Goal: Task Accomplishment & Management: Manage account settings

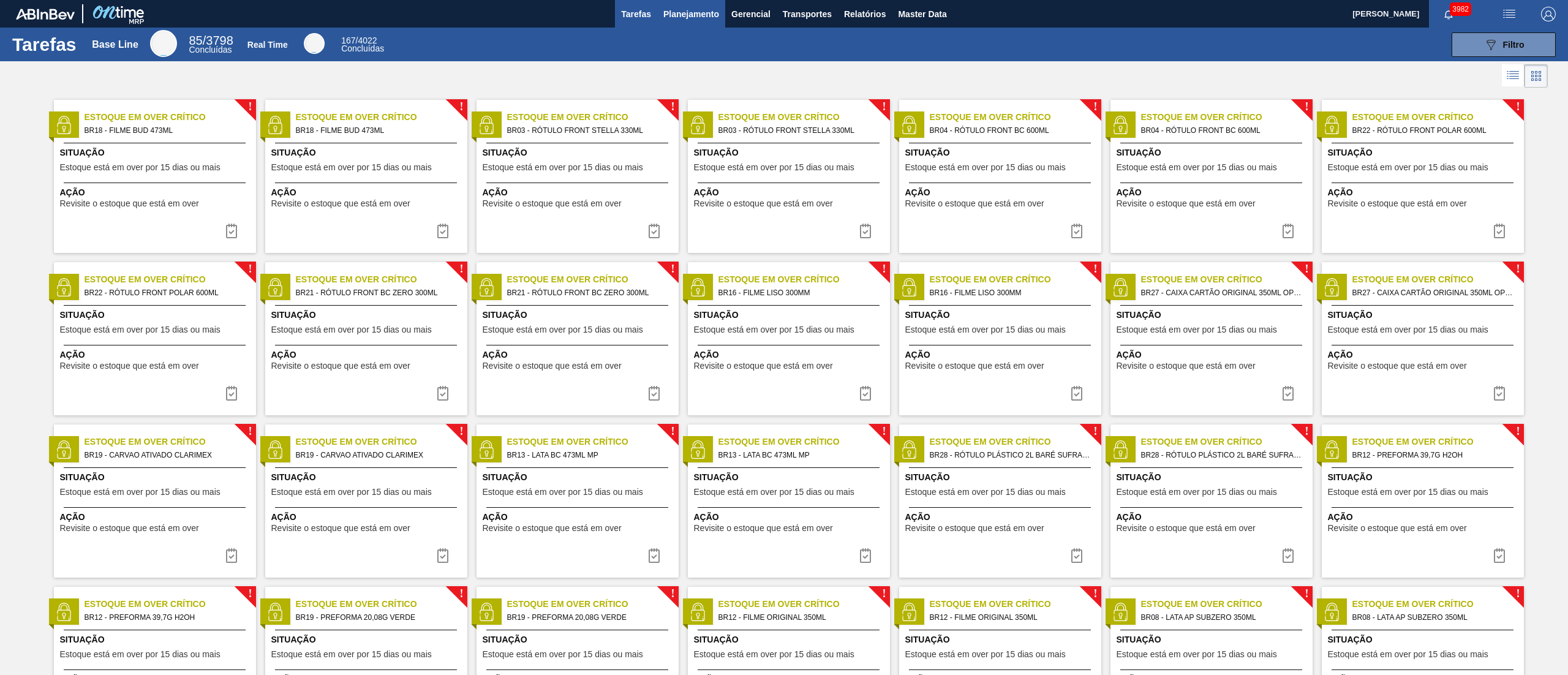
click at [719, 2] on button "Planejamento" at bounding box center [691, 14] width 68 height 27
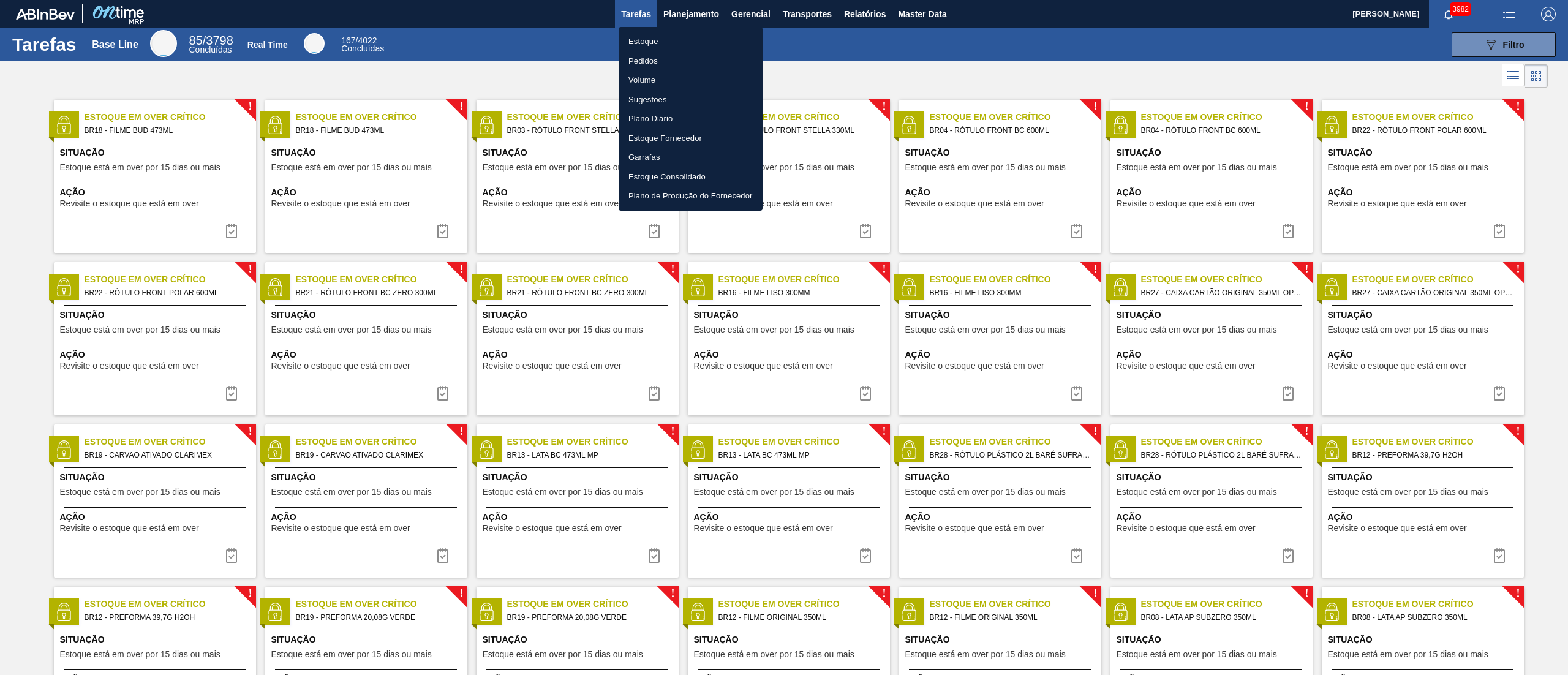
click at [643, 37] on li "Estoque" at bounding box center [690, 42] width 144 height 19
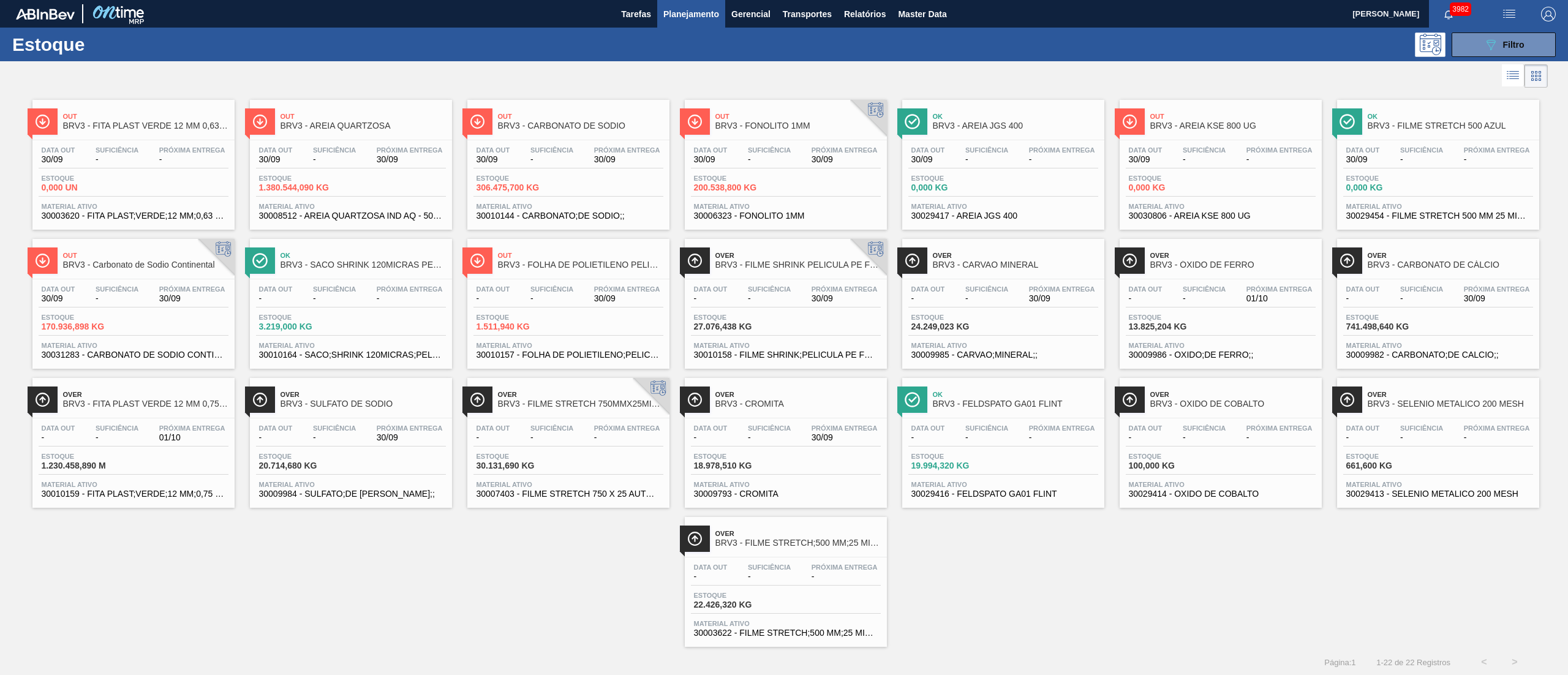
click at [783, 337] on div "Data out - Suficiência - Próxima Entrega 30/09" at bounding box center [786, 435] width 190 height 22
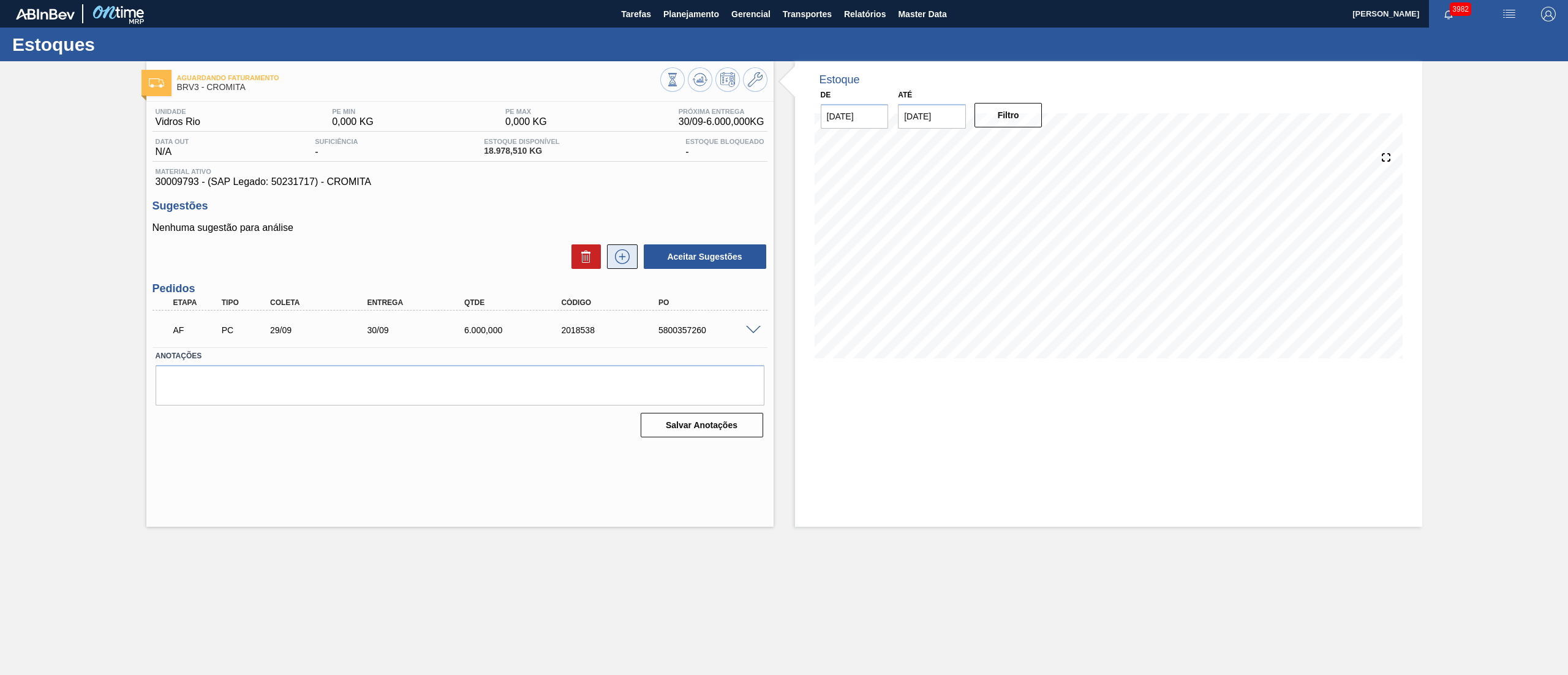
click at [625, 254] on icon at bounding box center [622, 256] width 19 height 15
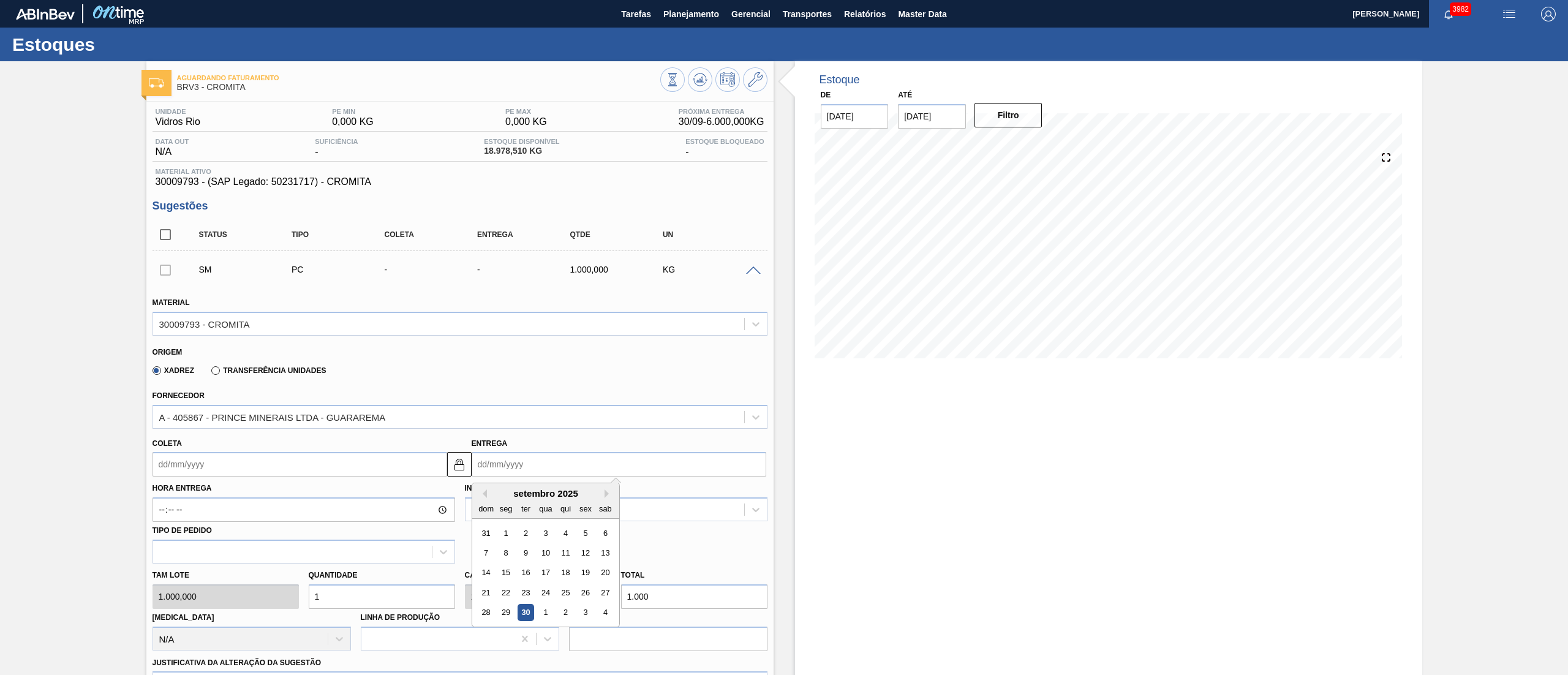
click at [502, 337] on input "Entrega" at bounding box center [618, 464] width 294 height 24
click at [606, 337] on div "4" at bounding box center [604, 612] width 16 height 16
type input "[DATE]"
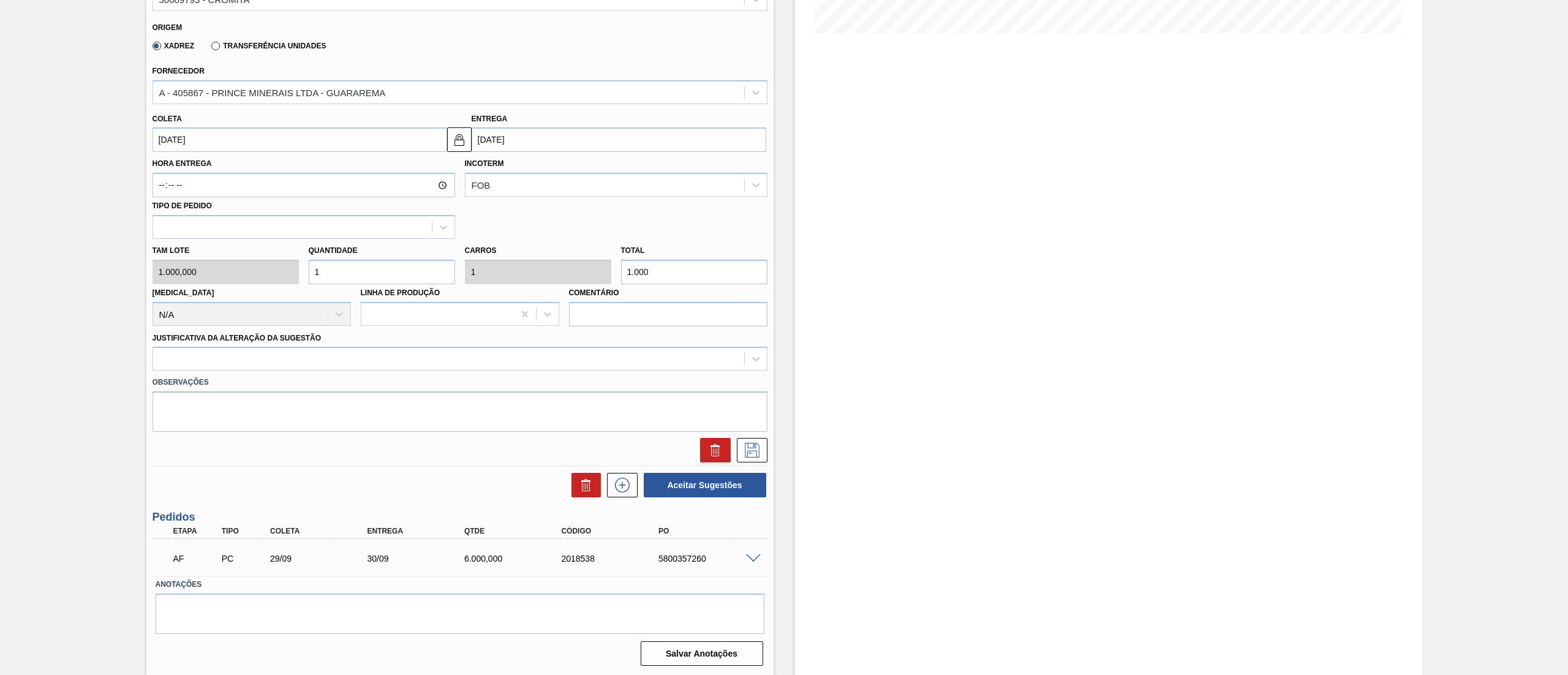
click at [229, 268] on div "Tam lote 1.000,000 Quantidade 1 Carros 1 Total 1.000 Doca N/A Linha de Produção…" at bounding box center [459, 283] width 624 height 87
type input "5"
type input "5.000"
type input "5"
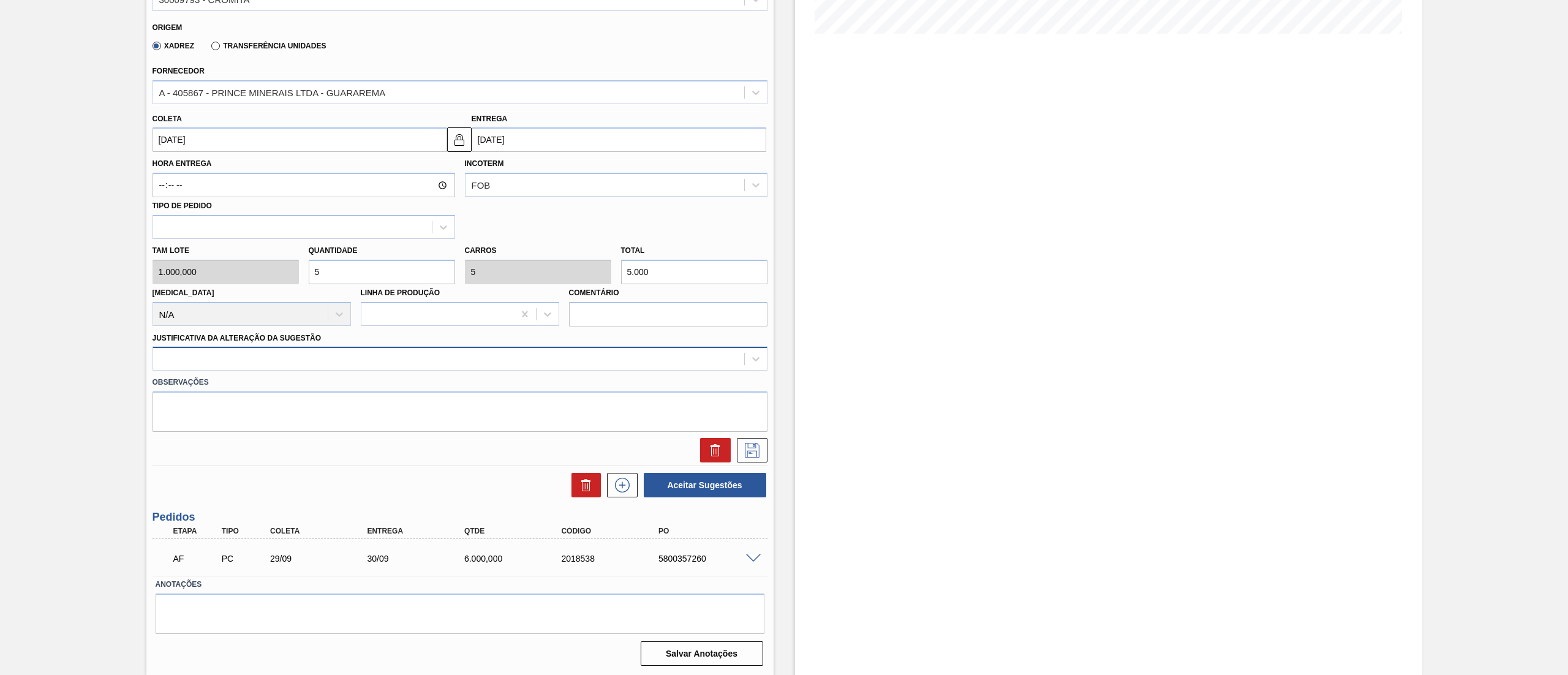
click at [162, 337] on div at bounding box center [448, 359] width 590 height 17
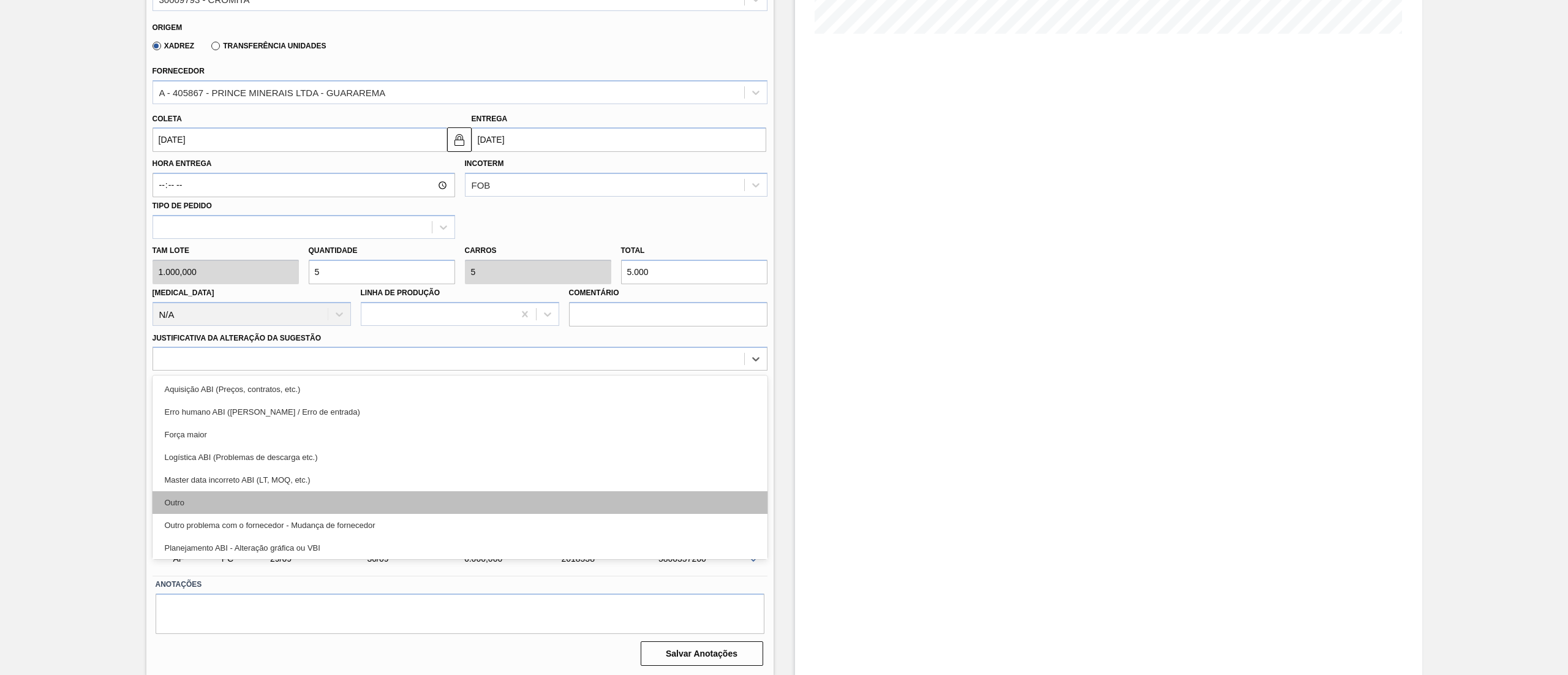
click at [231, 337] on div "Outro" at bounding box center [460, 502] width 615 height 22
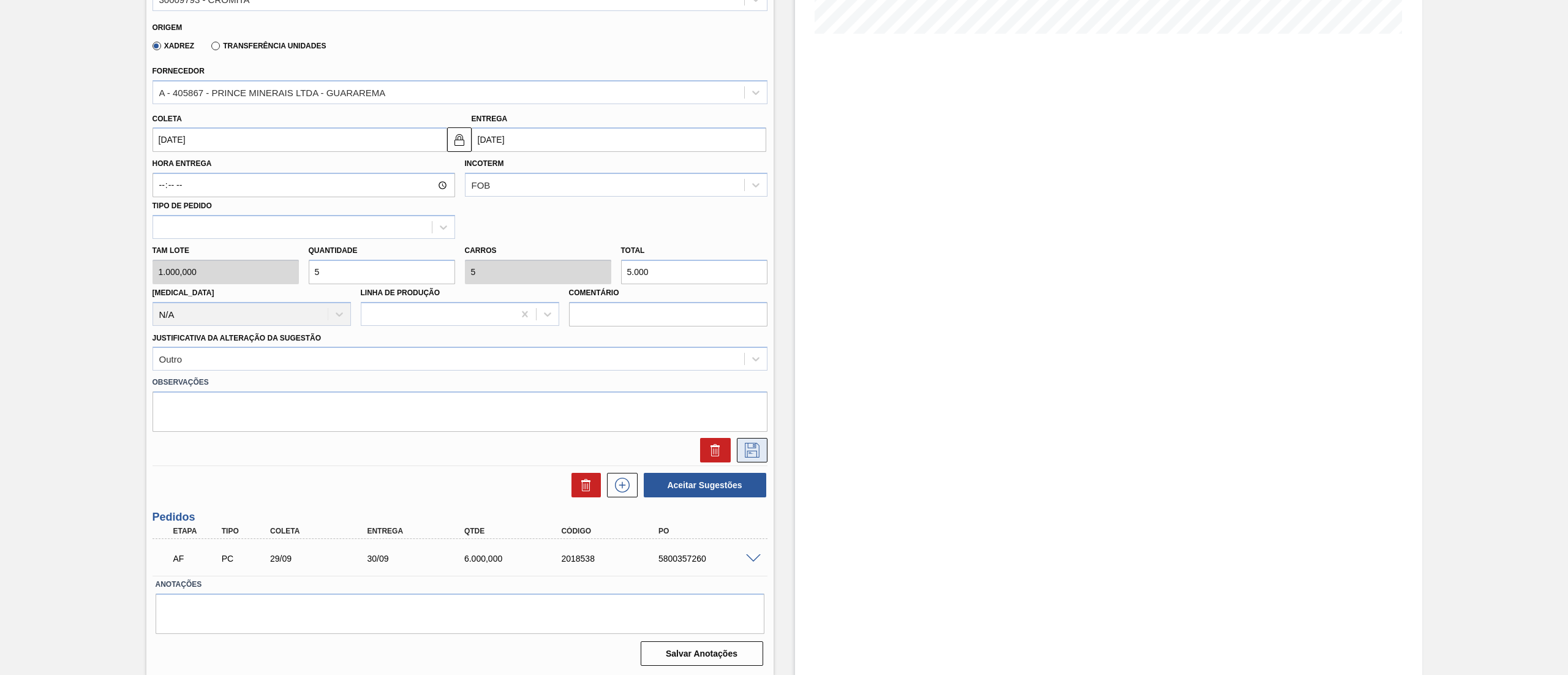
click at [749, 337] on icon at bounding box center [752, 449] width 19 height 15
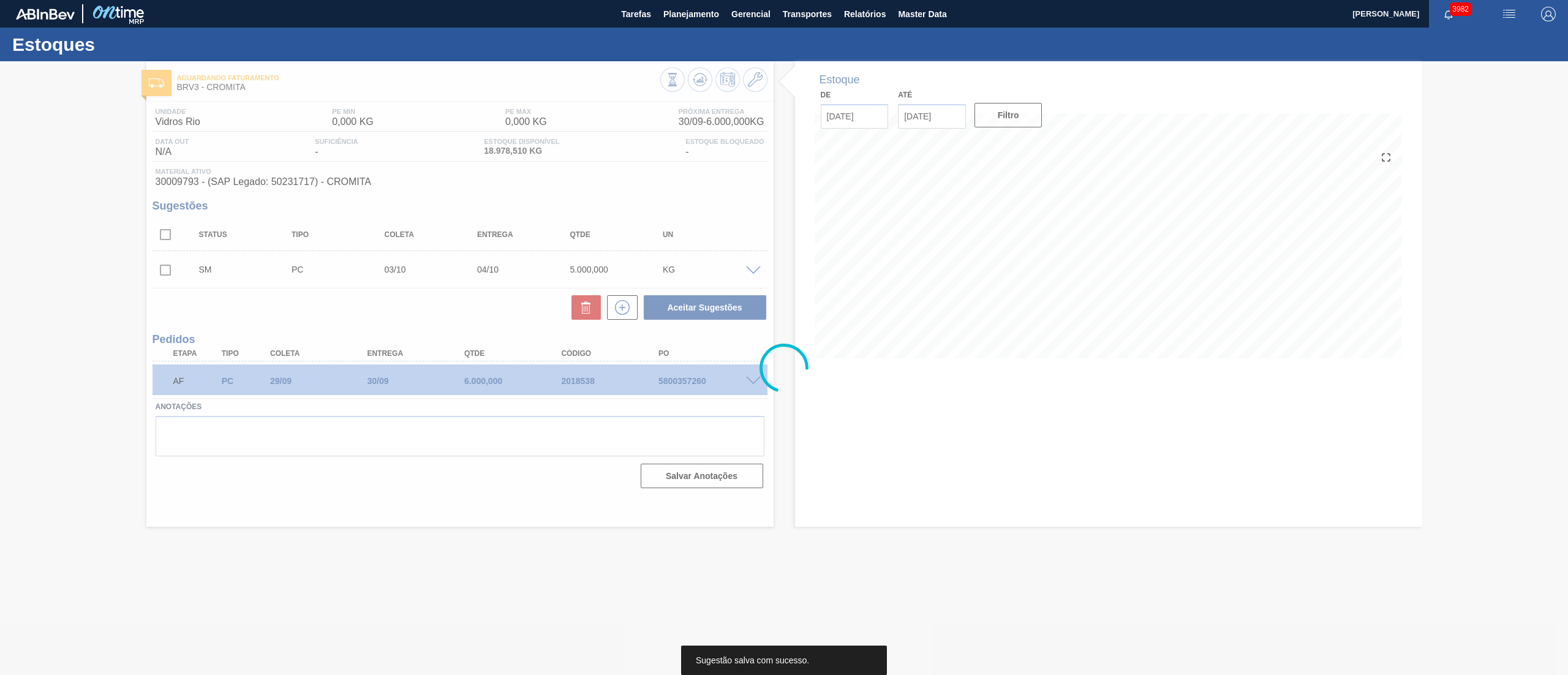
scroll to position [0, 0]
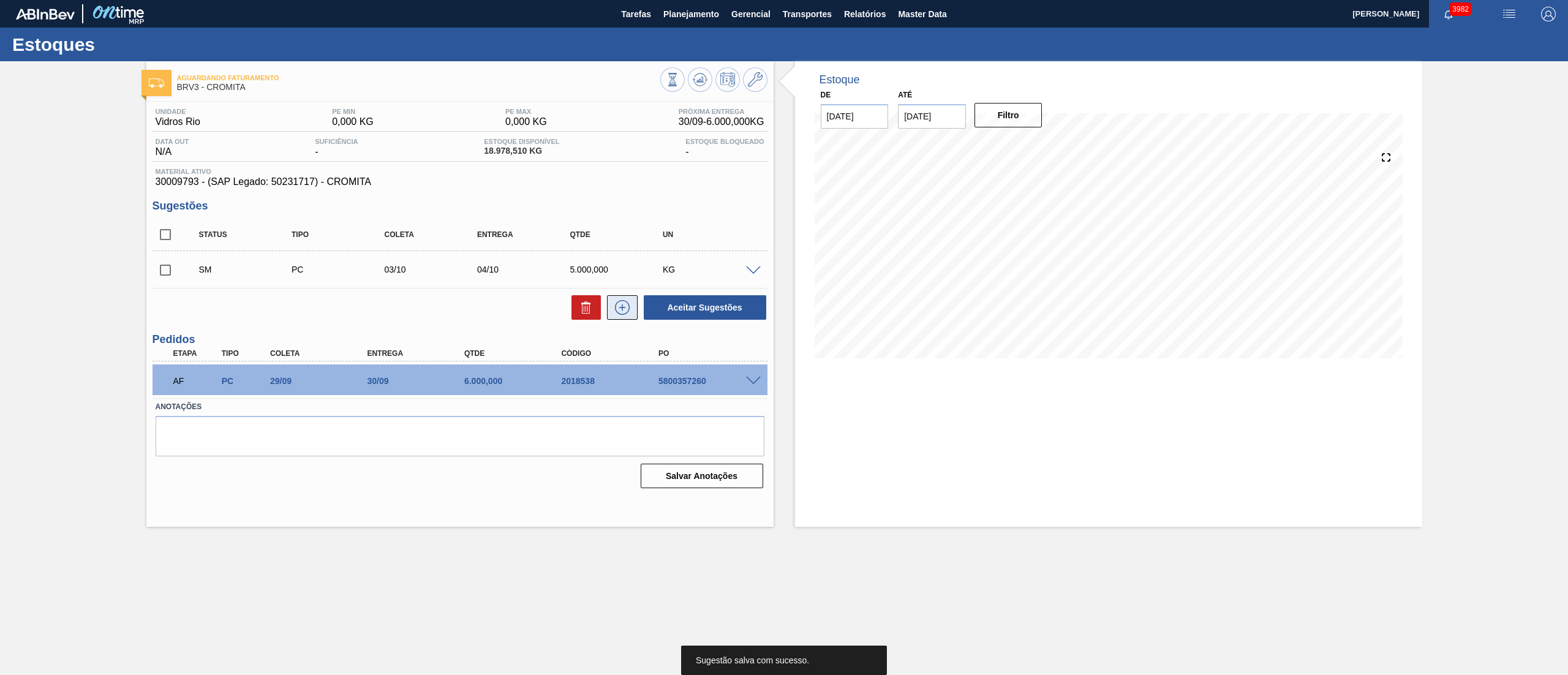
click at [630, 320] on button at bounding box center [622, 307] width 31 height 24
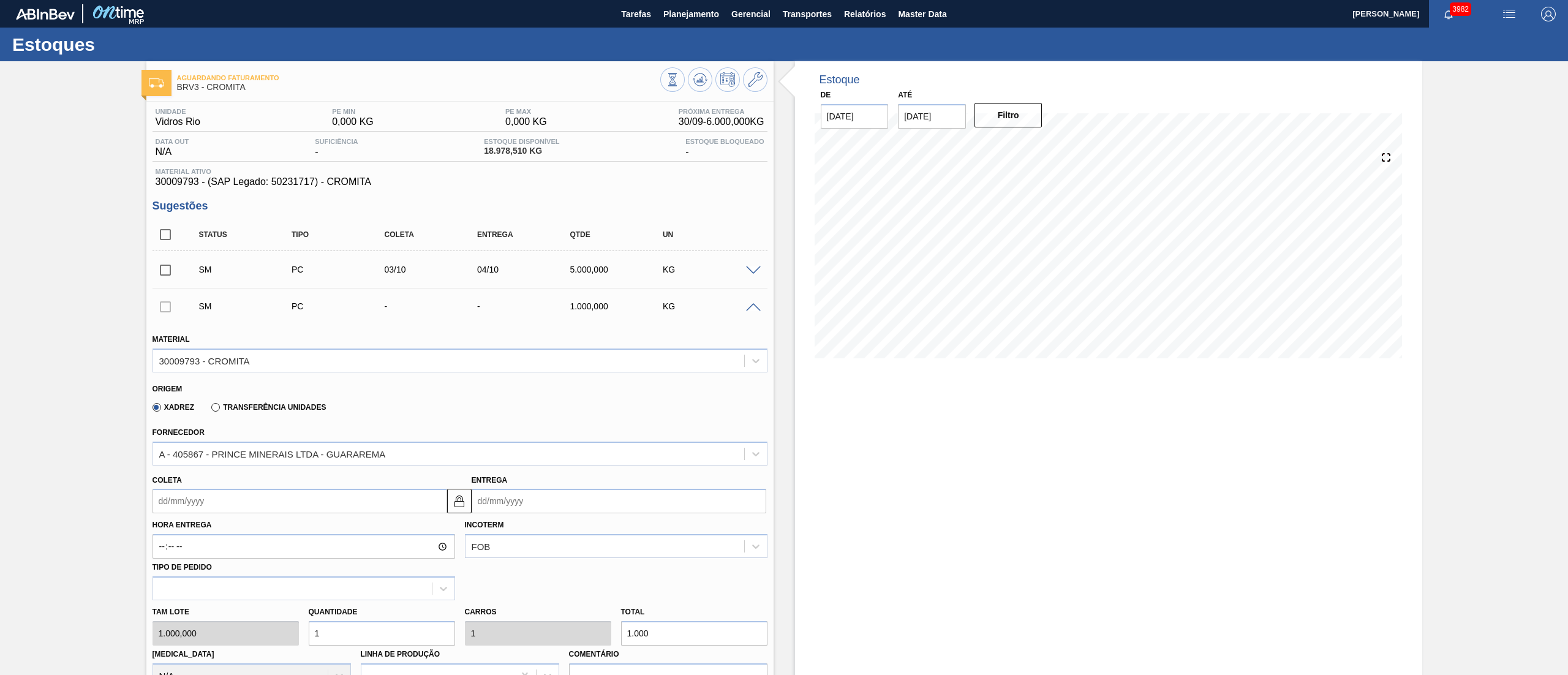
click at [490, 337] on input "Entrega" at bounding box center [618, 501] width 294 height 24
click at [606, 337] on button "Next Month" at bounding box center [608, 530] width 9 height 9
click at [563, 337] on div "9" at bounding box center [564, 589] width 16 height 16
type input "[DATE]"
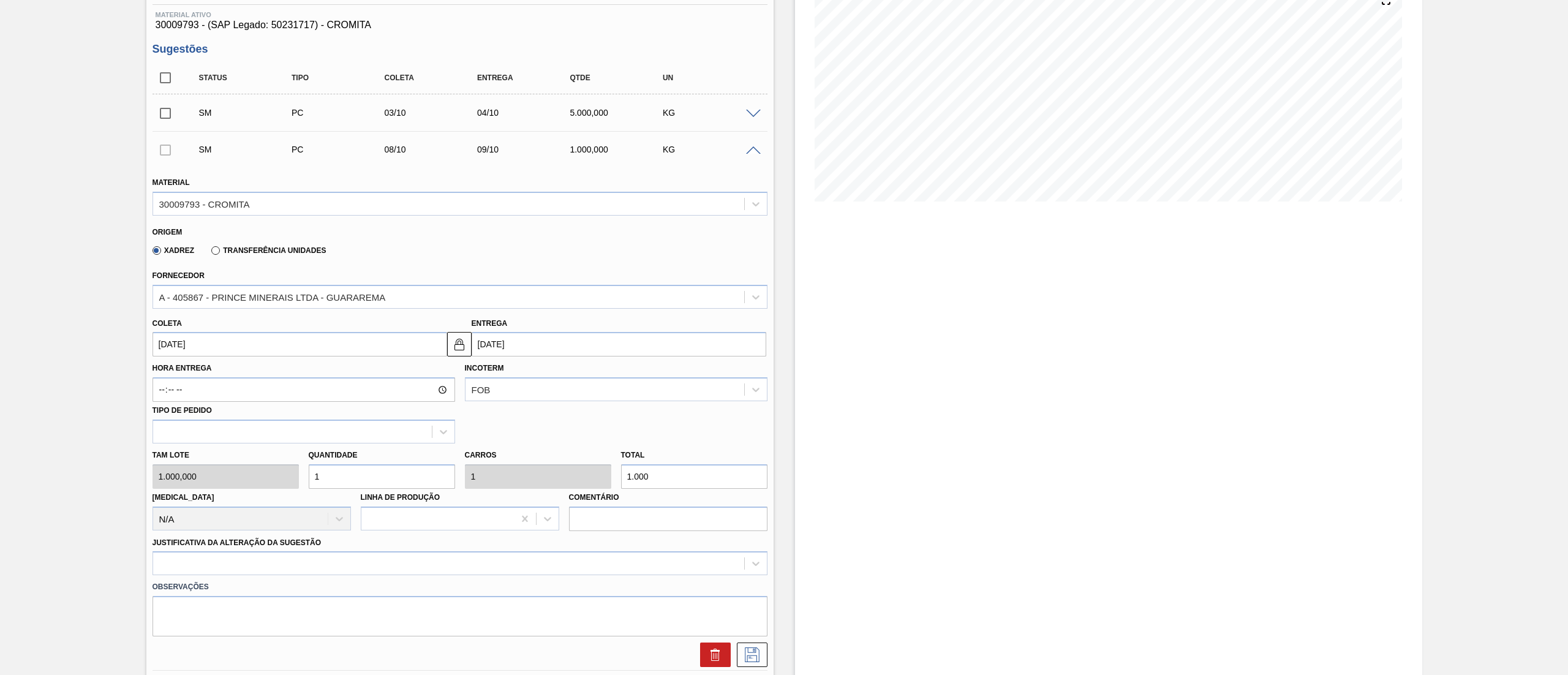
scroll to position [245, 0]
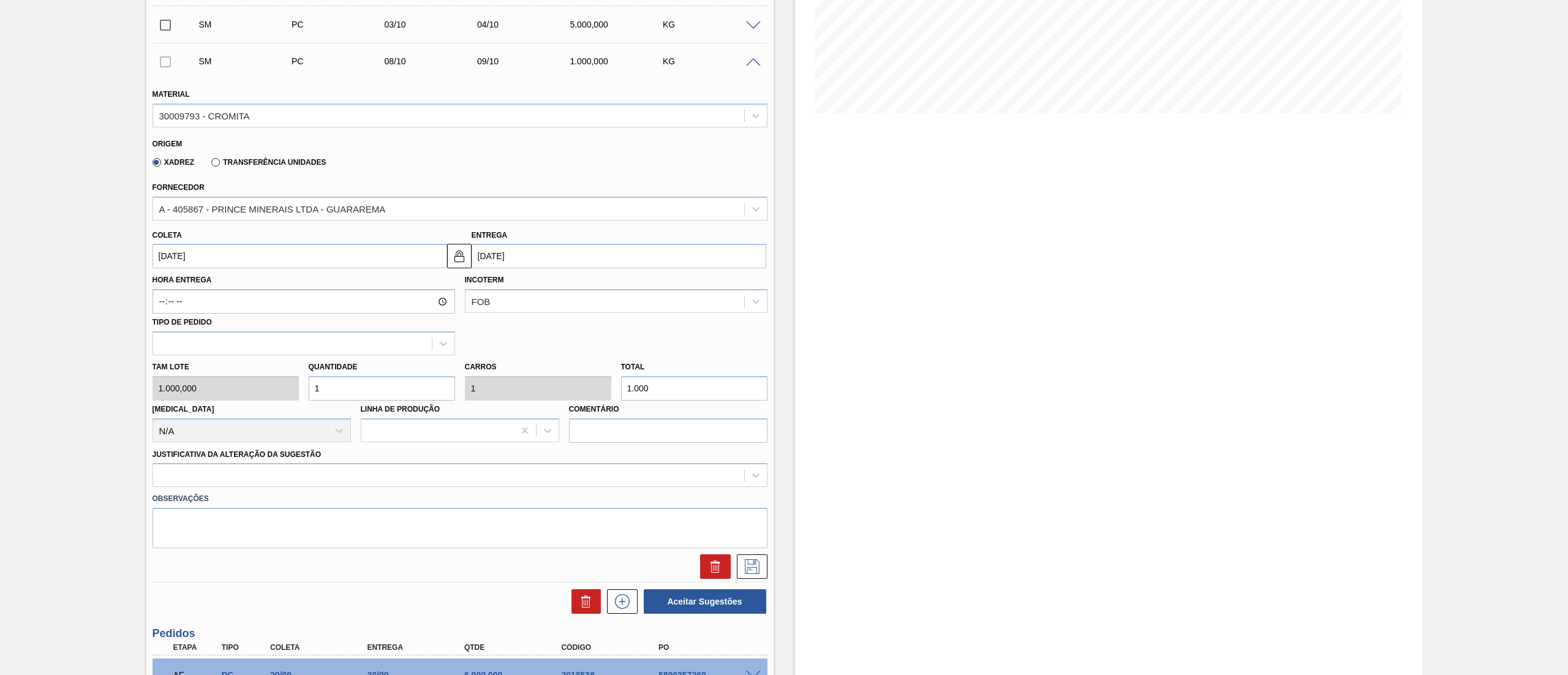
click at [295, 337] on div "Tam lote 1.000,000 Quantidade 1 Carros 1 Total 1.000 Doca N/A Linha de Produção…" at bounding box center [459, 399] width 624 height 87
type input "6"
type input "6.000"
type input "6"
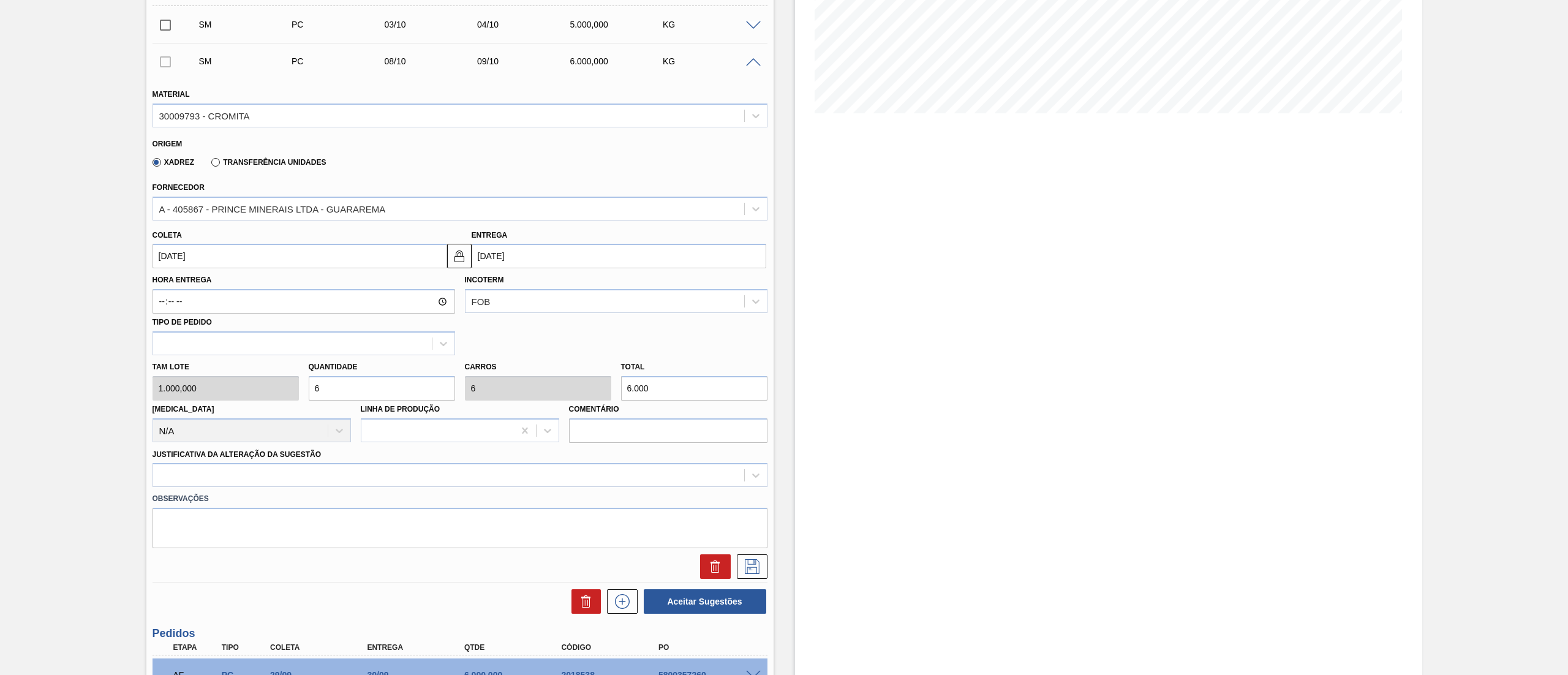
click at [223, 337] on label "Observações" at bounding box center [460, 499] width 615 height 17
click at [219, 337] on div at bounding box center [448, 476] width 590 height 17
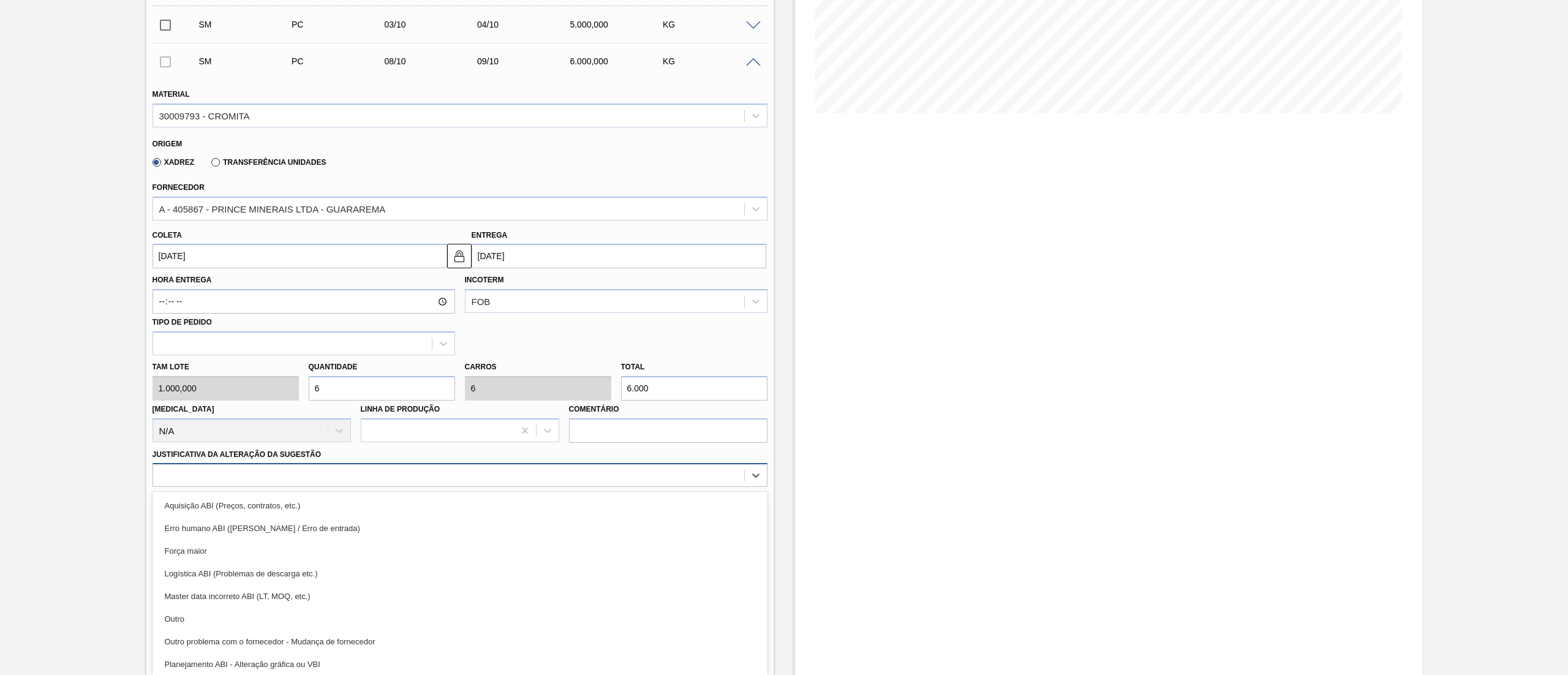
scroll to position [251, 0]
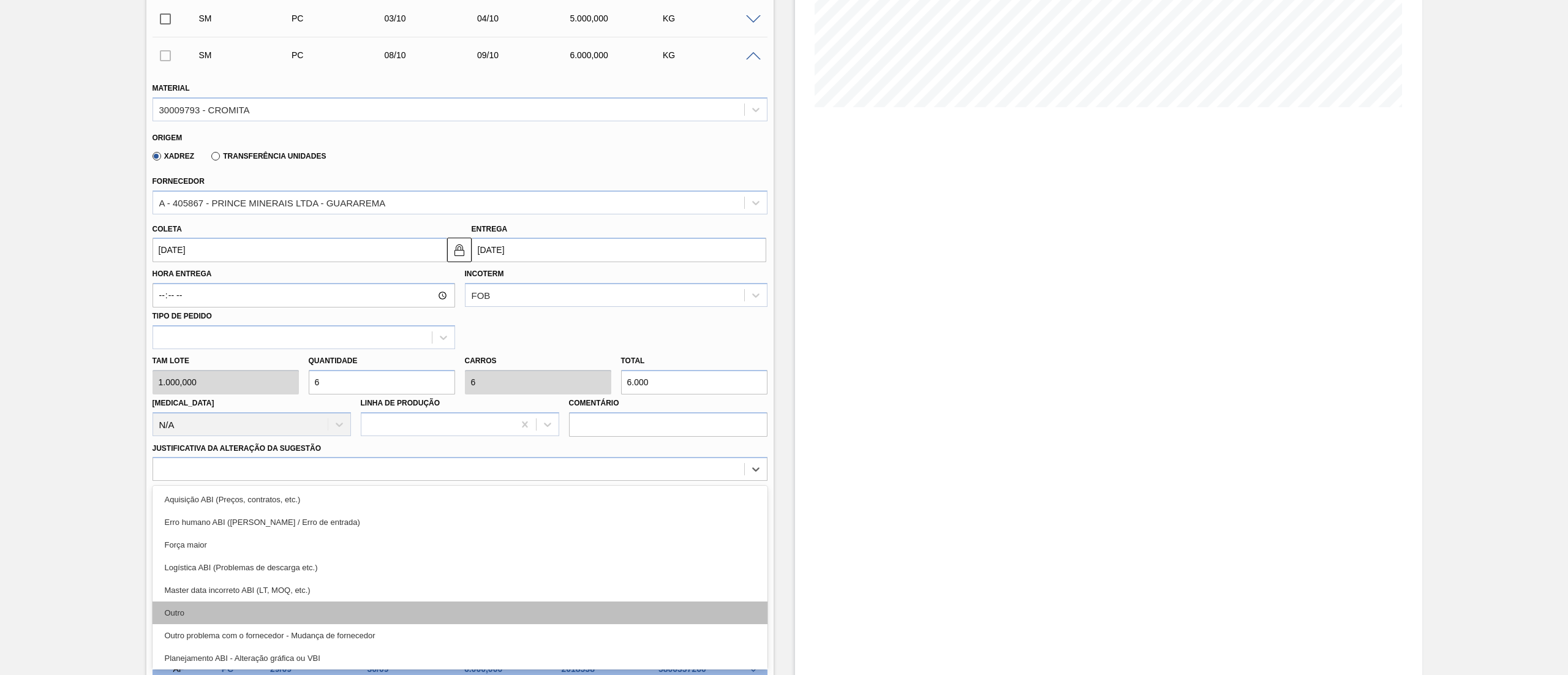
click at [211, 337] on div "Outro" at bounding box center [460, 612] width 615 height 22
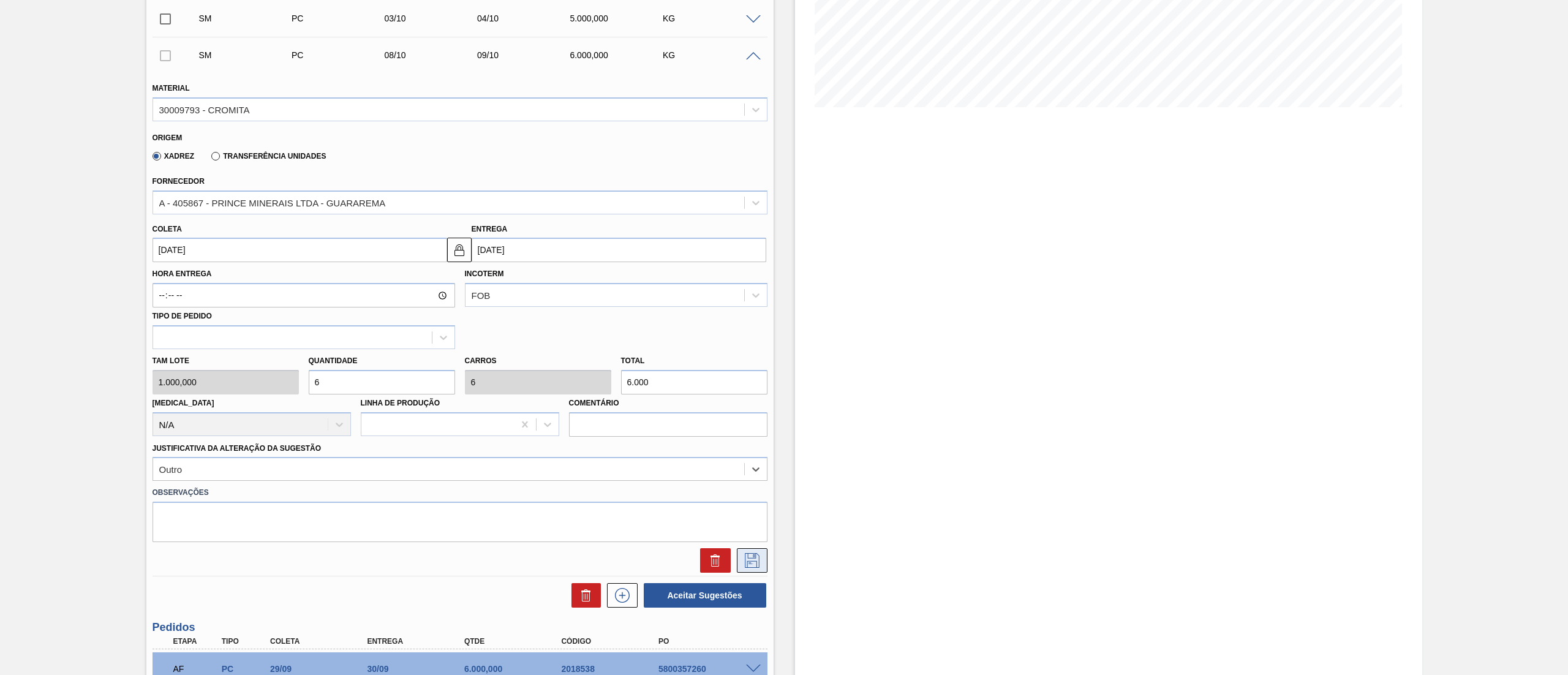
click at [758, 337] on icon at bounding box center [752, 560] width 19 height 15
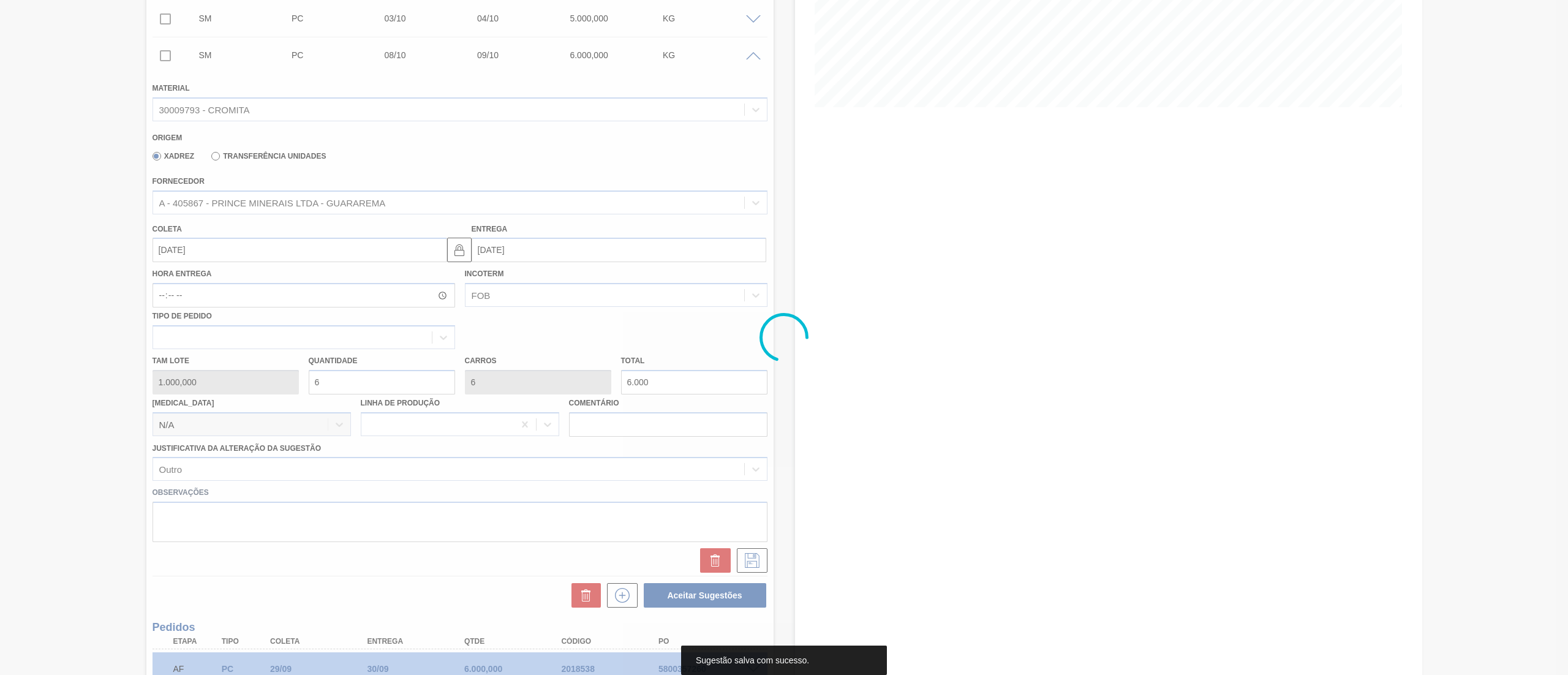
scroll to position [0, 0]
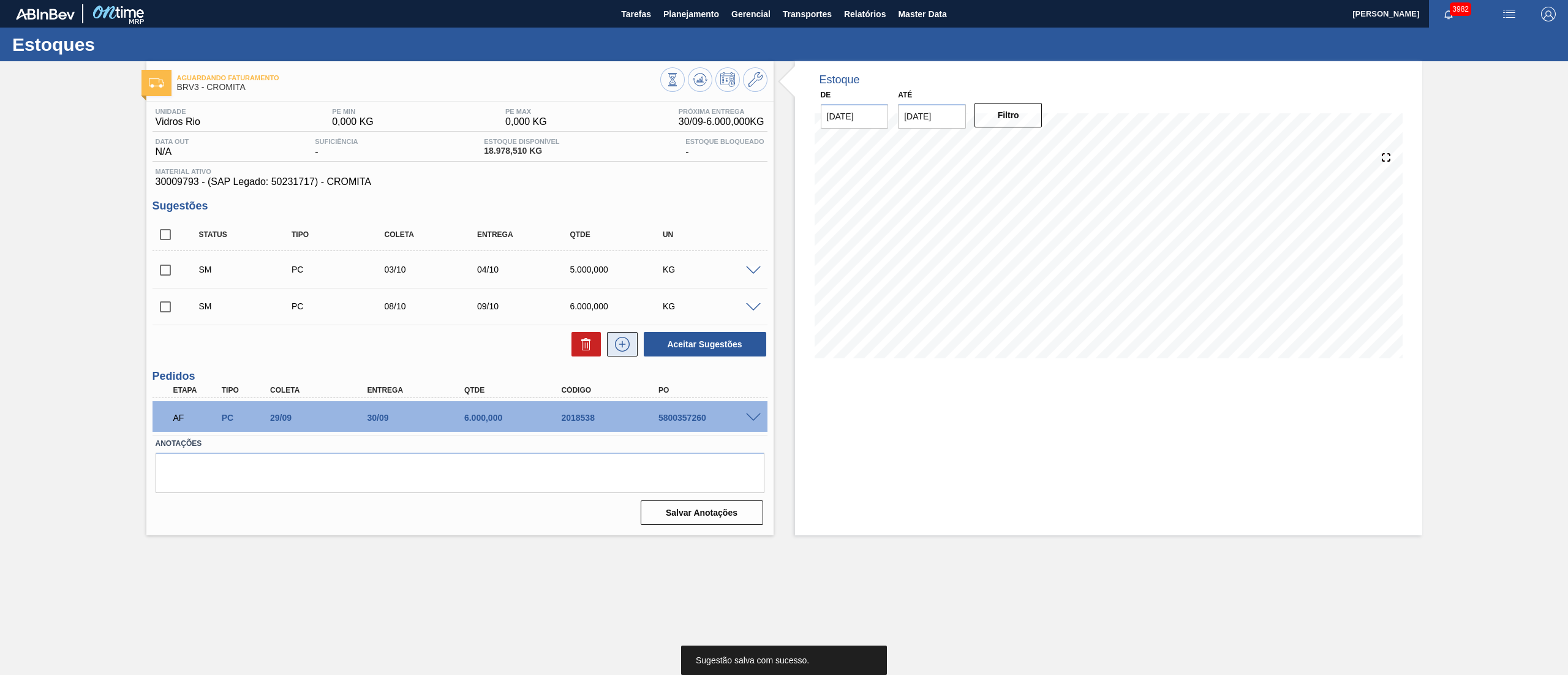
click at [624, 337] on icon at bounding box center [622, 344] width 19 height 15
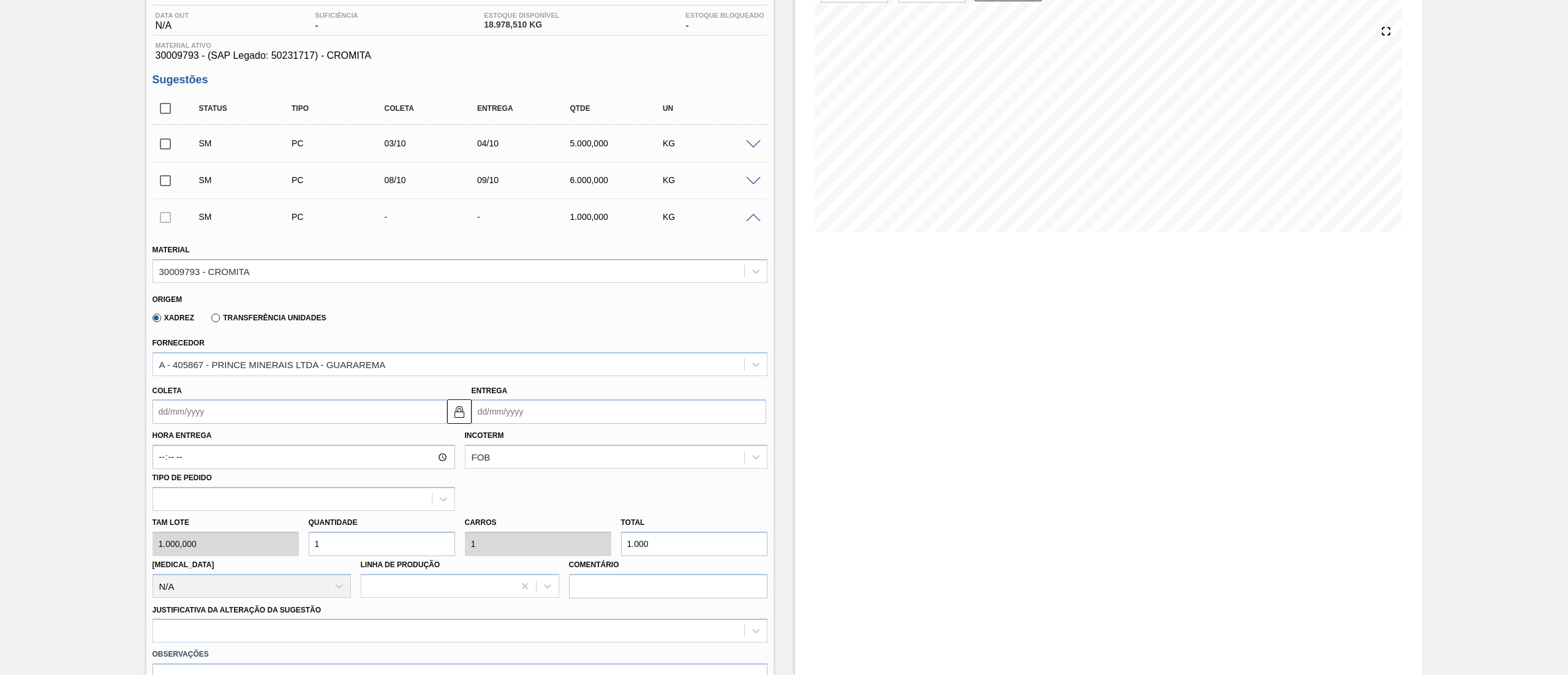
scroll to position [245, 0]
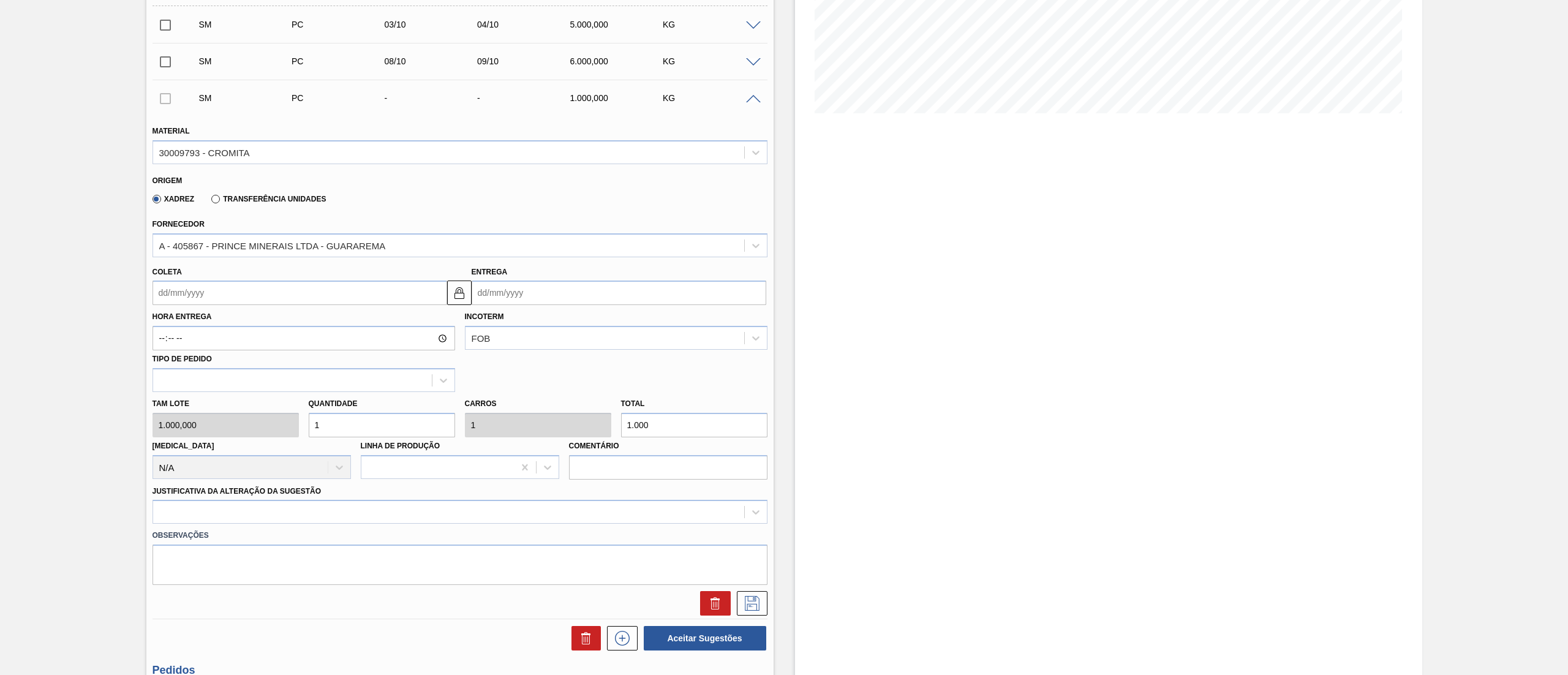
click at [489, 290] on input "Entrega" at bounding box center [618, 292] width 294 height 24
drag, startPoint x: 606, startPoint y: 318, endPoint x: 606, endPoint y: 327, distance: 9.0
click at [606, 318] on div "setembro 2025" at bounding box center [546, 322] width 147 height 11
click at [606, 327] on div "dom seg ter qua qui sex sab" at bounding box center [546, 337] width 147 height 19
click at [605, 322] on button "Next Month" at bounding box center [608, 322] width 9 height 9
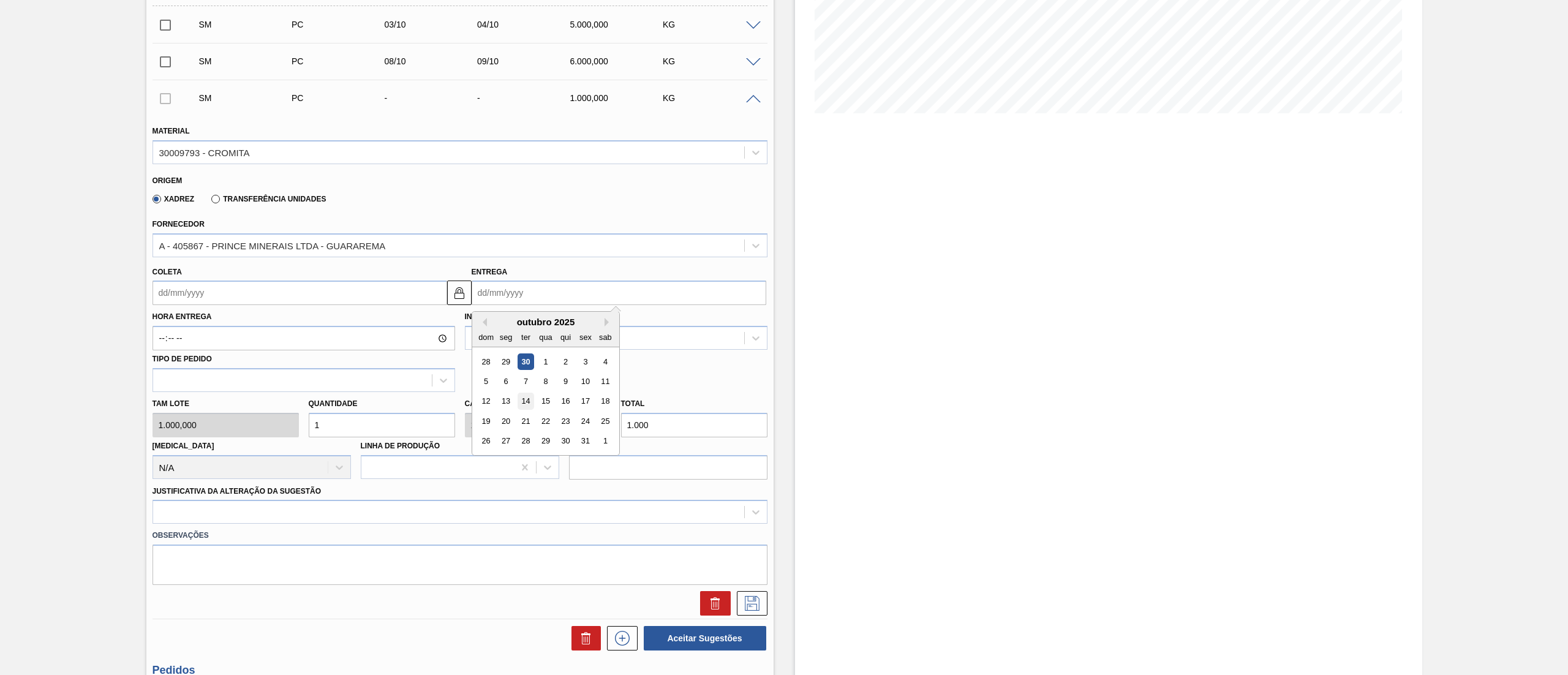
click at [521, 337] on div "14" at bounding box center [525, 401] width 16 height 16
type input "[DATE]"
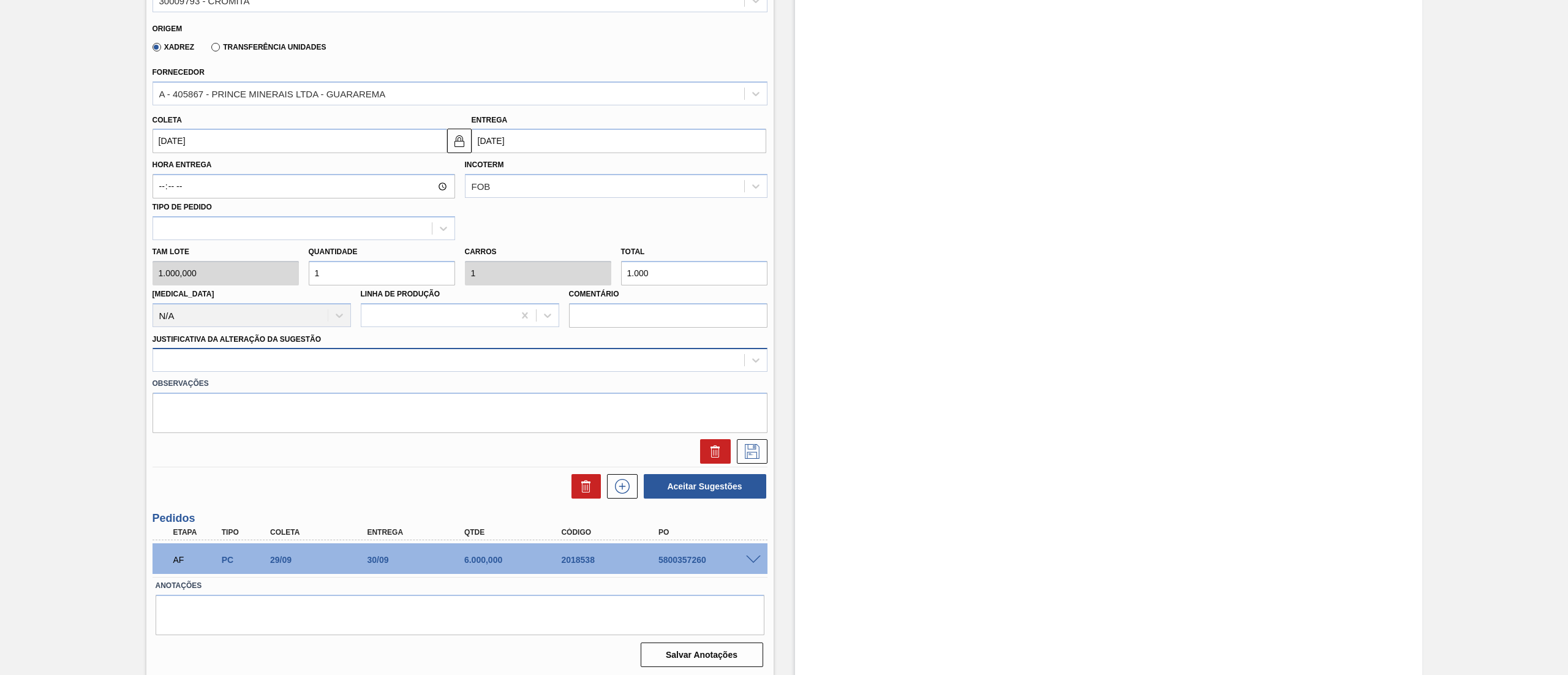
scroll to position [398, 0]
click at [184, 337] on div at bounding box center [460, 358] width 615 height 24
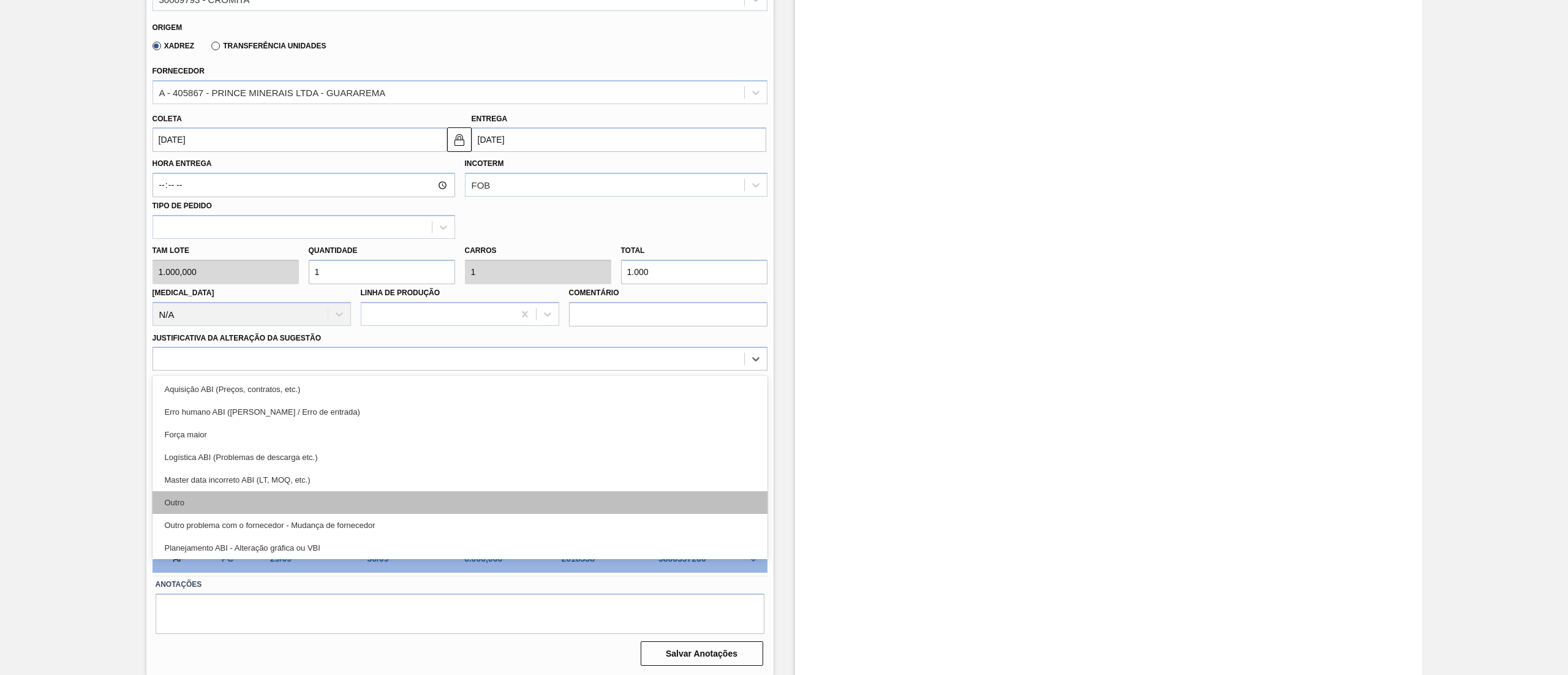
click at [196, 337] on div "Outro" at bounding box center [460, 502] width 615 height 22
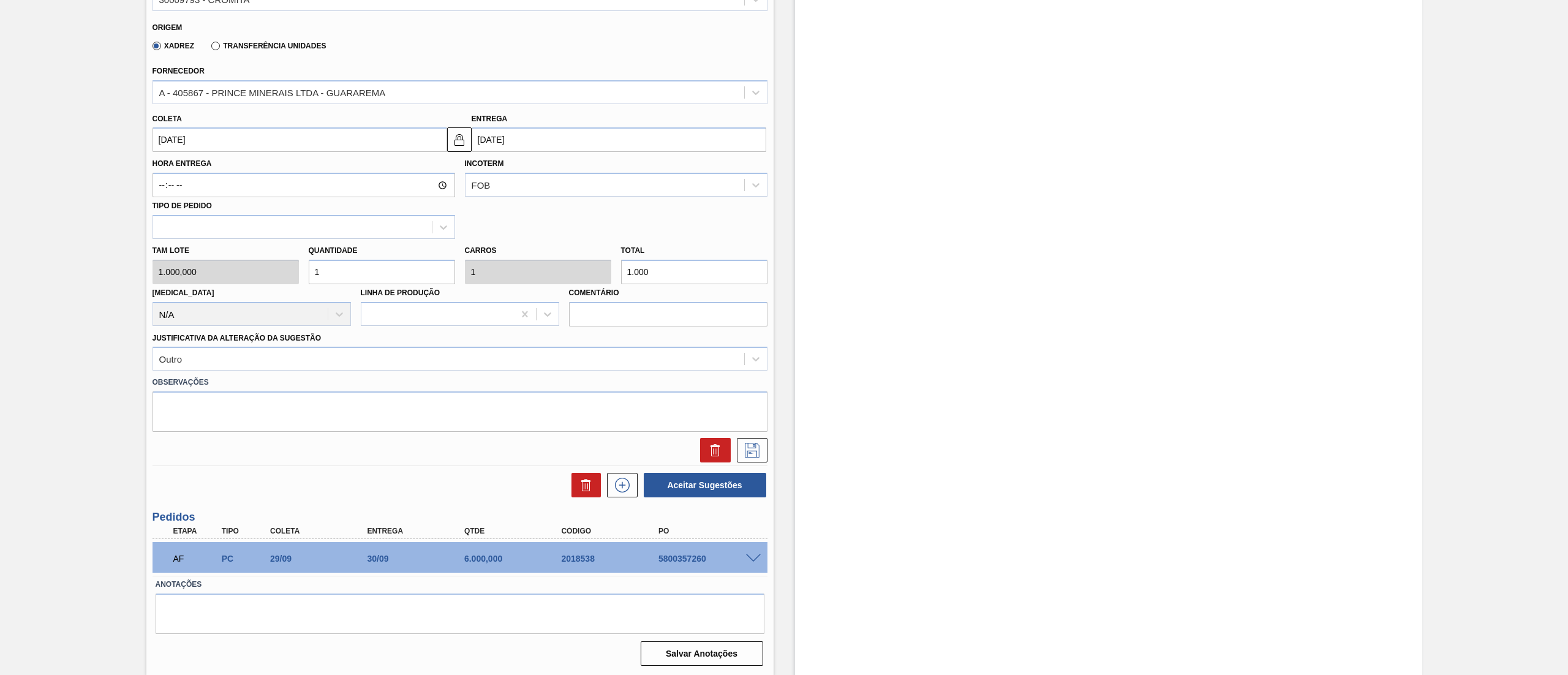
click at [246, 261] on div "Tam lote 1.000,000 Quantidade 1 Carros 1 Total 1.000 Doca N/A Linha de Produção…" at bounding box center [459, 283] width 624 height 87
type input "6"
type input "6.000"
type input "6"
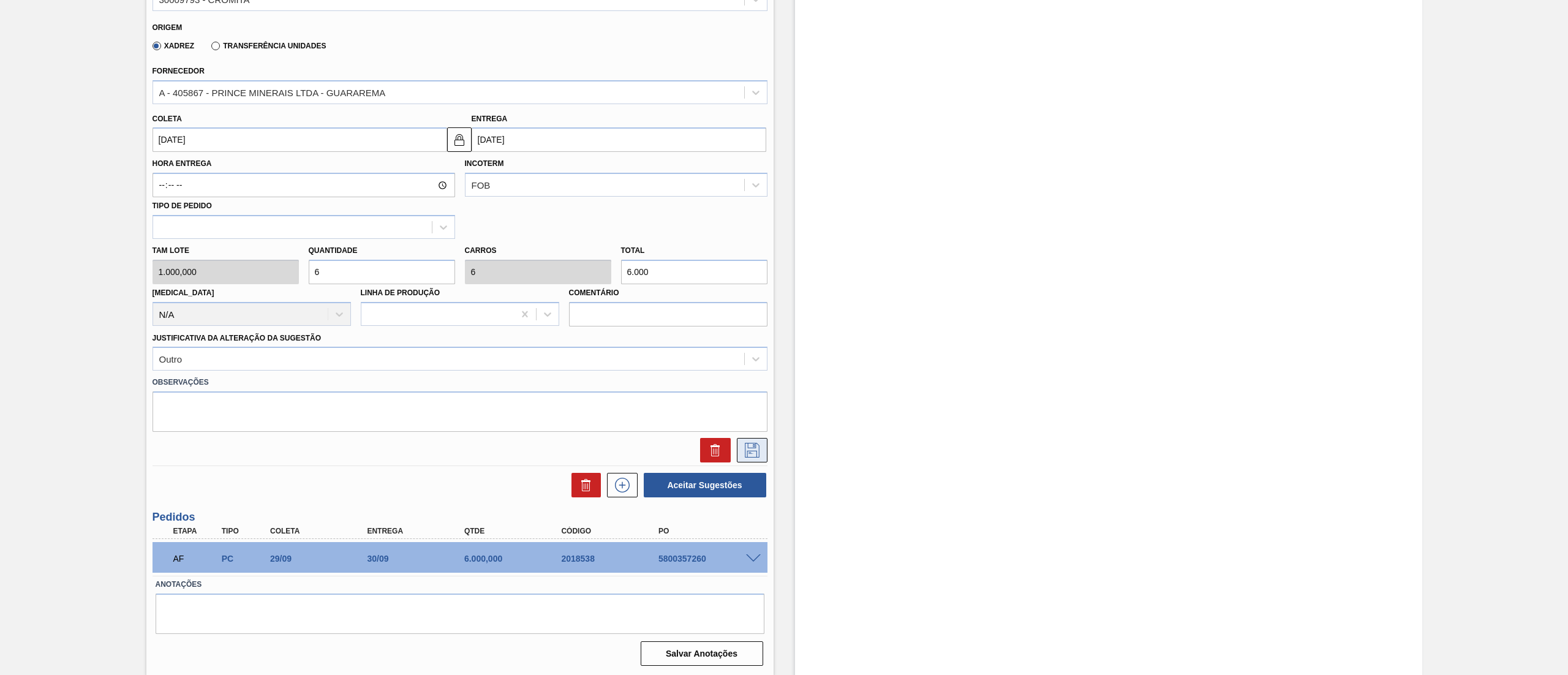
click at [745, 337] on icon at bounding box center [752, 449] width 19 height 15
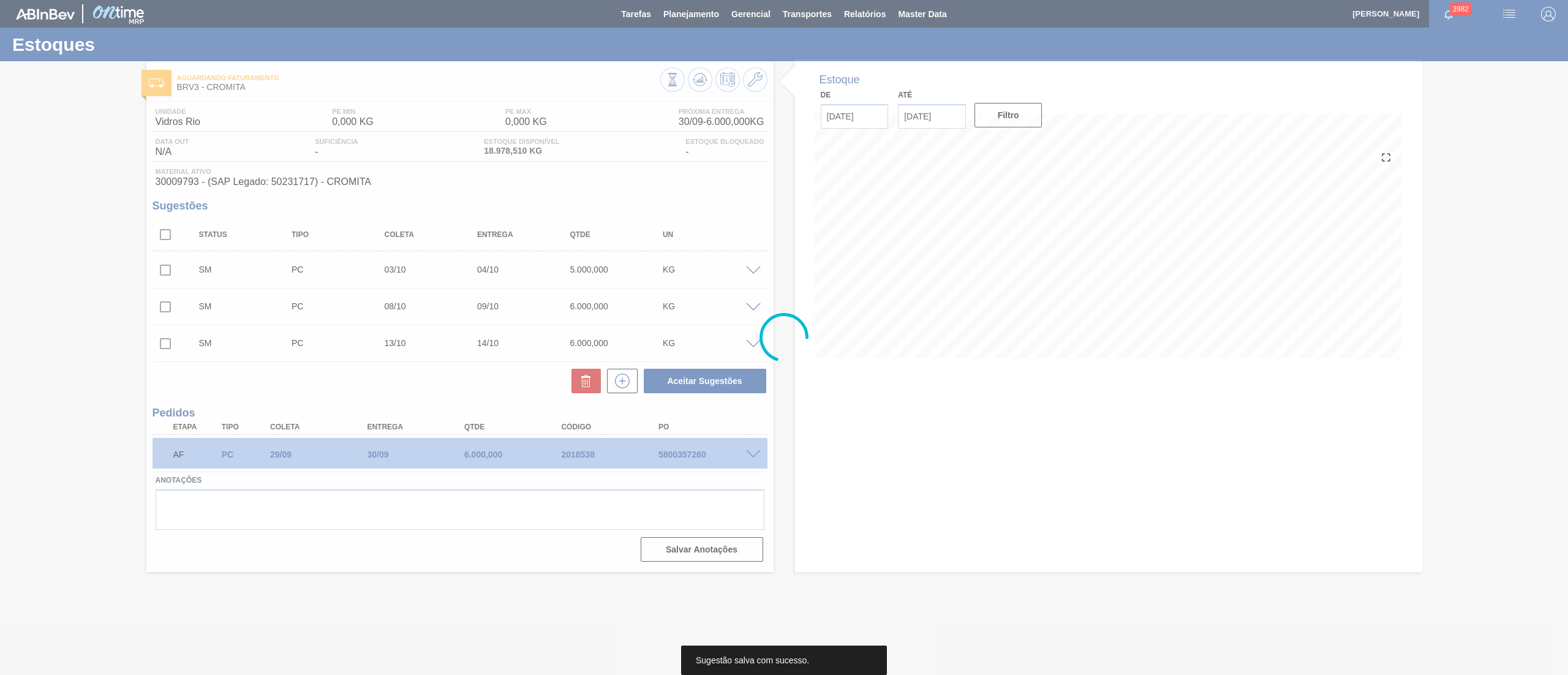
scroll to position [0, 0]
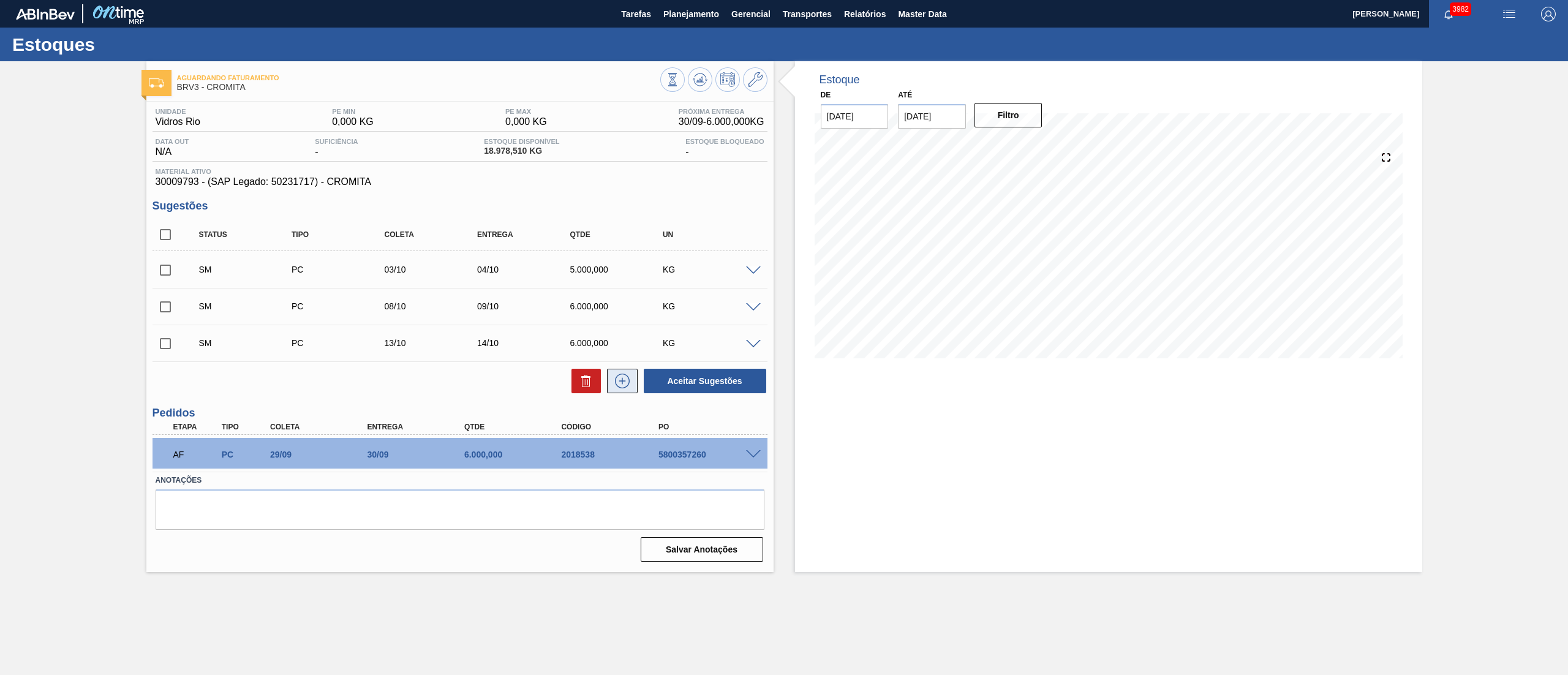
click at [623, 337] on icon at bounding box center [622, 381] width 19 height 15
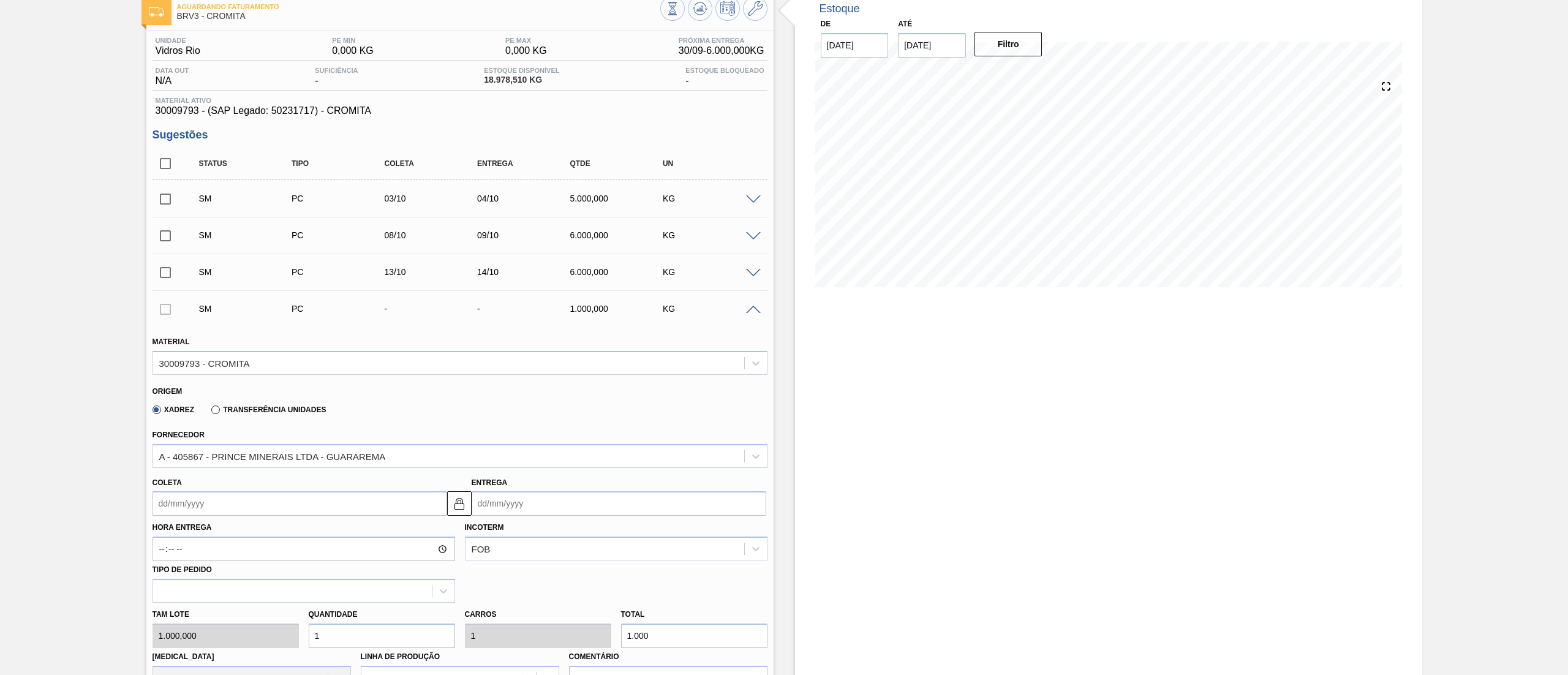
scroll to position [123, 0]
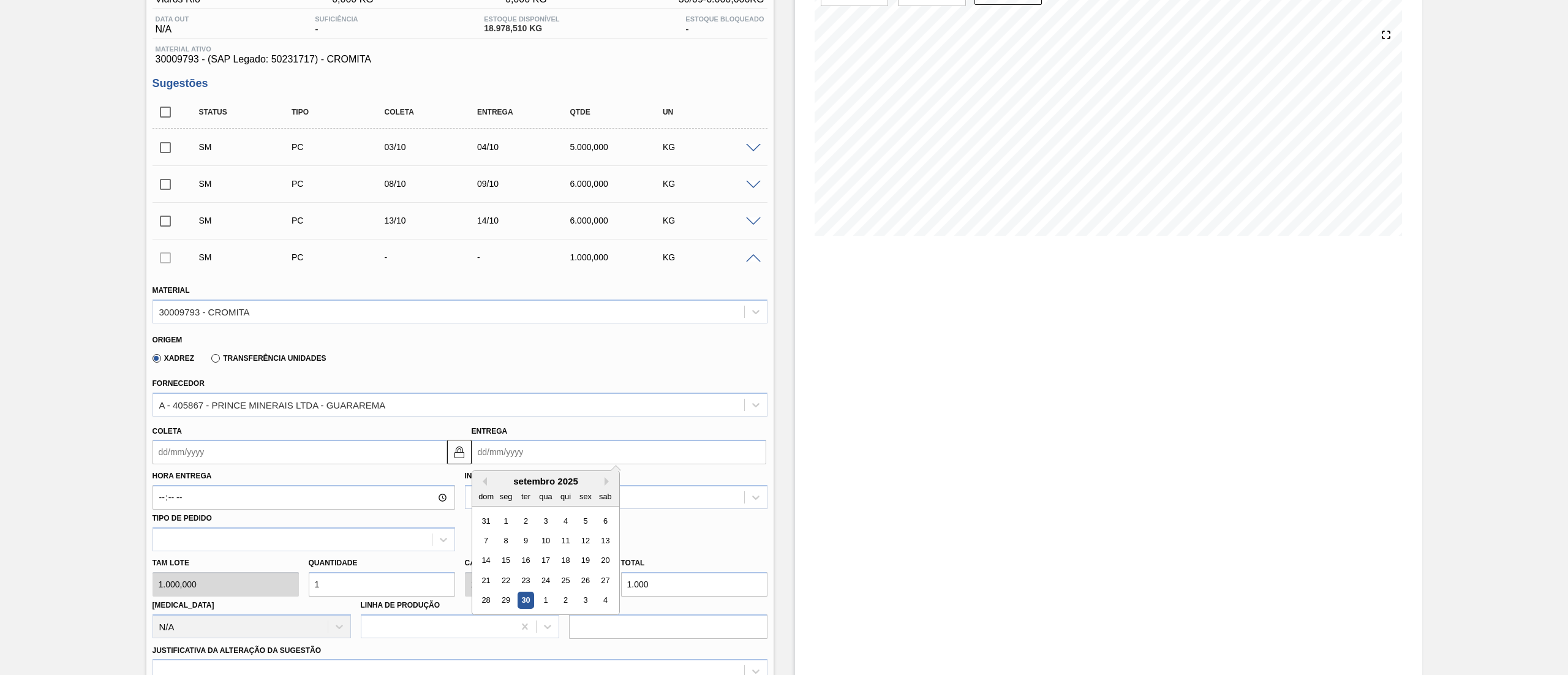
click at [518, 337] on input "Entrega" at bounding box center [618, 451] width 294 height 24
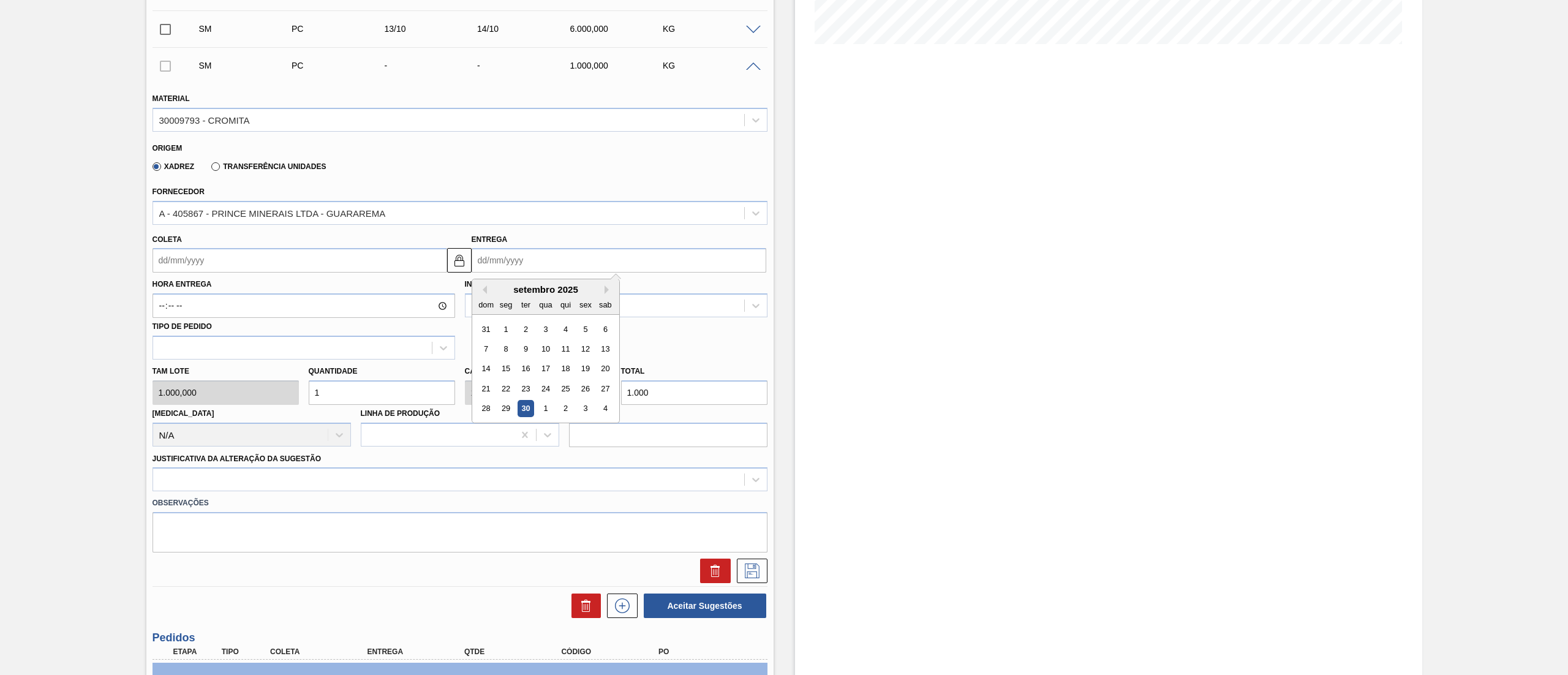
scroll to position [435, 0]
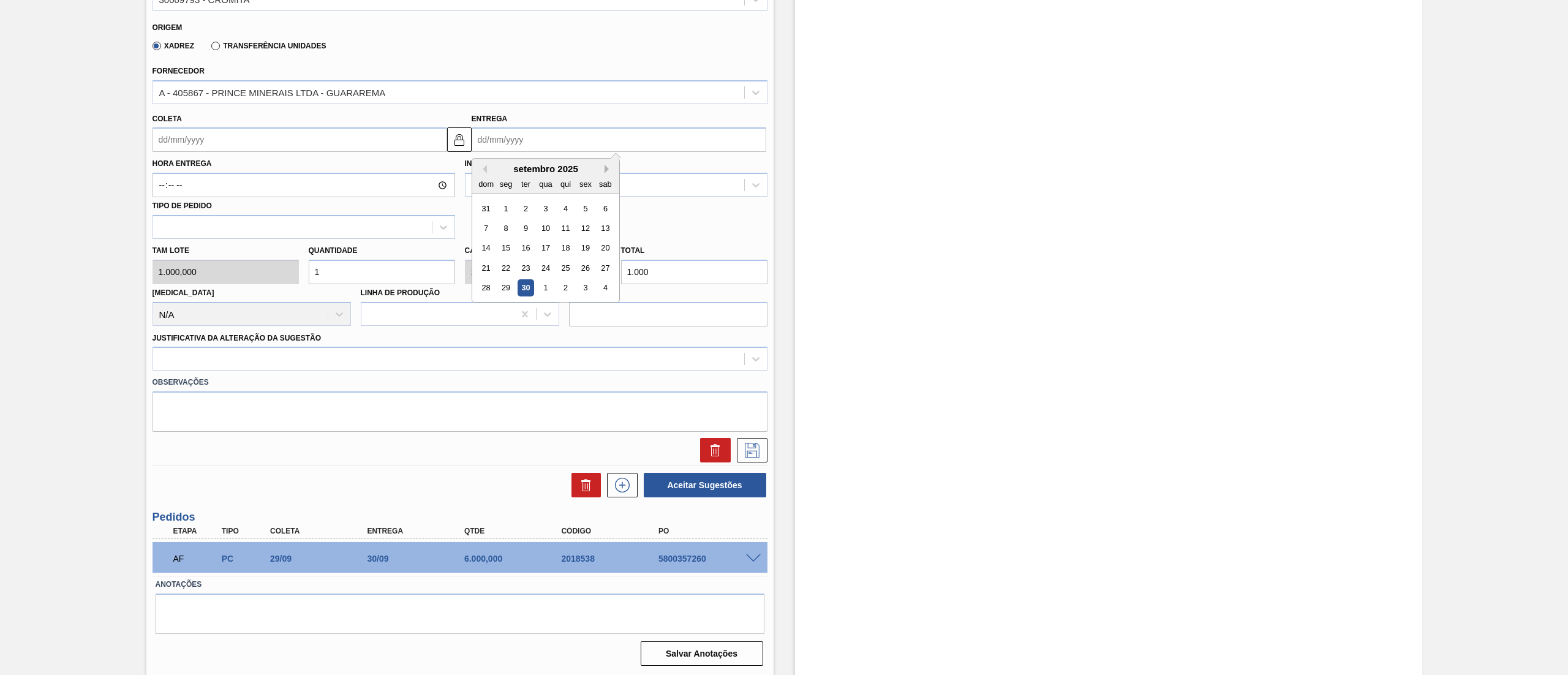
click at [605, 169] on button "Next Month" at bounding box center [608, 169] width 9 height 9
click at [588, 246] on div "17" at bounding box center [585, 248] width 16 height 16
type input "[DATE]"
click at [285, 337] on div at bounding box center [448, 359] width 590 height 17
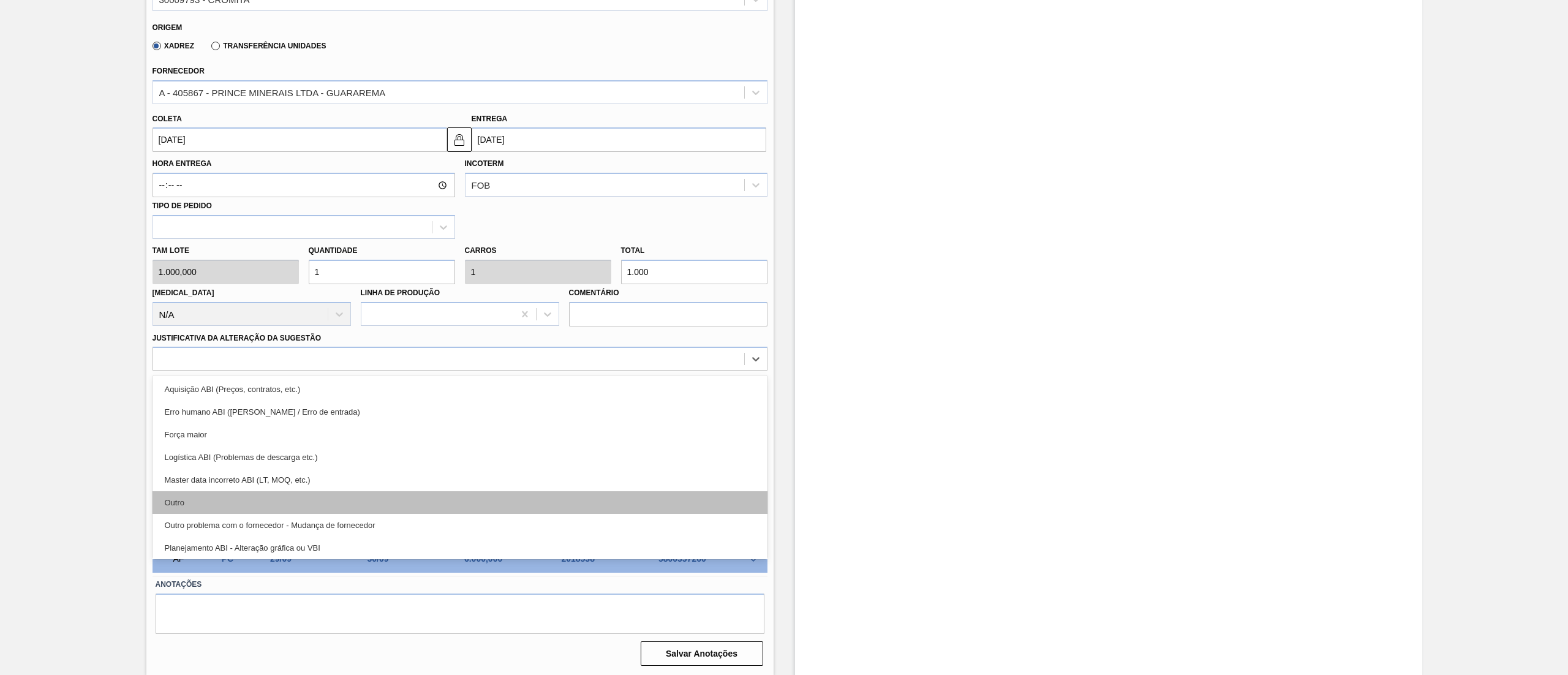
click at [209, 337] on div "Outro" at bounding box center [460, 502] width 615 height 22
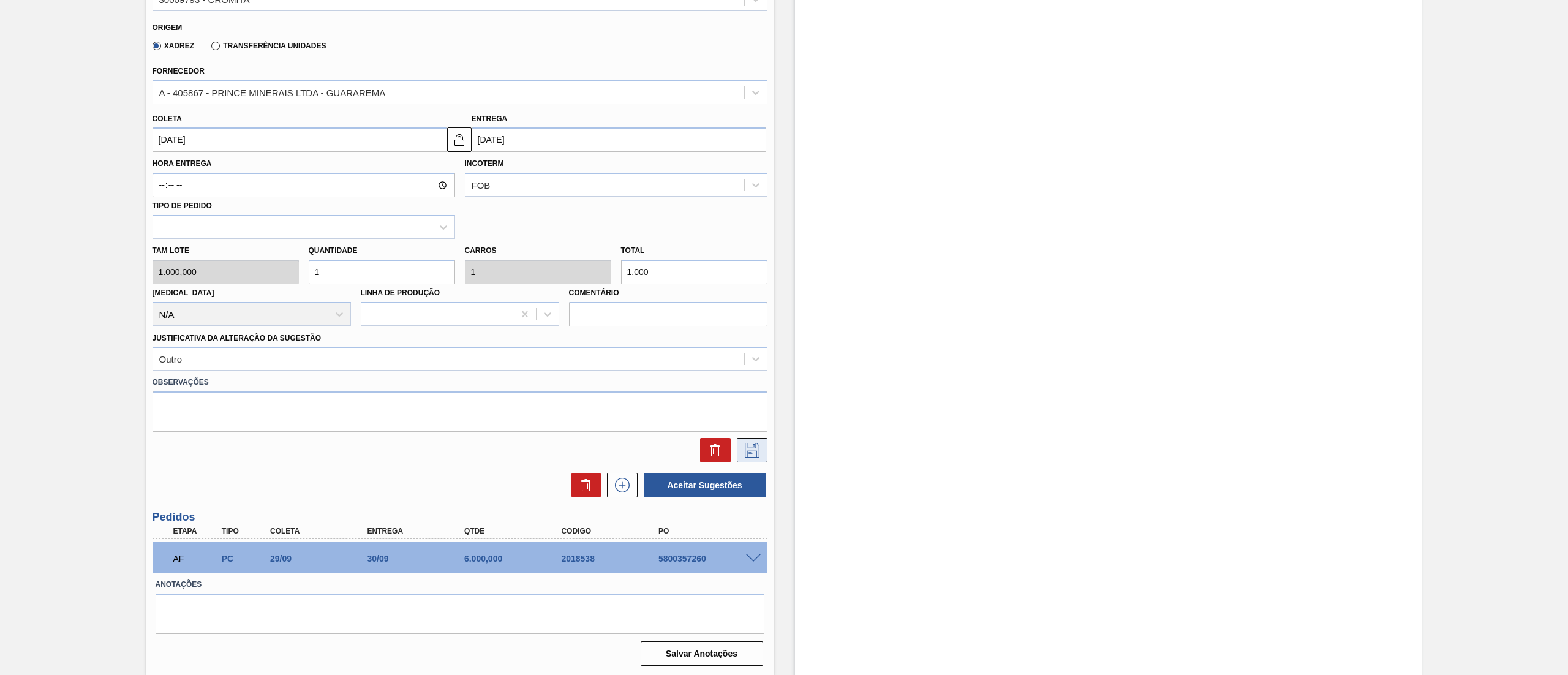
click at [744, 337] on icon at bounding box center [751, 449] width 15 height 15
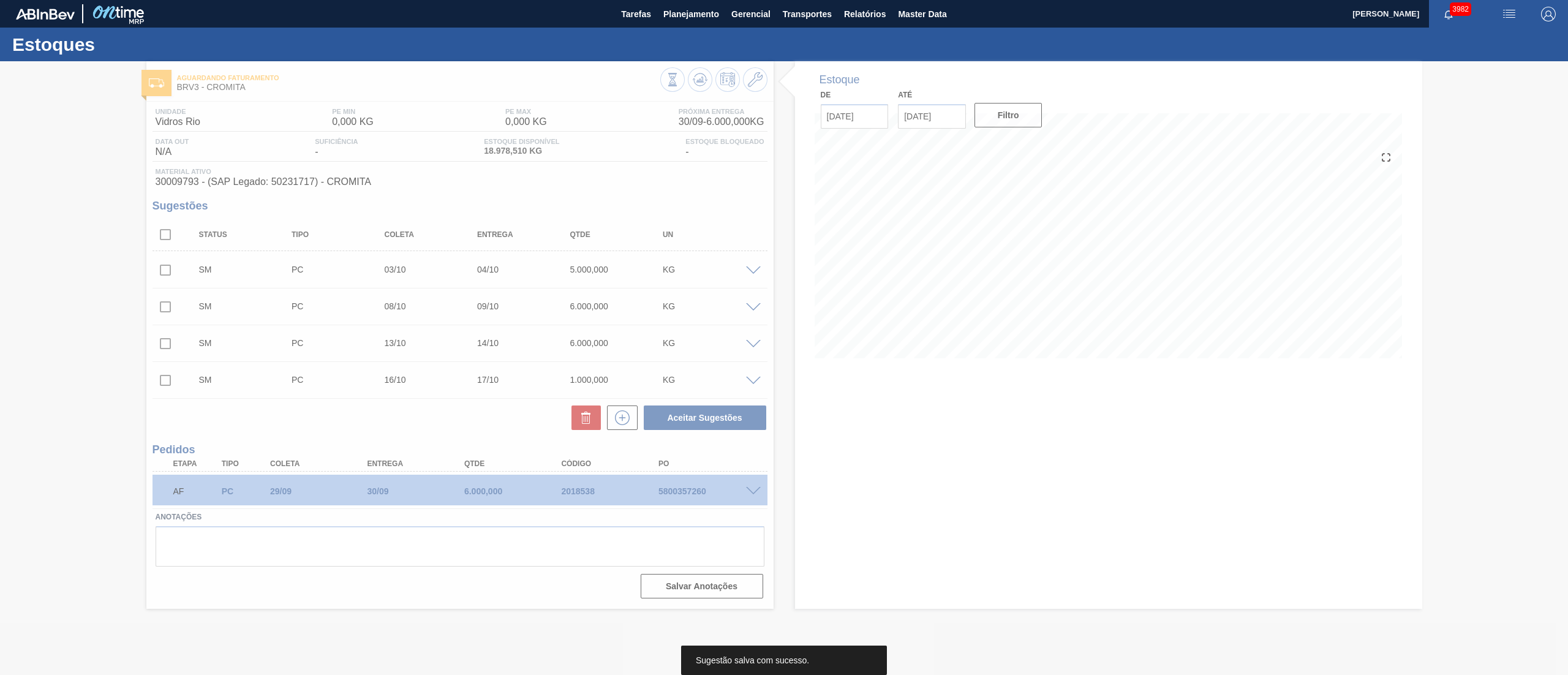
scroll to position [0, 0]
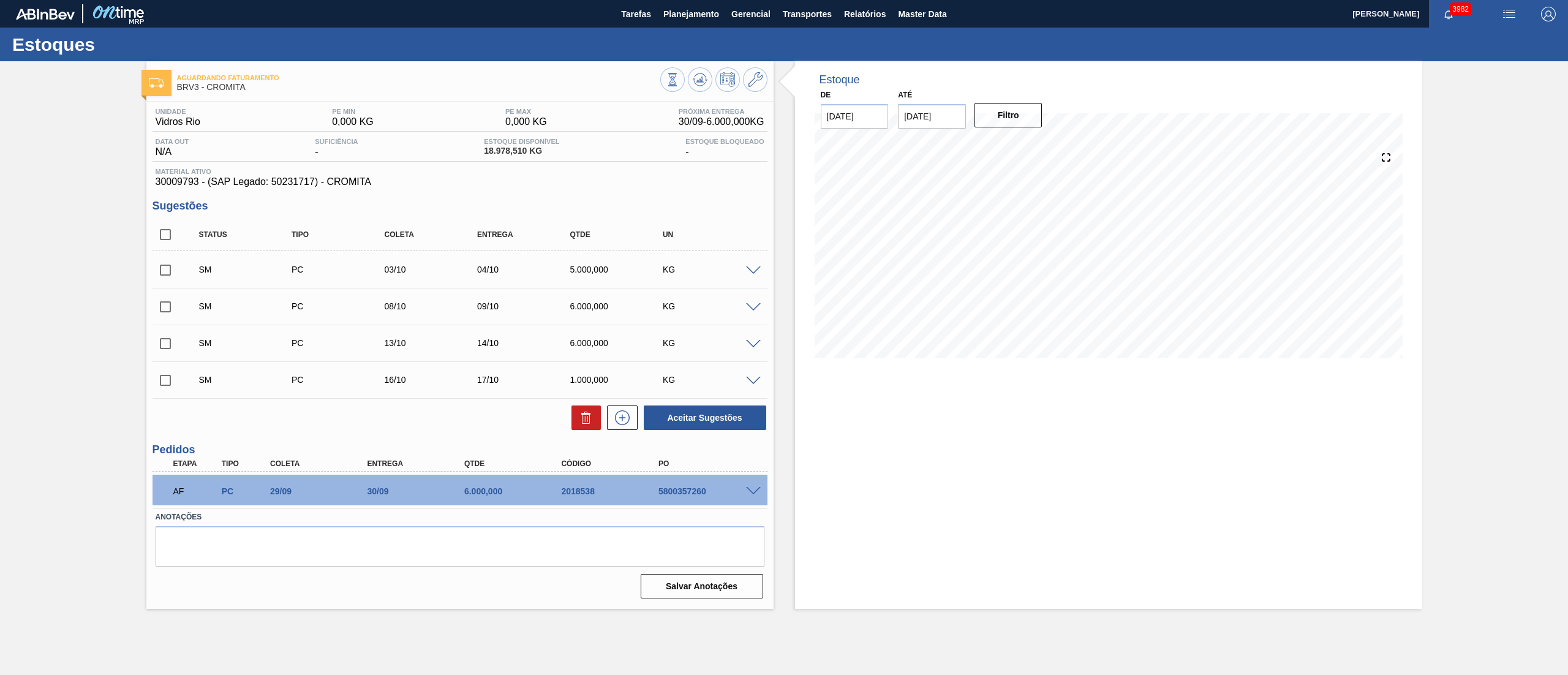
click at [752, 337] on div "SM PC 16/10 17/10 1.000,000 KG" at bounding box center [460, 380] width 615 height 31
click at [748, 337] on span at bounding box center [753, 381] width 15 height 9
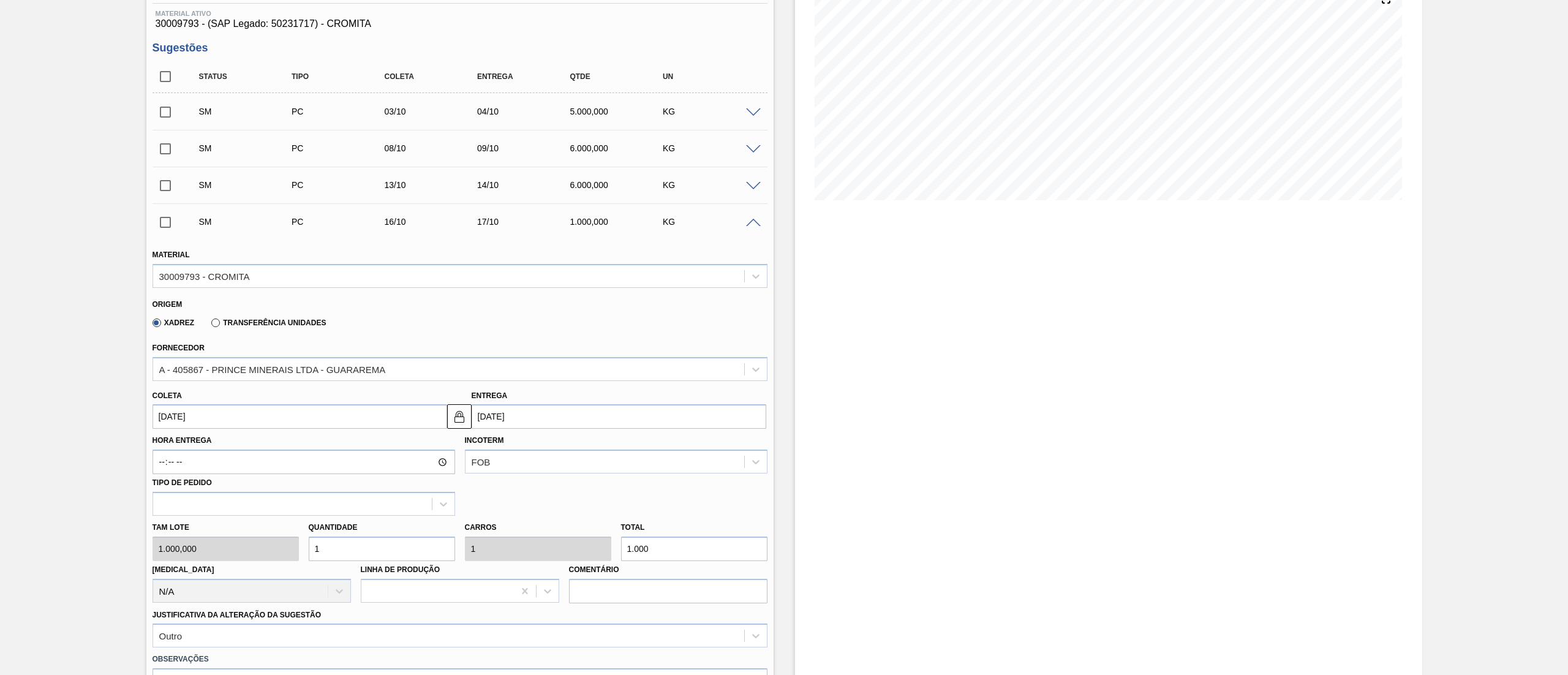
scroll to position [245, 0]
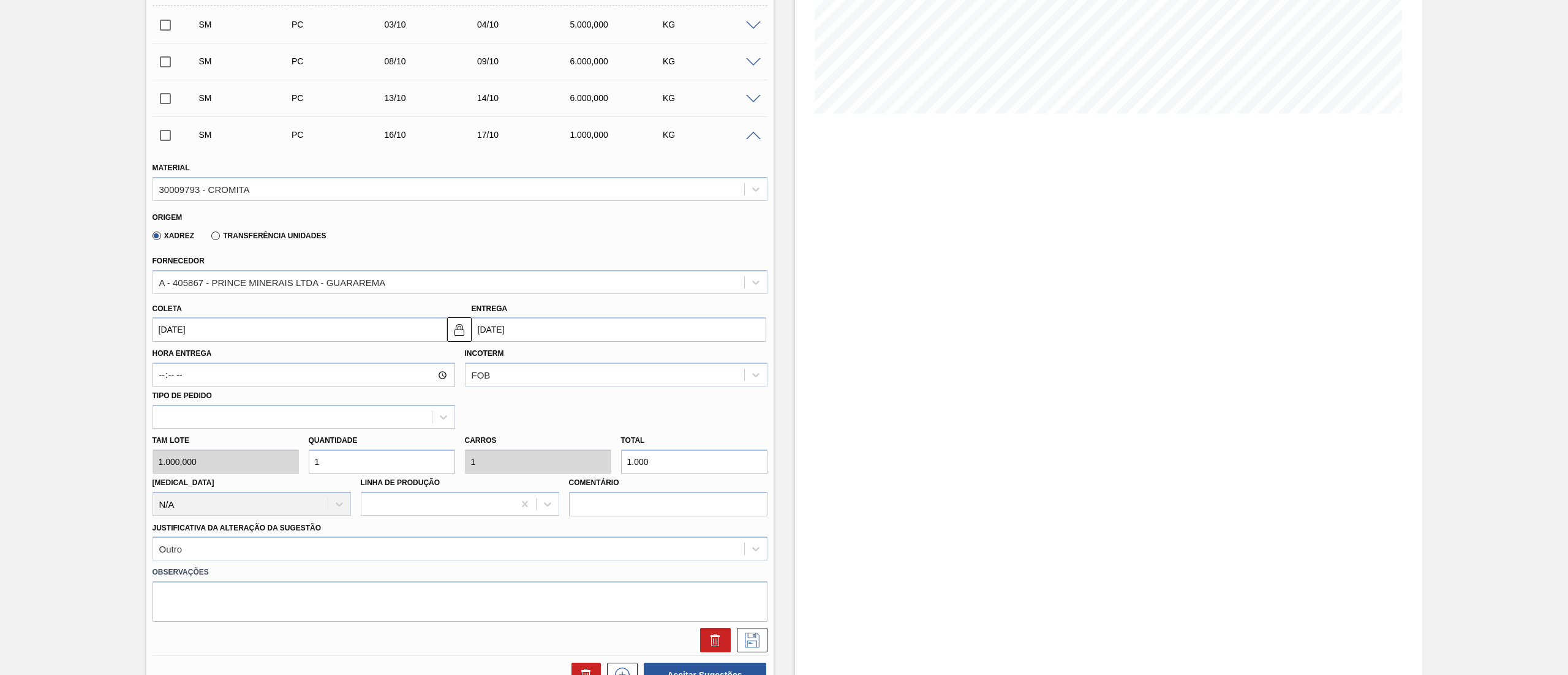
click at [278, 337] on div "Tam lote 1.000,000 Quantidade 1 Carros 1 Total 1.000 Doca N/A Linha de Produção…" at bounding box center [459, 473] width 624 height 87
type input "6"
type input "6.000"
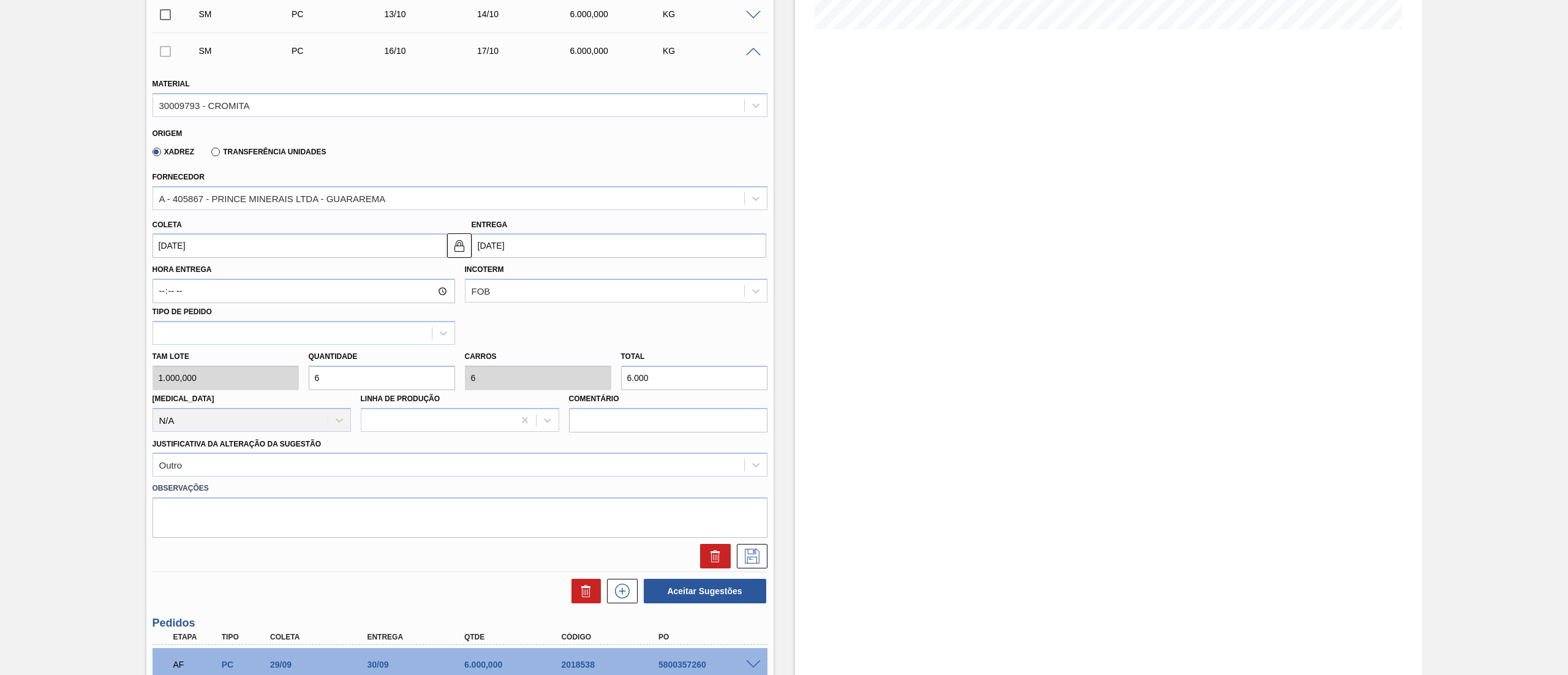
scroll to position [368, 0]
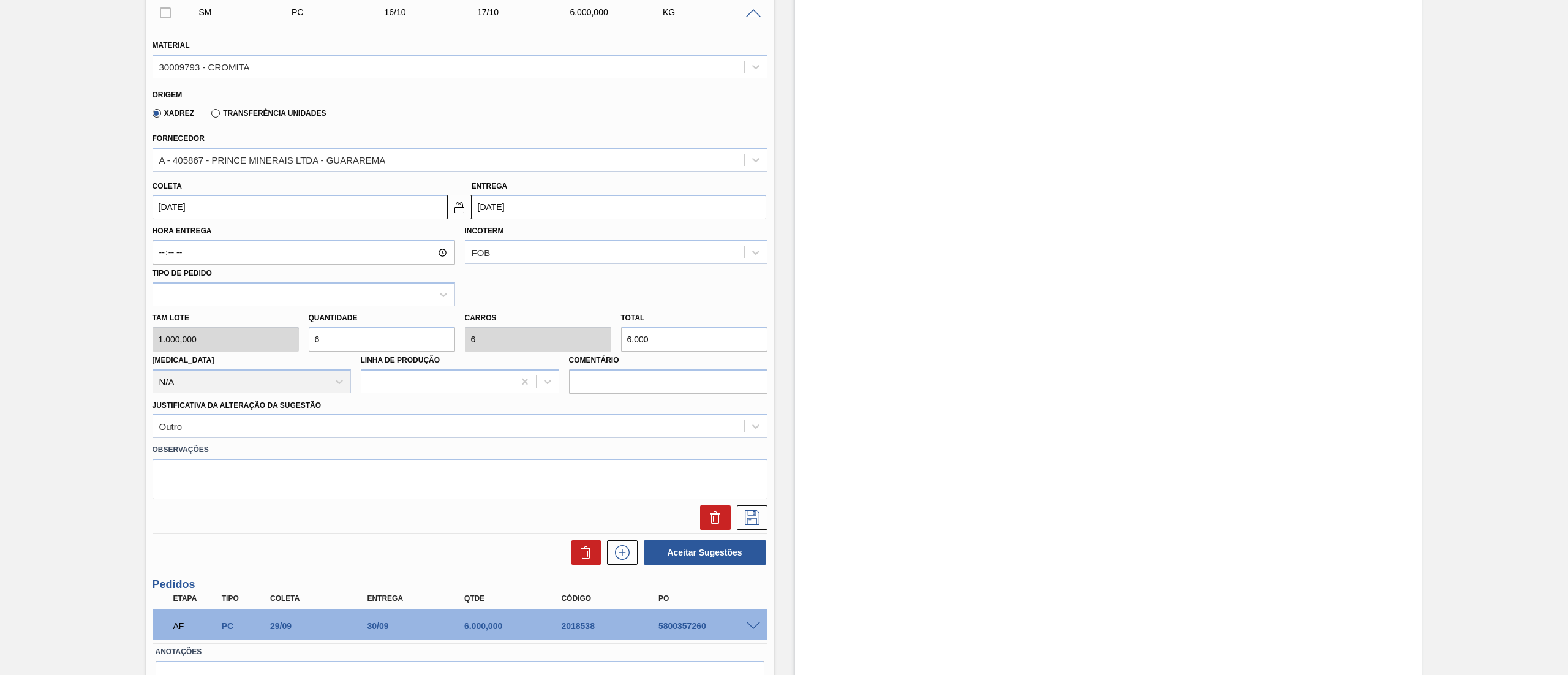
type input "6"
click at [751, 337] on div at bounding box center [459, 515] width 624 height 31
click at [747, 337] on icon at bounding box center [752, 517] width 19 height 15
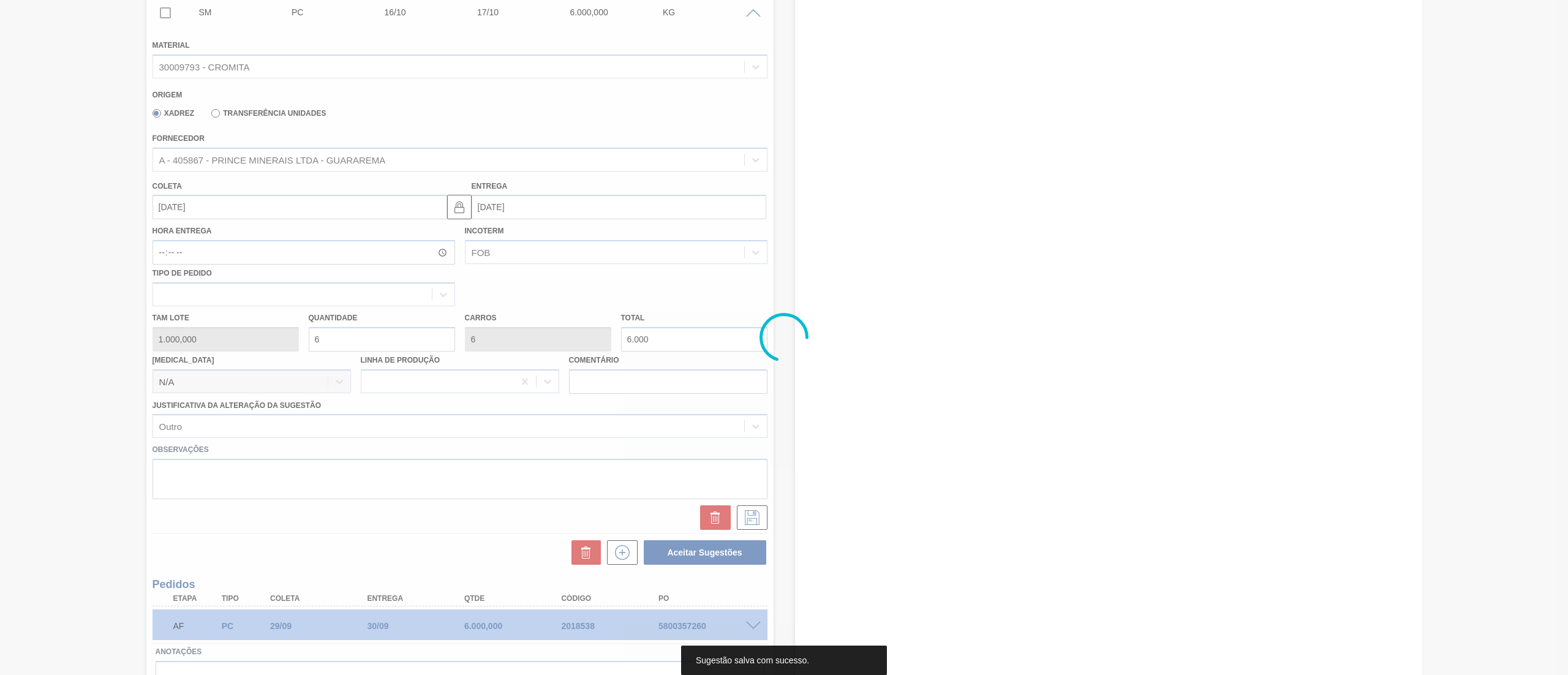
scroll to position [0, 0]
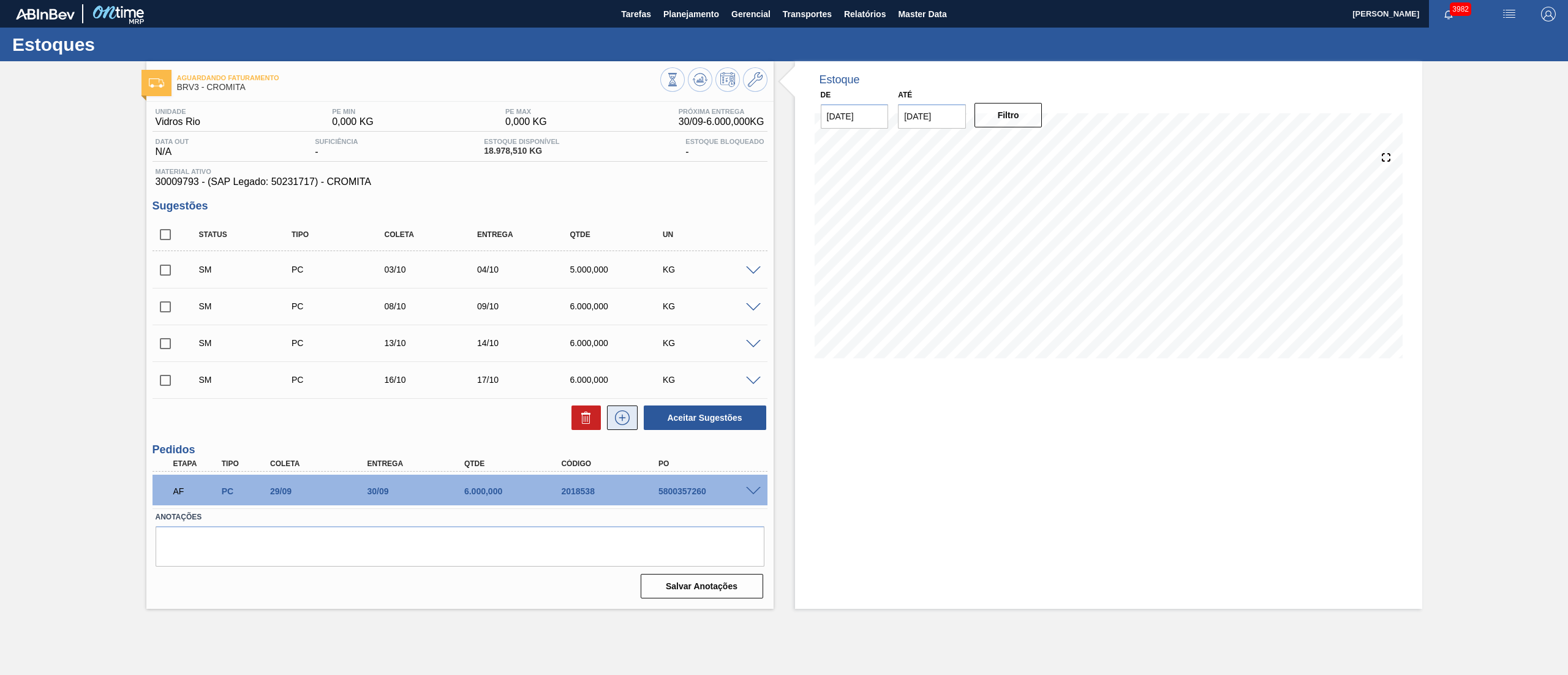
click at [616, 337] on icon at bounding box center [621, 417] width 15 height 15
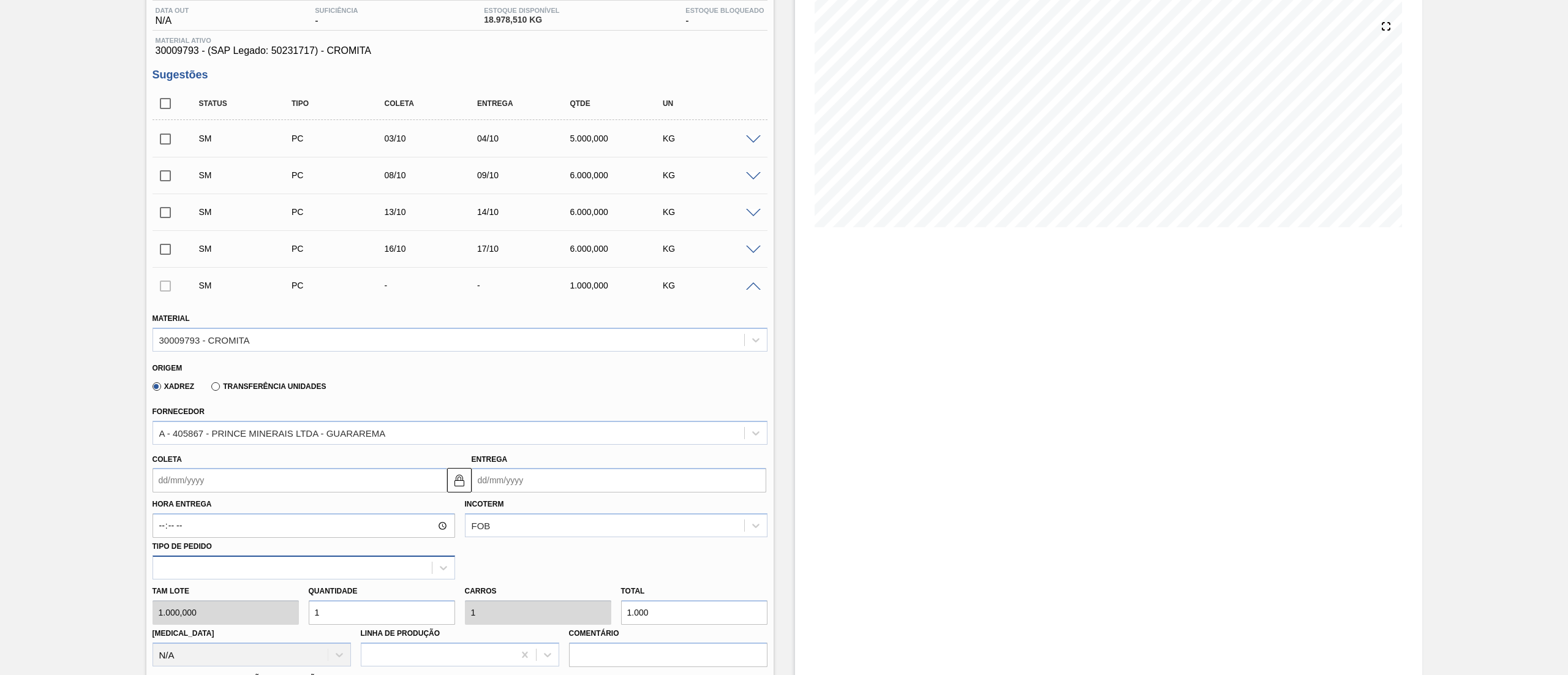
scroll to position [245, 0]
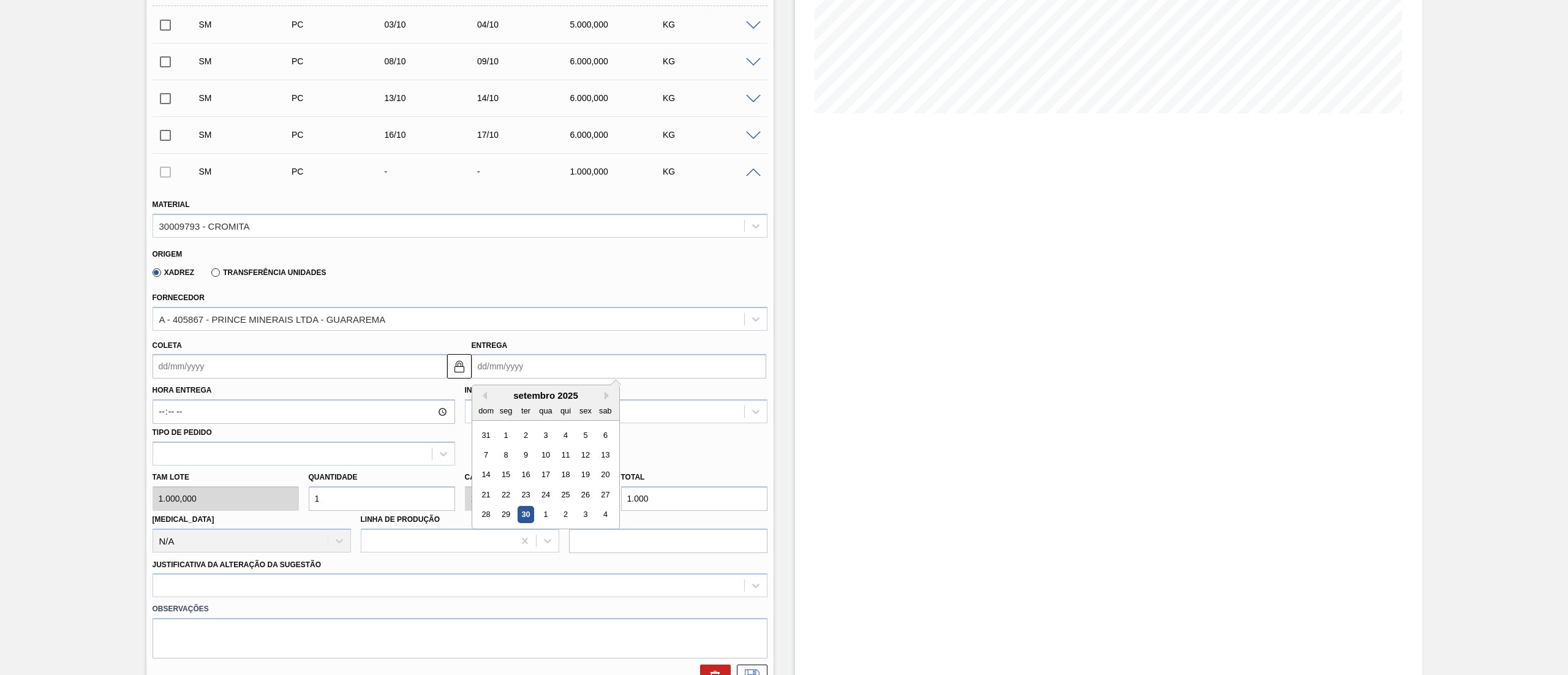
click at [512, 337] on input "Entrega" at bounding box center [618, 366] width 294 height 24
click at [608, 337] on button "Next Month" at bounding box center [608, 395] width 9 height 9
click at [488, 337] on div "19" at bounding box center [485, 494] width 16 height 16
type input "[DATE]"
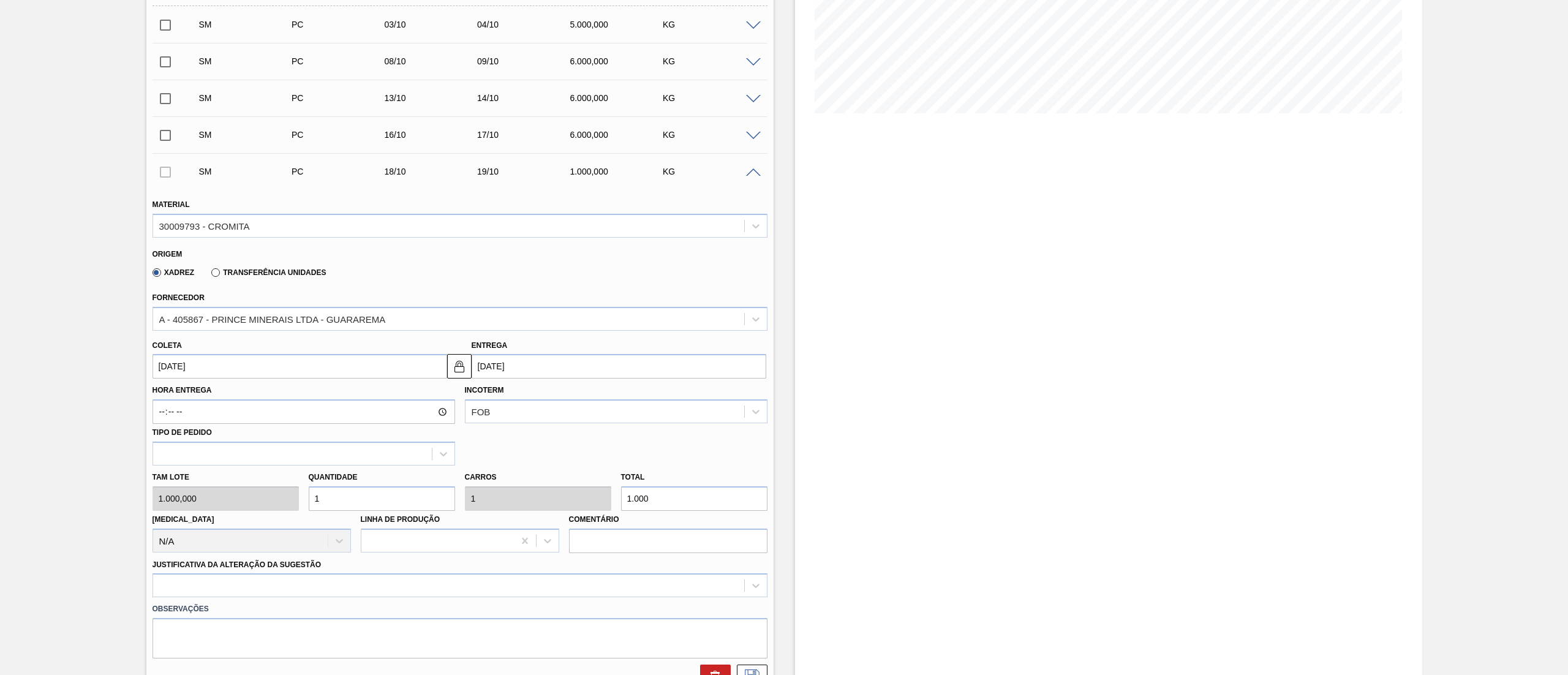
scroll to position [368, 0]
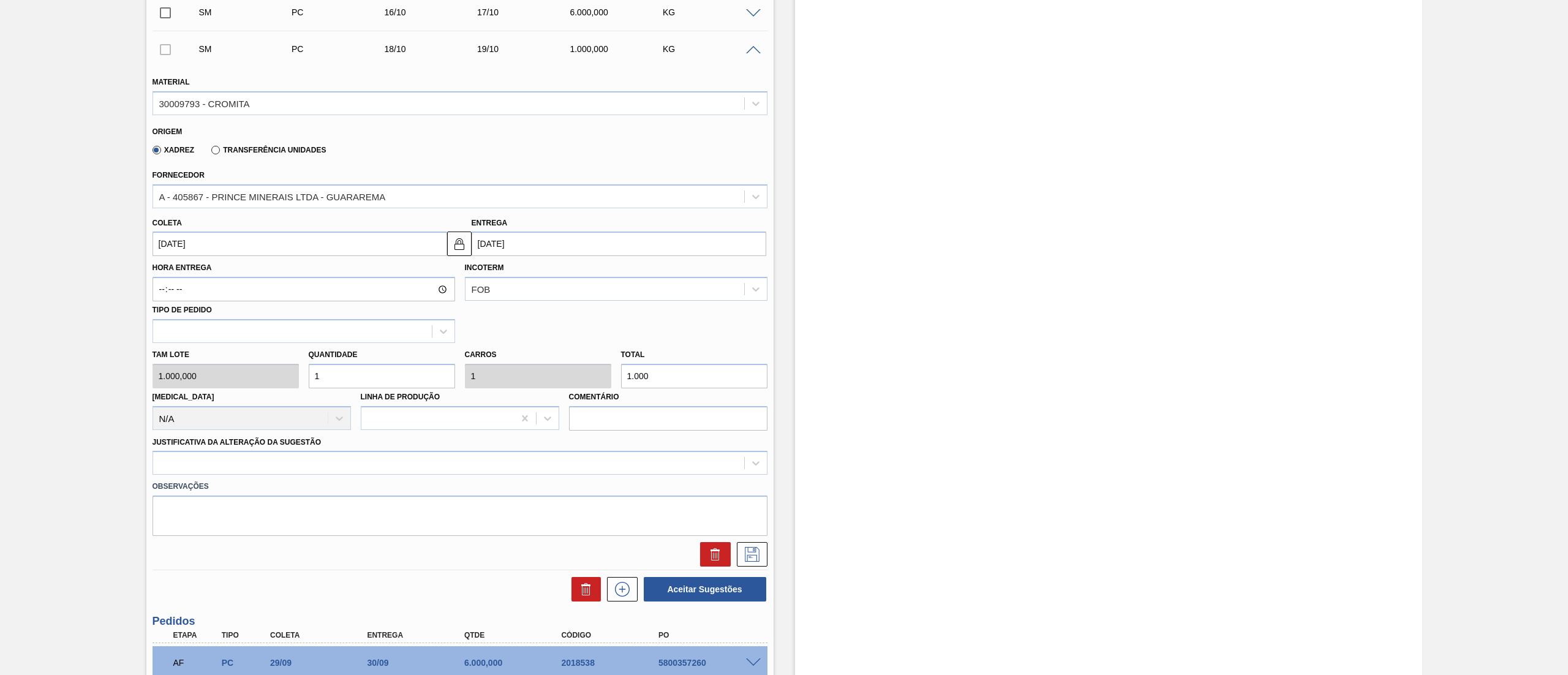
click at [243, 337] on div "Tam lote 1.000,000 Quantidade 1 Carros 1 Total 1.000 Doca N/A Linha de Produção…" at bounding box center [459, 386] width 624 height 87
type input "6"
type input "6.000"
type input "6"
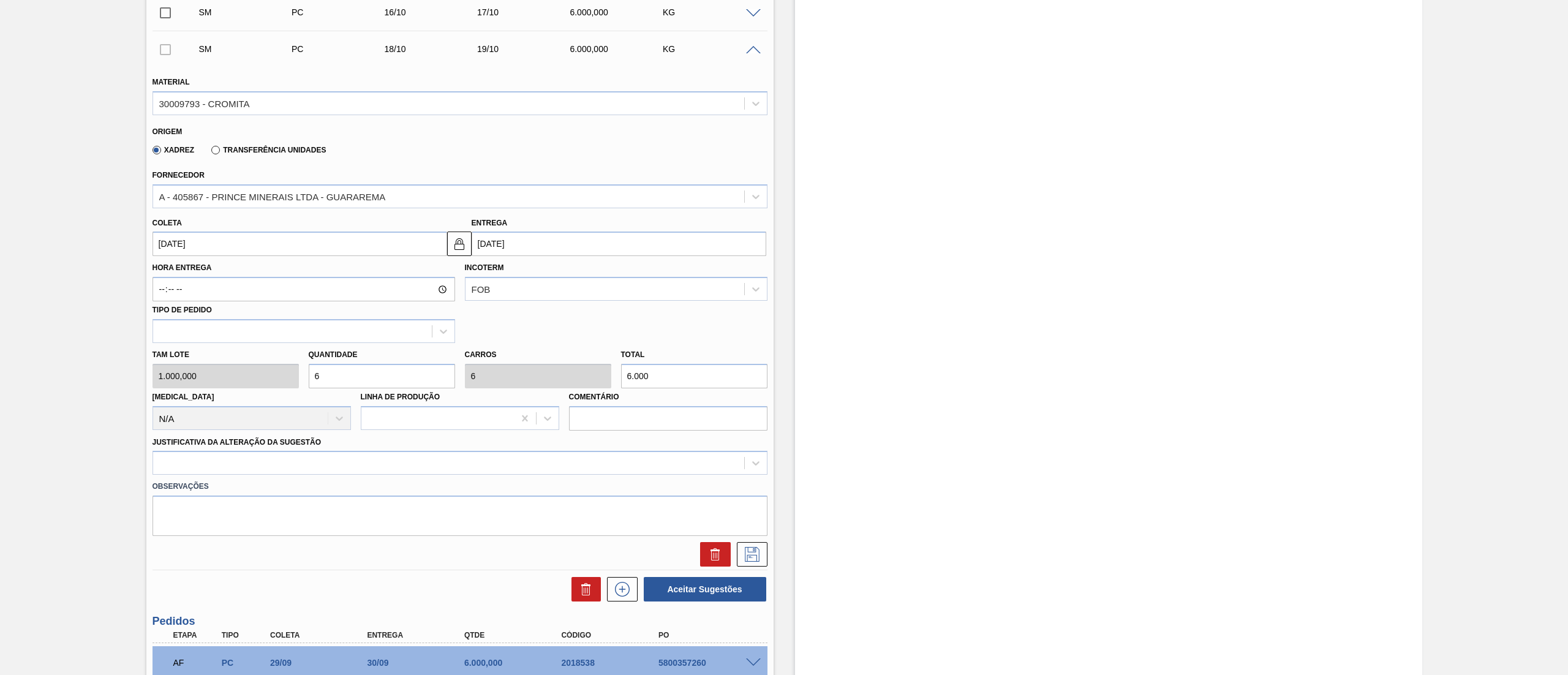
click at [507, 247] on input "[DATE]" at bounding box center [618, 243] width 294 height 24
click at [602, 337] on div "18" at bounding box center [604, 353] width 16 height 16
type input "[DATE]"
drag, startPoint x: 234, startPoint y: 467, endPoint x: 227, endPoint y: 475, distance: 10.6
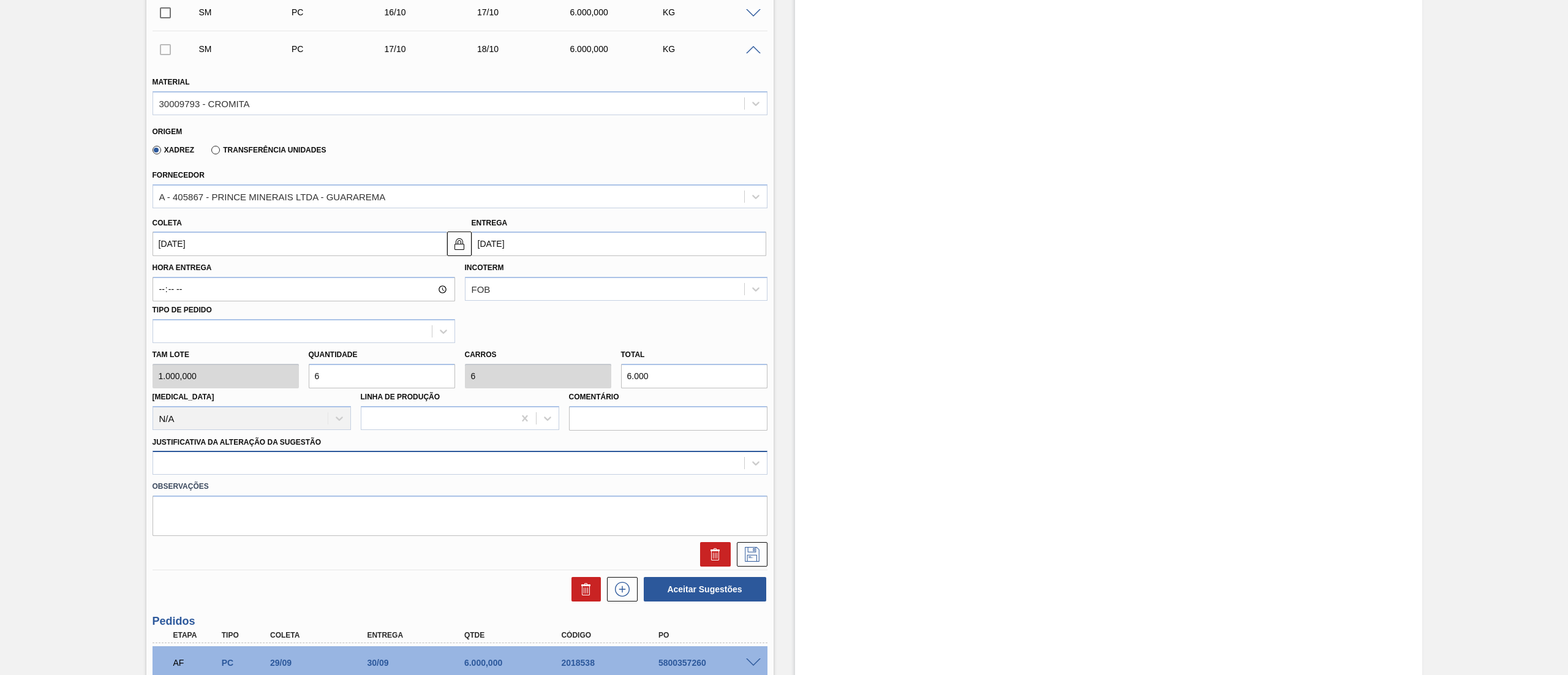
click at [233, 337] on div at bounding box center [448, 463] width 590 height 17
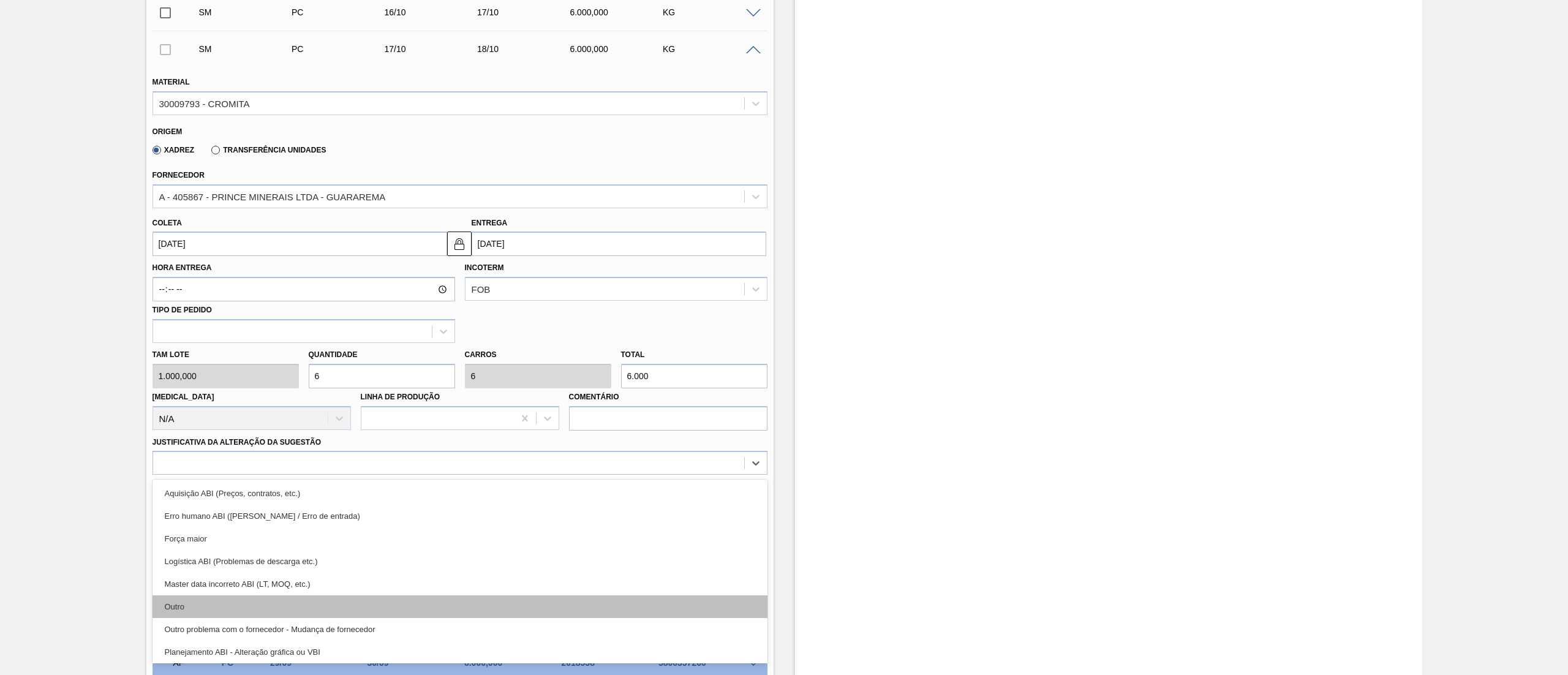
click at [179, 337] on div "Outro" at bounding box center [460, 606] width 615 height 22
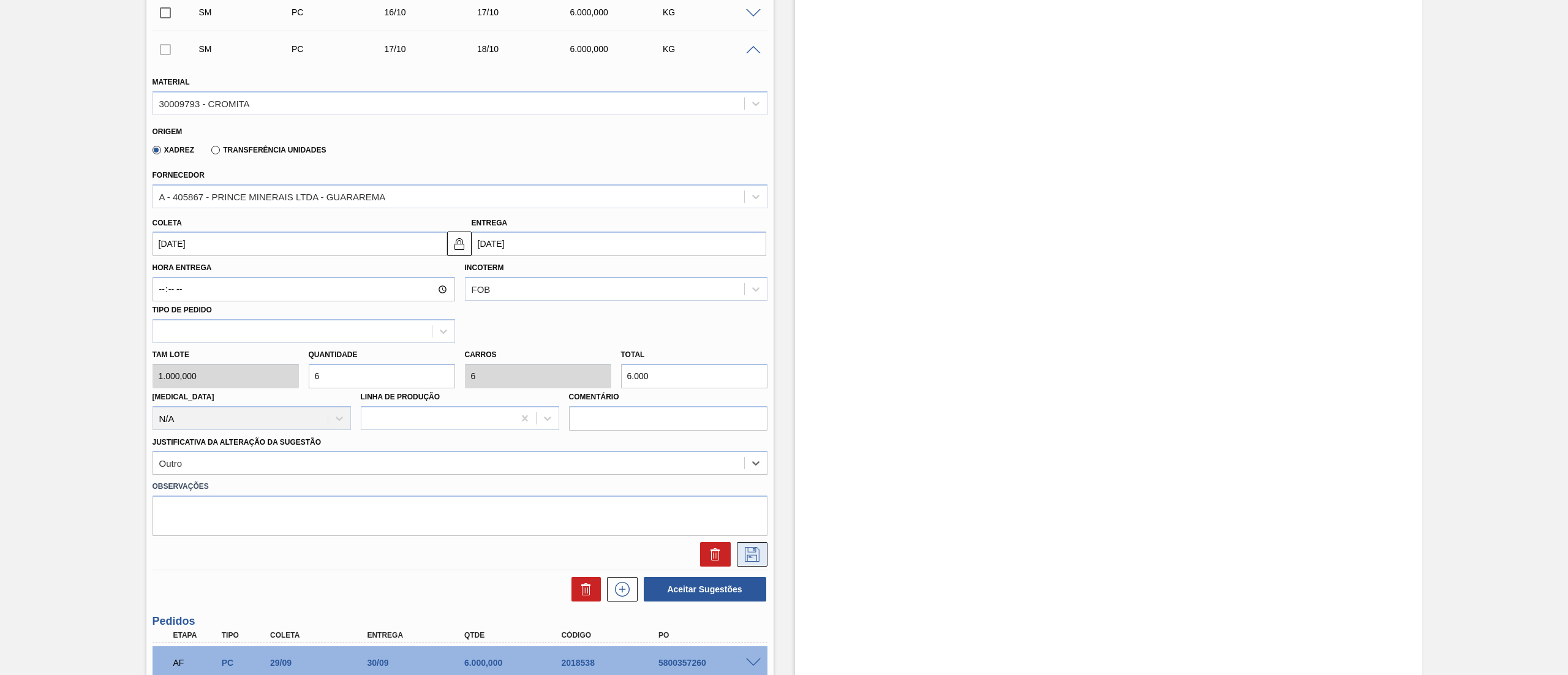
click at [763, 337] on button at bounding box center [752, 554] width 31 height 24
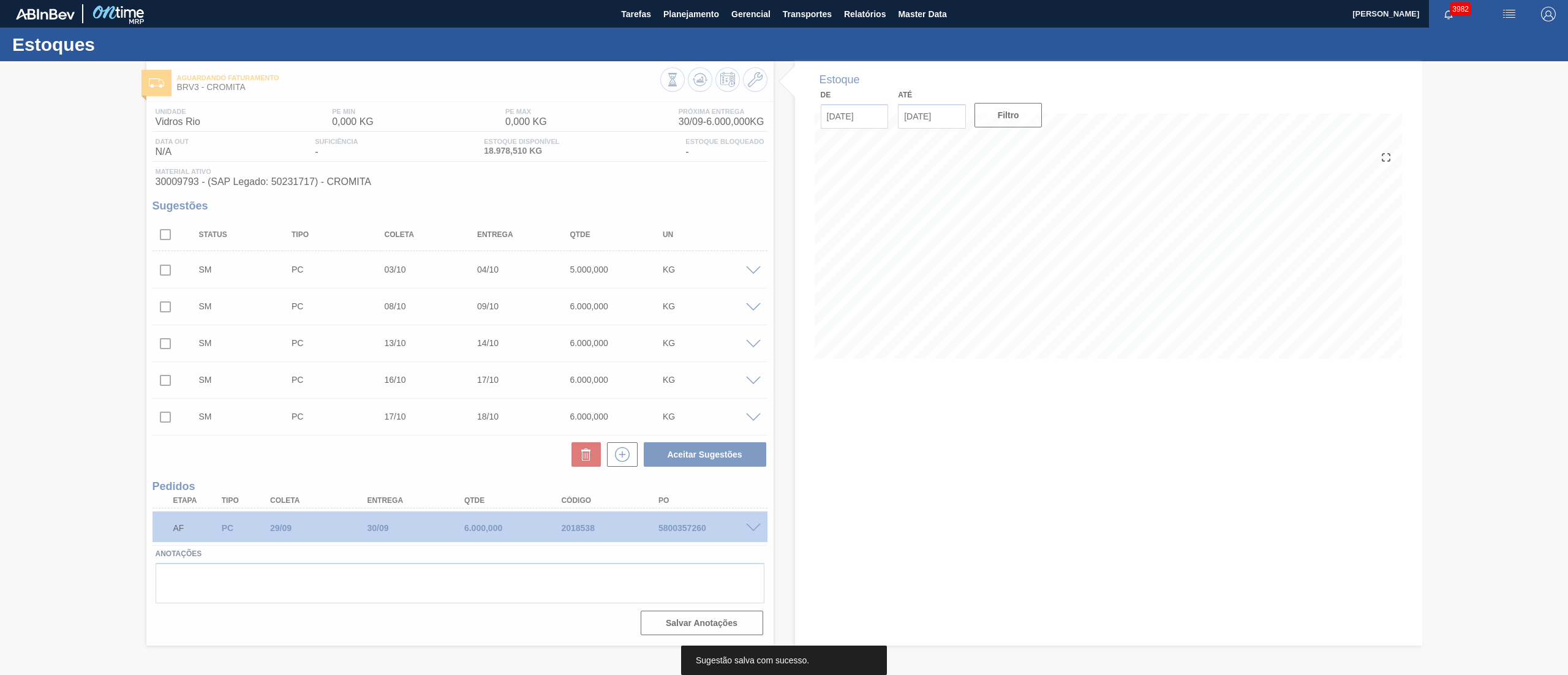
scroll to position [0, 0]
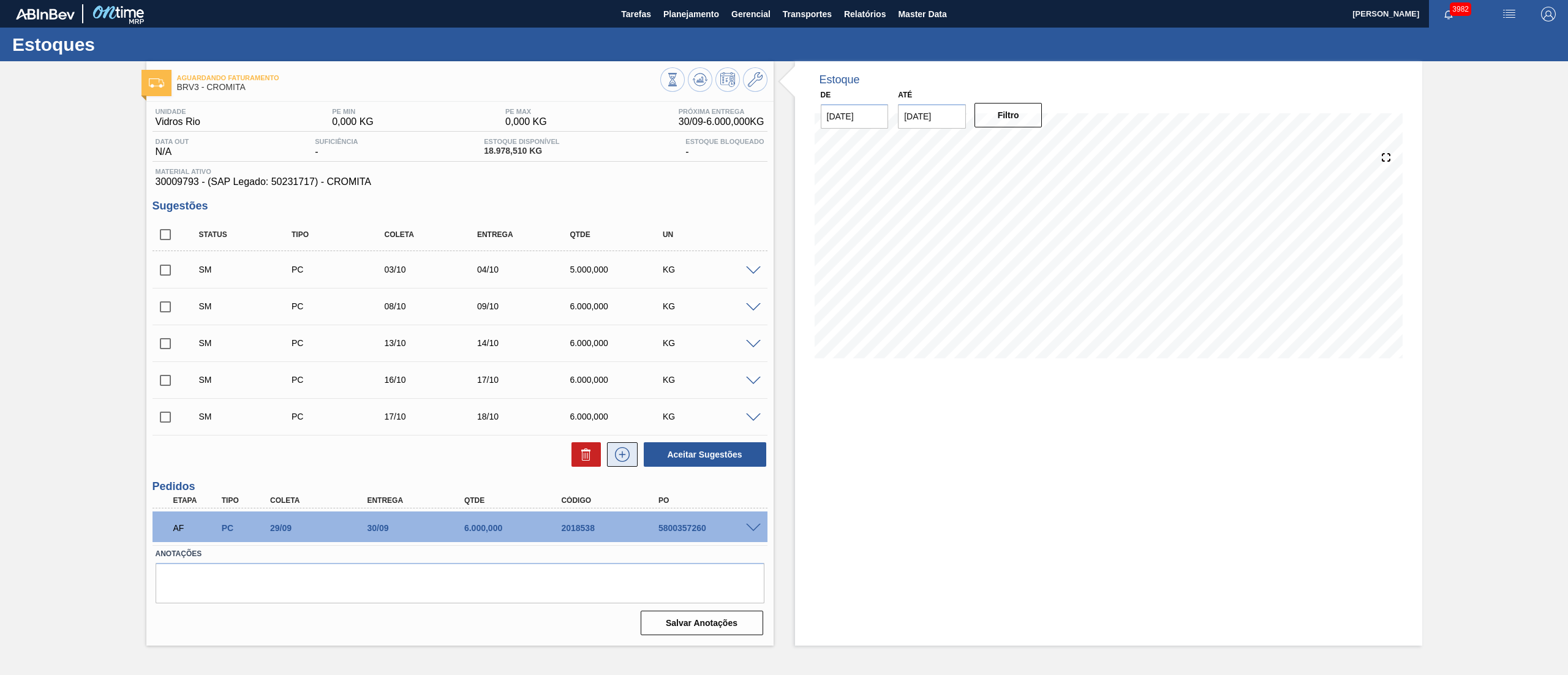
click at [619, 337] on icon at bounding box center [622, 454] width 19 height 15
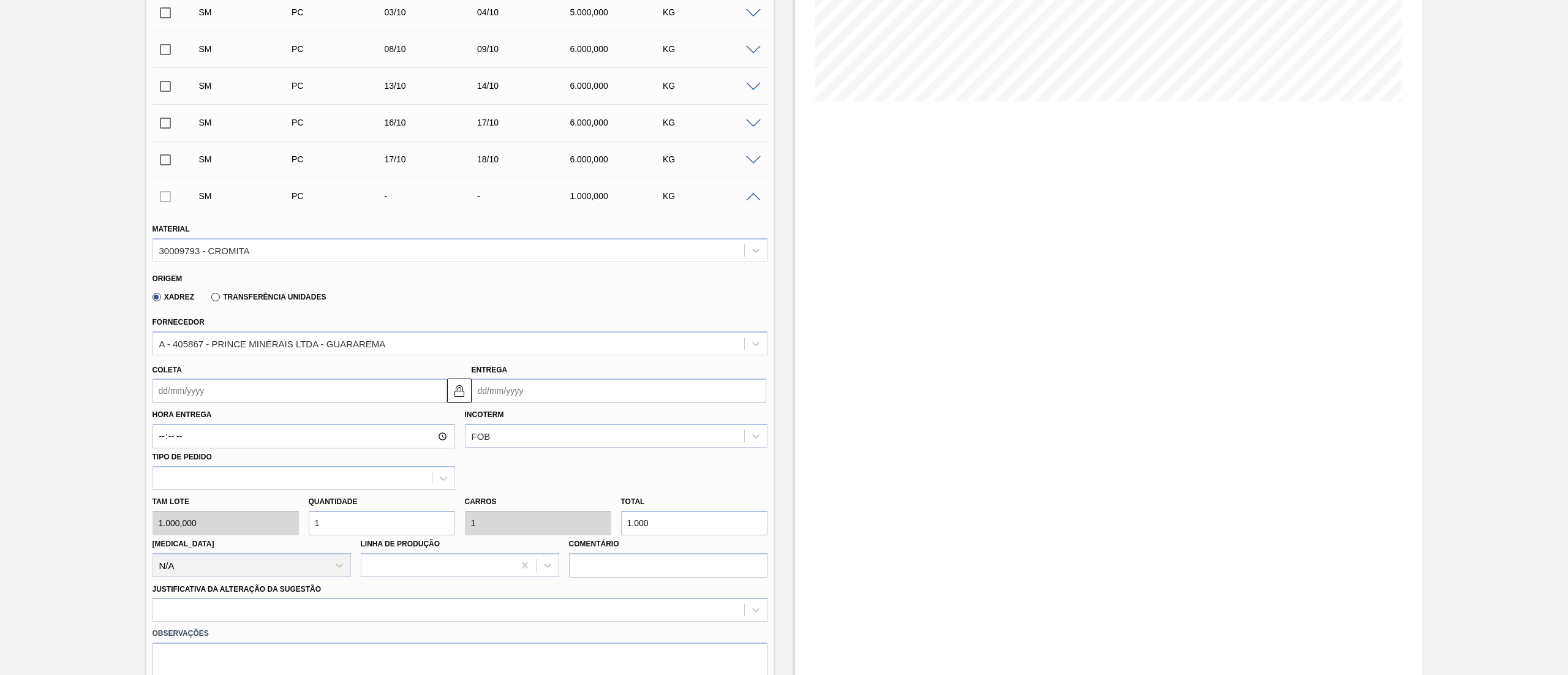
scroll to position [368, 0]
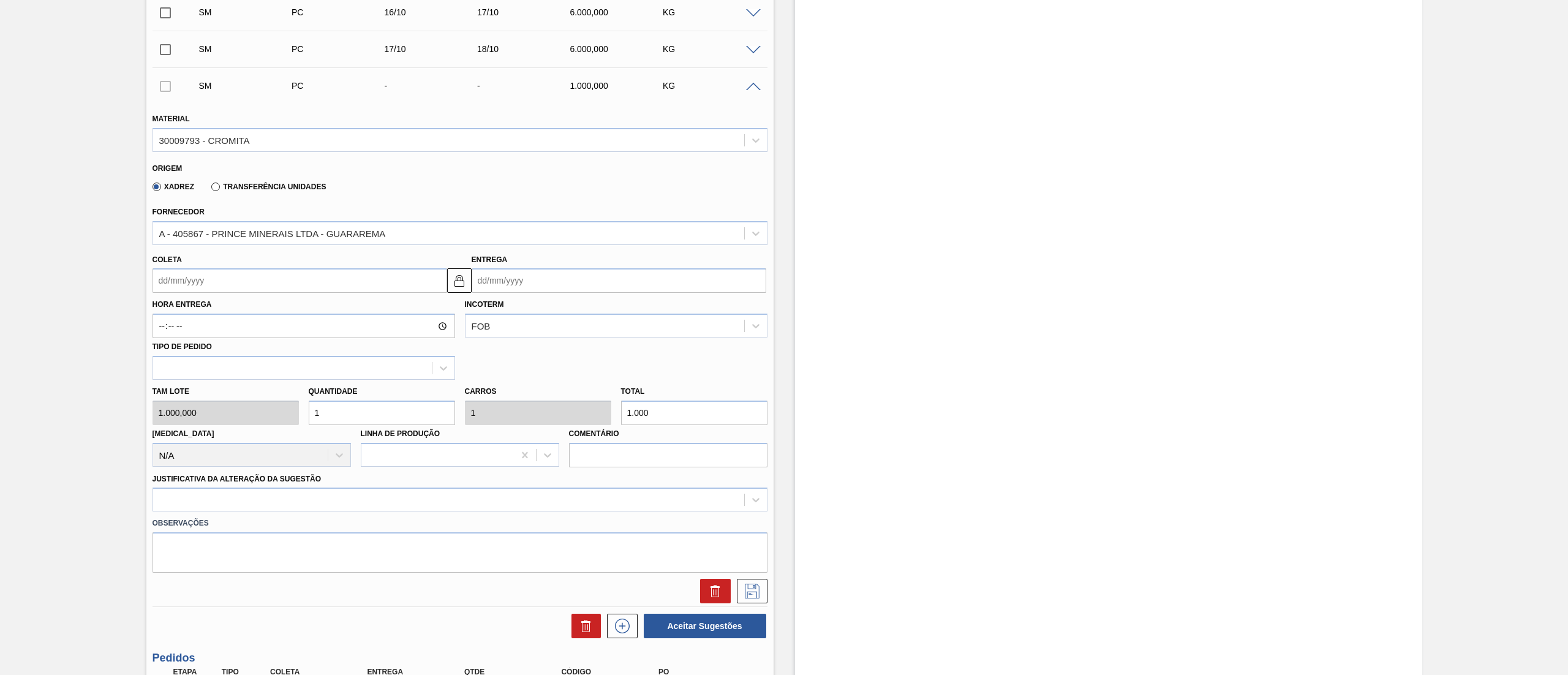
click at [507, 283] on input "Entrega" at bounding box center [618, 280] width 294 height 24
click at [605, 308] on button "Next Month" at bounding box center [608, 310] width 9 height 9
click at [562, 337] on div "23" at bounding box center [564, 409] width 16 height 16
type input "[DATE]"
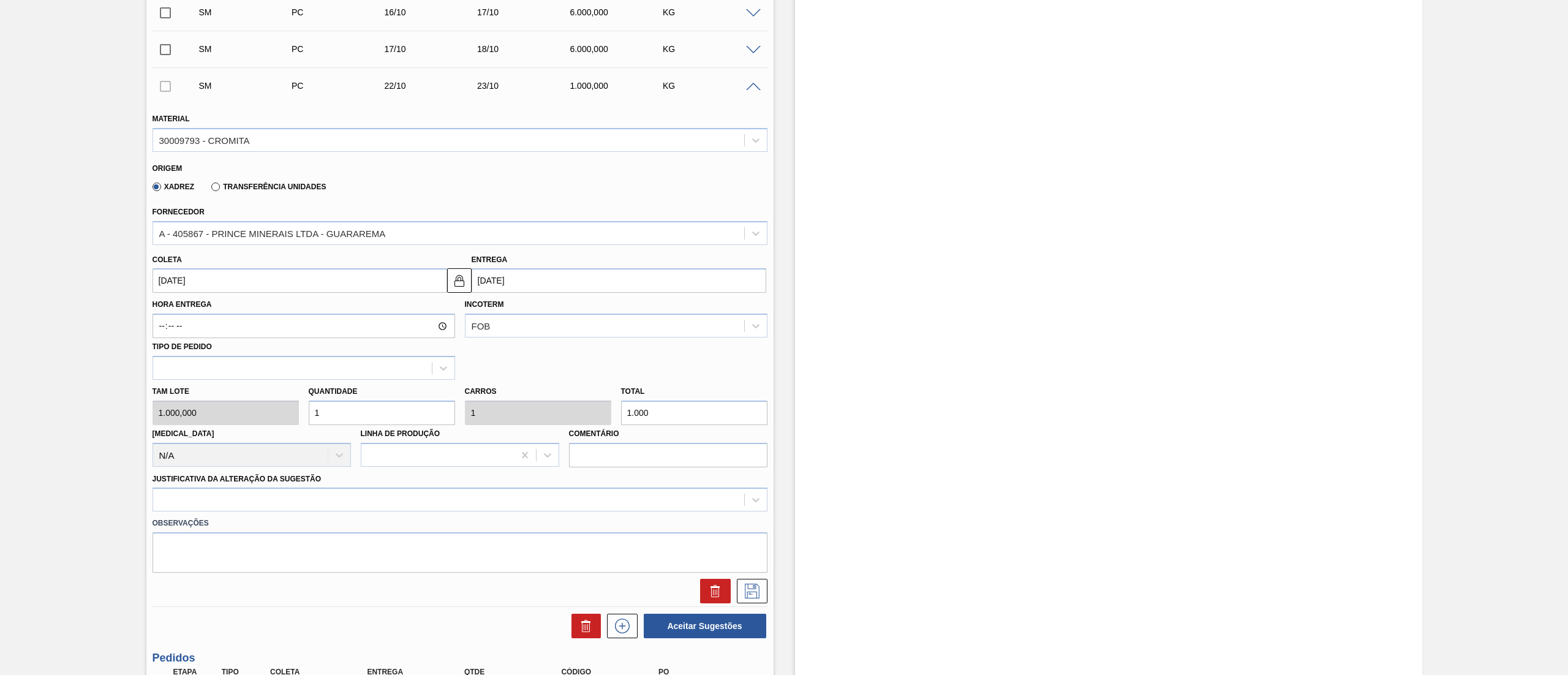
click at [163, 337] on div "Tam lote 1.000,000 Quantidade 1 Carros 1 Total 1.000 Doca N/A Linha de Produção…" at bounding box center [459, 423] width 624 height 87
type input "6"
type input "6.000"
type input "6"
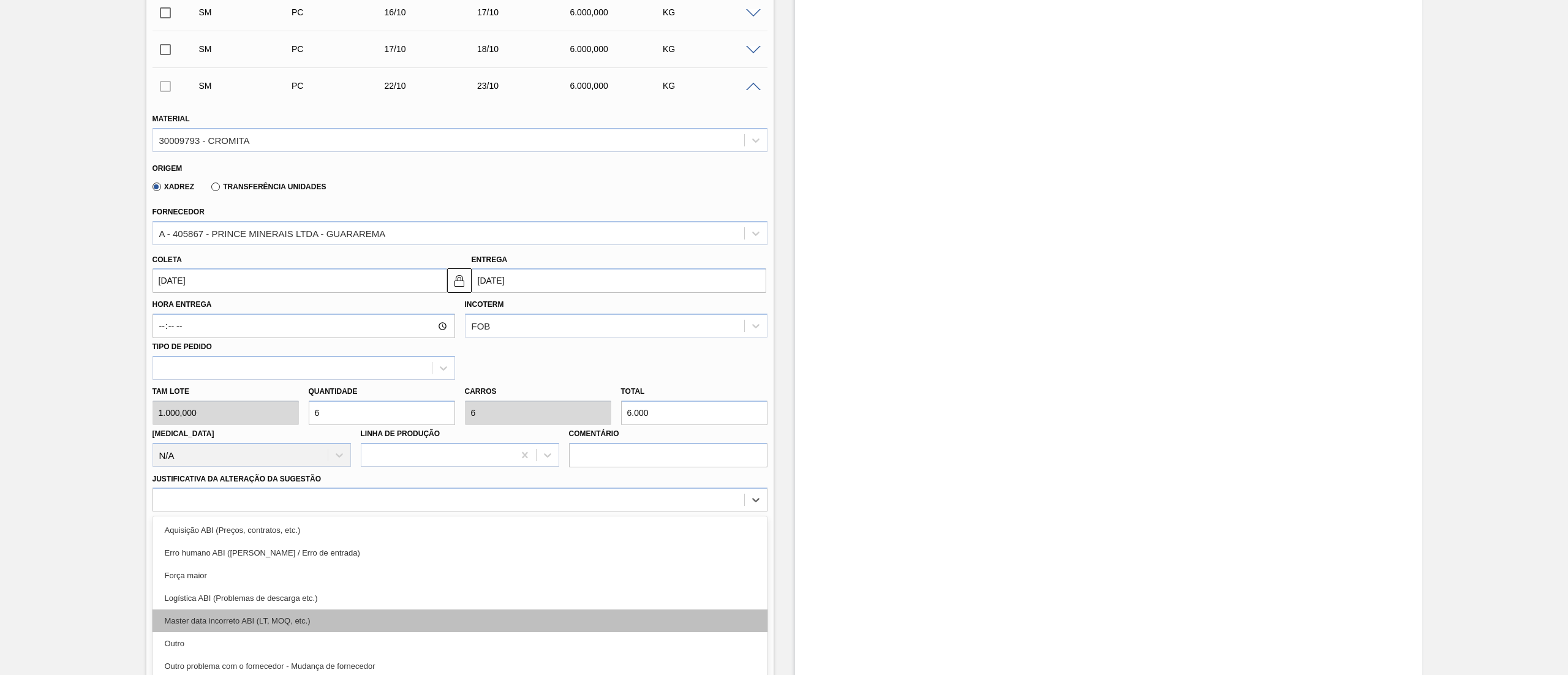
drag, startPoint x: 212, startPoint y: 494, endPoint x: 195, endPoint y: 582, distance: 89.6
click at [212, 337] on div "option Aquisição ABI (Preços, contratos, etc.) focused, 1 of 18. 18 results ava…" at bounding box center [460, 500] width 615 height 24
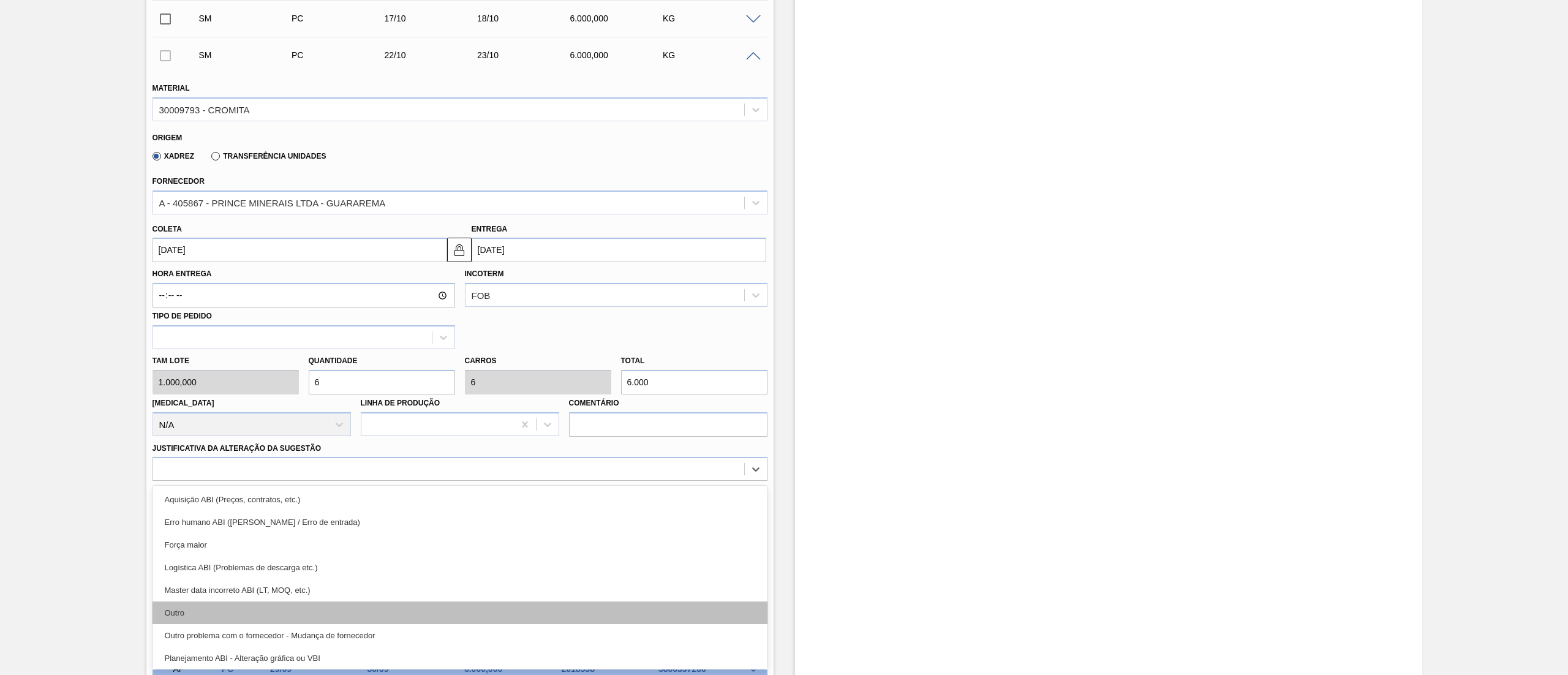
drag, startPoint x: 193, startPoint y: 597, endPoint x: 194, endPoint y: 617, distance: 20.0
click at [194, 337] on div "Aquisição ABI (Preços, contratos, etc.) Erro humano ABI (Cálculo / Erro de entr…" at bounding box center [460, 578] width 615 height 184
click at [194, 337] on div "Outro" at bounding box center [460, 612] width 615 height 22
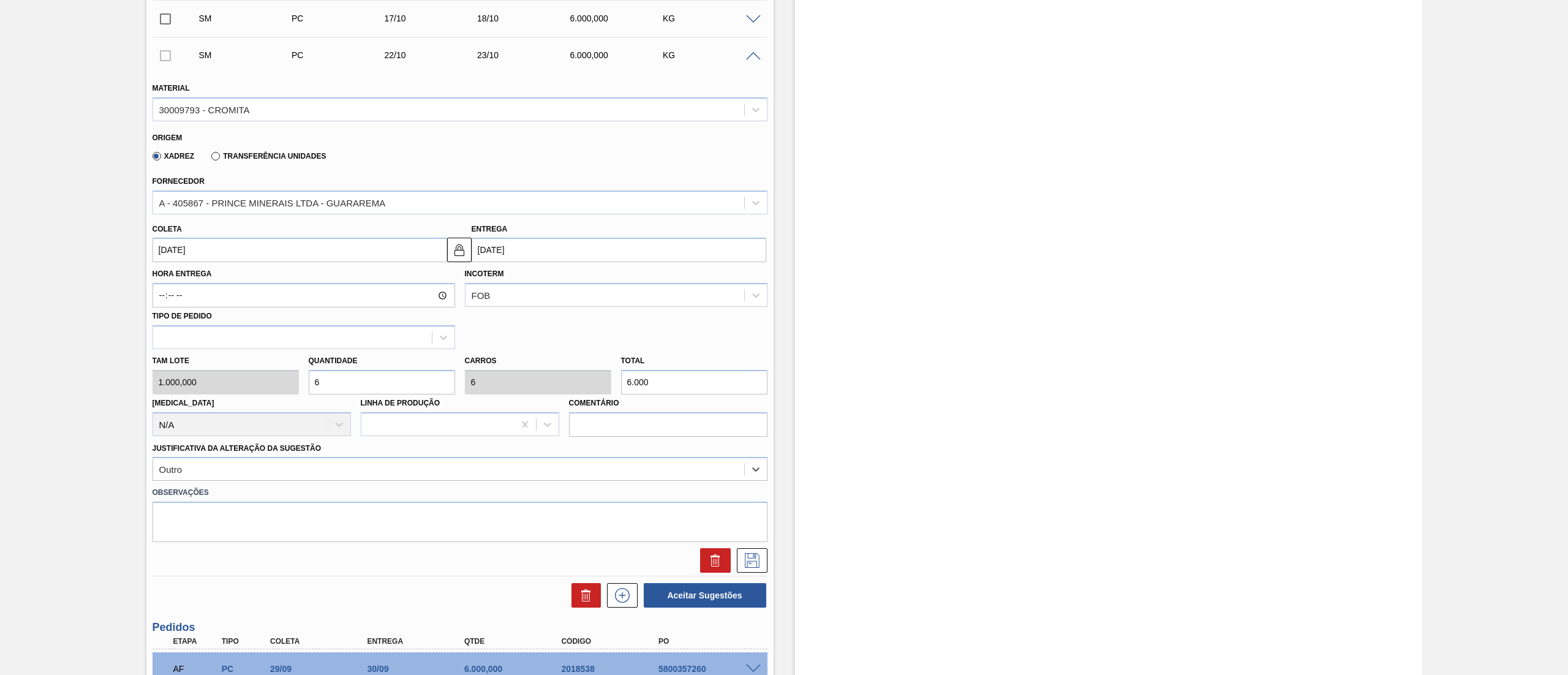
scroll to position [508, 0]
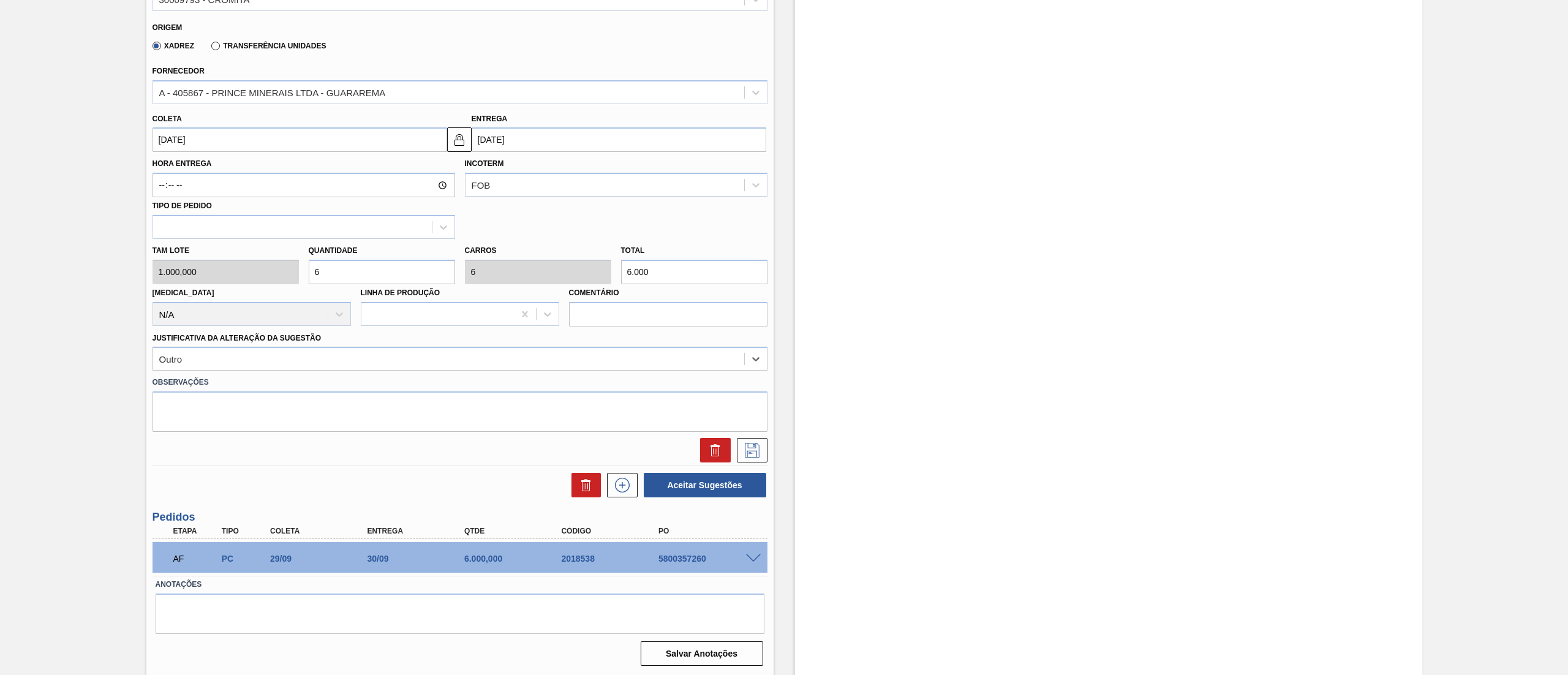
click at [769, 337] on div at bounding box center [459, 449] width 624 height 24
click at [754, 337] on icon at bounding box center [752, 449] width 19 height 15
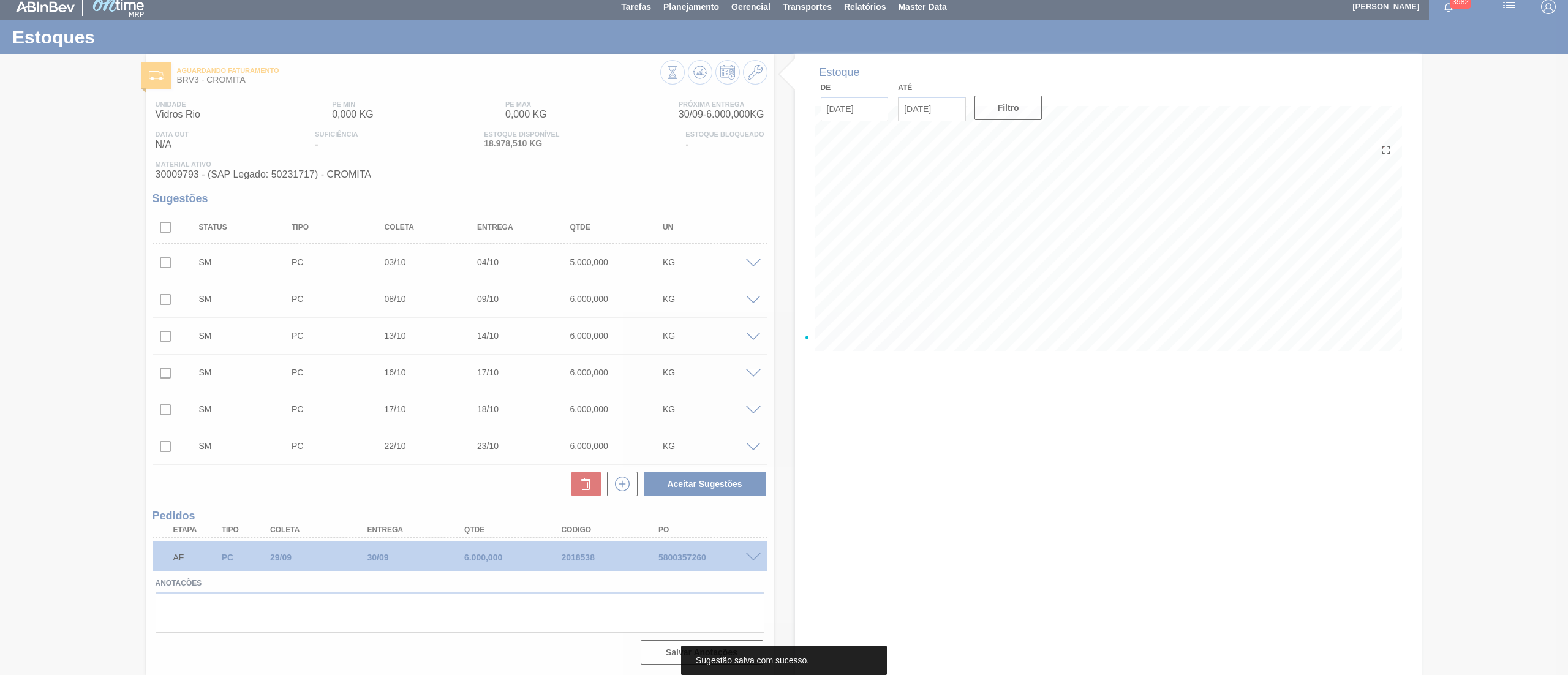
scroll to position [8, 0]
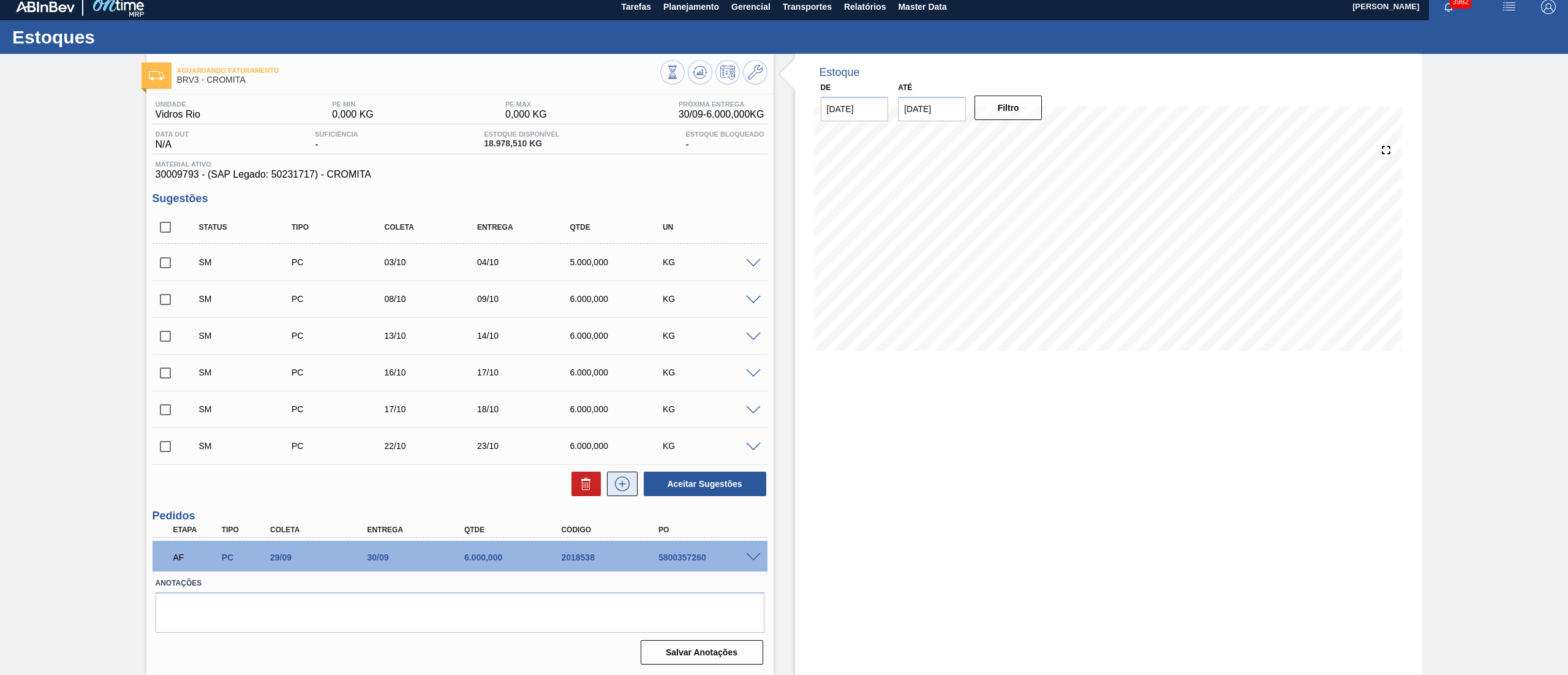
click at [632, 337] on button at bounding box center [622, 483] width 31 height 24
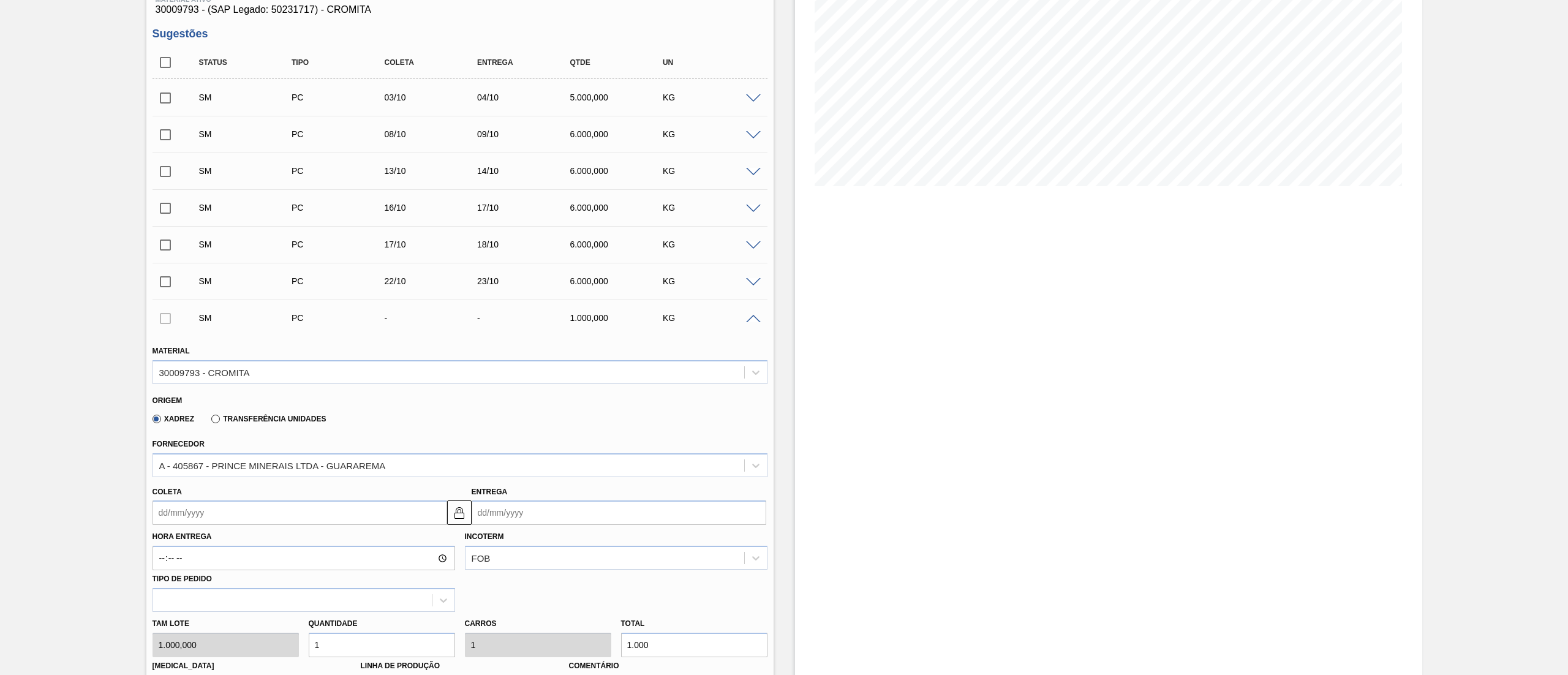
scroll to position [375, 0]
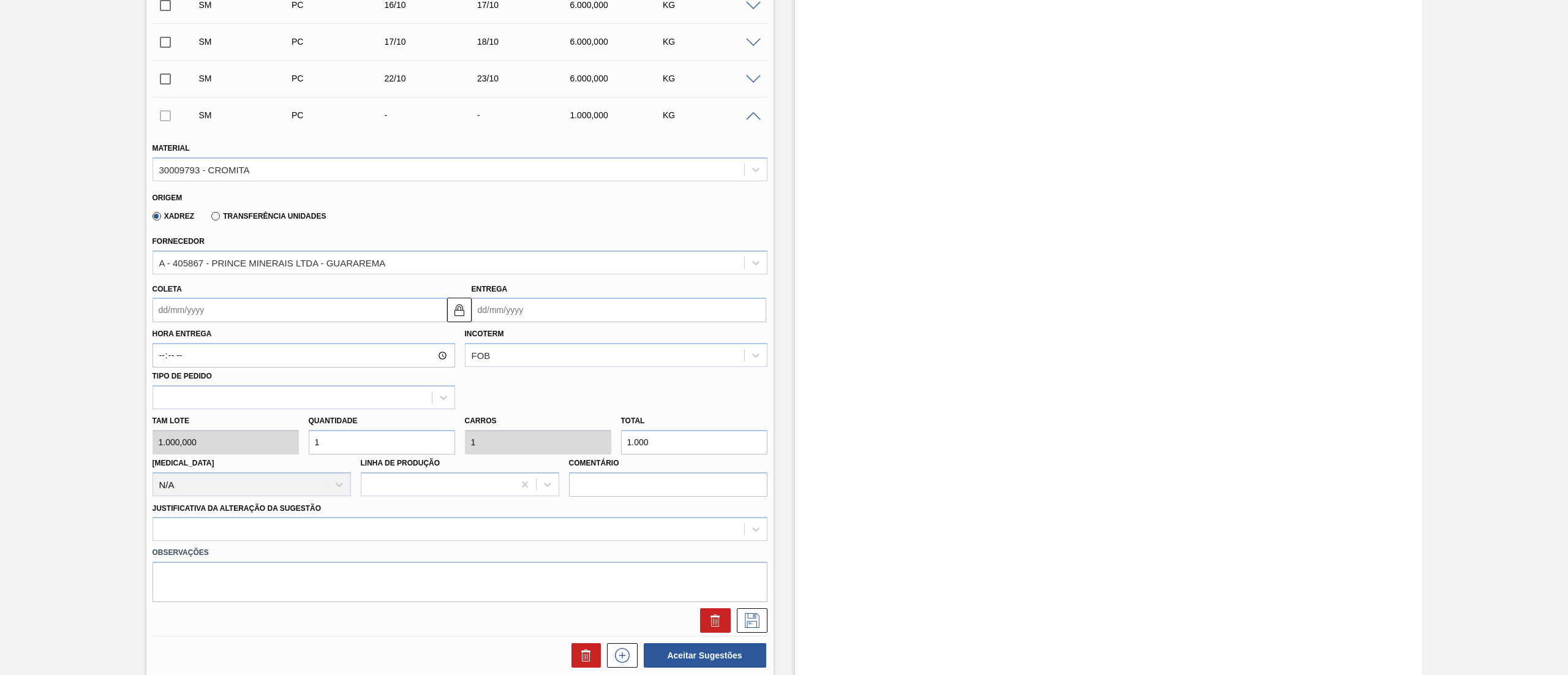
click at [499, 321] on input "Entrega" at bounding box center [618, 309] width 294 height 24
click at [603, 337] on div "setembro 2025" at bounding box center [546, 339] width 147 height 11
click at [602, 337] on div "setembro 2025" at bounding box center [546, 339] width 147 height 11
click at [606, 337] on div "dom seg ter qua qui sex sab" at bounding box center [546, 354] width 147 height 19
click at [608, 337] on button "Next Month" at bounding box center [608, 339] width 9 height 9
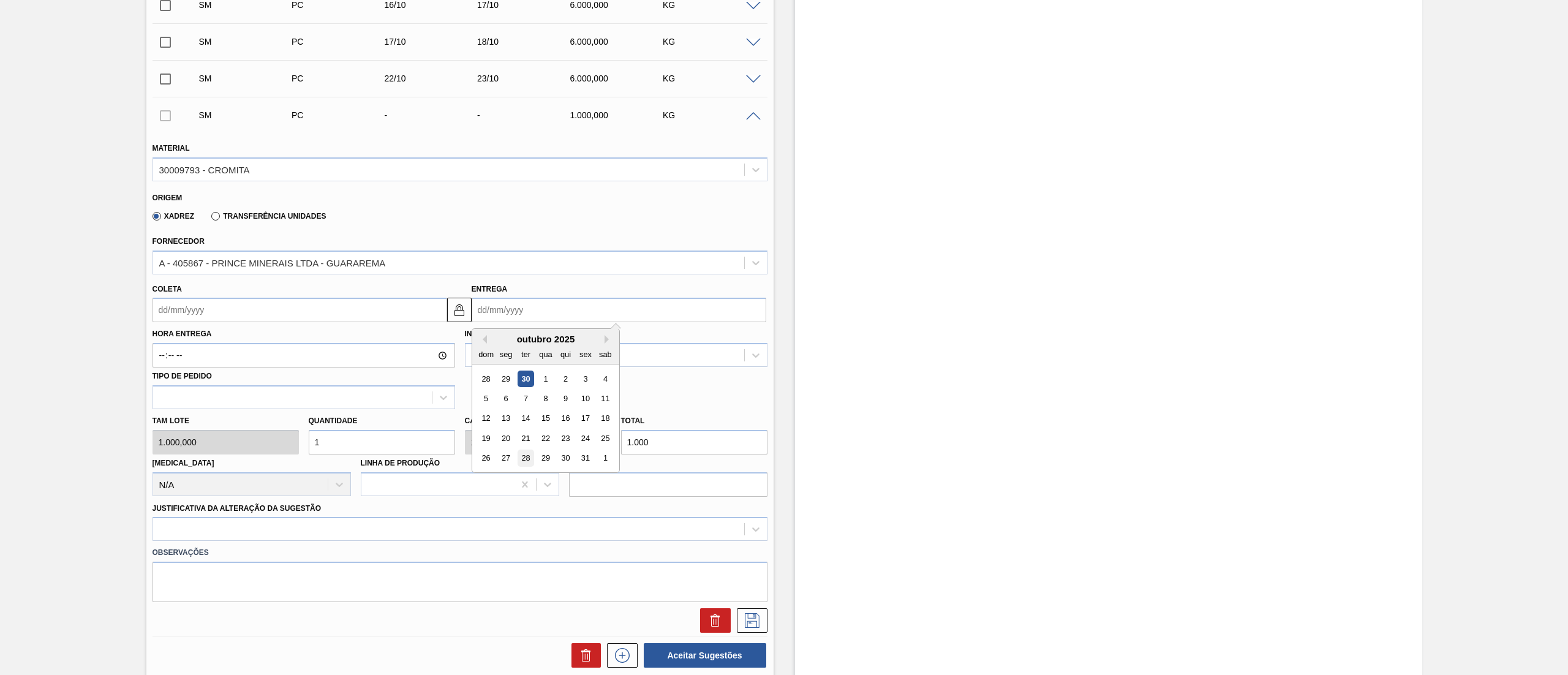
click at [530, 337] on div "28" at bounding box center [525, 458] width 16 height 16
type input "[DATE]"
click at [211, 337] on div "Tam lote 1.000,000 Quantidade 1 Carros 1 Total 1.000 Doca N/A Linha de Produção…" at bounding box center [459, 453] width 624 height 87
type input "6"
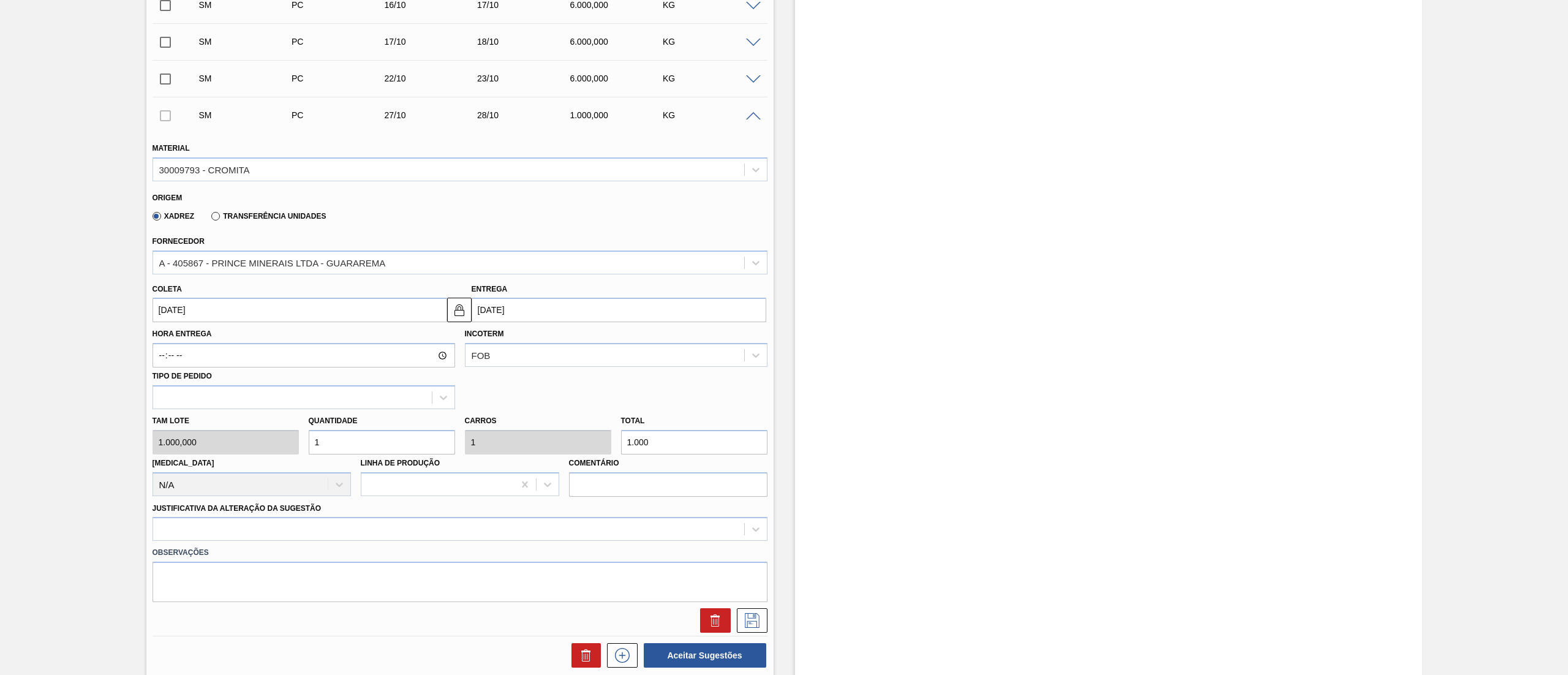
type input "6"
type input "6.000"
type input "6"
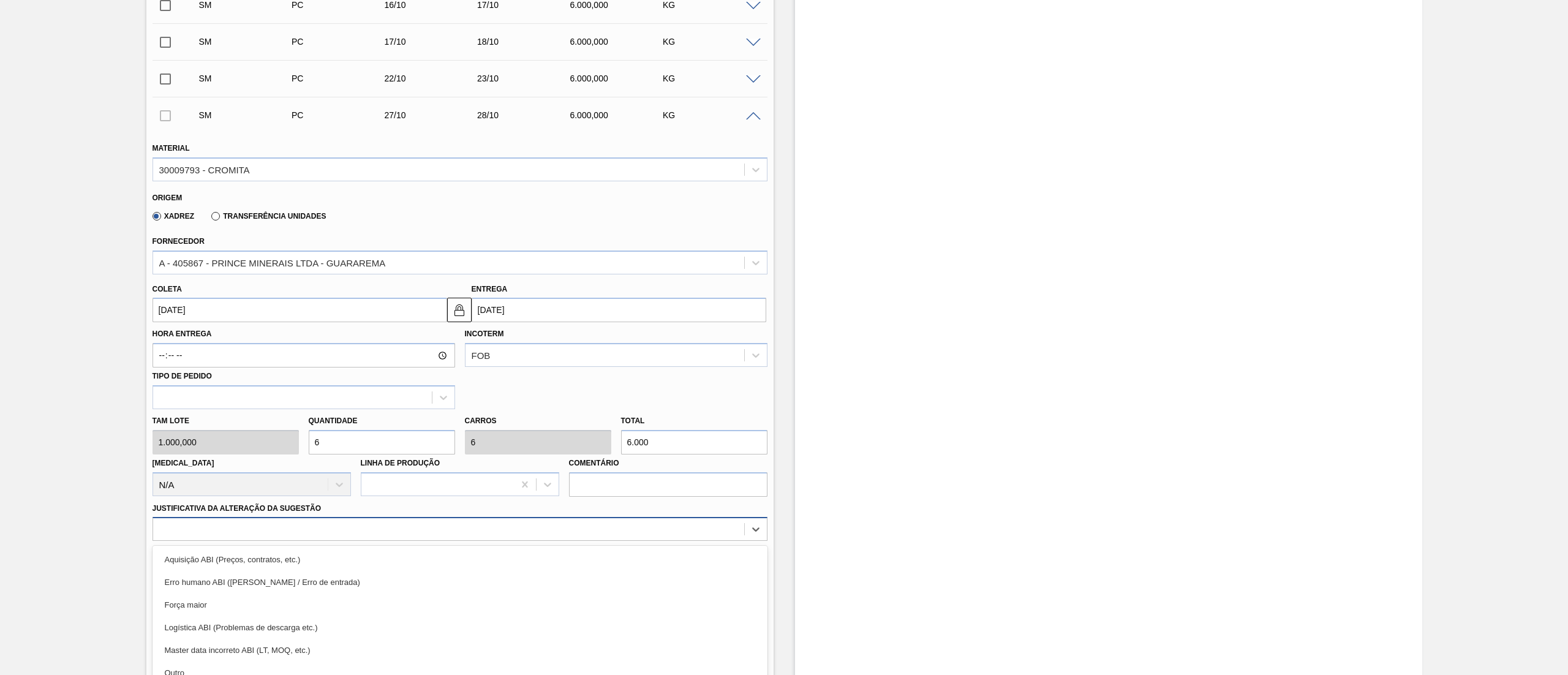
click at [226, 337] on div "option Força maior focused, 3 of 18. 18 results available. Use Up and Down to c…" at bounding box center [460, 529] width 615 height 24
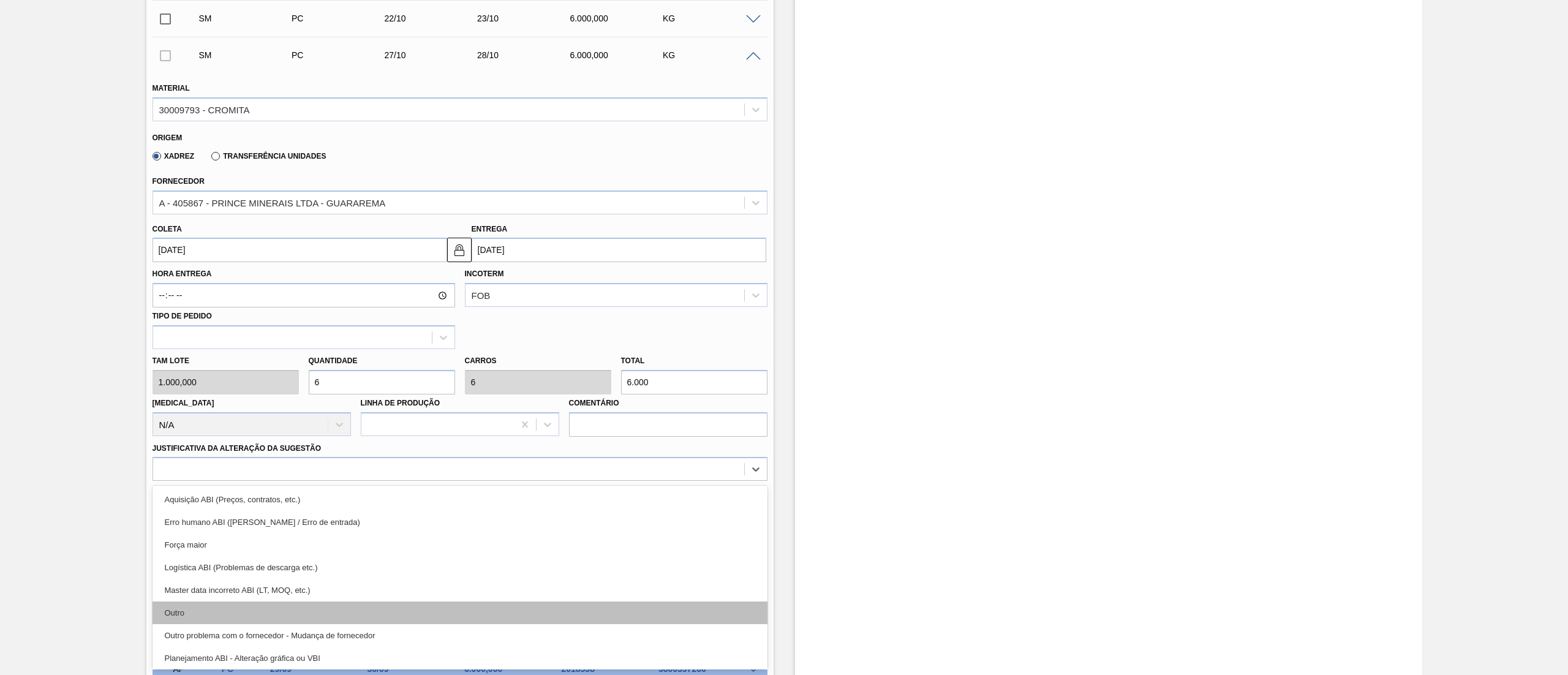
click at [224, 337] on div "Outro" at bounding box center [460, 612] width 615 height 22
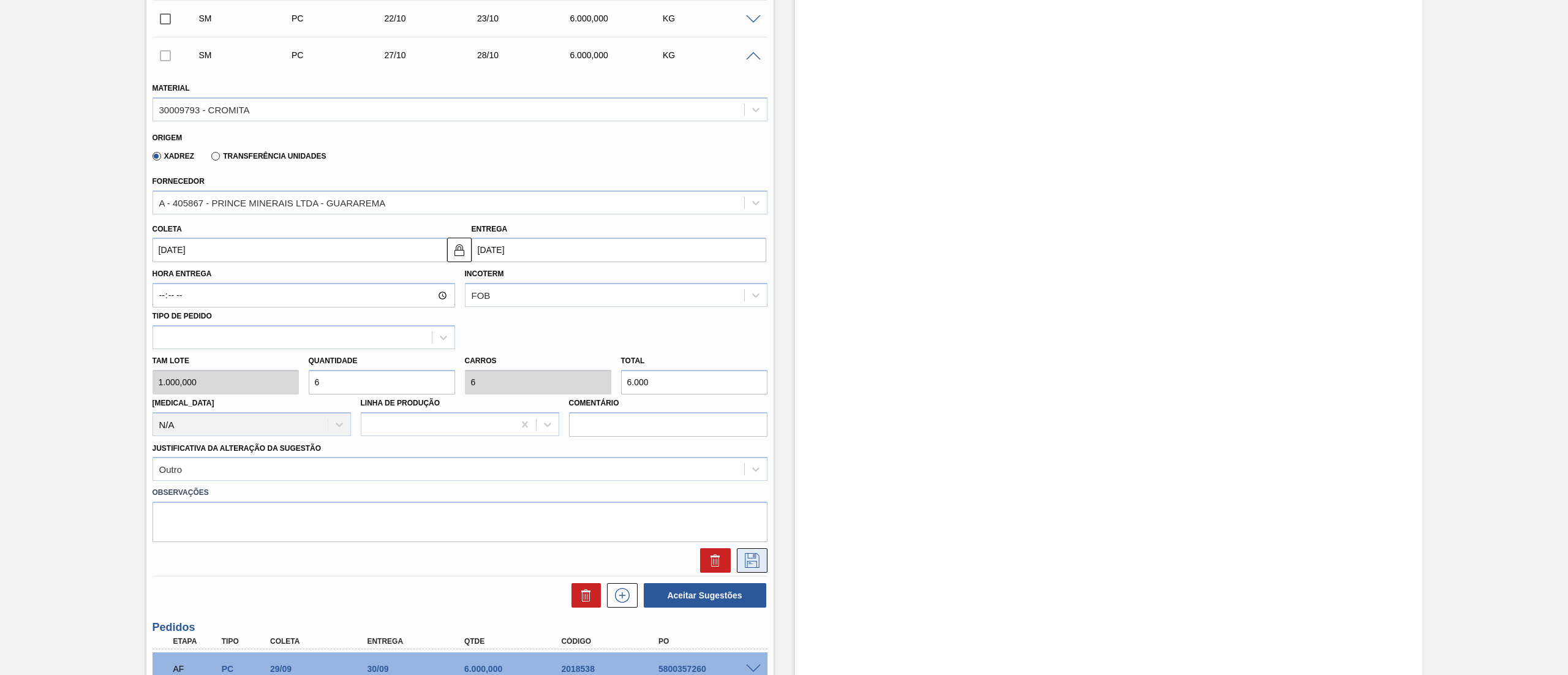
click at [744, 337] on icon at bounding box center [752, 560] width 19 height 15
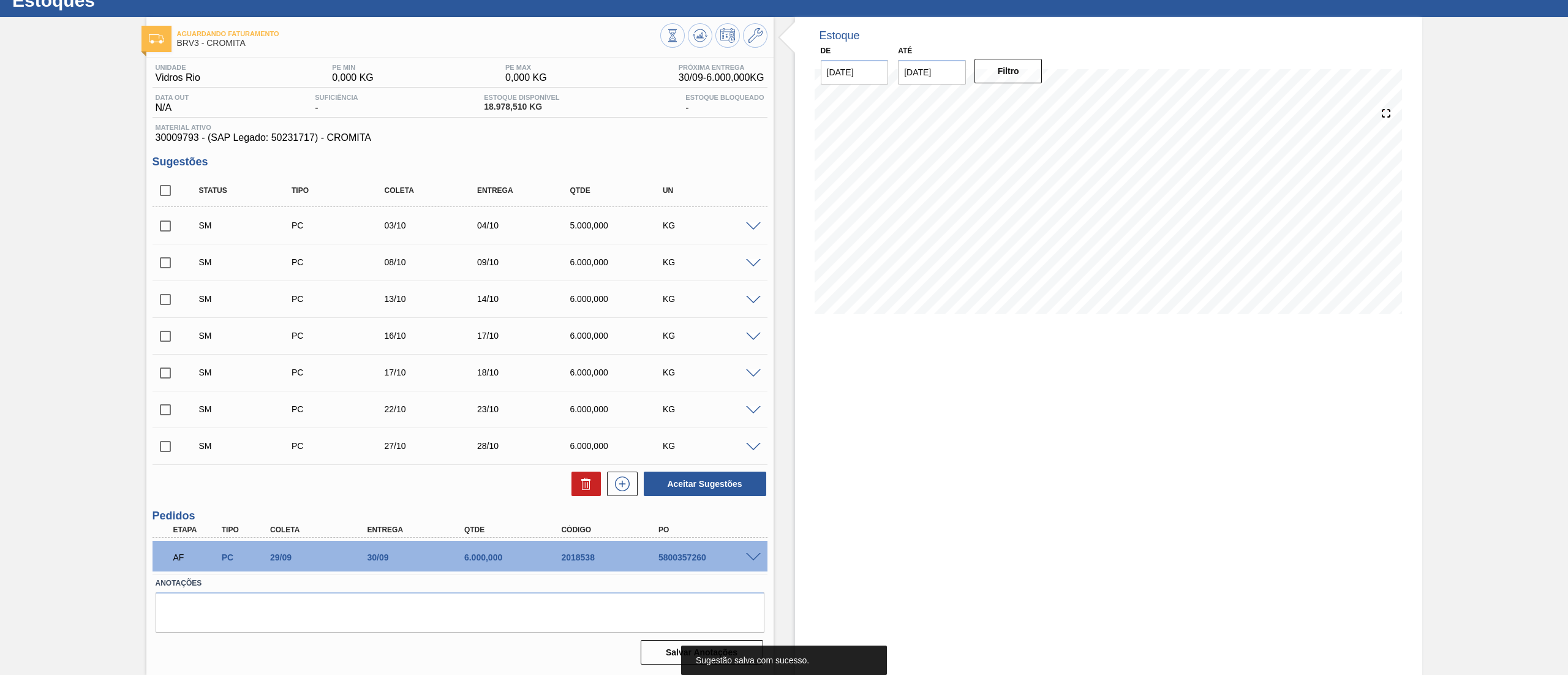
scroll to position [45, 0]
click at [618, 337] on button at bounding box center [622, 483] width 31 height 24
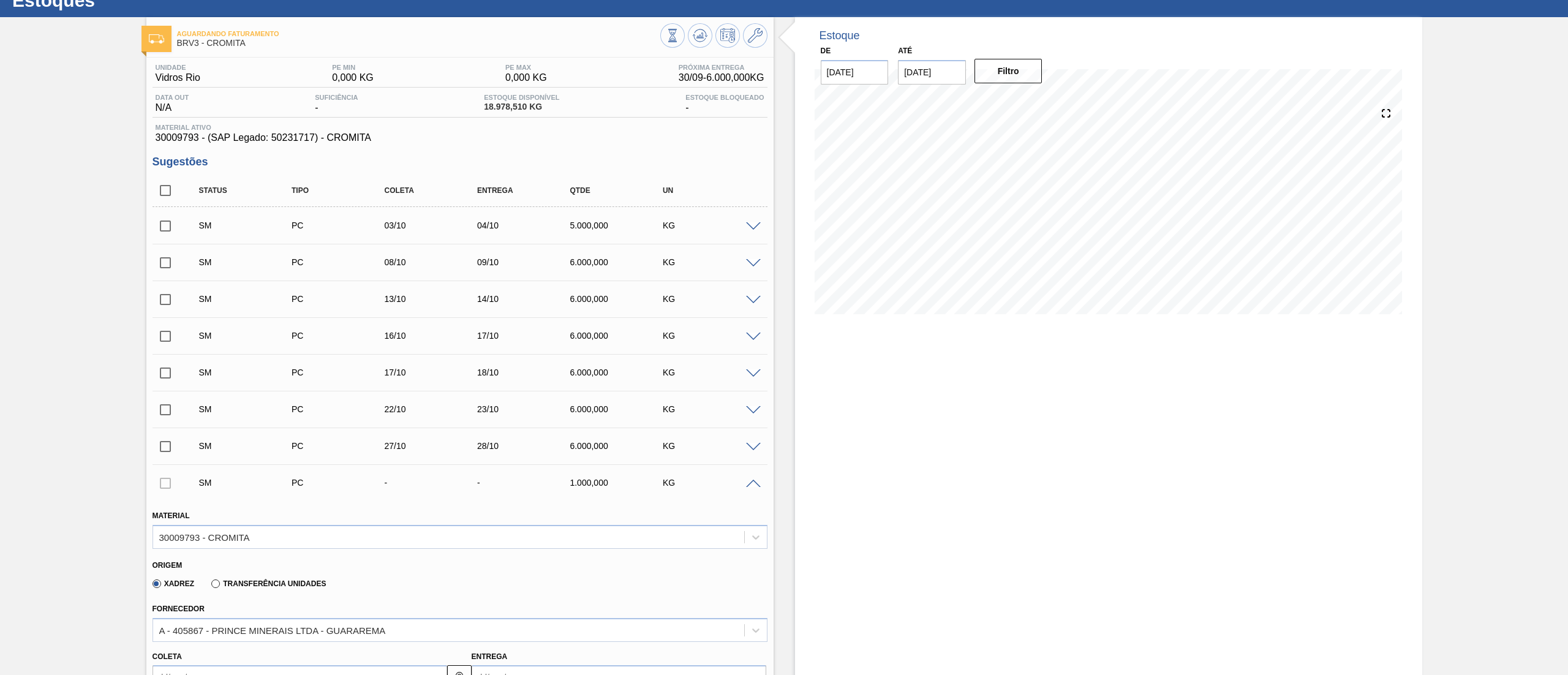
scroll to position [290, 0]
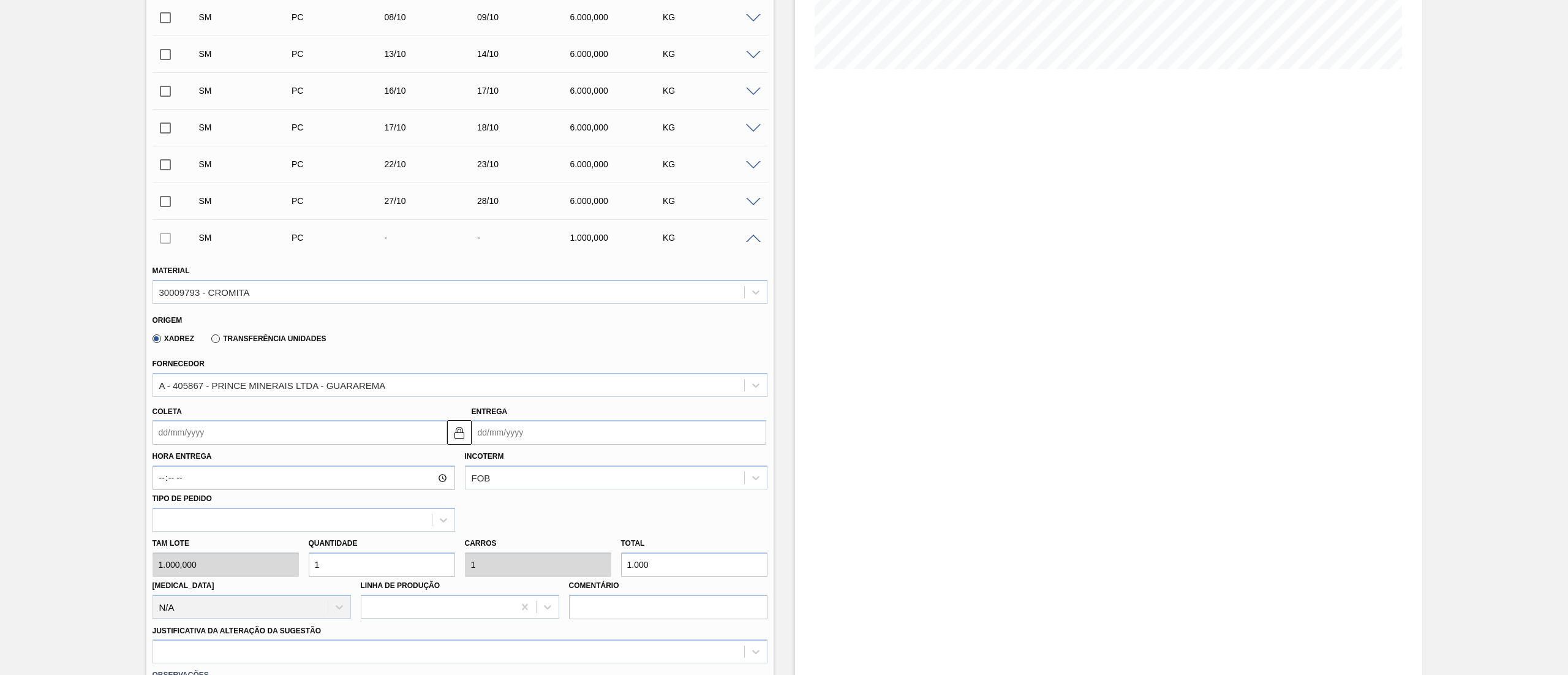
click at [499, 337] on input "Entrega" at bounding box center [618, 432] width 294 height 24
click at [608, 337] on div "setembro 2025" at bounding box center [546, 461] width 147 height 11
click at [606, 337] on button "Next Month" at bounding box center [608, 462] width 9 height 9
click at [606, 337] on div "1" at bounding box center [604, 581] width 16 height 16
type input "[DATE]"
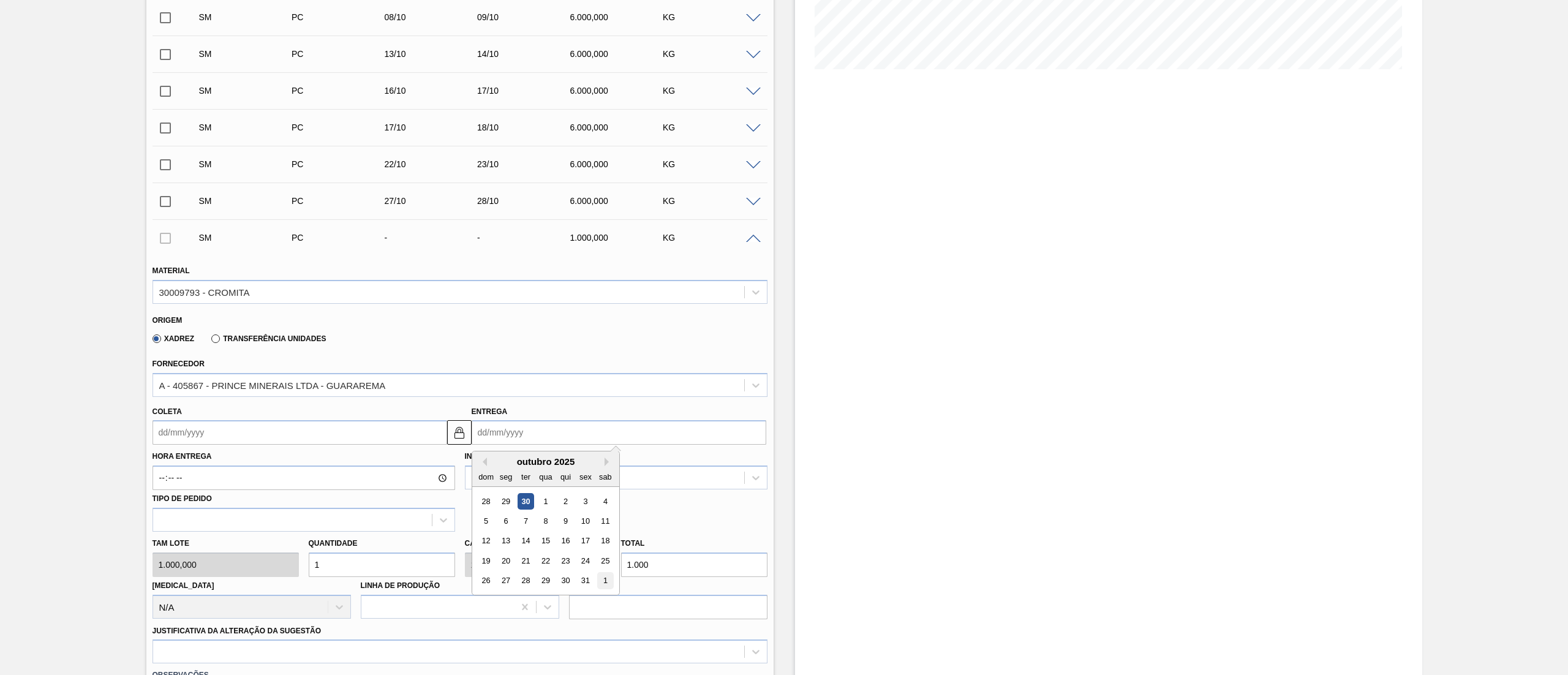
type input "[DATE]"
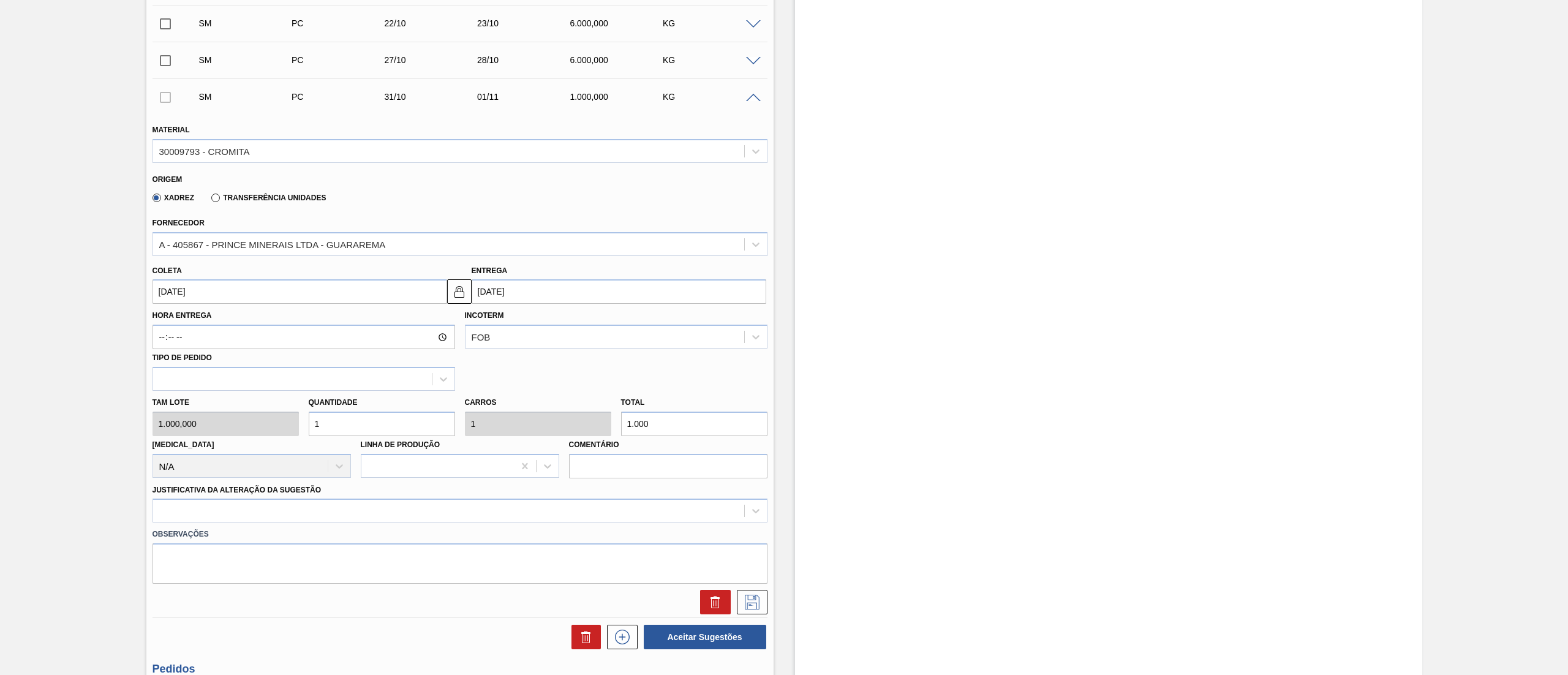
scroll to position [535, 0]
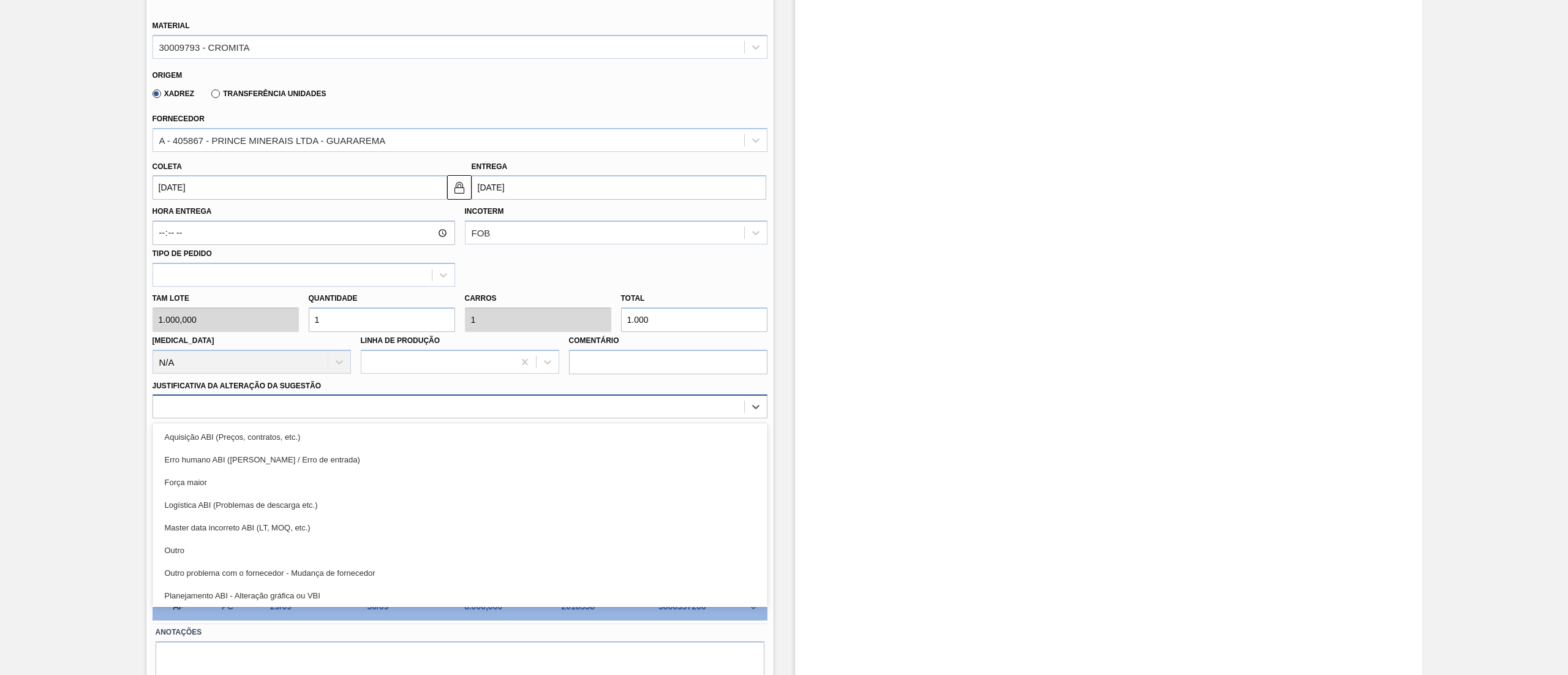
click at [211, 337] on div at bounding box center [448, 407] width 590 height 17
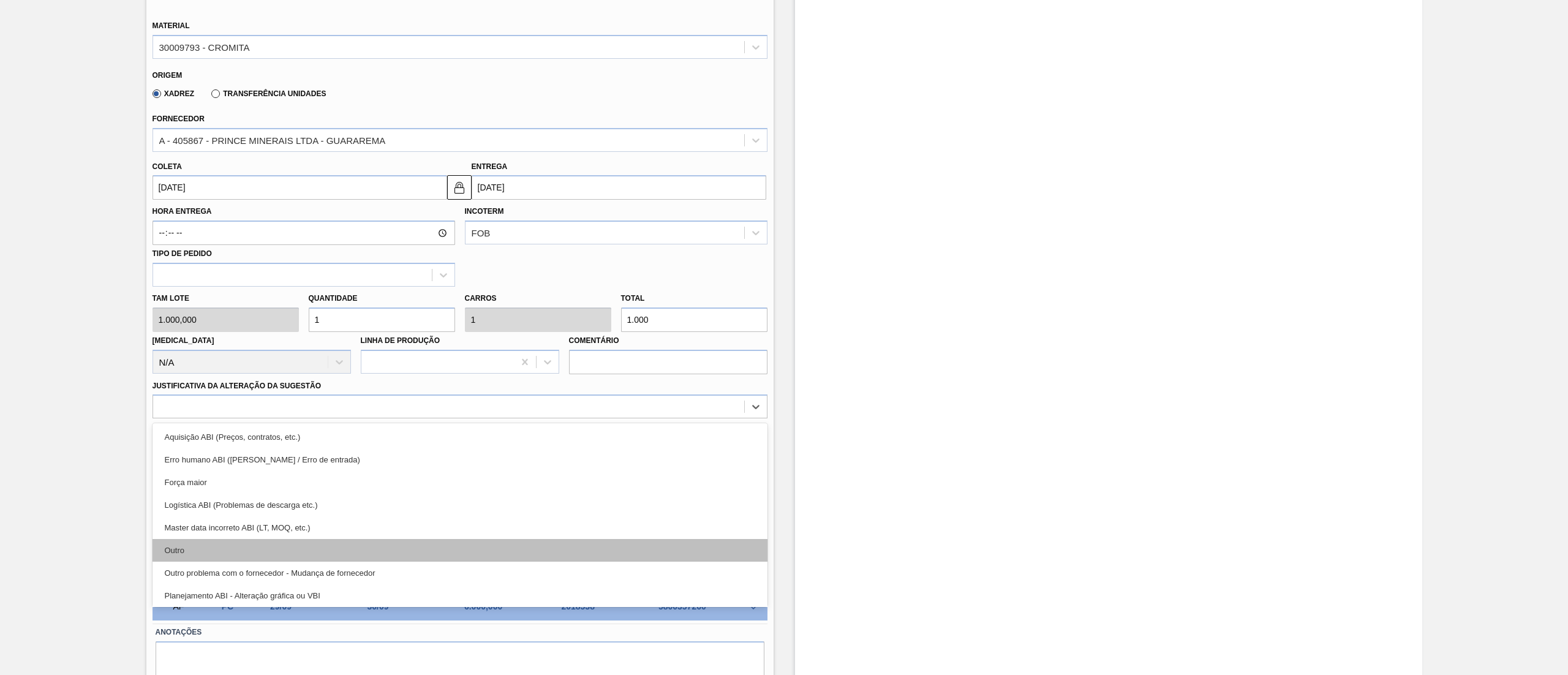
click at [186, 337] on div "Outro" at bounding box center [460, 550] width 615 height 22
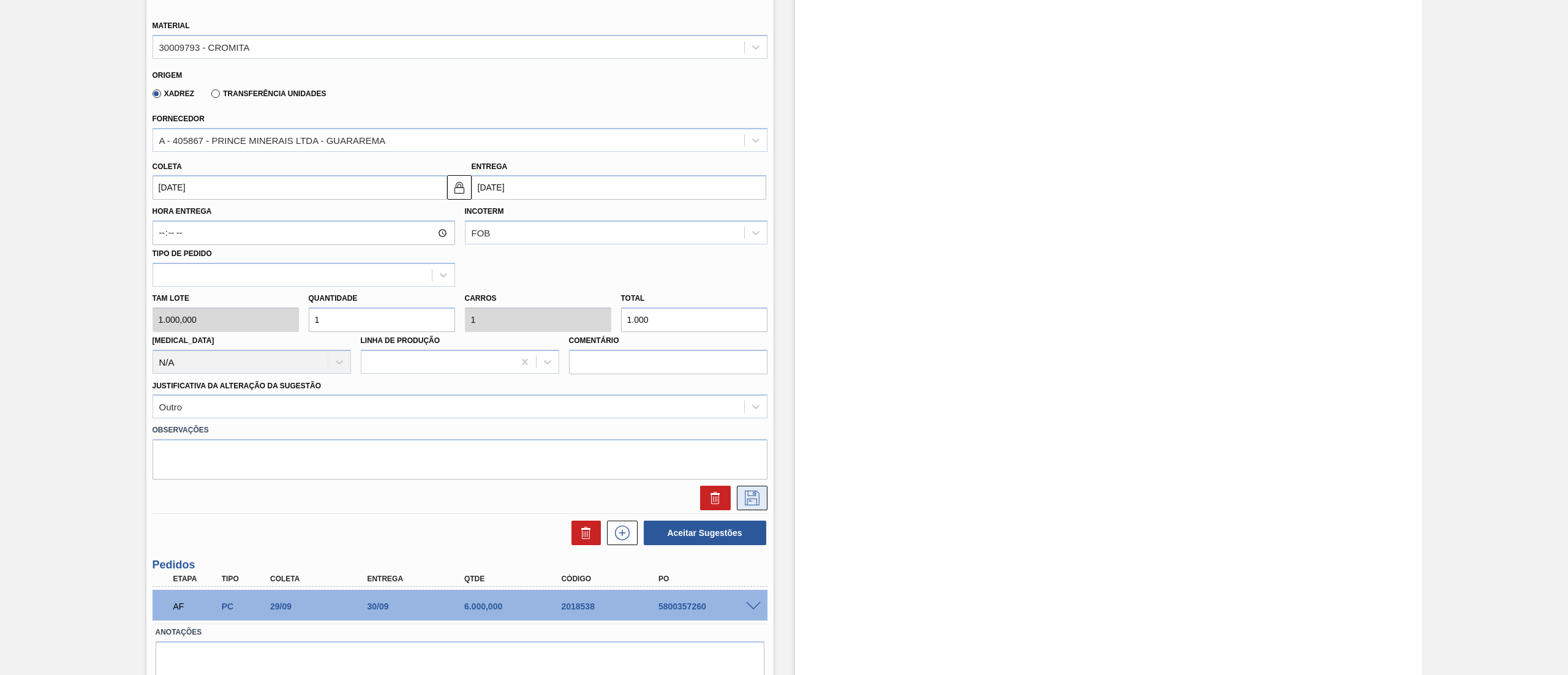
click at [747, 337] on icon at bounding box center [752, 498] width 19 height 15
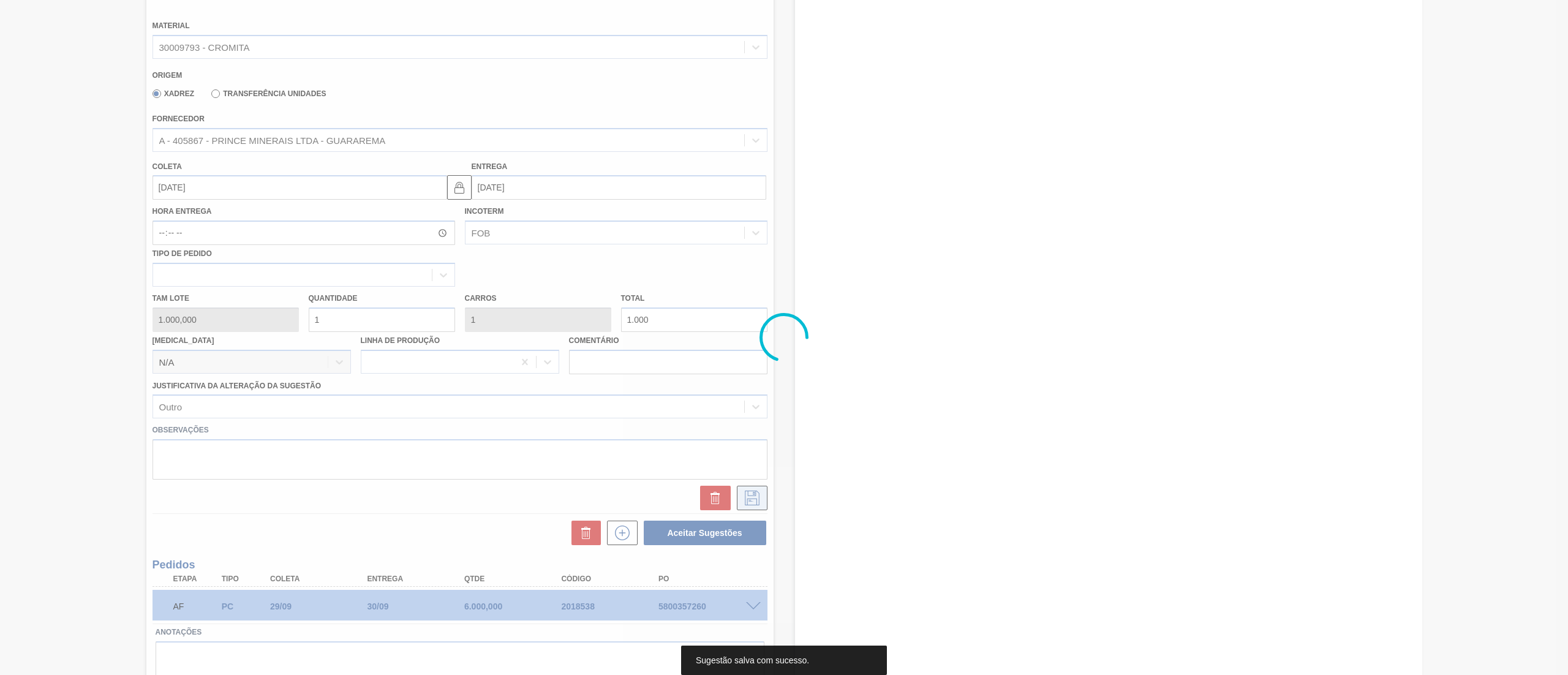
scroll to position [81, 0]
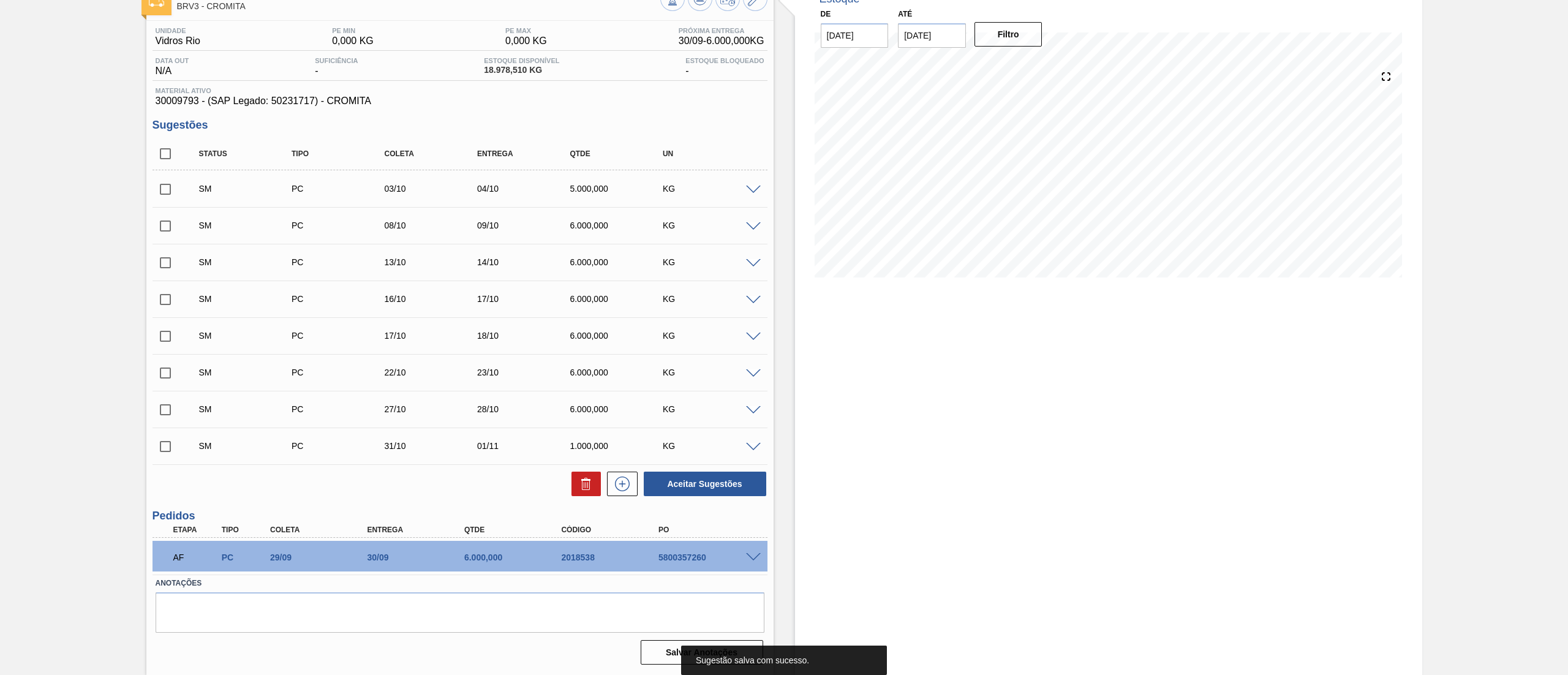
click at [169, 159] on input "checkbox" at bounding box center [166, 154] width 26 height 26
checkbox input "true"
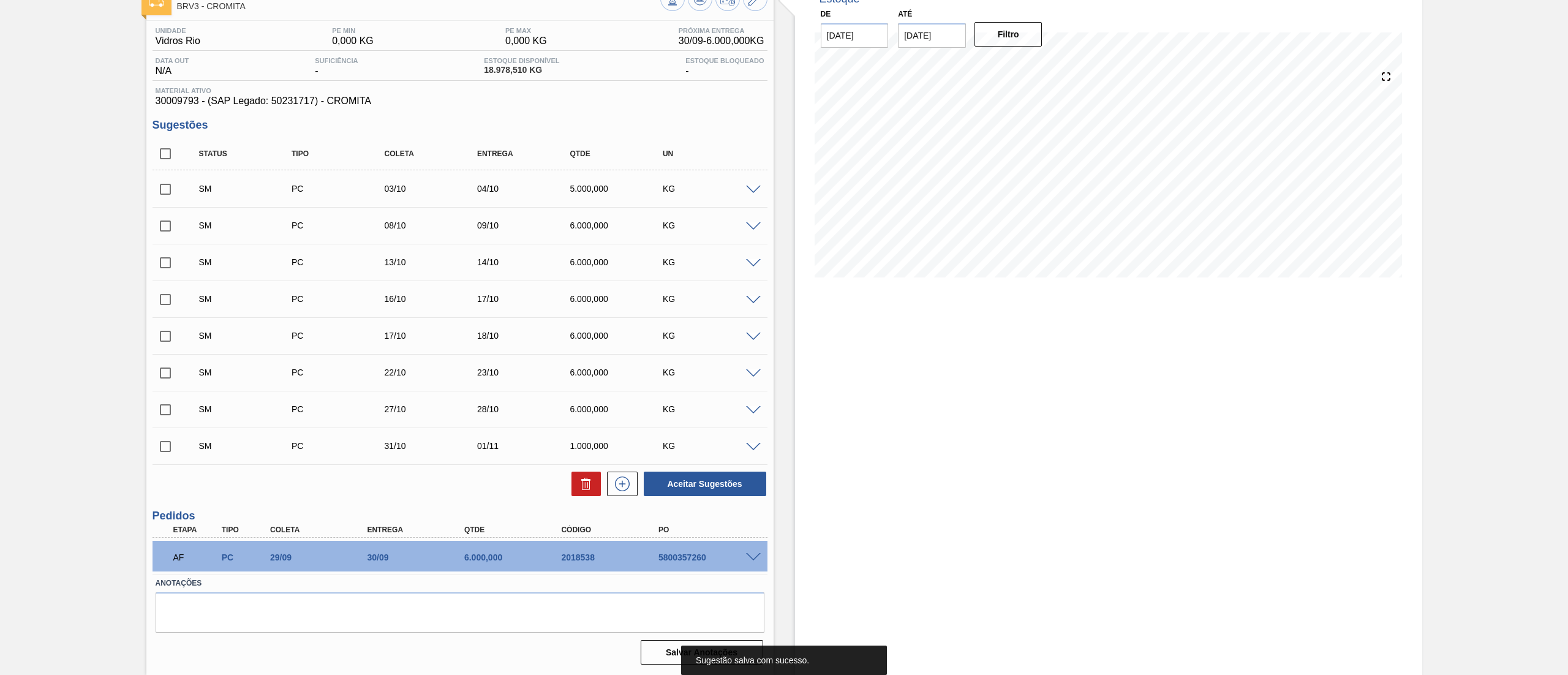
checkbox input "true"
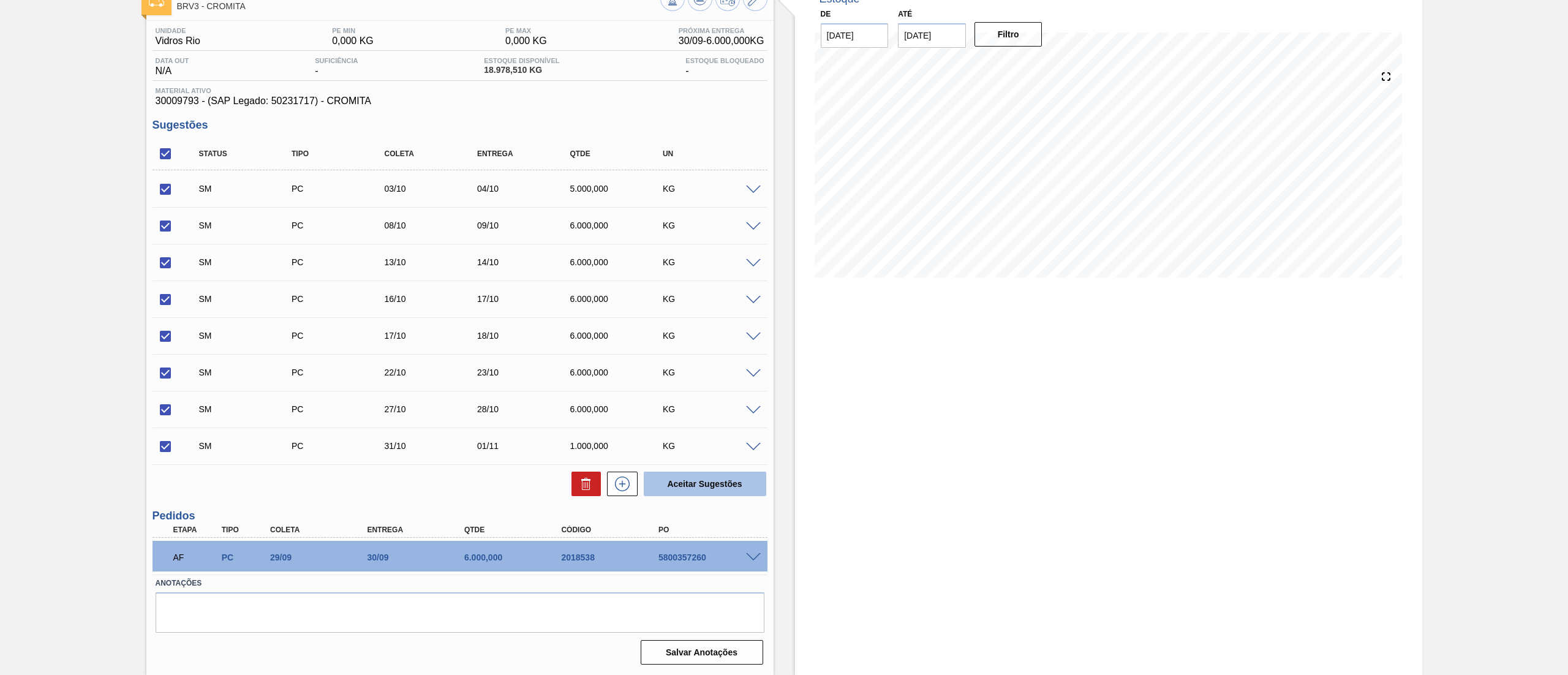
click at [664, 337] on button "Aceitar Sugestões" at bounding box center [705, 483] width 123 height 24
checkbox input "false"
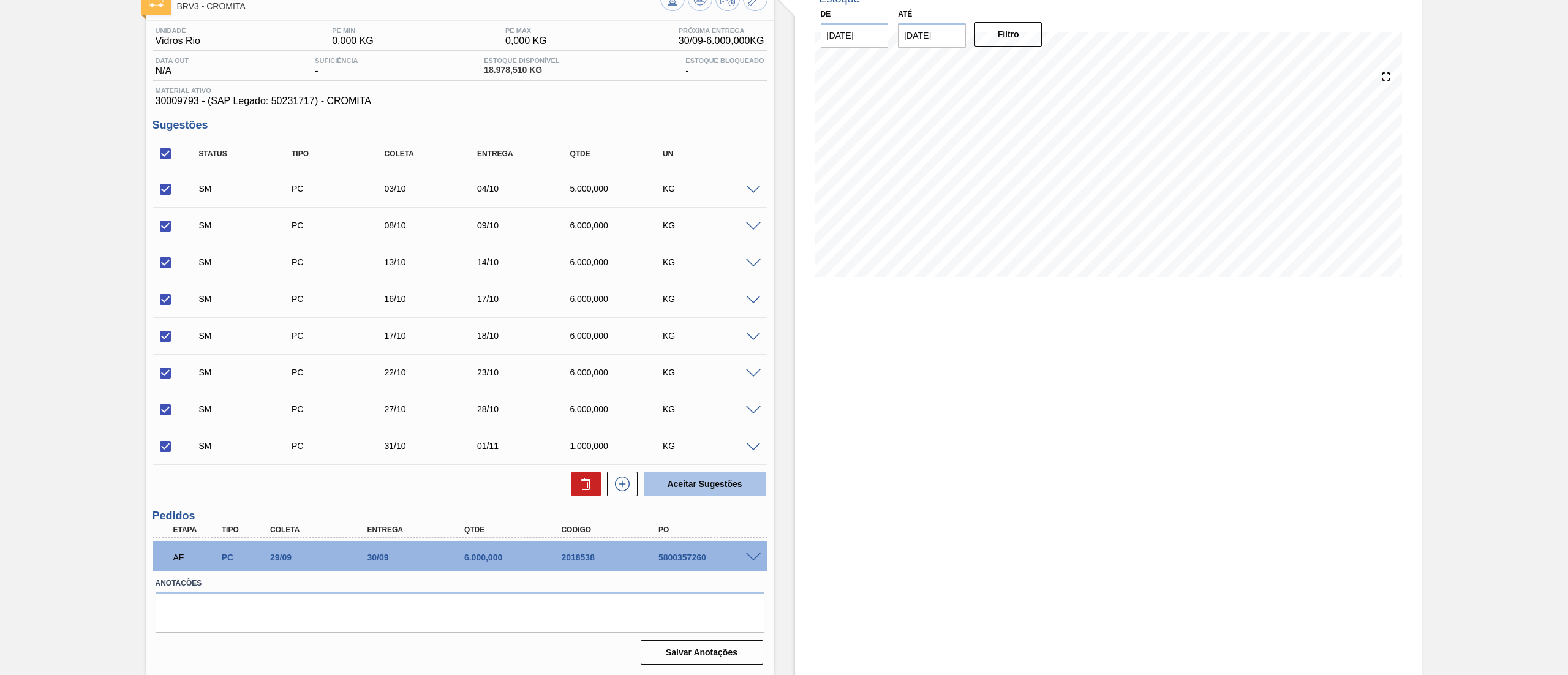
checkbox input "false"
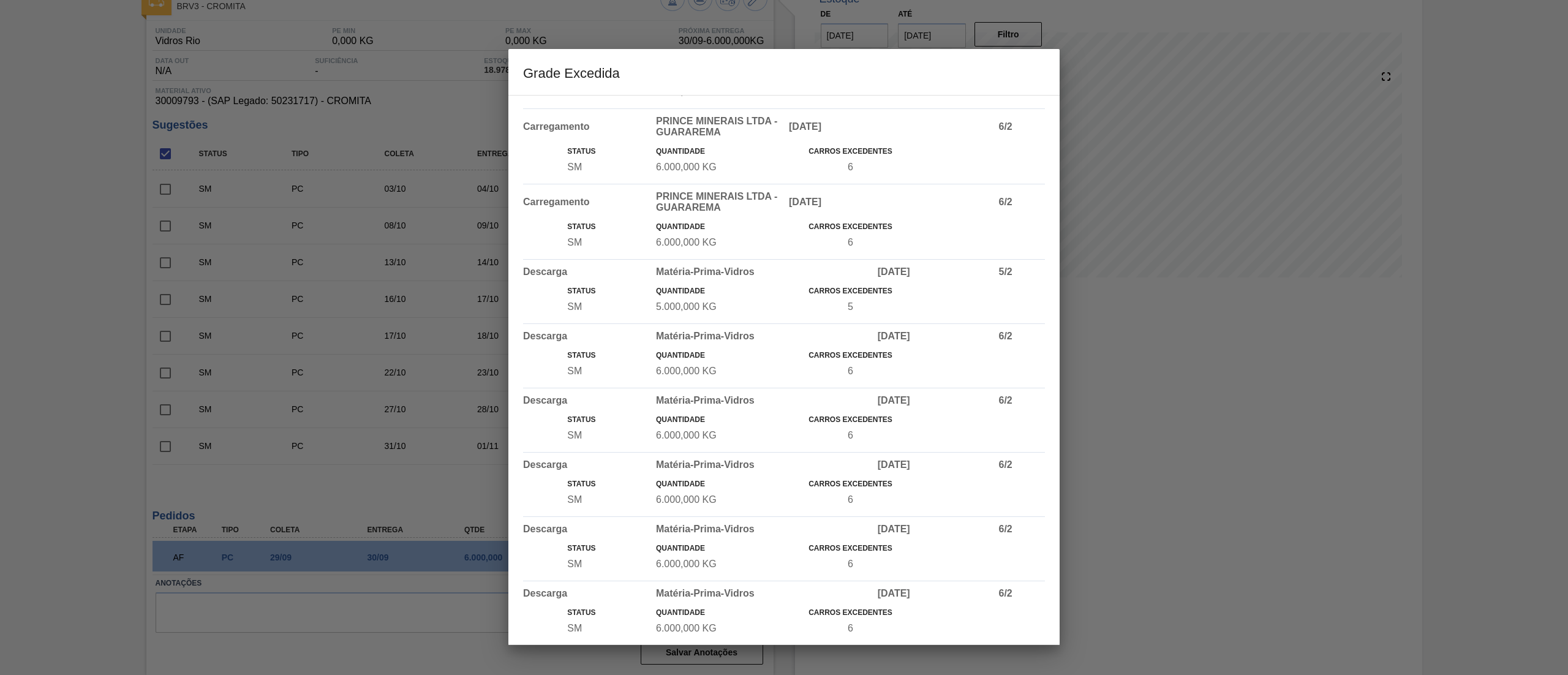
scroll to position [556, 0]
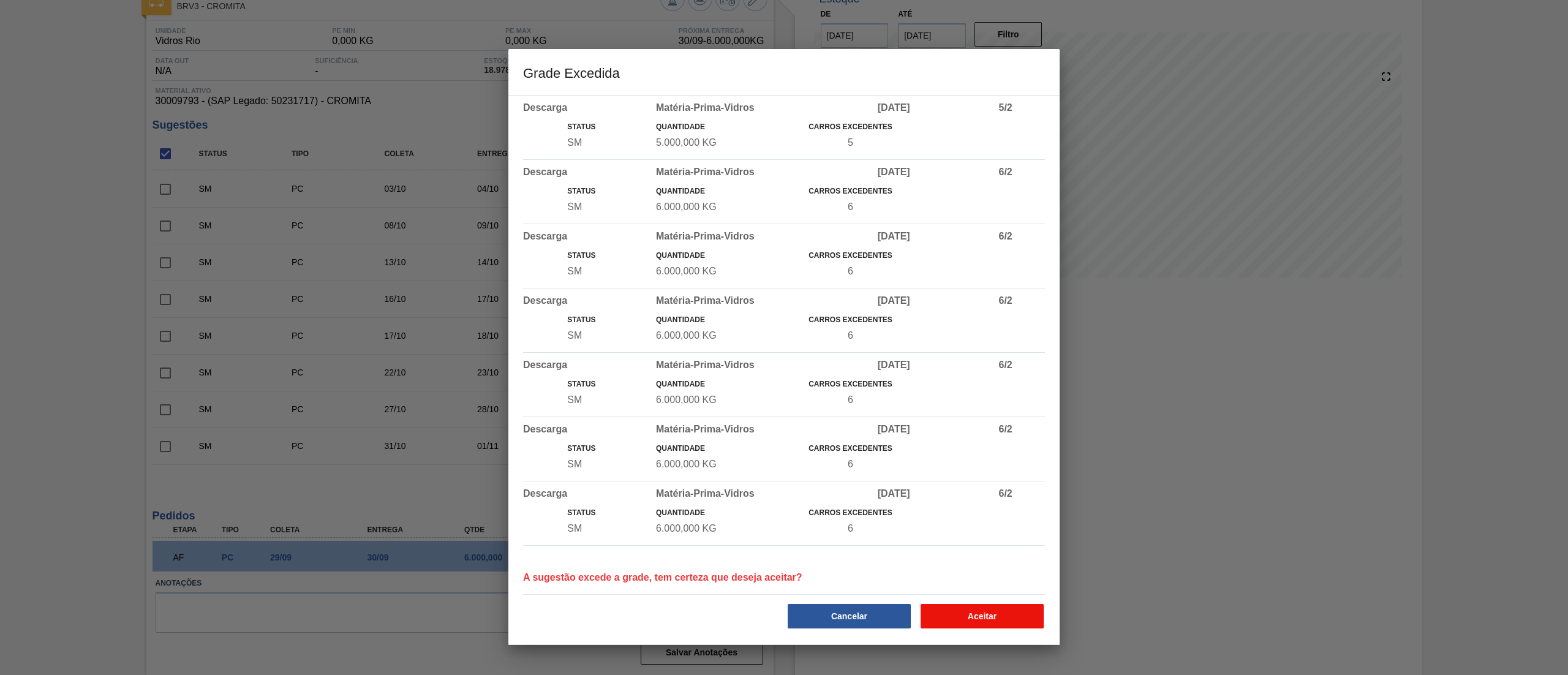
click at [783, 337] on button "Aceitar" at bounding box center [981, 616] width 123 height 24
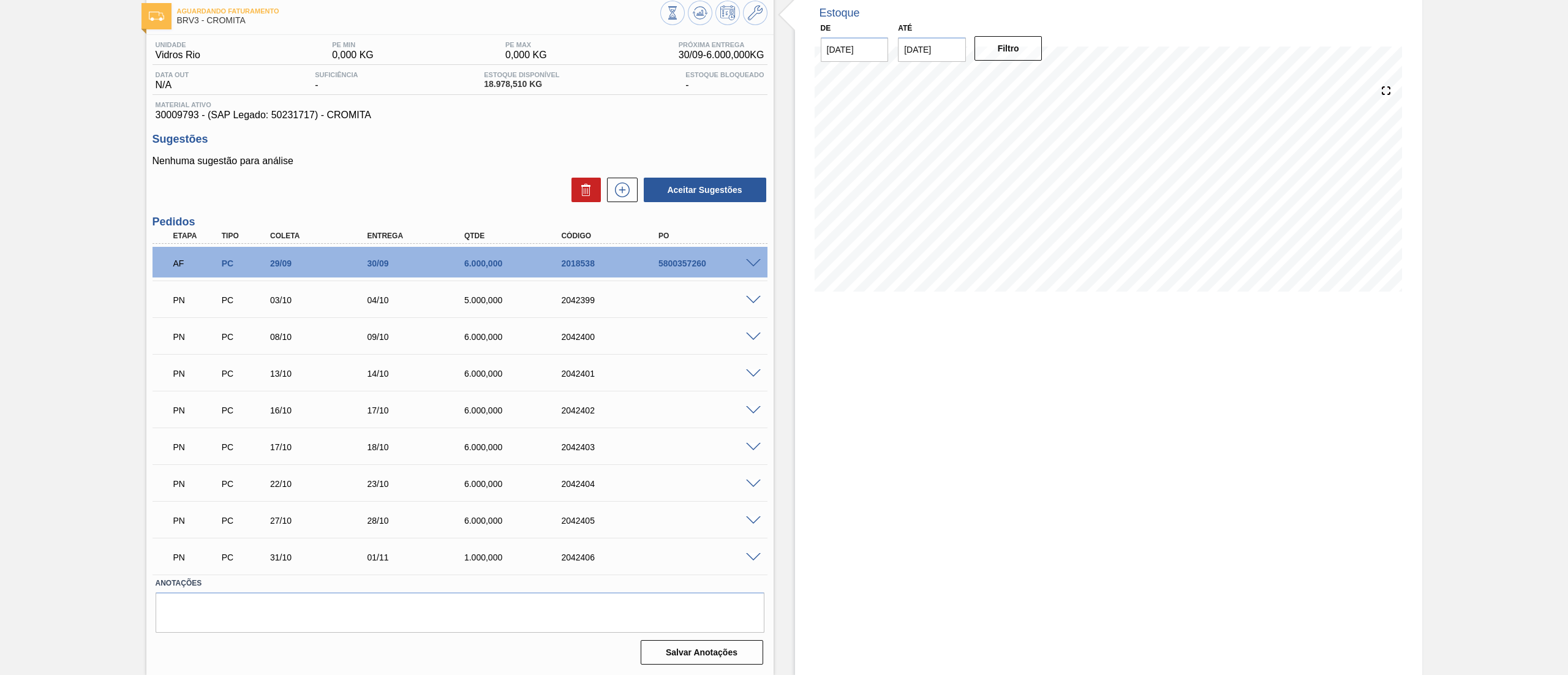
scroll to position [0, 0]
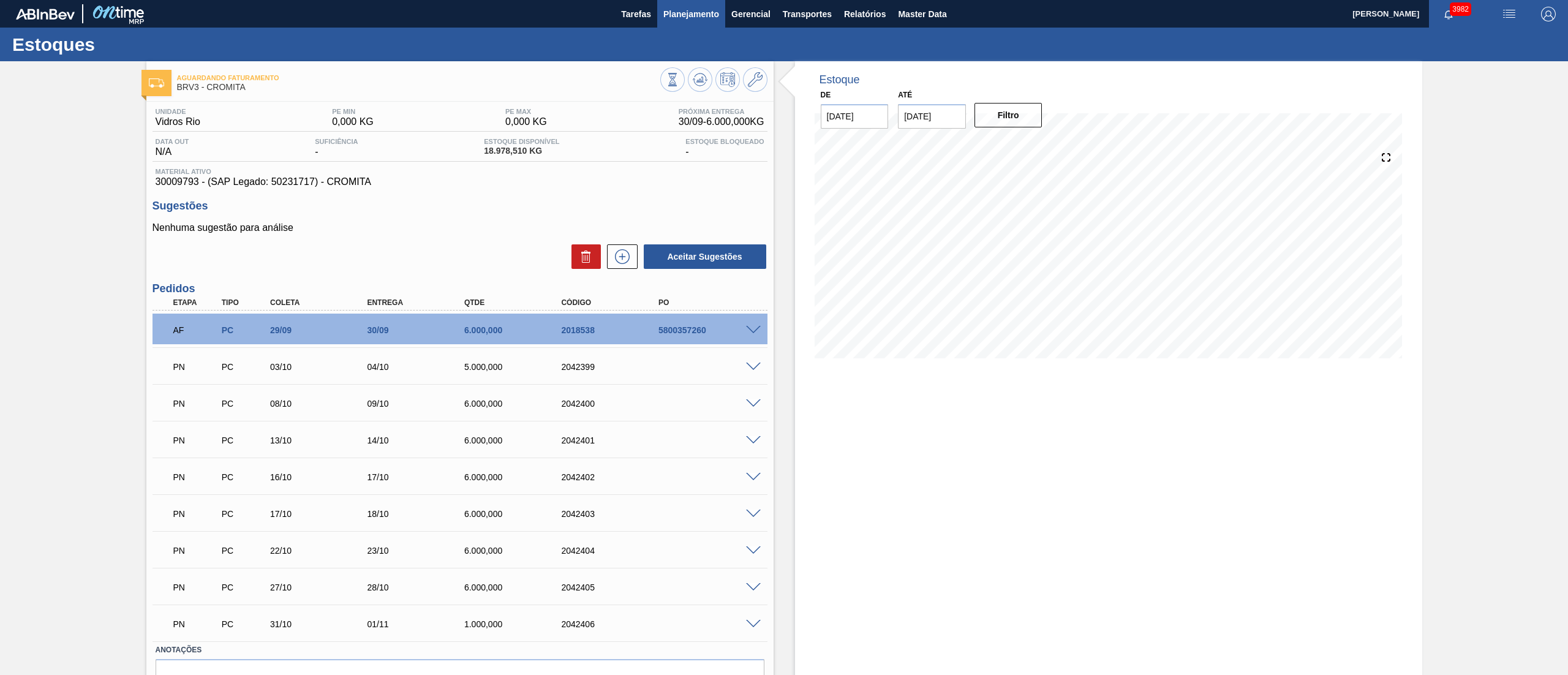
click at [682, 19] on span "Planejamento" at bounding box center [691, 14] width 56 height 15
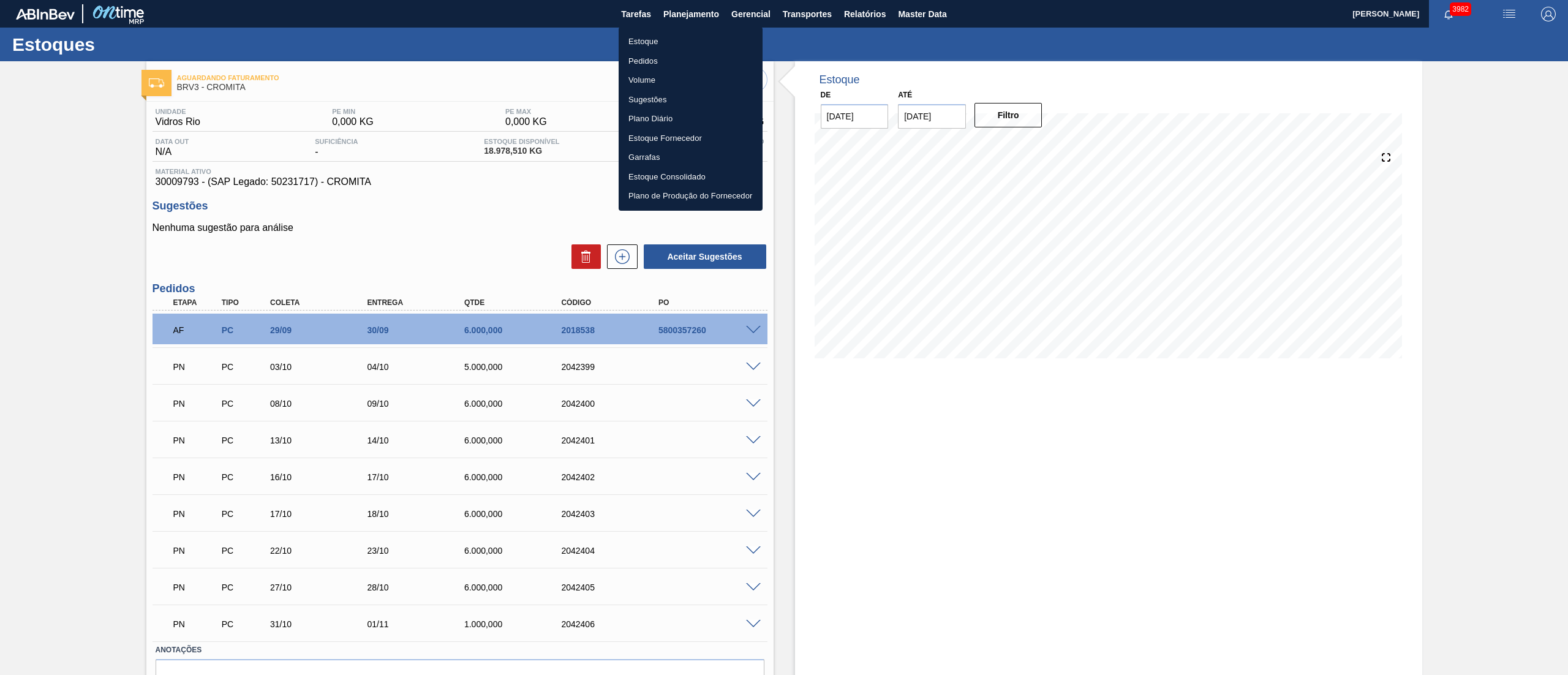
click at [633, 39] on li "Estoque" at bounding box center [690, 42] width 144 height 19
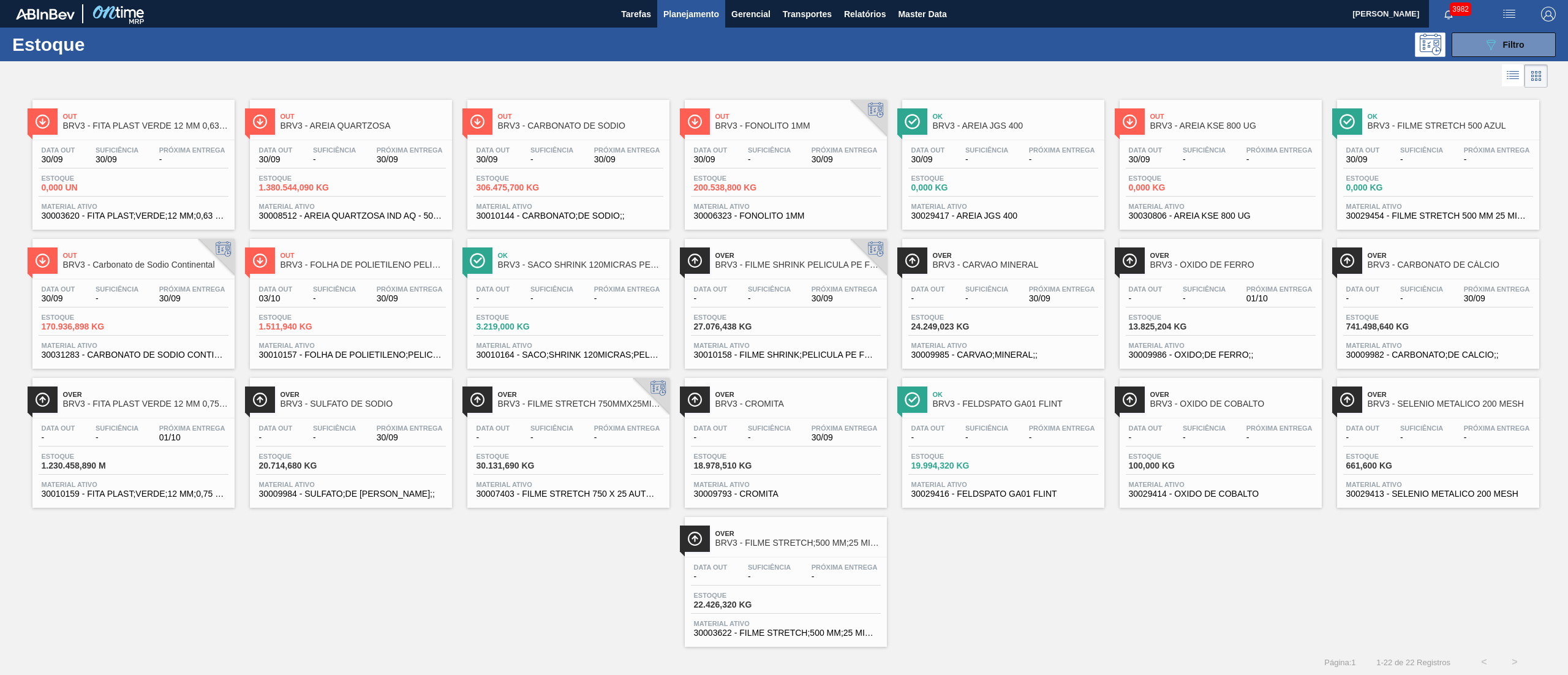
click at [783, 323] on span "13.825,204 KG" at bounding box center [1171, 326] width 86 height 9
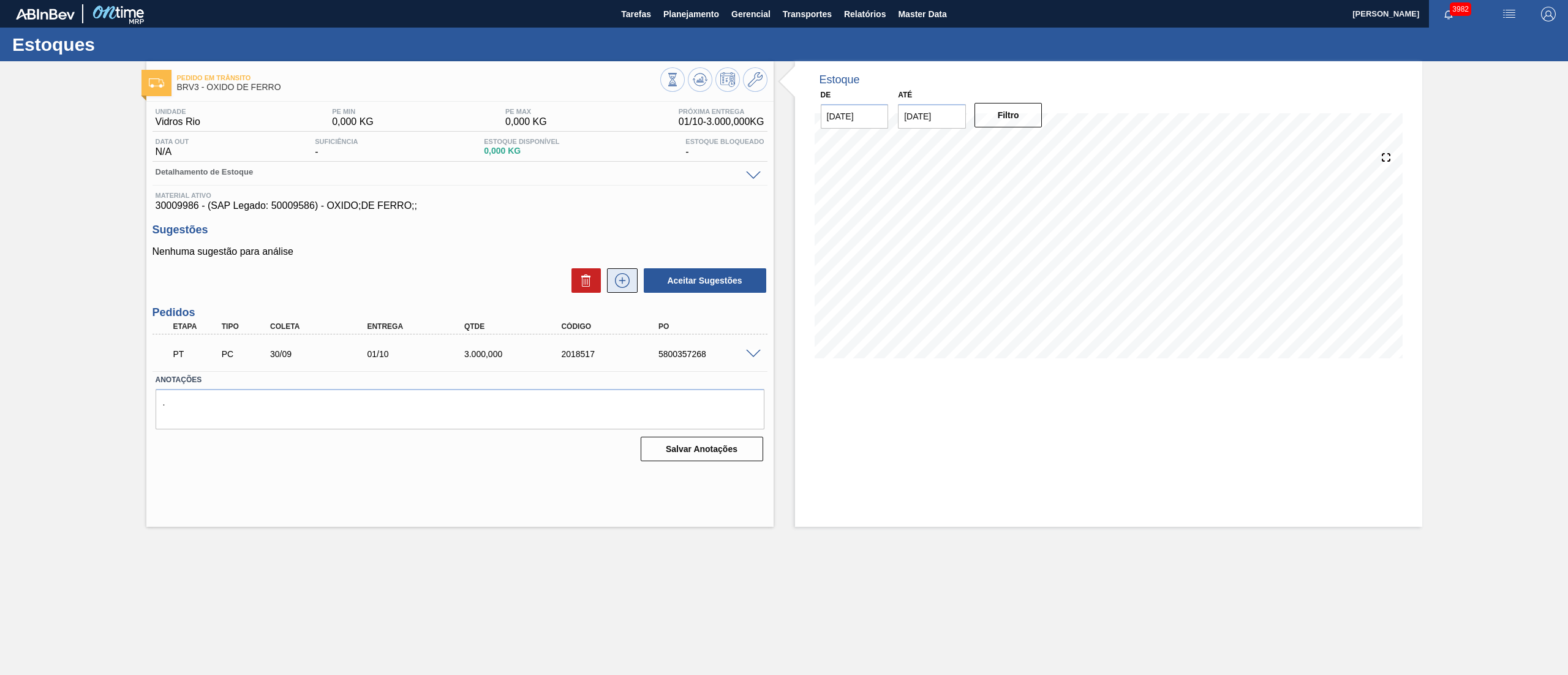
click at [632, 287] on button at bounding box center [622, 280] width 31 height 24
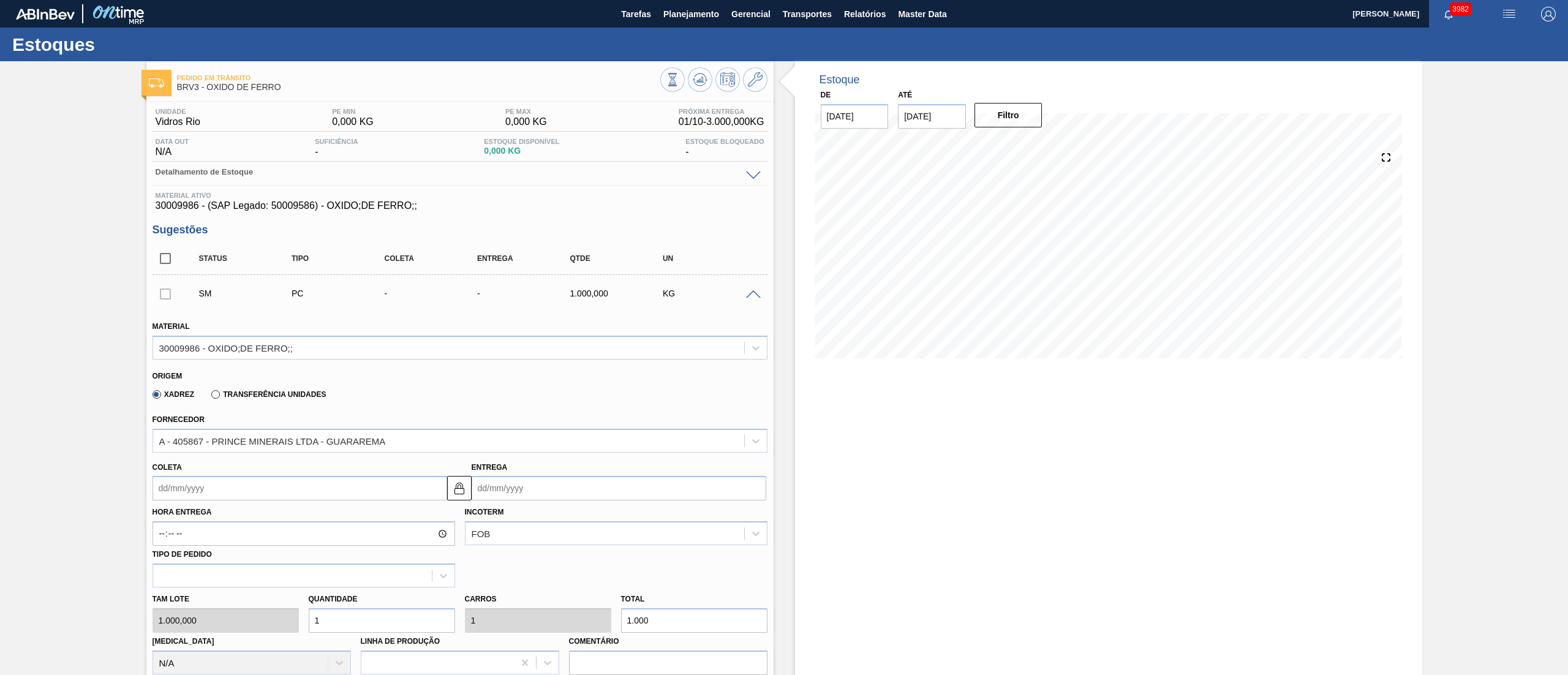
click at [498, 337] on input "Entrega" at bounding box center [618, 488] width 294 height 24
click at [608, 337] on button "Next Month" at bounding box center [608, 517] width 9 height 9
click at [572, 337] on div "9" at bounding box center [564, 576] width 16 height 16
type input "[DATE]"
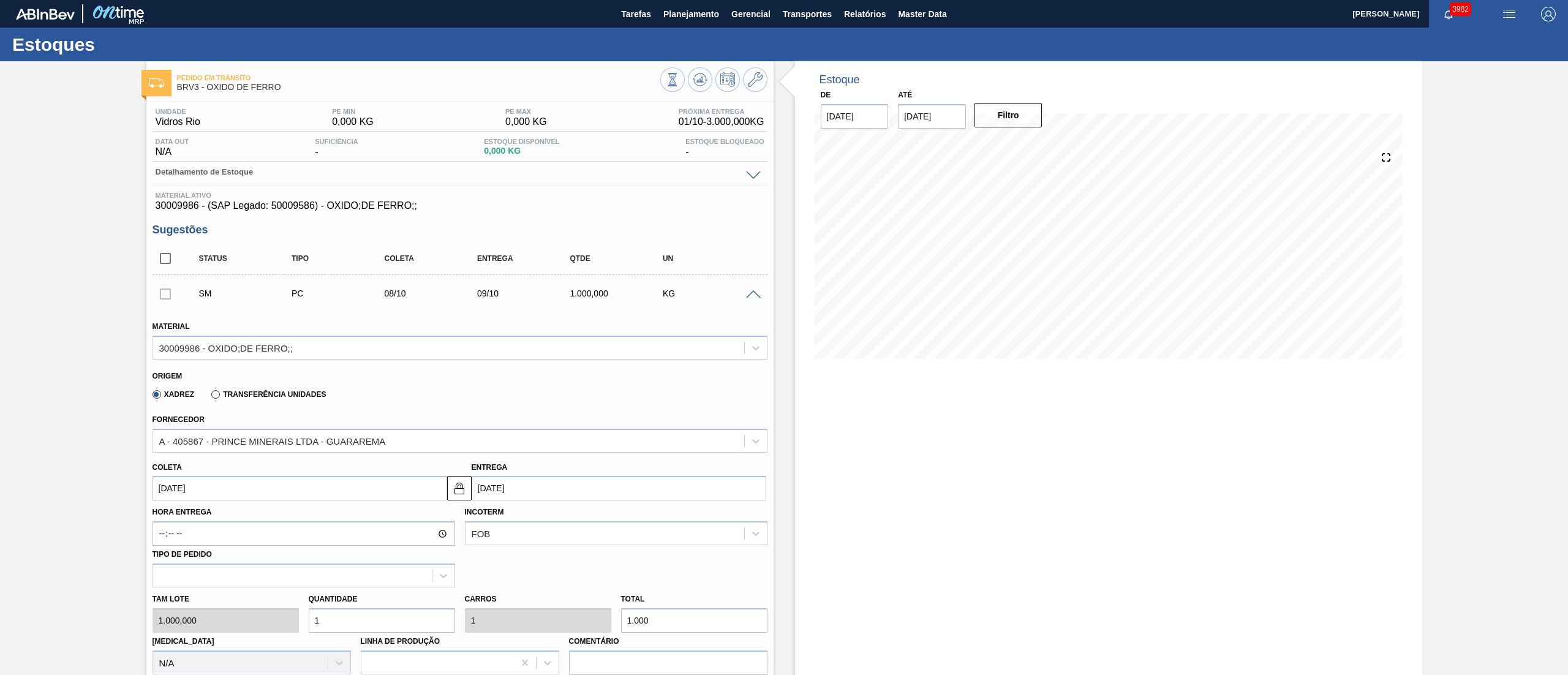
scroll to position [123, 0]
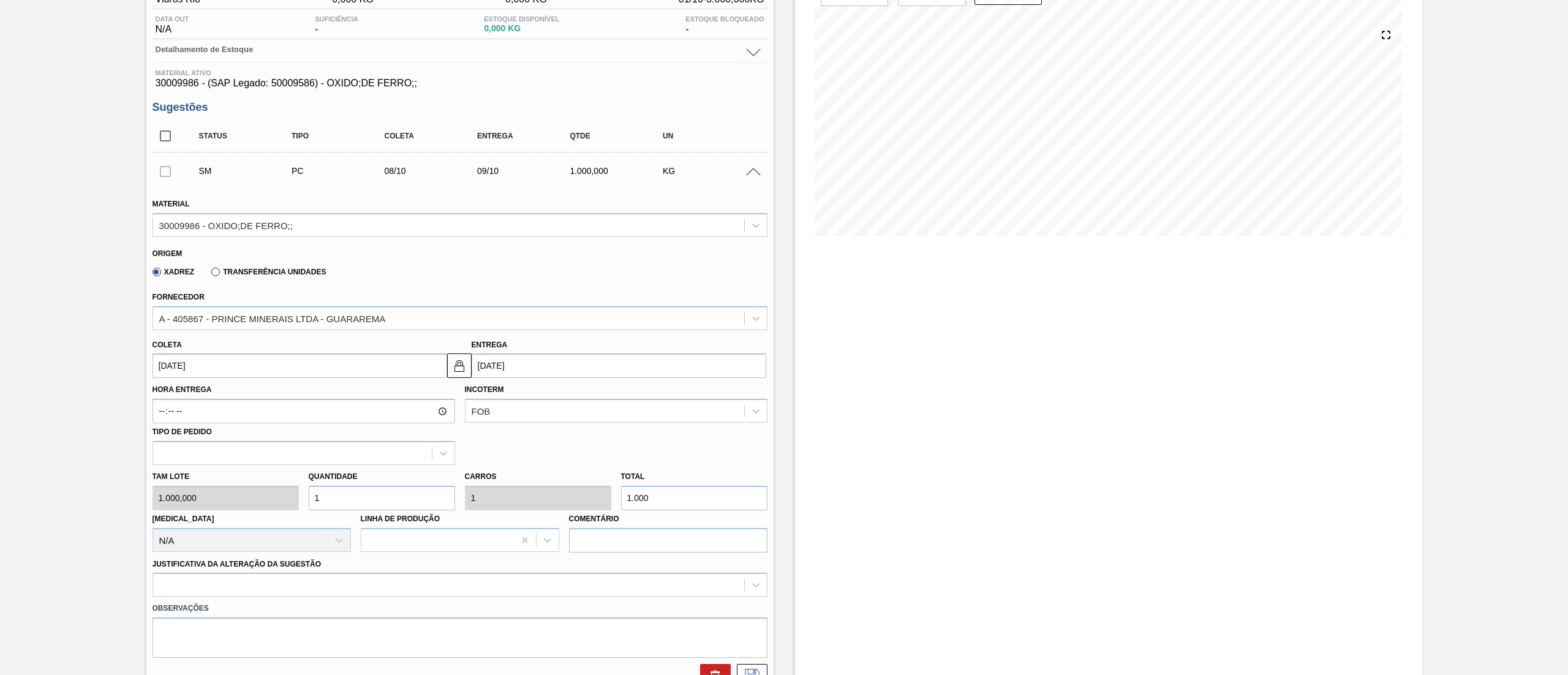
drag, startPoint x: 356, startPoint y: 501, endPoint x: 87, endPoint y: 495, distance: 269.1
click at [88, 337] on div "Pedido em Trânsito BRV3 - ÓXIDO DE FERRO Unidade Vidros Rio PE MIN 0,000 KG PE …" at bounding box center [784, 420] width 1568 height 964
type input "3"
type input "3.000"
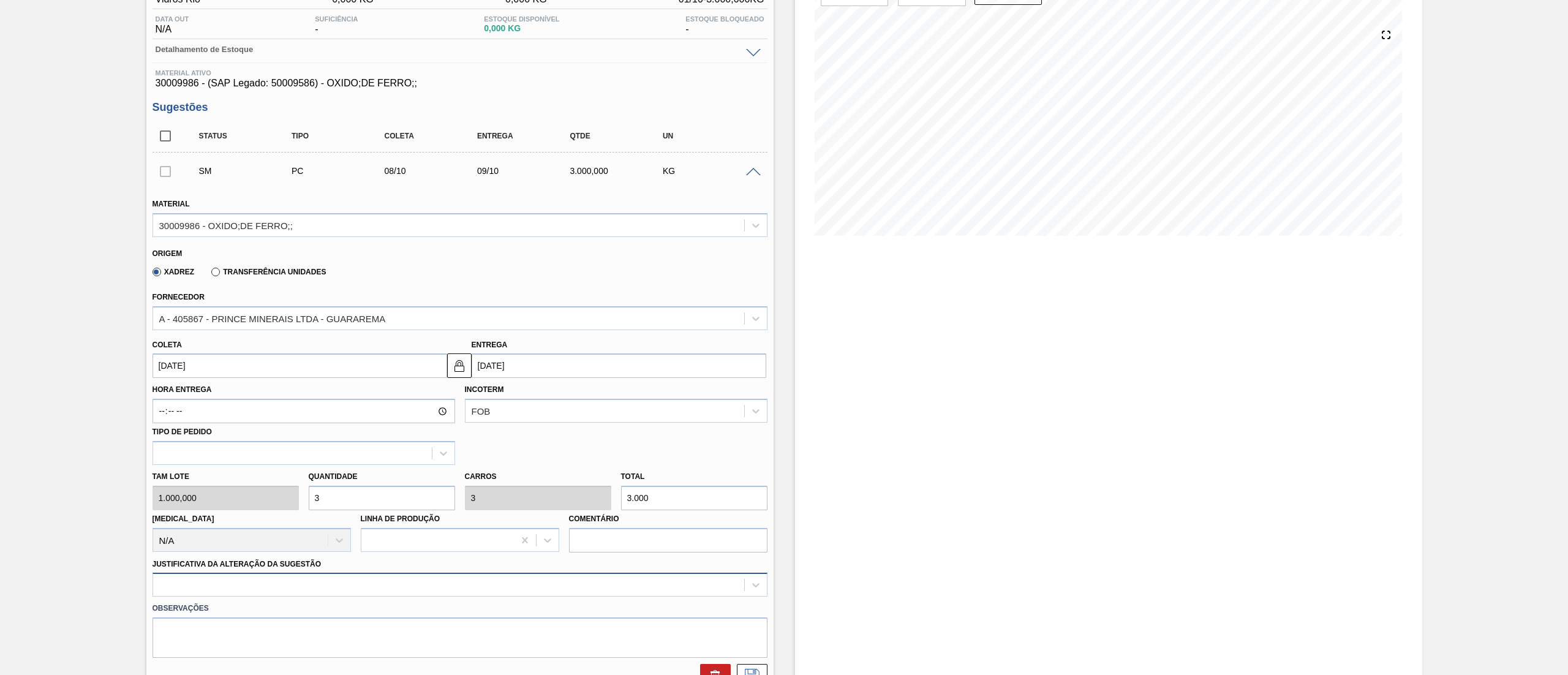
type input "3"
click at [263, 337] on div at bounding box center [460, 585] width 615 height 24
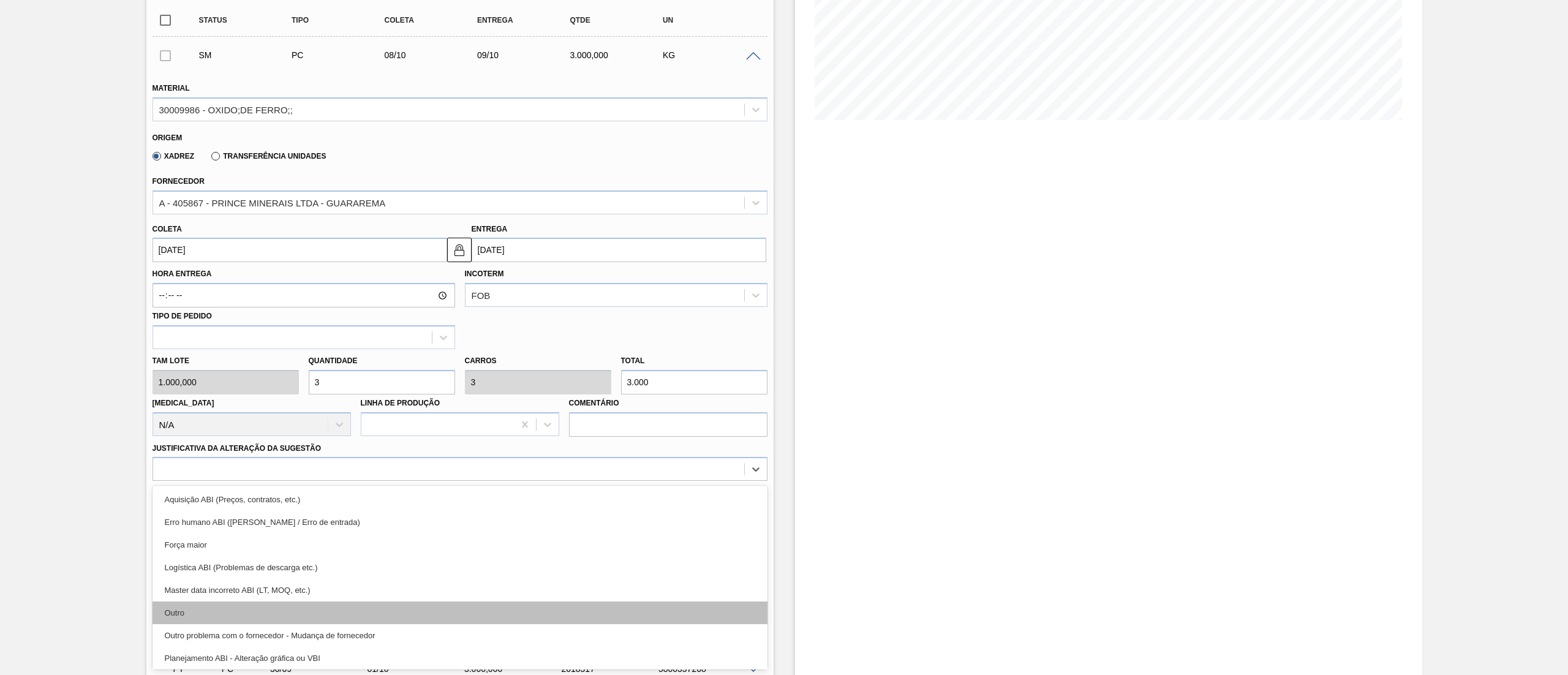
click at [226, 337] on div "Outro" at bounding box center [460, 612] width 615 height 22
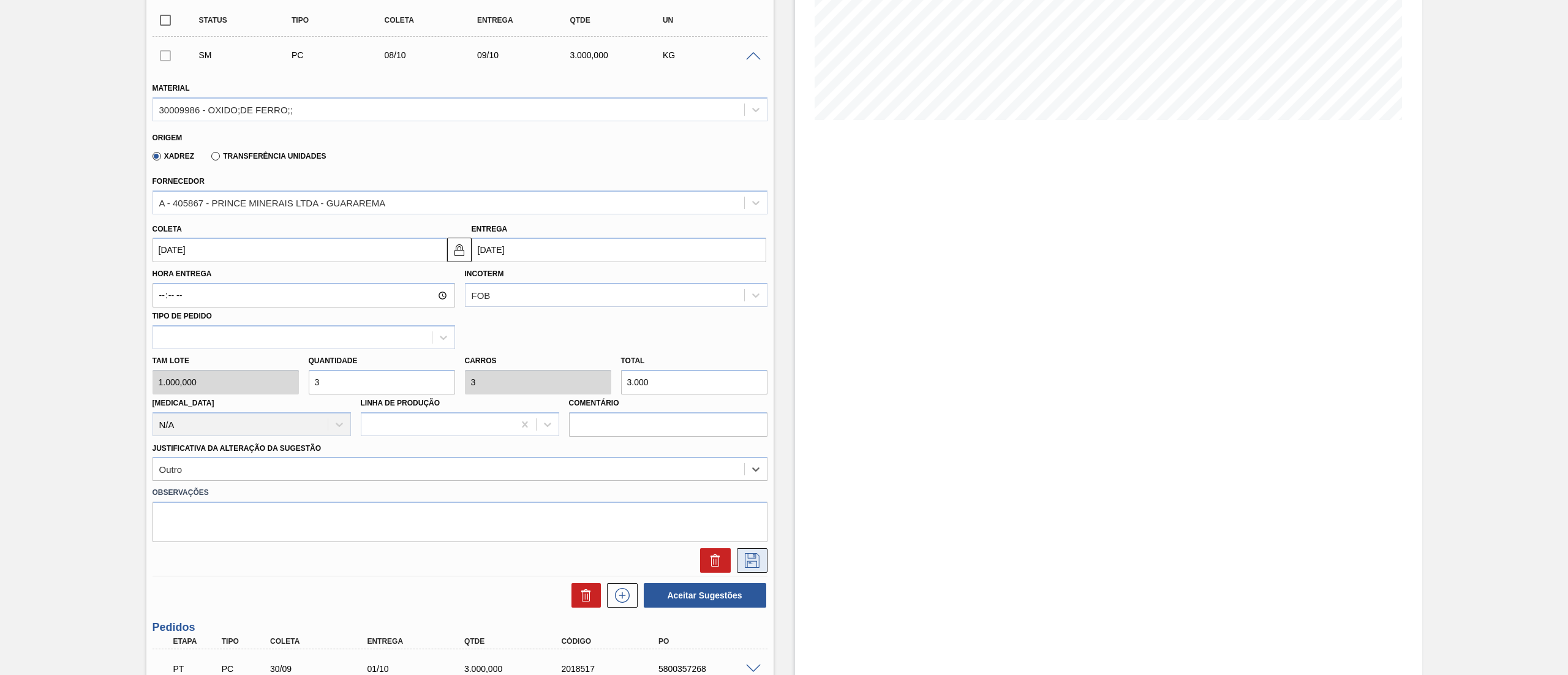
click at [742, 337] on icon at bounding box center [752, 560] width 19 height 15
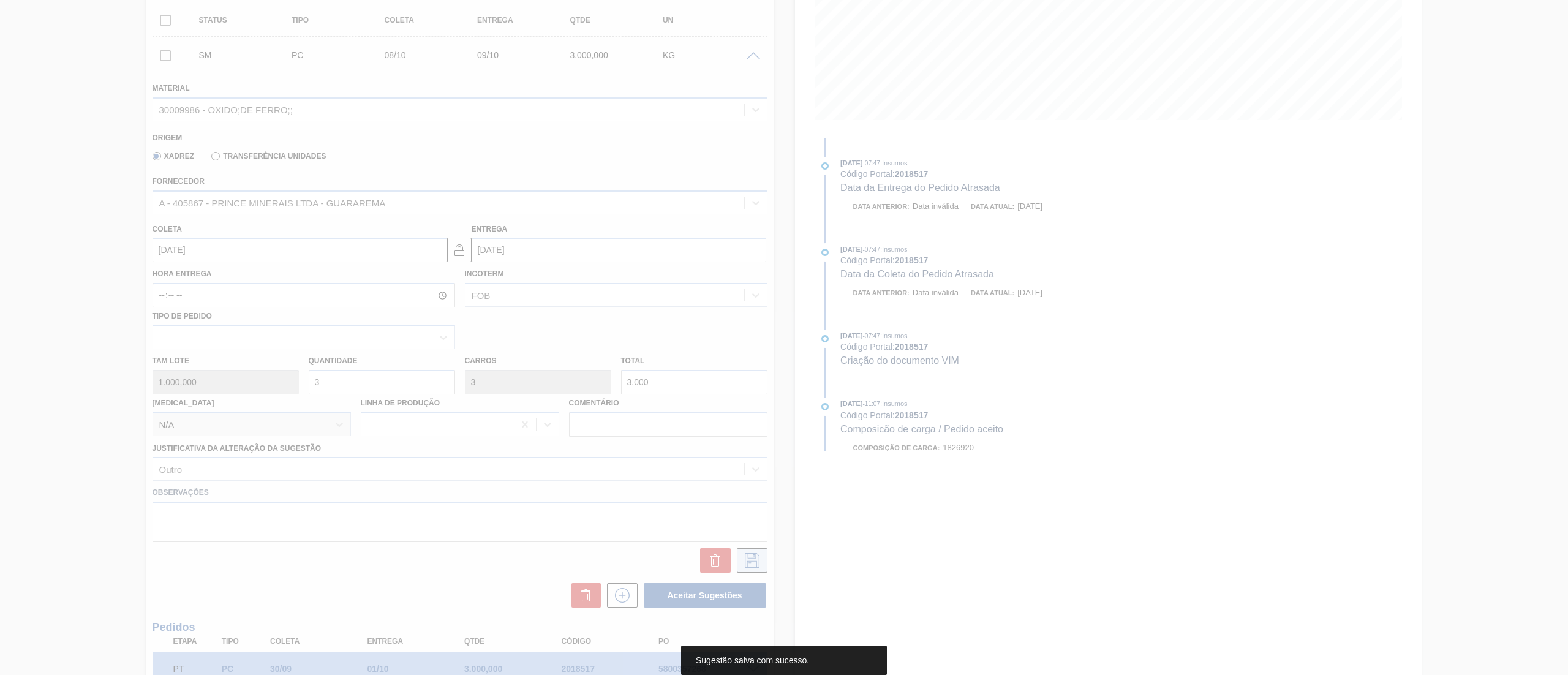
scroll to position [0, 0]
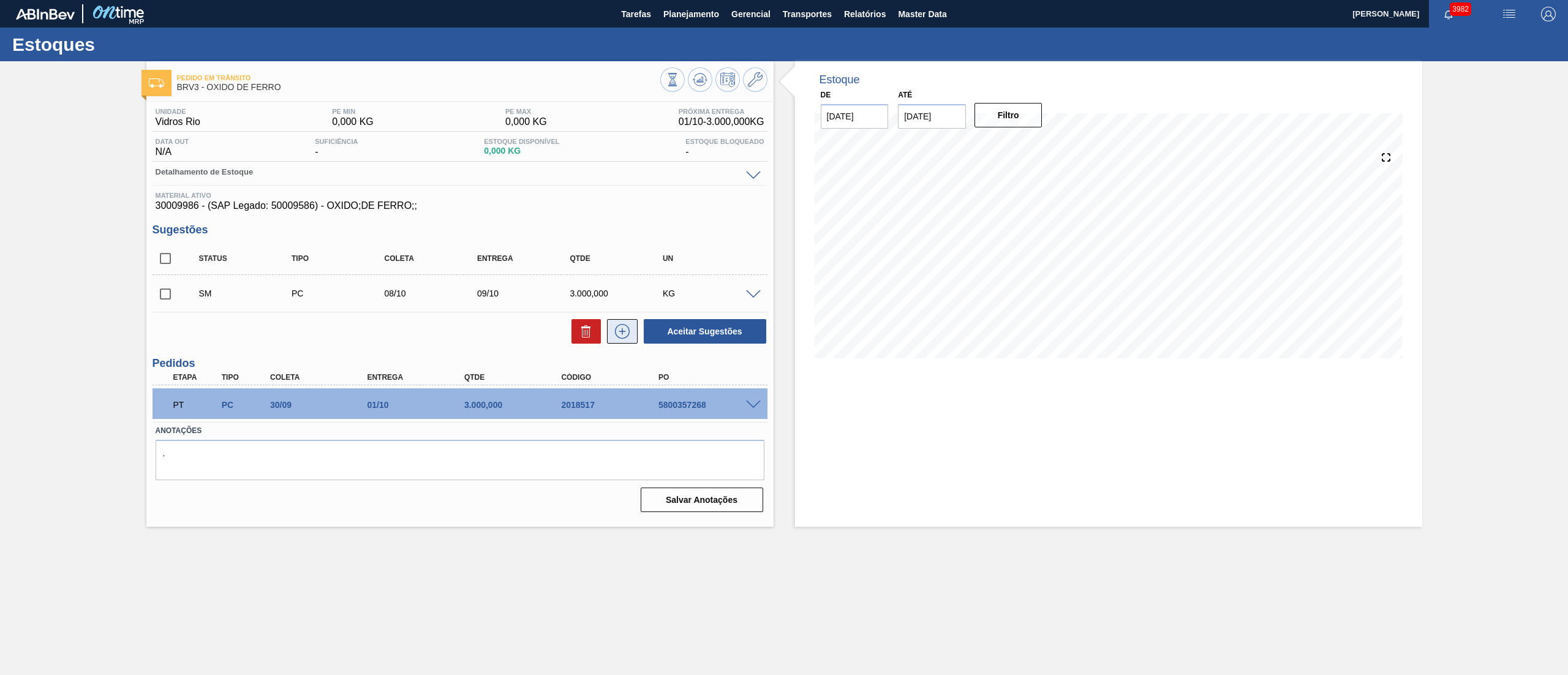
click at [618, 328] on icon at bounding box center [622, 331] width 19 height 15
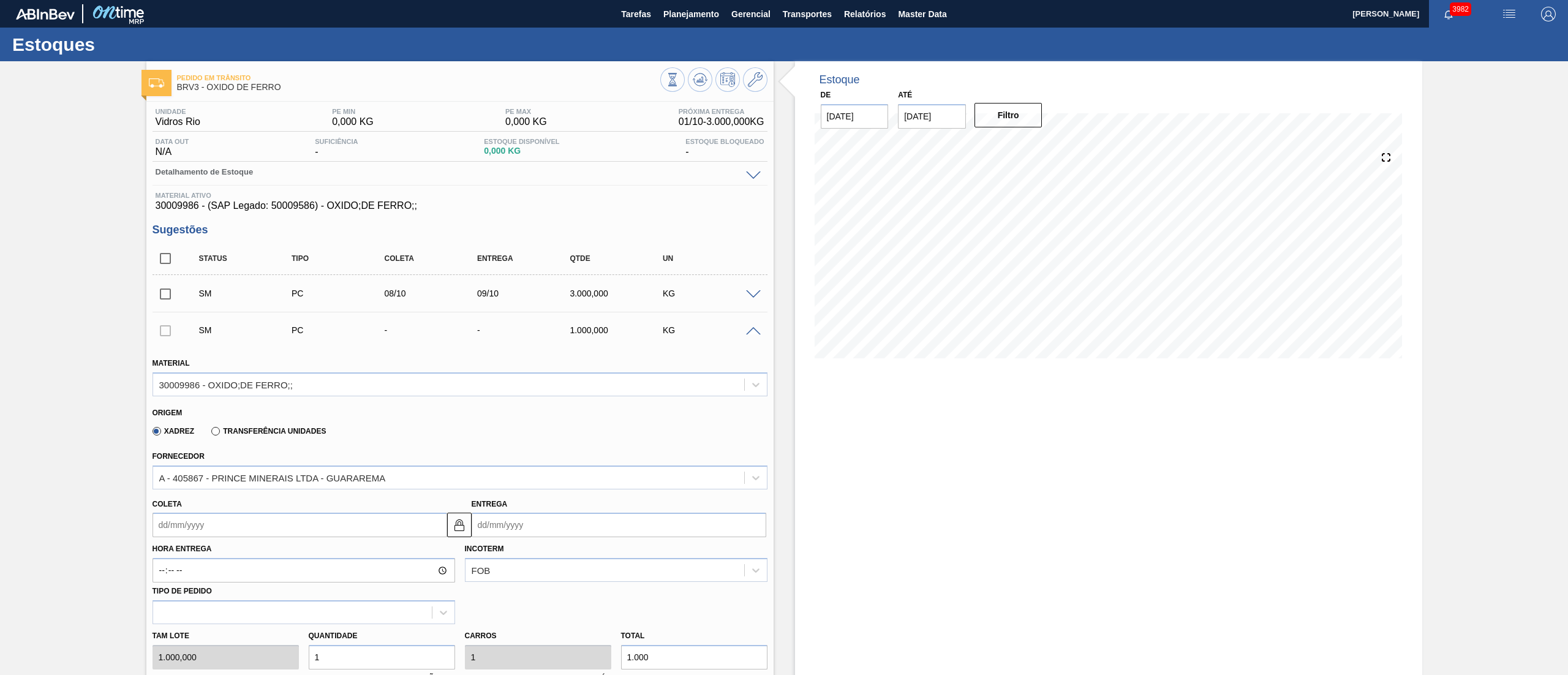
click at [506, 337] on input "Entrega" at bounding box center [618, 525] width 294 height 24
click at [608, 337] on button "Next Month" at bounding box center [608, 370] width 9 height 9
click at [528, 337] on div "14" at bounding box center [525, 449] width 16 height 16
type input "[DATE]"
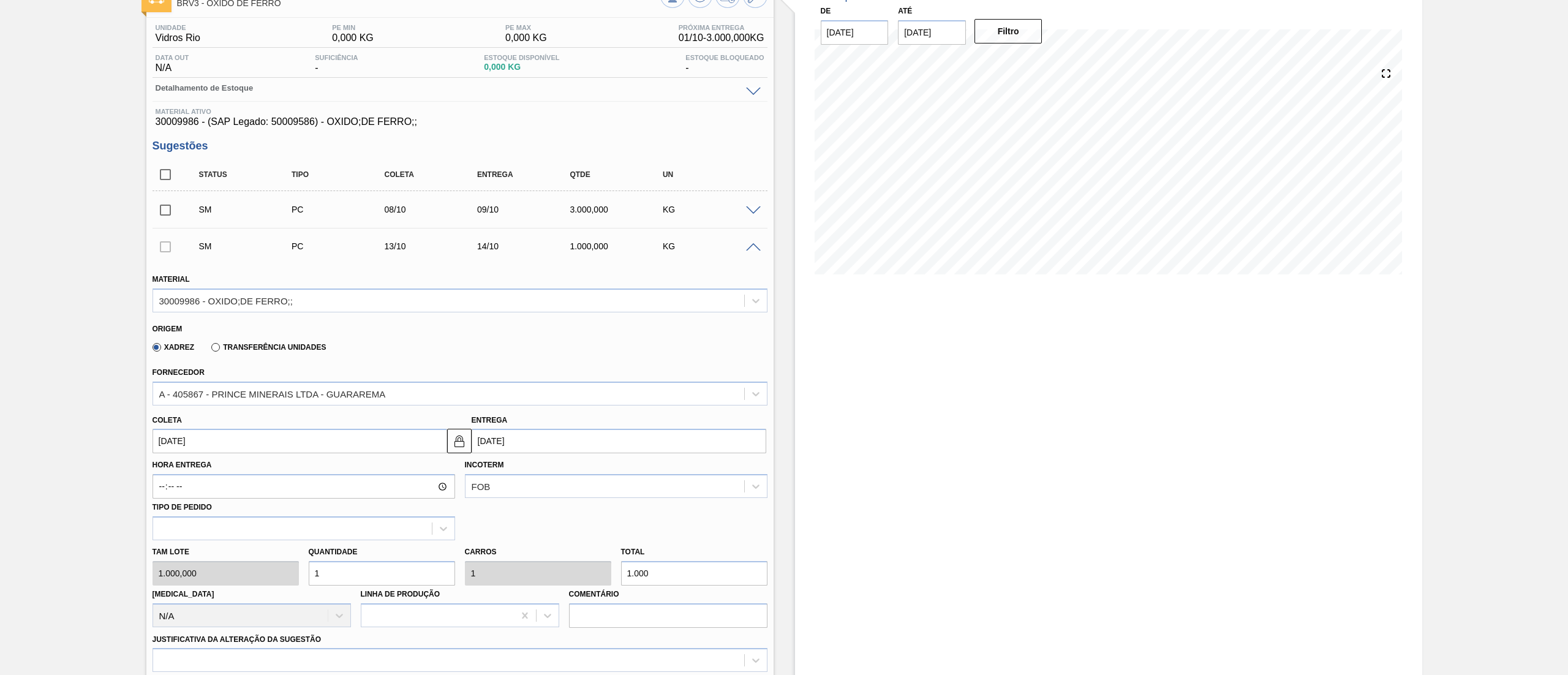
scroll to position [123, 0]
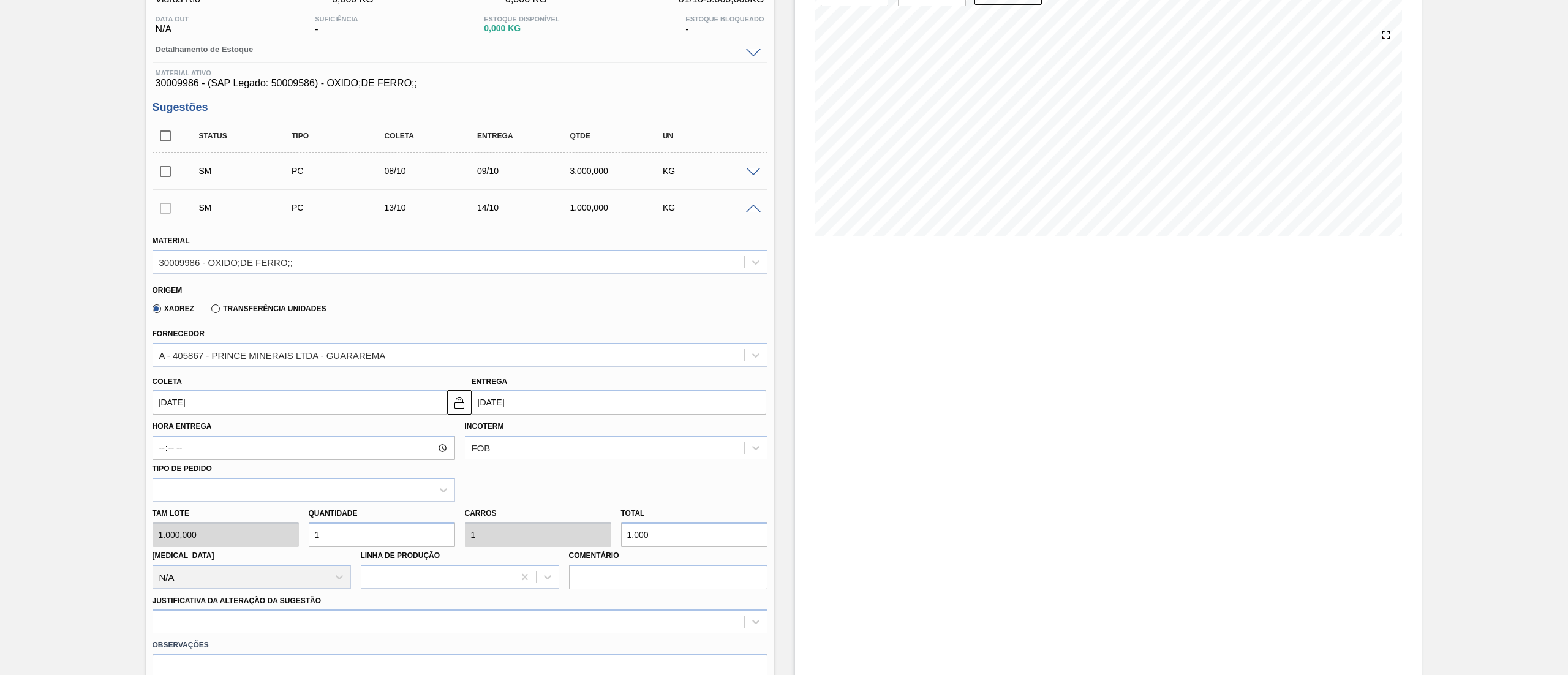
click at [266, 337] on div "Tam lote 1.000,000 Quantidade 1 Carros 1 Total 1.000 Doca N/A Linha de Produção…" at bounding box center [459, 545] width 624 height 87
type input "3"
type input "3.000"
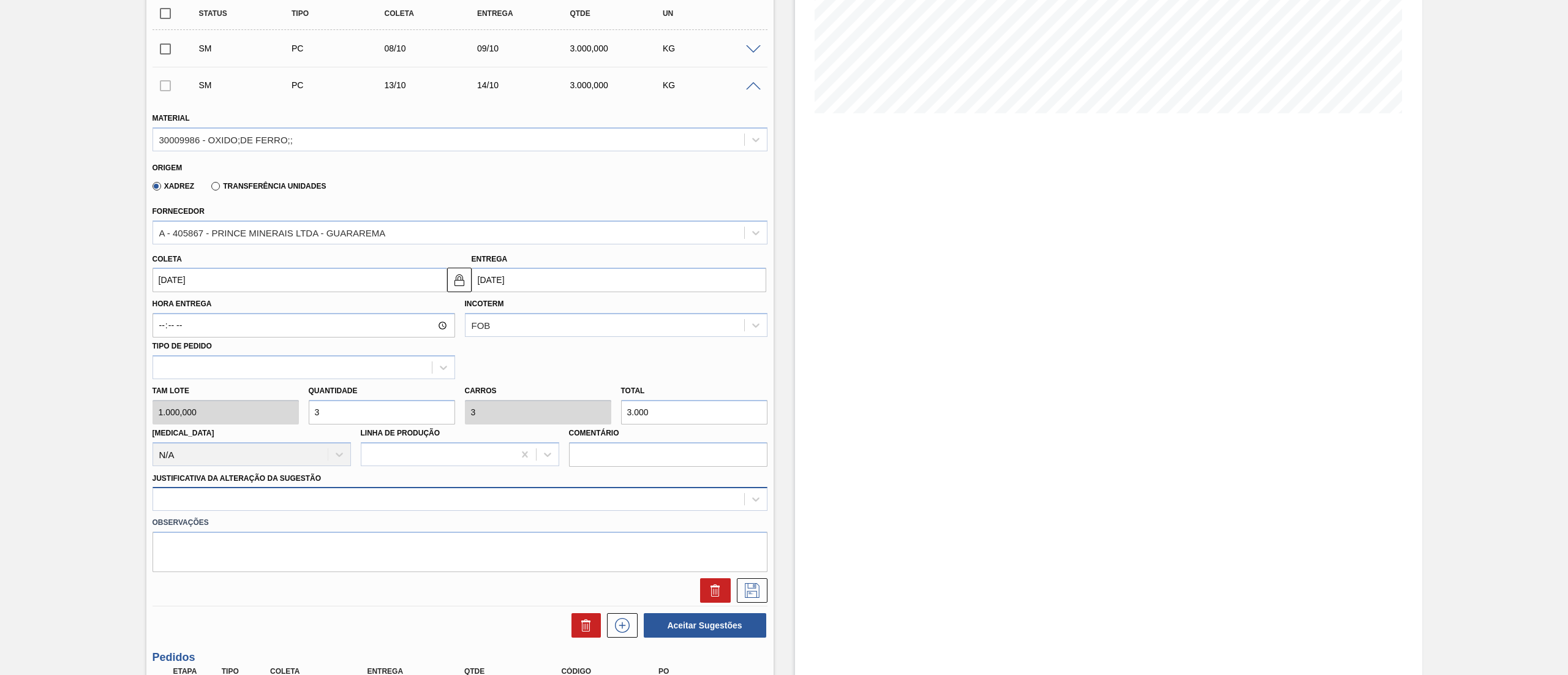
type input "3"
click at [221, 337] on div at bounding box center [460, 499] width 615 height 24
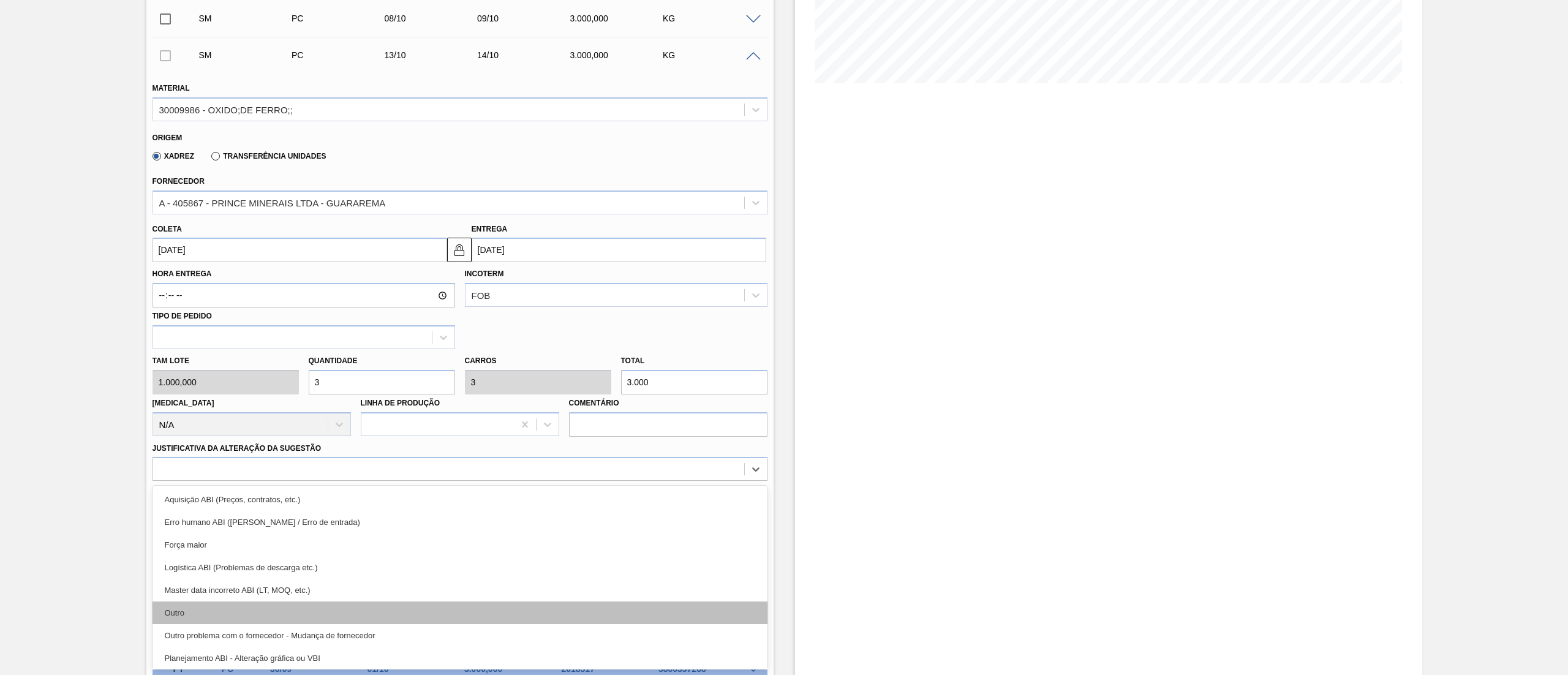
click at [237, 337] on div "Outro" at bounding box center [460, 612] width 615 height 22
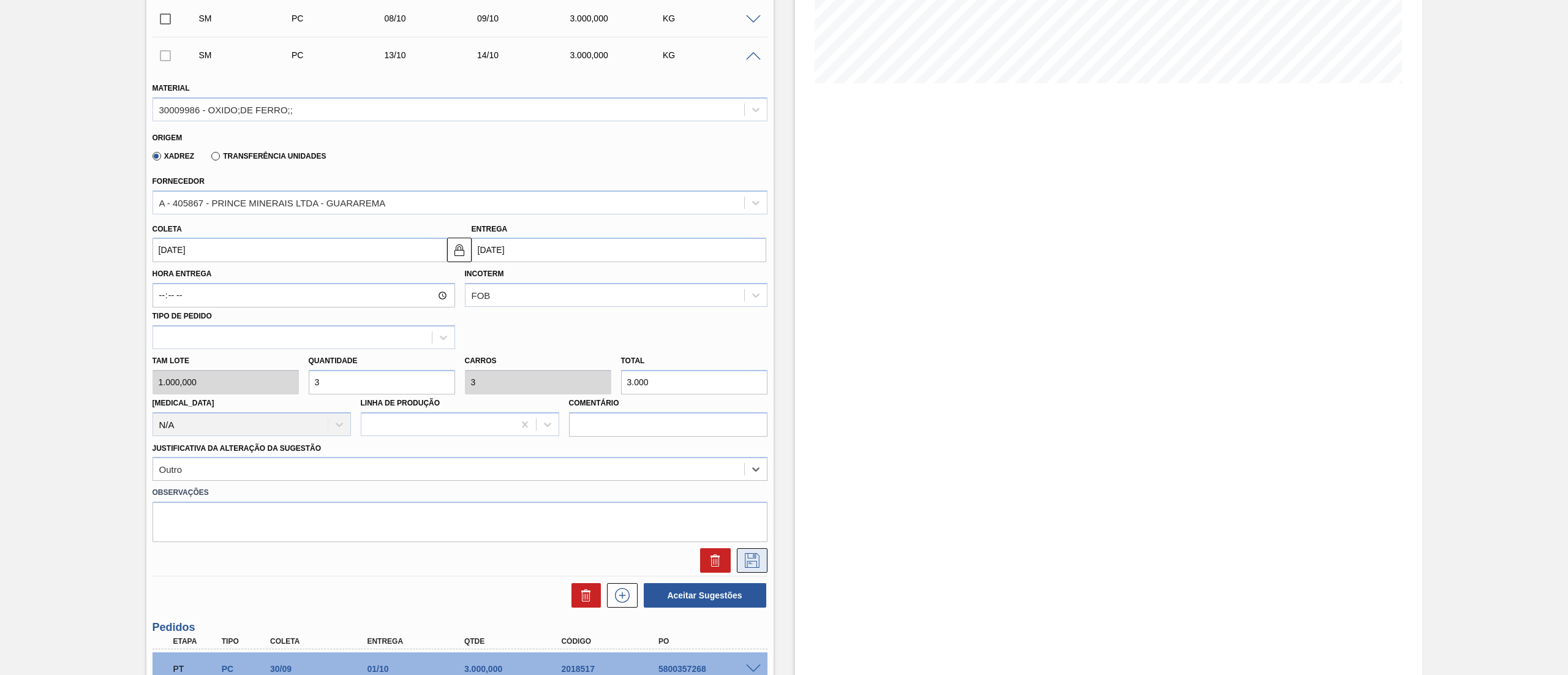
click at [751, 337] on icon at bounding box center [752, 560] width 19 height 15
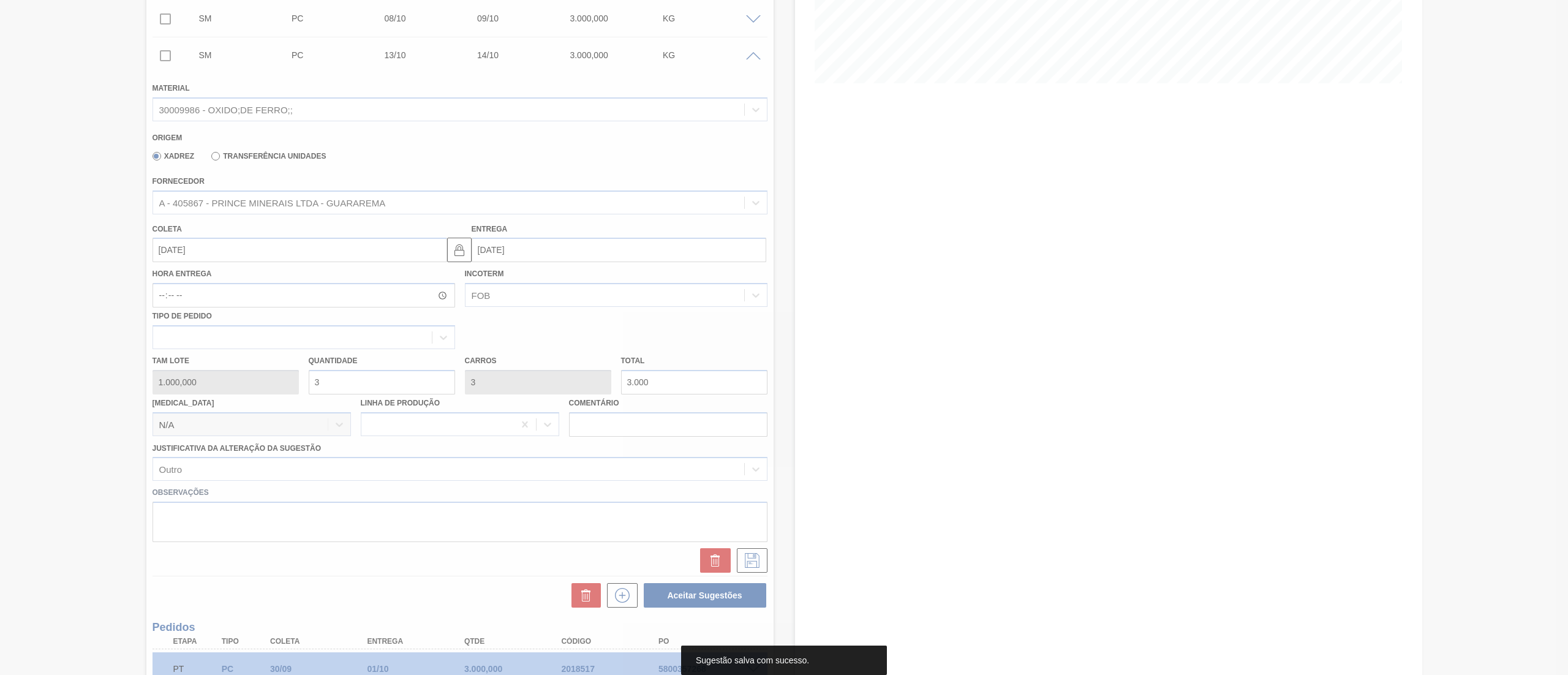
scroll to position [0, 0]
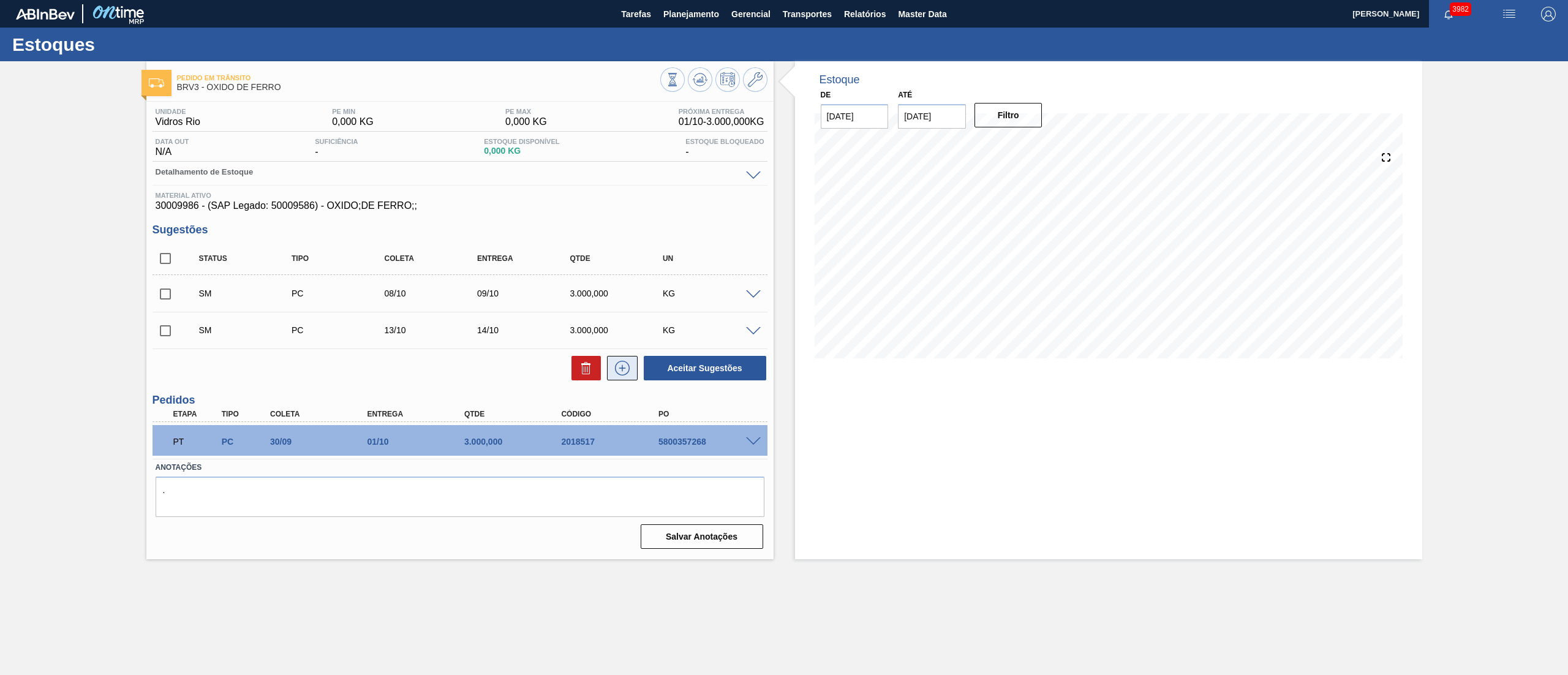
click at [626, 337] on icon at bounding box center [621, 368] width 15 height 15
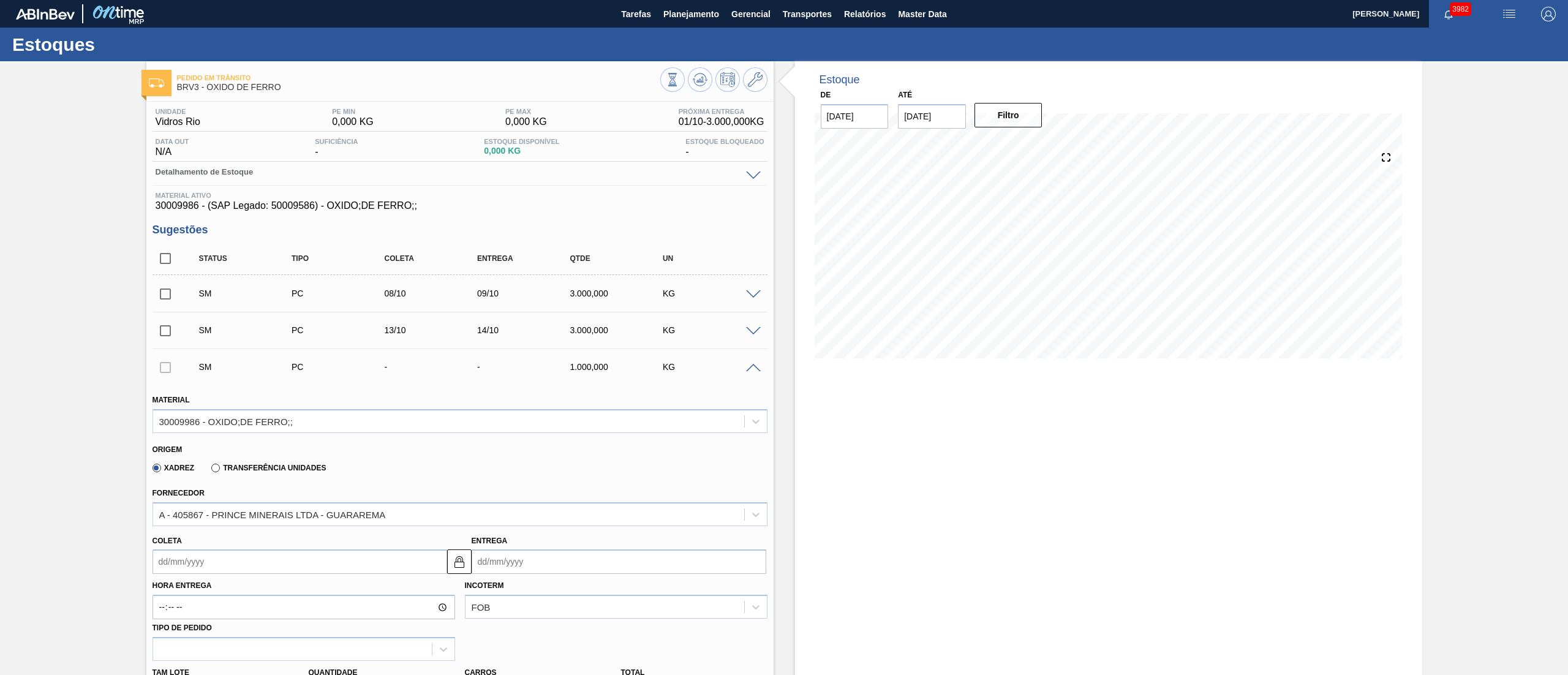
click at [513, 337] on input "Entrega" at bounding box center [618, 561] width 294 height 24
click at [611, 337] on button "Next Month" at bounding box center [608, 407] width 9 height 9
click at [488, 337] on div "19" at bounding box center [485, 506] width 16 height 16
type input "[DATE]"
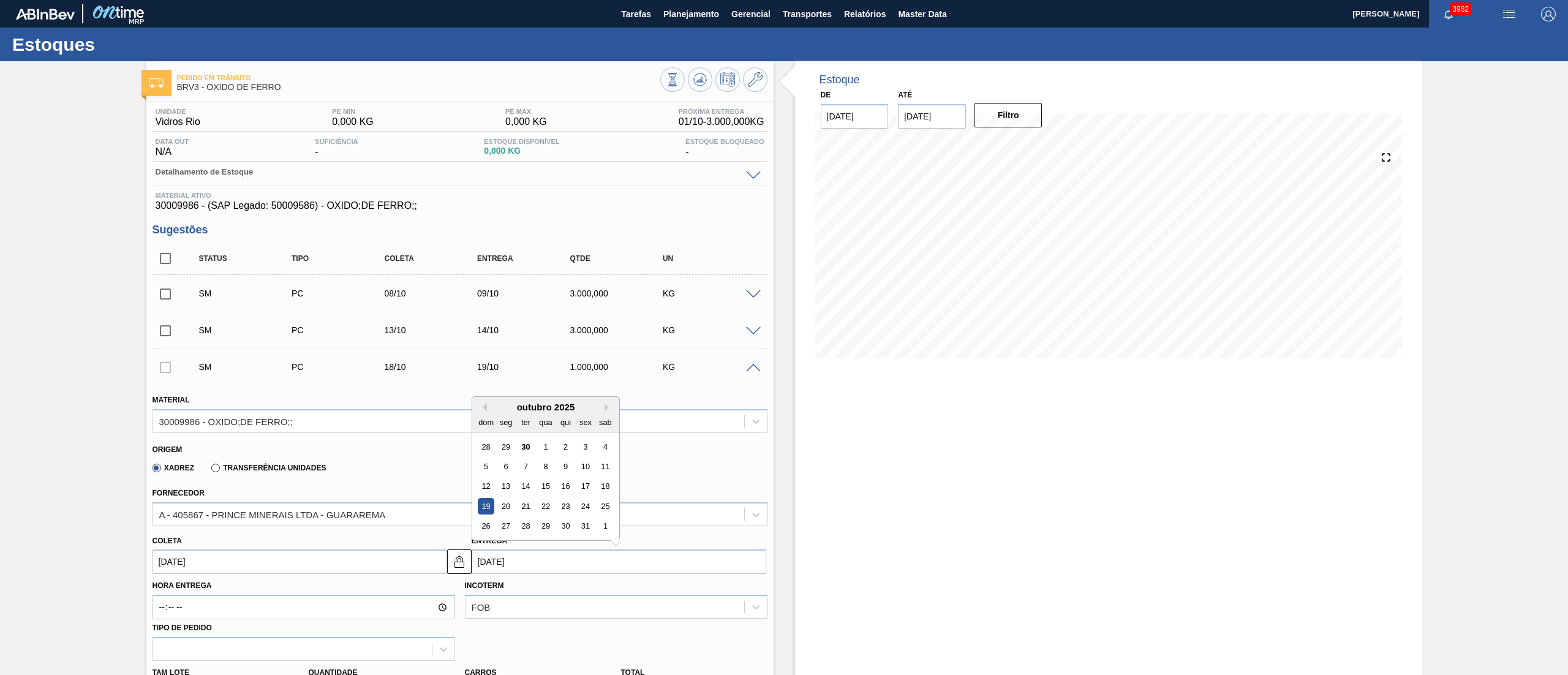
click at [473, 337] on input "[DATE]" at bounding box center [618, 561] width 294 height 24
click at [600, 337] on div "18" at bounding box center [604, 486] width 16 height 16
type input "[DATE]"
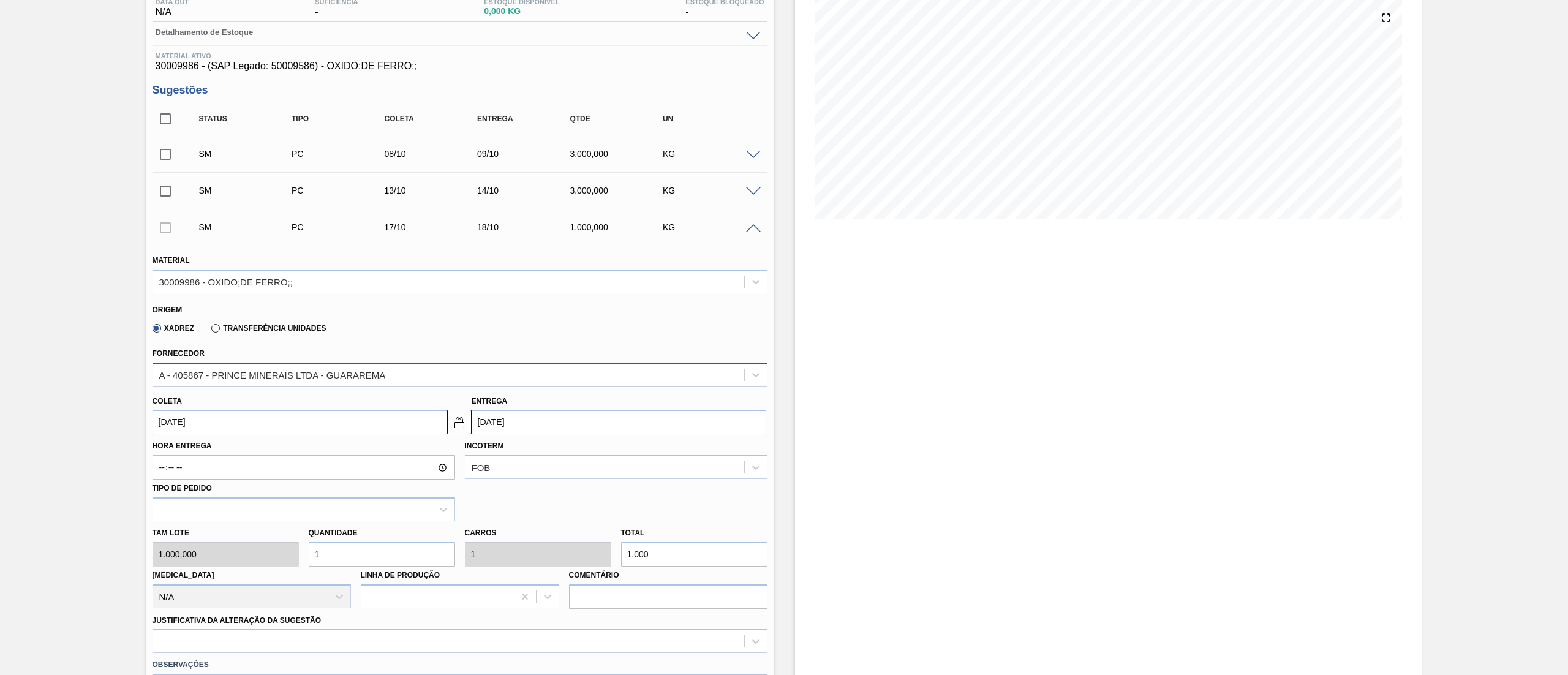
scroll to position [245, 0]
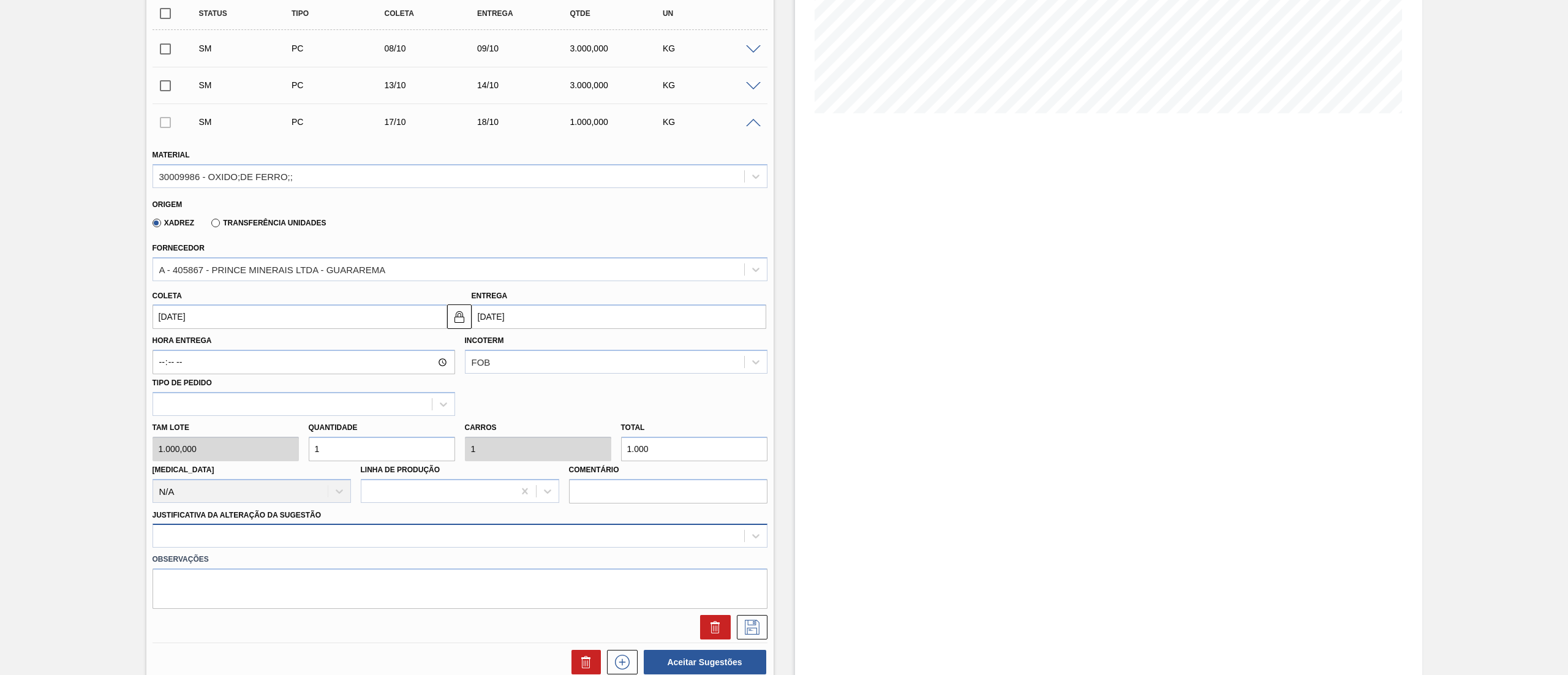
click at [236, 337] on div at bounding box center [460, 536] width 615 height 24
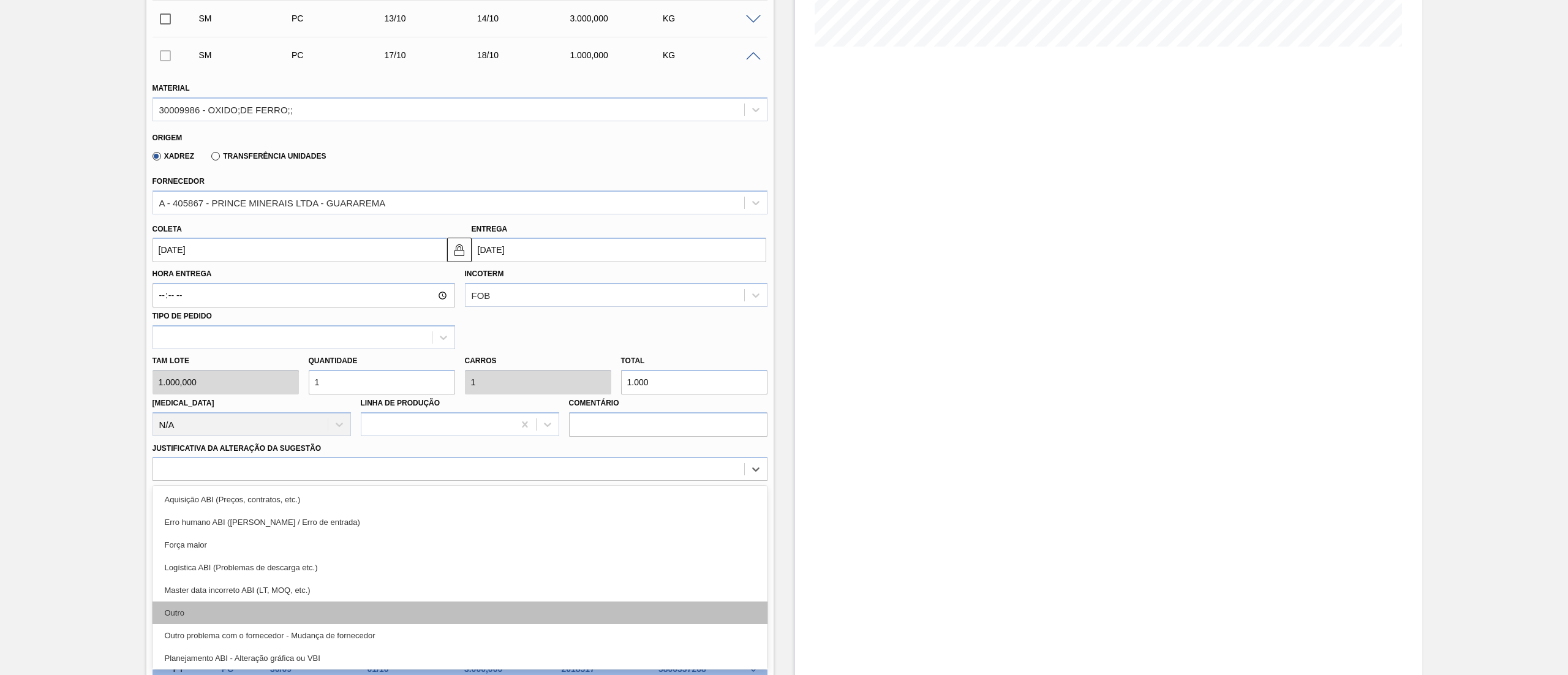
click at [185, 337] on div "Outro" at bounding box center [460, 612] width 615 height 22
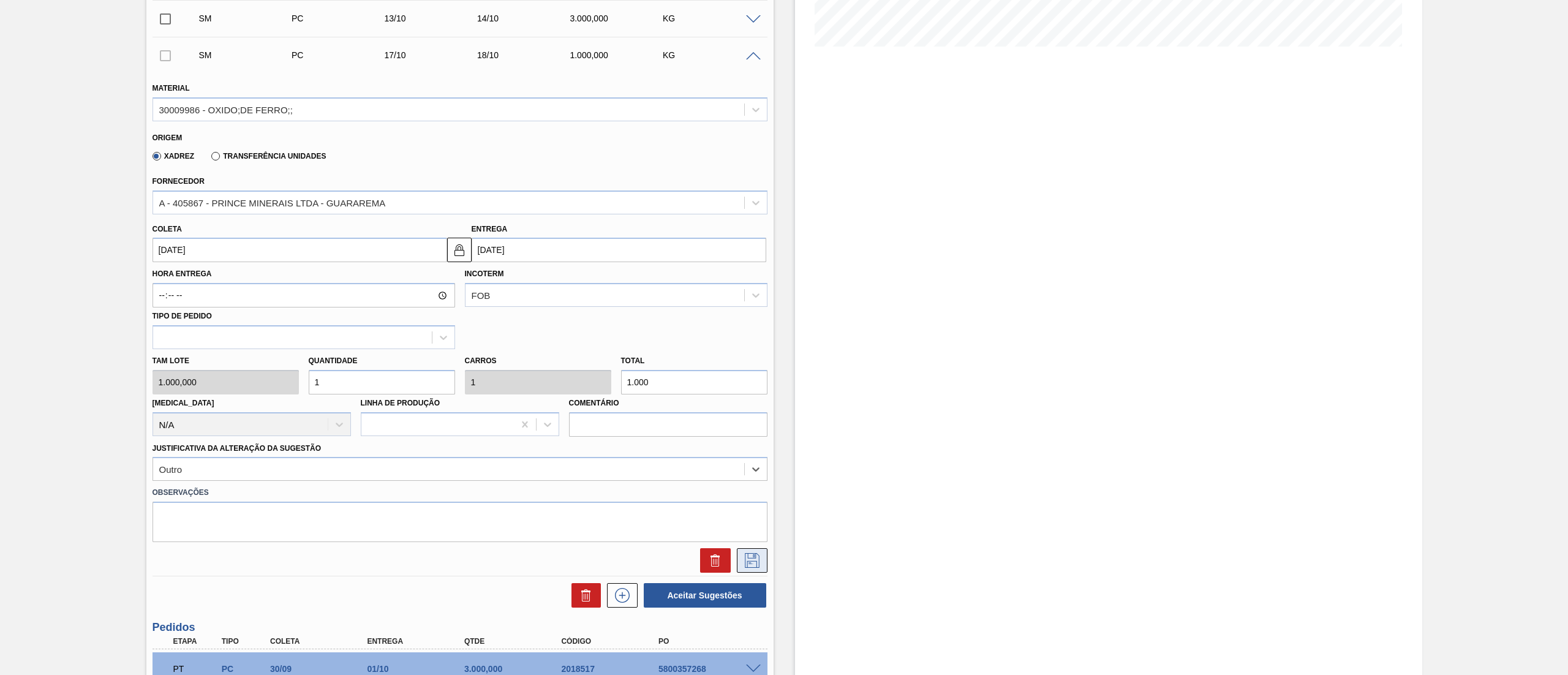
click at [758, 337] on icon at bounding box center [751, 560] width 15 height 15
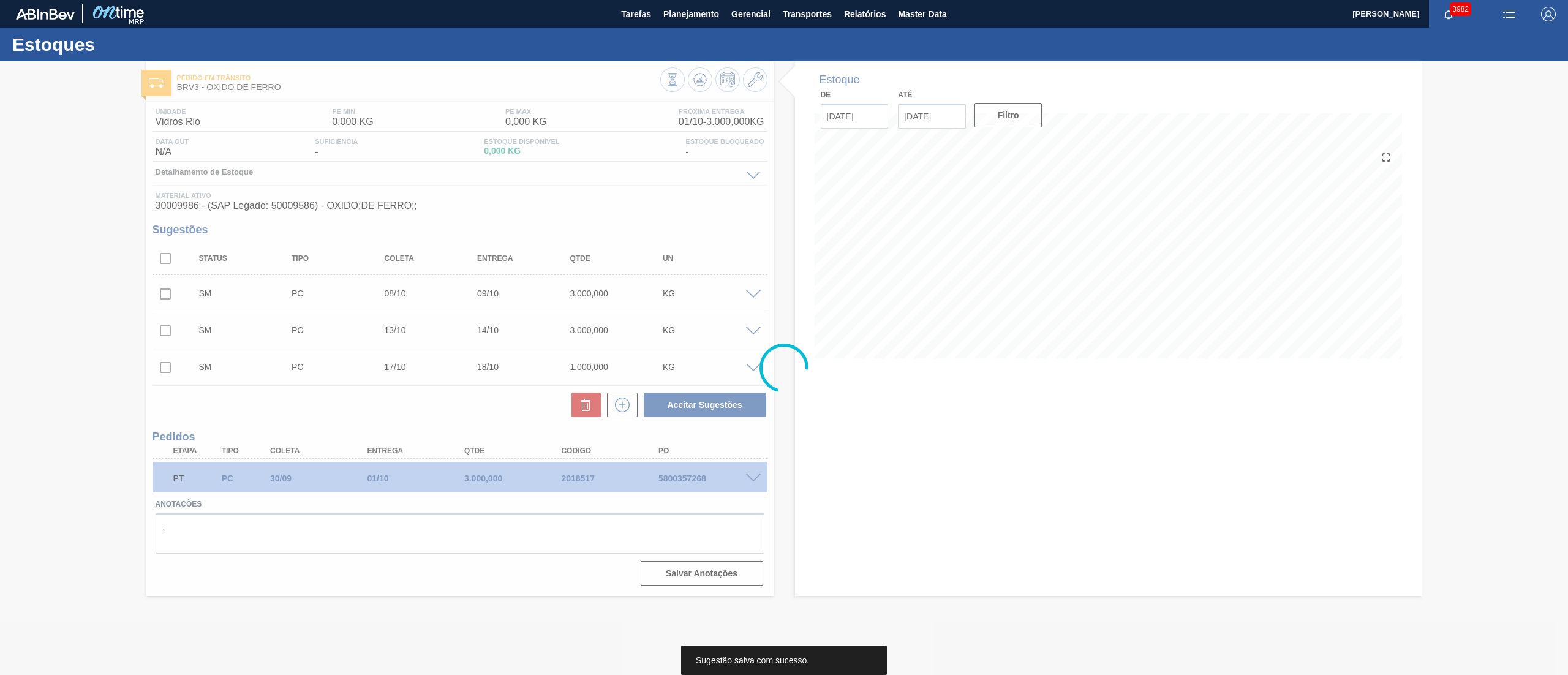
scroll to position [0, 0]
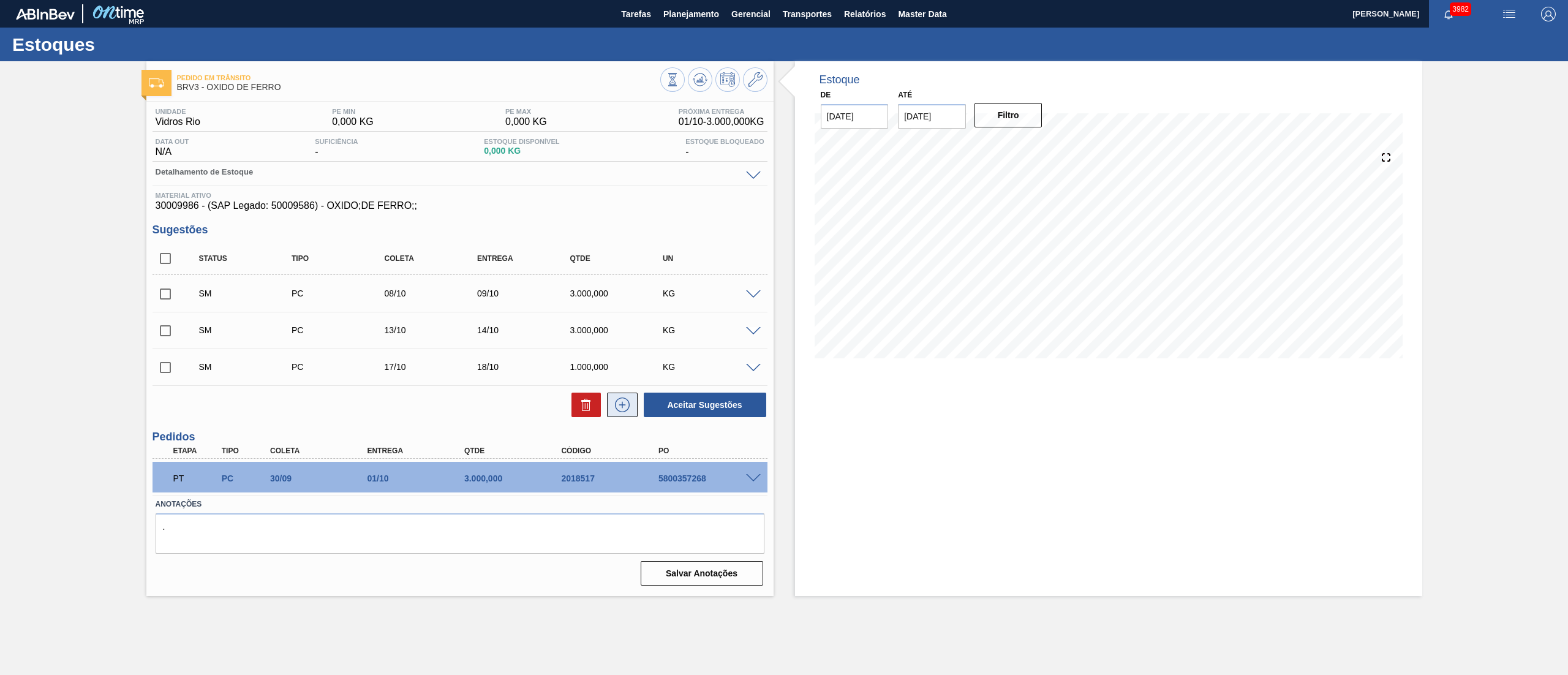
click at [618, 337] on button at bounding box center [622, 405] width 31 height 24
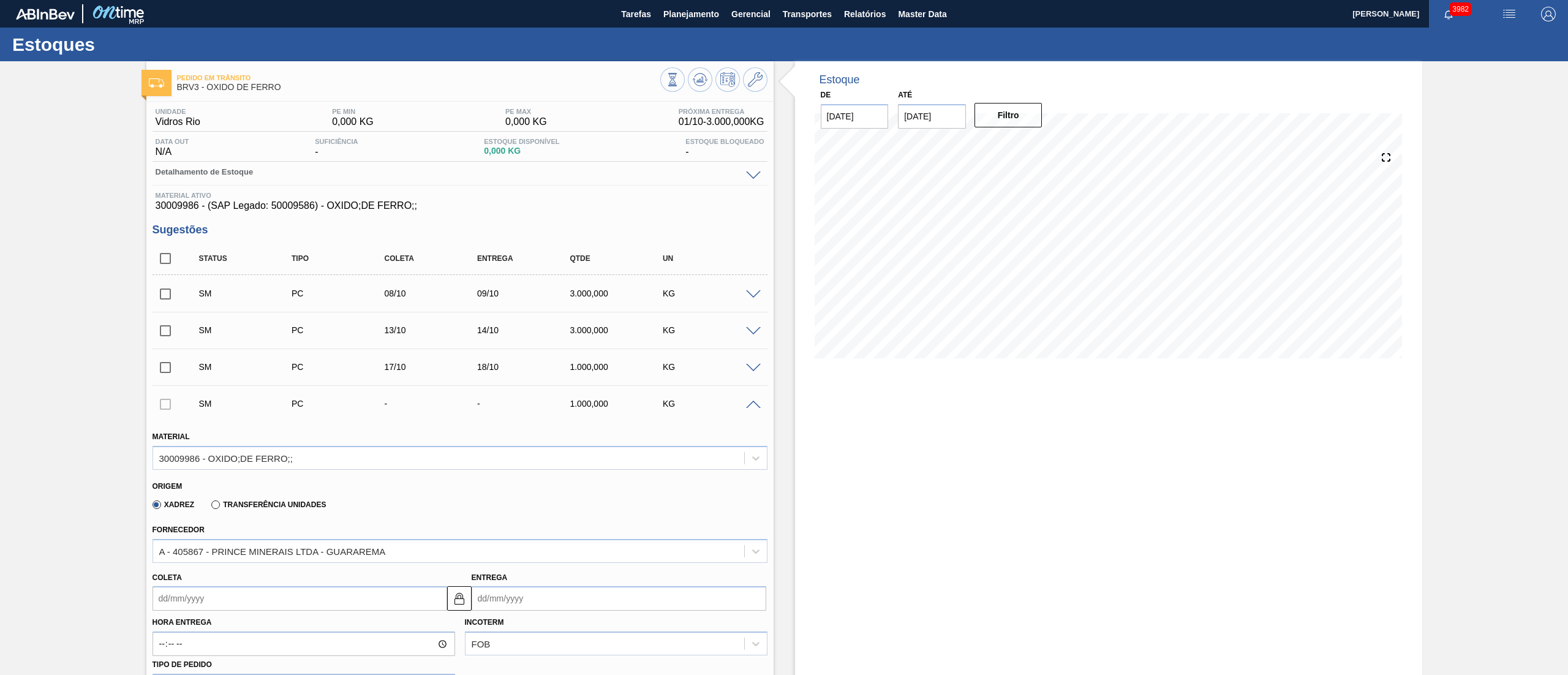
drag, startPoint x: 768, startPoint y: 371, endPoint x: 755, endPoint y: 370, distance: 13.0
click at [765, 337] on div "Unidade Vidros Rio PE MIN 0,000 KG PE MAX 0,000 KG Próxima Entrega 01/10 - 3.00…" at bounding box center [460, 615] width 627 height 1028
click at [754, 337] on span at bounding box center [753, 368] width 15 height 9
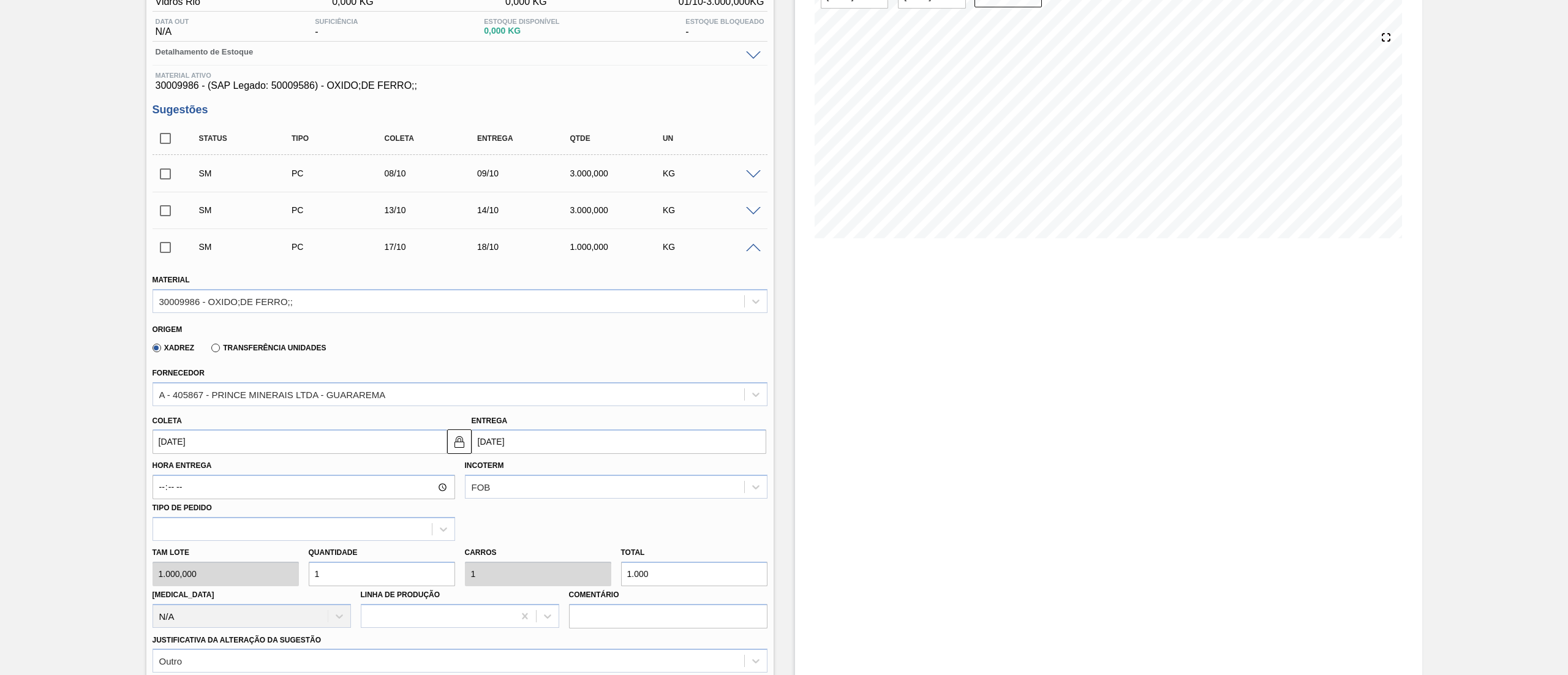
scroll to position [245, 0]
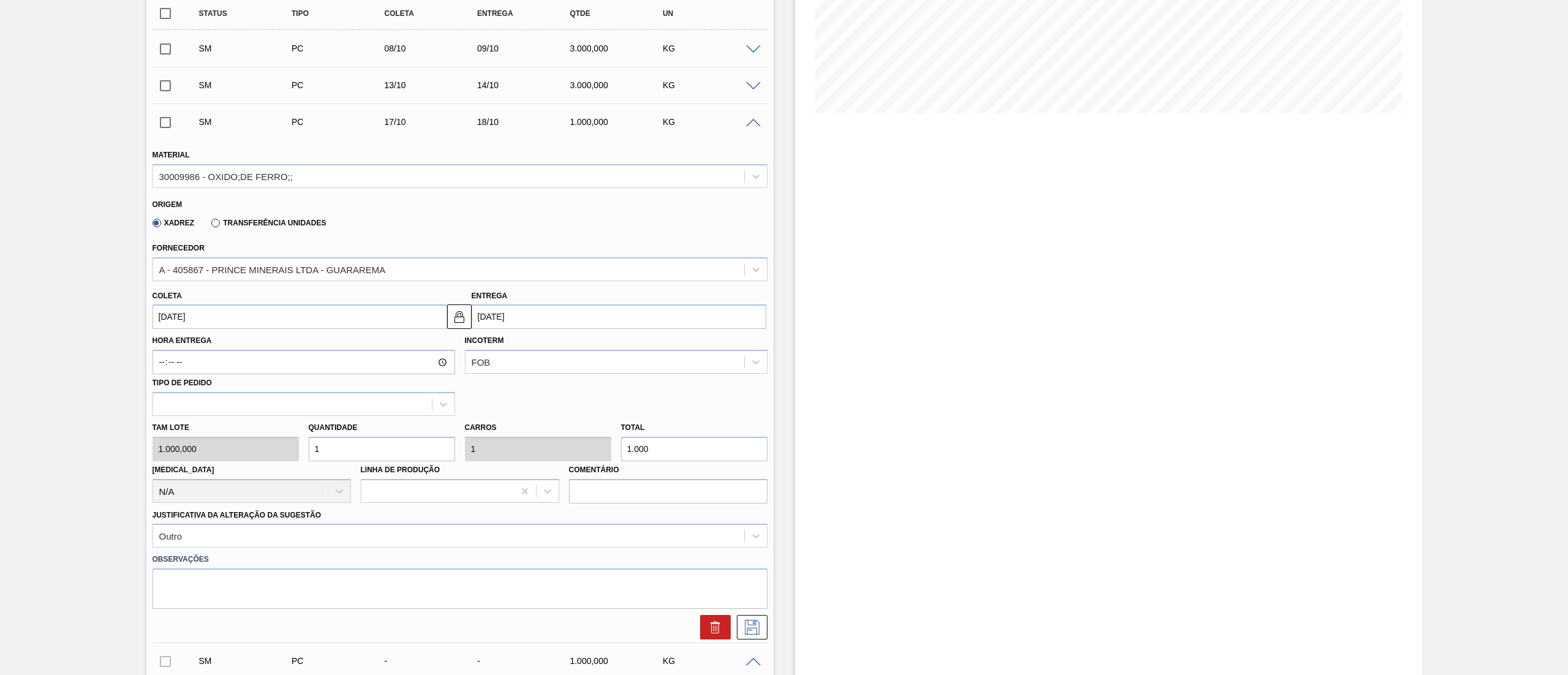
click at [226, 337] on div "Tam lote 1.000,000 Quantidade 1 Carros 1 Total 1.000 Doca N/A Linha de Produção…" at bounding box center [459, 460] width 624 height 87
type input "3"
type input "3.000"
type input "3"
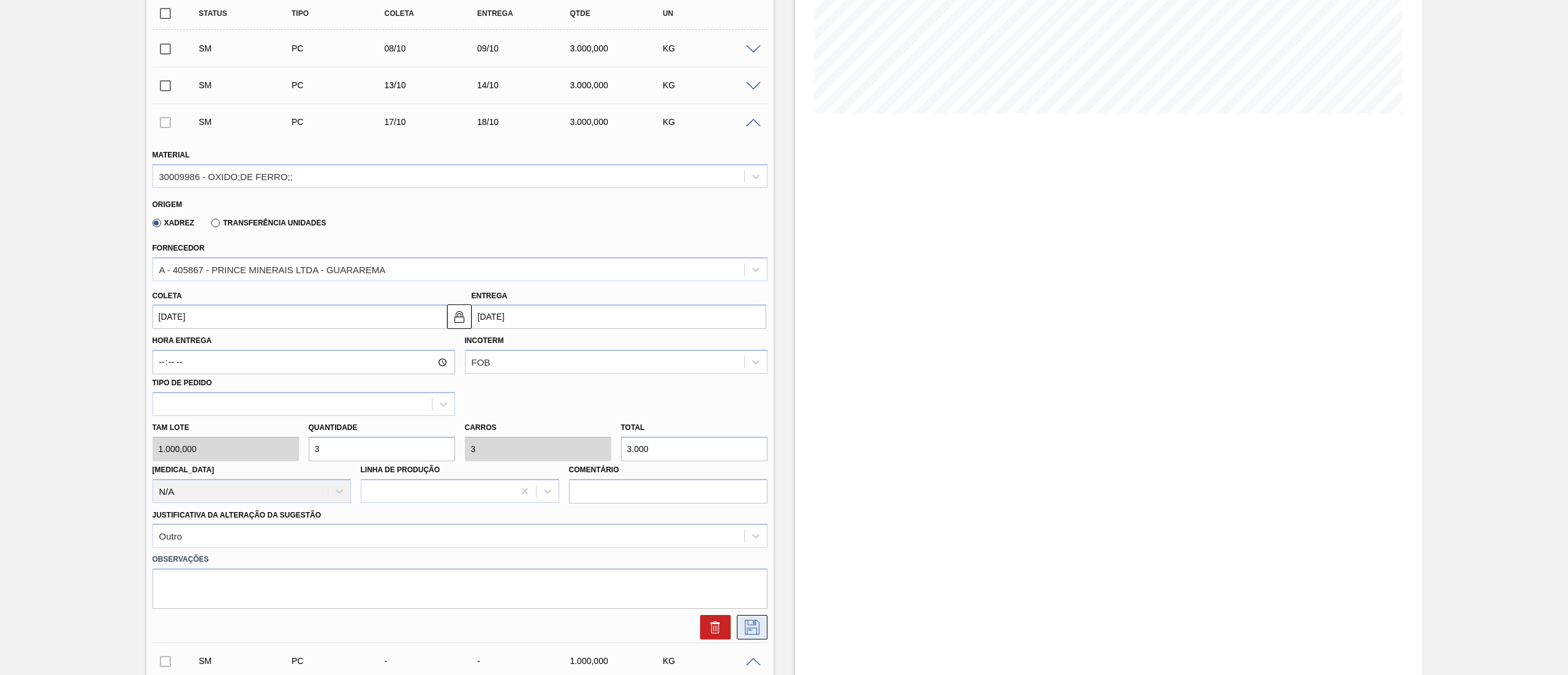
click at [742, 337] on icon at bounding box center [752, 627] width 19 height 15
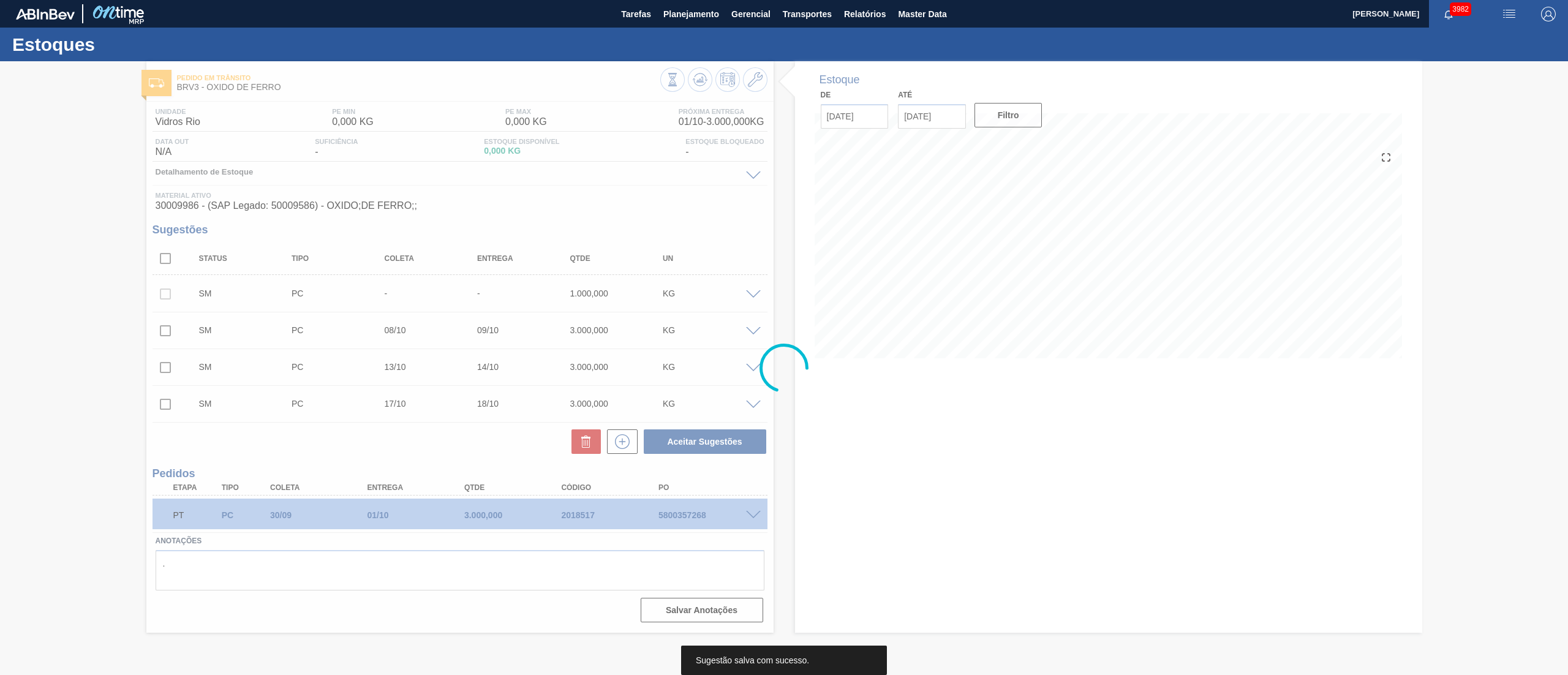
scroll to position [0, 0]
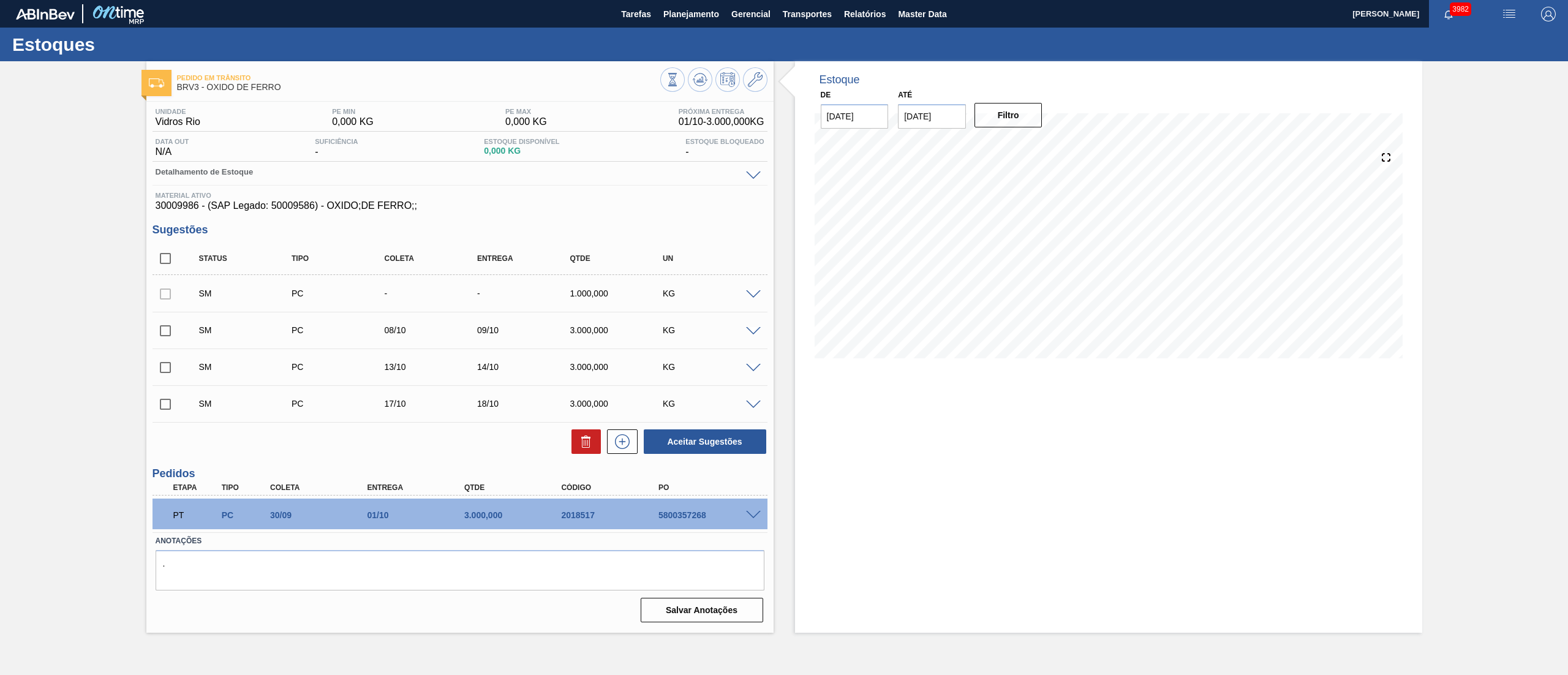
drag, startPoint x: 760, startPoint y: 287, endPoint x: 753, endPoint y: 292, distance: 8.6
click at [757, 291] on div "SM PC - - 1.000,000 KG" at bounding box center [460, 293] width 615 height 31
click at [753, 292] on span at bounding box center [753, 294] width 15 height 9
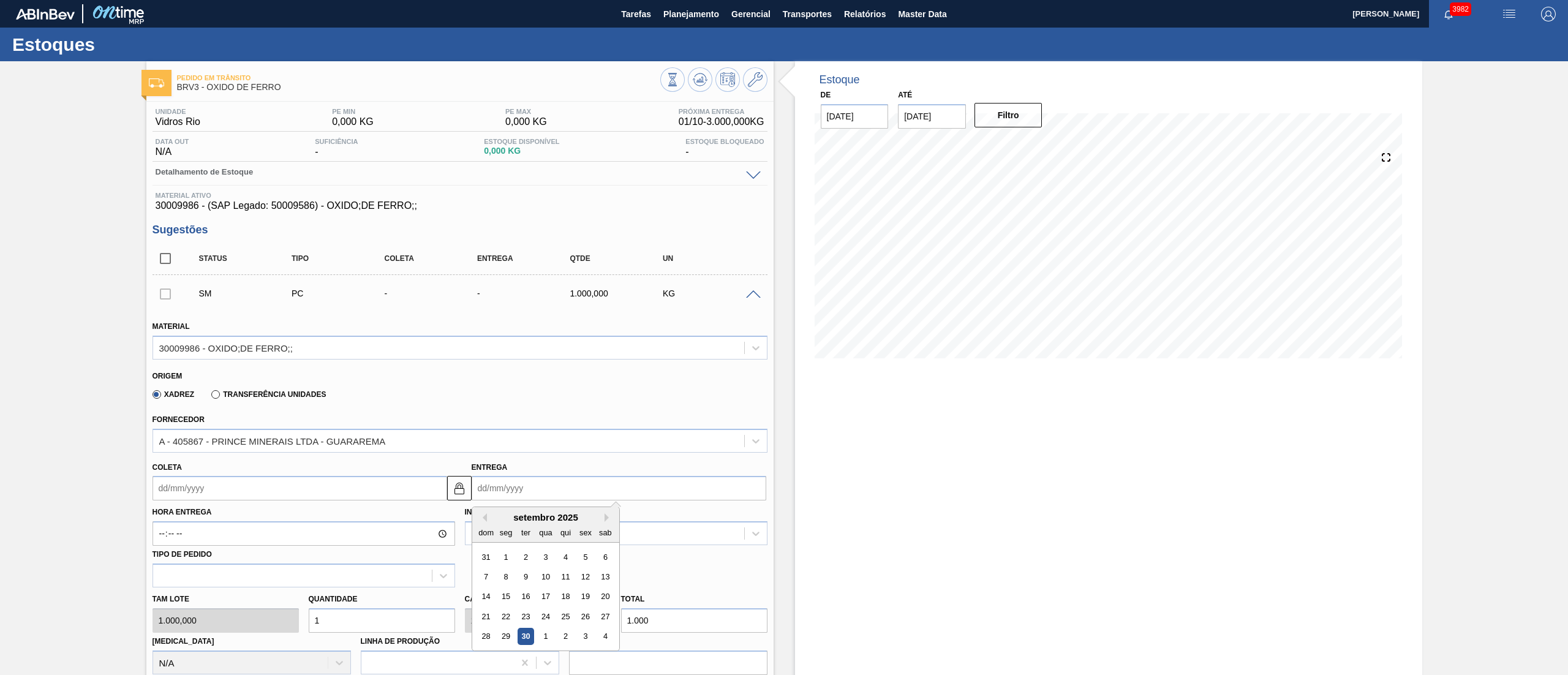
click at [548, 337] on input "Entrega" at bounding box center [618, 488] width 294 height 24
click at [610, 337] on button "Next Month" at bounding box center [608, 517] width 9 height 9
click at [566, 337] on div "23" at bounding box center [564, 616] width 16 height 16
type input "[DATE]"
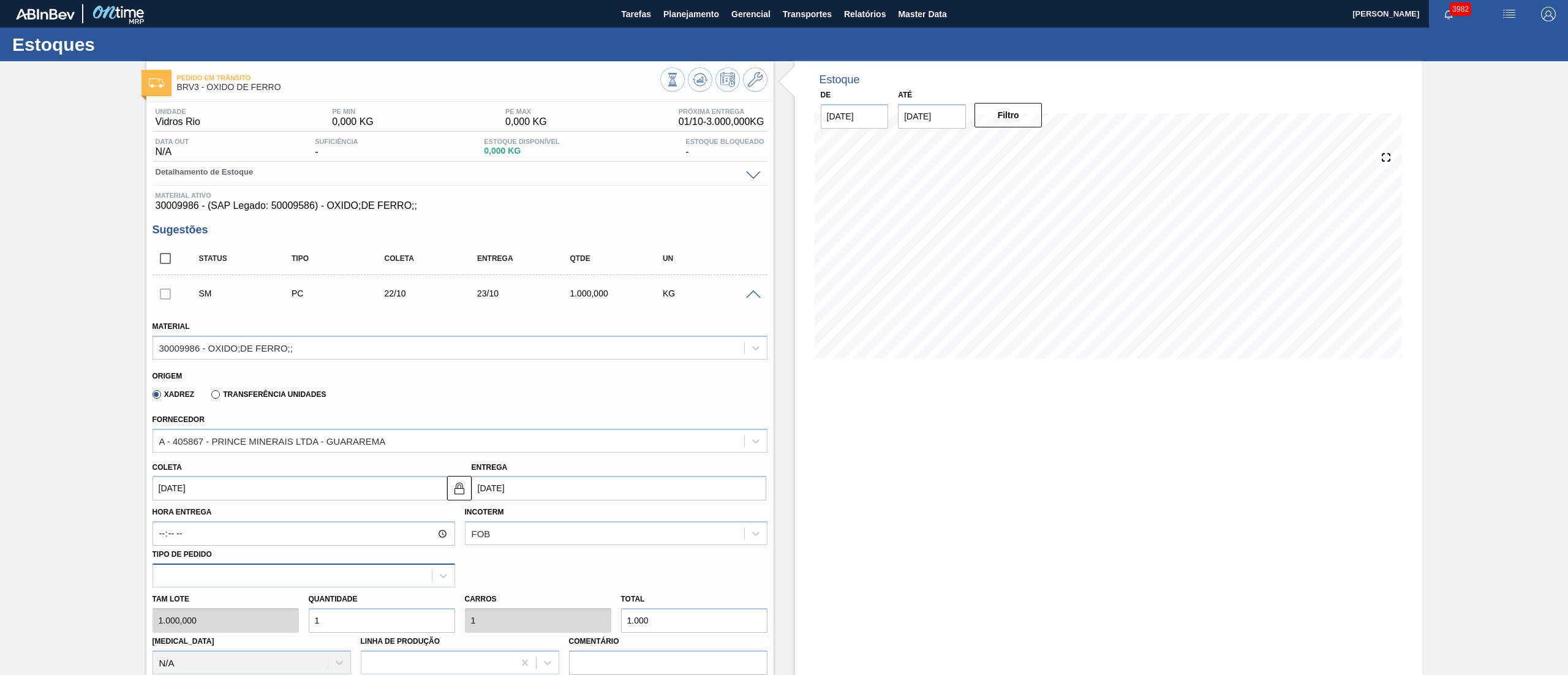
scroll to position [123, 0]
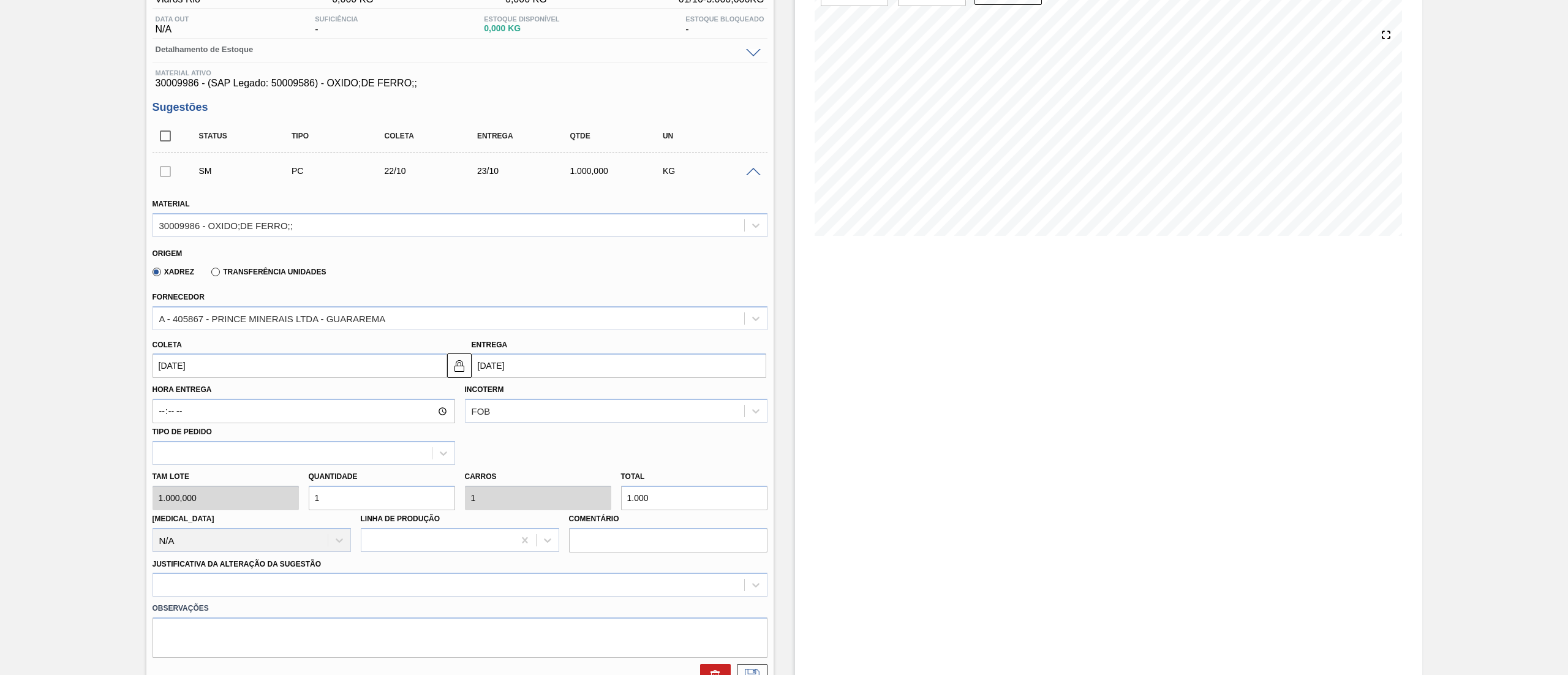
click at [209, 337] on div "Tam lote 1.000,000 Quantidade 1 Carros 1 Total 1.000 Doca N/A Linha de Produção…" at bounding box center [459, 508] width 624 height 87
type input "3"
type input "3.000"
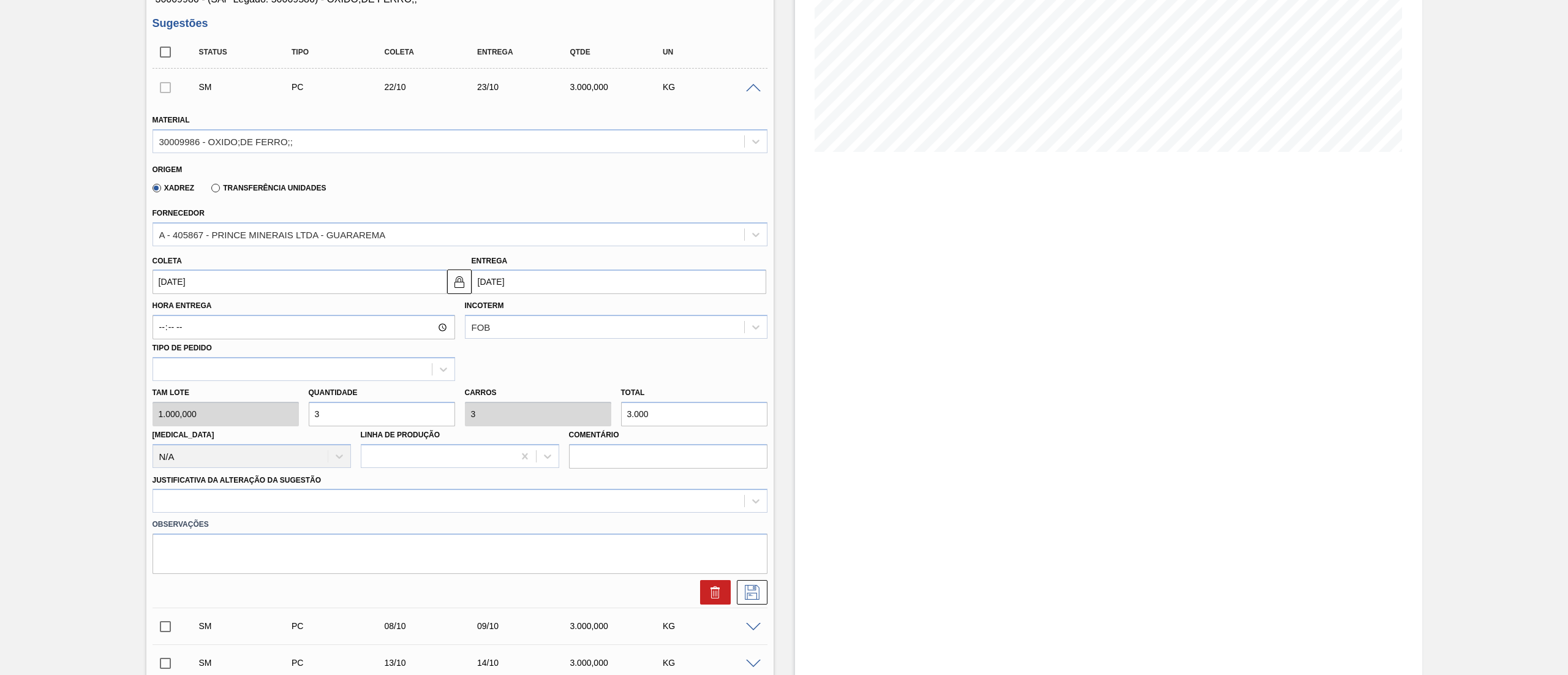
scroll to position [245, 0]
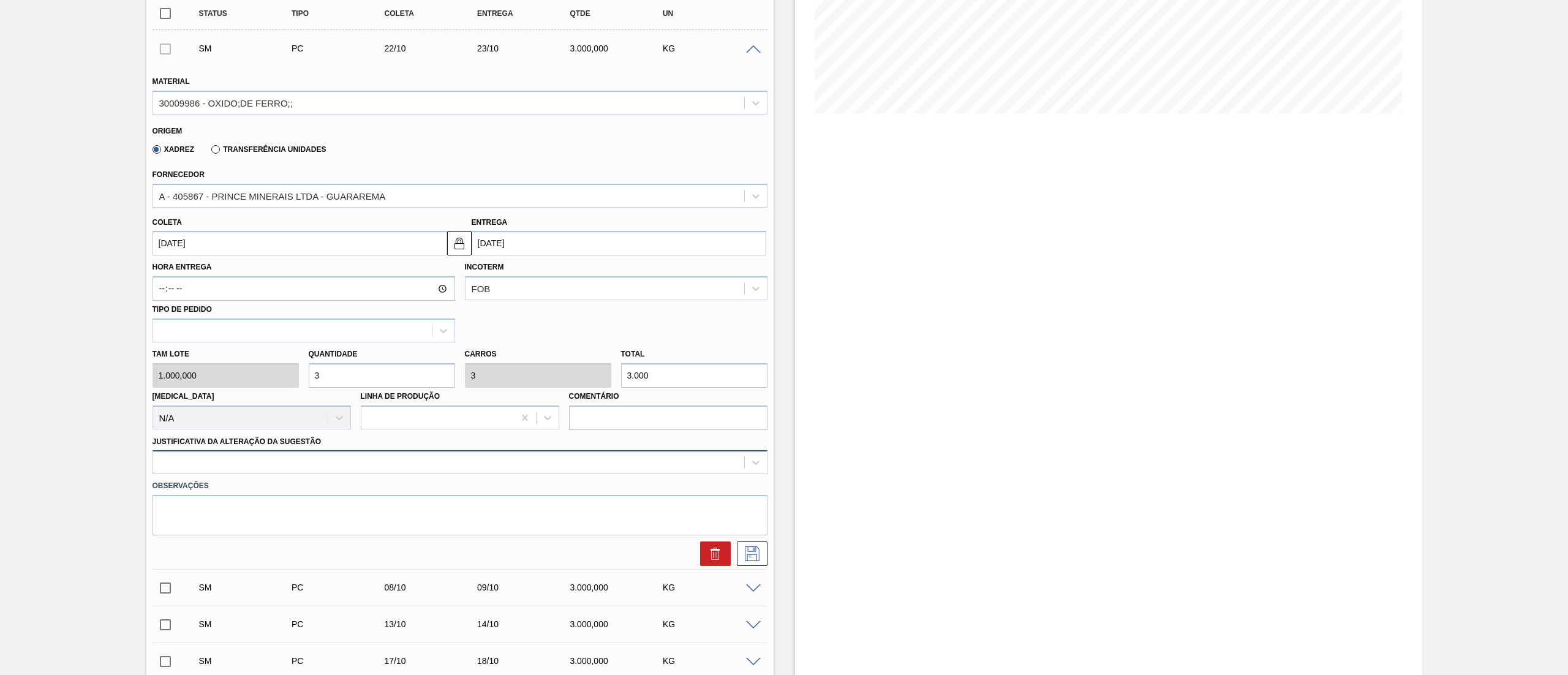
type input "3"
click at [200, 337] on div at bounding box center [448, 463] width 590 height 17
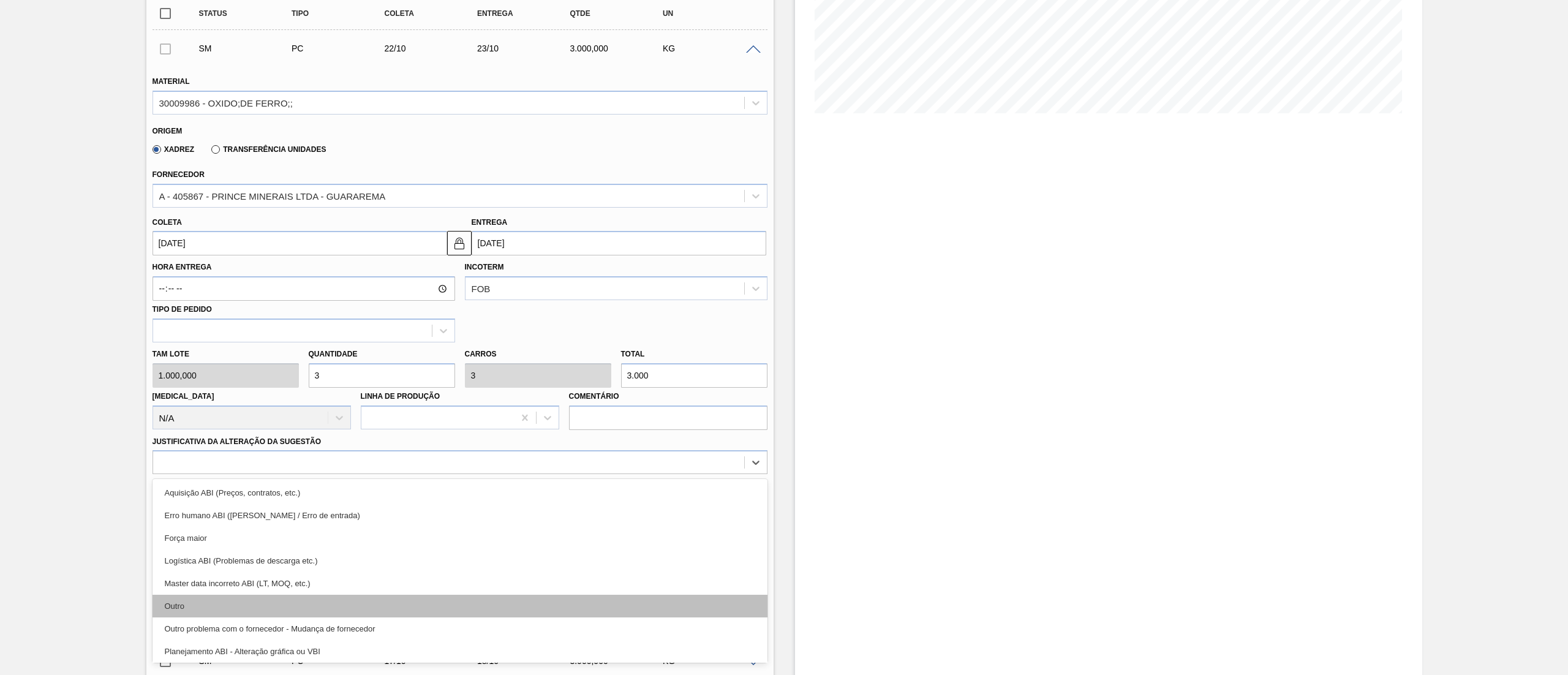
click at [234, 337] on div "Outro" at bounding box center [460, 605] width 615 height 22
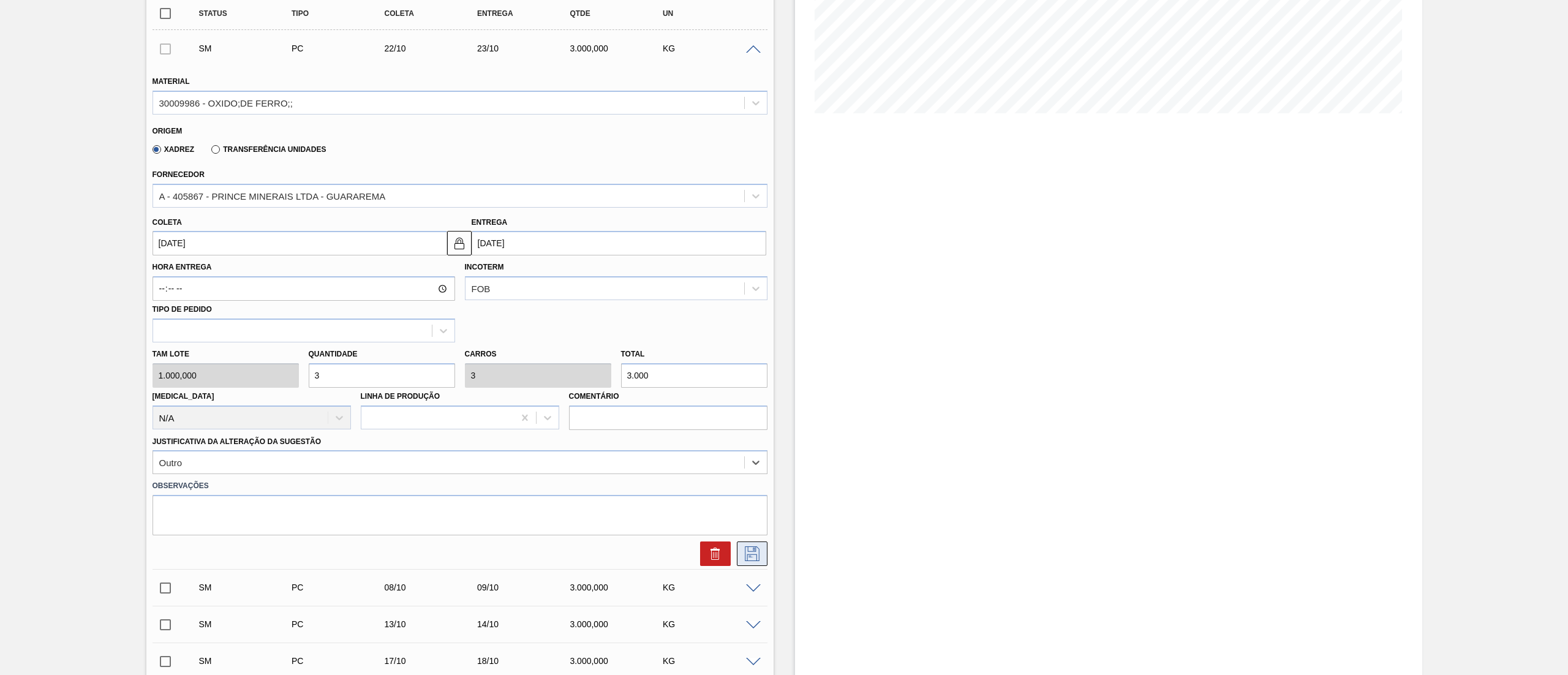
click at [749, 337] on icon at bounding box center [752, 553] width 19 height 15
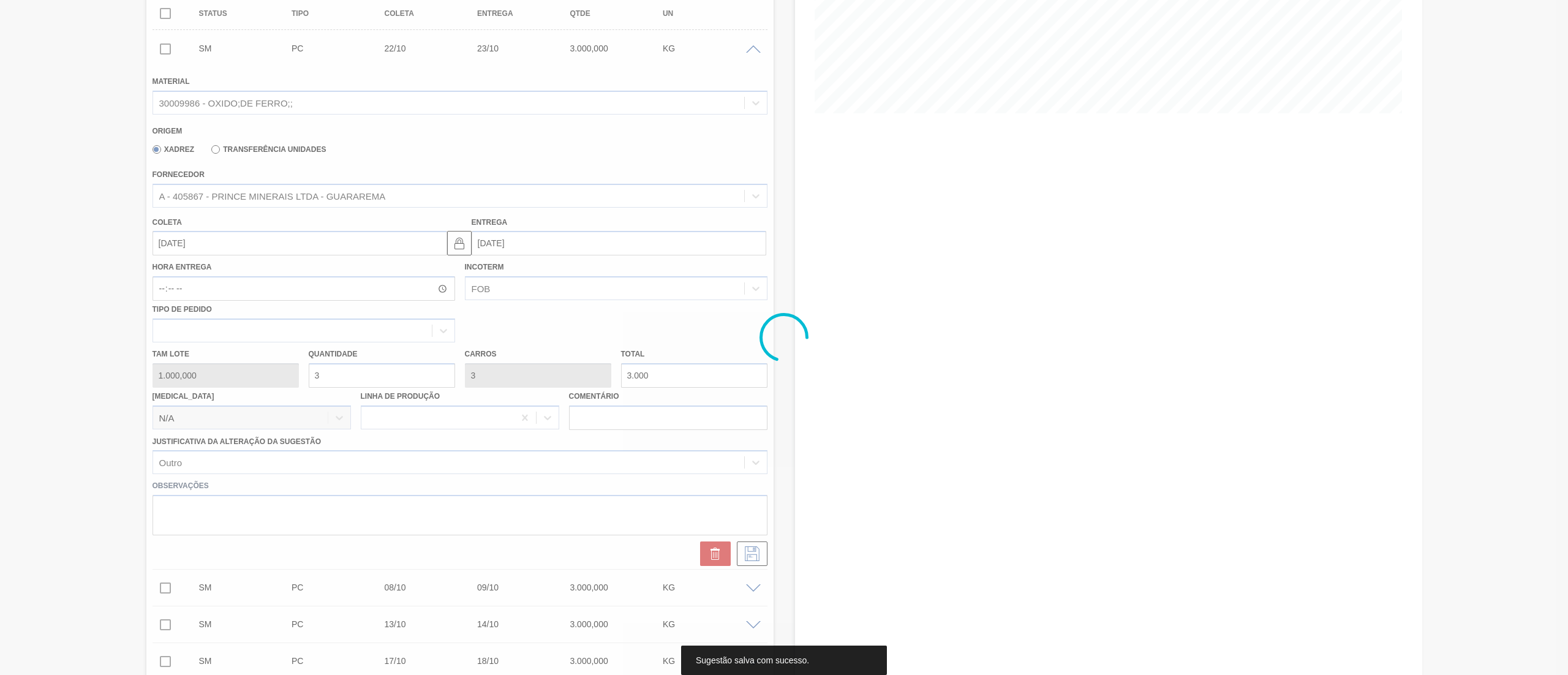
scroll to position [0, 0]
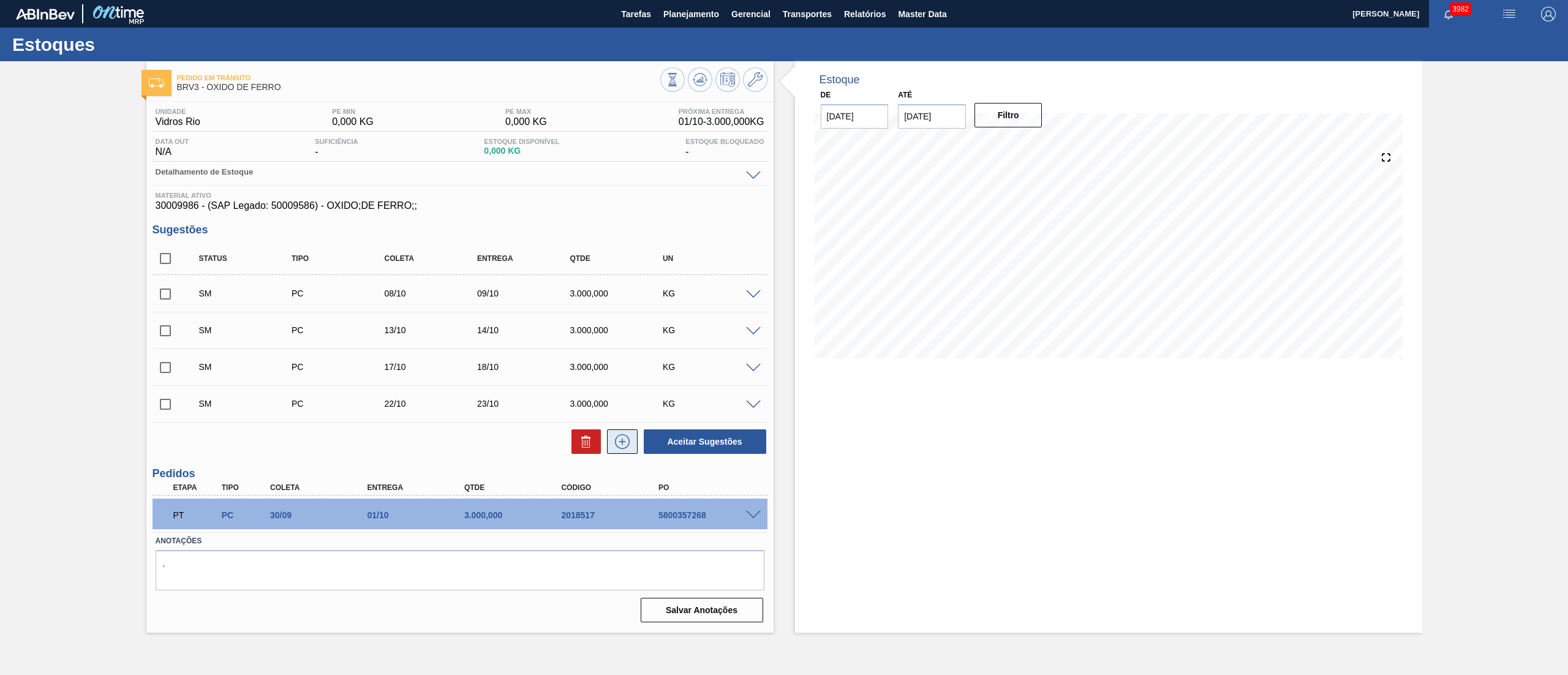
click at [627, 337] on icon at bounding box center [621, 442] width 15 height 15
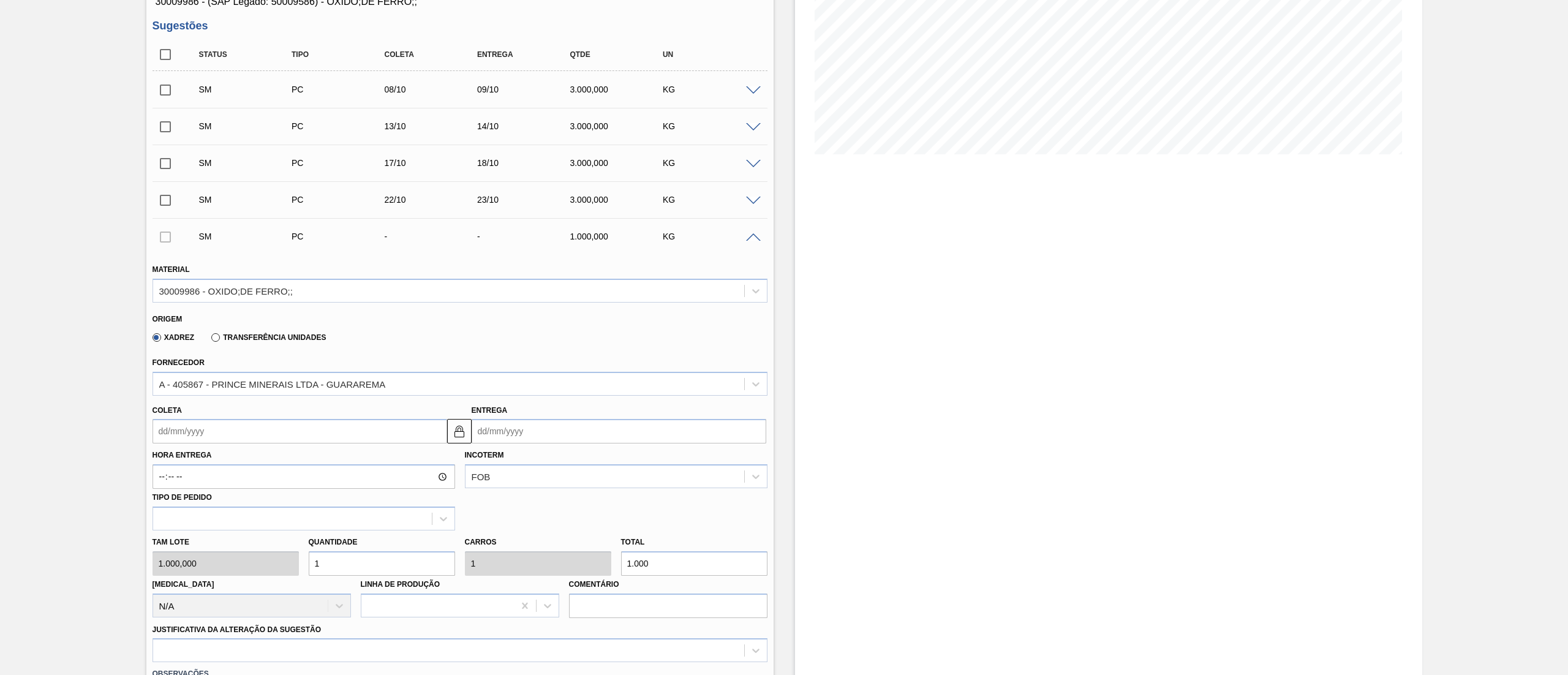
scroll to position [245, 0]
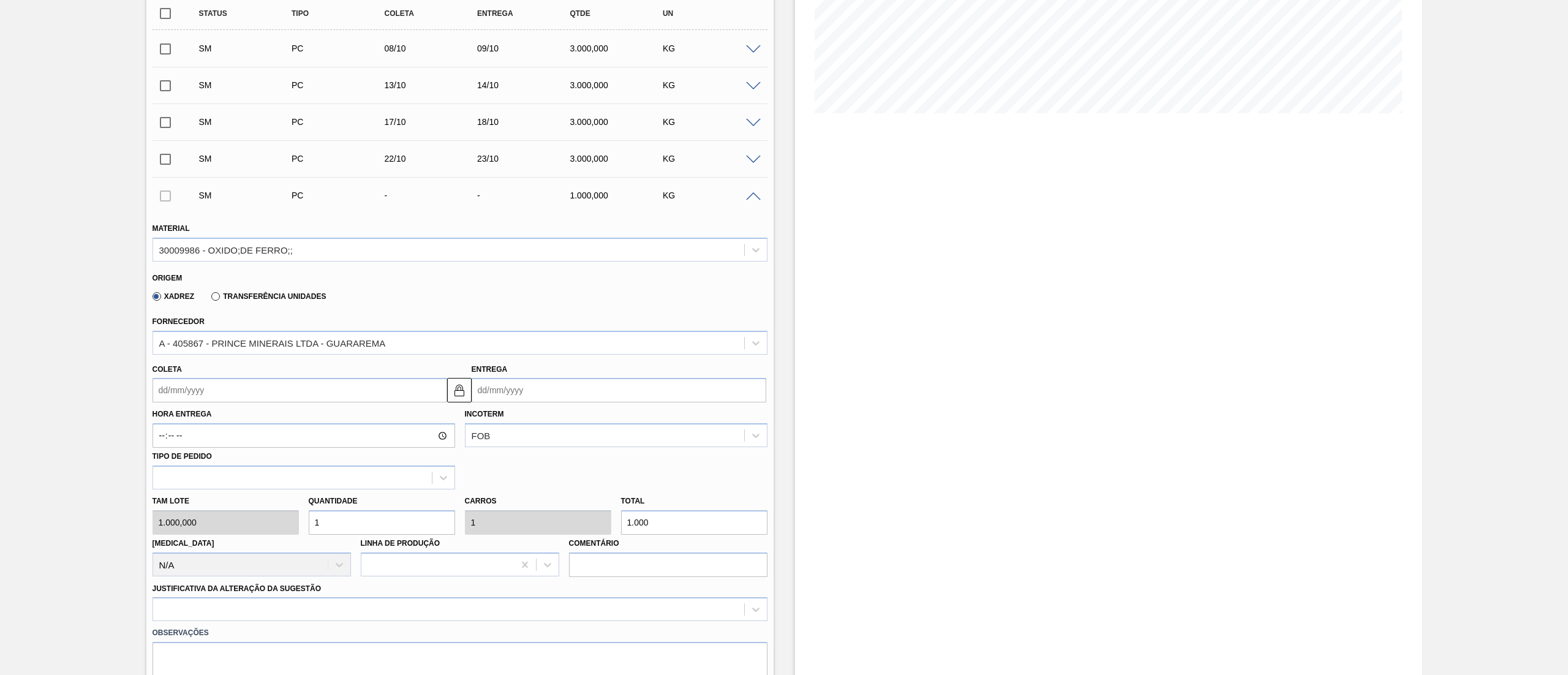
click at [506, 337] on div "Entrega" at bounding box center [618, 383] width 294 height 43
click at [523, 337] on div "Incoterm FOB" at bounding box center [616, 426] width 303 height 42
click at [523, 337] on input "Entrega" at bounding box center [618, 389] width 294 height 24
click at [606, 337] on button "Next Month" at bounding box center [608, 419] width 9 height 9
click at [523, 337] on div "28" at bounding box center [525, 538] width 16 height 16
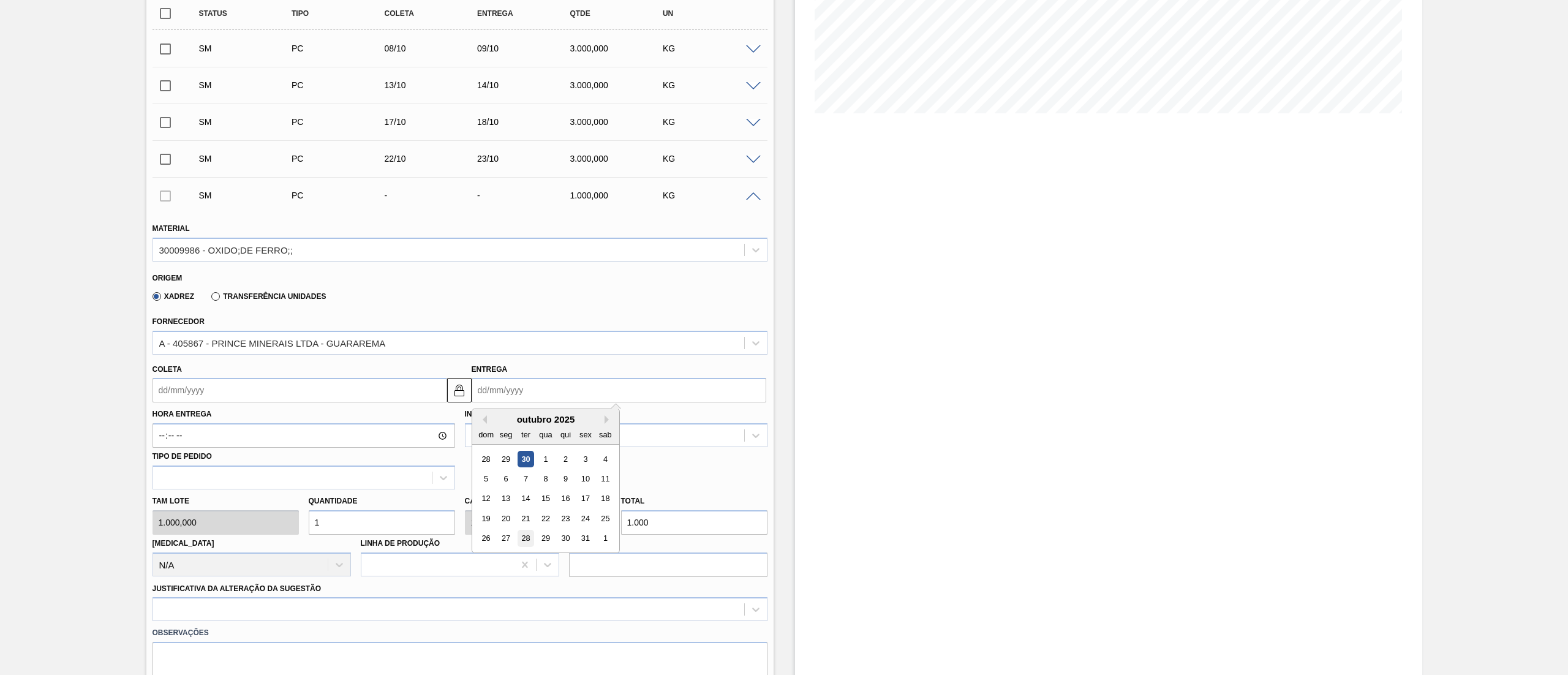
type input "[DATE]"
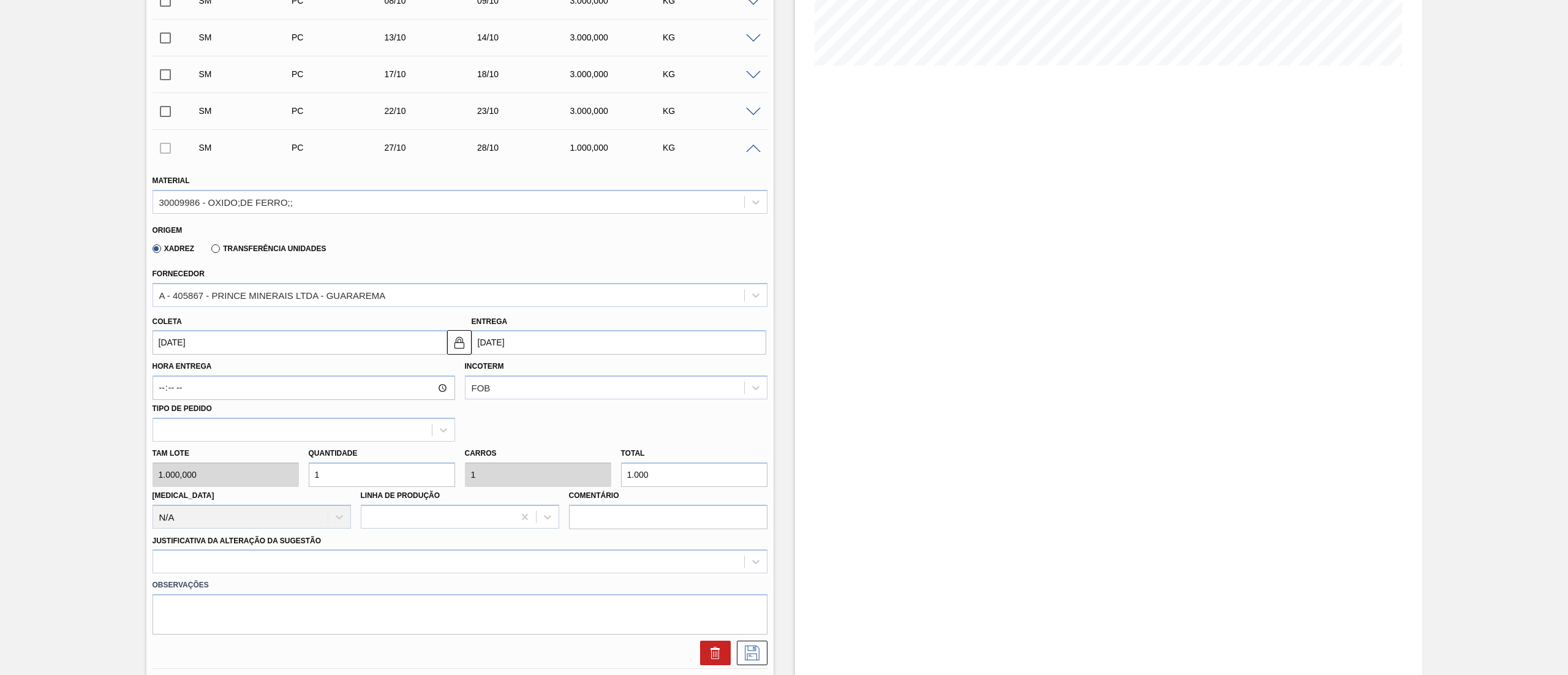
scroll to position [368, 0]
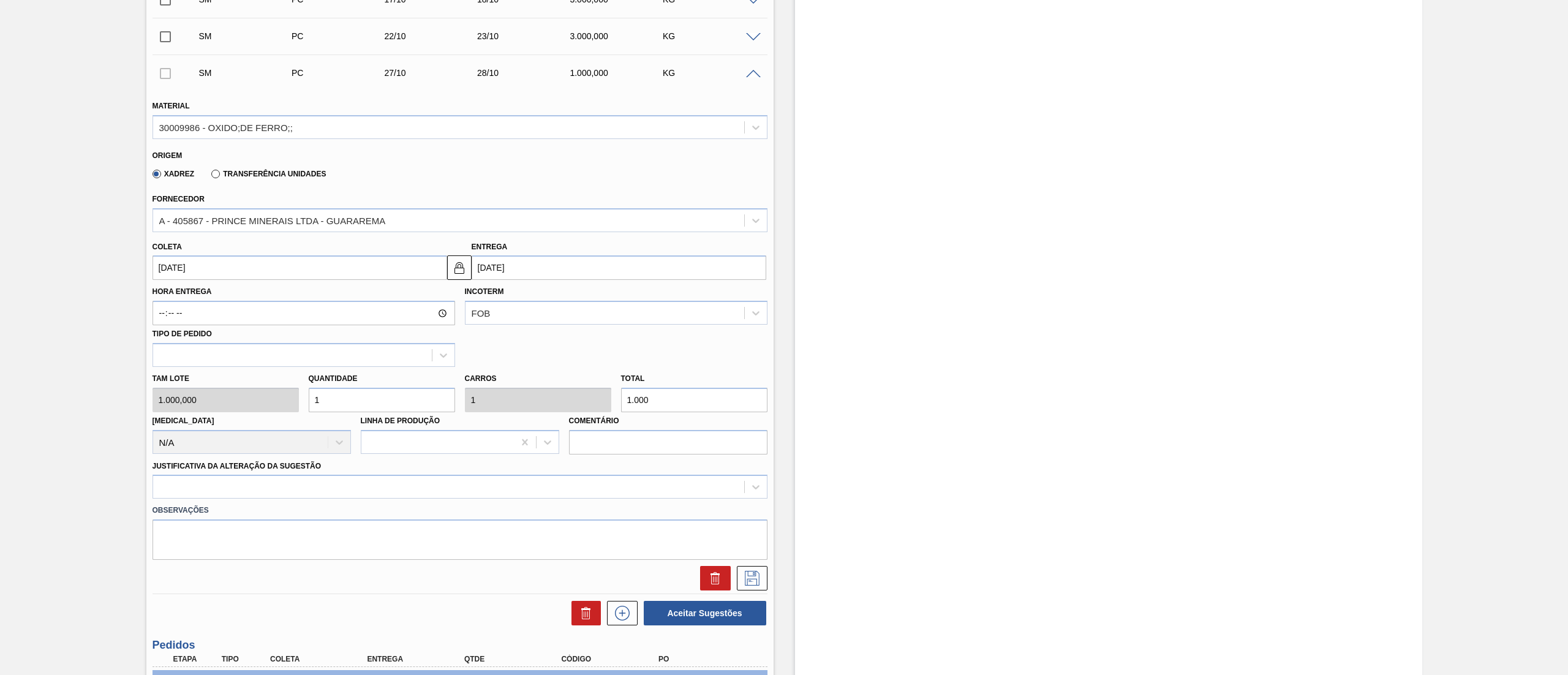
drag, startPoint x: 363, startPoint y: 412, endPoint x: 239, endPoint y: 414, distance: 124.0
click at [239, 337] on div "Tam lote 1.000,000 Quantidade 1 Carros 1 Total 1.000 Doca N/A Linha de Produção…" at bounding box center [459, 411] width 624 height 87
type input "3"
type input "3.000"
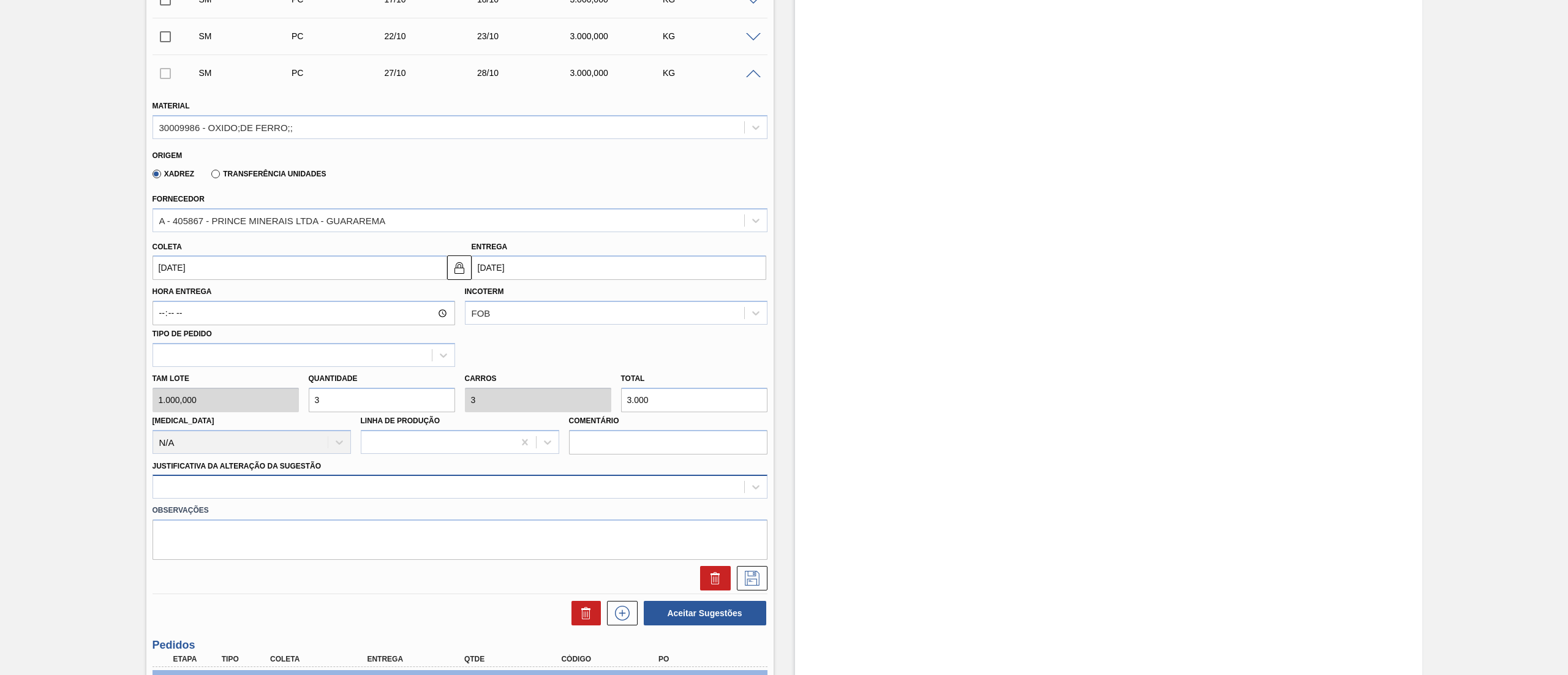
type input "3"
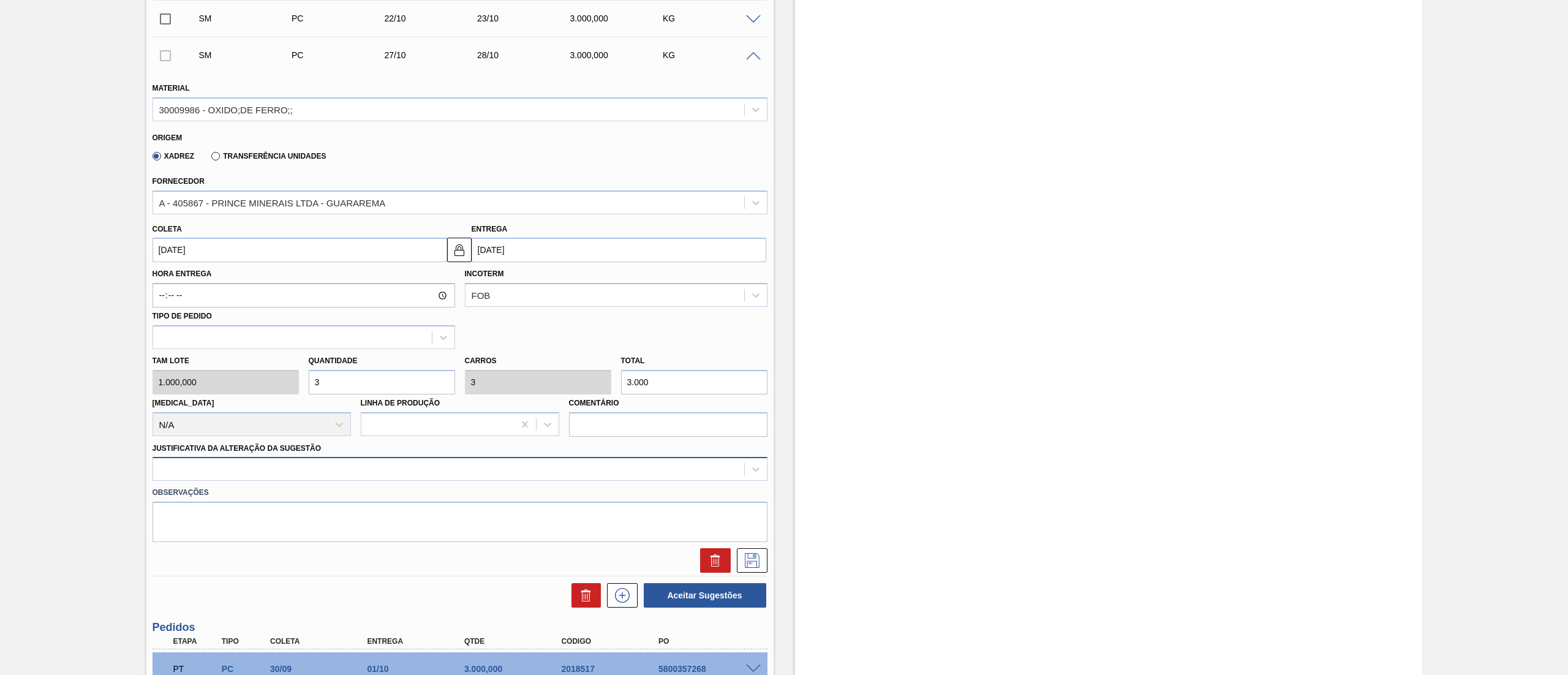
click at [282, 337] on div "Material 30009986 - OXIDO;DE FERRO;; Origem Xadrez Transferência Unidades Forne…" at bounding box center [460, 322] width 615 height 503
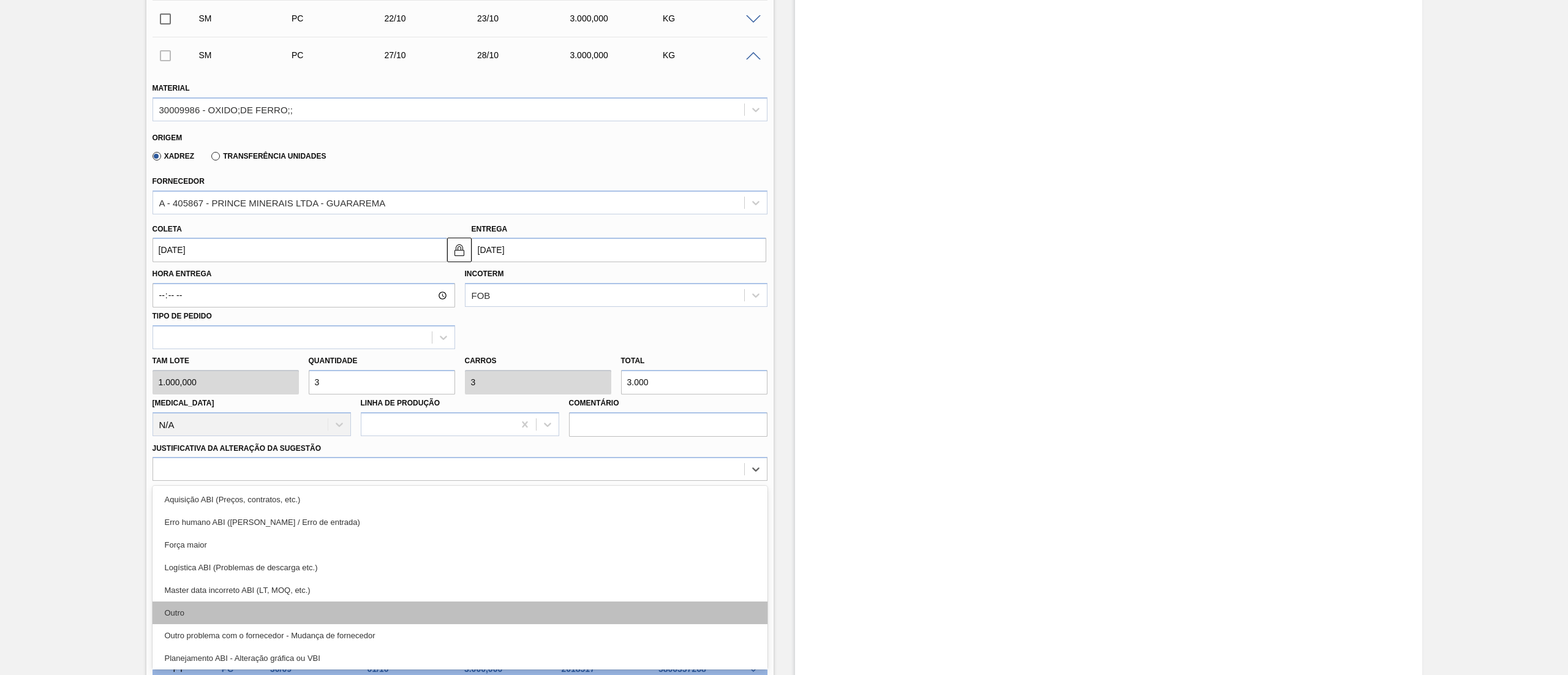
click at [191, 337] on div "Outro" at bounding box center [460, 612] width 615 height 22
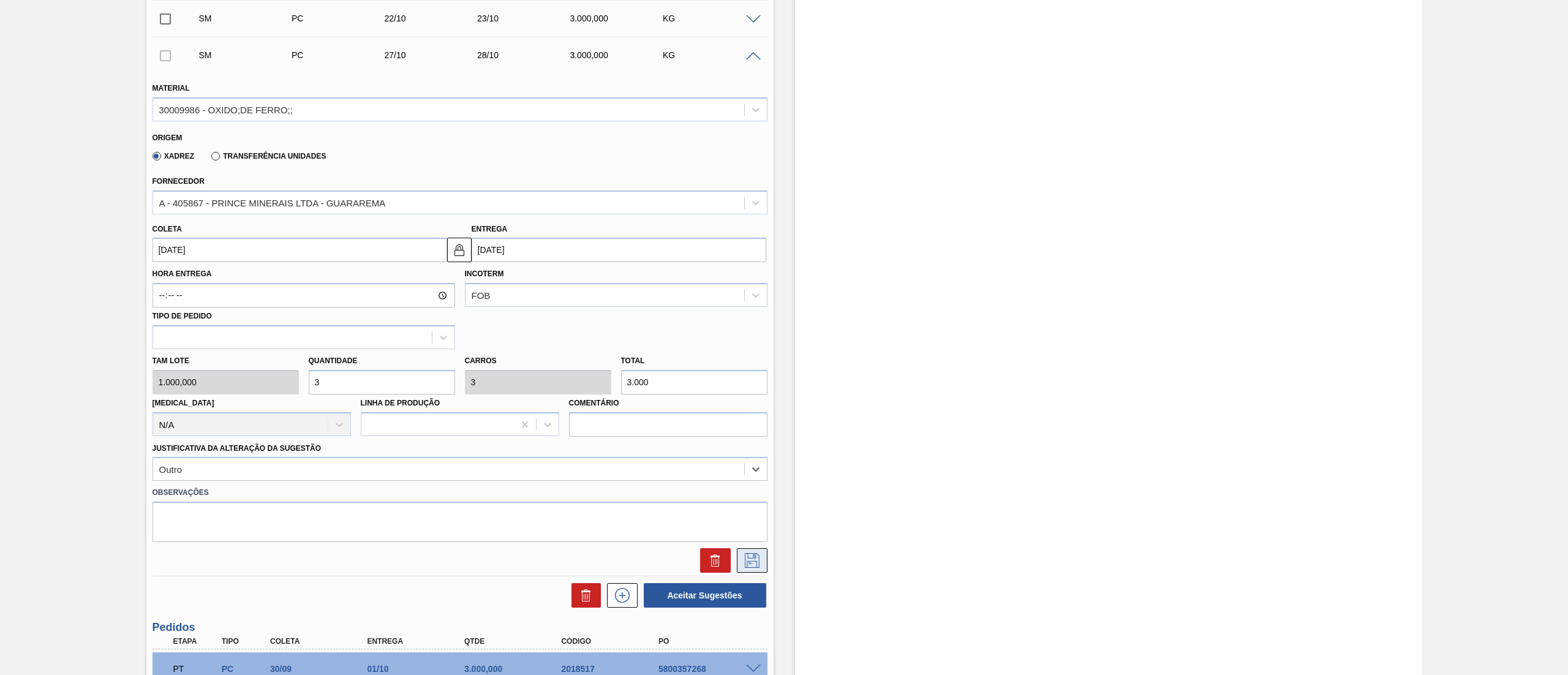
click at [746, 337] on icon at bounding box center [751, 560] width 15 height 15
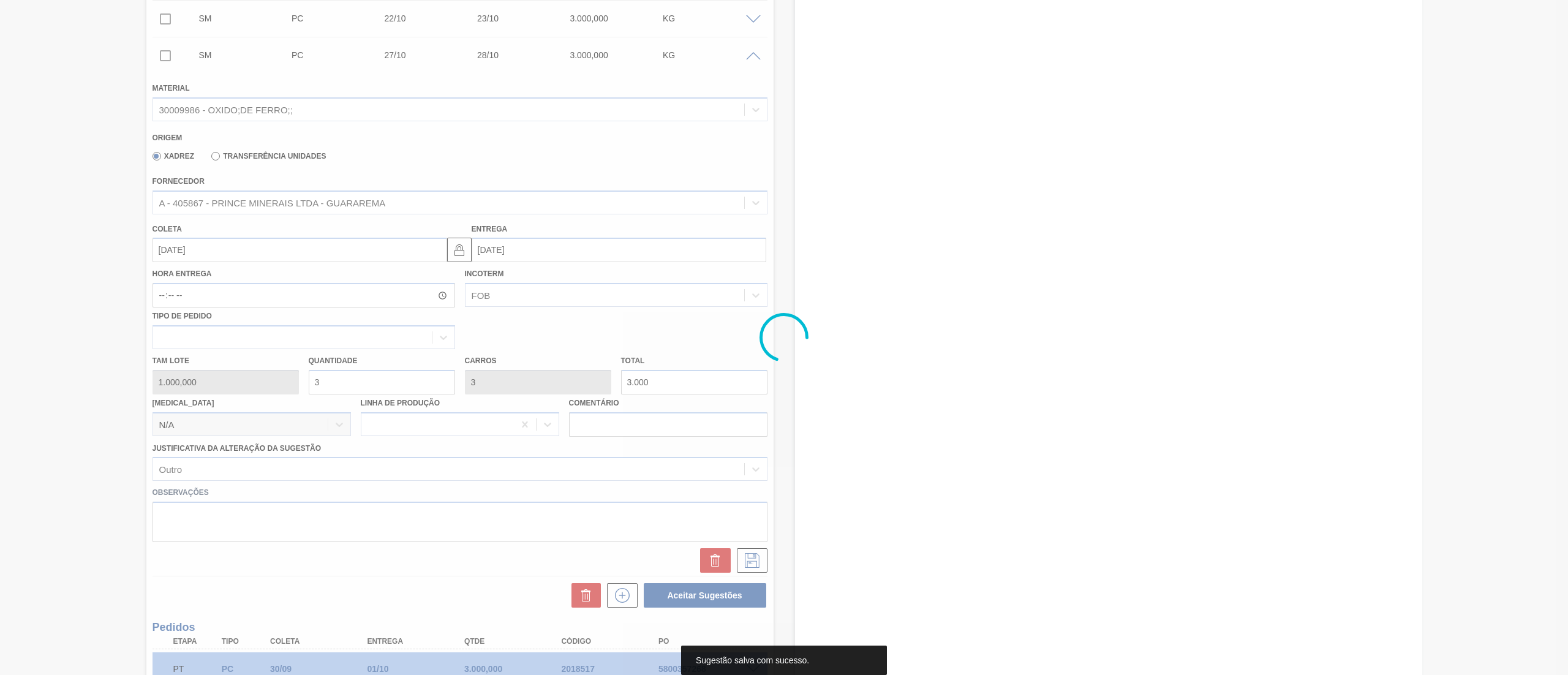
scroll to position [0, 0]
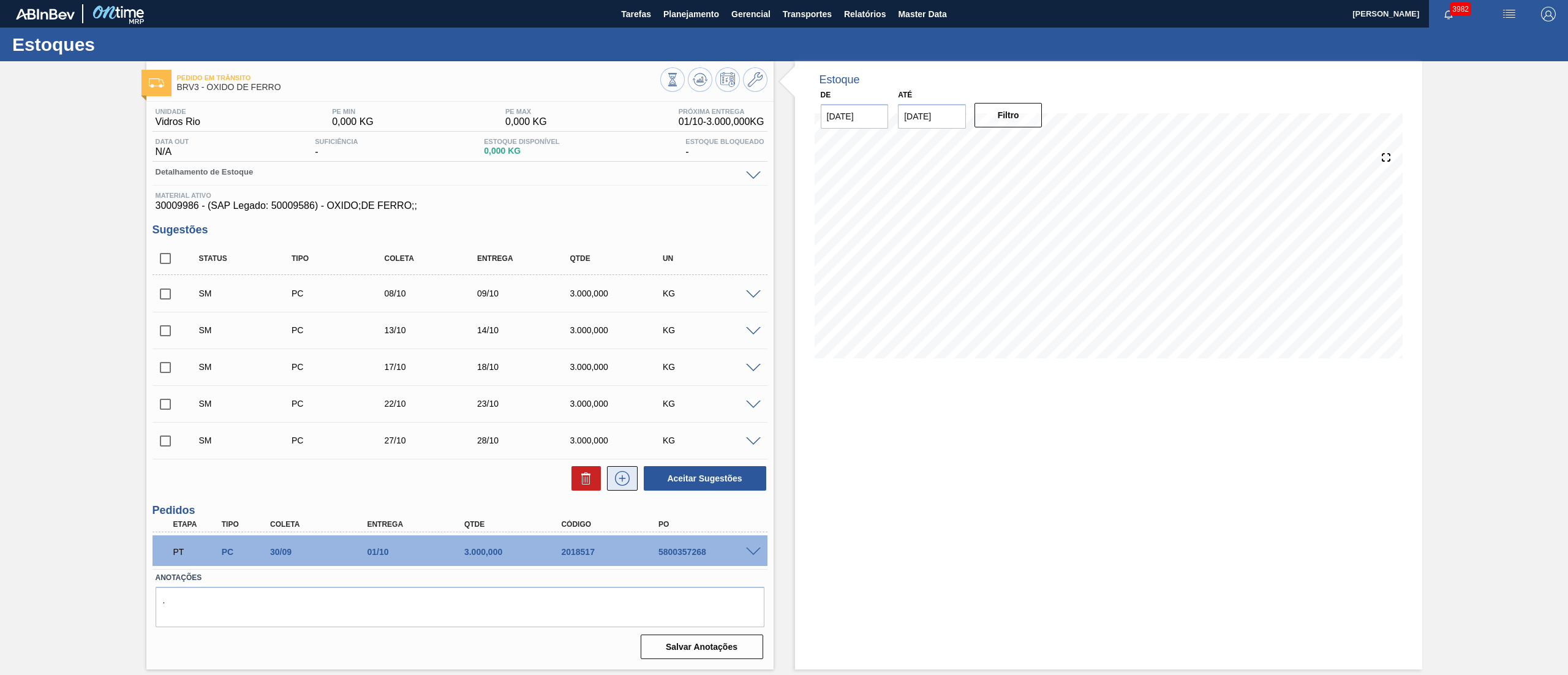
click at [622, 337] on icon at bounding box center [622, 477] width 19 height 15
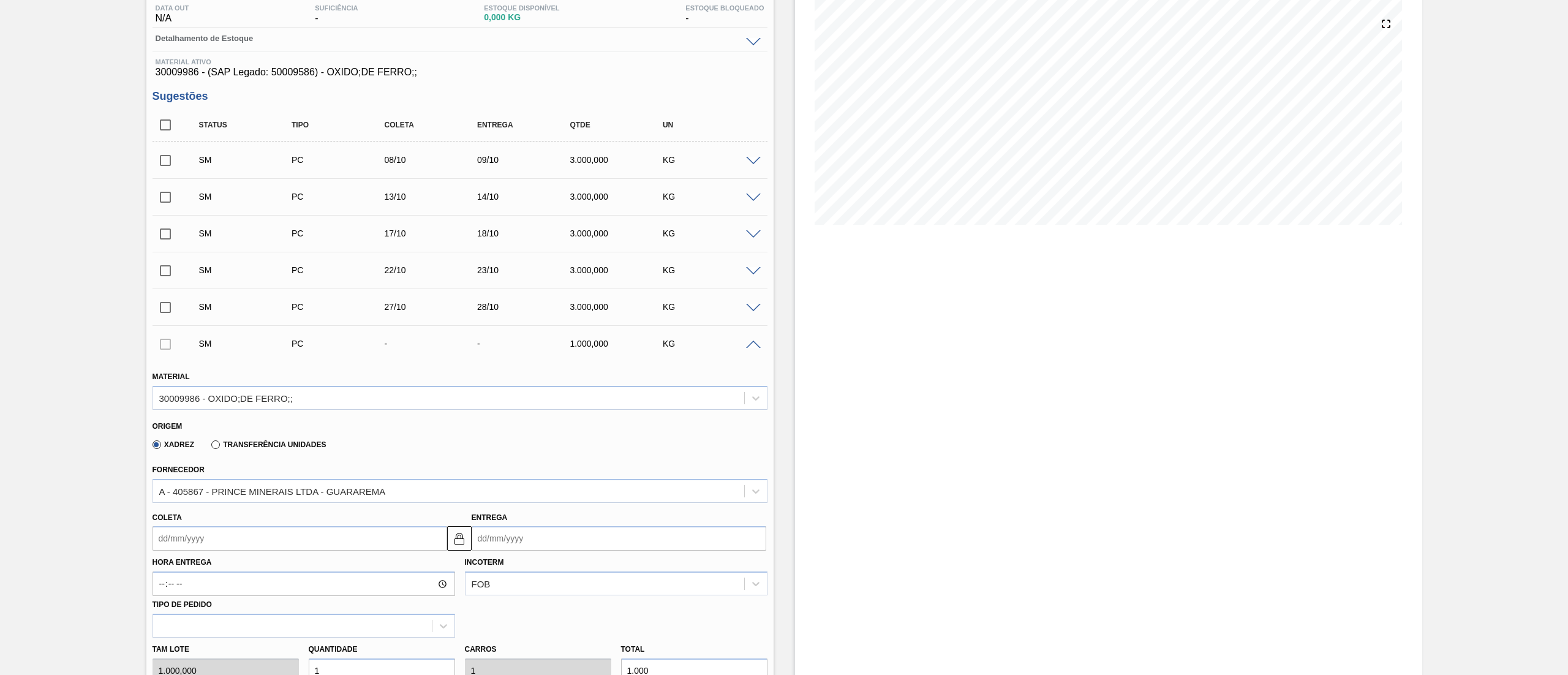
scroll to position [245, 0]
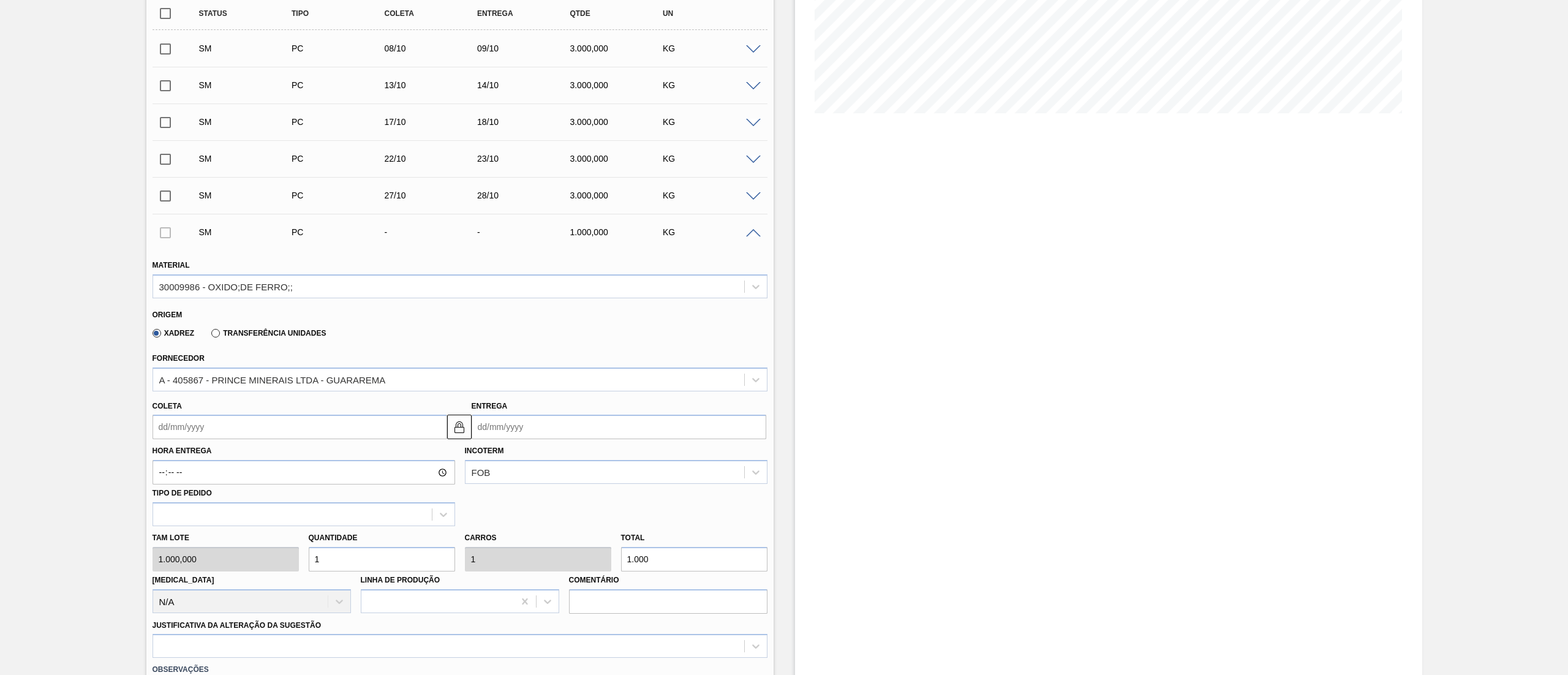
click at [523, 337] on input "Entrega" at bounding box center [618, 426] width 294 height 24
click at [606, 337] on button "Next Month" at bounding box center [608, 456] width 9 height 9
click at [603, 337] on div "1" at bounding box center [604, 575] width 16 height 16
type input "[DATE]"
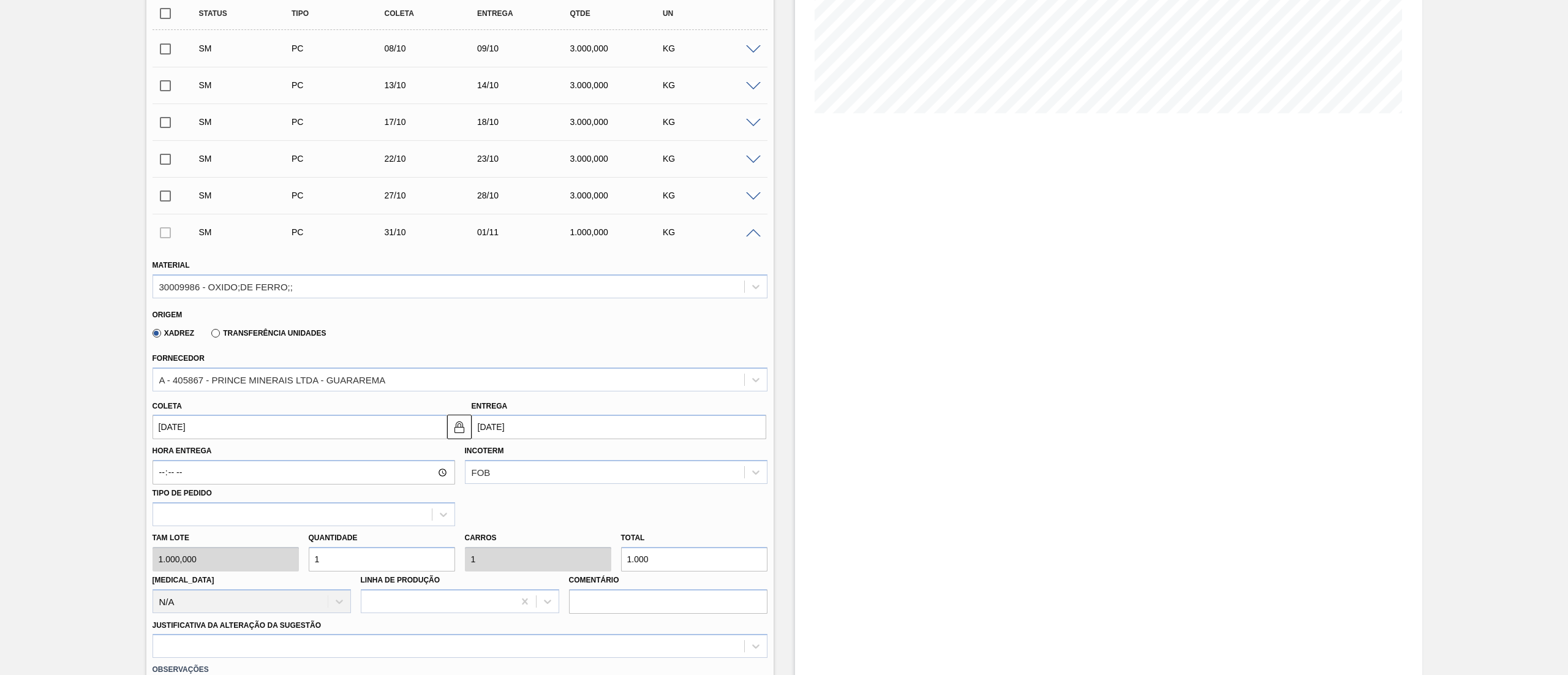
scroll to position [368, 0]
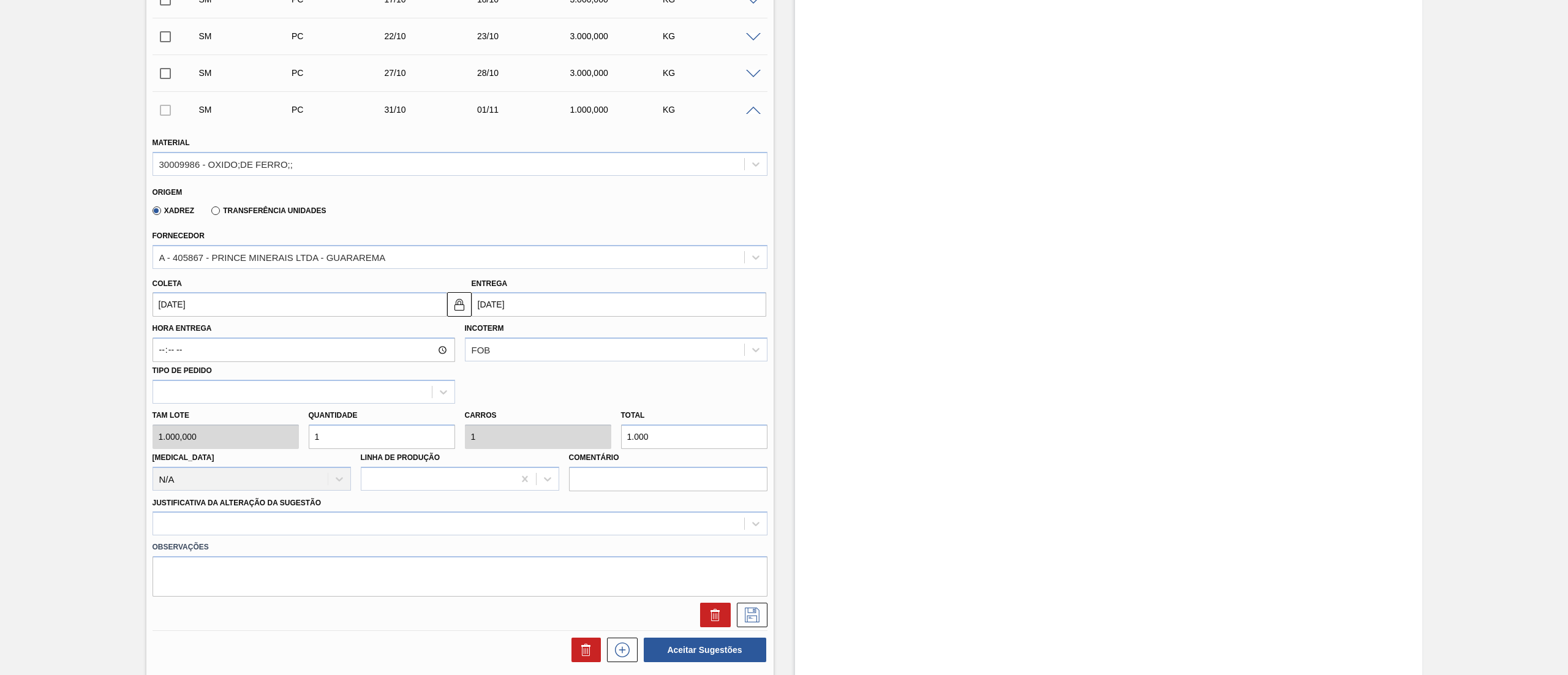
click at [172, 337] on div "Tam lote 1.000,000 Quantidade 1 Carros 1 Total 1.000 Doca N/A Linha de Produção…" at bounding box center [459, 447] width 624 height 87
type input "3"
type input "3.000"
type input "3"
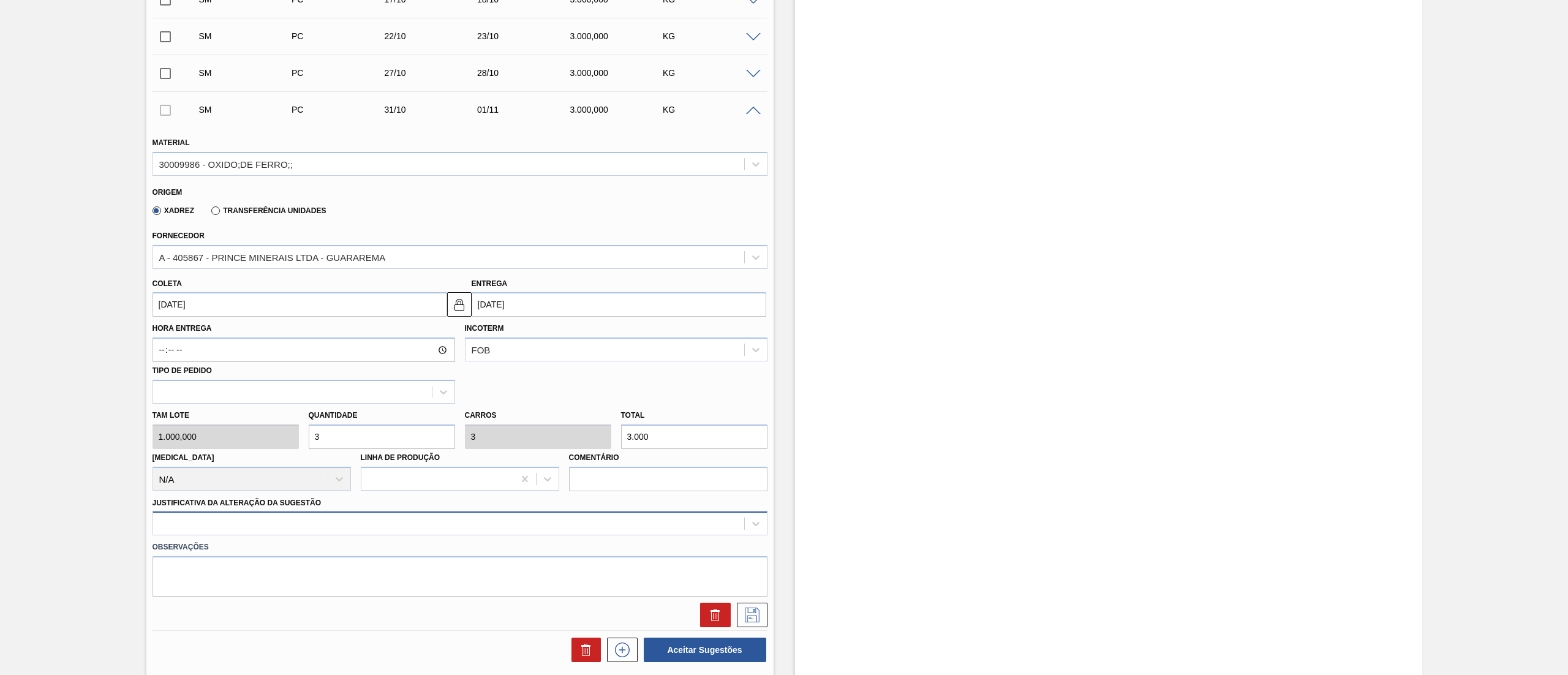
click at [192, 337] on div at bounding box center [460, 523] width 615 height 24
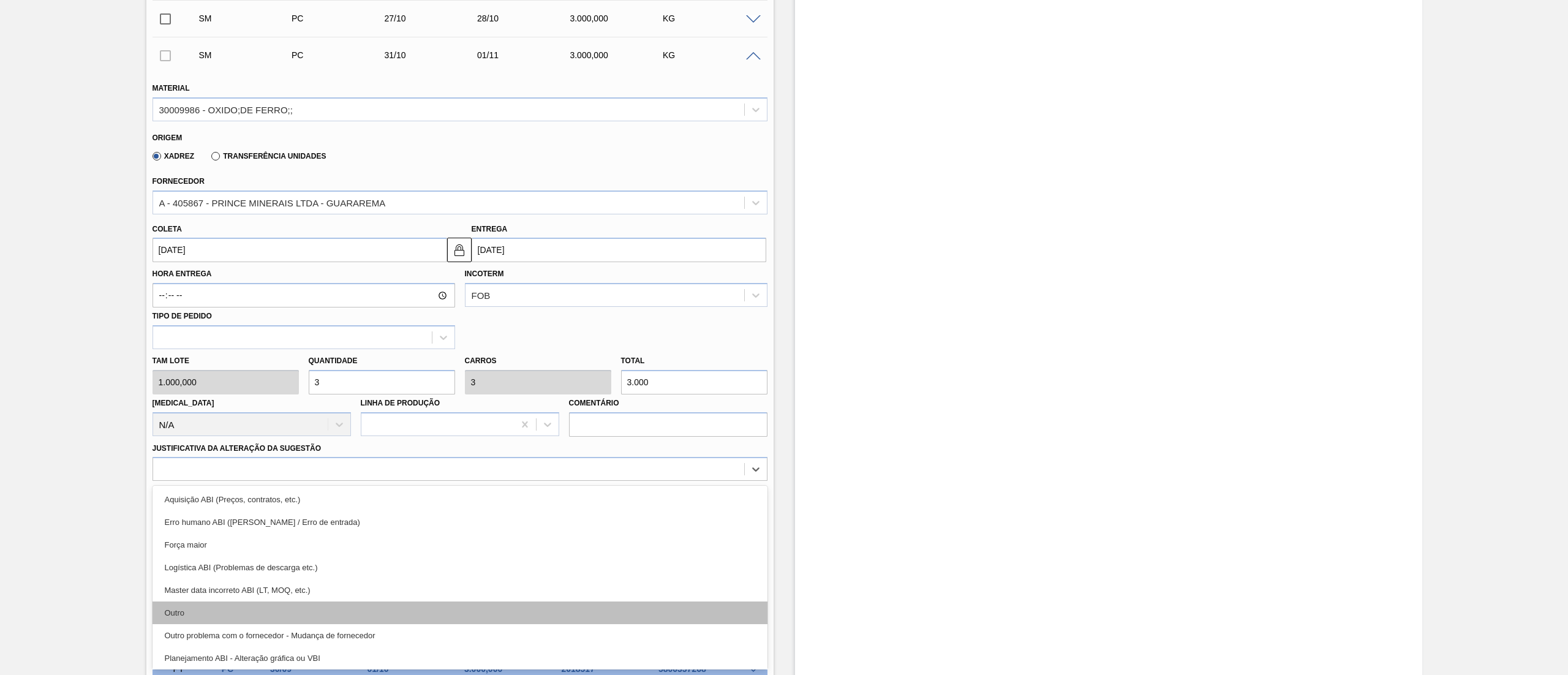
click at [195, 337] on div "Outro" at bounding box center [460, 612] width 615 height 22
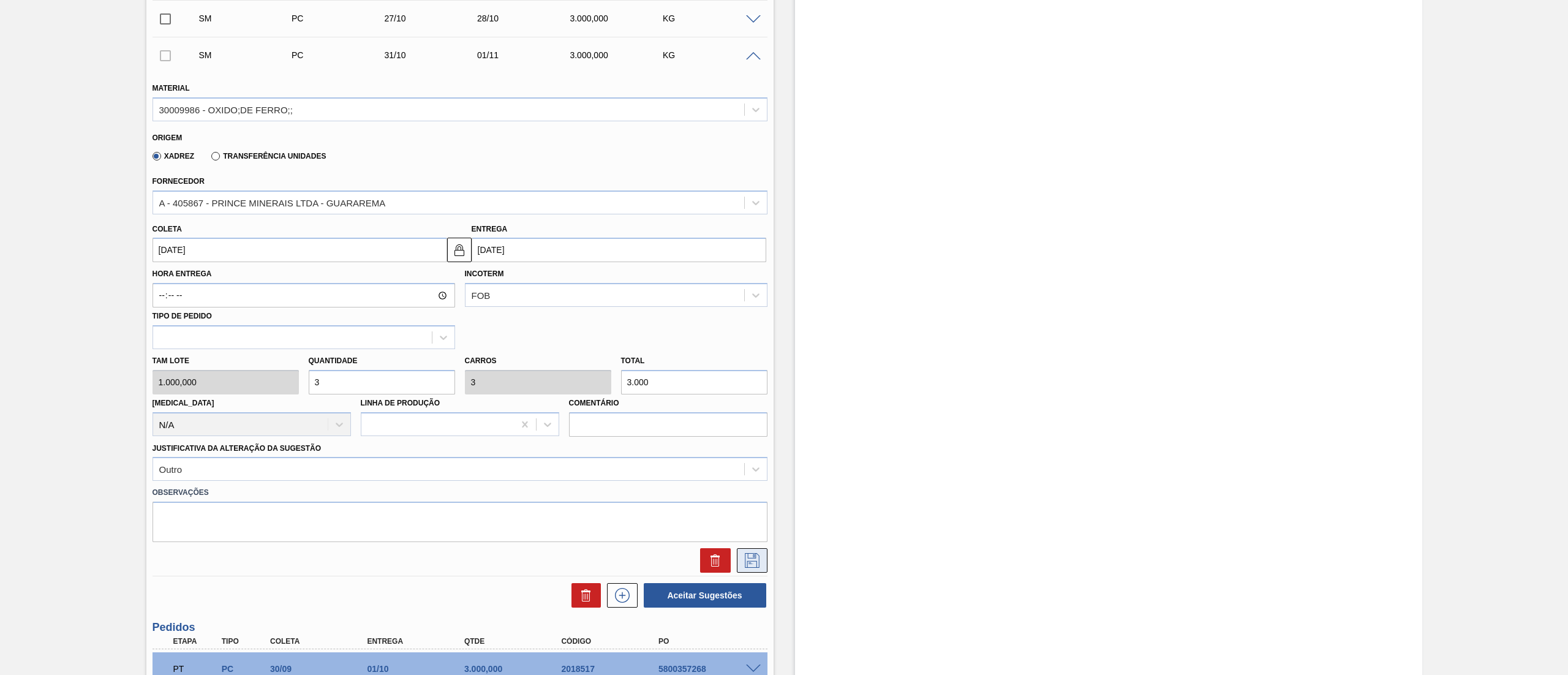
click at [751, 337] on icon at bounding box center [752, 560] width 19 height 15
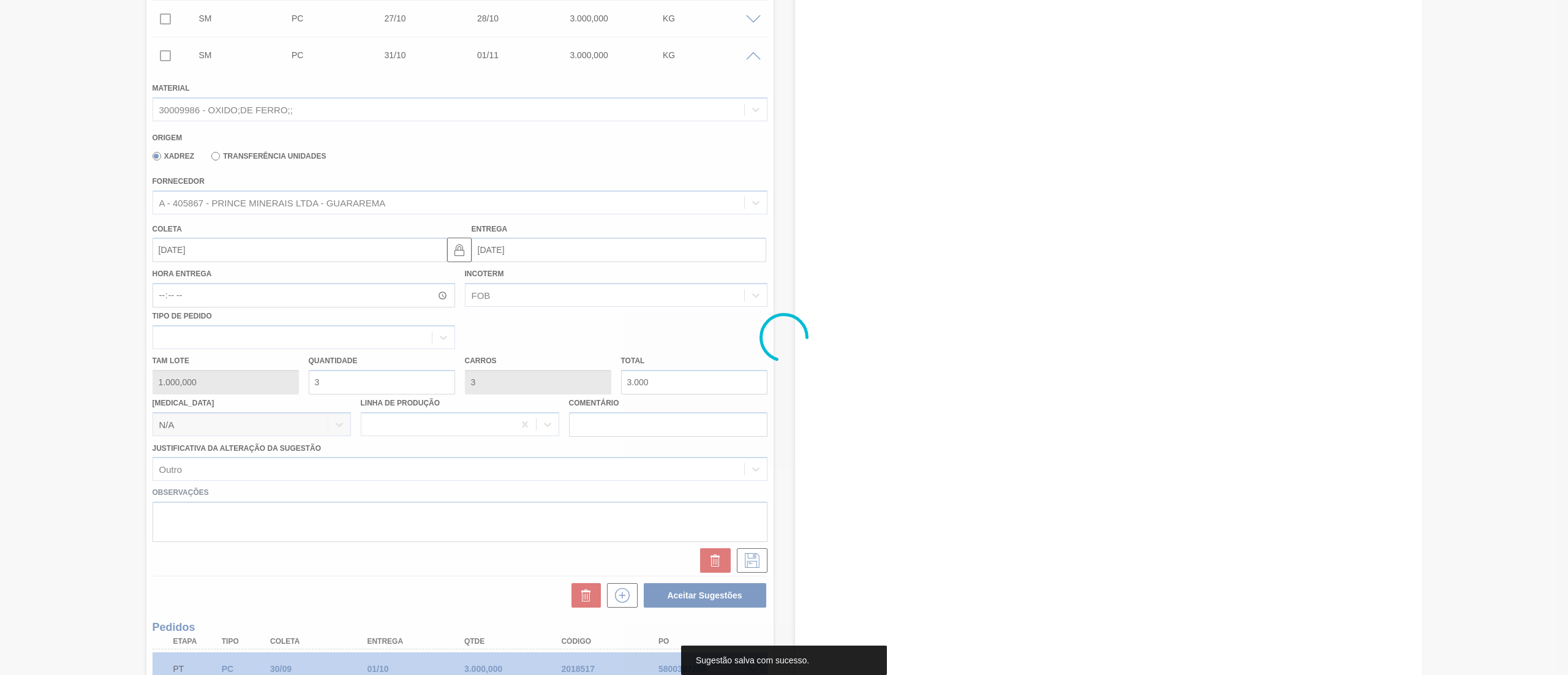
scroll to position [31, 0]
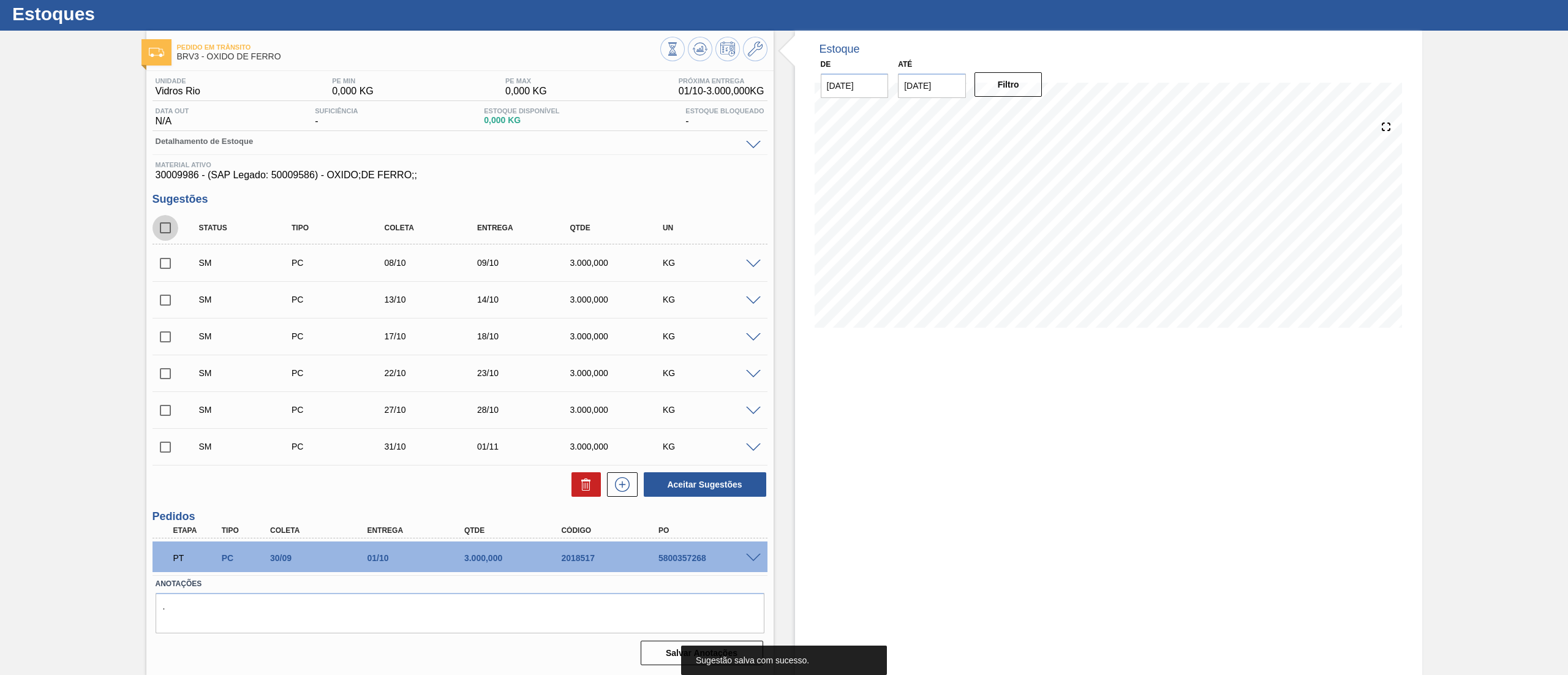
click at [165, 228] on input "checkbox" at bounding box center [166, 228] width 26 height 26
checkbox input "true"
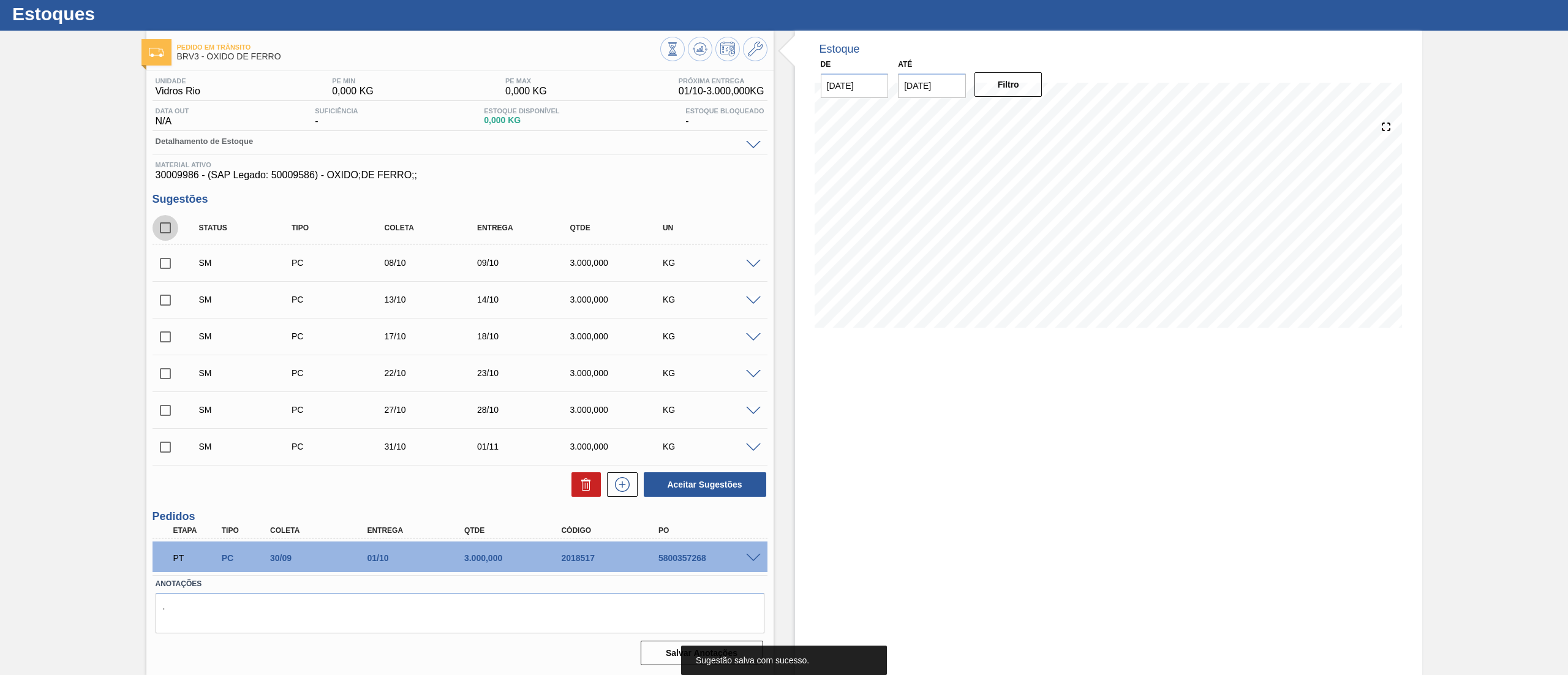
checkbox input "true"
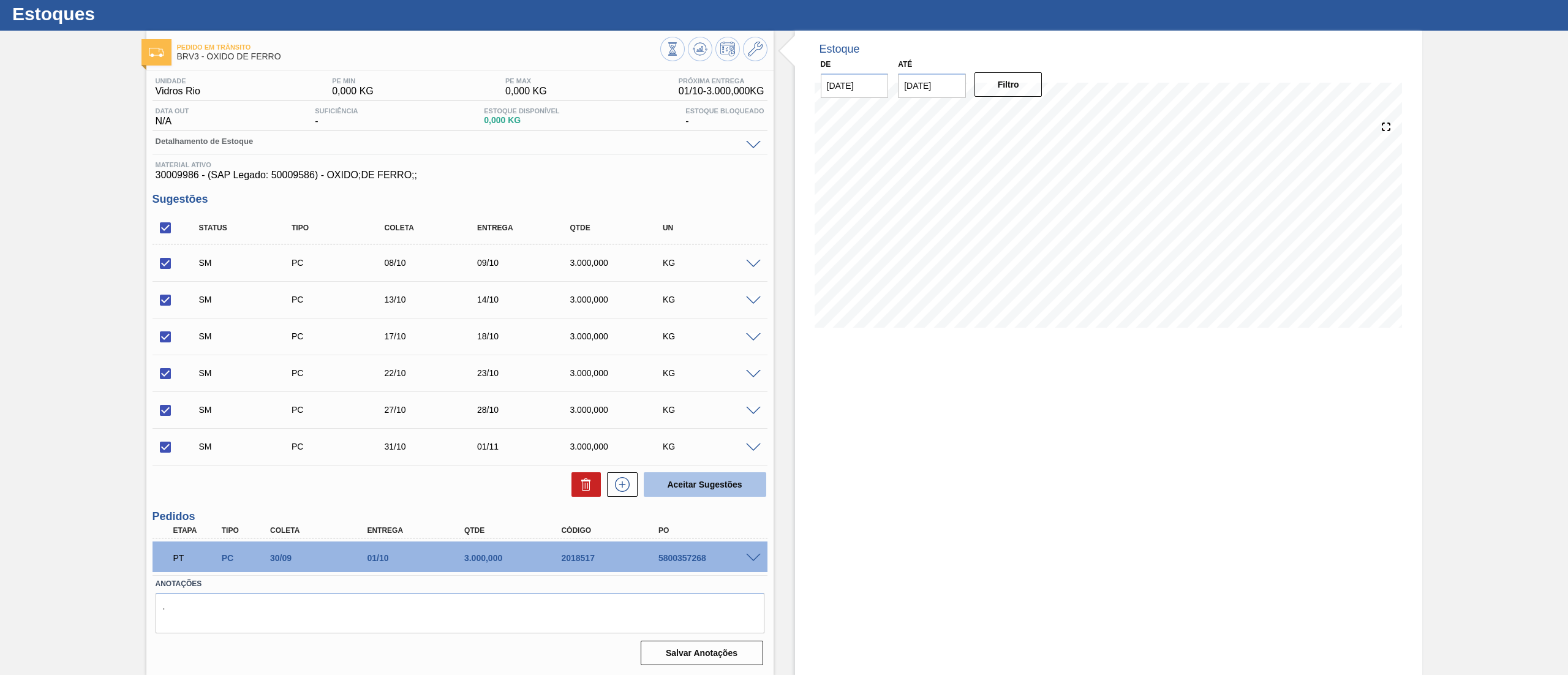
click at [688, 337] on button "Aceitar Sugestões" at bounding box center [705, 484] width 123 height 24
checkbox input "false"
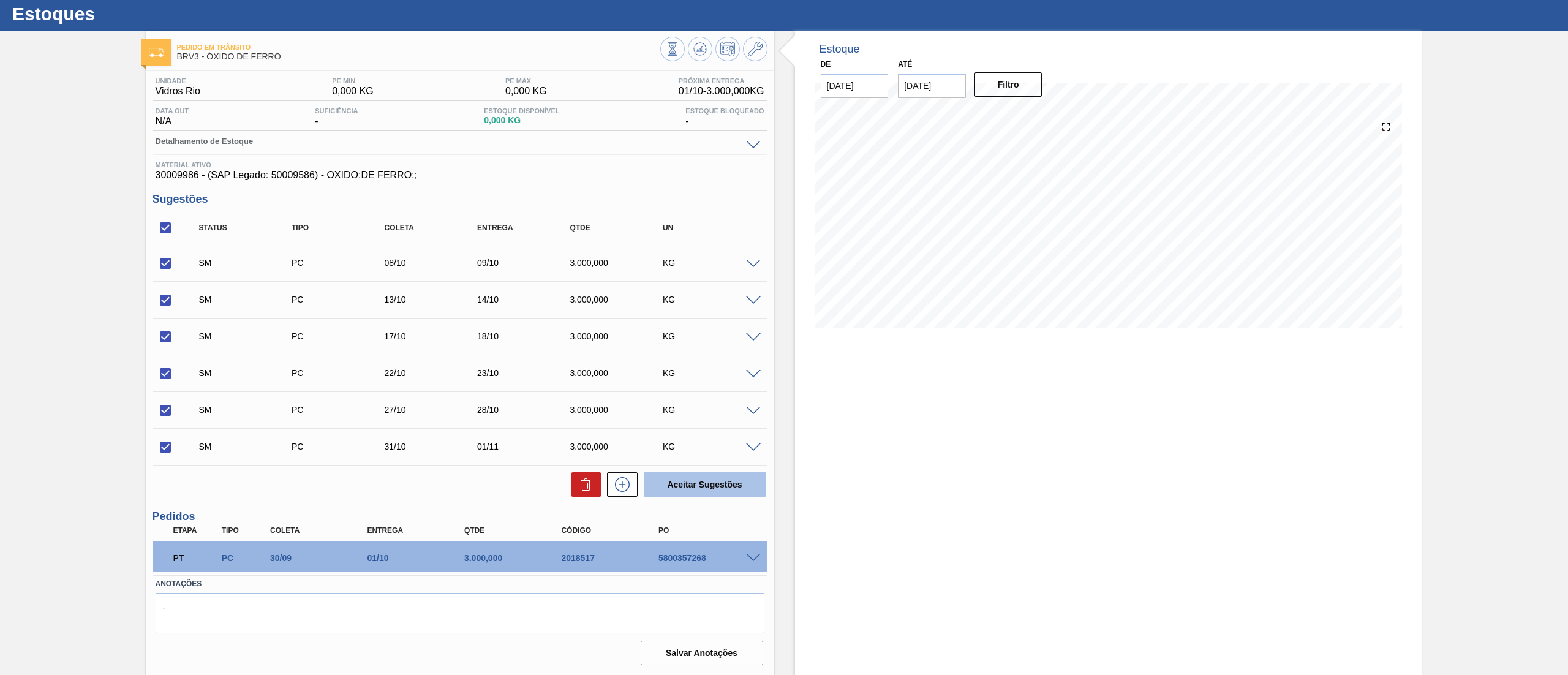
checkbox input "false"
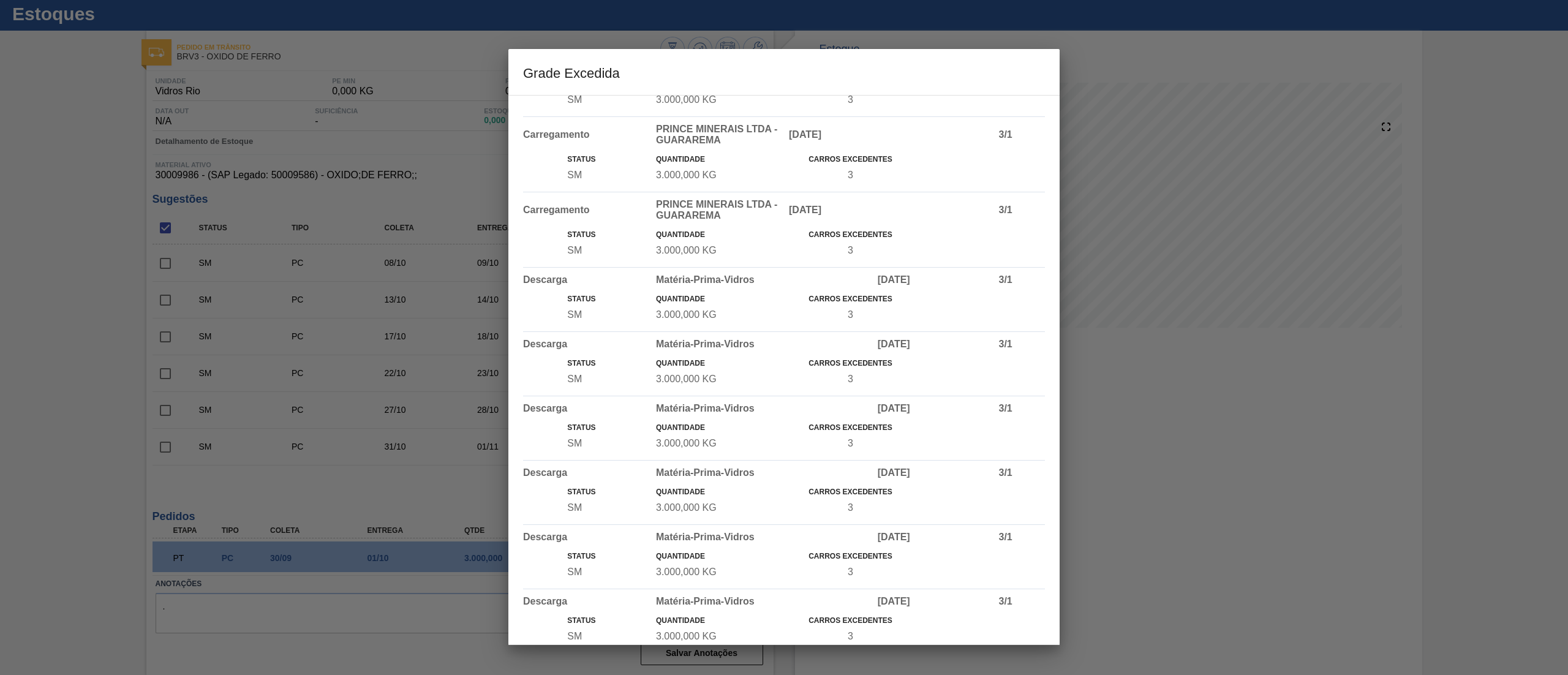
scroll to position [414, 0]
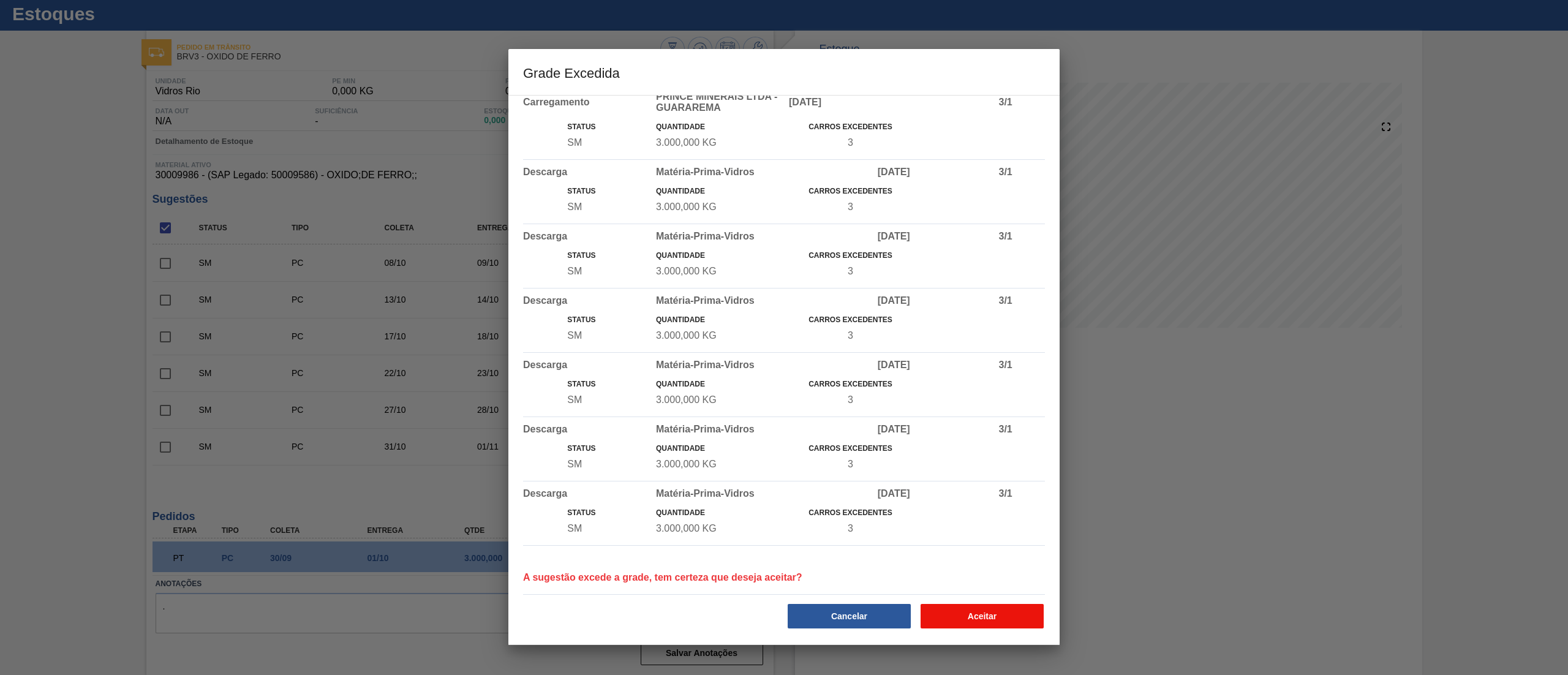
click at [783, 337] on button "Aceitar" at bounding box center [981, 616] width 123 height 24
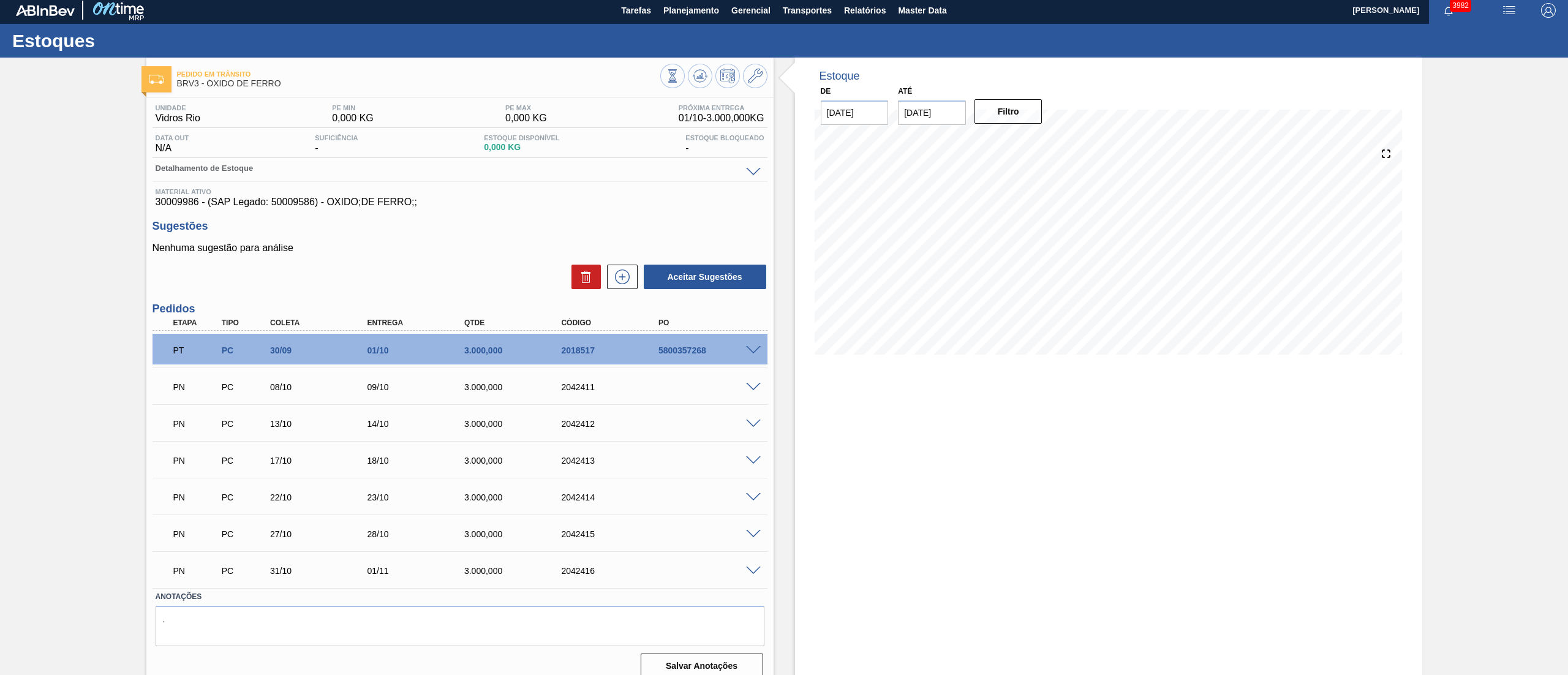
scroll to position [0, 0]
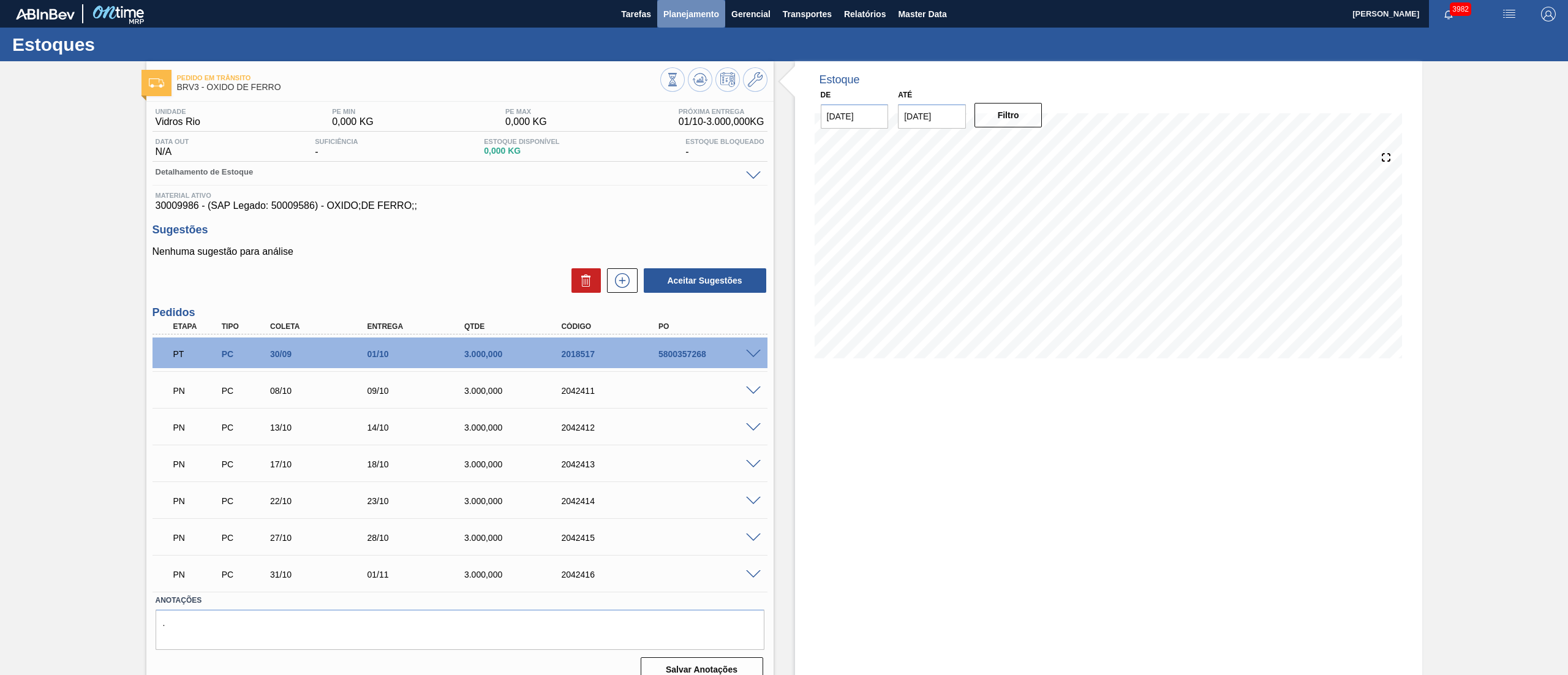
click at [684, 24] on button "Planejamento" at bounding box center [691, 14] width 68 height 27
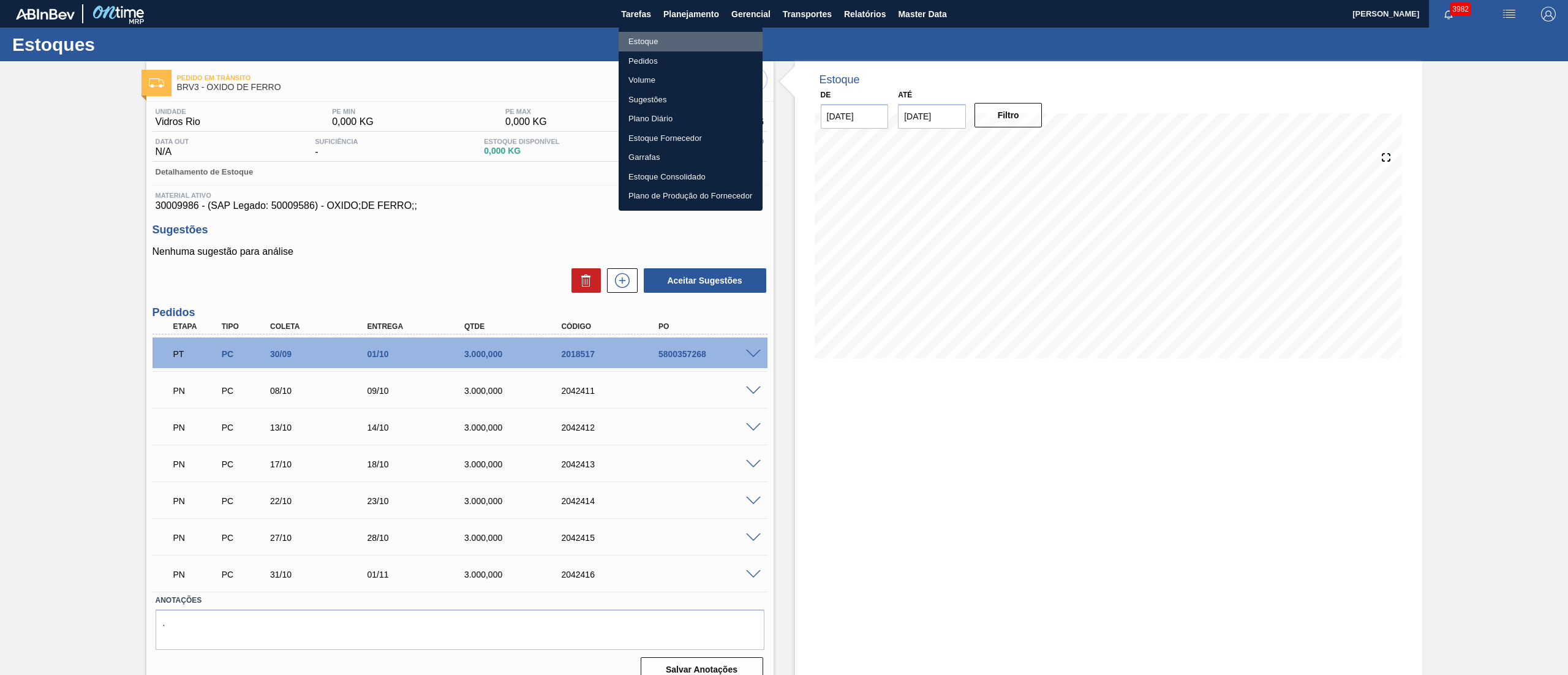
click at [648, 45] on li "Estoque" at bounding box center [690, 42] width 144 height 19
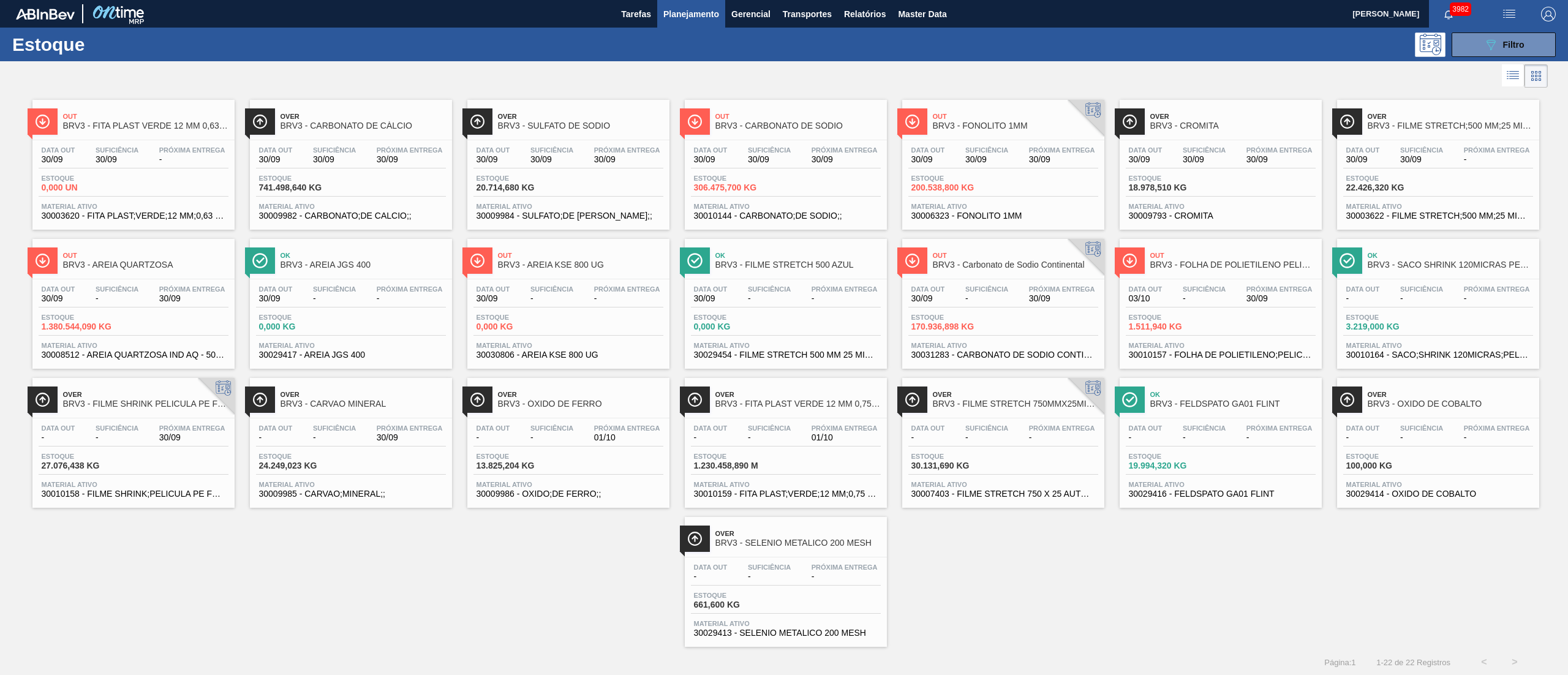
click at [396, 337] on div "Over BRV3 - CARVAO MINERAL Data out - Suficiência - Próxima Entrega 30/09 Estoq…" at bounding box center [350, 443] width 202 height 130
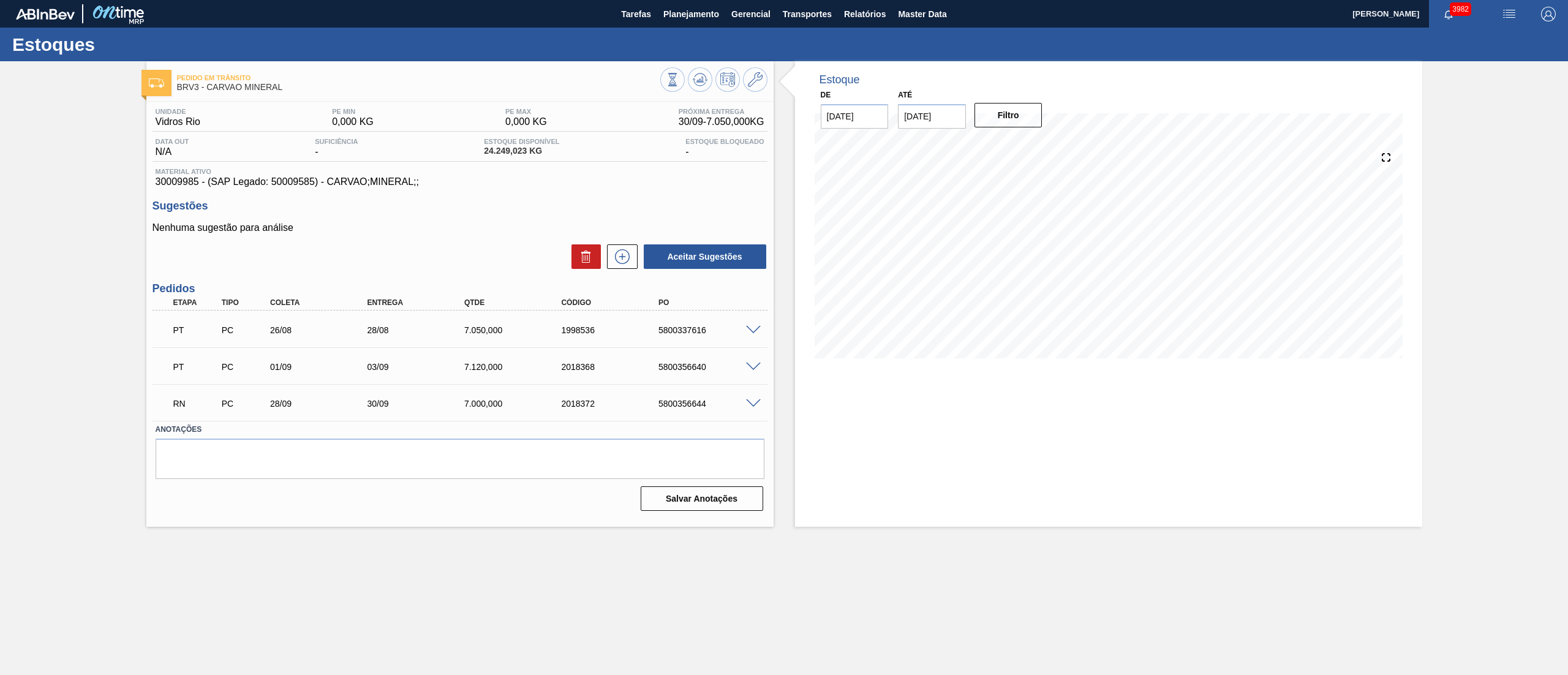
click at [757, 329] on span at bounding box center [753, 330] width 15 height 9
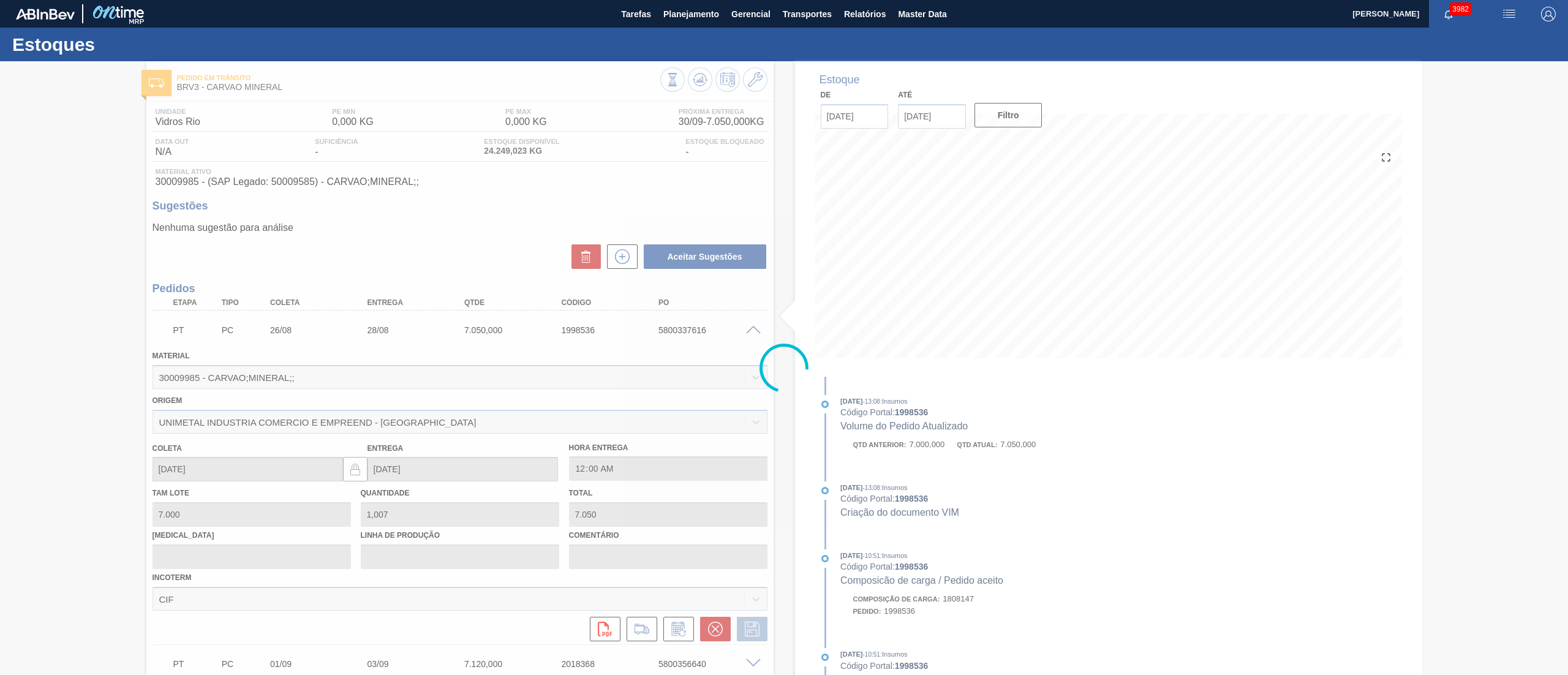
click at [715, 337] on div at bounding box center [784, 368] width 1568 height 614
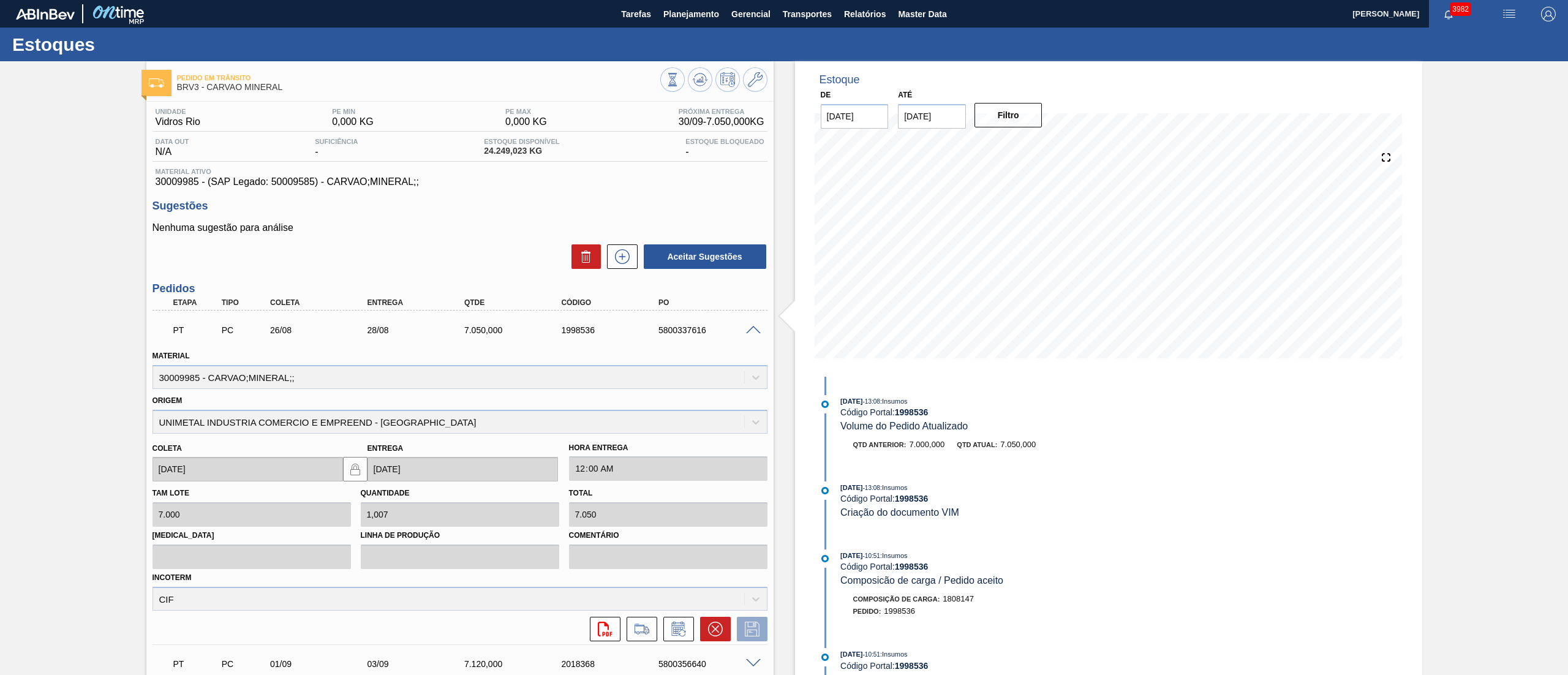
click at [712, 337] on icon at bounding box center [714, 629] width 15 height 15
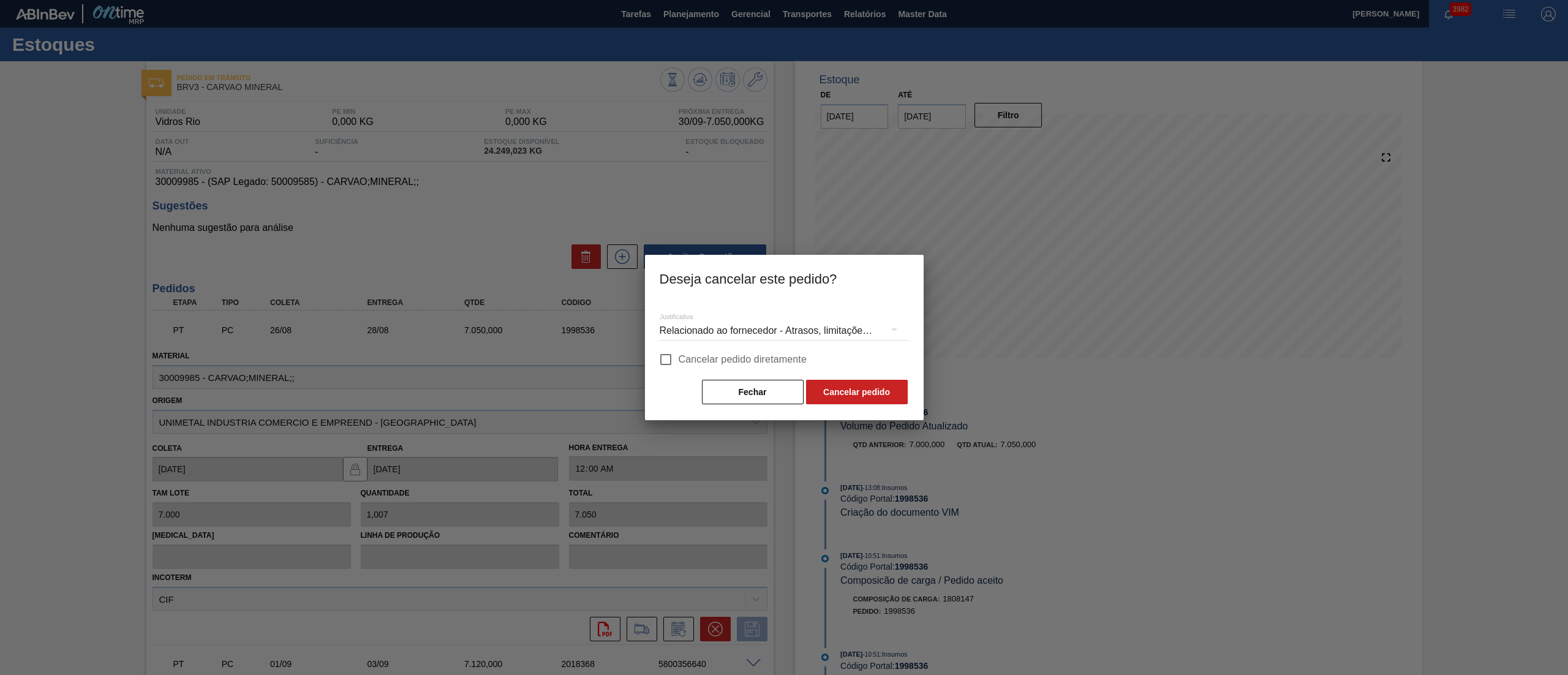
click at [686, 337] on span "Cancelar pedido diretamente" at bounding box center [742, 359] width 129 height 15
click at [678, 337] on input "Cancelar pedido diretamente" at bounding box center [665, 359] width 26 height 26
checkbox input "true"
click at [783, 337] on div "Relacionado ao fornecedor - Atrasos, limitações de capacidade, etc." at bounding box center [783, 330] width 249 height 34
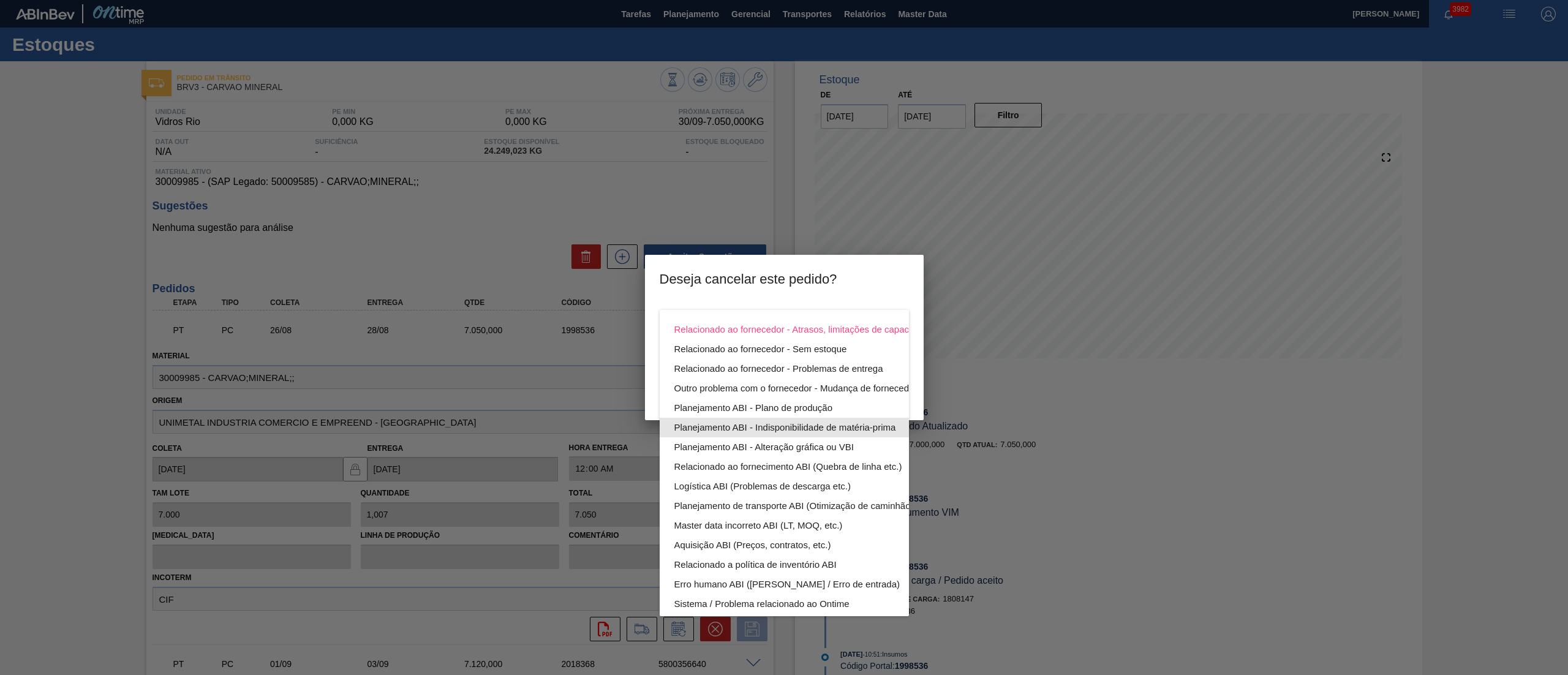
scroll to position [84, 0]
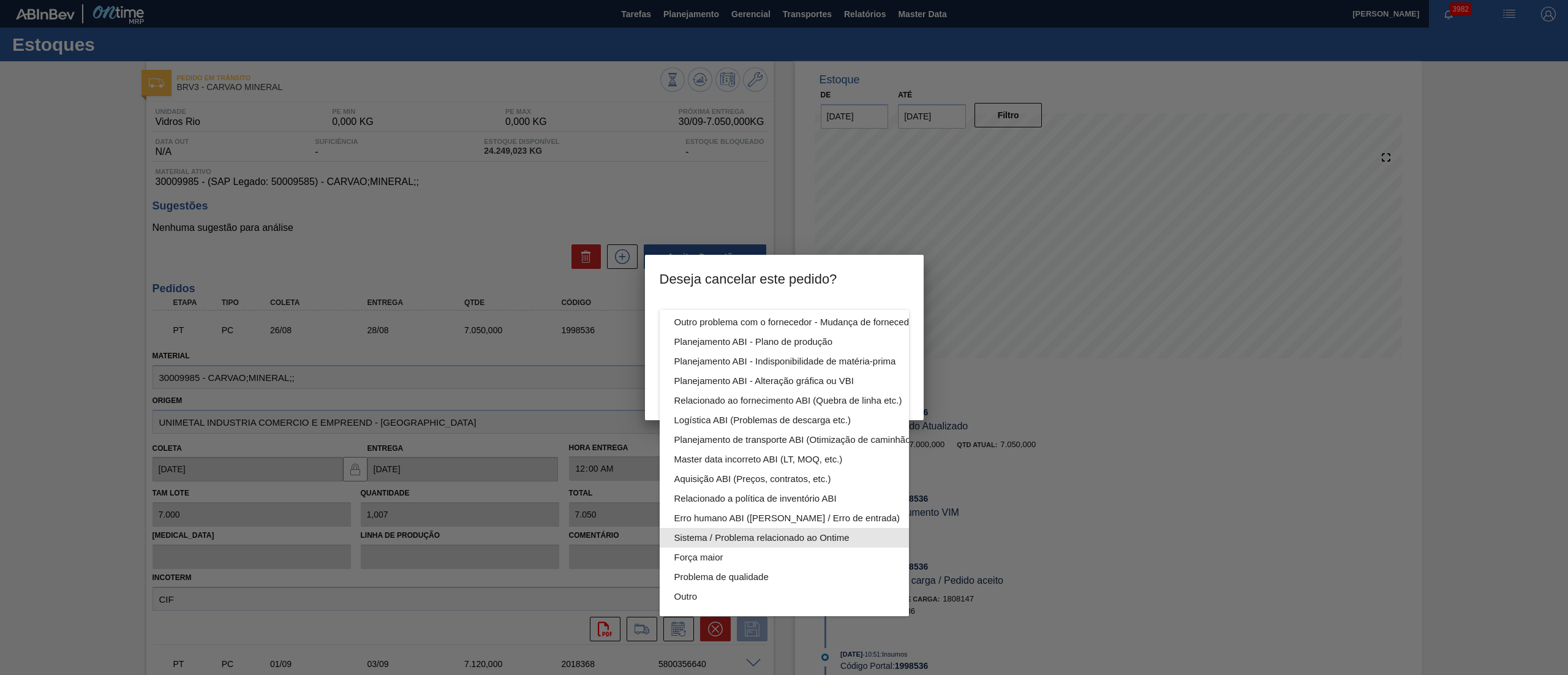
click at [693, 337] on div "Sistema / Problema relacionado ao Ontime" at bounding box center [813, 537] width 278 height 19
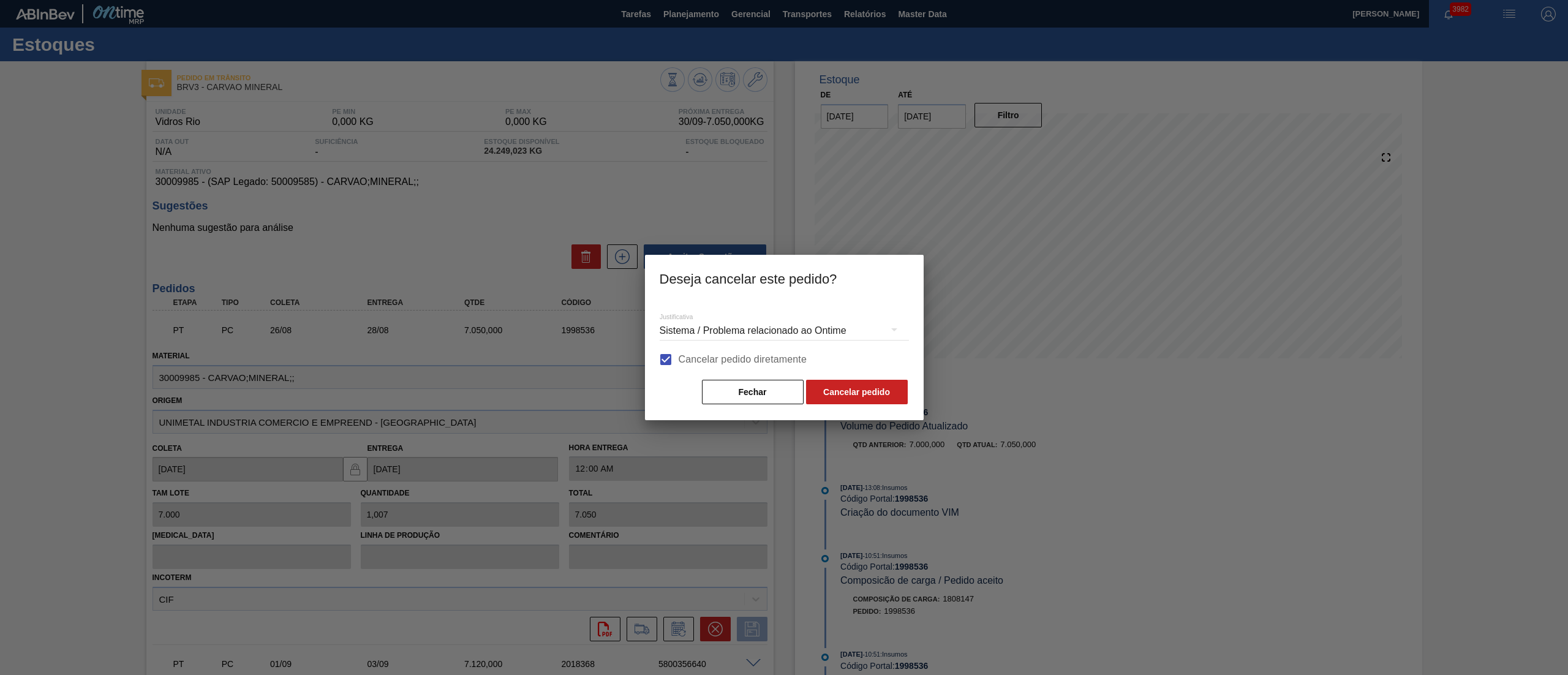
scroll to position [15, 0]
click at [783, 337] on button "Cancelar pedido" at bounding box center [857, 391] width 102 height 24
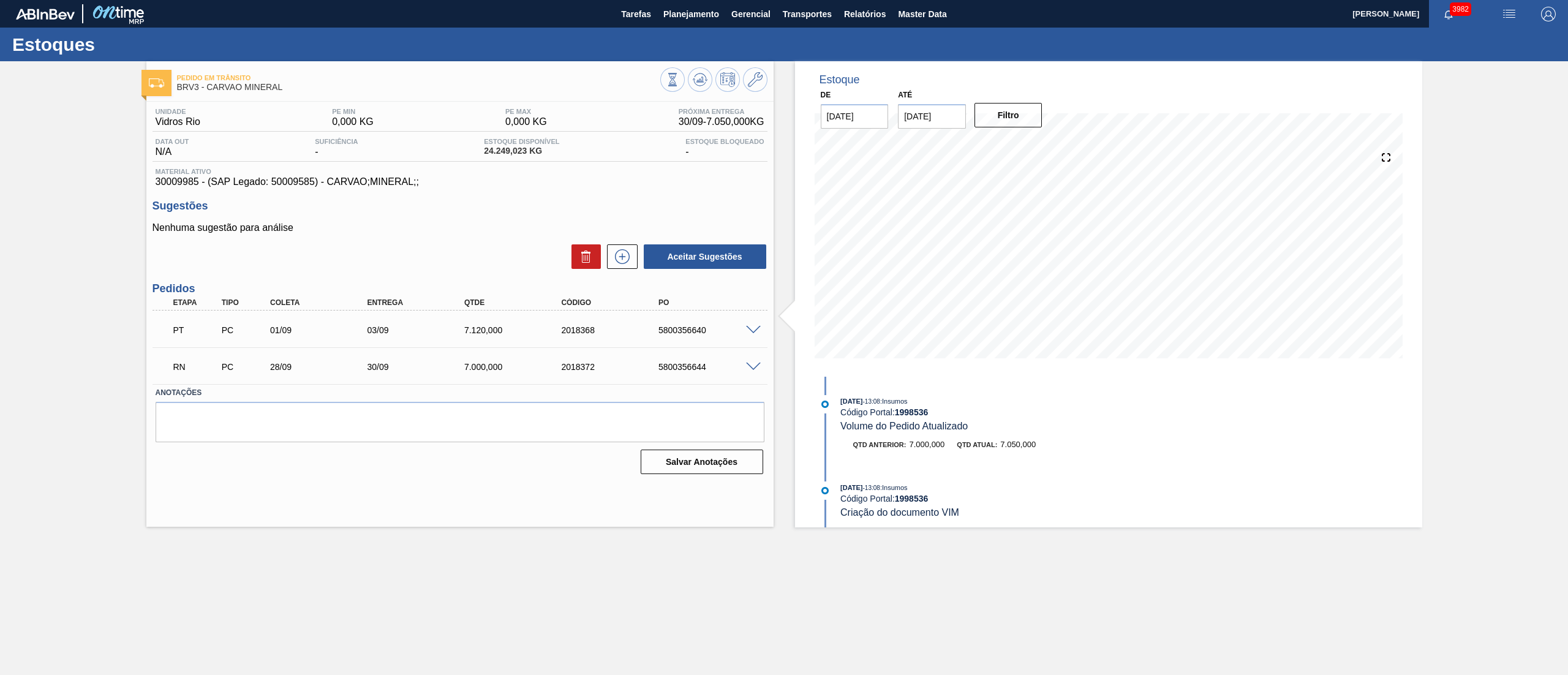
click at [749, 329] on span at bounding box center [753, 330] width 15 height 9
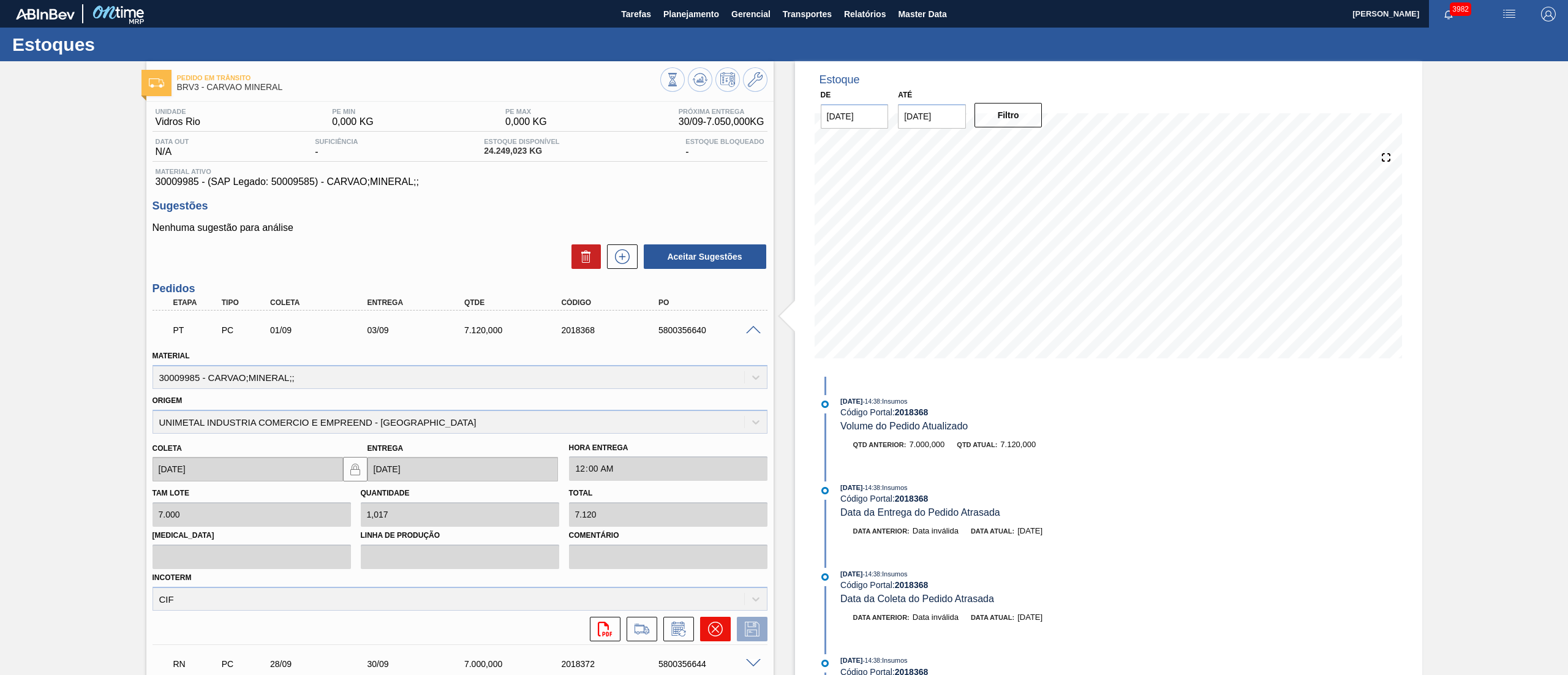
click at [713, 337] on icon at bounding box center [714, 629] width 15 height 15
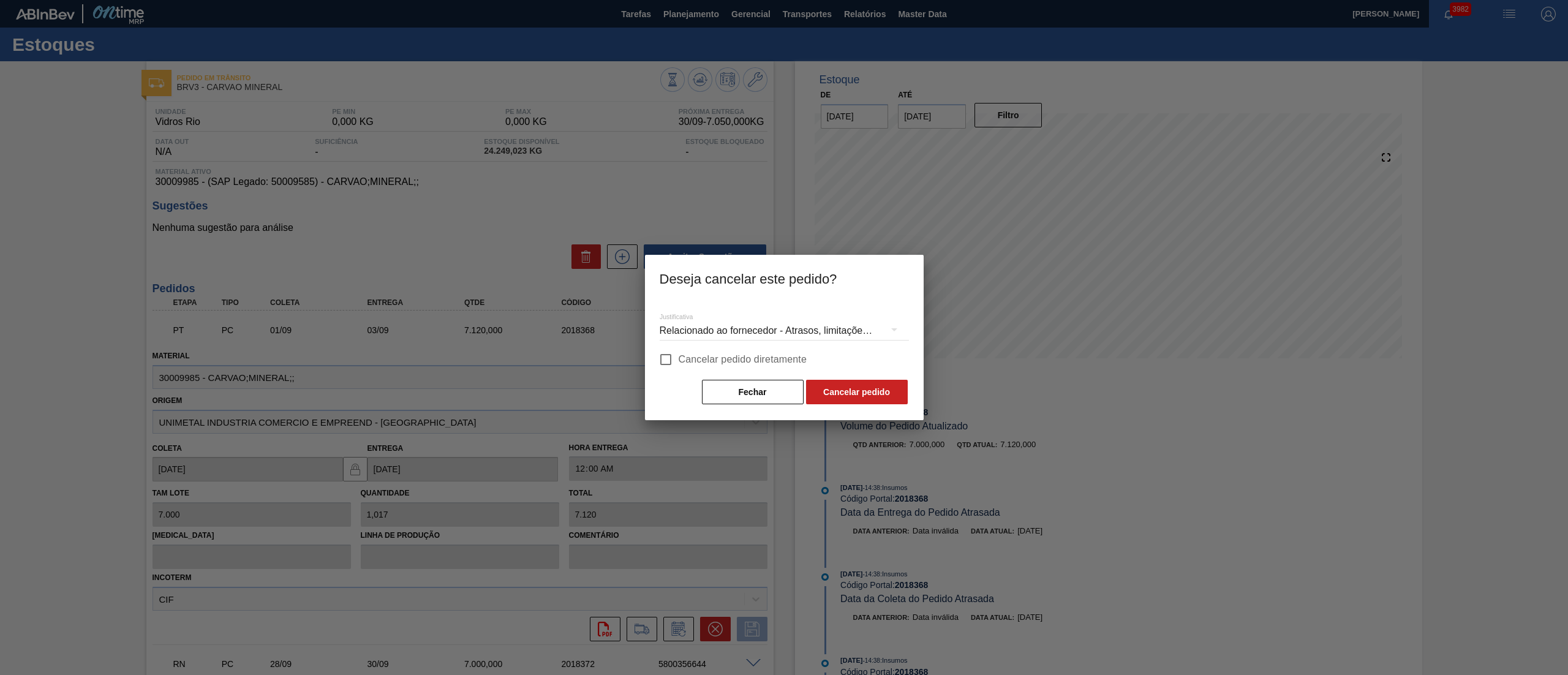
click at [673, 325] on div "Relacionado ao fornecedor - Atrasos, limitações de capacidade, etc." at bounding box center [783, 330] width 249 height 34
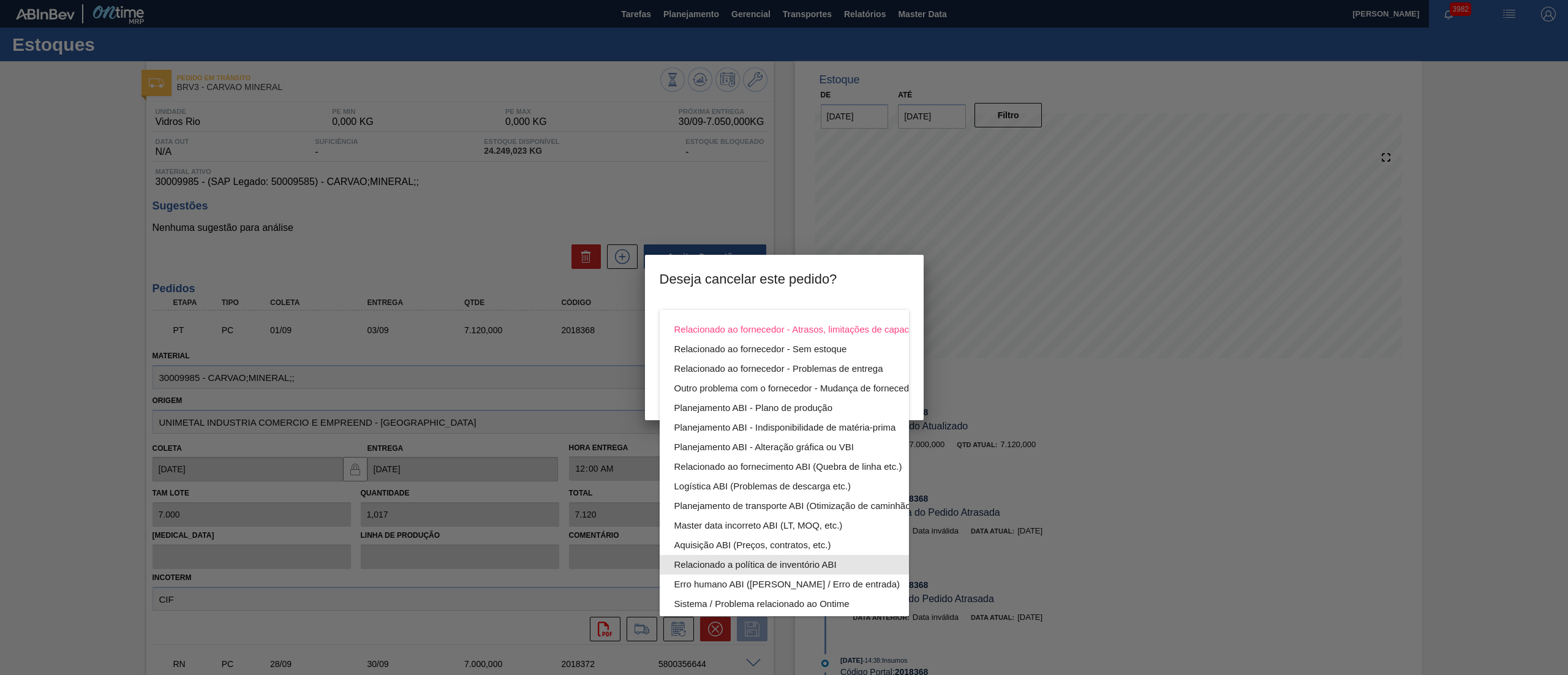
scroll to position [84, 0]
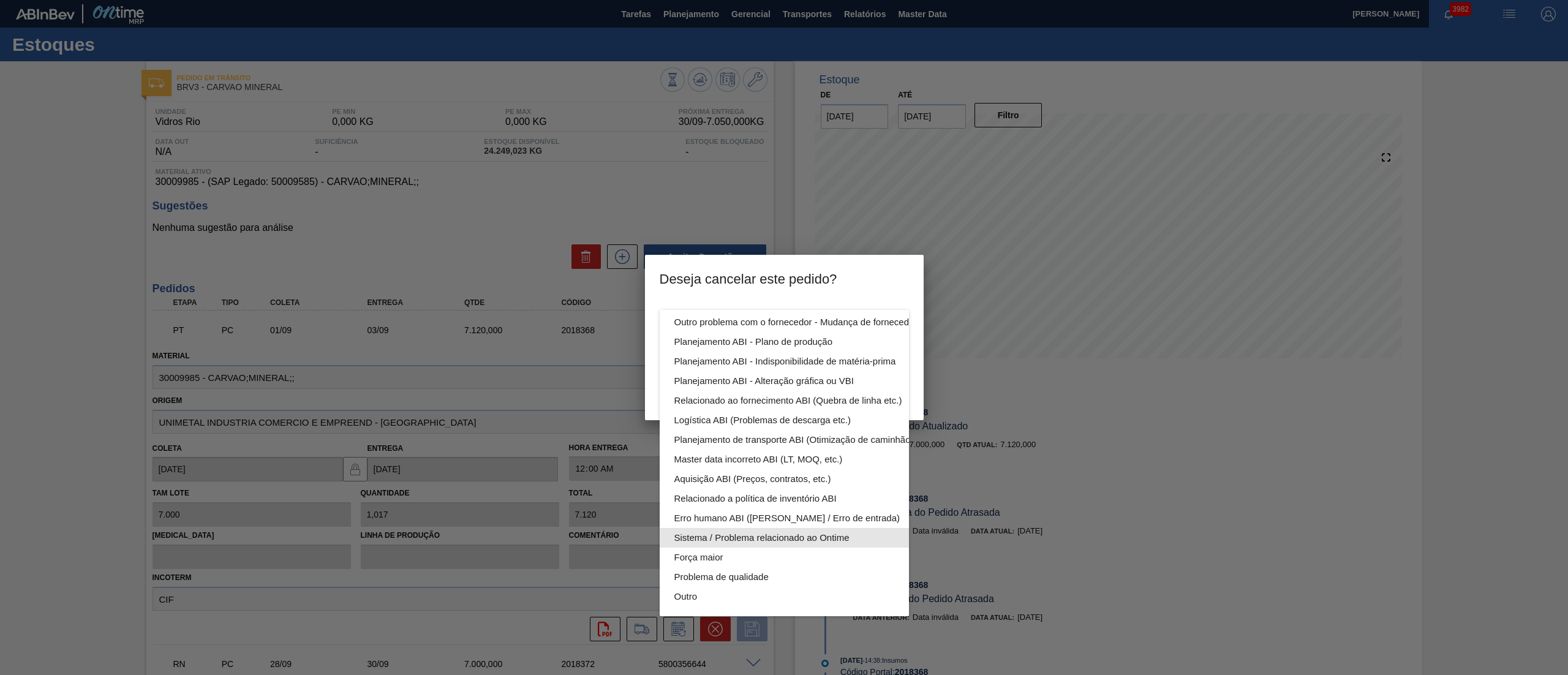
click at [768, 337] on div "Sistema / Problema relacionado ao Ontime" at bounding box center [813, 537] width 278 height 19
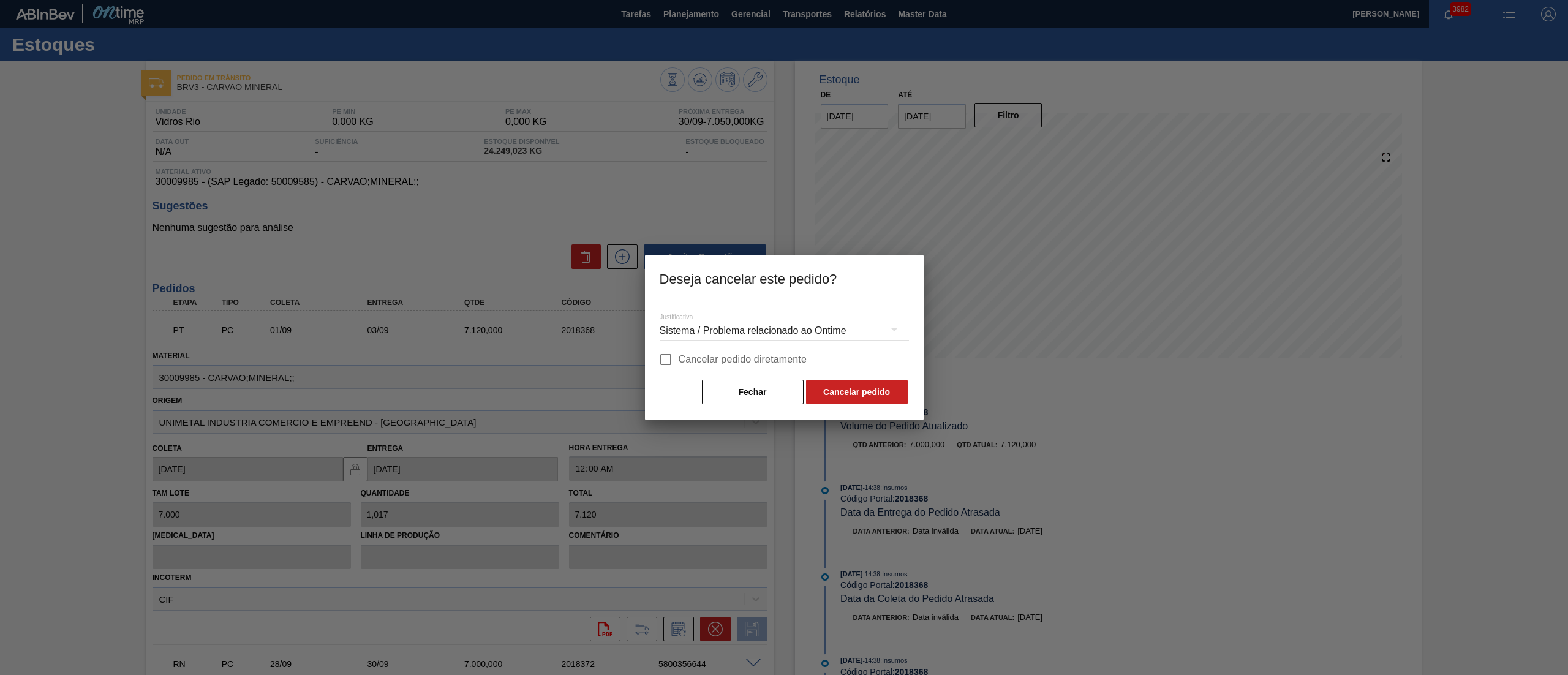
scroll to position [15, 0]
click at [675, 337] on input "Cancelar pedido diretamente" at bounding box center [665, 359] width 26 height 26
checkbox input "true"
click at [783, 337] on button "Cancelar pedido" at bounding box center [857, 391] width 102 height 24
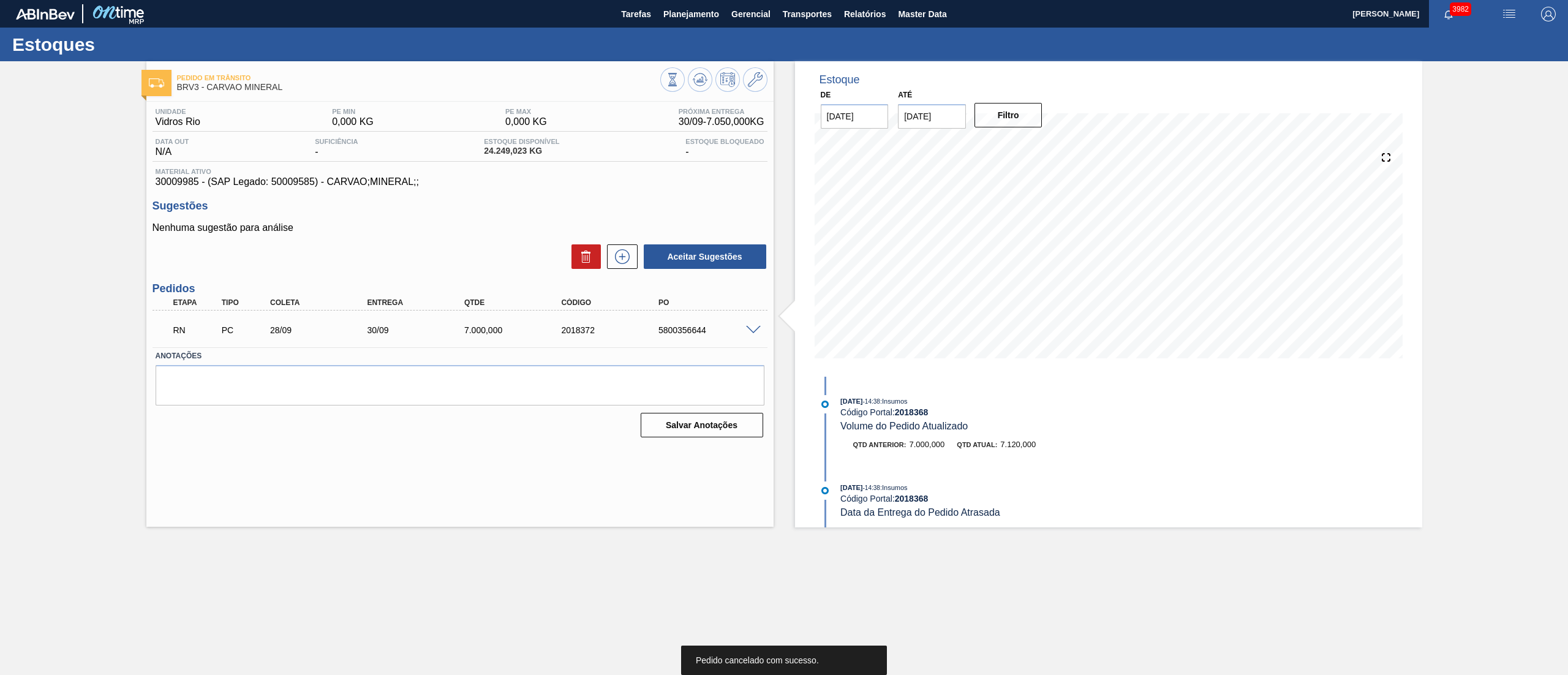
click at [754, 326] on div "RN PC 28/09 30/09 7.000,000 2018372 5800356644" at bounding box center [460, 329] width 615 height 31
click at [755, 327] on span at bounding box center [753, 330] width 15 height 9
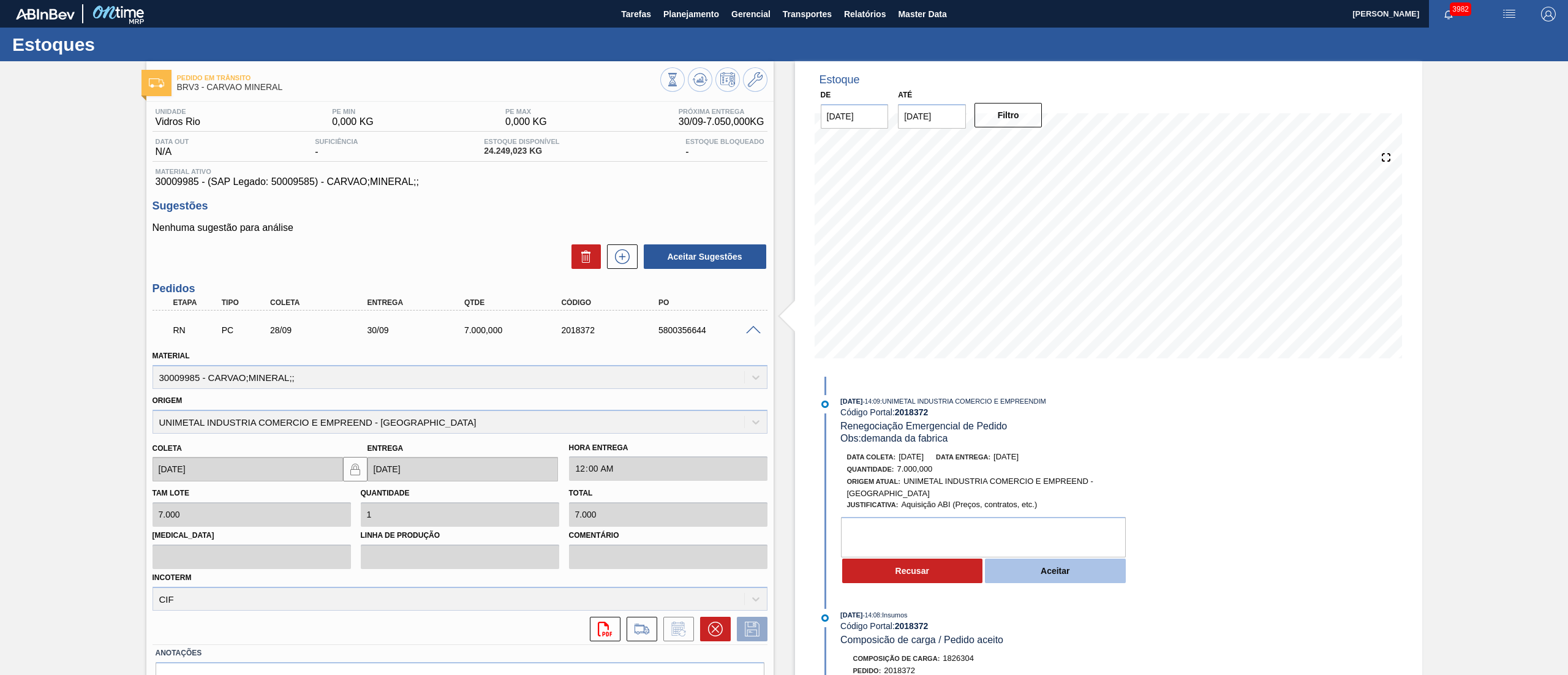
click at [783, 337] on button "Aceitar" at bounding box center [1055, 570] width 141 height 24
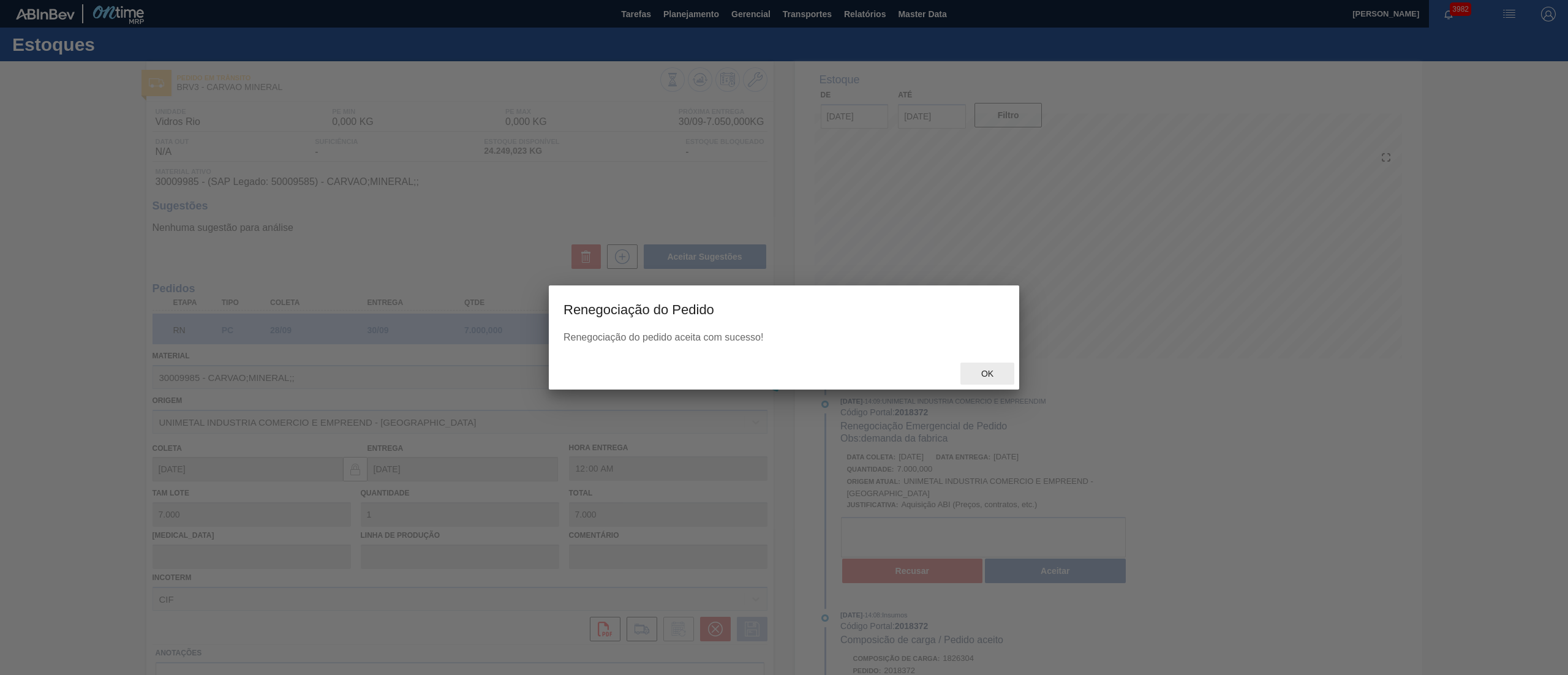
click at [783, 337] on div "Ok" at bounding box center [987, 374] width 54 height 22
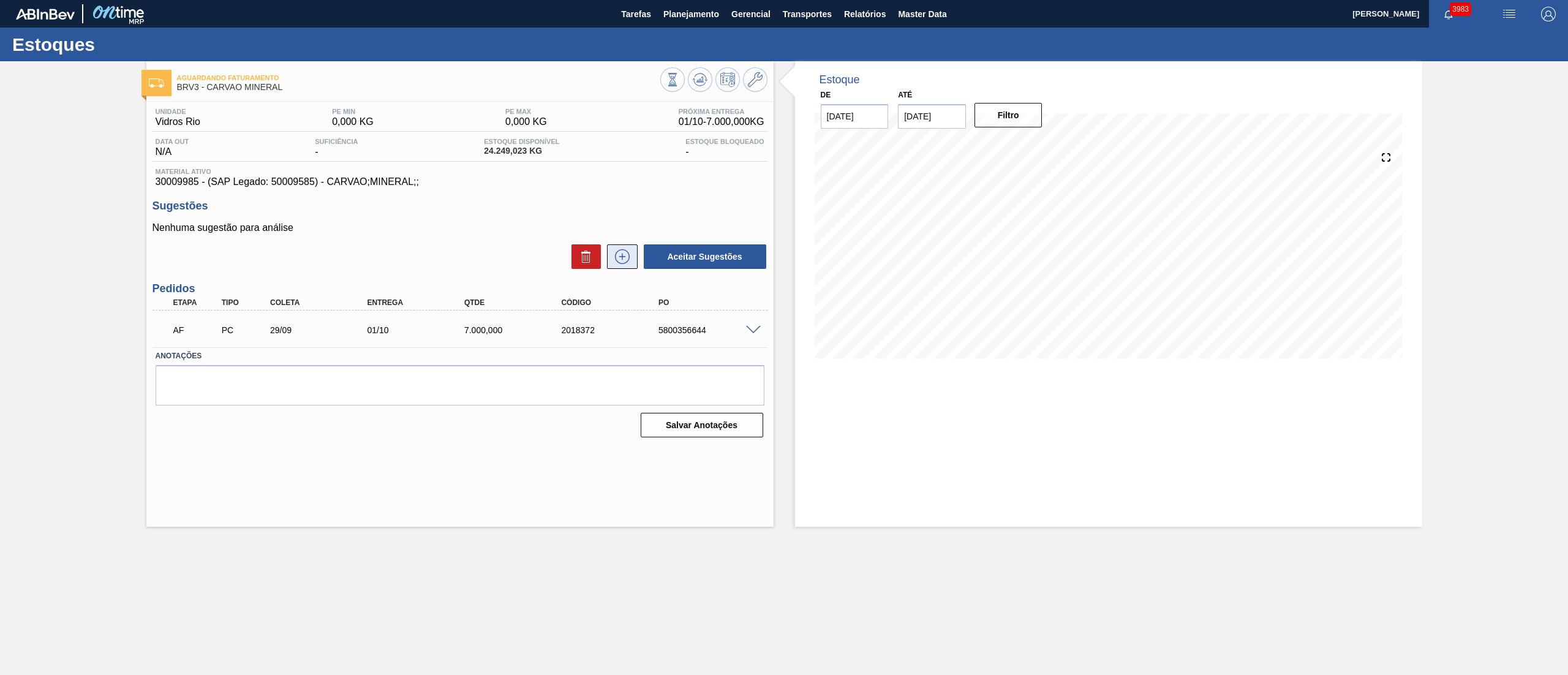
click at [627, 249] on button at bounding box center [622, 256] width 31 height 24
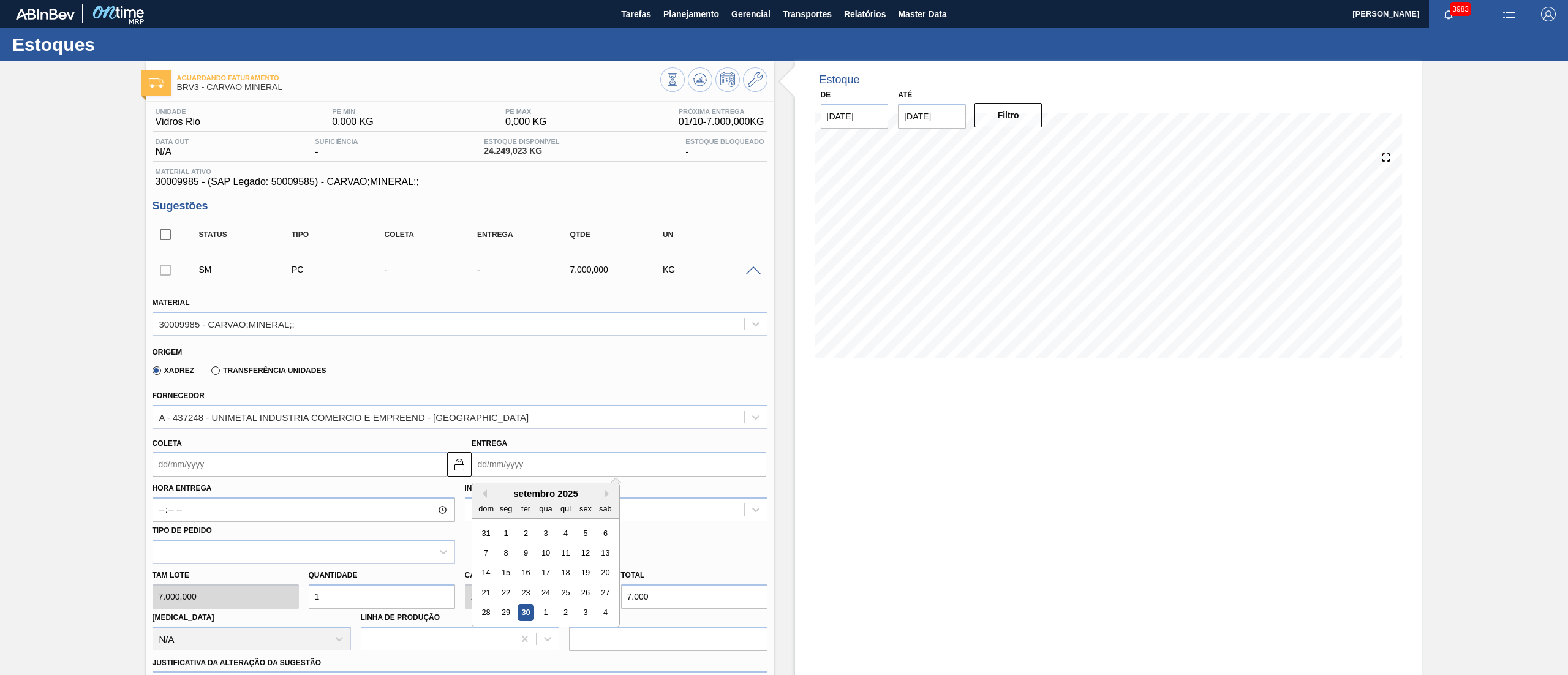
click at [534, 465] on input "Entrega" at bounding box center [618, 464] width 294 height 24
click at [605, 615] on div "4" at bounding box center [604, 612] width 16 height 16
type input "[DATE]"
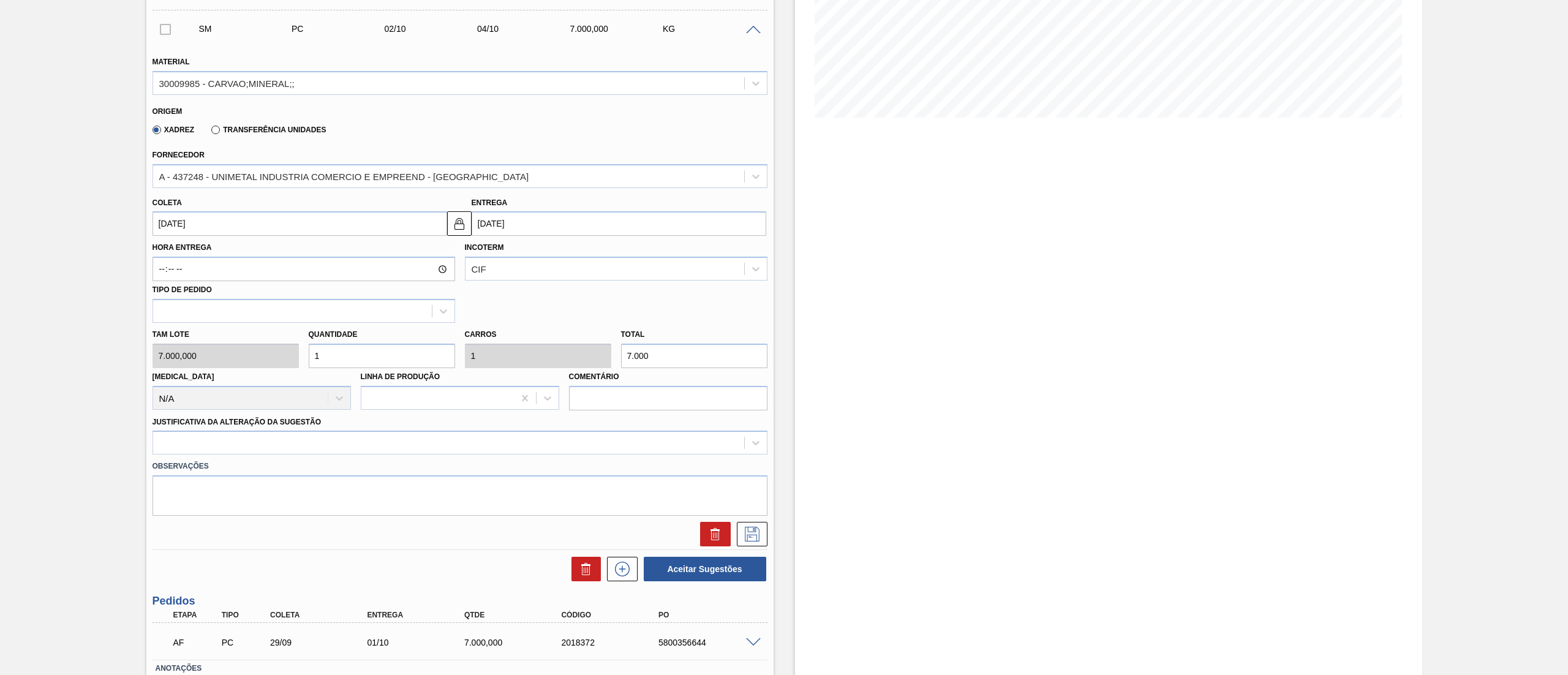
scroll to position [324, 0]
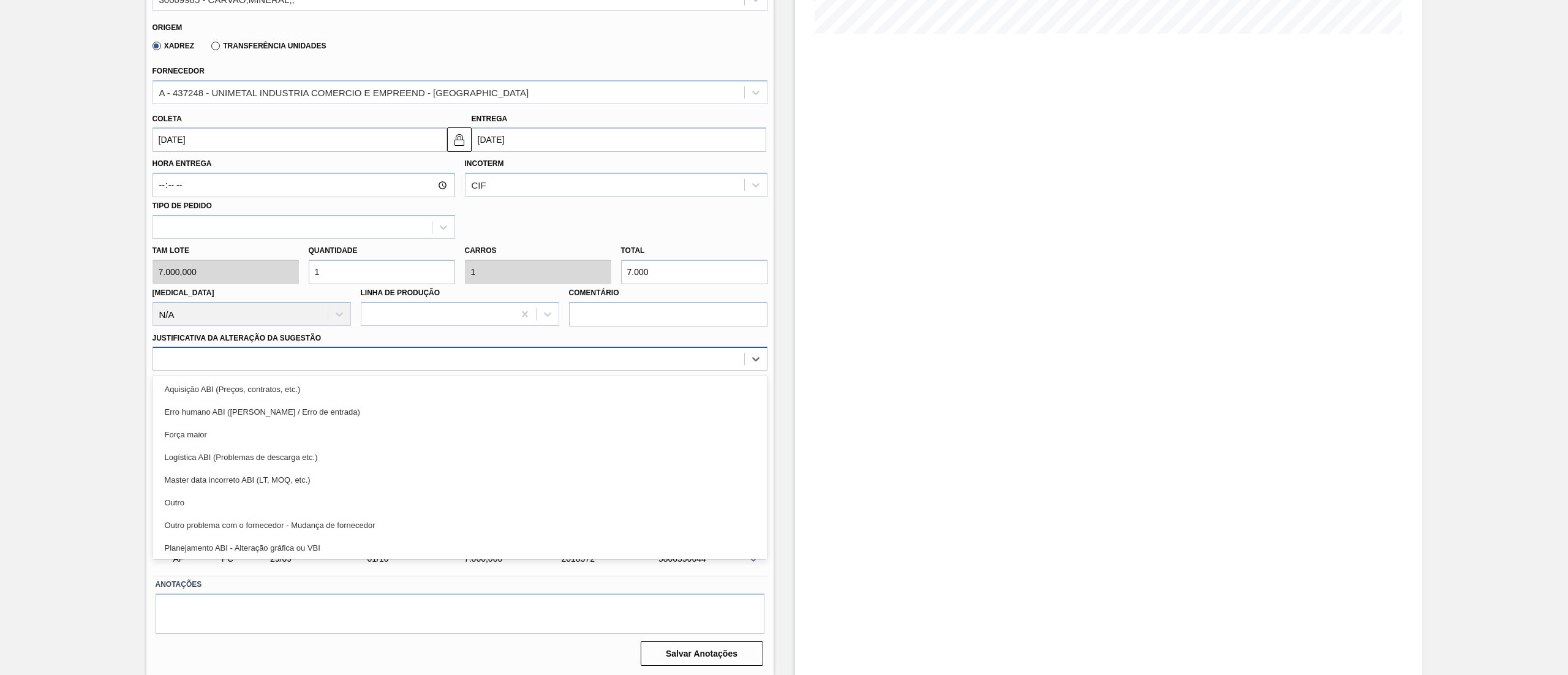
click at [192, 354] on div at bounding box center [448, 359] width 590 height 17
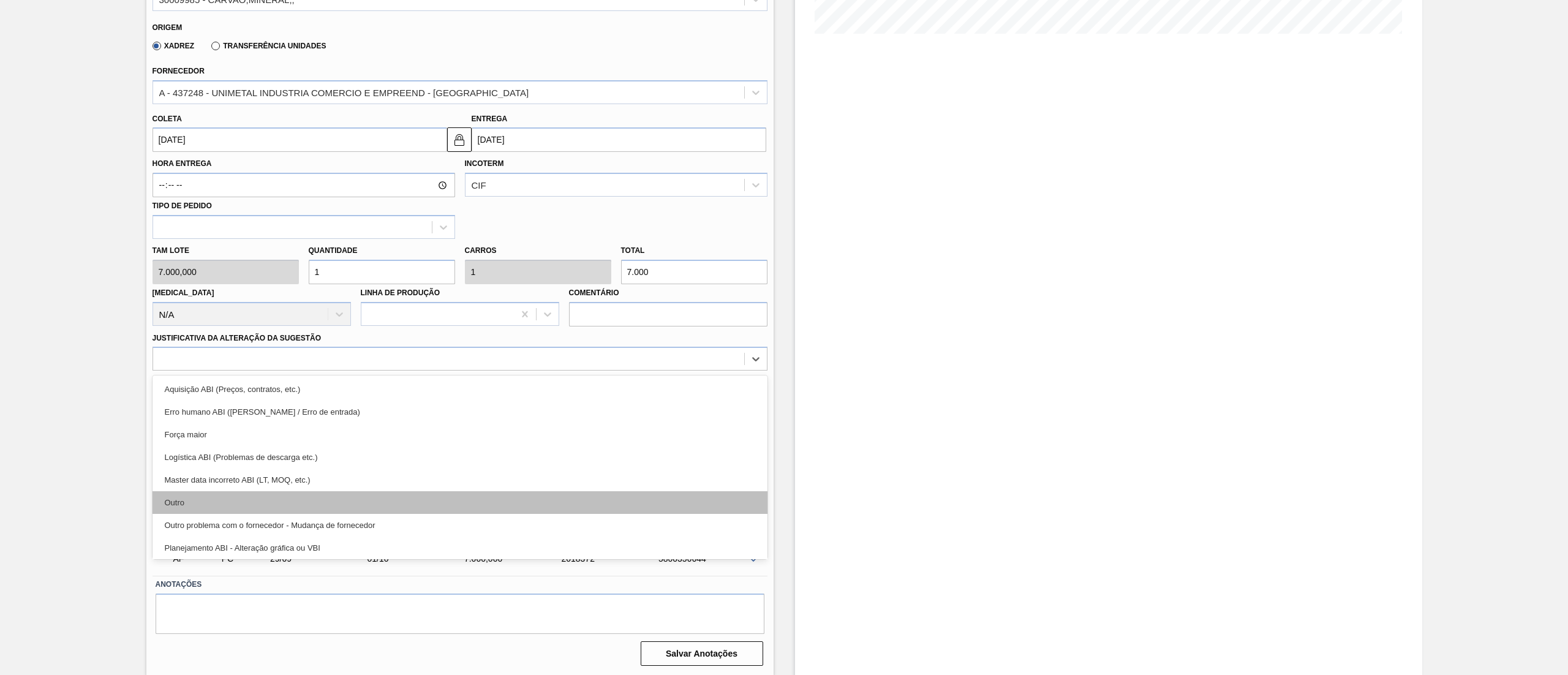
click at [189, 501] on div "Outro" at bounding box center [460, 502] width 615 height 22
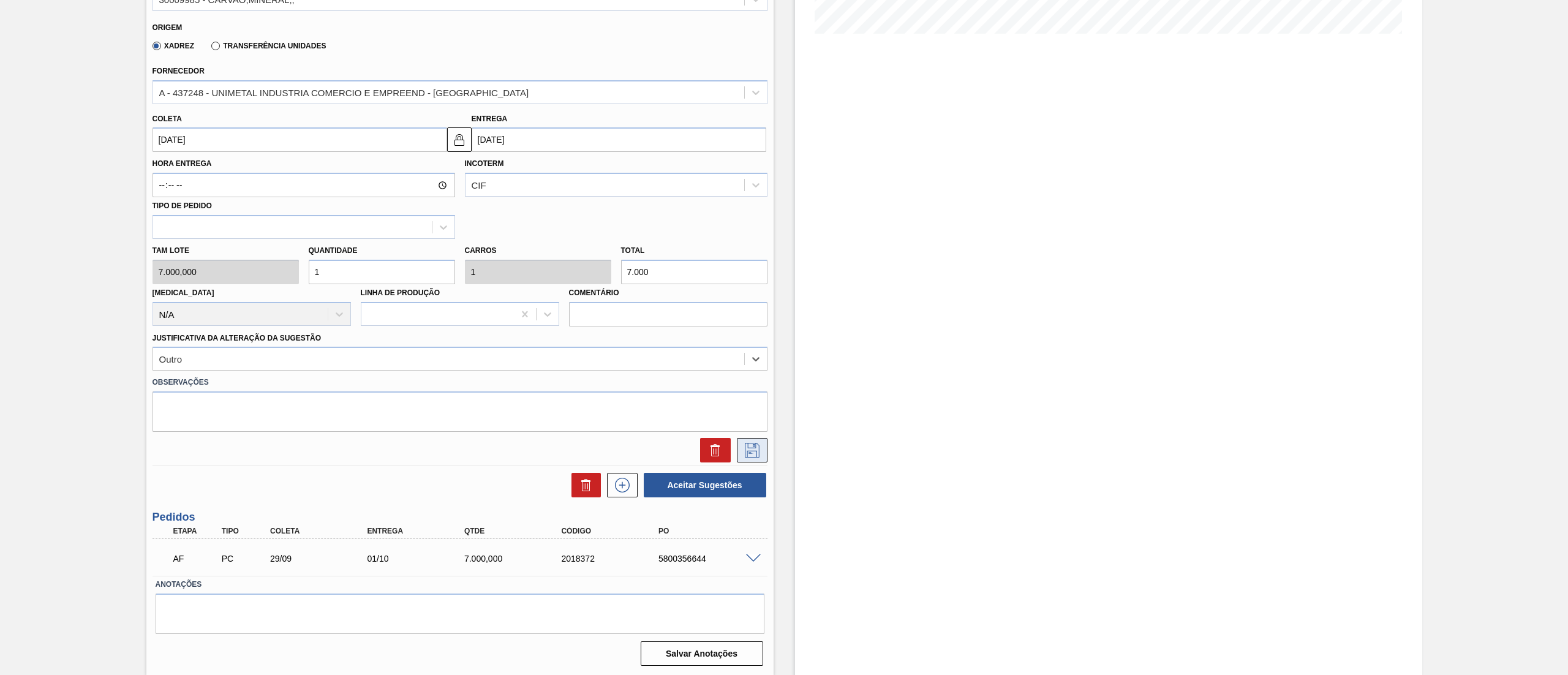
click at [763, 457] on button at bounding box center [752, 449] width 31 height 24
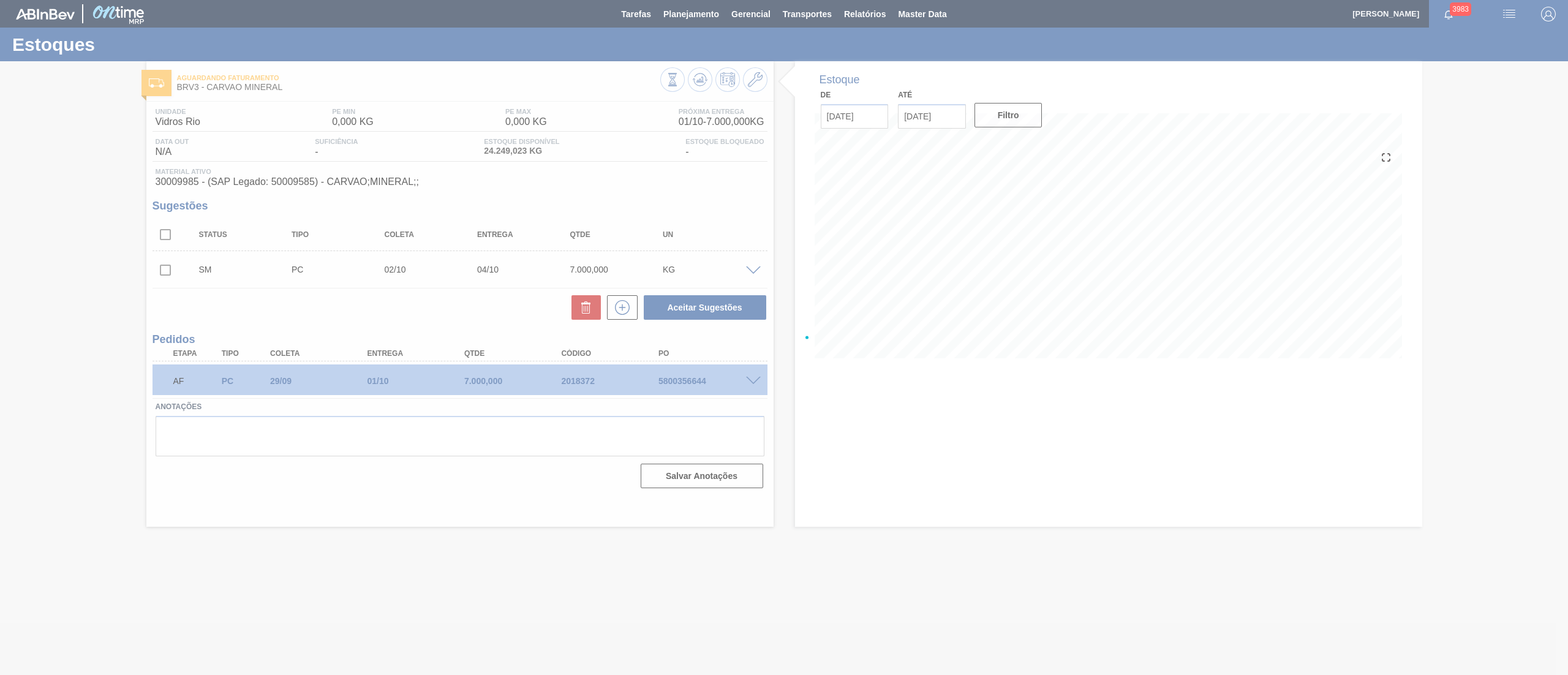
scroll to position [0, 0]
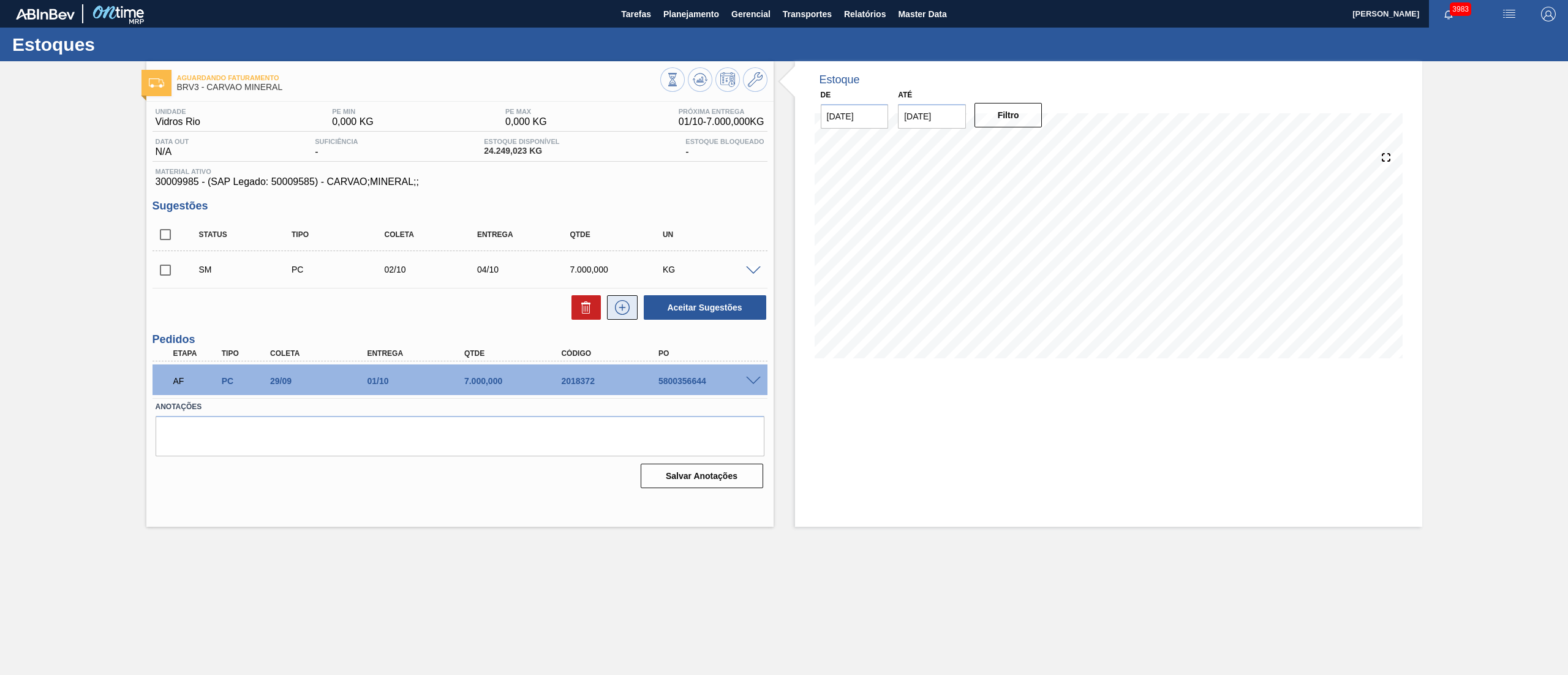
click at [611, 304] on button at bounding box center [622, 307] width 31 height 24
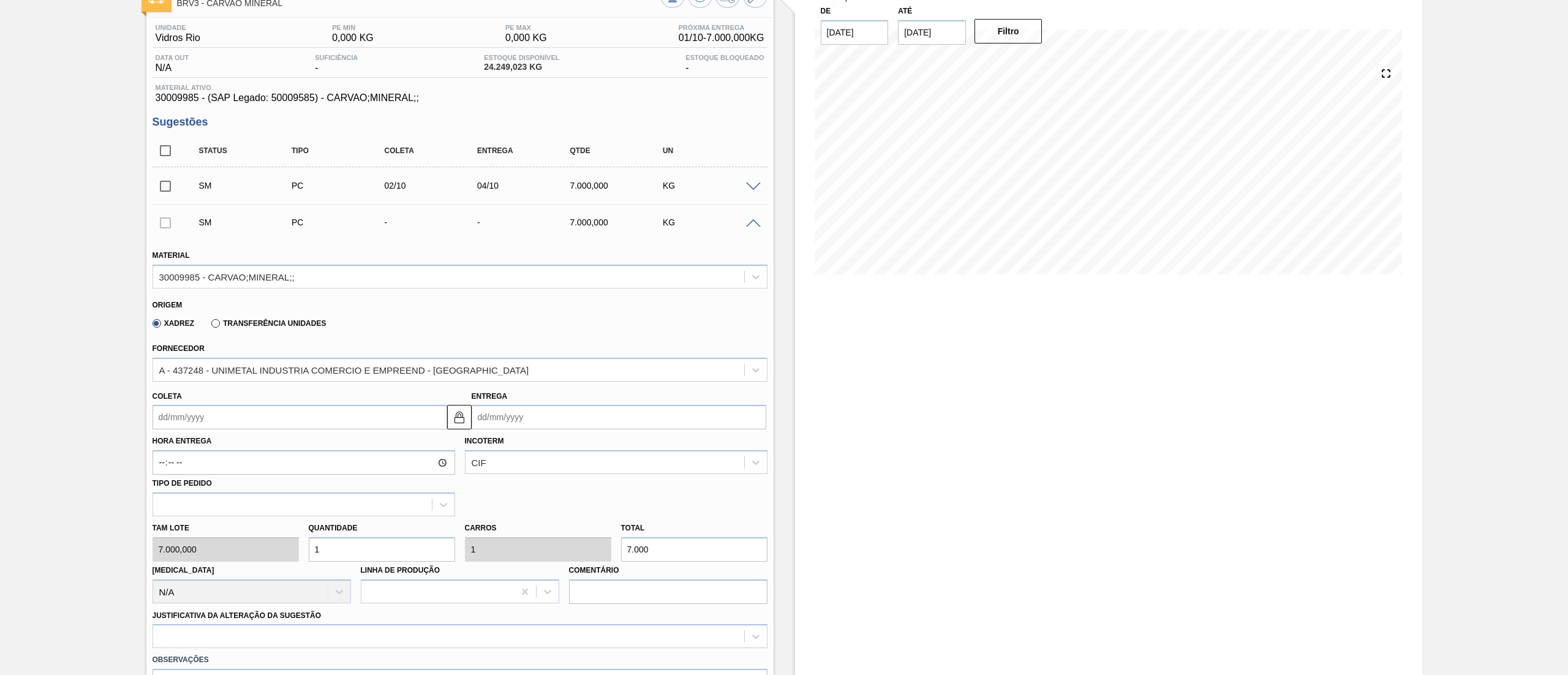
scroll to position [123, 0]
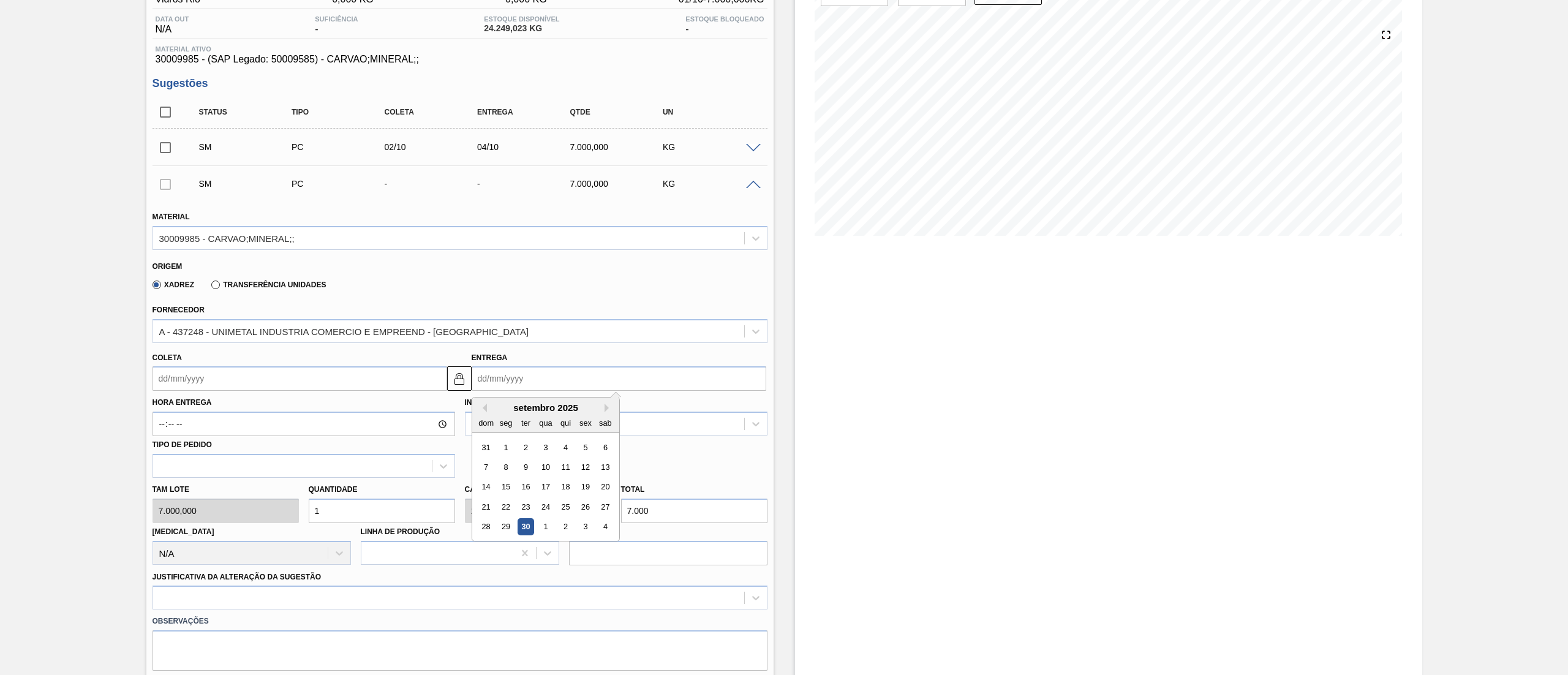
click at [508, 369] on input "Entrega" at bounding box center [618, 378] width 294 height 24
click at [606, 407] on button "Next Month" at bounding box center [608, 408] width 9 height 9
click at [579, 470] on div "10" at bounding box center [585, 467] width 16 height 16
type input "[DATE]"
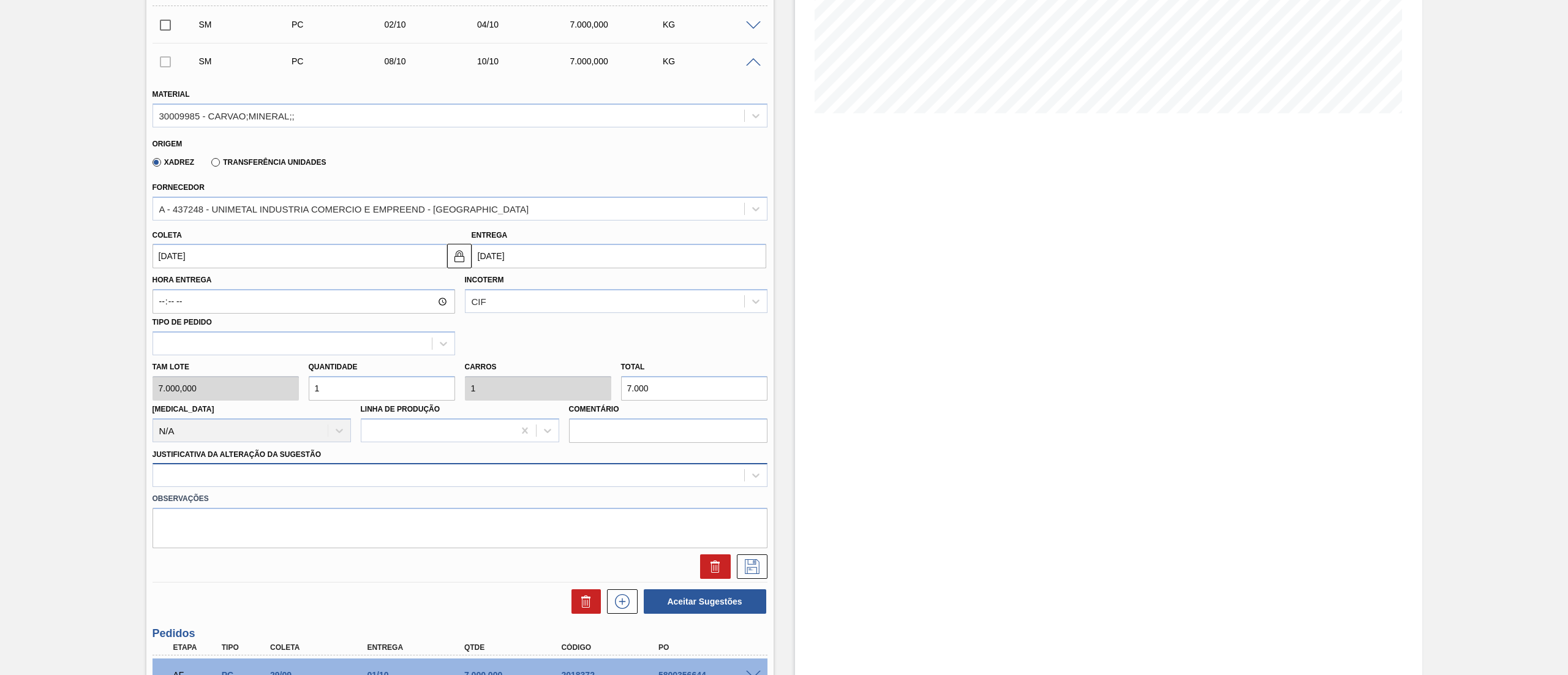
scroll to position [251, 0]
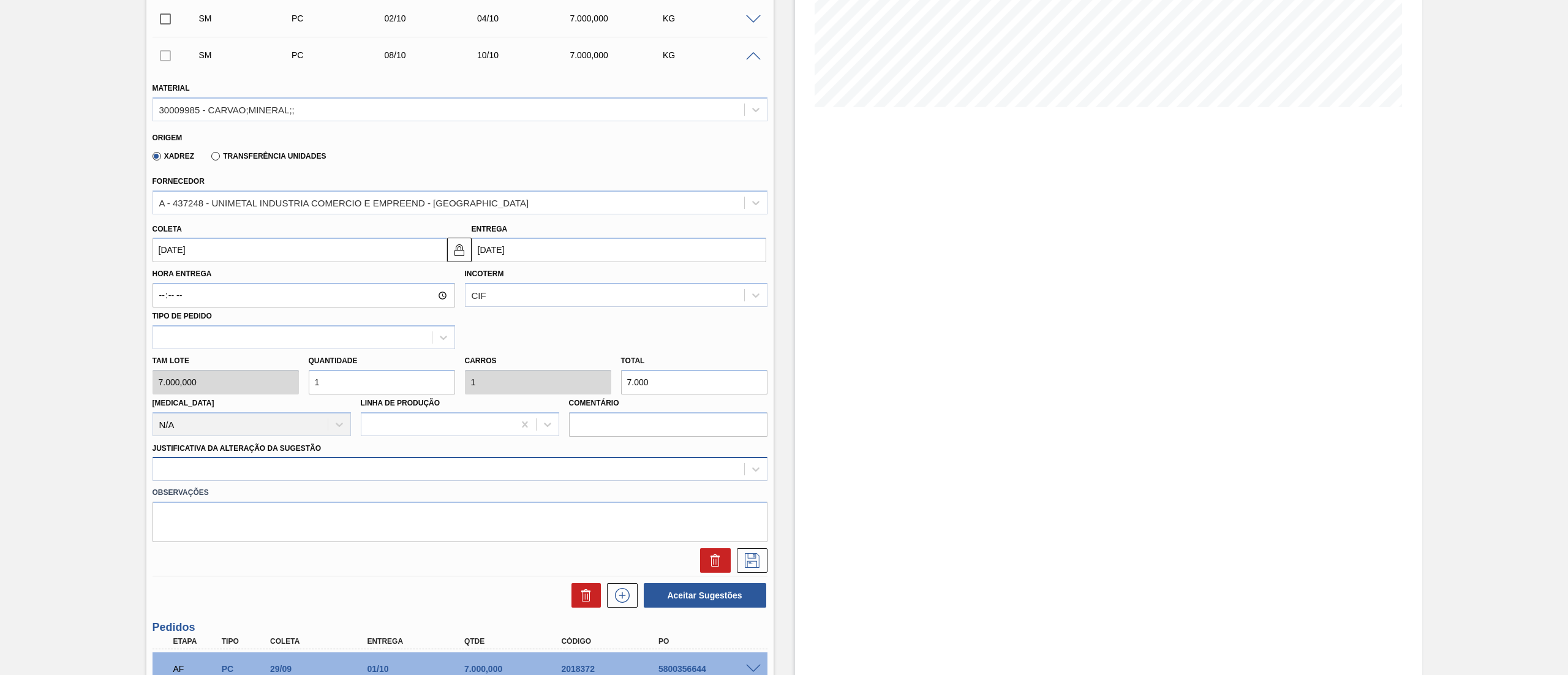
click at [195, 479] on div at bounding box center [460, 469] width 615 height 24
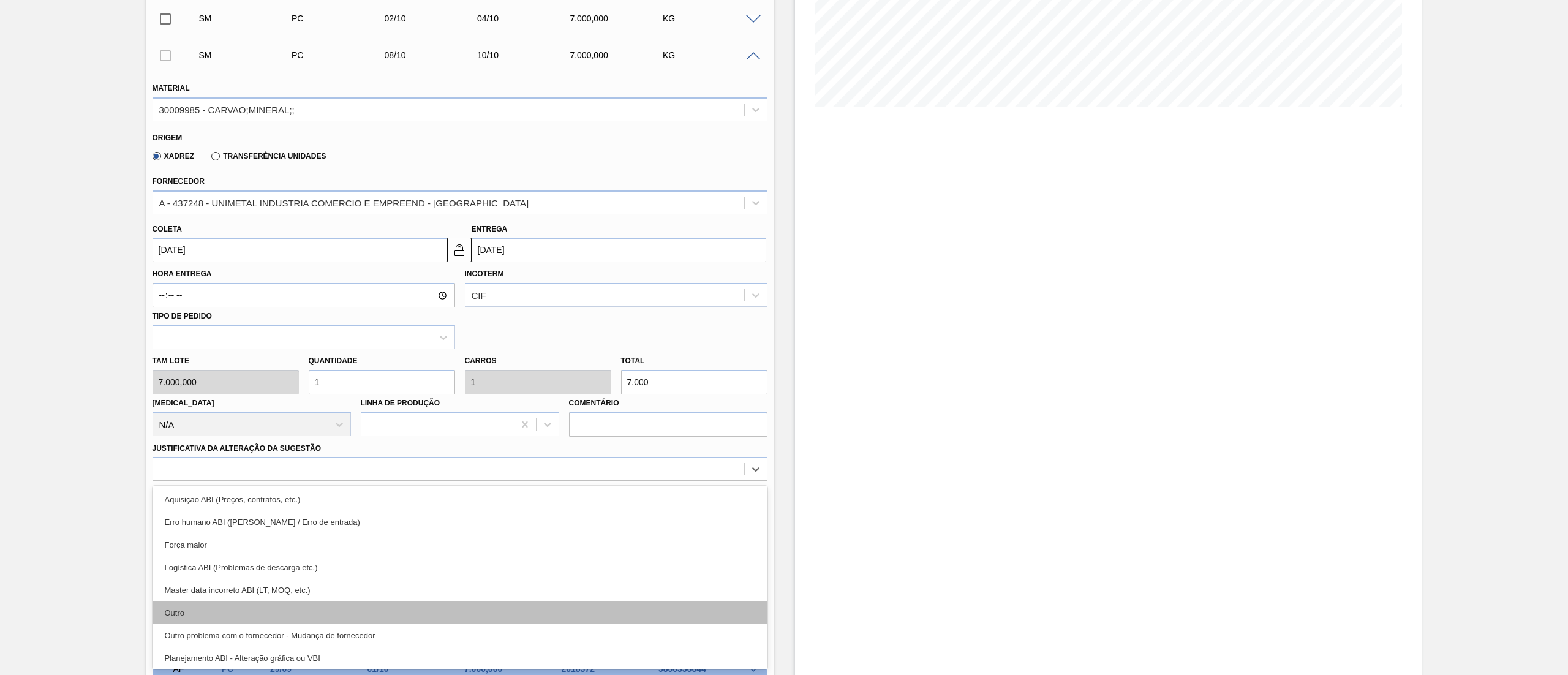
click at [221, 619] on div "Outro" at bounding box center [460, 612] width 615 height 22
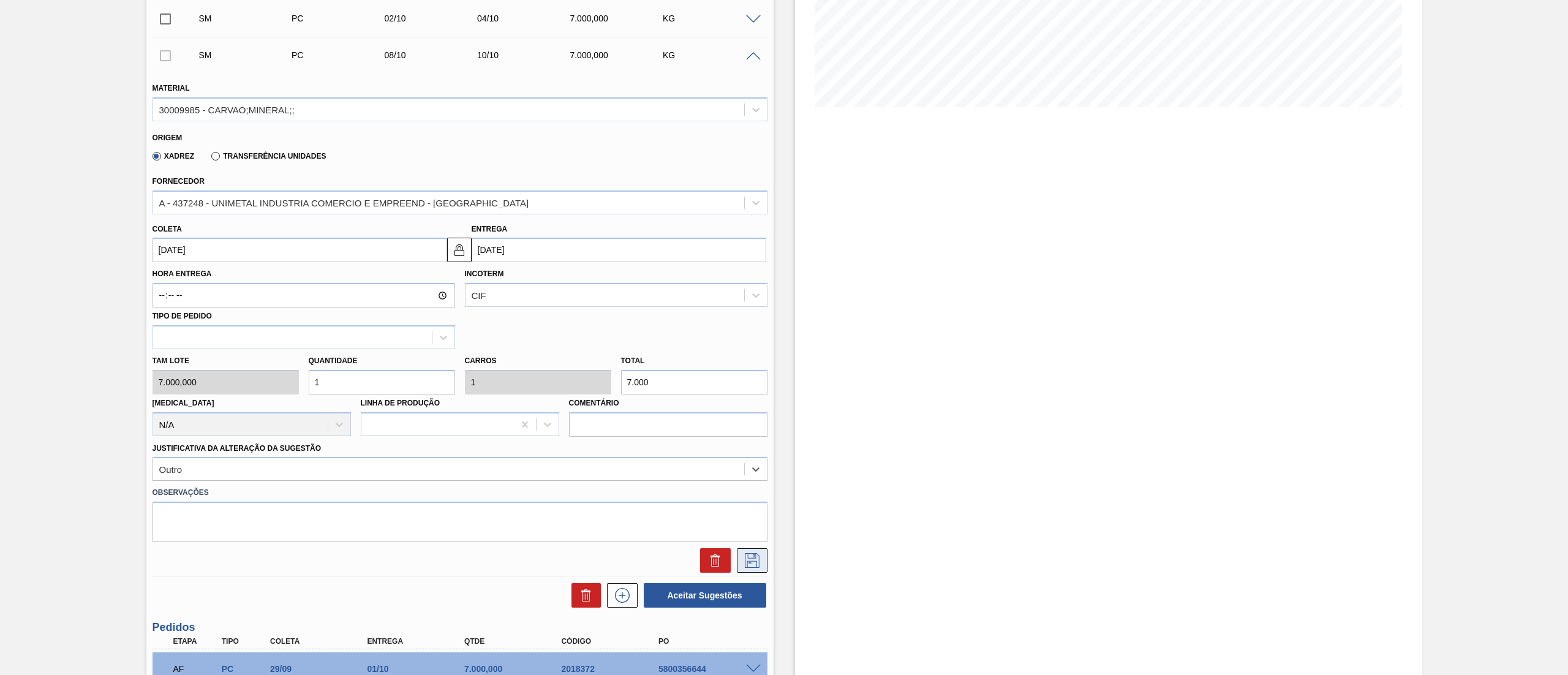
click at [751, 556] on icon at bounding box center [752, 560] width 19 height 15
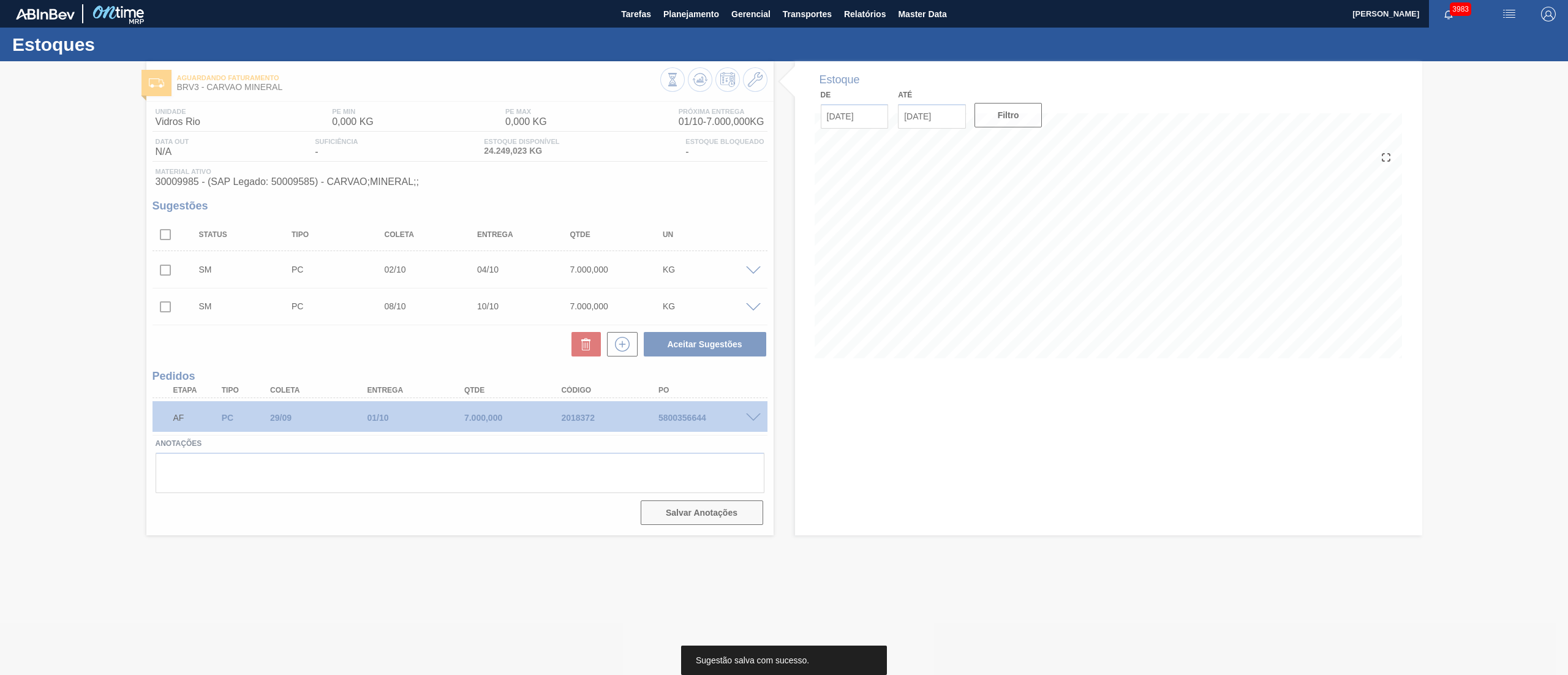
scroll to position [0, 0]
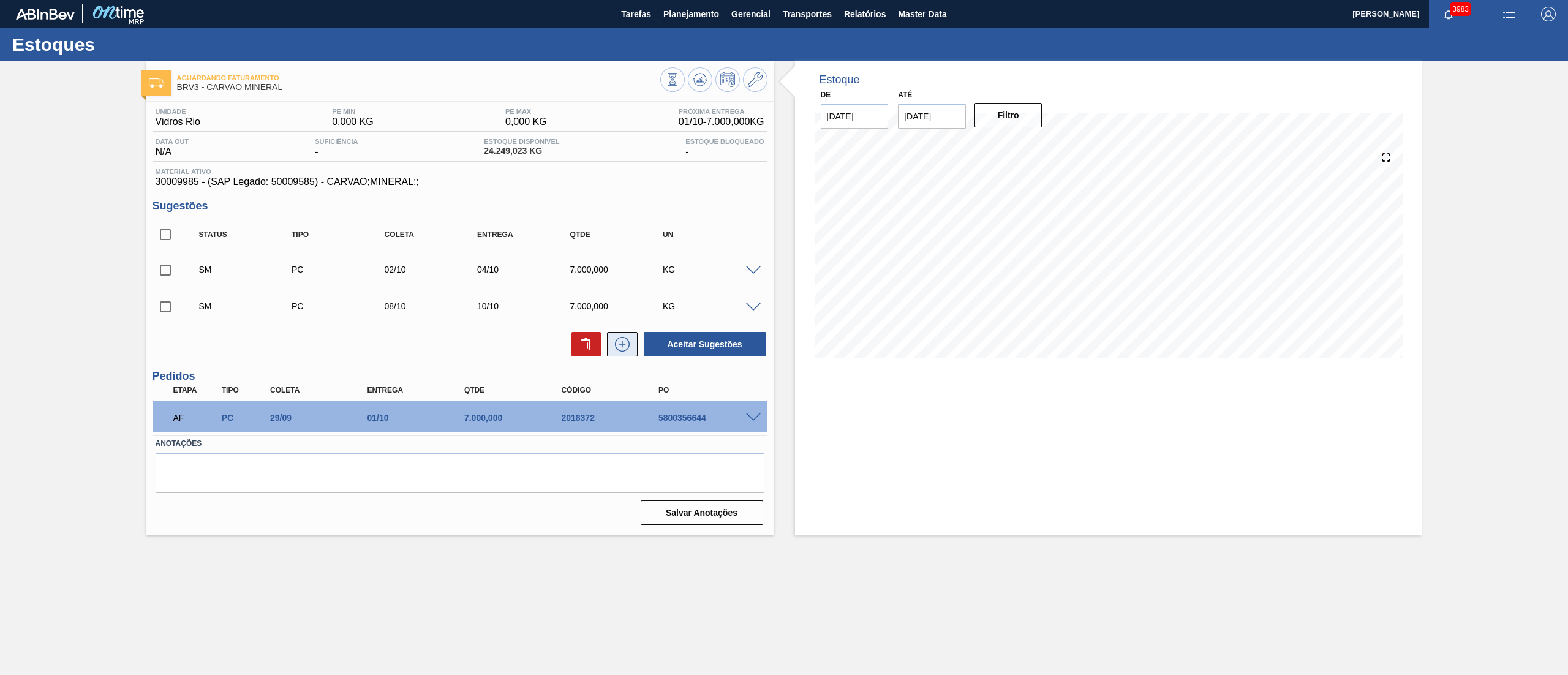
click at [627, 352] on icon at bounding box center [622, 344] width 19 height 15
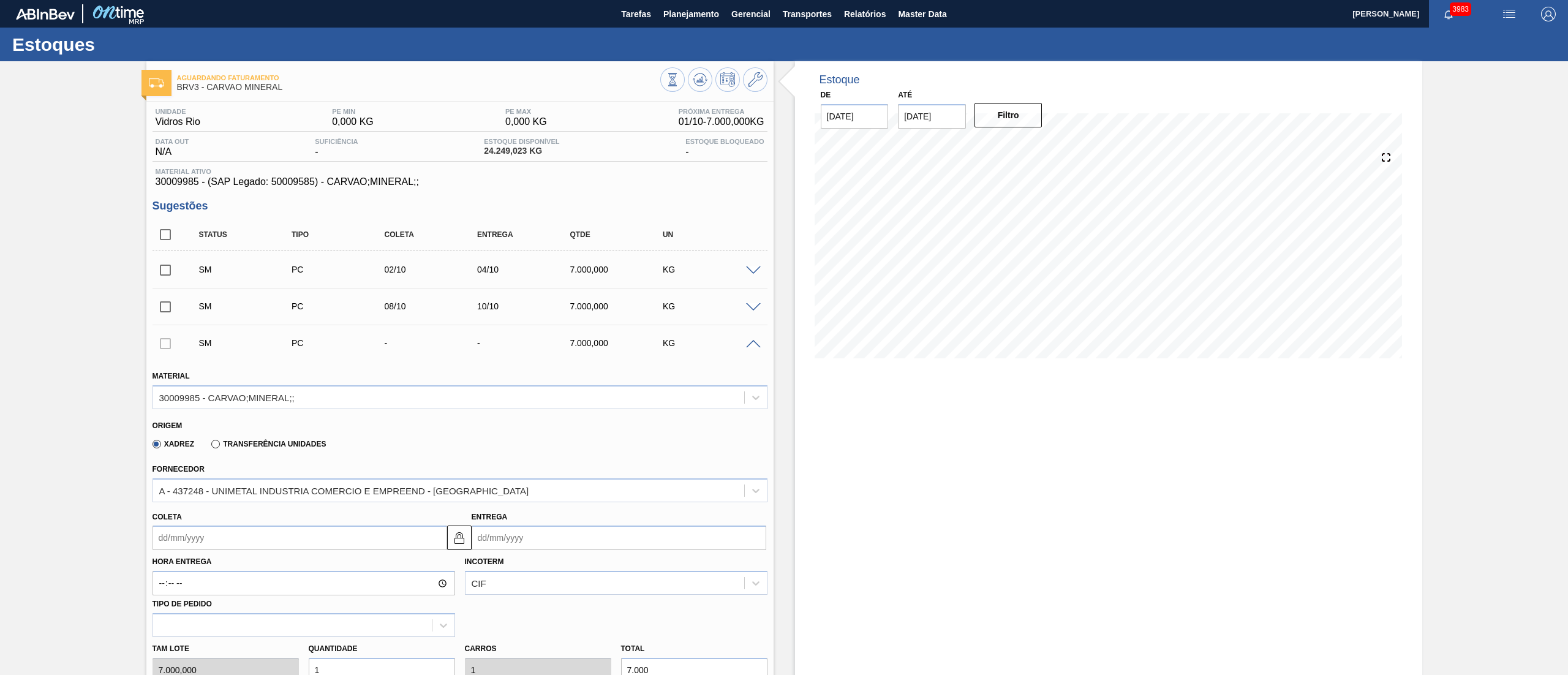
click at [525, 537] on input "Entrega" at bounding box center [618, 537] width 294 height 24
click at [605, 382] on button "Next Month" at bounding box center [608, 384] width 9 height 9
click at [523, 477] on div "21" at bounding box center [525, 482] width 16 height 16
type input "[DATE]"
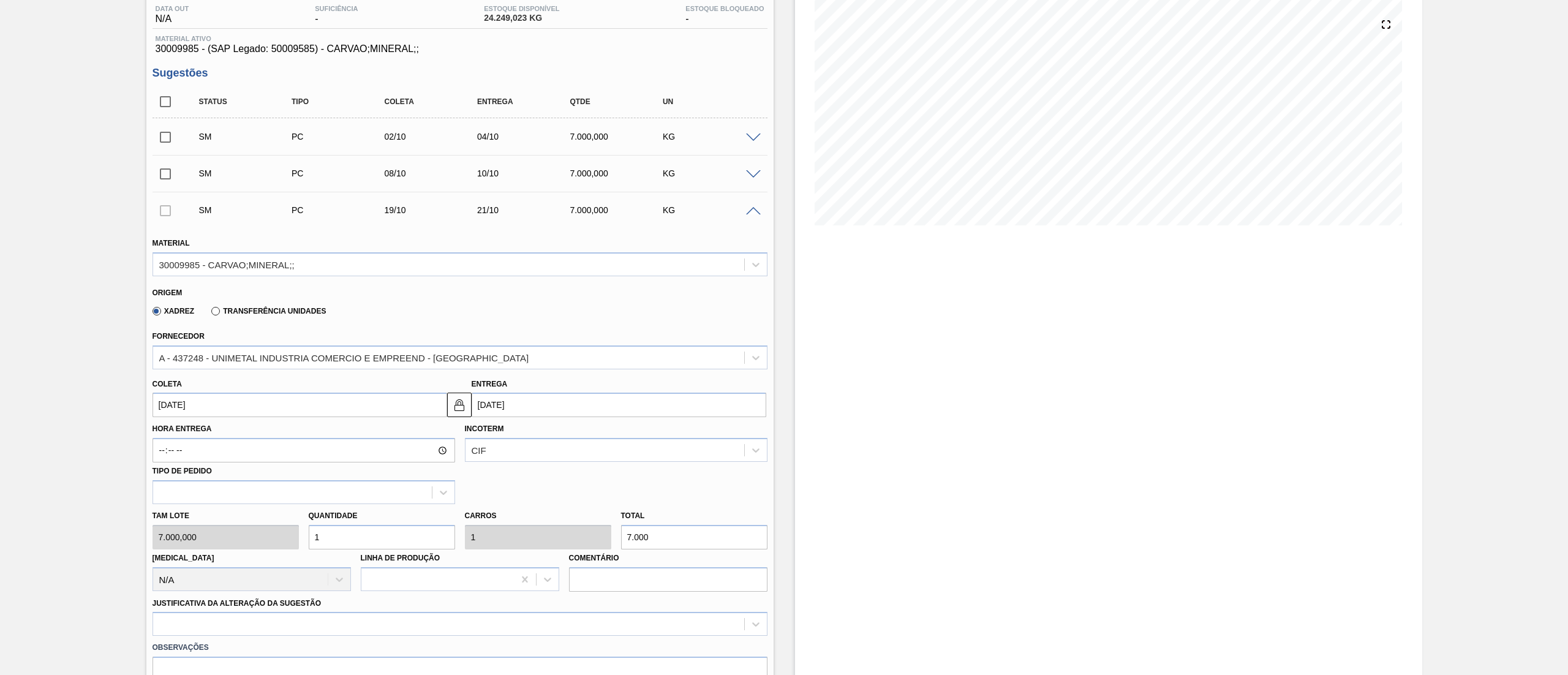
scroll to position [245, 0]
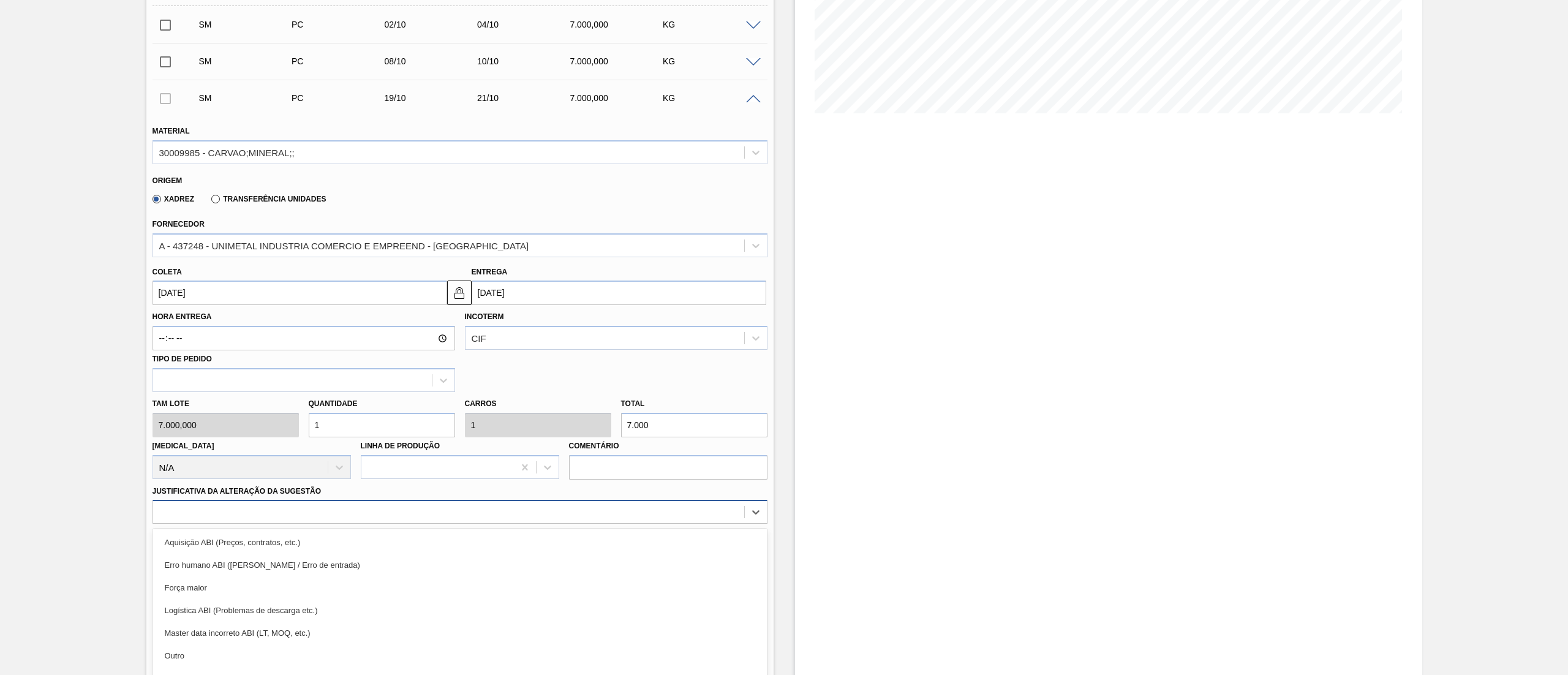
click at [235, 512] on div "option Erro humano ABI (Cálculo / Erro de entrada) focused, 2 of 18. 18 results…" at bounding box center [460, 511] width 615 height 24
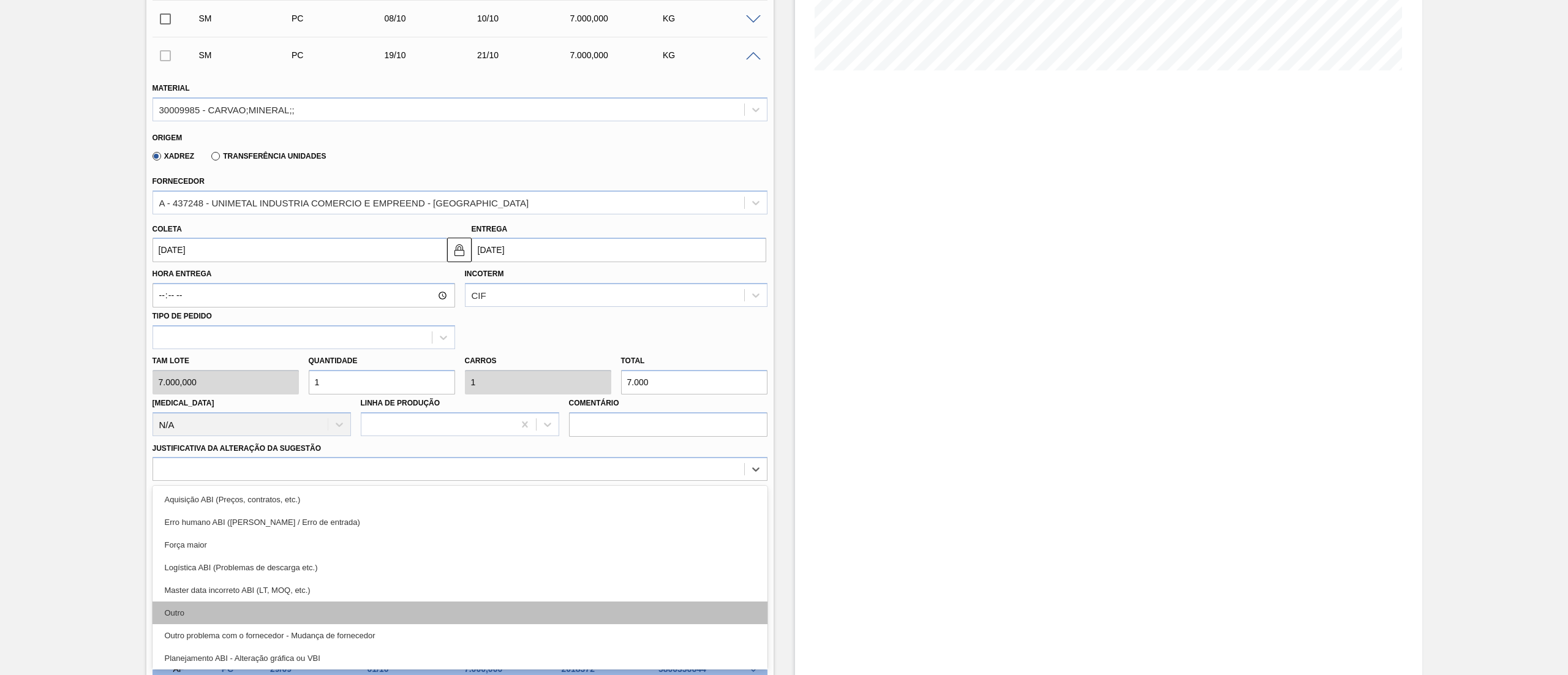
click at [219, 606] on div "Outro" at bounding box center [460, 612] width 615 height 22
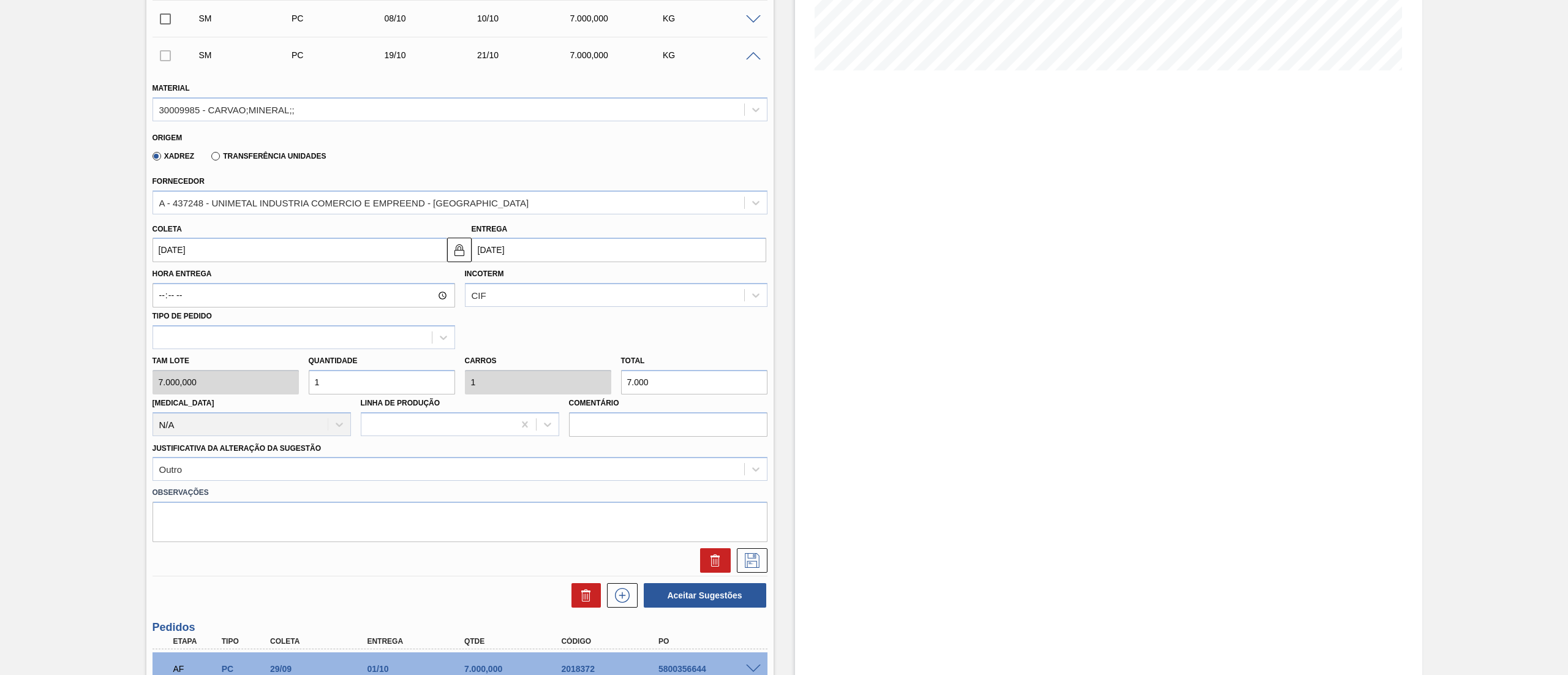
click at [748, 580] on div "Status Tipo [PERSON_NAME] Entrega Qtde UN SM PC 02/10 04/10 7.000,000 KG Materi…" at bounding box center [460, 270] width 615 height 678
click at [748, 559] on icon at bounding box center [752, 560] width 19 height 15
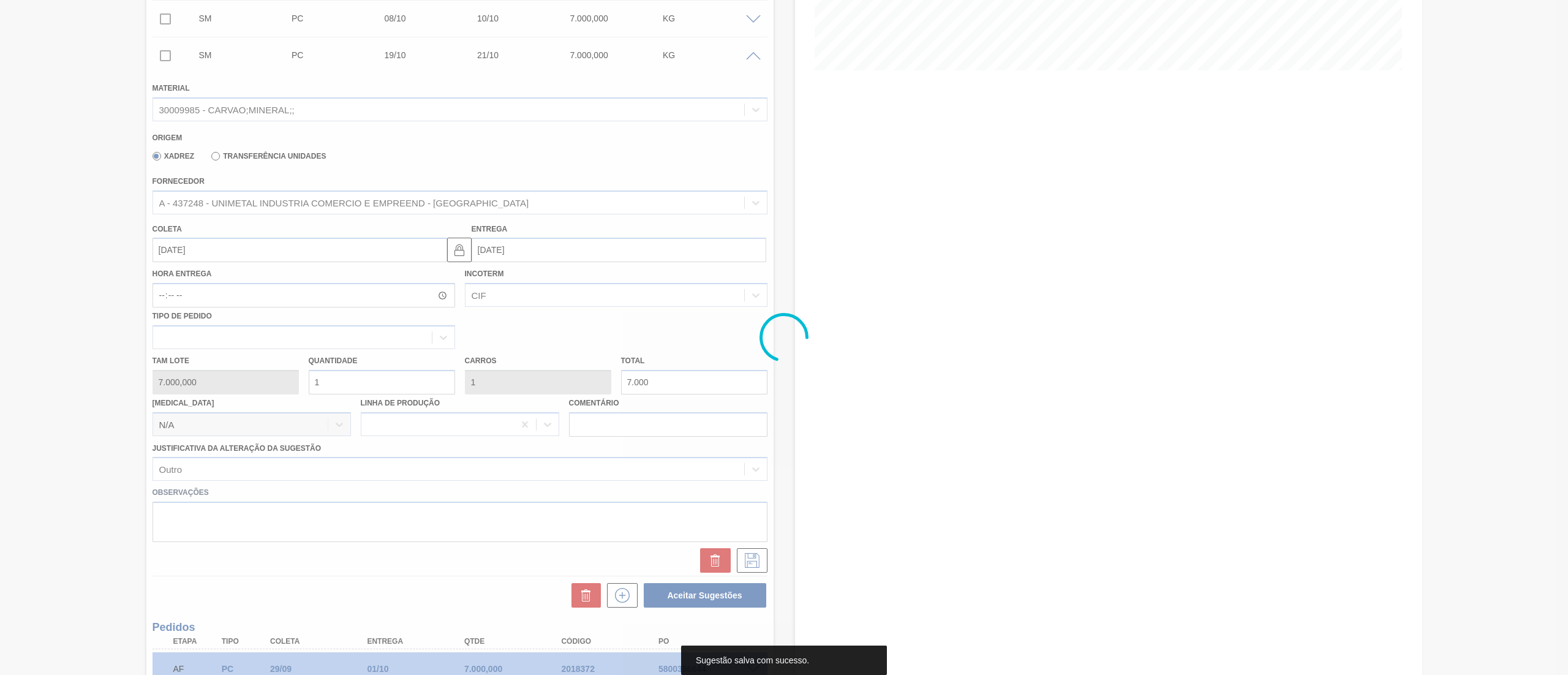
scroll to position [0, 0]
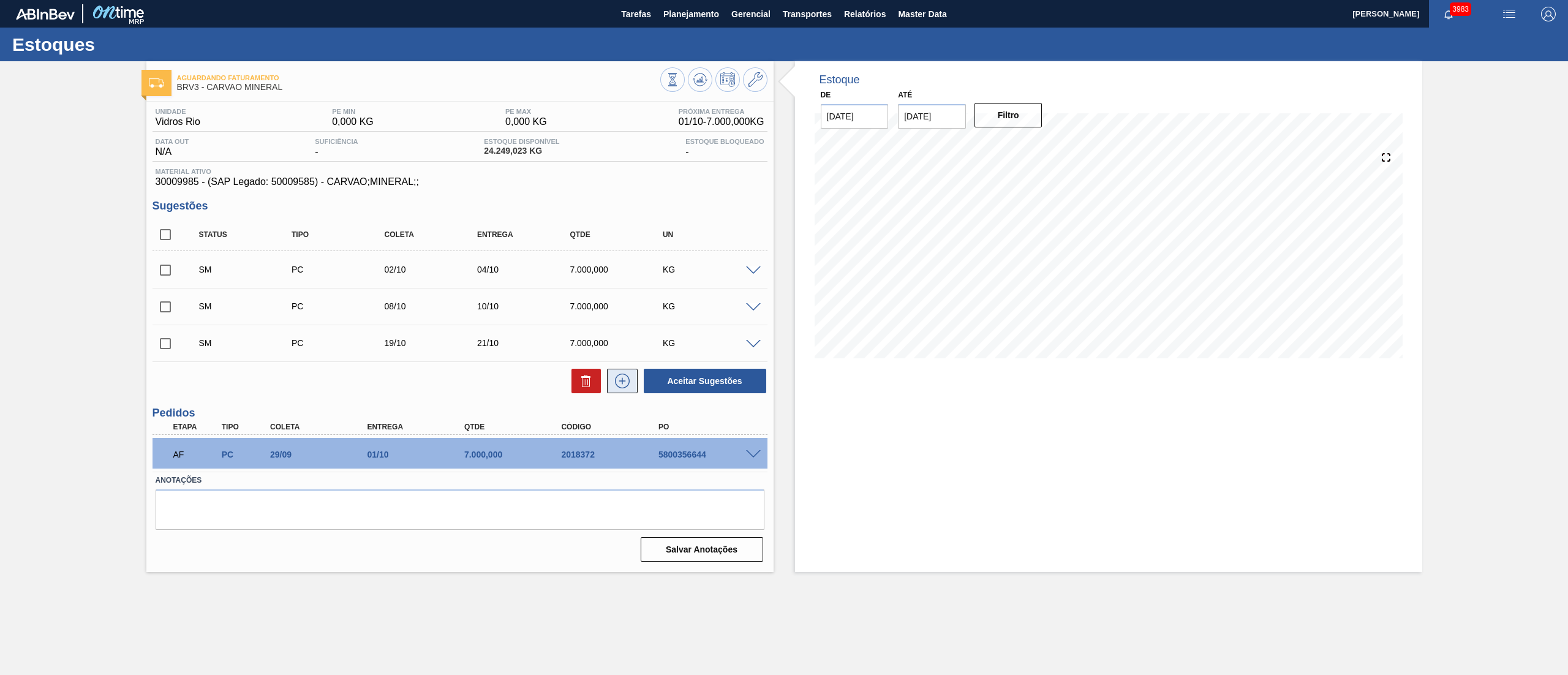
drag, startPoint x: 620, startPoint y: 394, endPoint x: 622, endPoint y: 386, distance: 8.2
click at [622, 386] on div "Aceitar Sugestões" at bounding box center [460, 382] width 615 height 27
click at [622, 386] on icon at bounding box center [622, 381] width 19 height 15
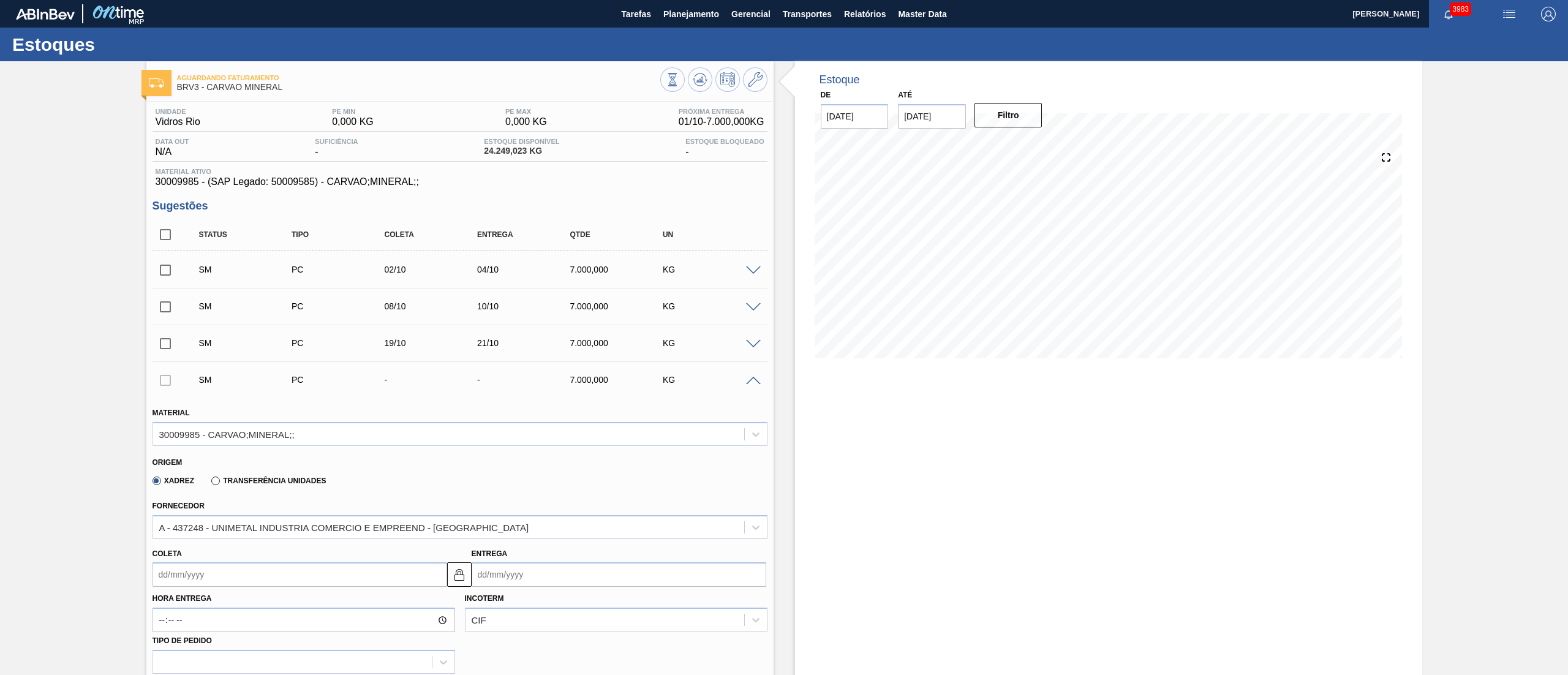
click at [516, 573] on input "Entrega" at bounding box center [618, 574] width 294 height 24
click at [608, 423] on button "Next Month" at bounding box center [608, 420] width 9 height 9
click at [542, 537] on div "29" at bounding box center [545, 538] width 16 height 16
type input "[DATE]"
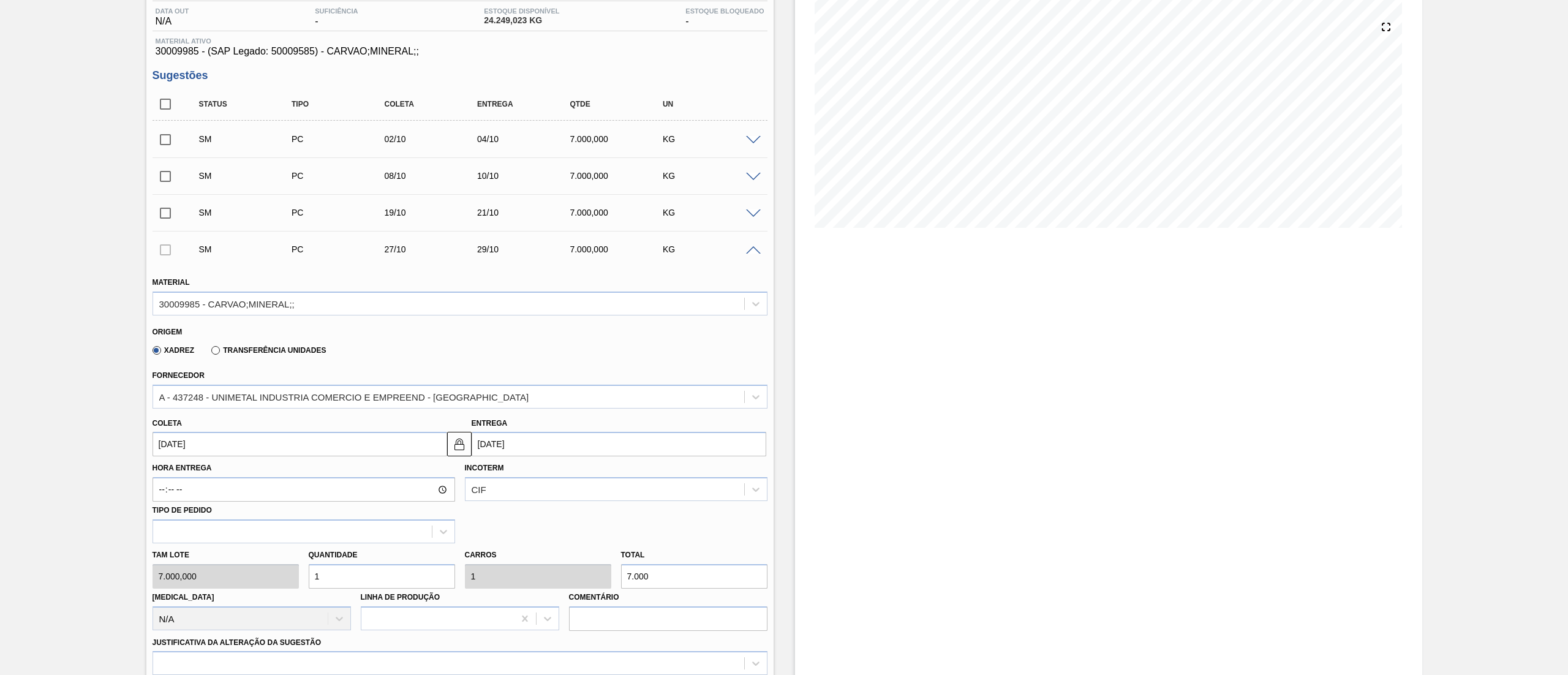
scroll to position [368, 0]
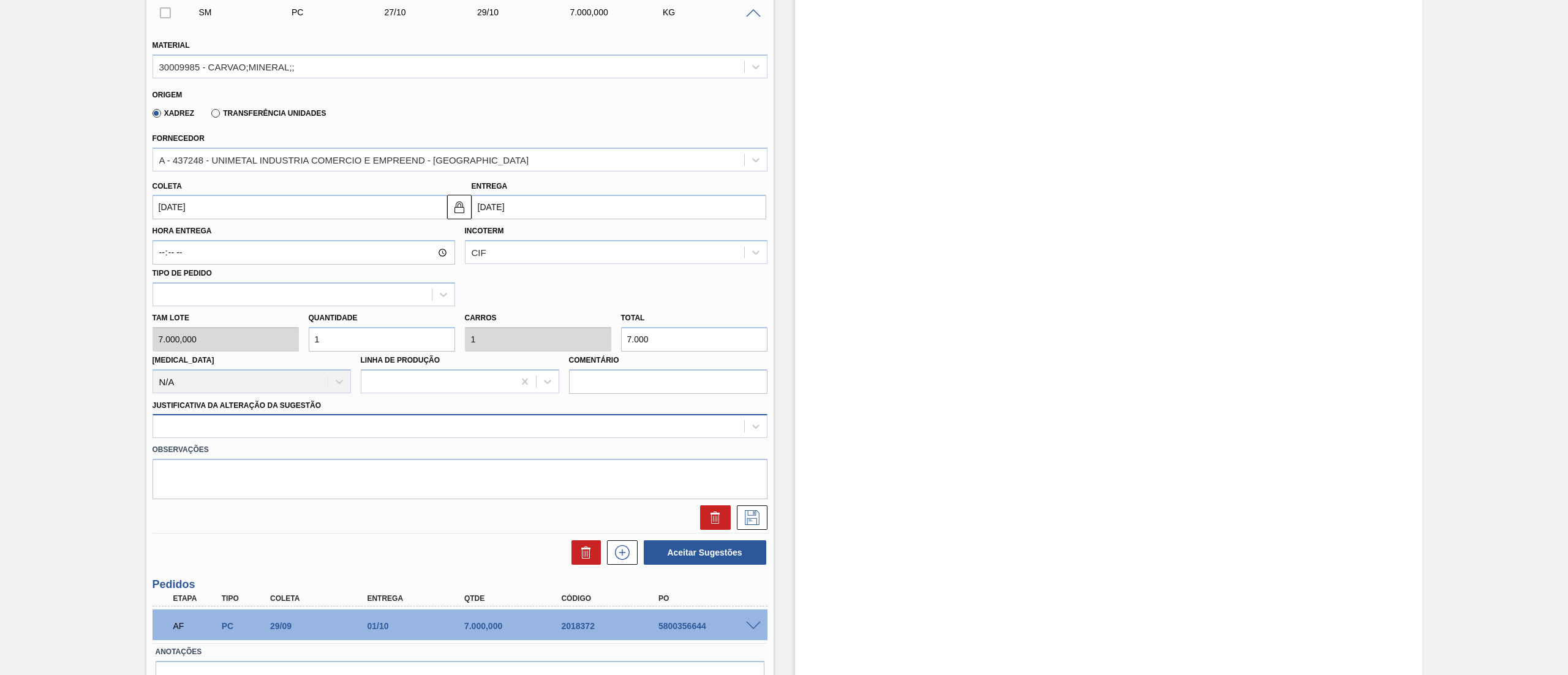
click at [218, 423] on div at bounding box center [448, 426] width 590 height 17
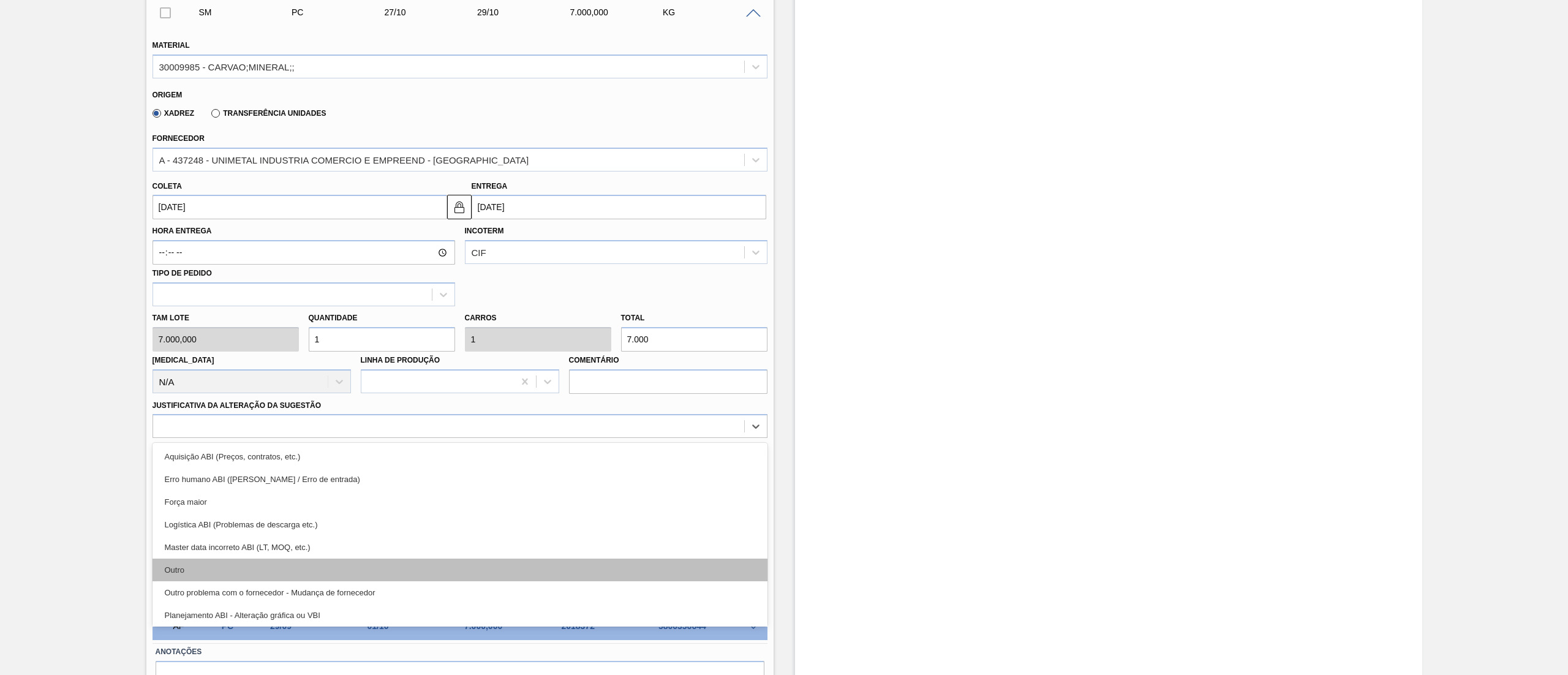
click at [199, 576] on div "Outro" at bounding box center [460, 569] width 615 height 22
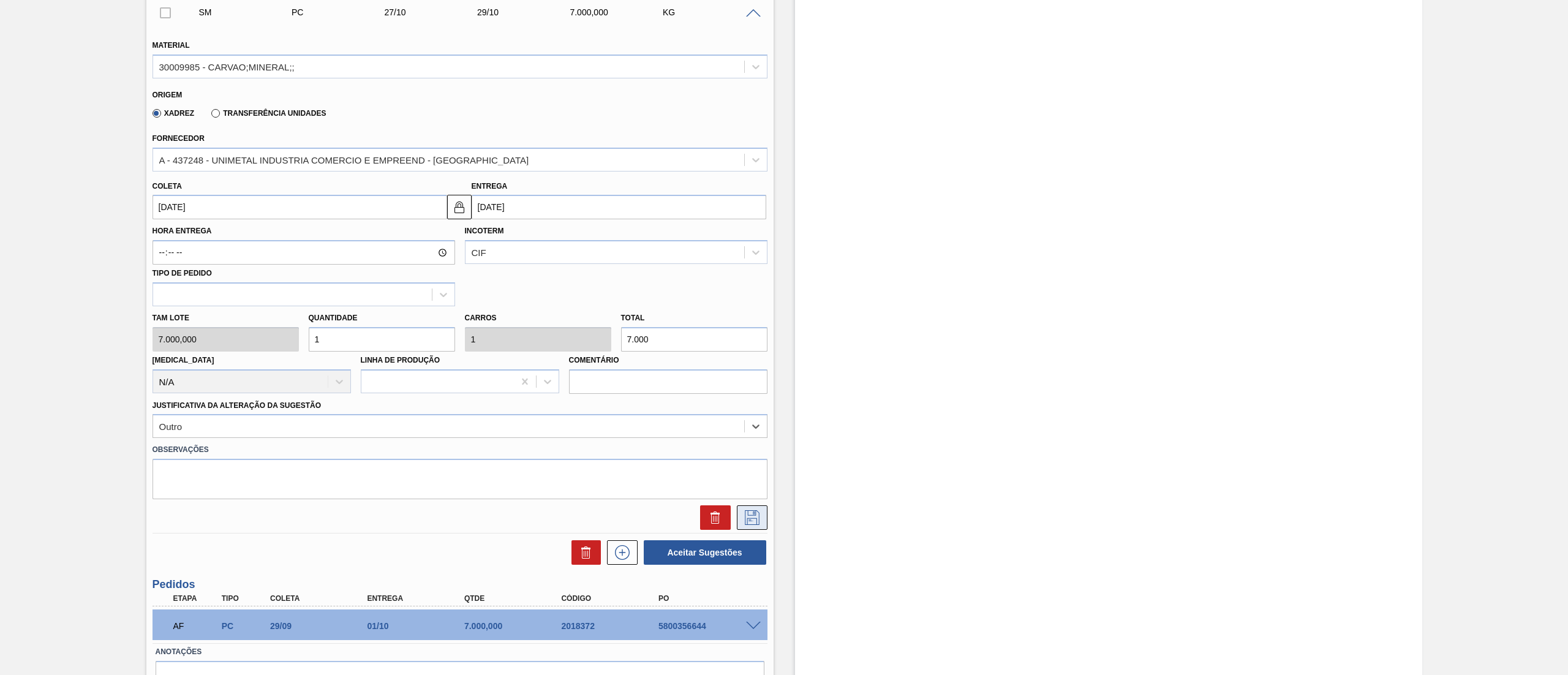
click at [758, 511] on icon at bounding box center [752, 517] width 19 height 15
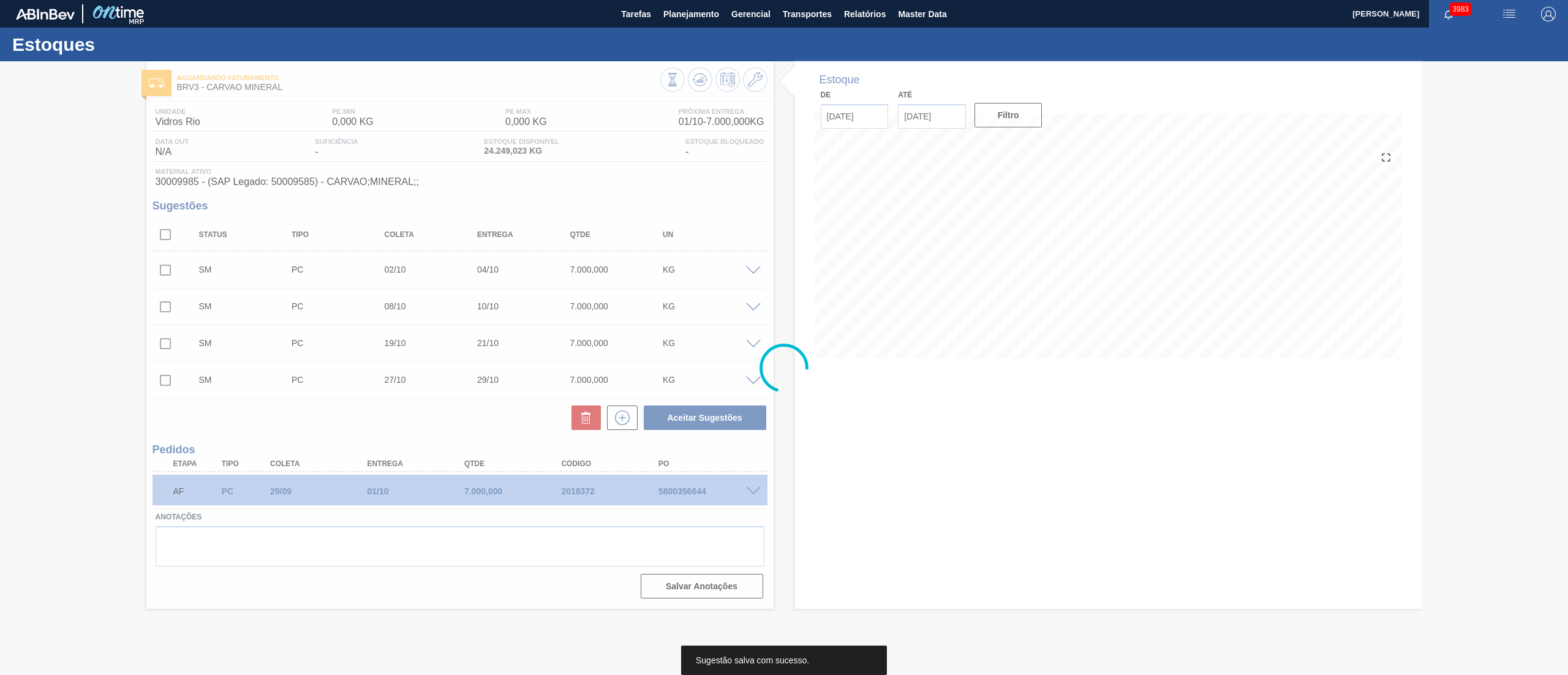
scroll to position [0, 0]
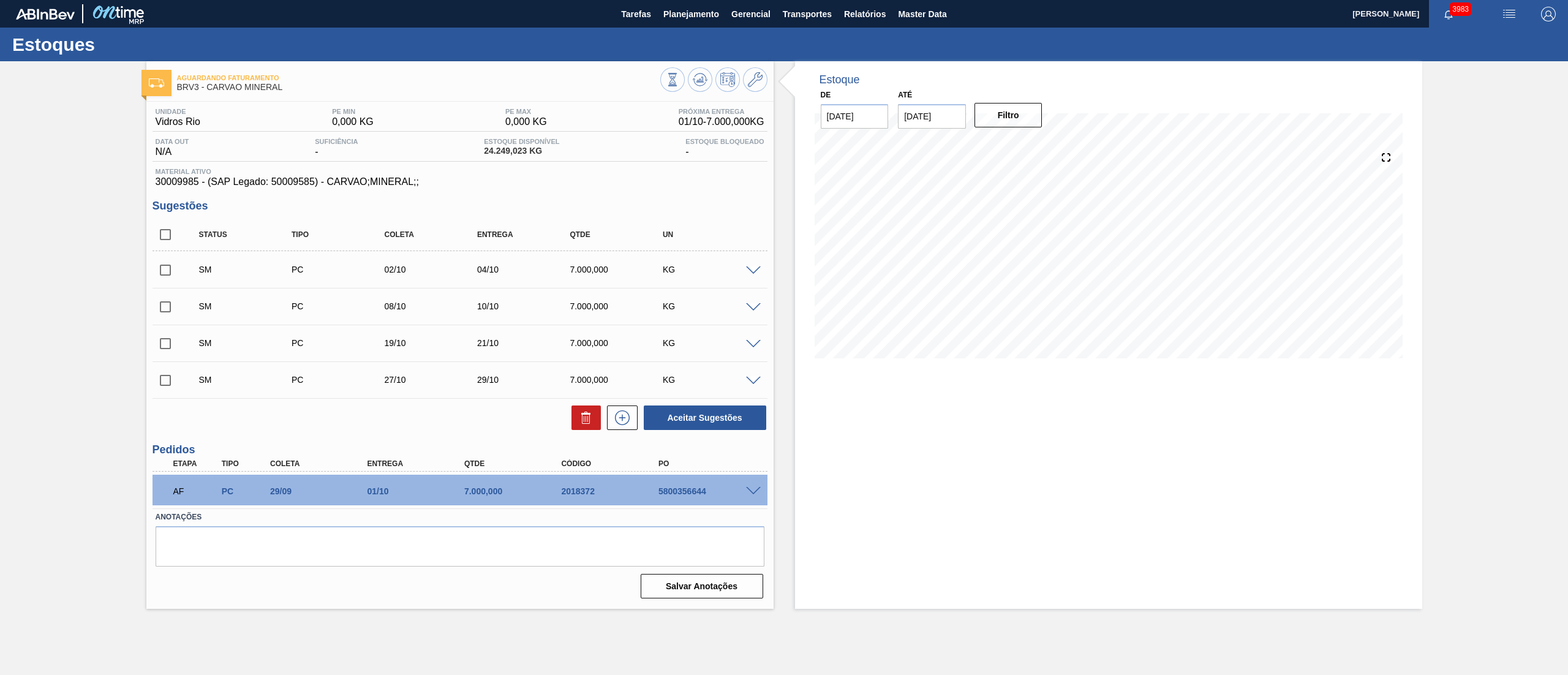
drag, startPoint x: 165, startPoint y: 225, endPoint x: 189, endPoint y: 257, distance: 40.0
click at [165, 228] on input "checkbox" at bounding box center [166, 234] width 26 height 26
checkbox input "true"
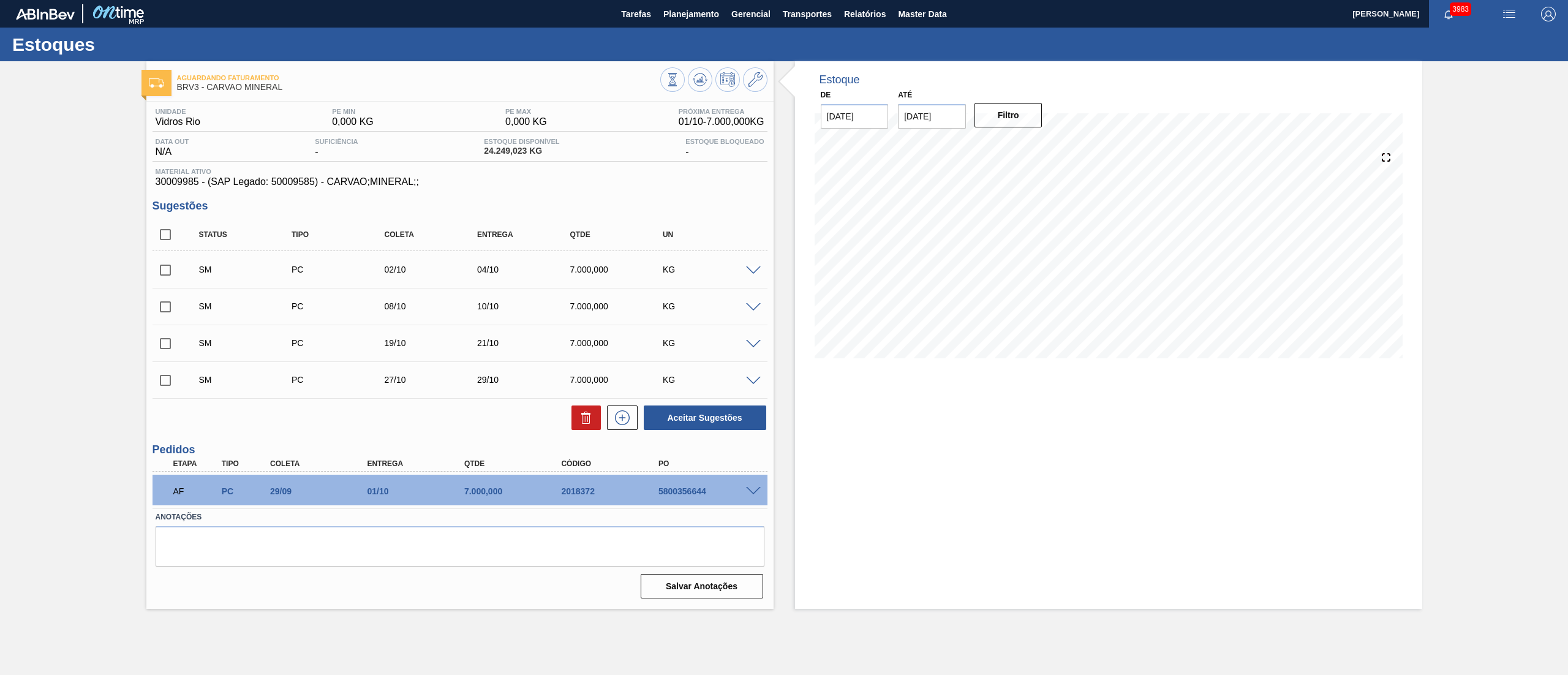
checkbox input "true"
click at [698, 421] on button "Aceitar Sugestões" at bounding box center [705, 417] width 123 height 24
checkbox input "false"
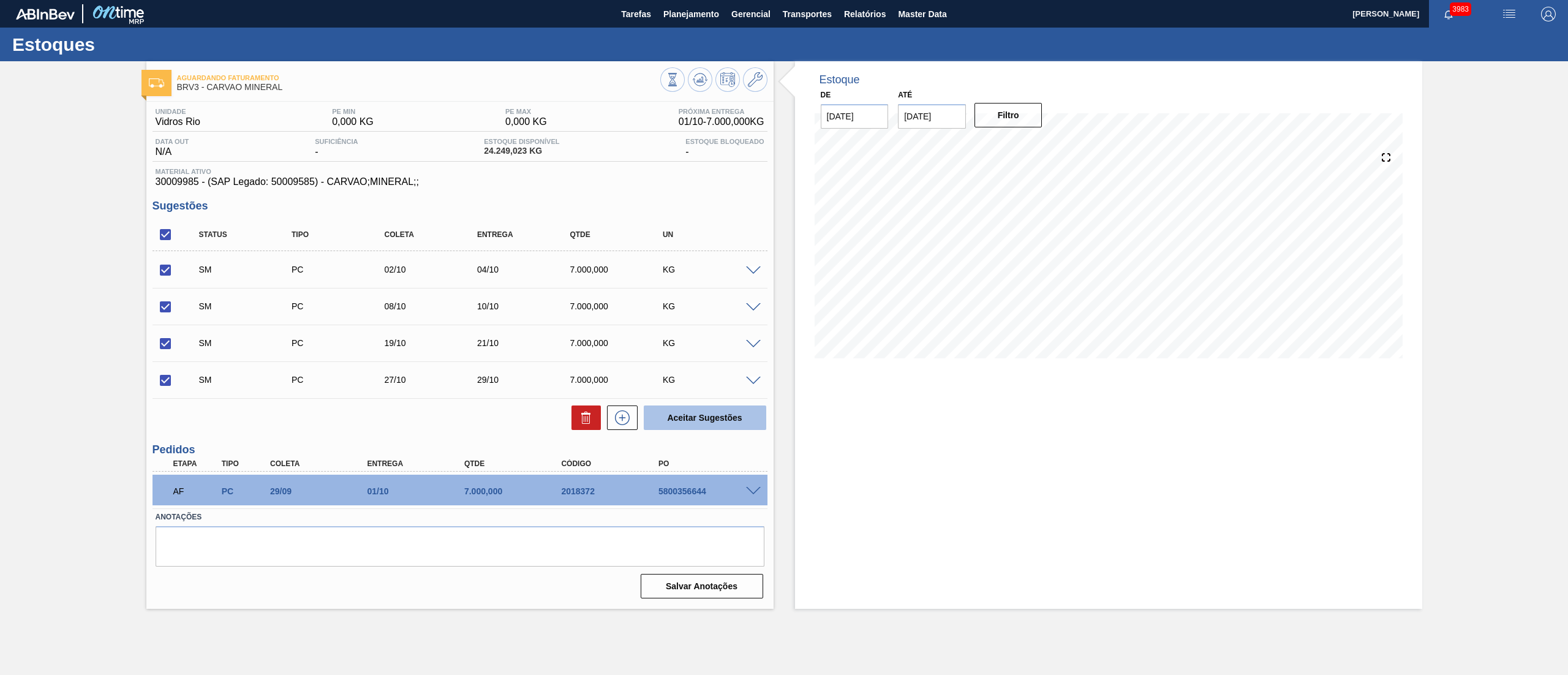
checkbox input "false"
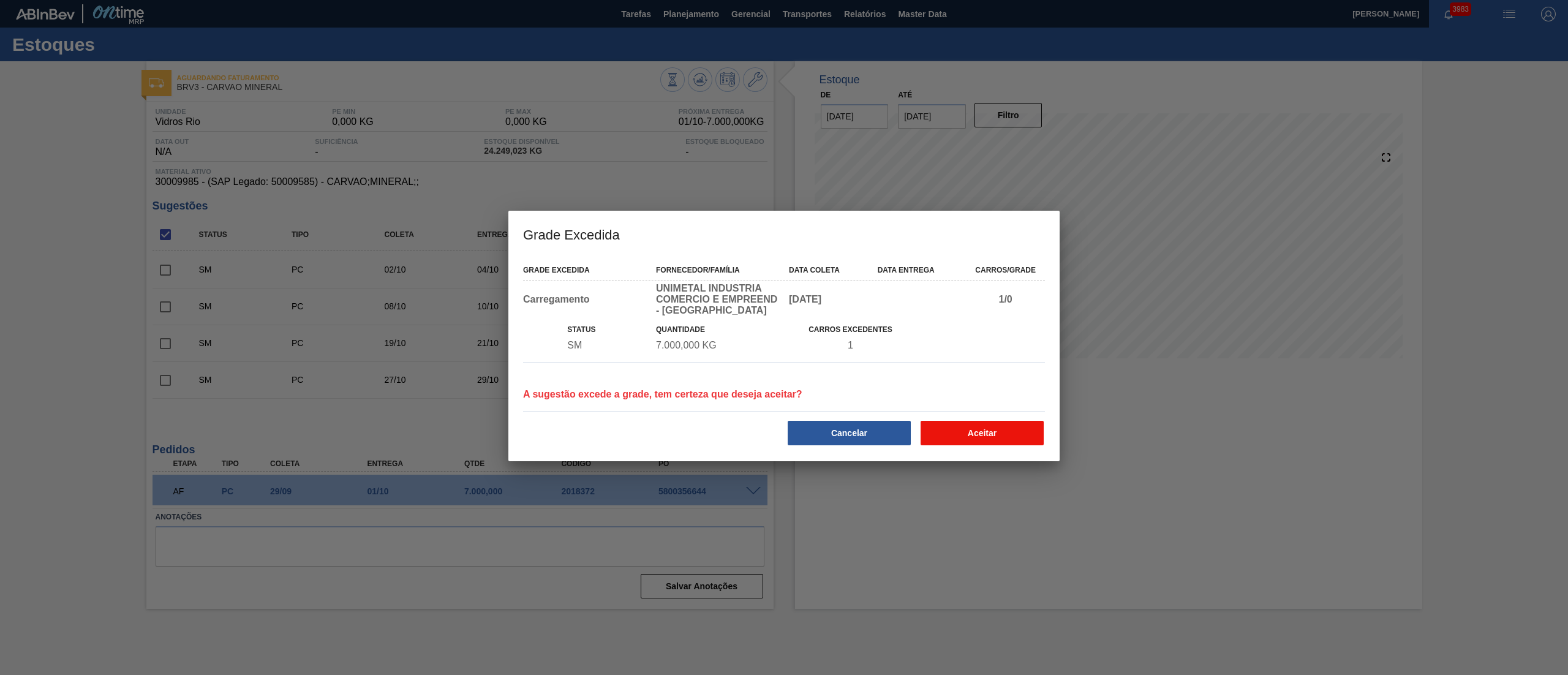
click at [964, 441] on button "Aceitar" at bounding box center [981, 433] width 123 height 24
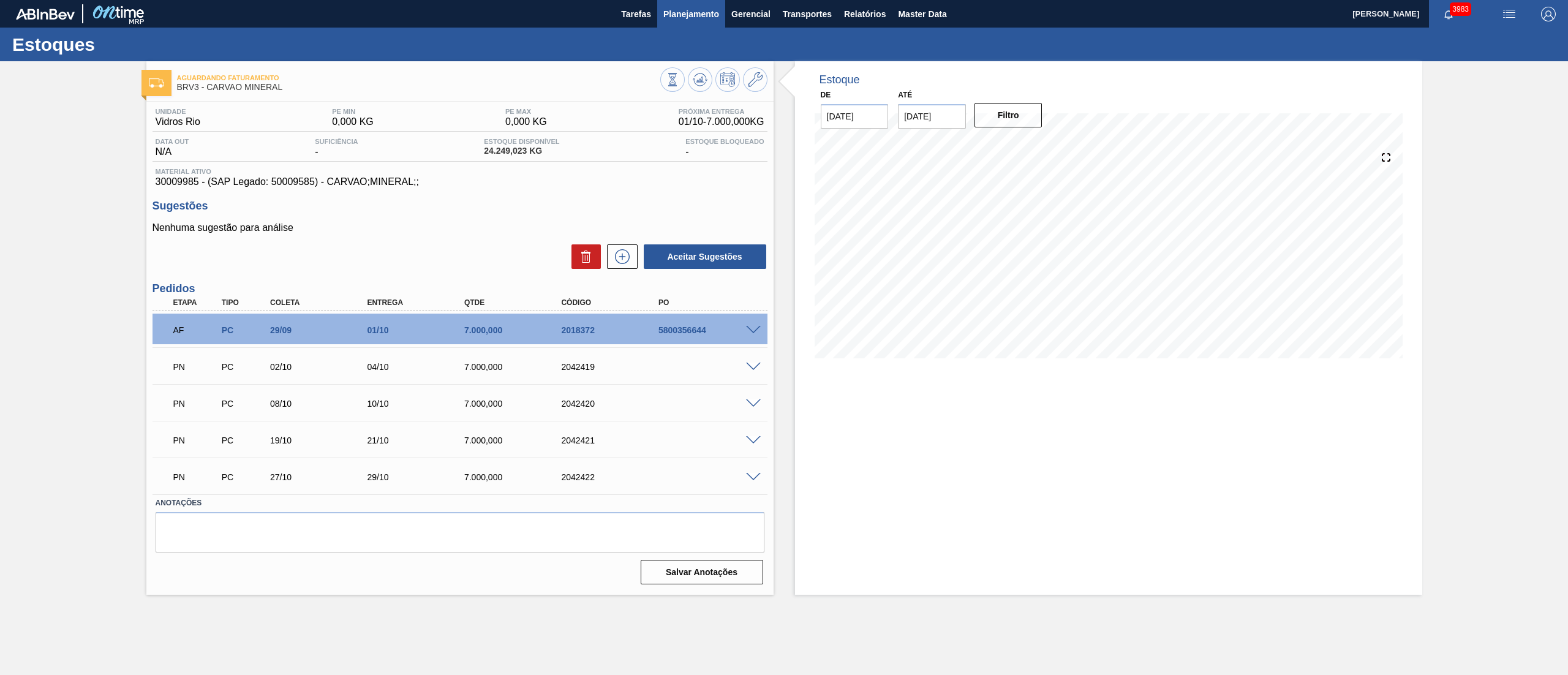
click at [686, 26] on button "Planejamento" at bounding box center [691, 14] width 68 height 27
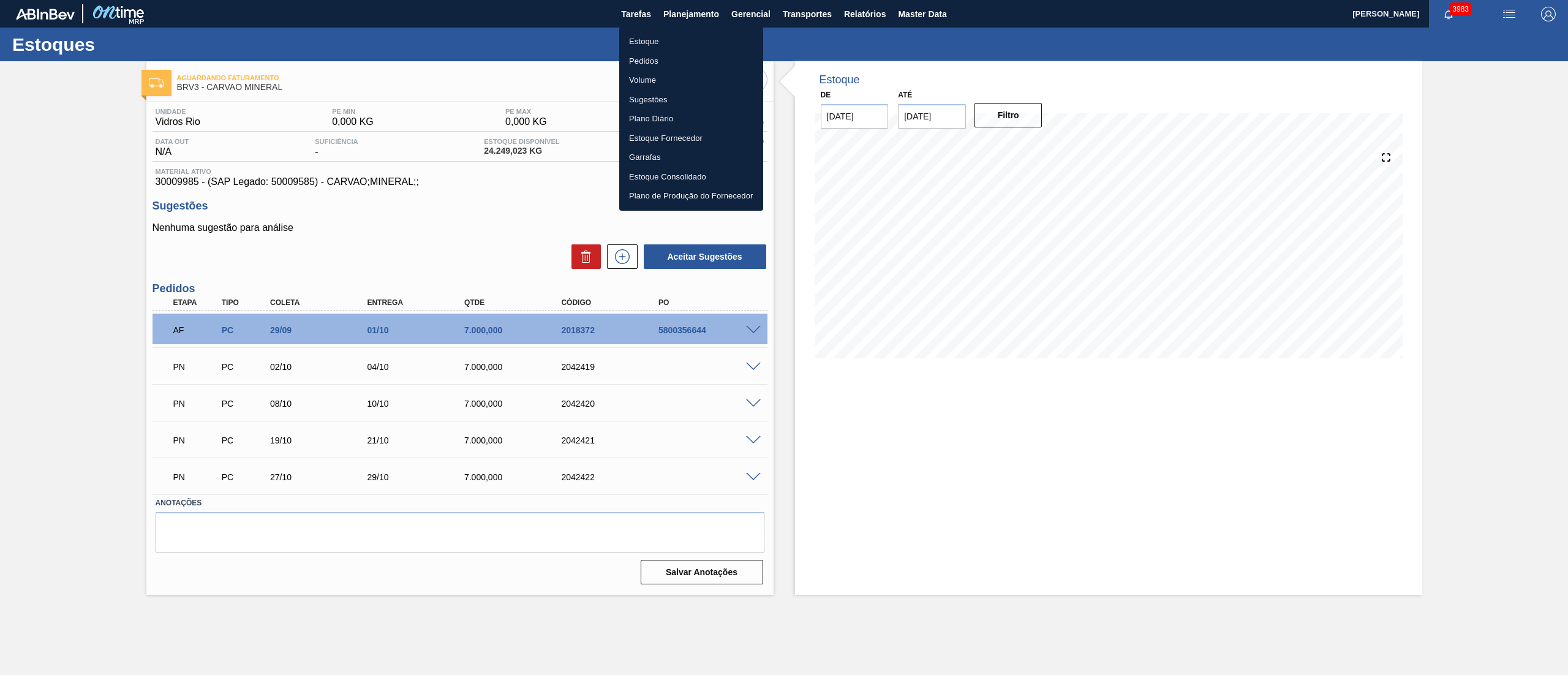
click at [656, 46] on li "Estoque" at bounding box center [691, 42] width 144 height 19
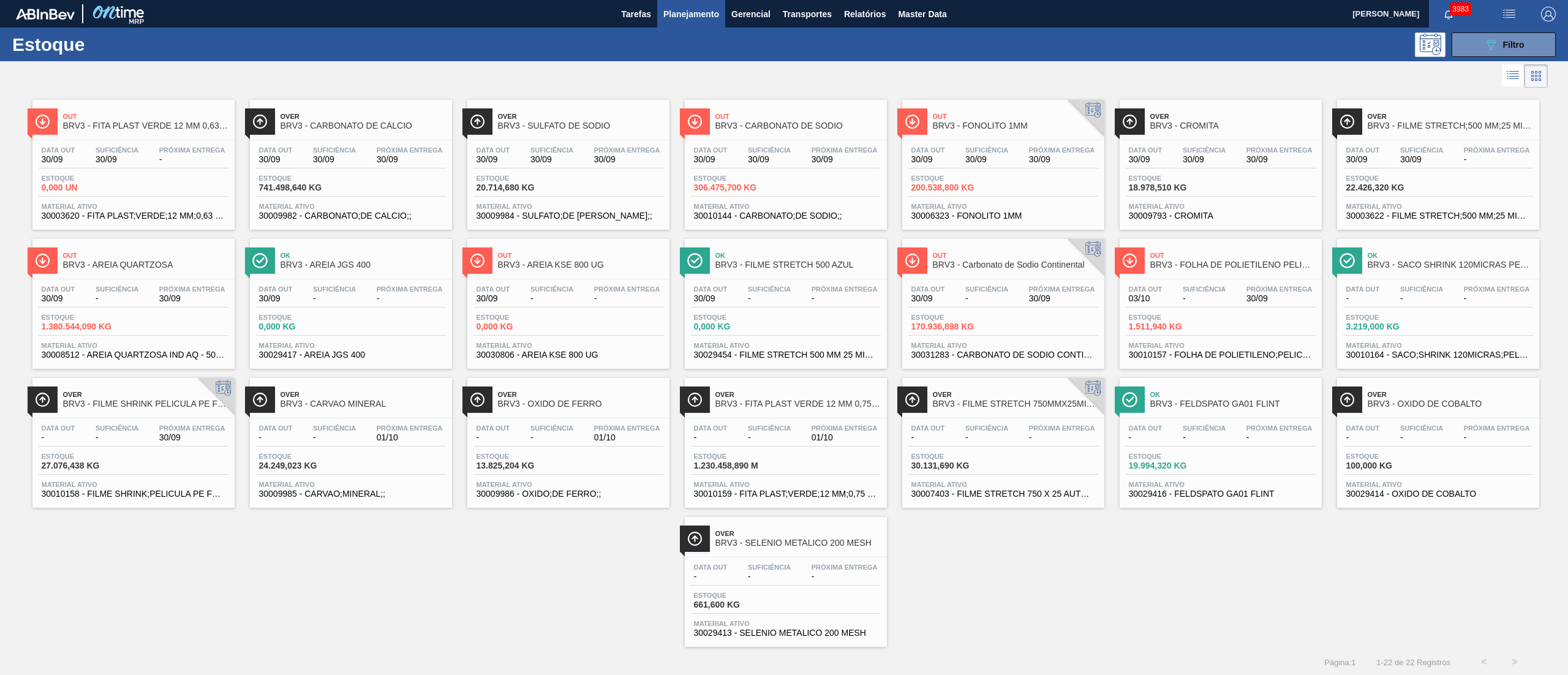
click at [1187, 159] on span "30/09" at bounding box center [1204, 159] width 43 height 9
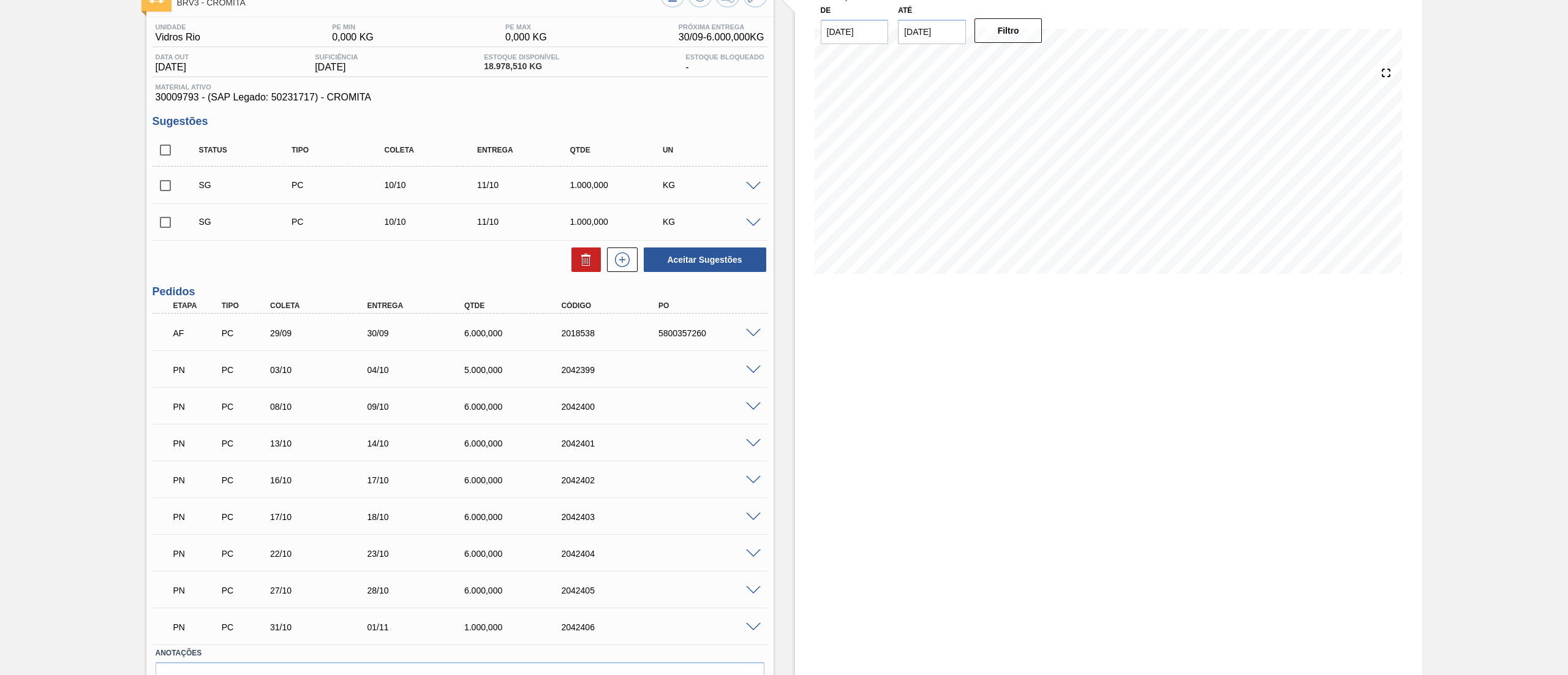
scroll to position [154, 0]
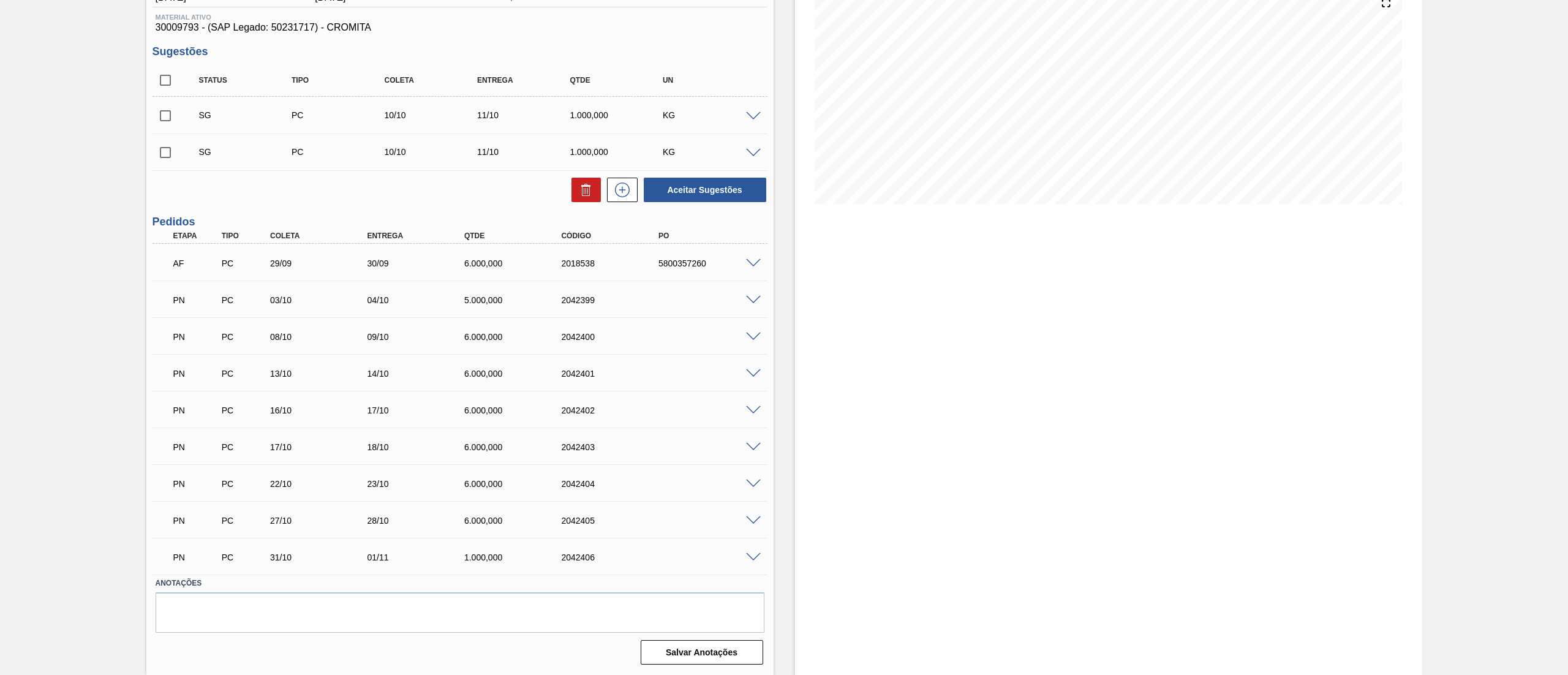
click at [748, 410] on span at bounding box center [753, 410] width 15 height 9
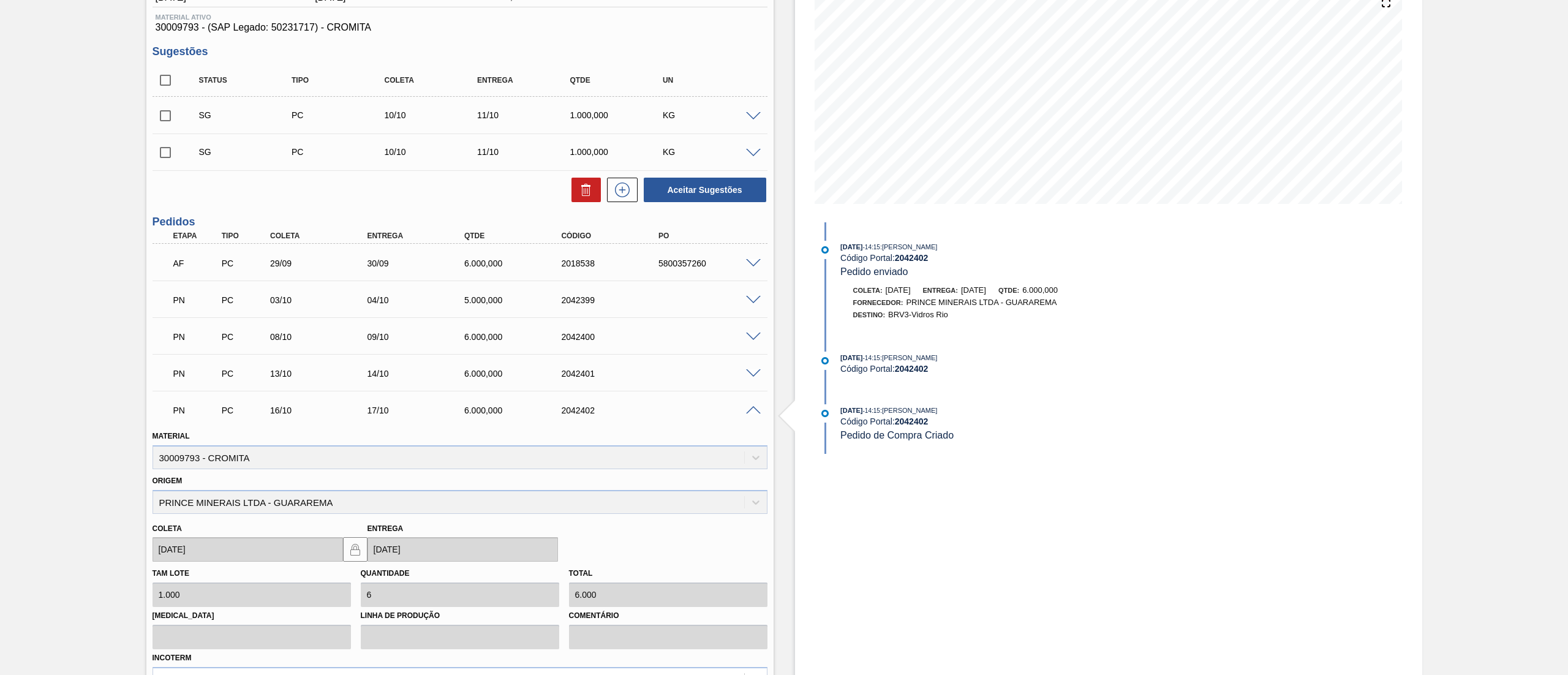
drag, startPoint x: 59, startPoint y: 534, endPoint x: 218, endPoint y: 537, distance: 159.0
click at [57, 534] on div "Aguardando Faturamento BRV3 - CROMITA Unidade Vidros Rio PE MIN 0,000 KG PE MAX…" at bounding box center [784, 440] width 1568 height 1065
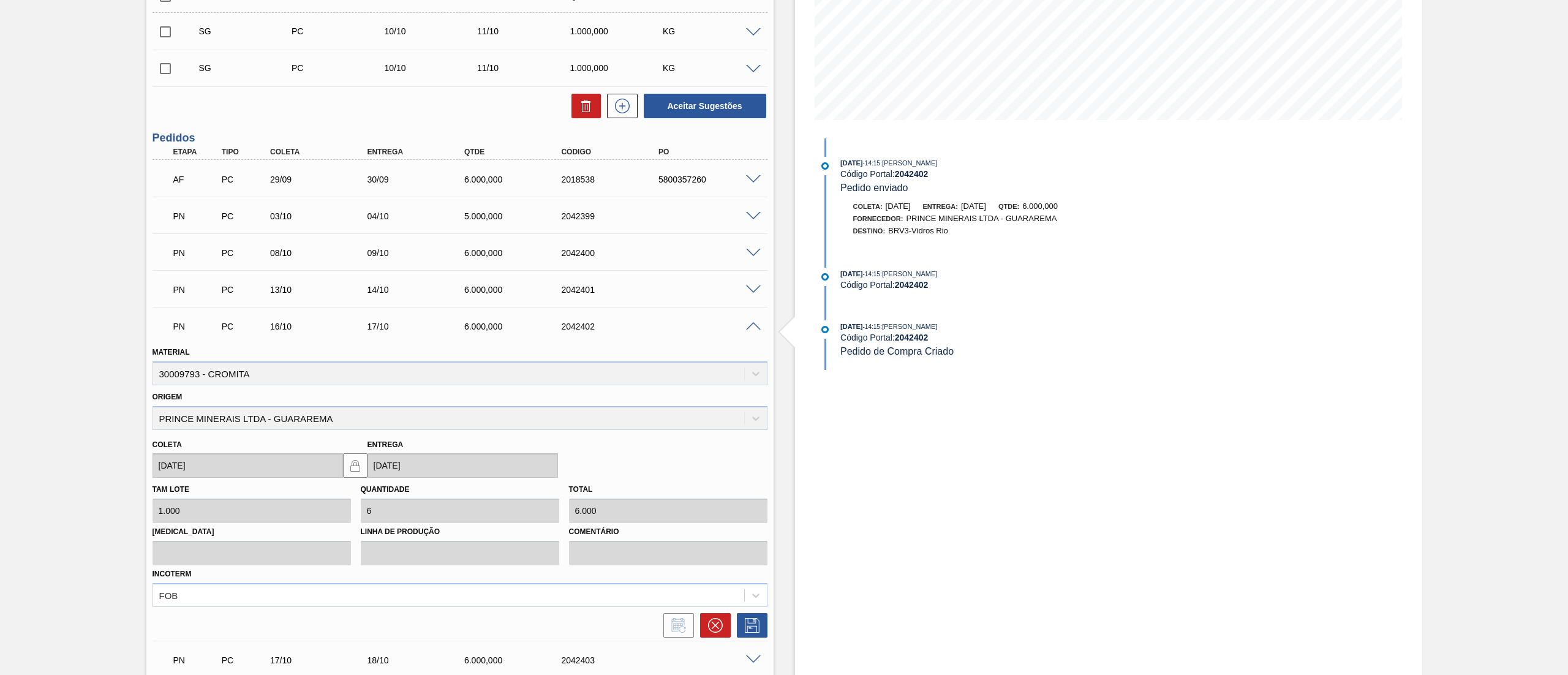
scroll to position [277, 0]
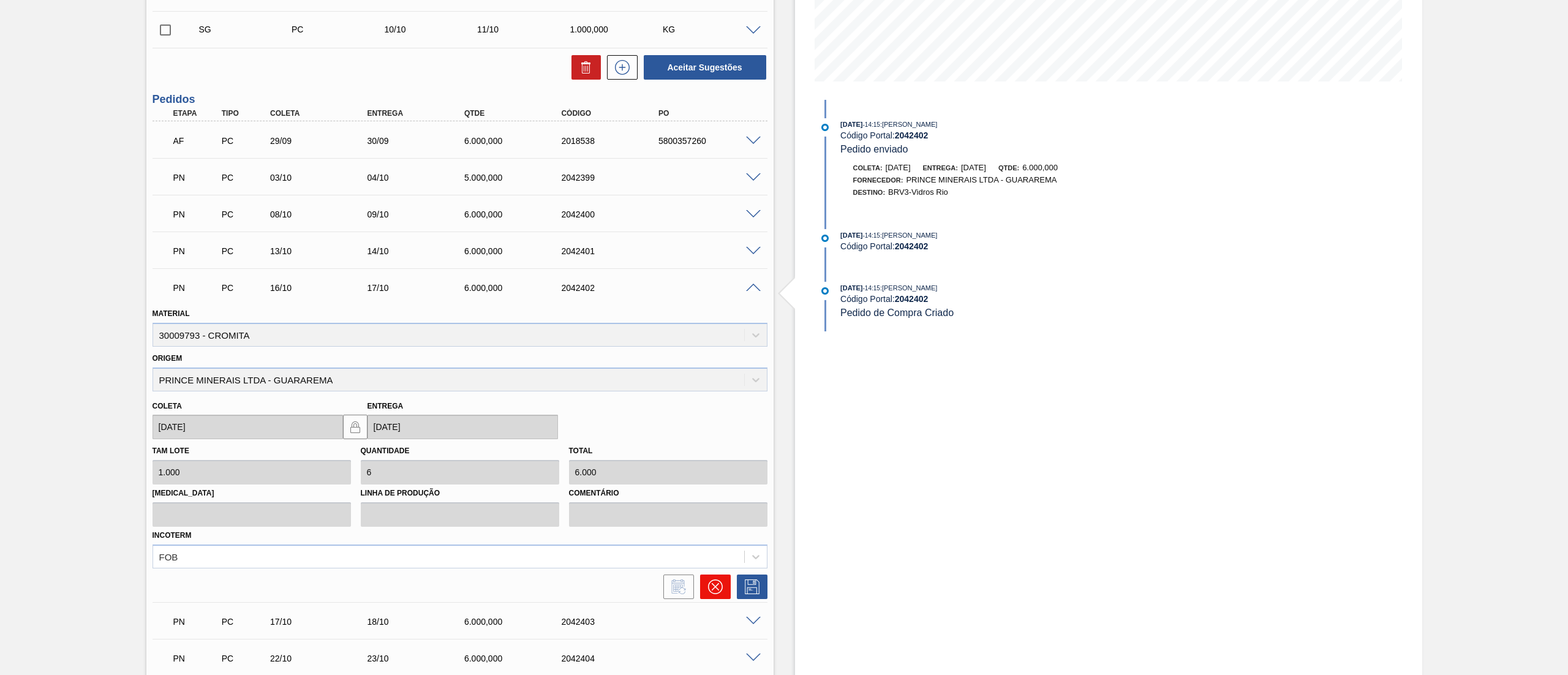
click at [710, 583] on icon at bounding box center [714, 587] width 8 height 8
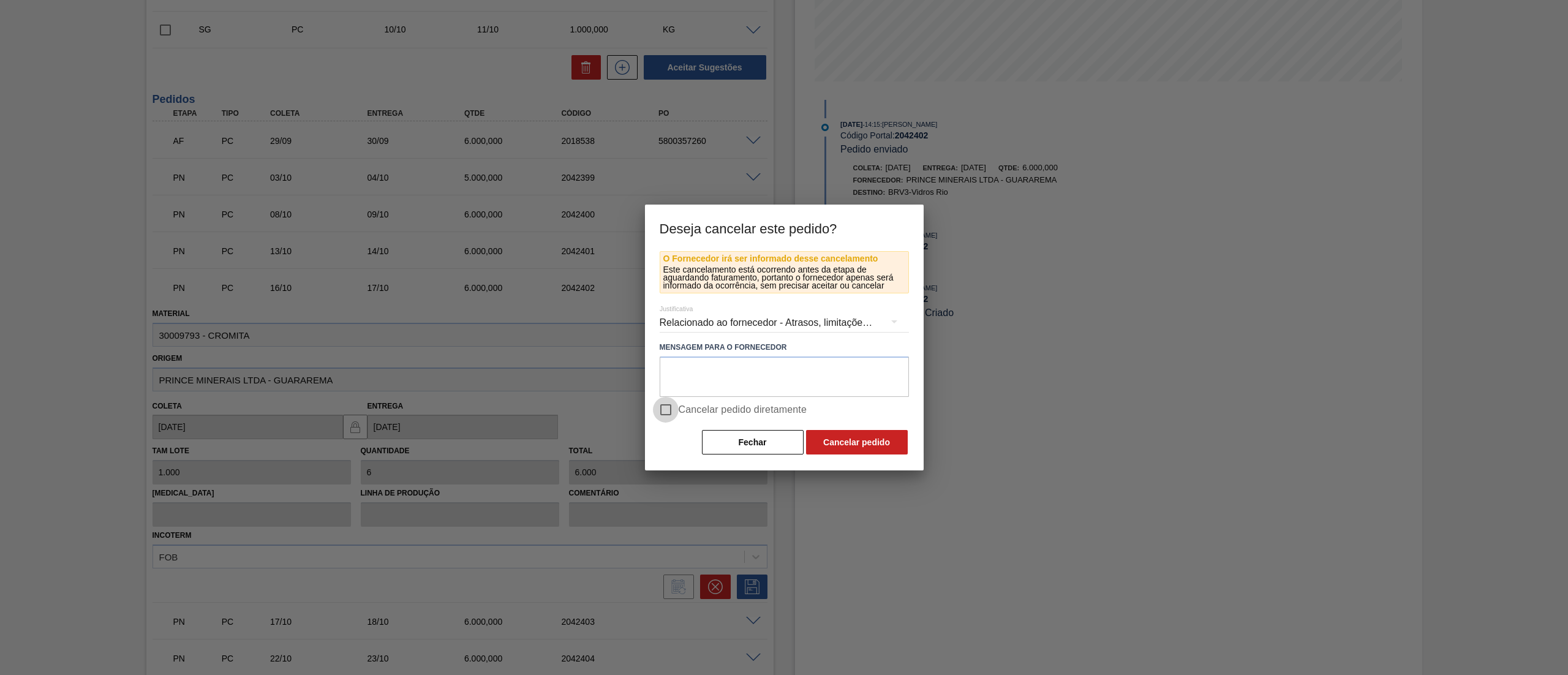
click at [666, 402] on input "Cancelar pedido diretamente" at bounding box center [665, 410] width 26 height 26
checkbox input "true"
click at [874, 445] on button "Cancelar pedido" at bounding box center [857, 442] width 102 height 24
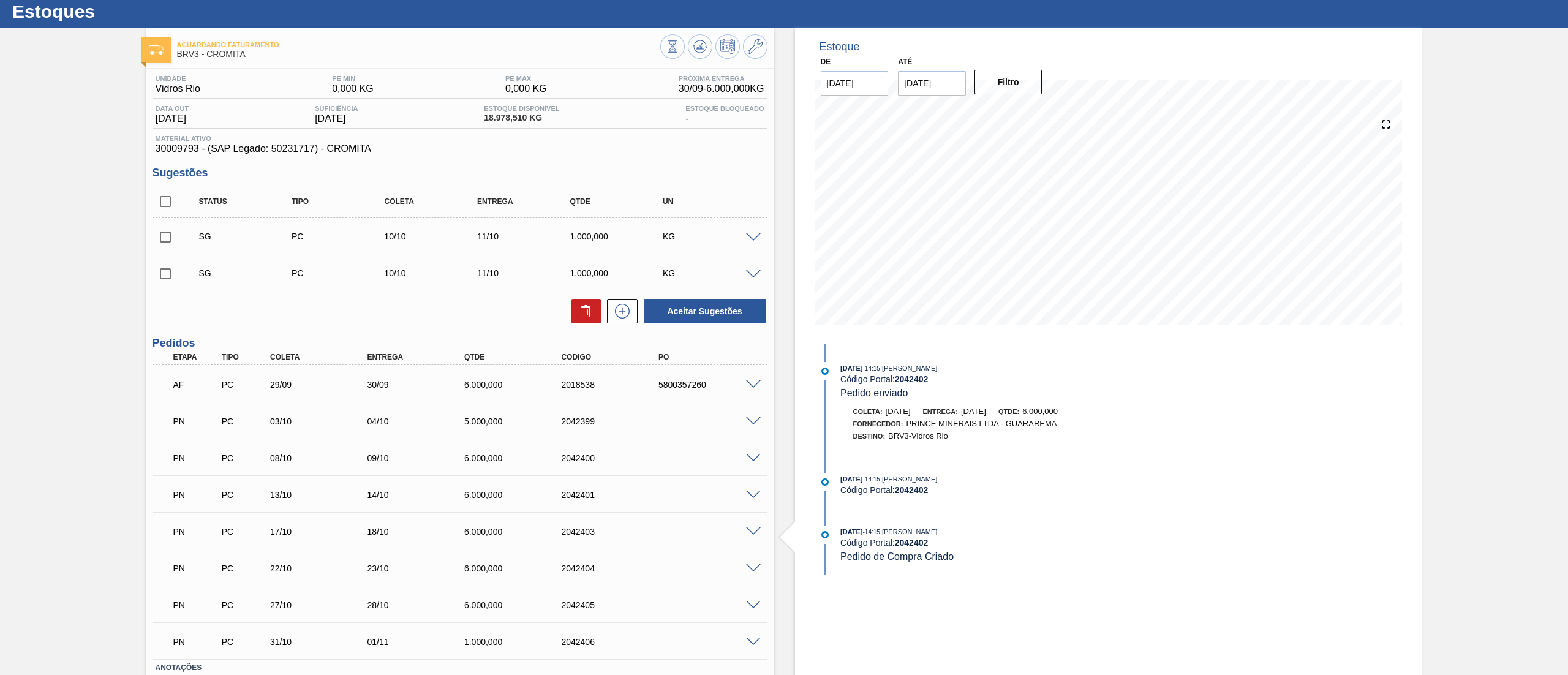
scroll to position [0, 0]
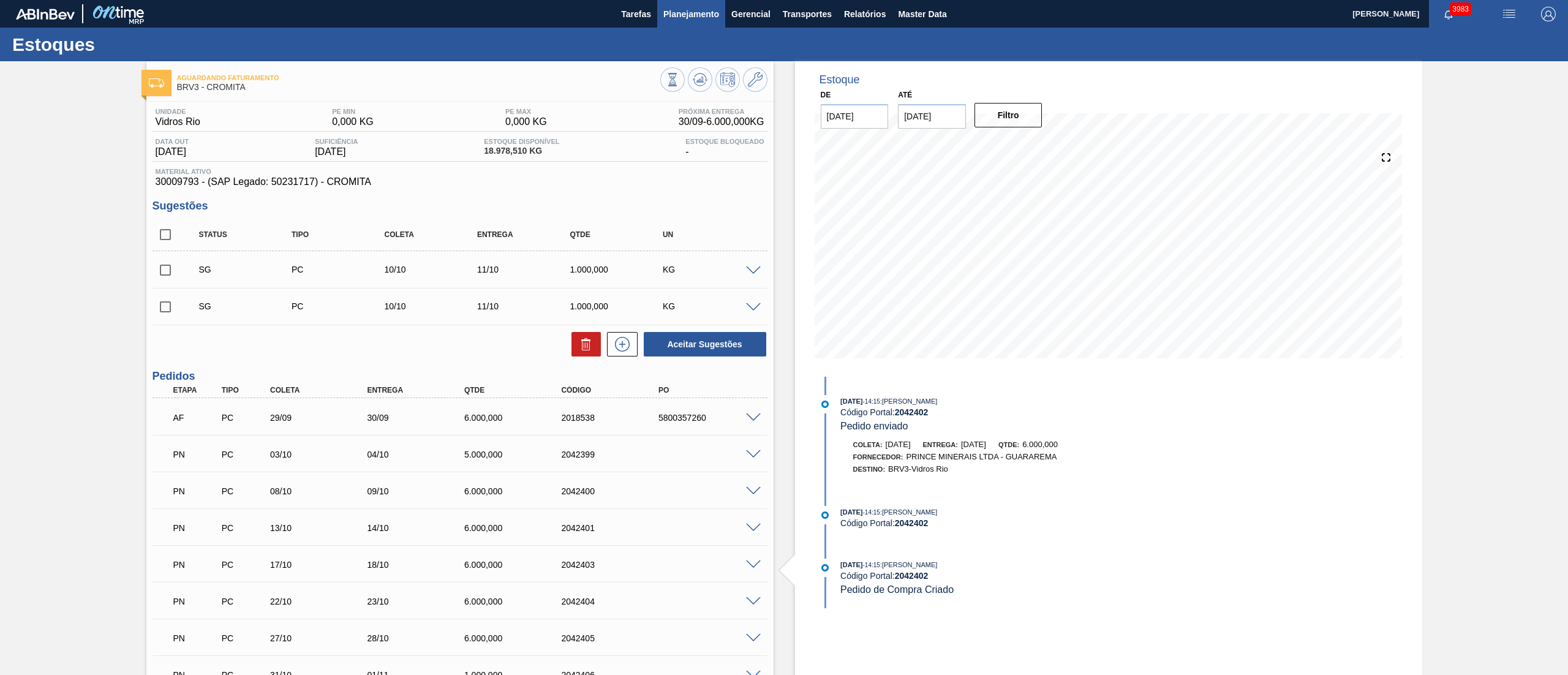
click at [684, 18] on span "Planejamento" at bounding box center [691, 14] width 56 height 15
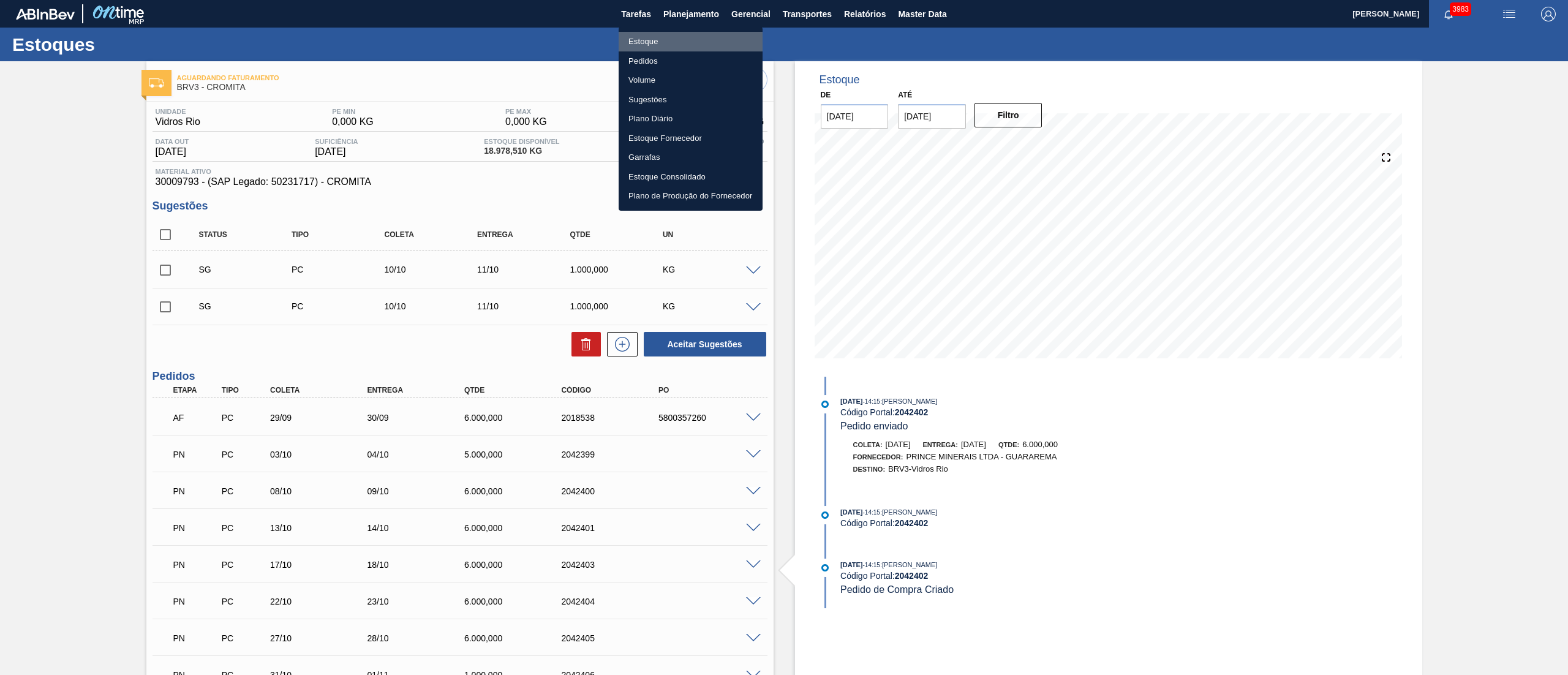
click at [630, 39] on li "Estoque" at bounding box center [690, 42] width 144 height 19
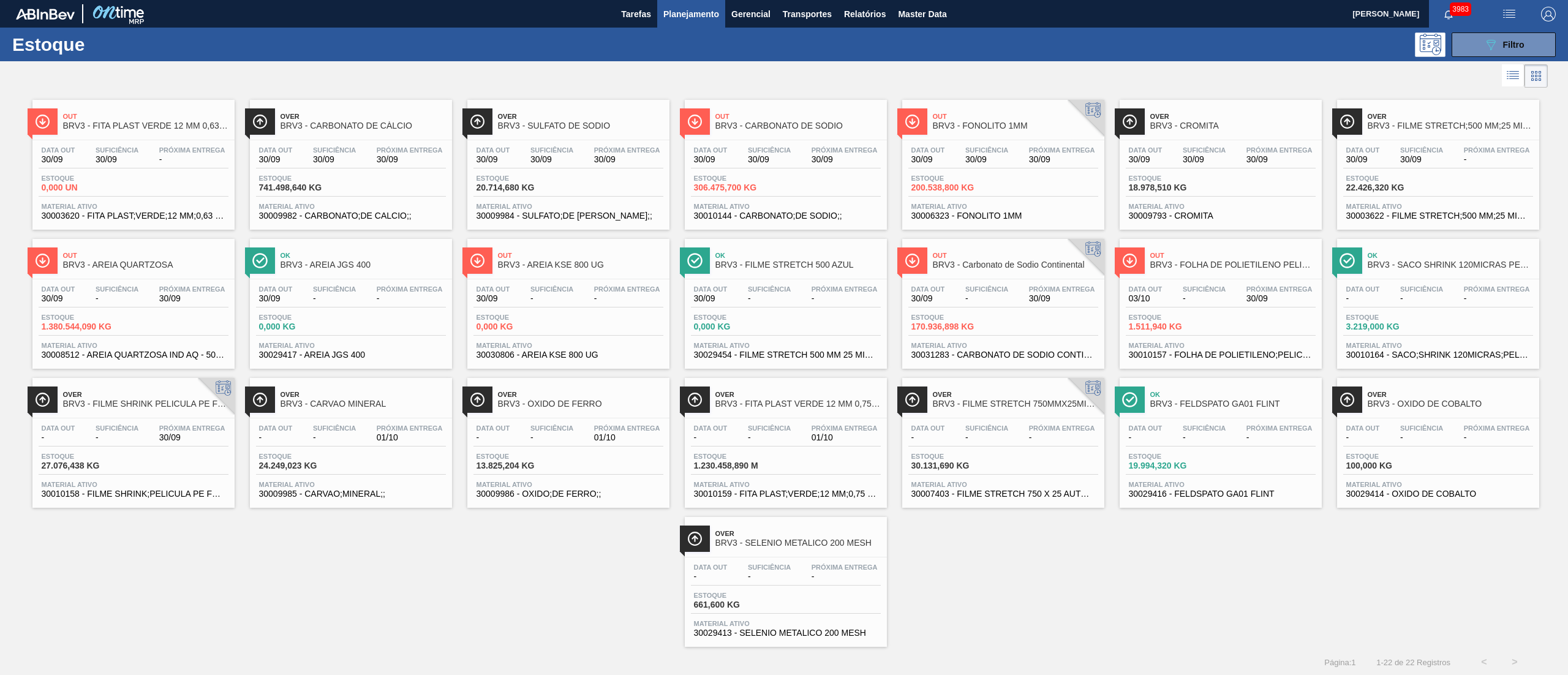
click at [506, 151] on span "Data out" at bounding box center [493, 150] width 34 height 8
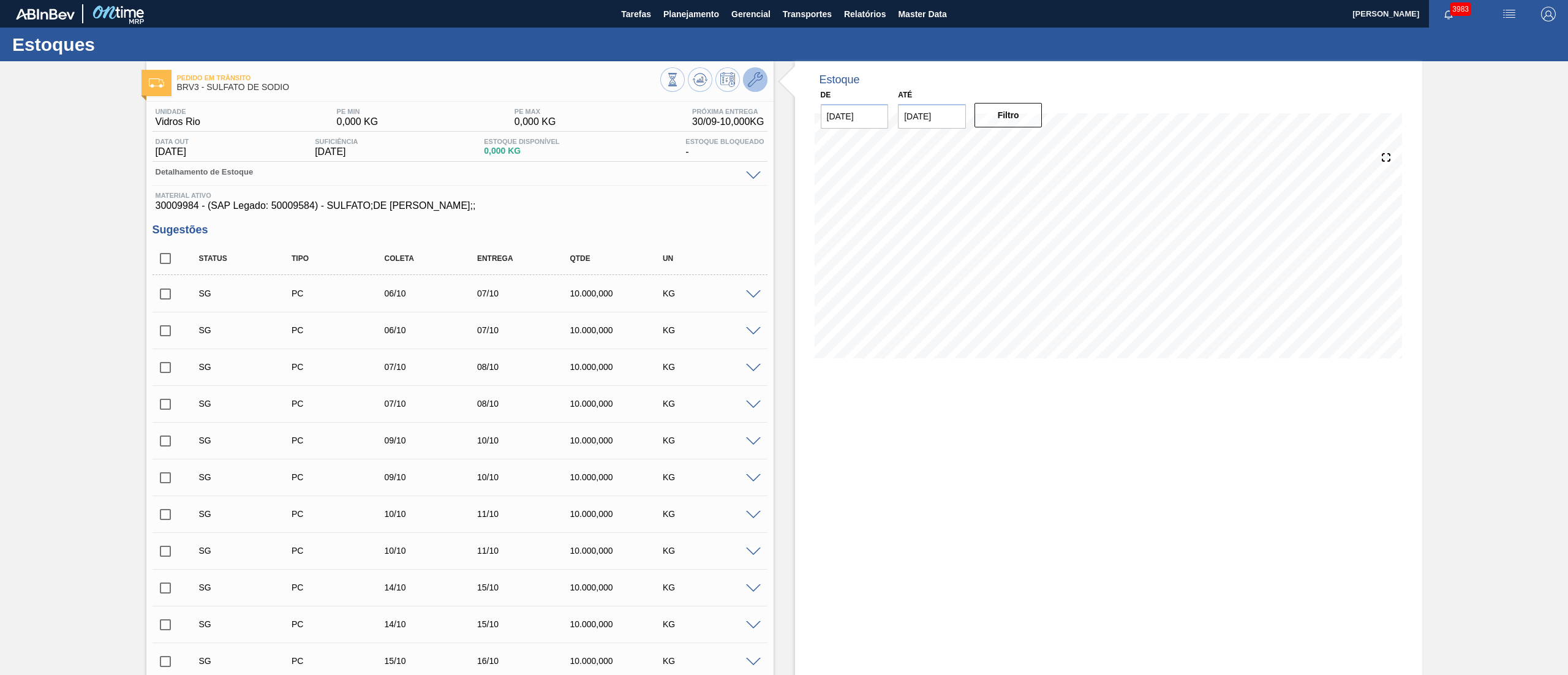
click at [758, 85] on icon at bounding box center [754, 79] width 15 height 15
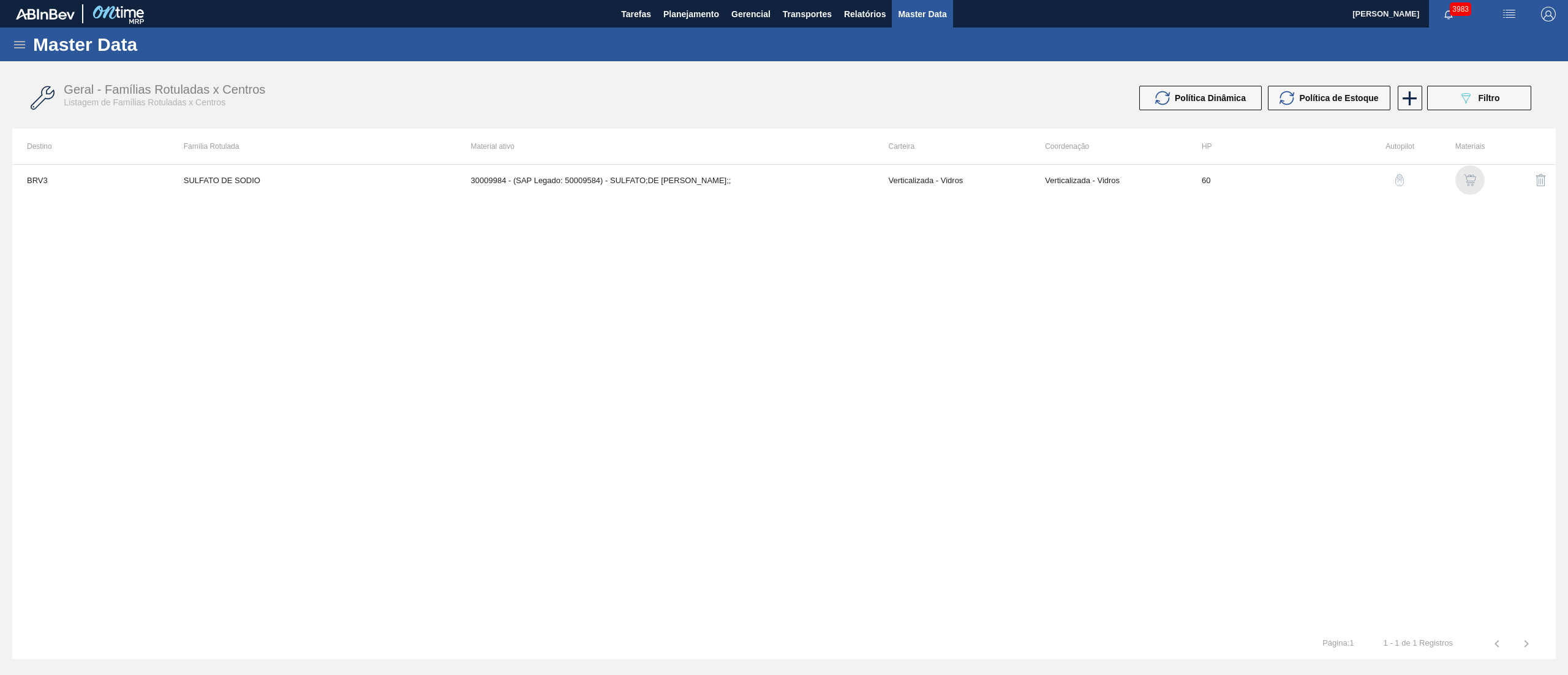
click at [1464, 175] on img "button" at bounding box center [1469, 180] width 13 height 13
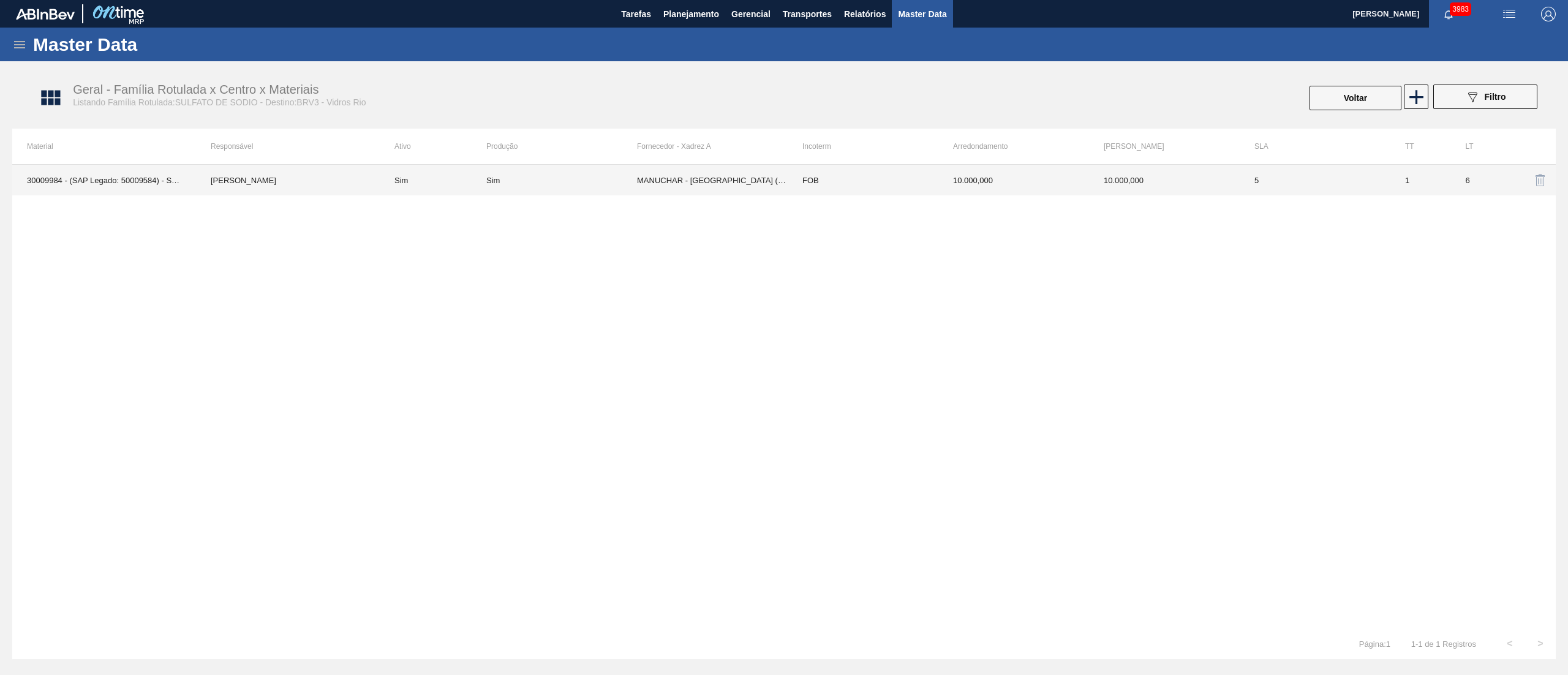
click at [611, 191] on td "Sim" at bounding box center [561, 180] width 151 height 31
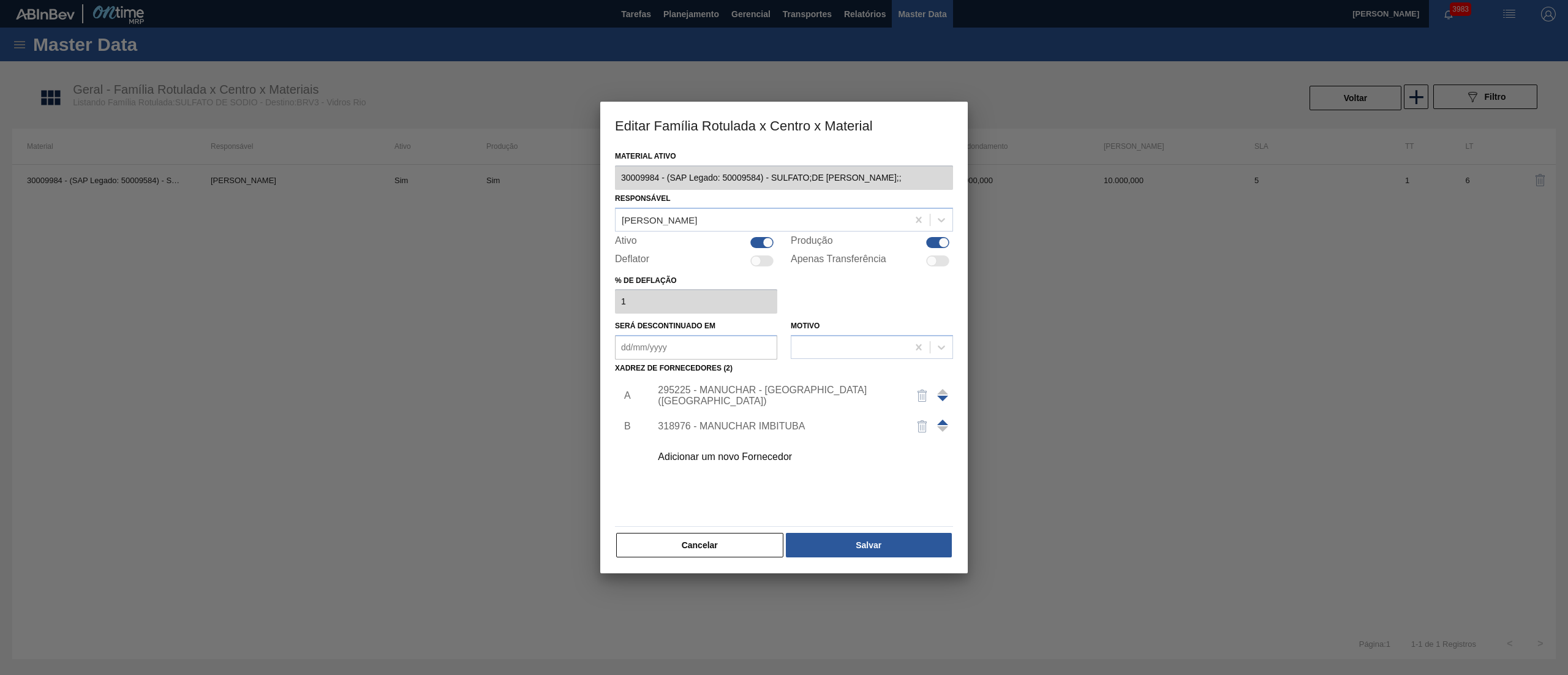
click at [941, 419] on span at bounding box center [942, 422] width 11 height 6
click at [853, 540] on button "Salvar" at bounding box center [868, 544] width 166 height 24
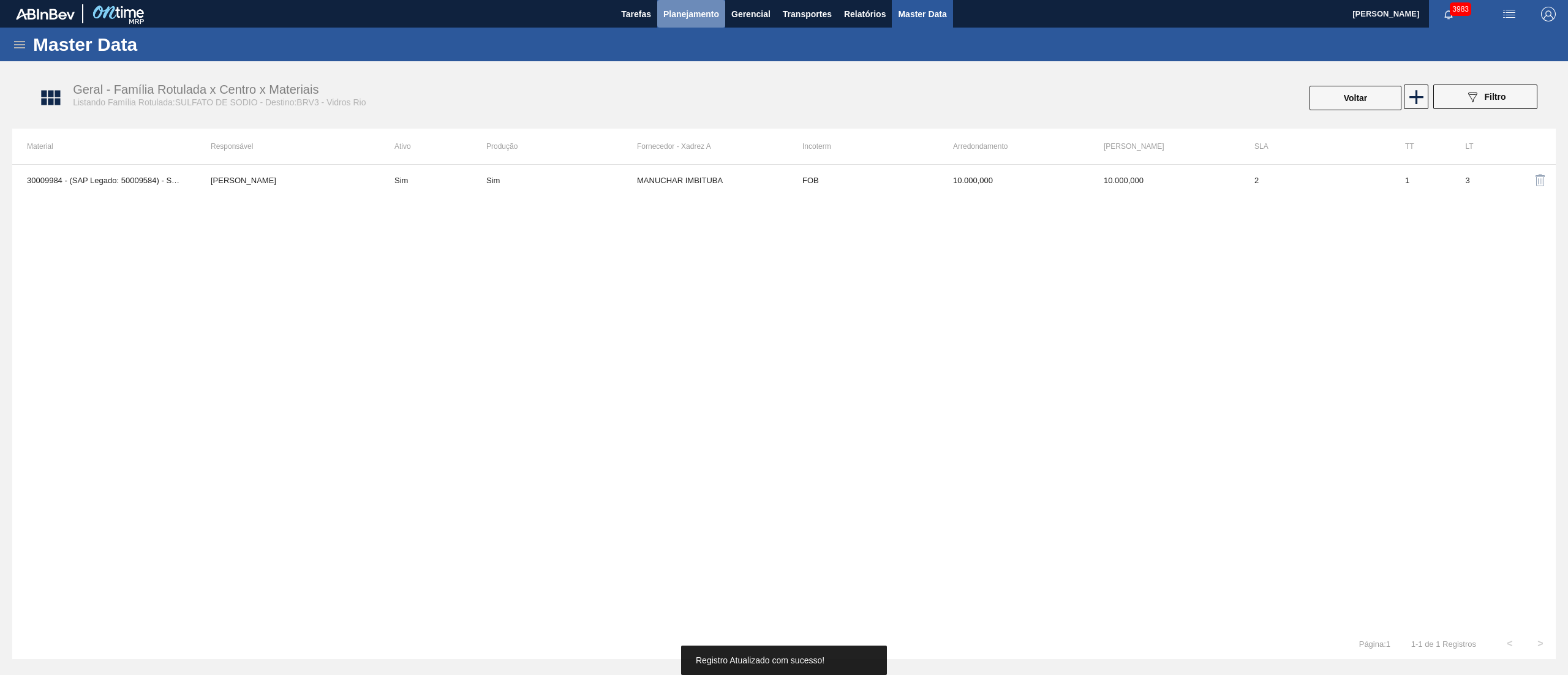
click at [673, 24] on button "Planejamento" at bounding box center [691, 14] width 68 height 27
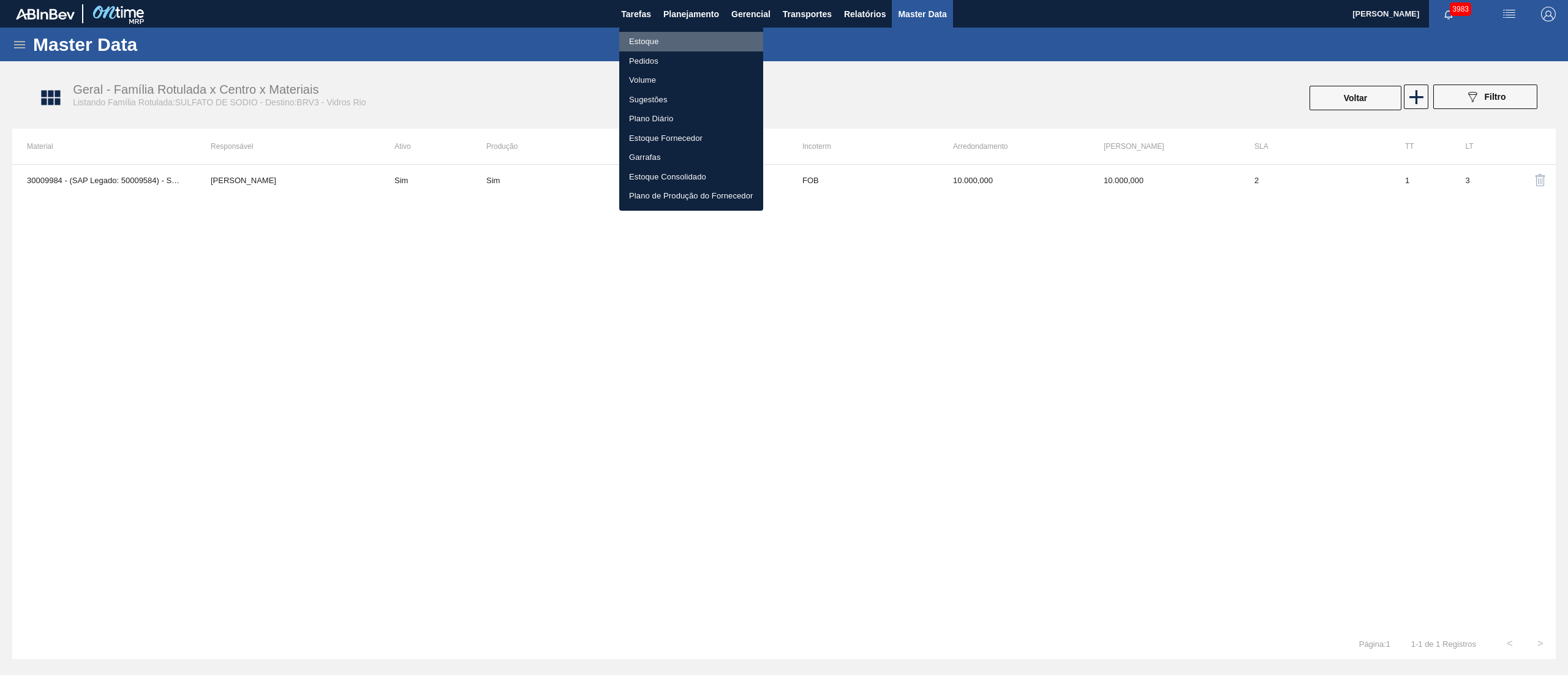
click at [631, 46] on li "Estoque" at bounding box center [691, 42] width 144 height 19
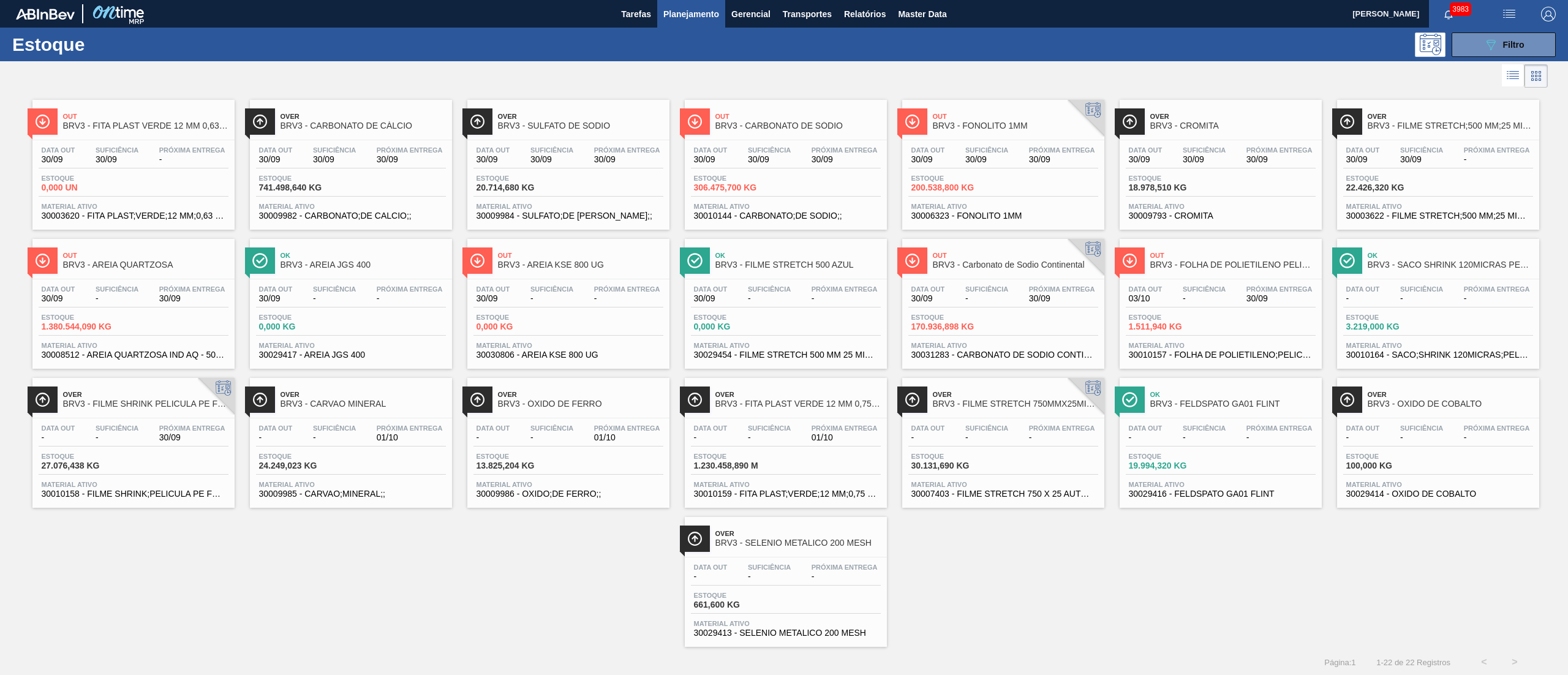
click at [512, 151] on div "Data out 30/09 Suficiência 30/09 Próxima Entrega 30/09" at bounding box center [568, 157] width 190 height 22
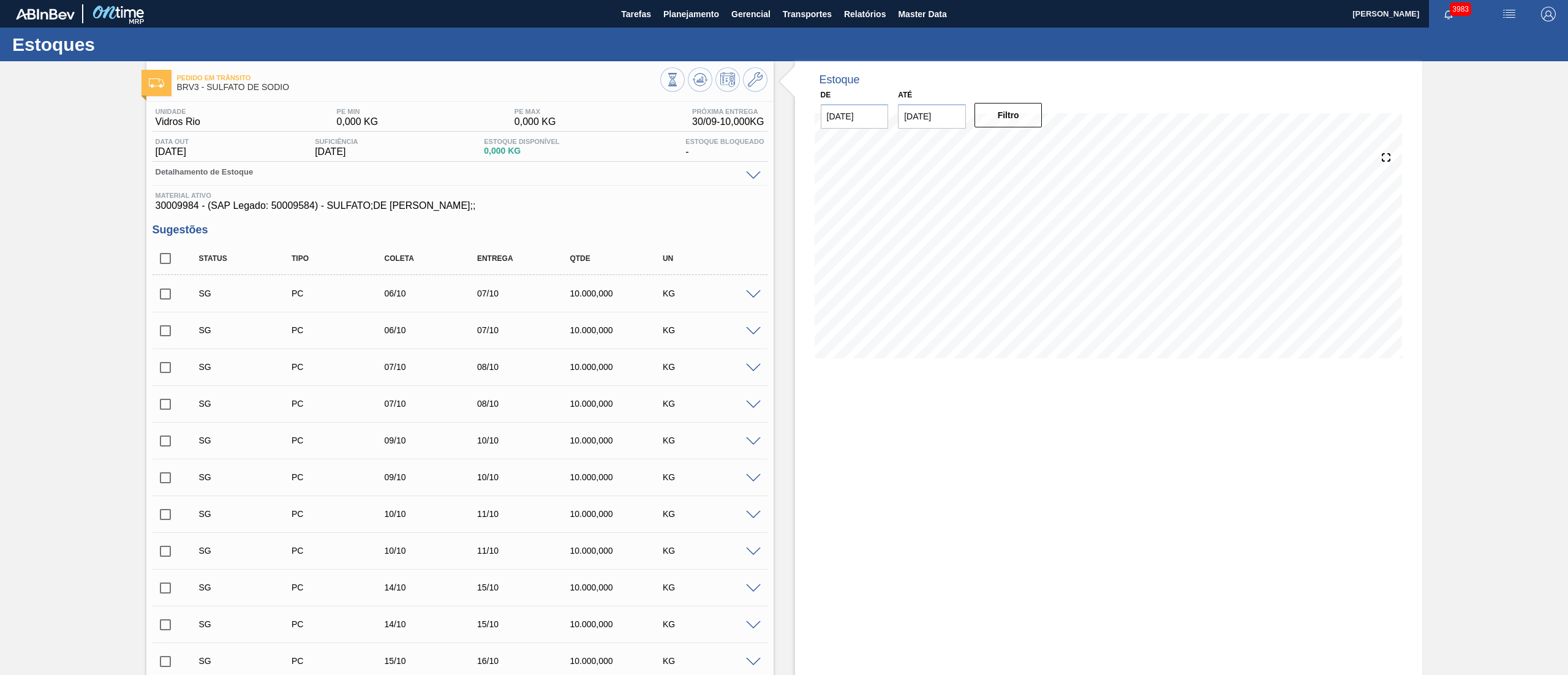
click at [158, 519] on input "checkbox" at bounding box center [166, 514] width 26 height 26
checkbox input "true"
click at [160, 541] on input "checkbox" at bounding box center [166, 551] width 26 height 26
checkbox input "true"
click at [748, 298] on span at bounding box center [753, 294] width 15 height 9
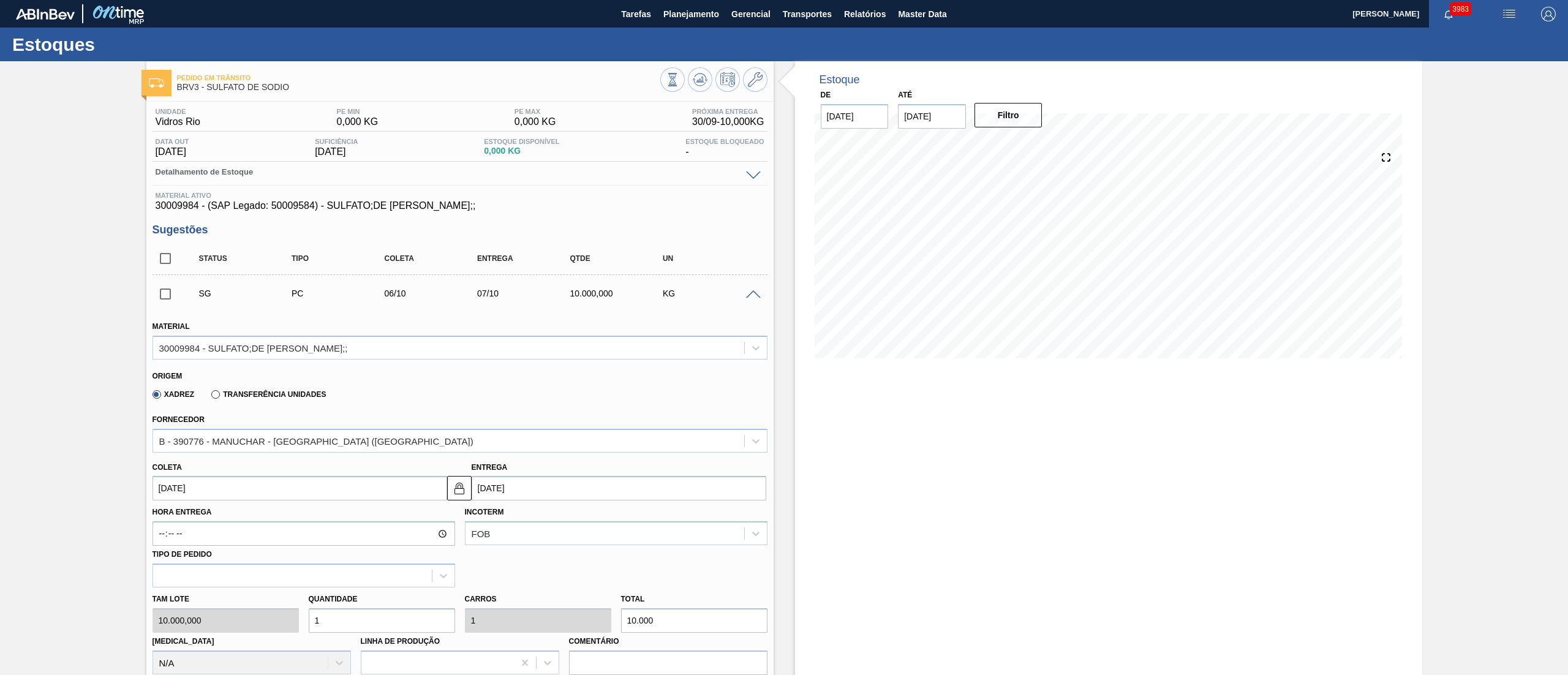
click at [537, 496] on input "[DATE]" at bounding box center [618, 488] width 294 height 24
click at [581, 602] on div "17" at bounding box center [585, 597] width 16 height 16
type input "[DATE]"
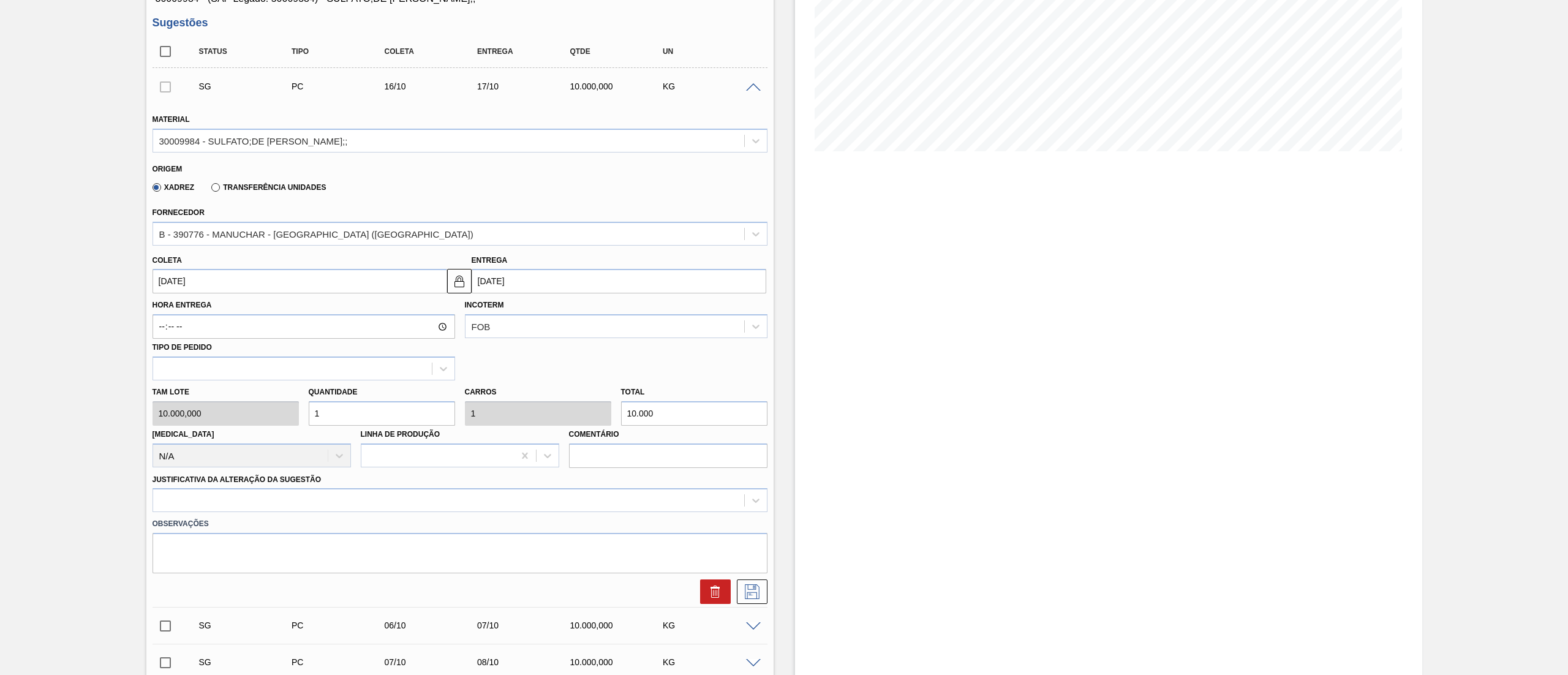
scroll to position [245, 0]
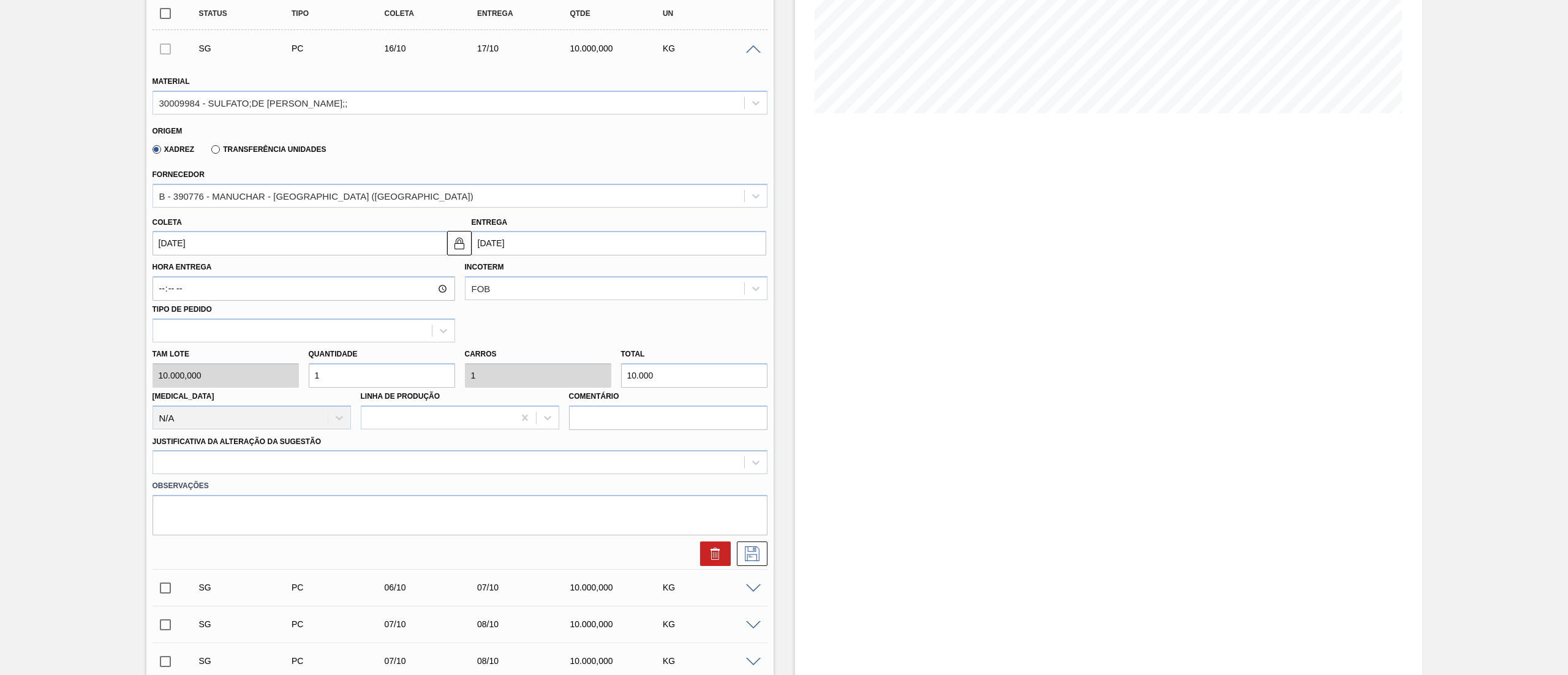
drag, startPoint x: 212, startPoint y: 477, endPoint x: 206, endPoint y: 461, distance: 17.1
click at [211, 476] on div "Observações" at bounding box center [459, 505] width 624 height 61
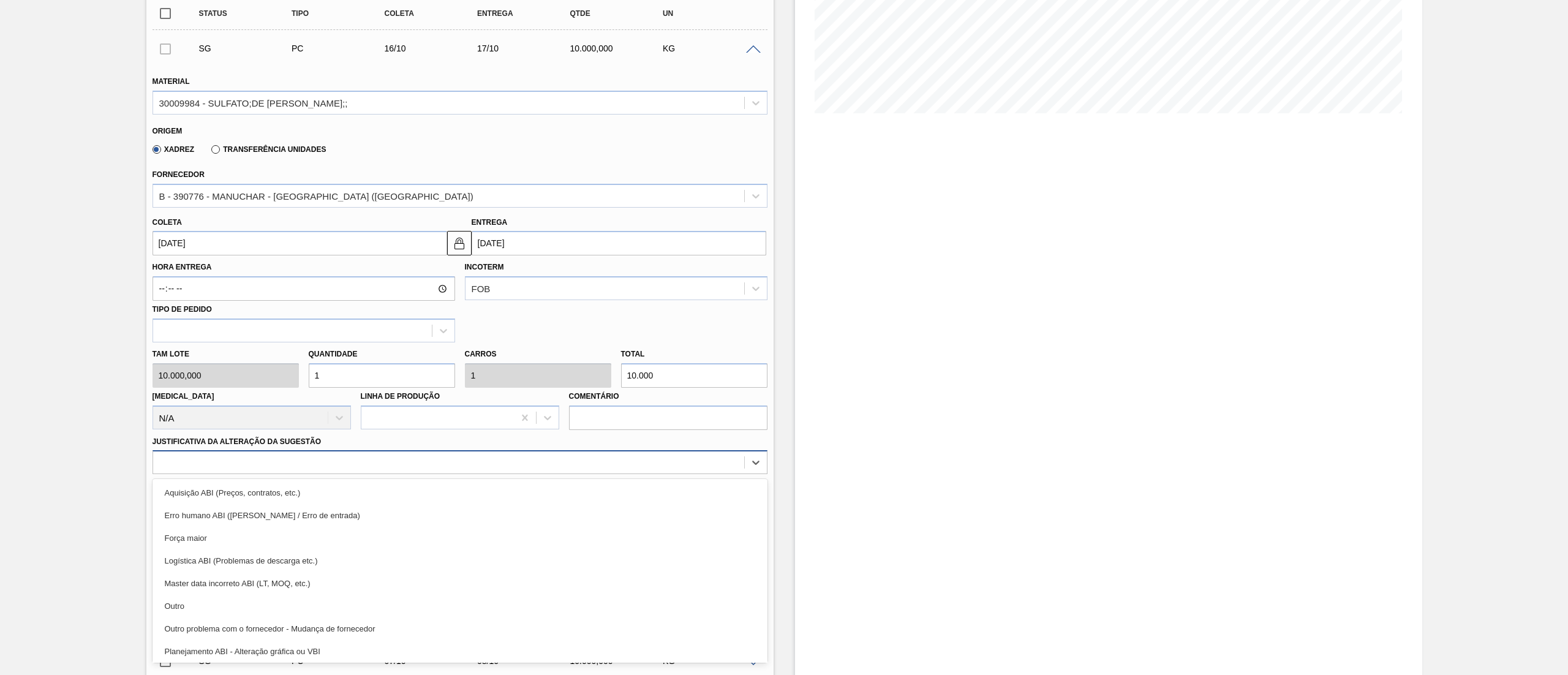
click at [206, 461] on div at bounding box center [448, 463] width 590 height 17
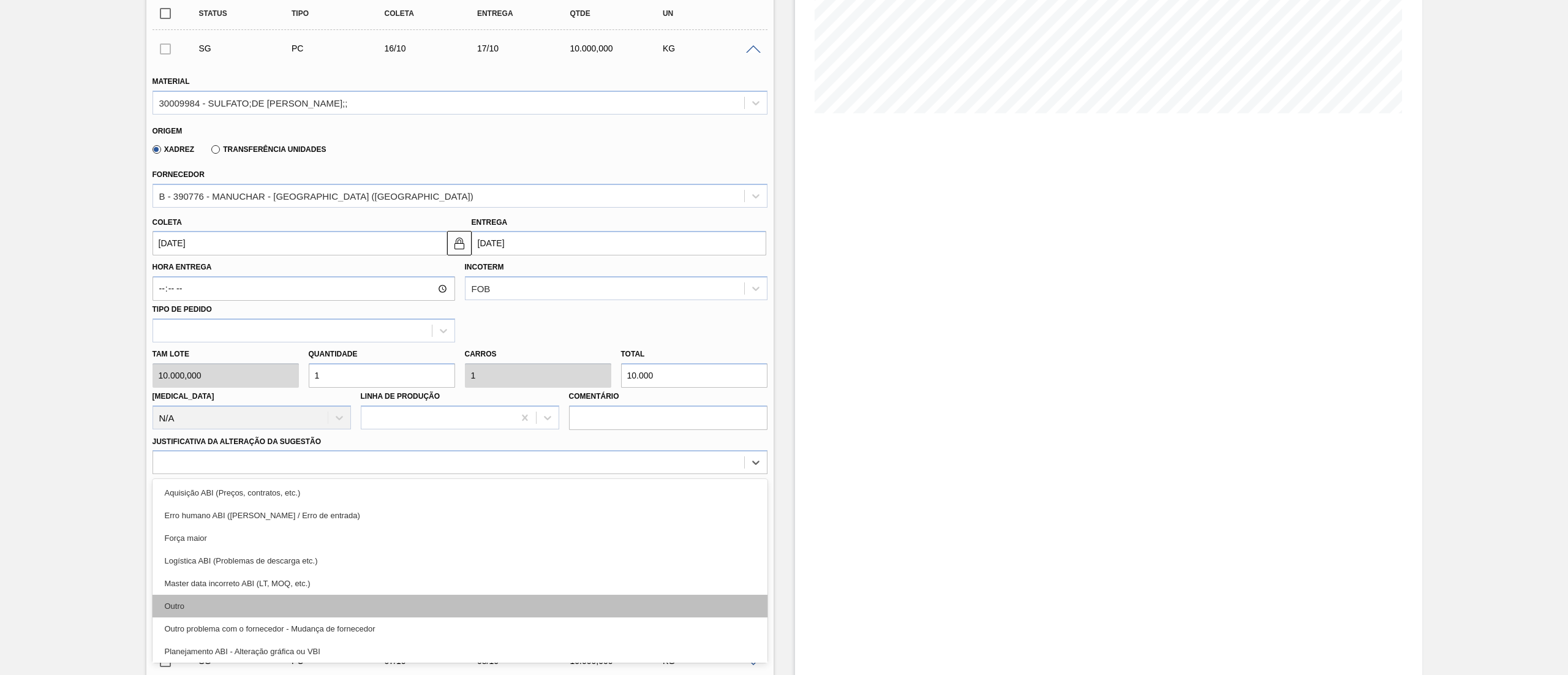
click at [196, 604] on div "Outro" at bounding box center [460, 605] width 615 height 22
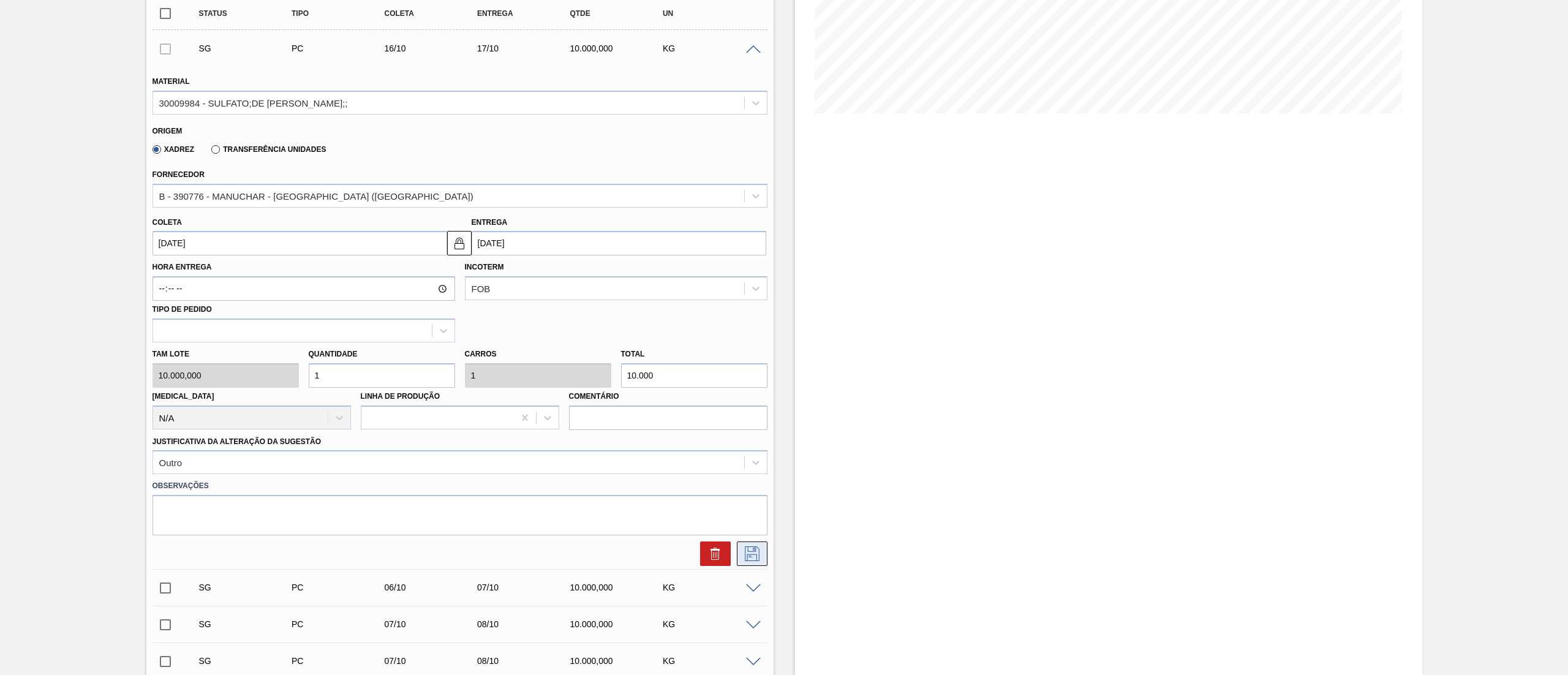
click at [747, 550] on icon at bounding box center [752, 553] width 19 height 15
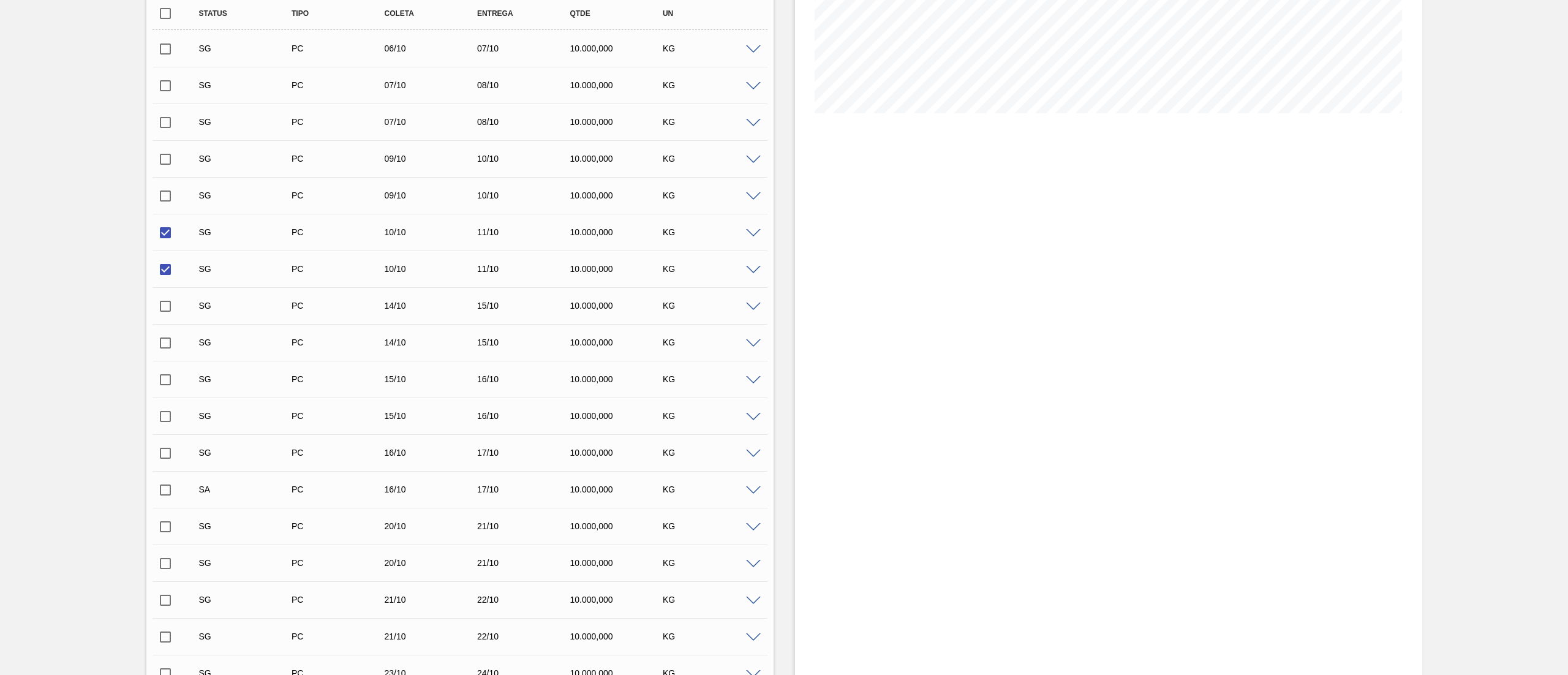
click at [758, 52] on span at bounding box center [753, 49] width 15 height 9
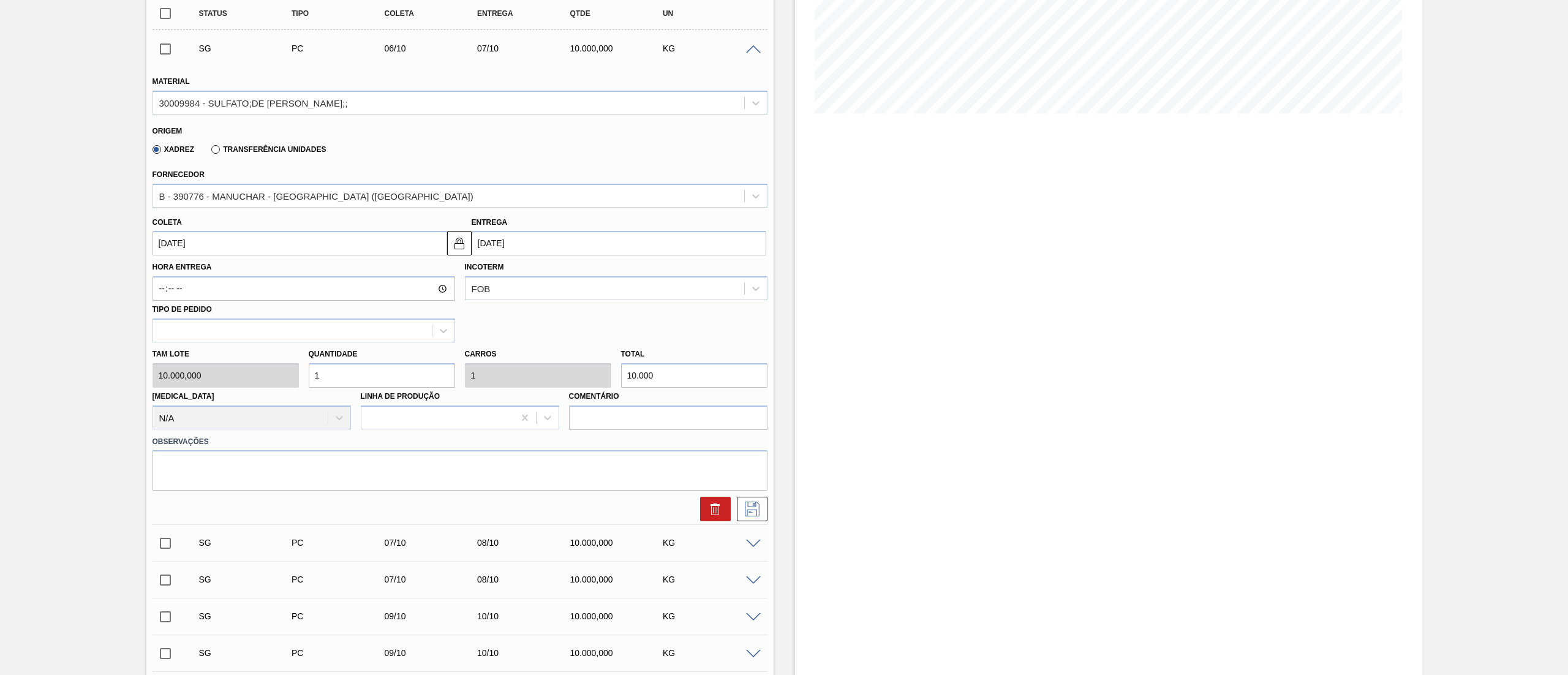
click at [496, 247] on input "[DATE]" at bounding box center [618, 242] width 294 height 24
click at [583, 353] on div "17" at bounding box center [585, 352] width 16 height 16
type input "[DATE]"
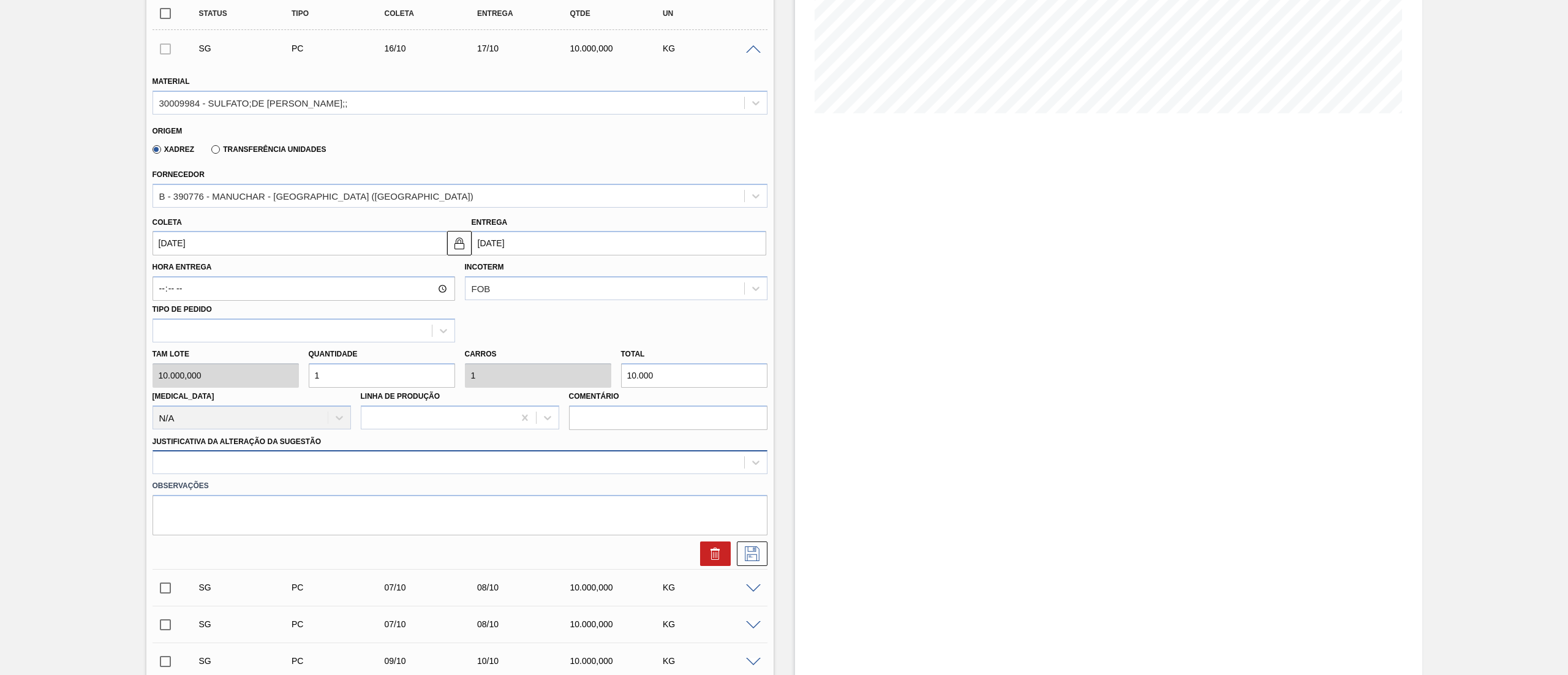
click at [161, 473] on div at bounding box center [460, 462] width 615 height 24
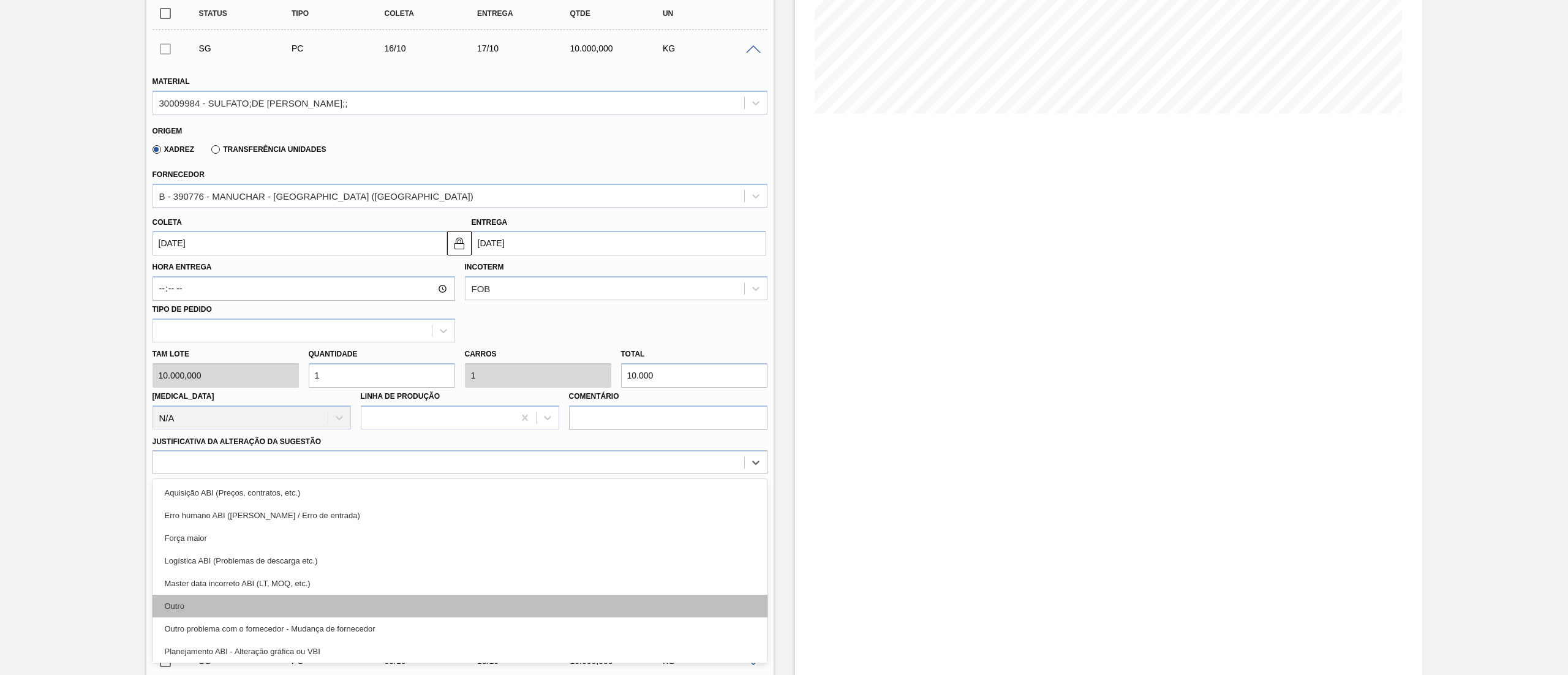
click at [191, 602] on div "Outro" at bounding box center [460, 605] width 615 height 22
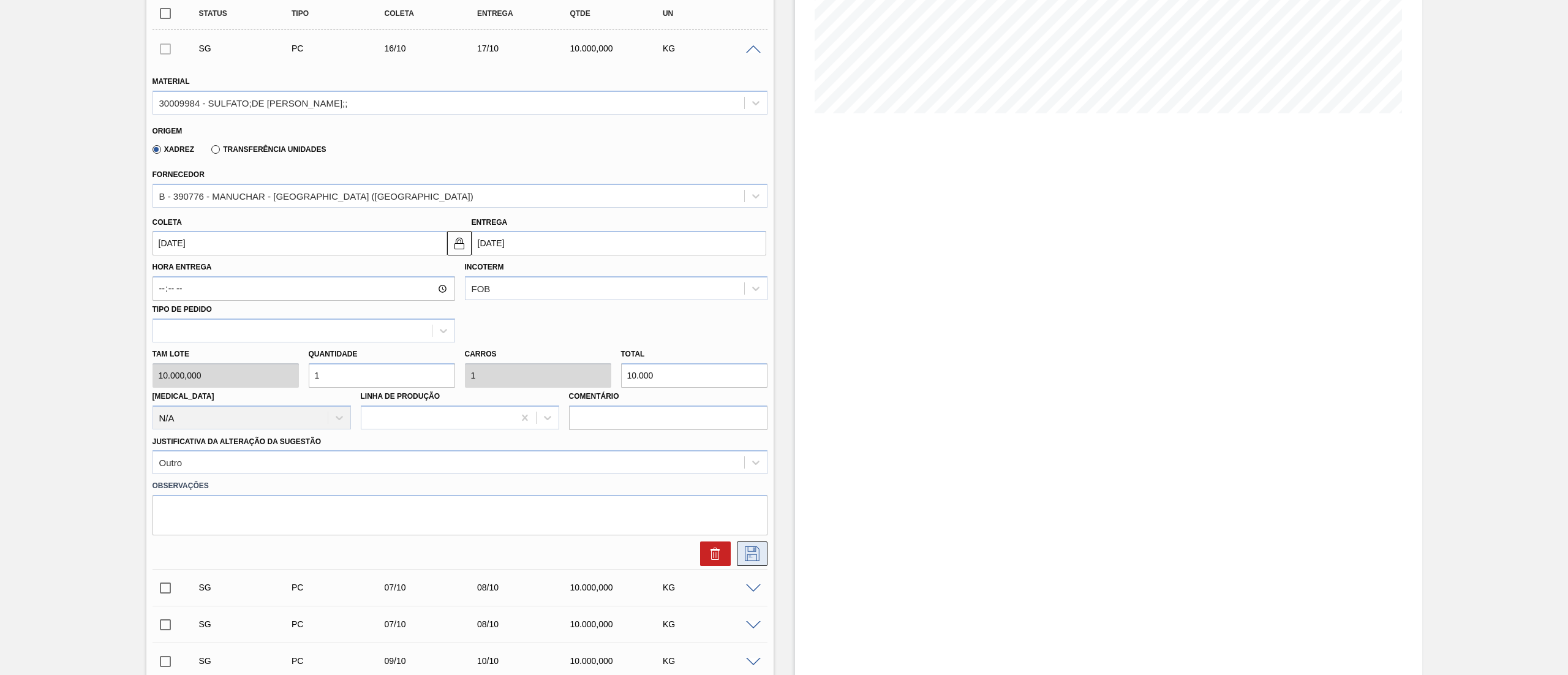
click at [739, 559] on button at bounding box center [752, 553] width 31 height 24
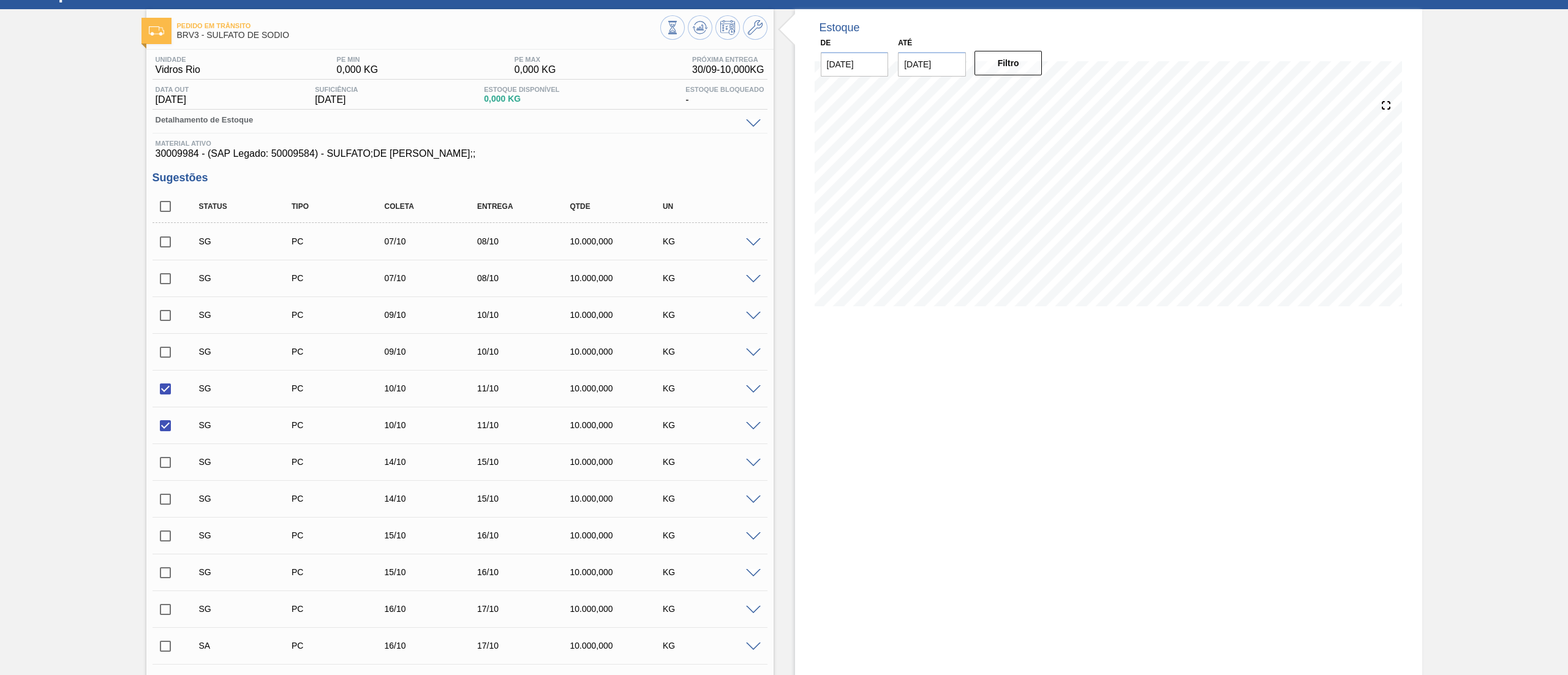
scroll to position [0, 0]
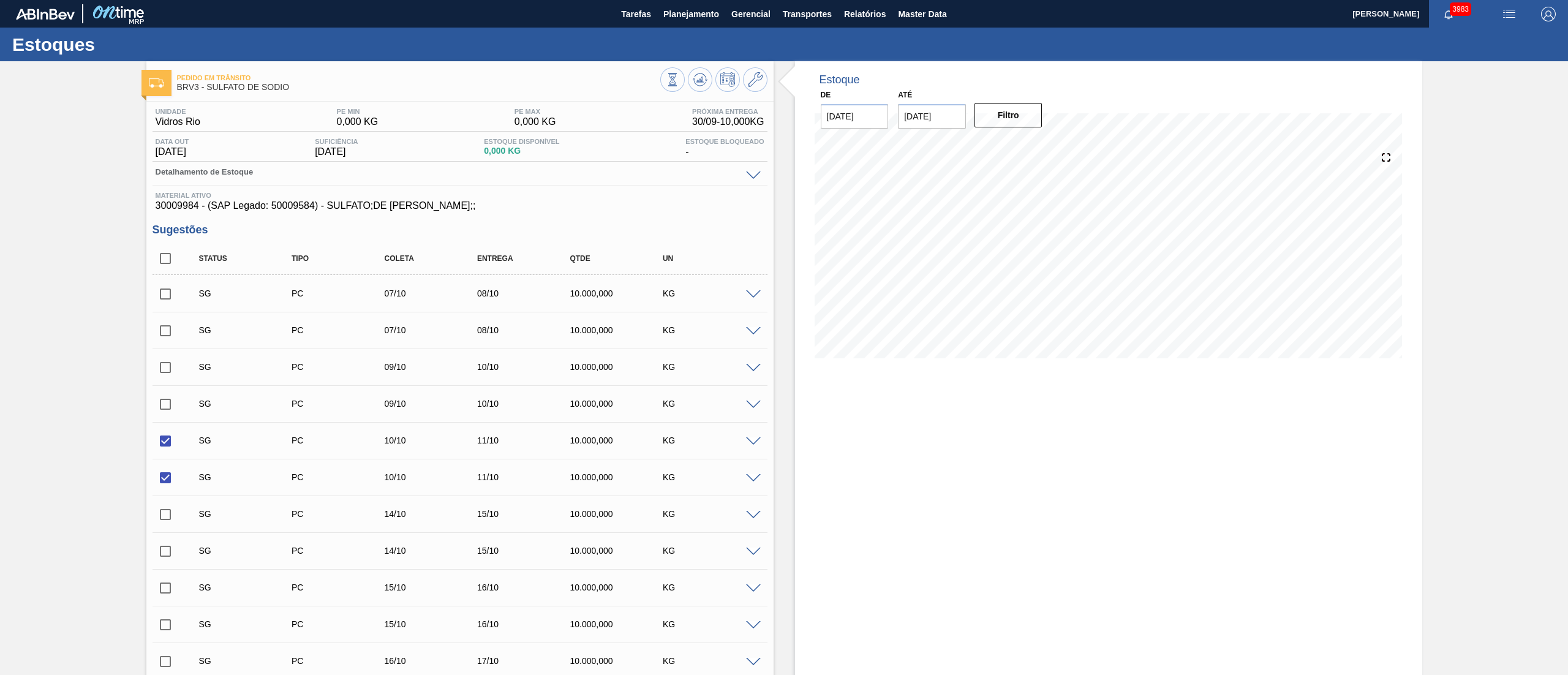
drag, startPoint x: 676, startPoint y: 15, endPoint x: 581, endPoint y: 58, distance: 104.3
click at [581, 58] on div "Estoques" at bounding box center [784, 44] width 1568 height 34
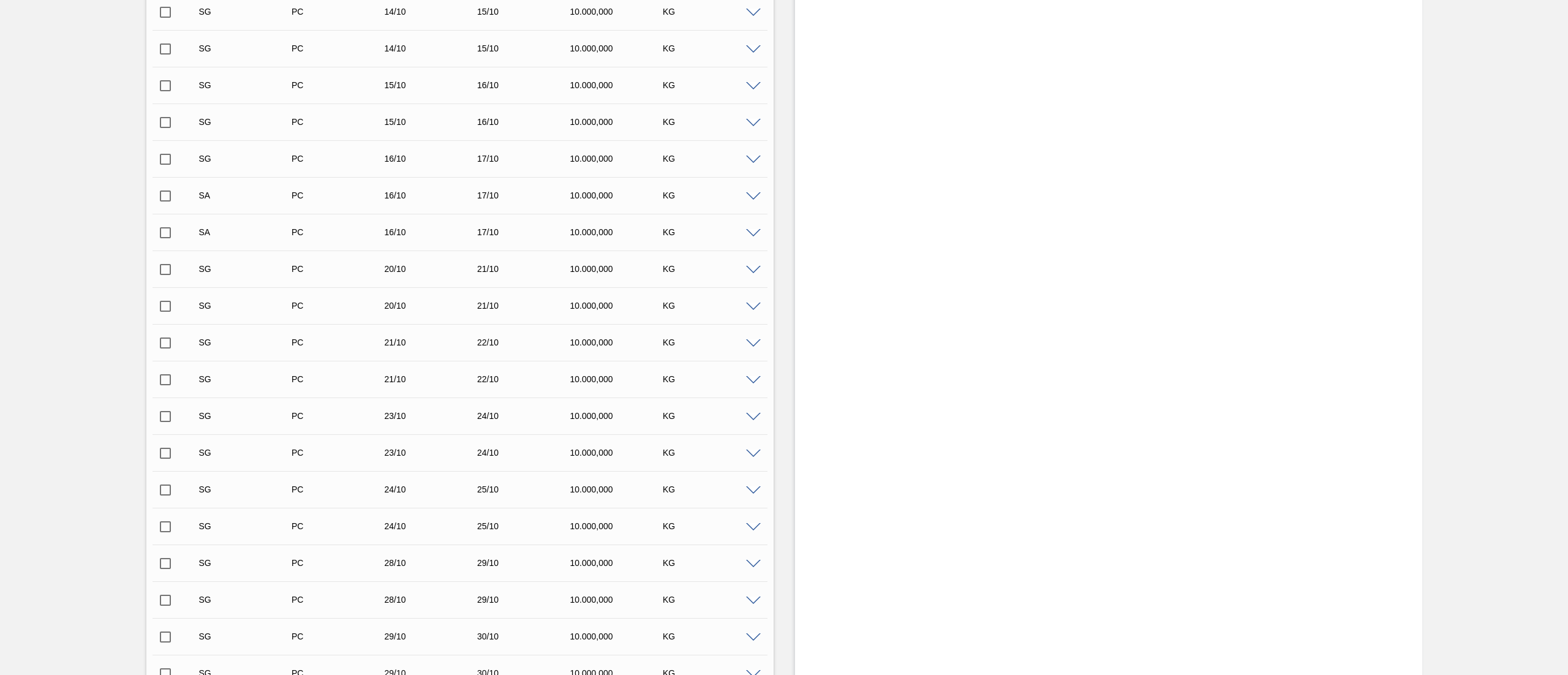
scroll to position [368, 0]
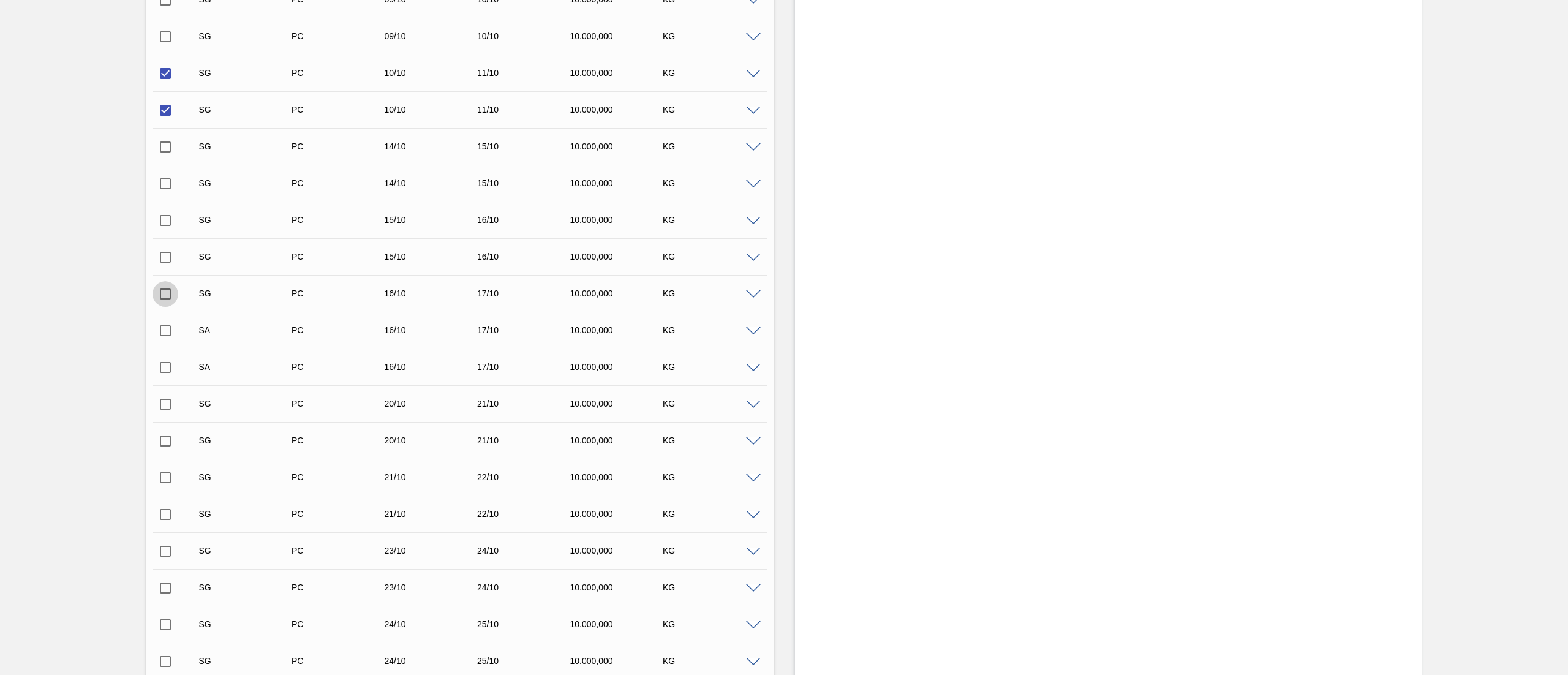
click at [167, 300] on input "checkbox" at bounding box center [166, 293] width 26 height 26
checkbox input "true"
click at [166, 331] on input "checkbox" at bounding box center [166, 330] width 26 height 26
checkbox input "true"
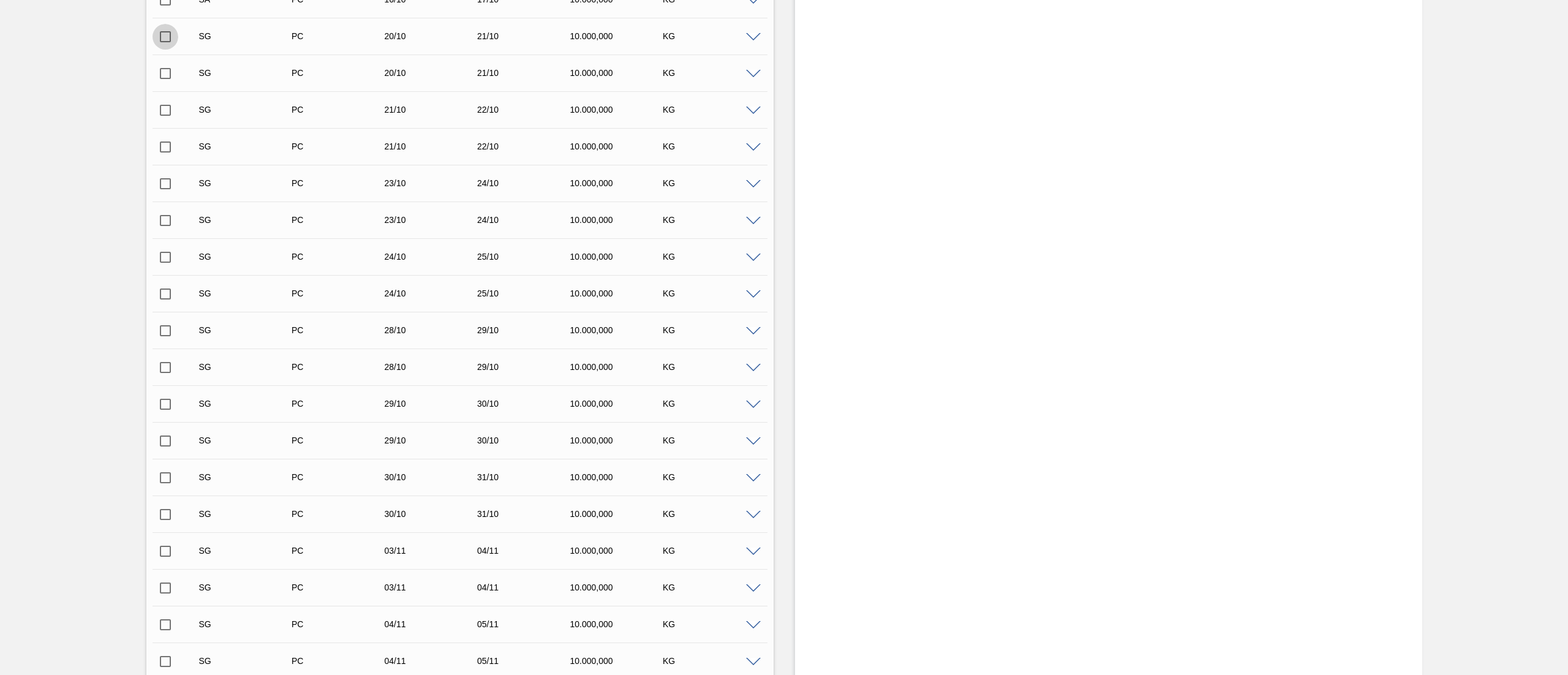
drag, startPoint x: 169, startPoint y: 41, endPoint x: 165, endPoint y: 76, distance: 35.2
click at [166, 46] on input "checkbox" at bounding box center [166, 37] width 26 height 26
checkbox input "true"
click at [165, 77] on input "checkbox" at bounding box center [166, 74] width 26 height 26
checkbox input "true"
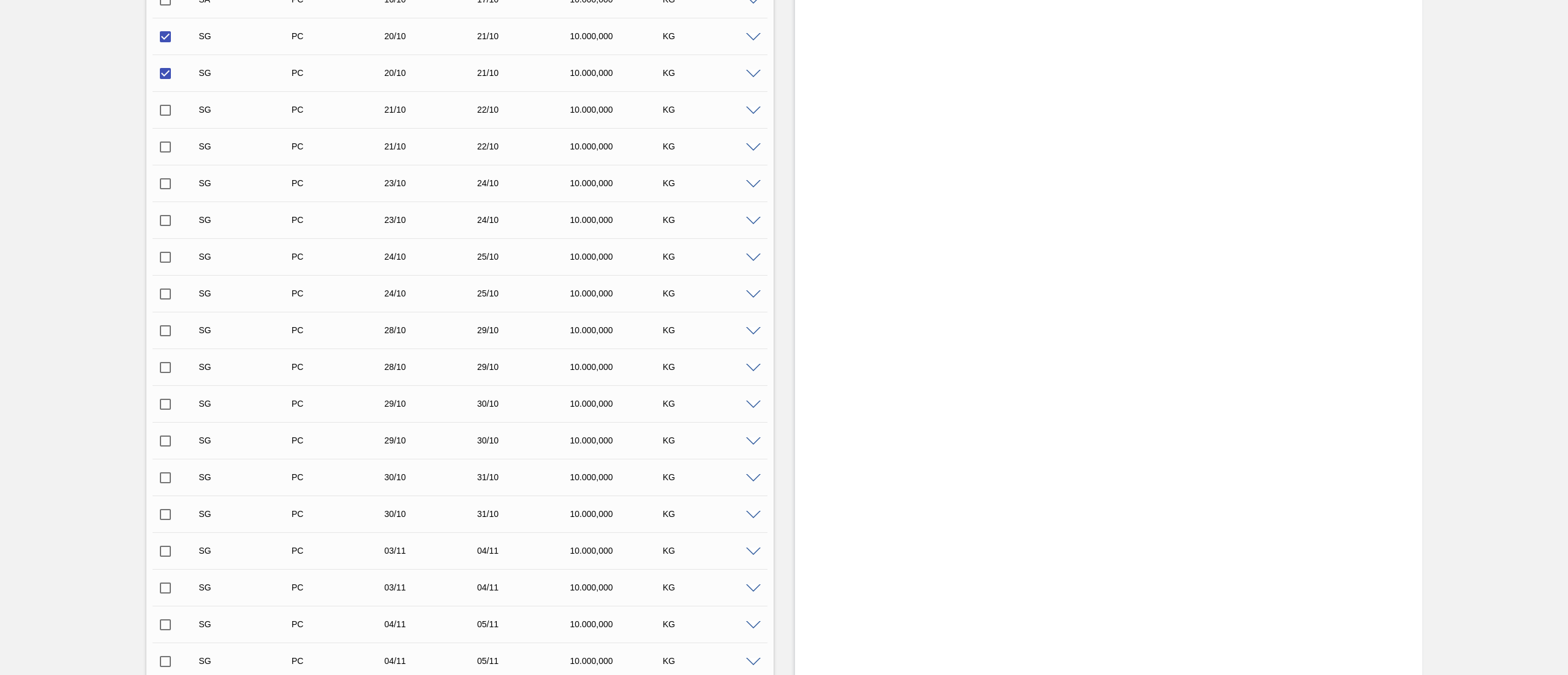
drag, startPoint x: 165, startPoint y: 252, endPoint x: 165, endPoint y: 274, distance: 22.0
click at [165, 253] on input "checkbox" at bounding box center [166, 257] width 26 height 26
checkbox input "true"
click at [161, 294] on input "checkbox" at bounding box center [166, 293] width 26 height 26
checkbox input "true"
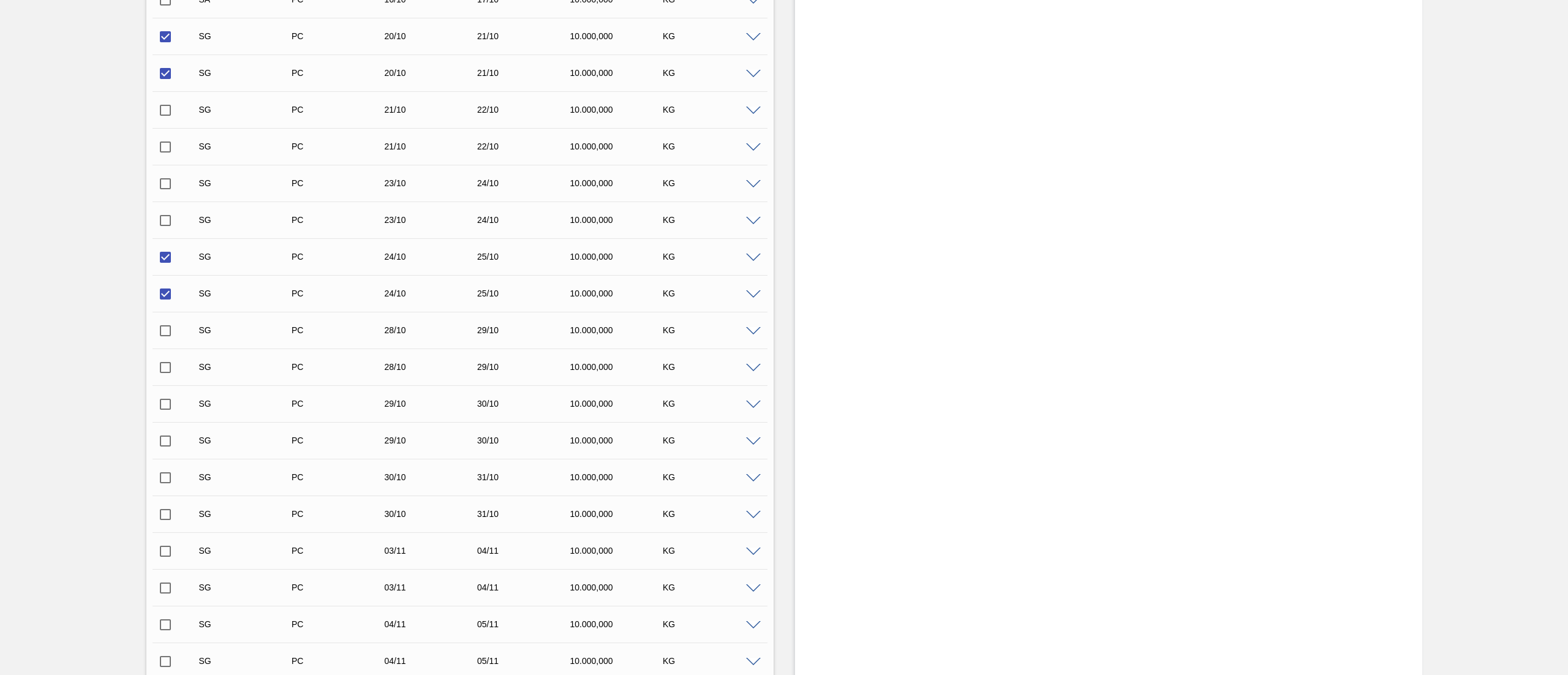
drag, startPoint x: 169, startPoint y: 326, endPoint x: 167, endPoint y: 332, distance: 6.3
click at [169, 328] on input "checkbox" at bounding box center [166, 330] width 26 height 26
checkbox input "true"
click at [158, 367] on input "checkbox" at bounding box center [166, 367] width 26 height 26
checkbox input "true"
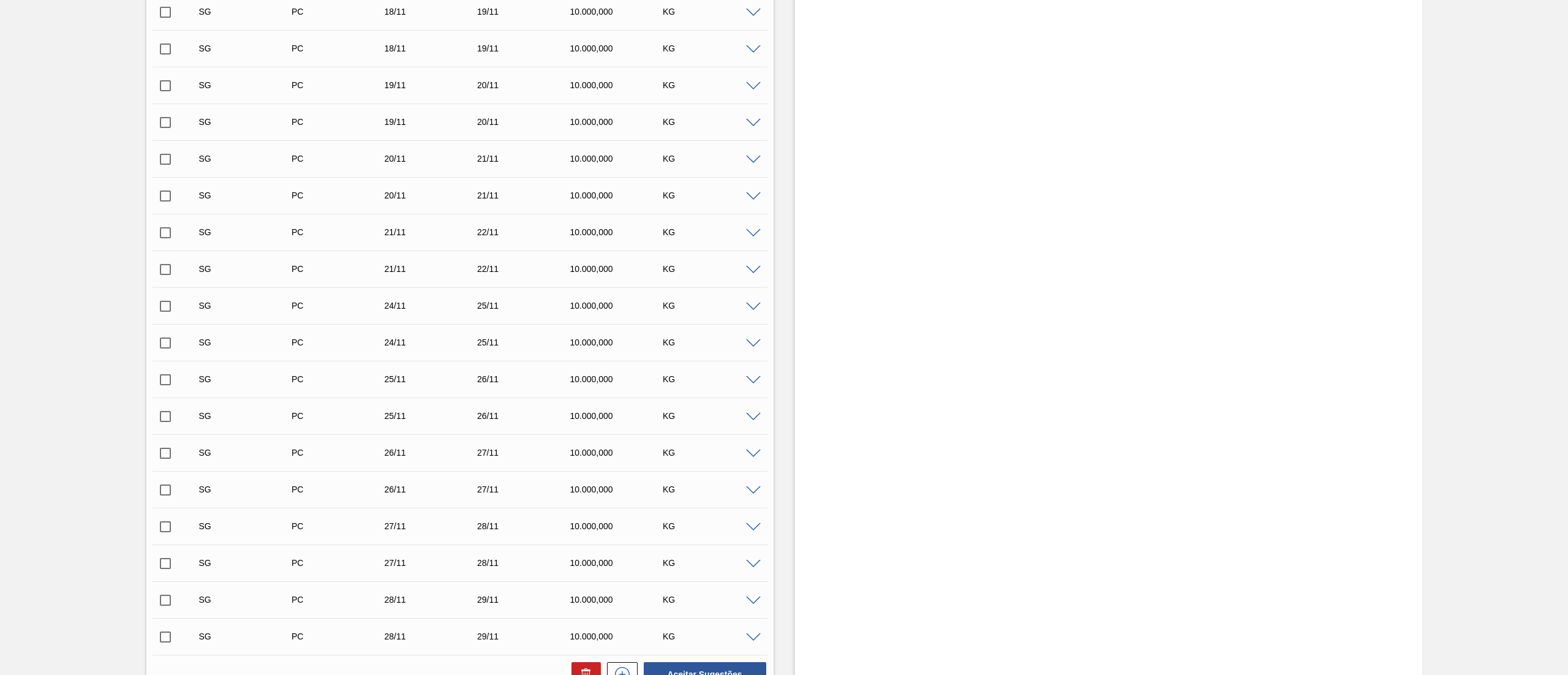
scroll to position [2383, 0]
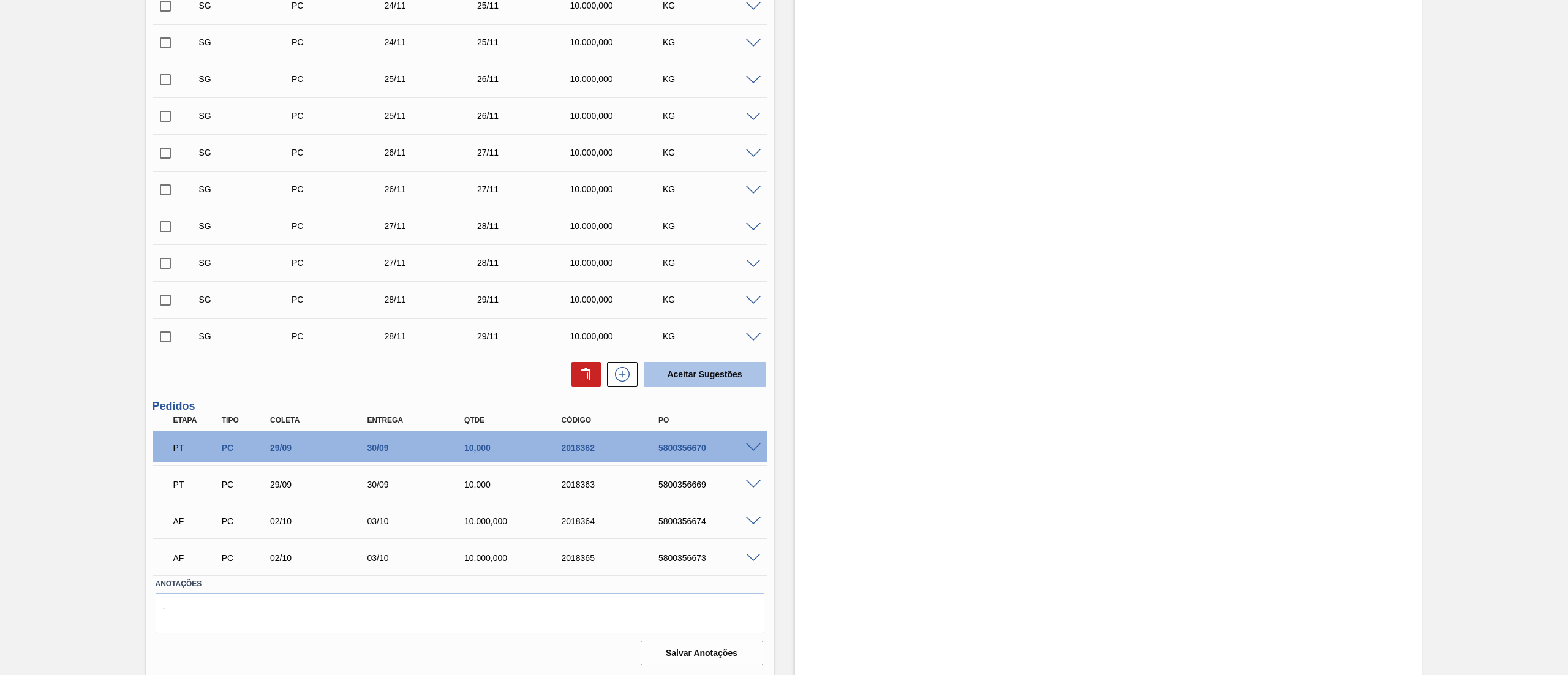
click at [675, 369] on button "Aceitar Sugestões" at bounding box center [705, 374] width 123 height 24
checkbox input "false"
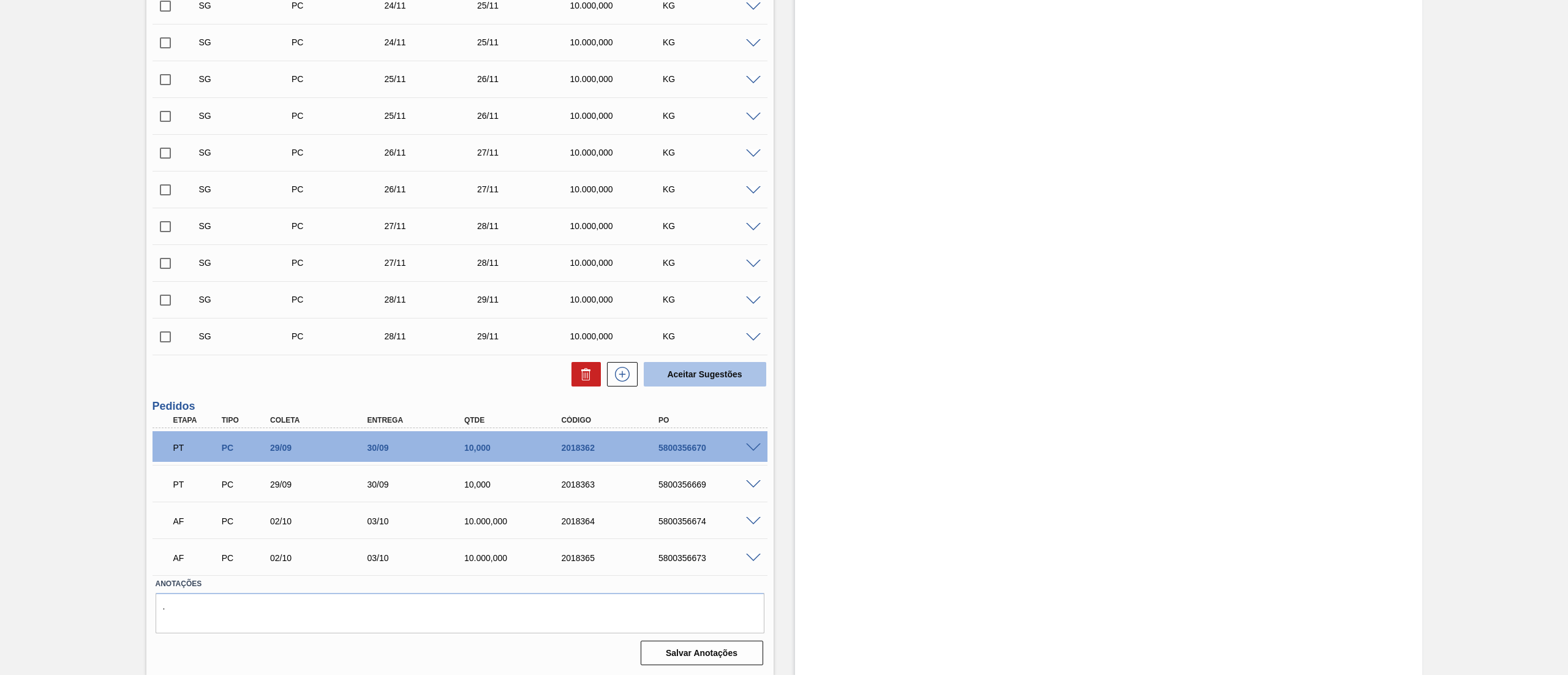
checkbox input "false"
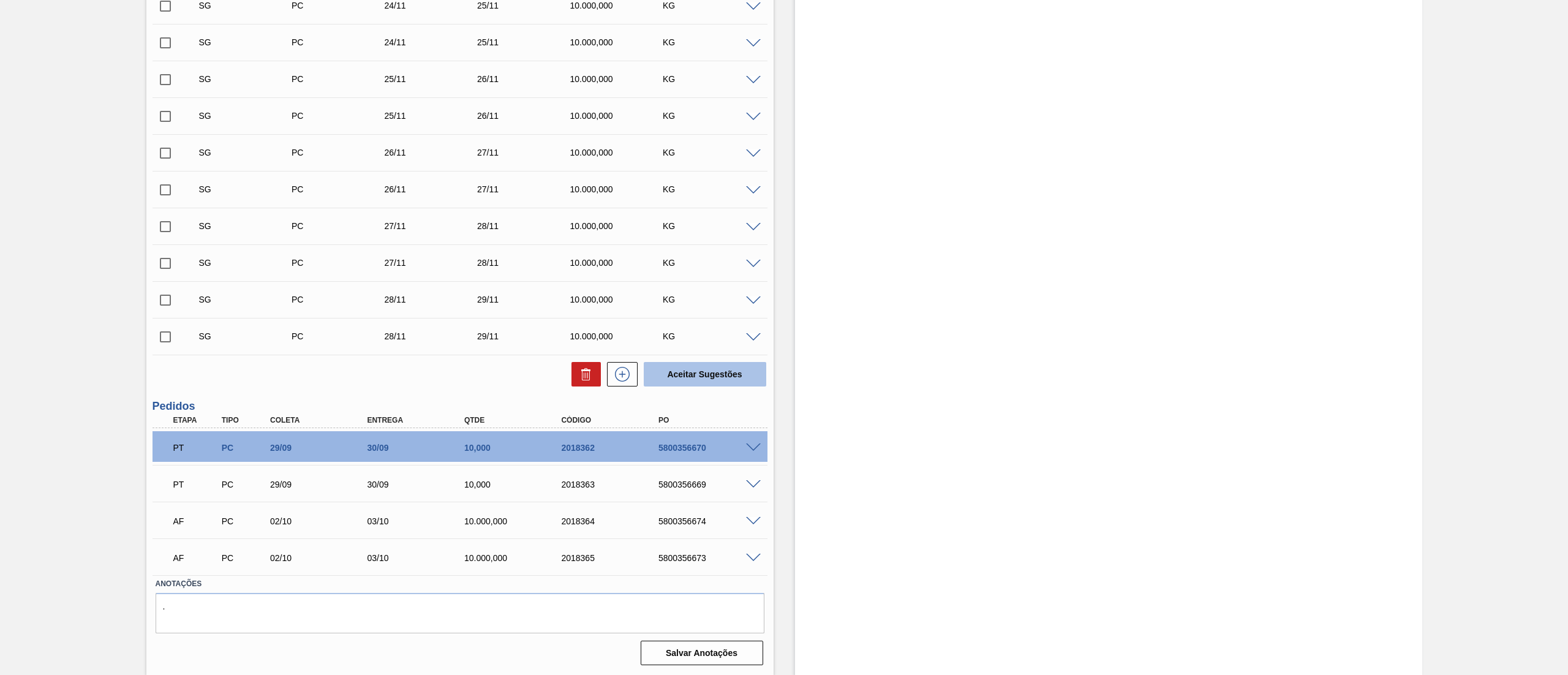
checkbox input "false"
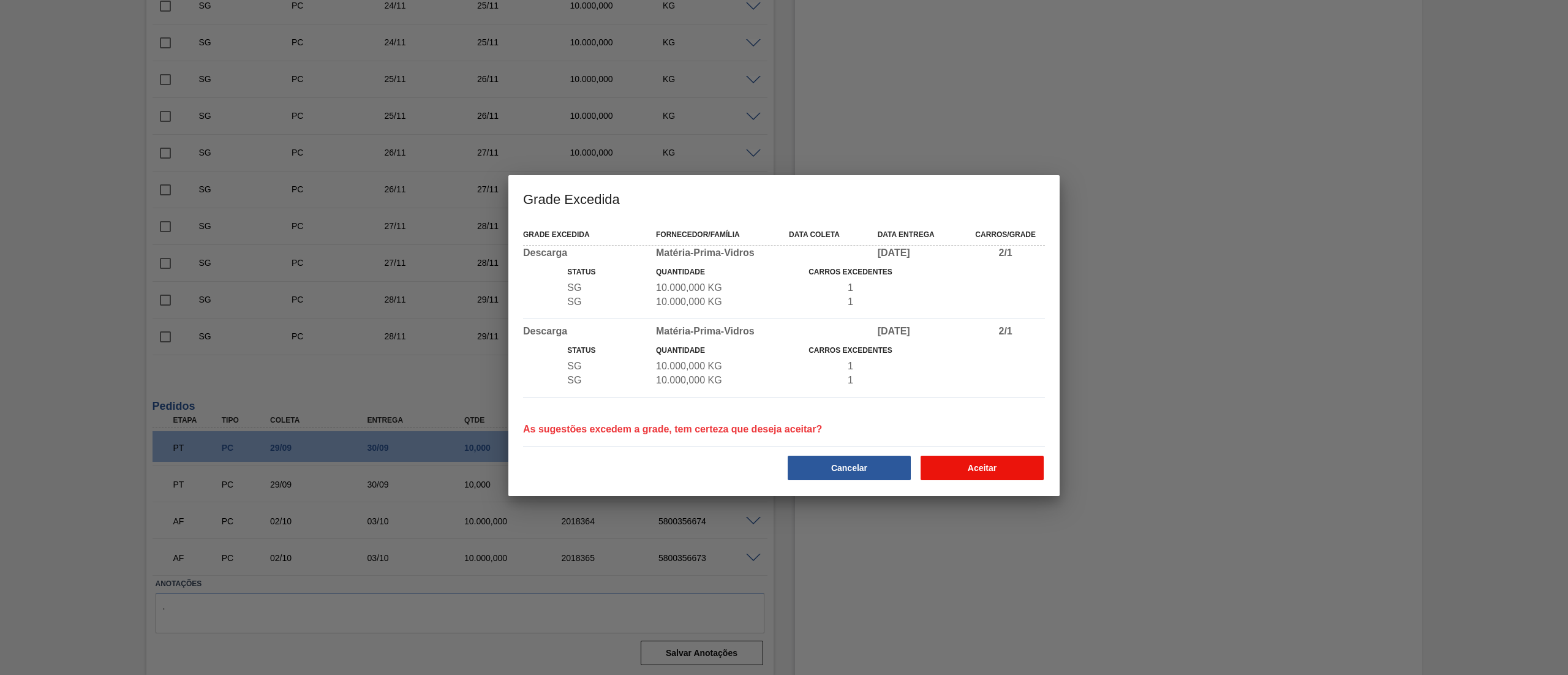
click at [955, 466] on button "Aceitar" at bounding box center [981, 468] width 123 height 24
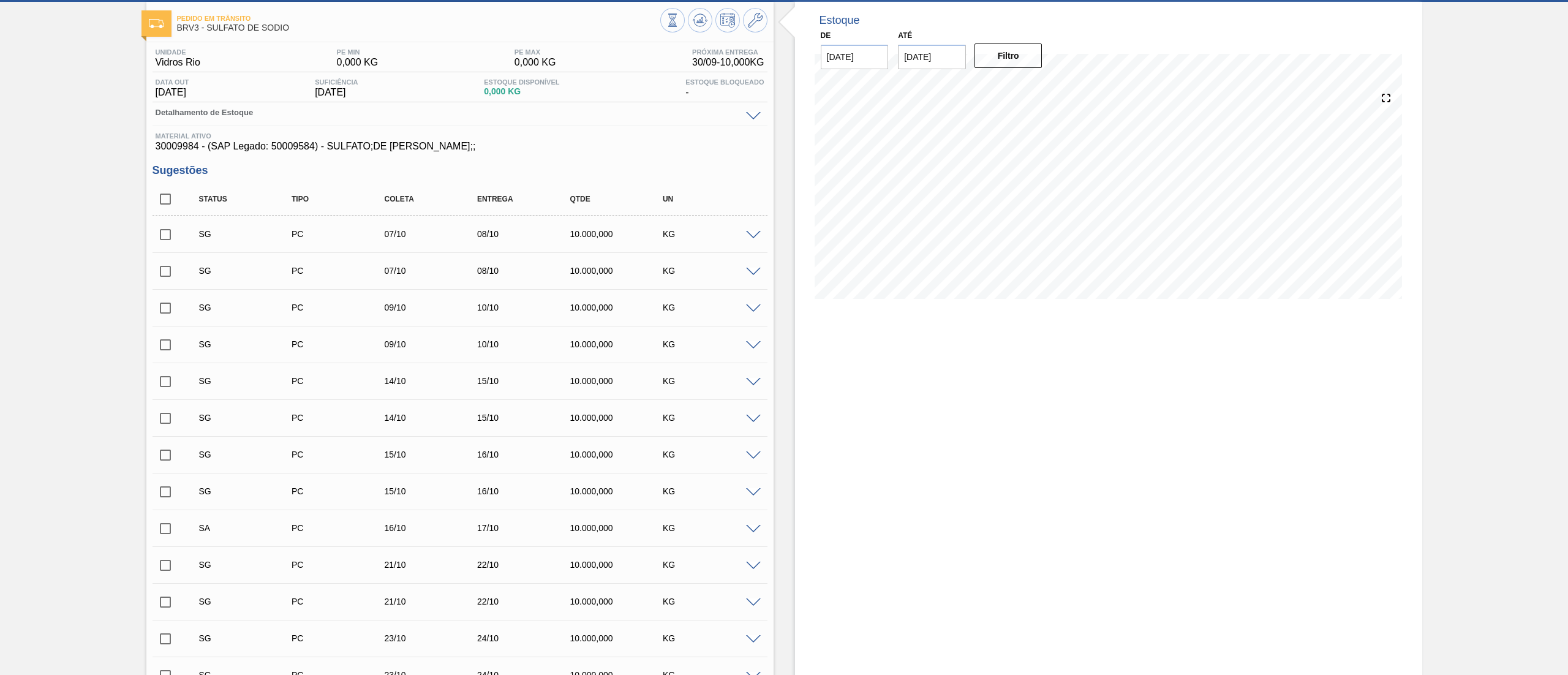
scroll to position [0, 0]
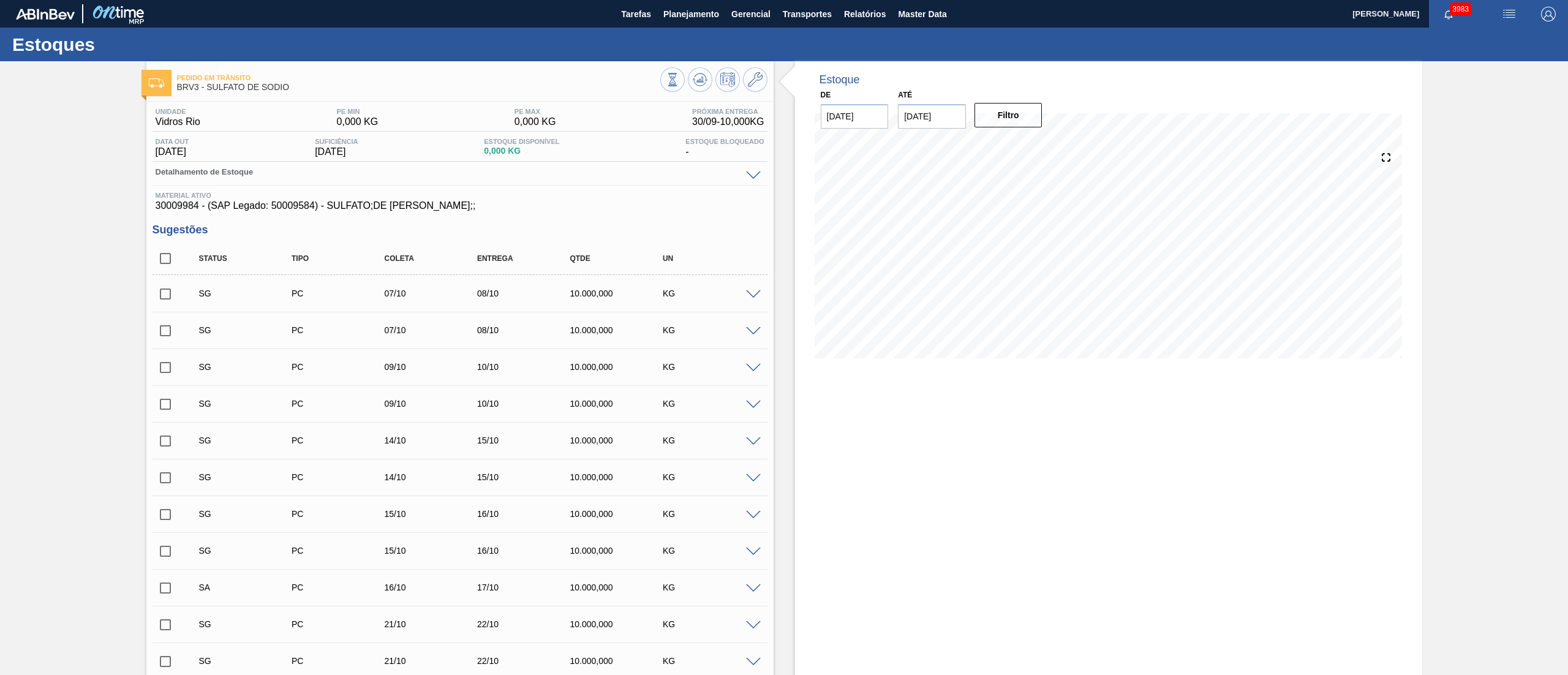
click at [753, 296] on span at bounding box center [753, 294] width 15 height 9
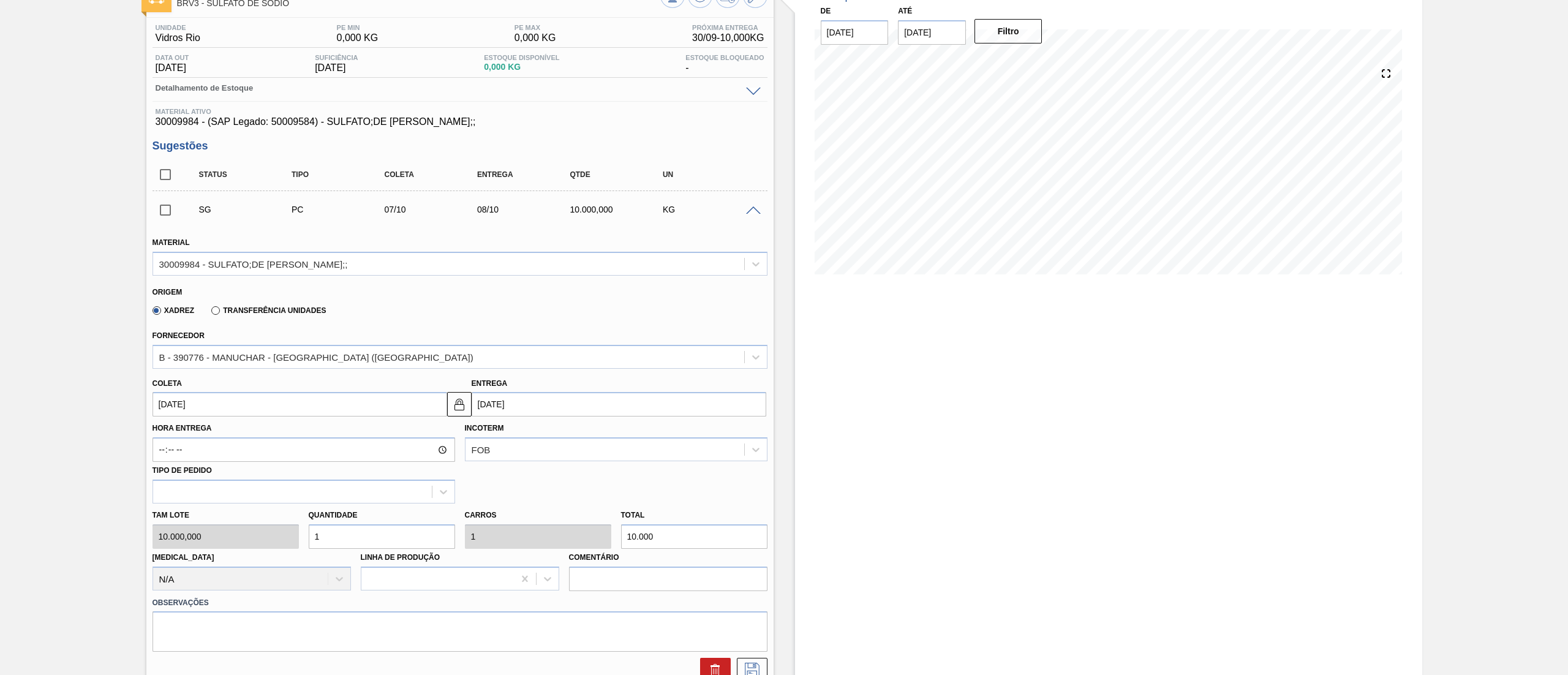
scroll to position [123, 0]
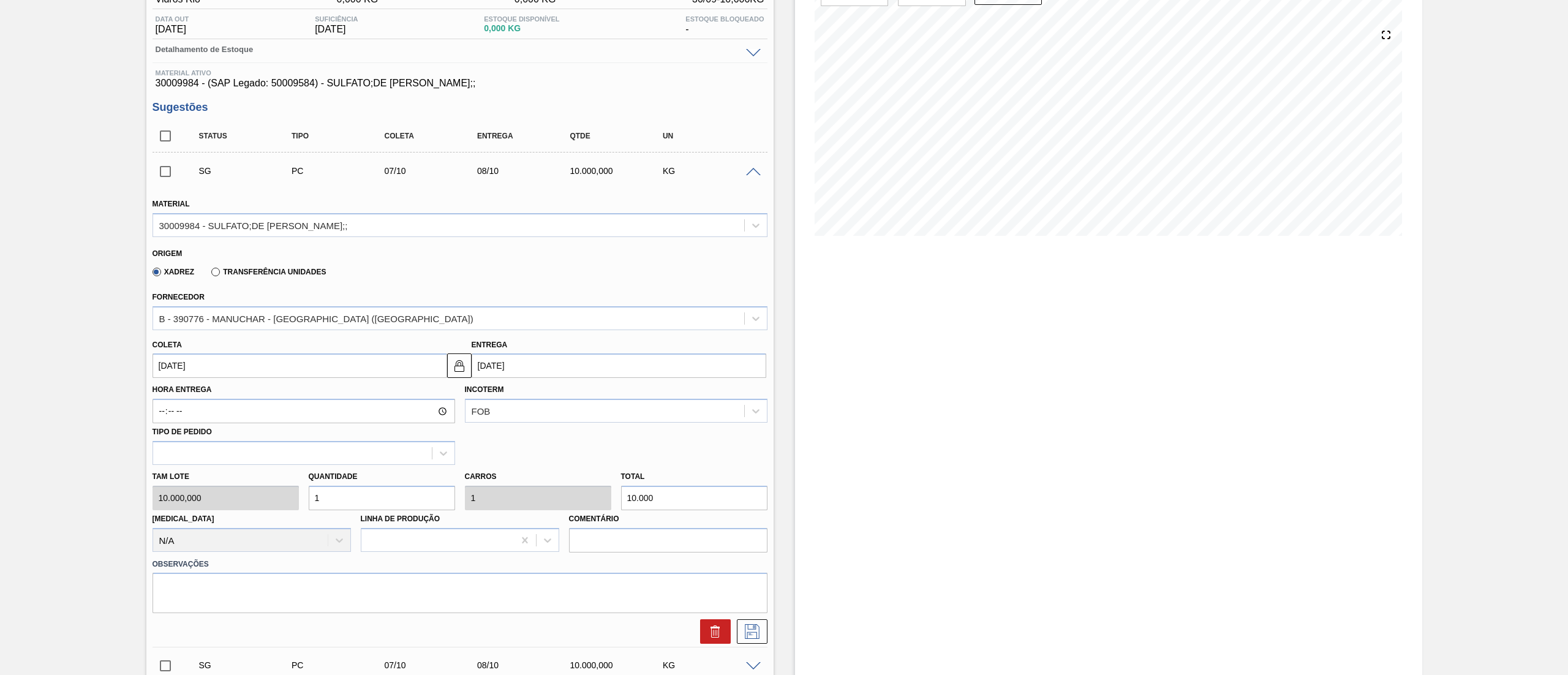
click at [525, 373] on input "[DATE]" at bounding box center [618, 365] width 294 height 24
click at [609, 397] on button "Next Month" at bounding box center [608, 395] width 9 height 9
click at [528, 538] on div "2" at bounding box center [525, 534] width 16 height 16
type input "[DATE]"
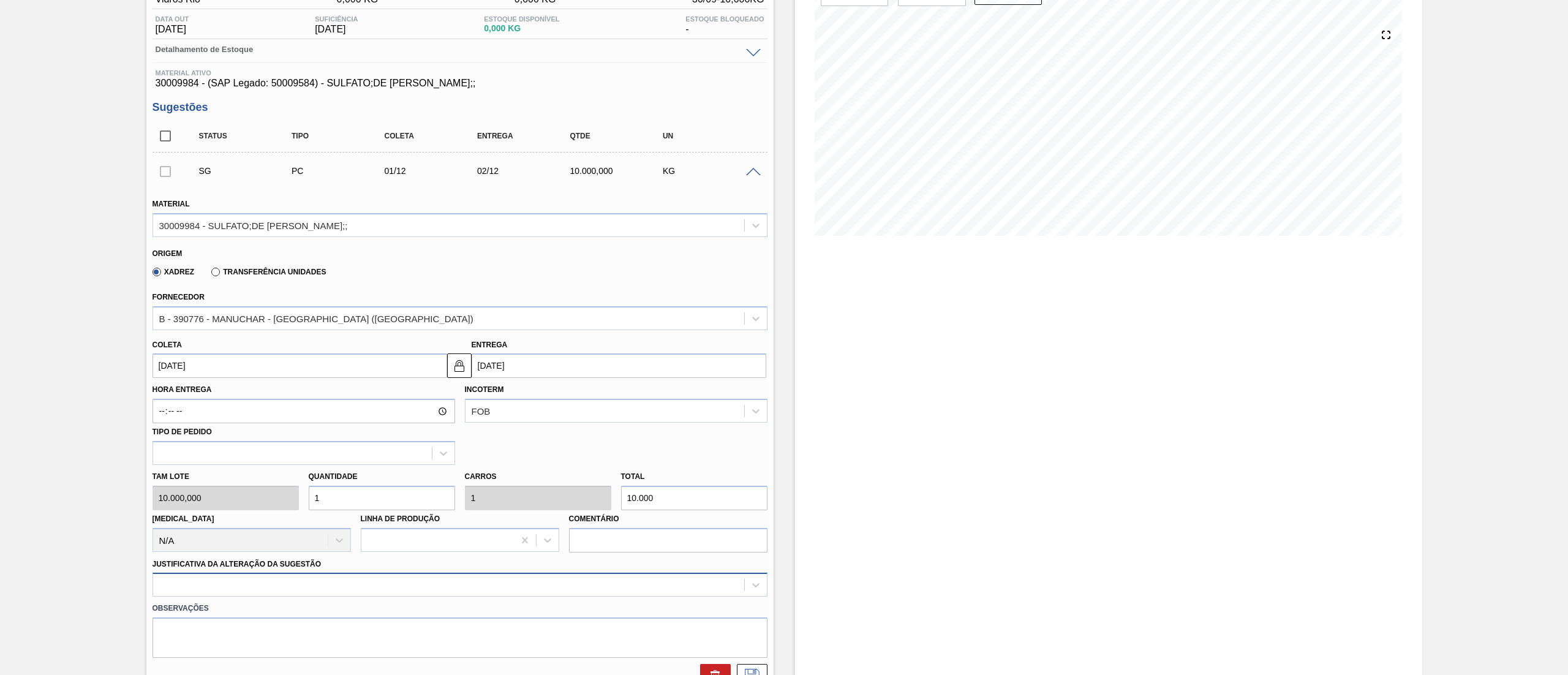
click at [249, 586] on div at bounding box center [460, 585] width 615 height 24
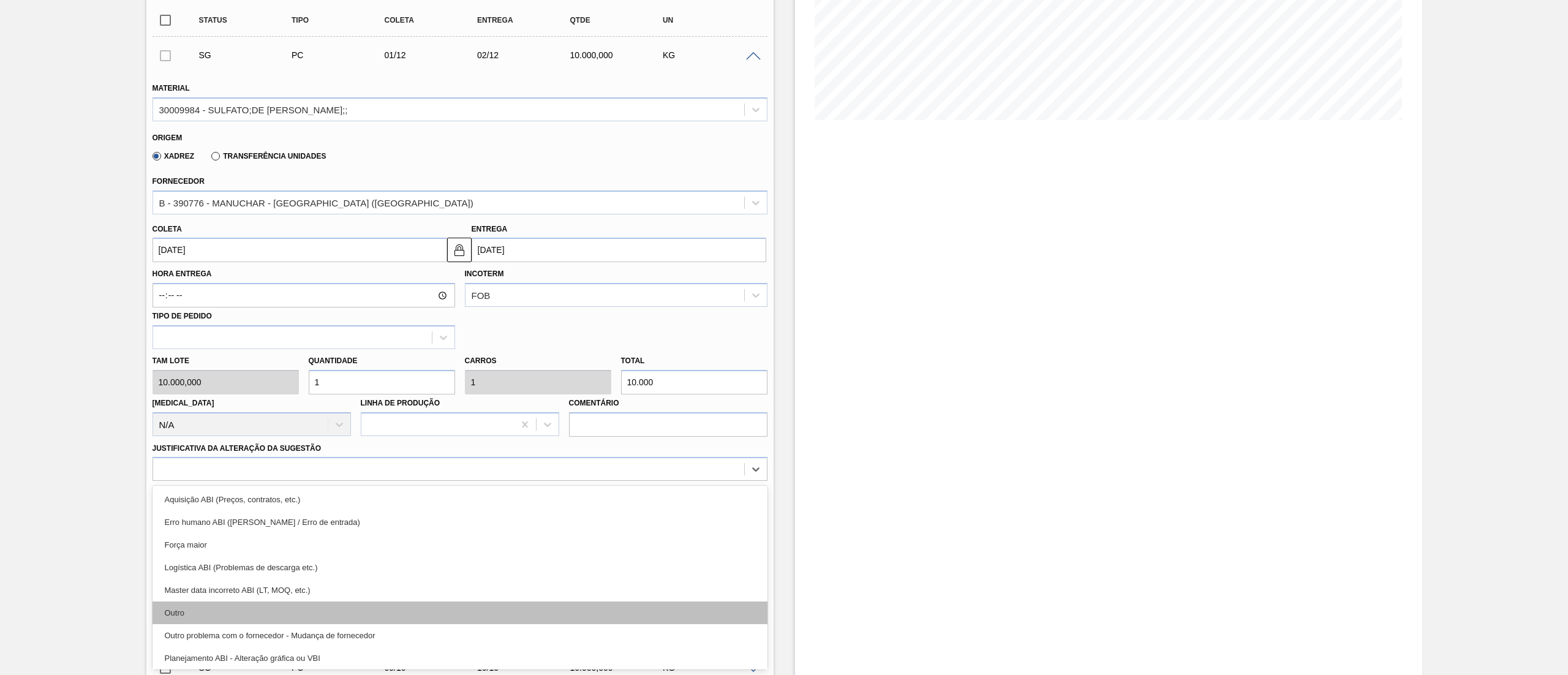
click at [222, 620] on div "Outro" at bounding box center [460, 612] width 615 height 22
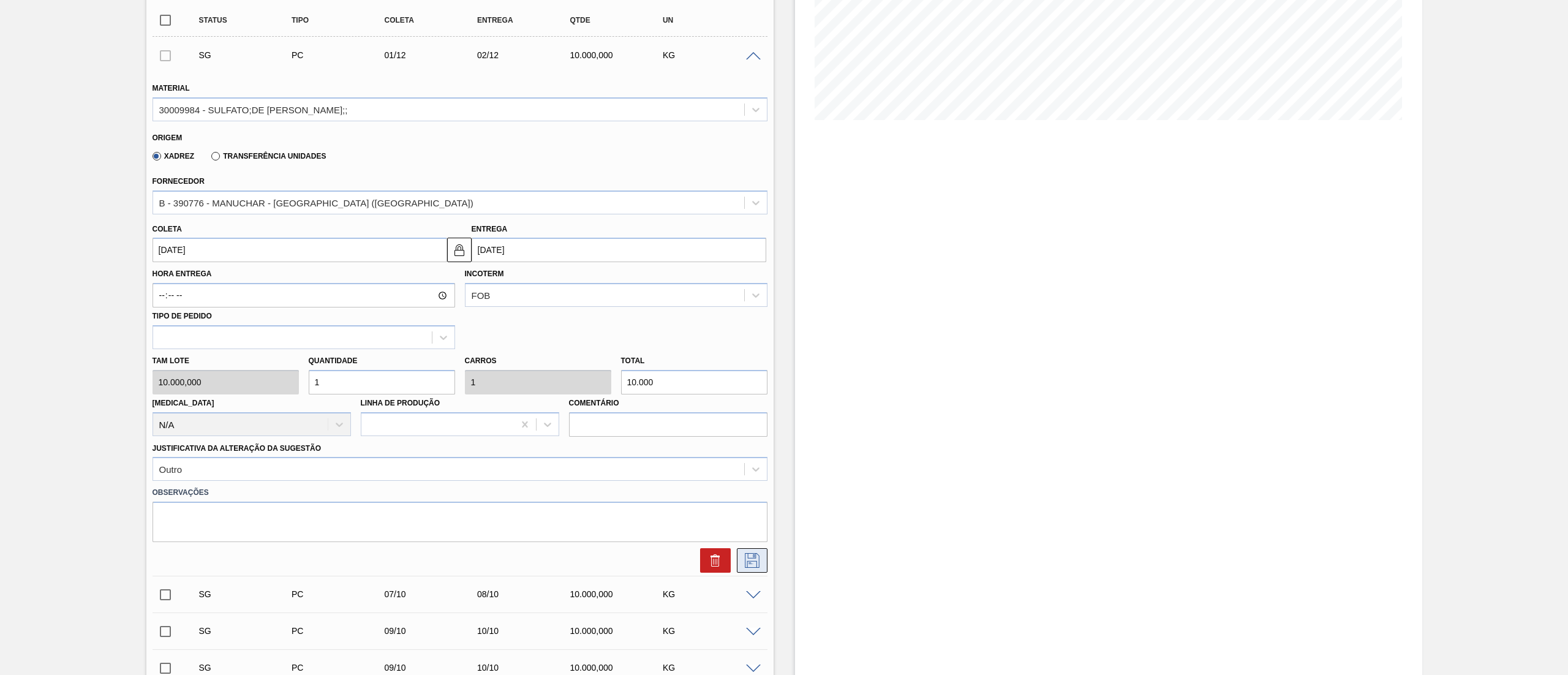
click at [751, 553] on button at bounding box center [752, 560] width 31 height 24
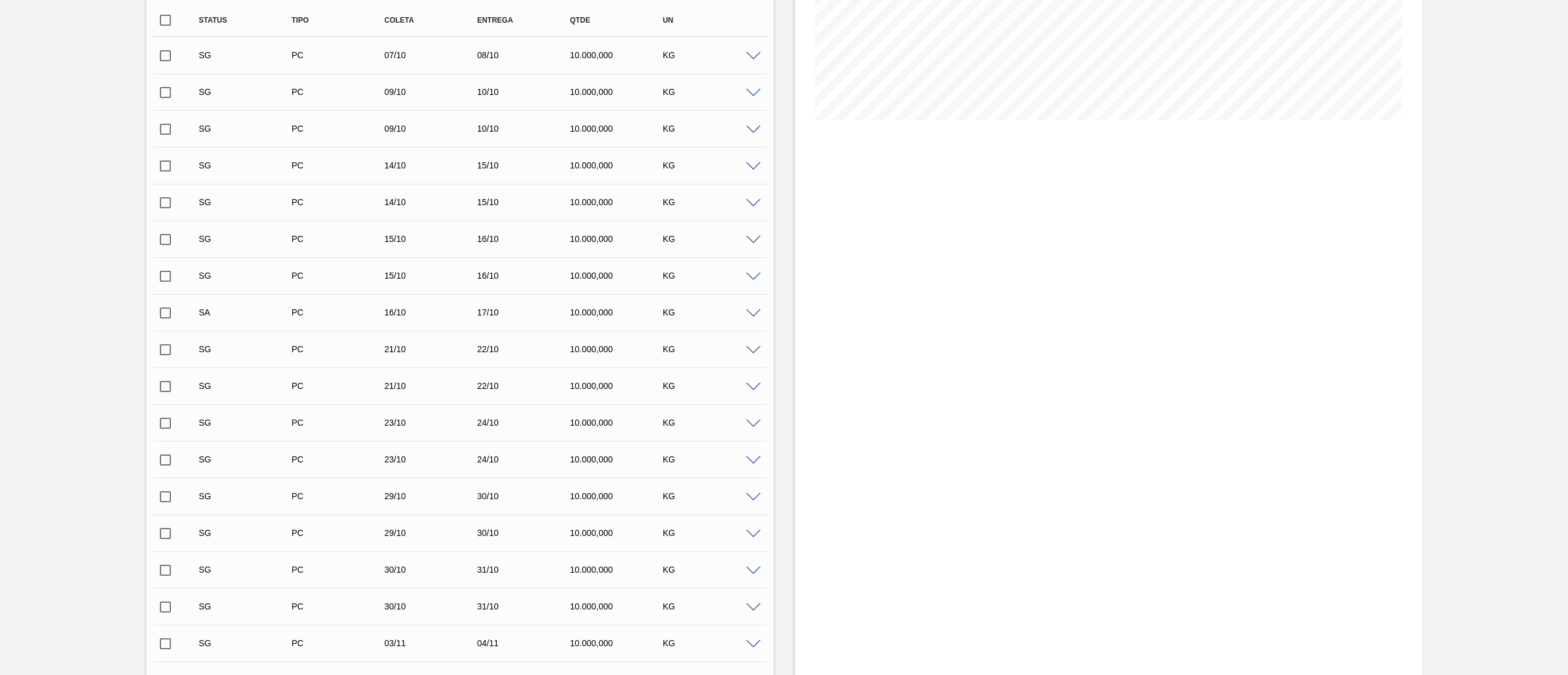
click at [748, 48] on div "SG PC 07/10 08/10 10.000,000 KG" at bounding box center [460, 55] width 615 height 31
click at [749, 51] on div at bounding box center [754, 55] width 24 height 9
click at [751, 61] on span at bounding box center [753, 56] width 15 height 9
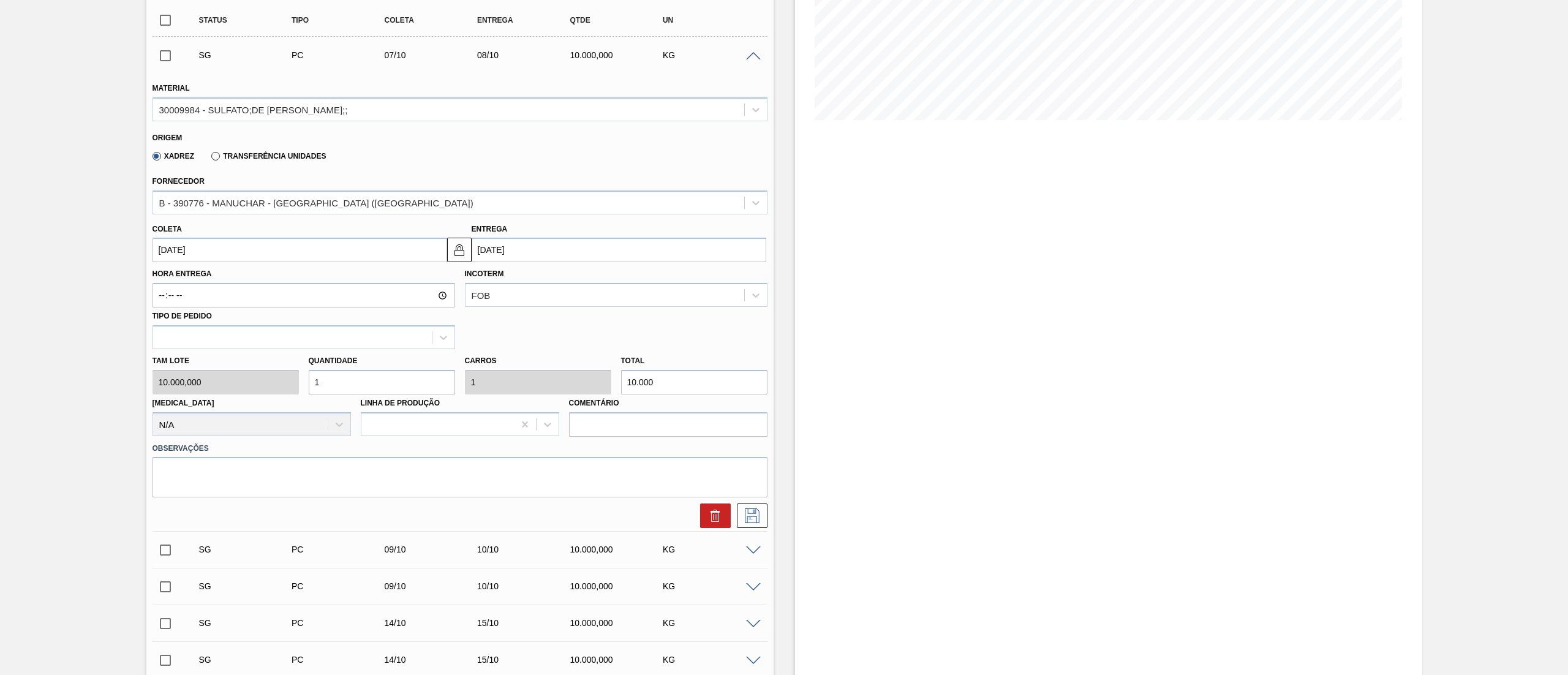
click at [528, 249] on input "[DATE]" at bounding box center [618, 249] width 294 height 24
click at [606, 281] on button "Next Month" at bounding box center [608, 279] width 9 height 9
click at [485, 281] on button "Previous Month" at bounding box center [482, 279] width 9 height 9
click at [523, 426] on div "2" at bounding box center [525, 417] width 16 height 16
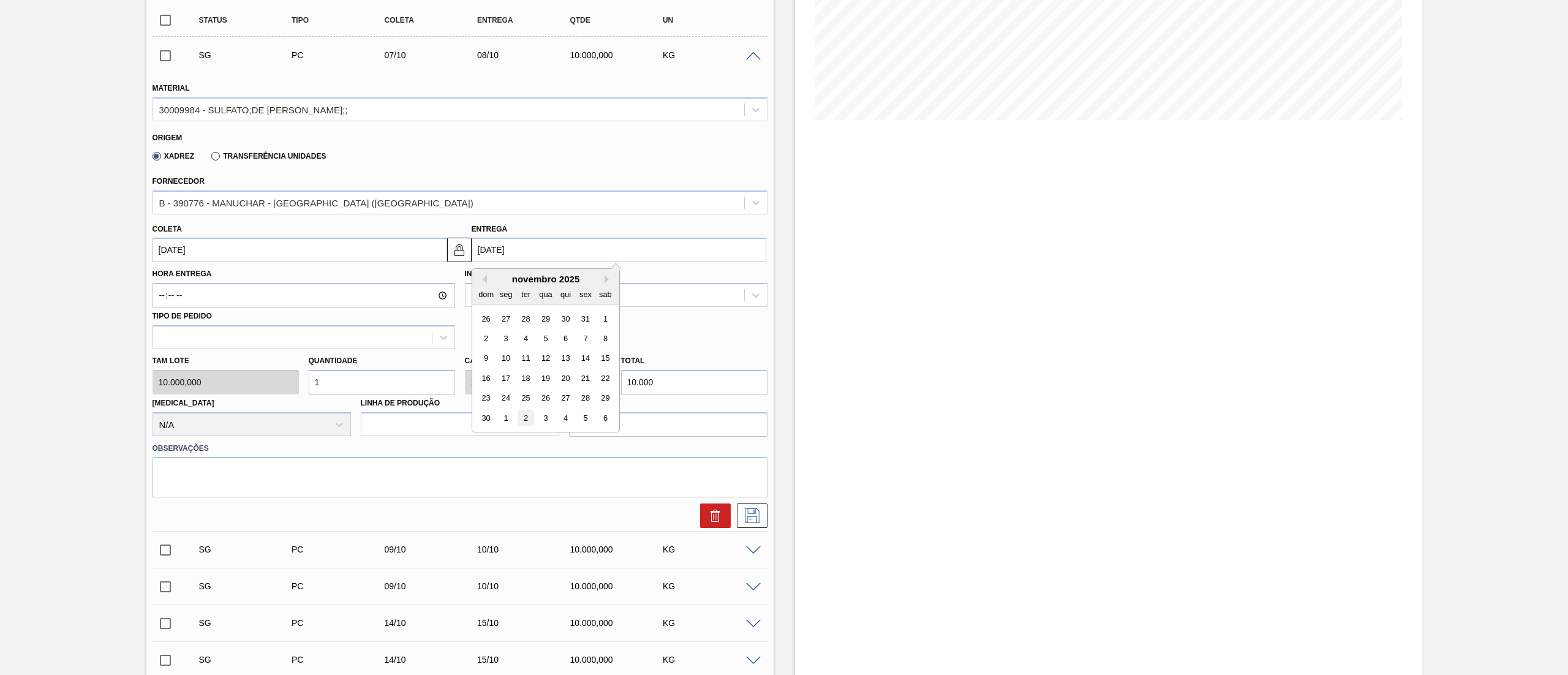
type input "[DATE]"
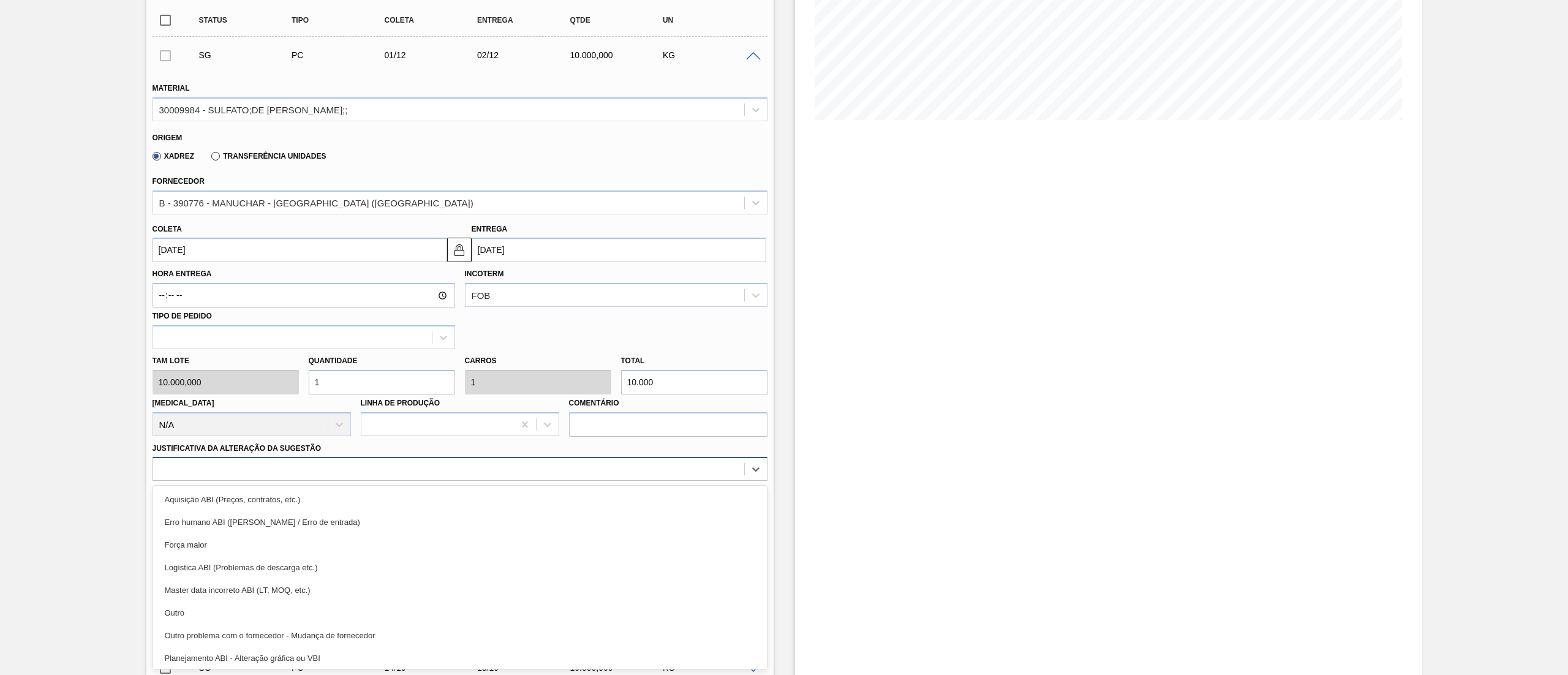
click at [246, 470] on div at bounding box center [448, 470] width 590 height 17
drag, startPoint x: 214, startPoint y: 609, endPoint x: 346, endPoint y: 598, distance: 132.5
click at [214, 610] on div "Outro" at bounding box center [460, 612] width 615 height 22
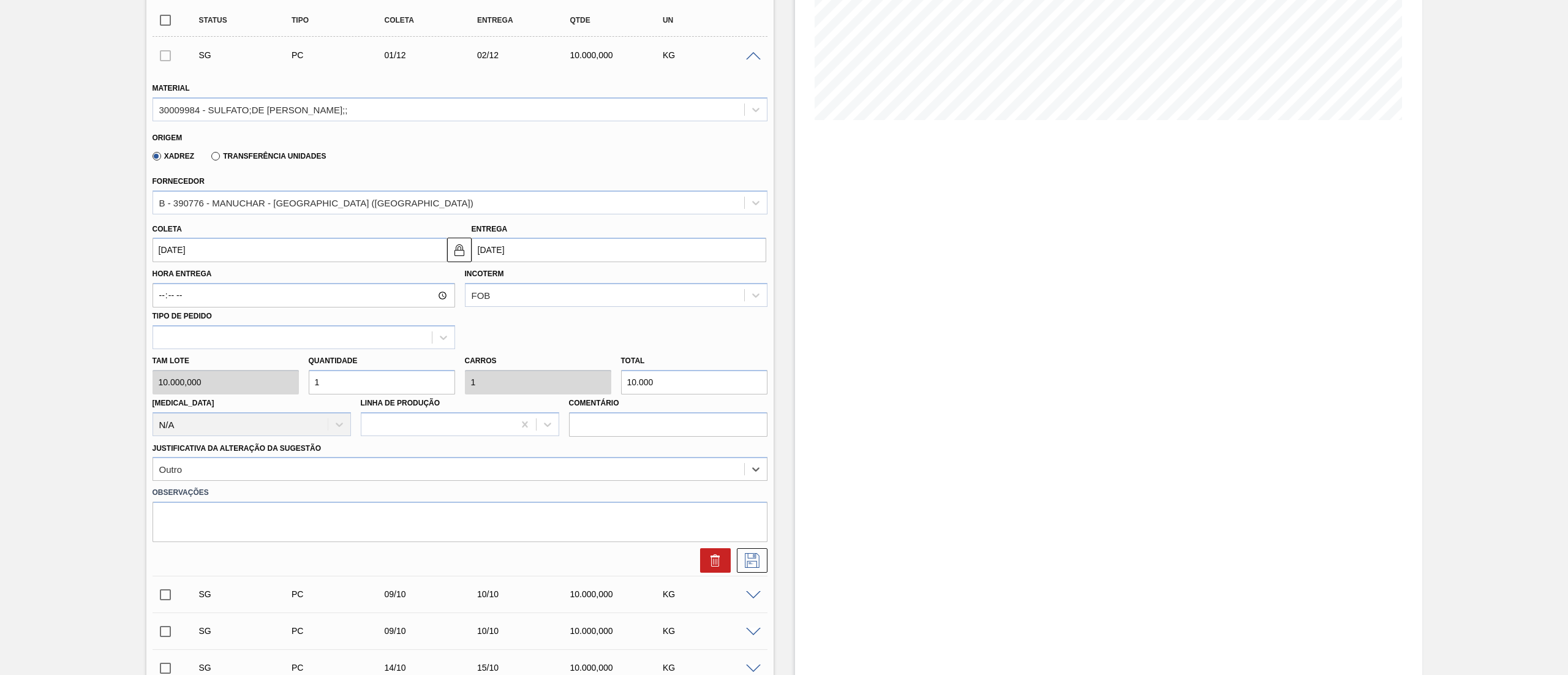
click at [737, 572] on button at bounding box center [752, 560] width 31 height 24
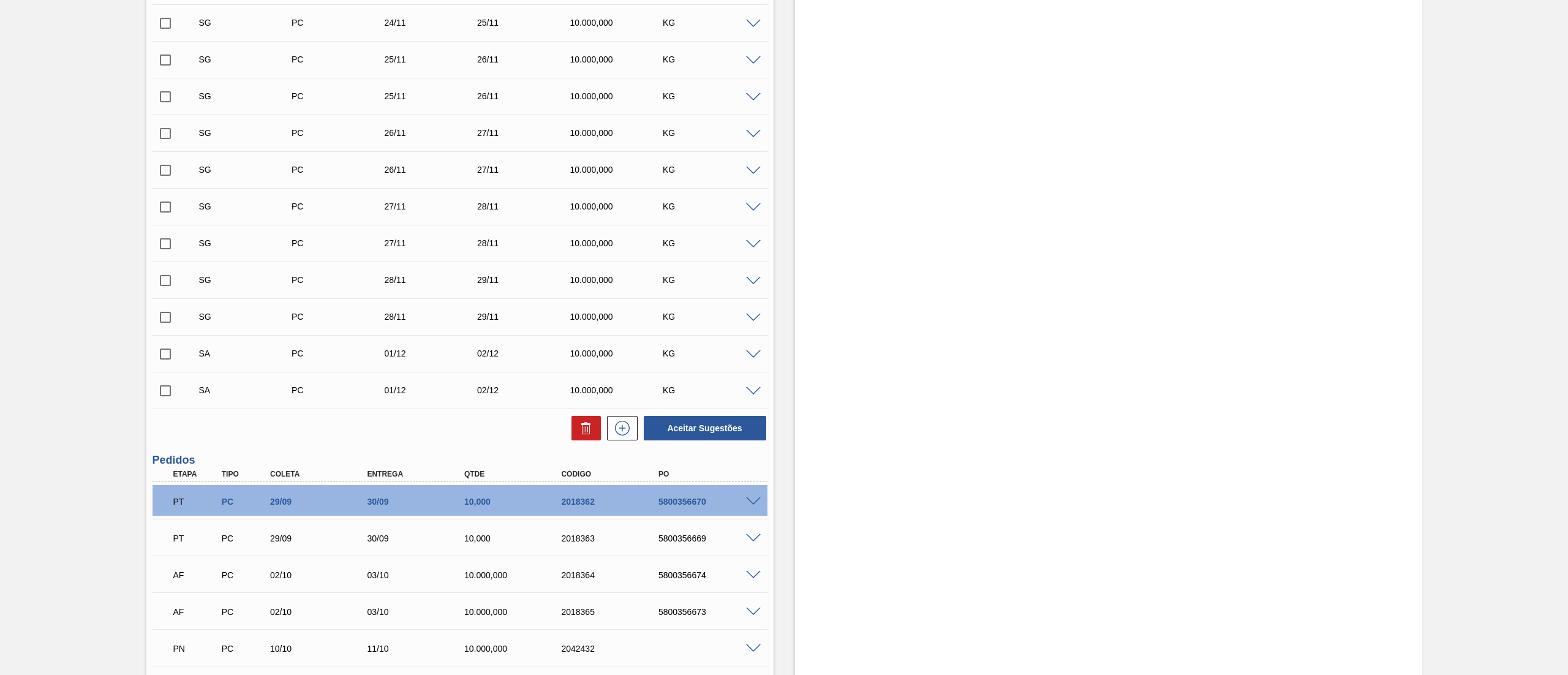
scroll to position [2083, 0]
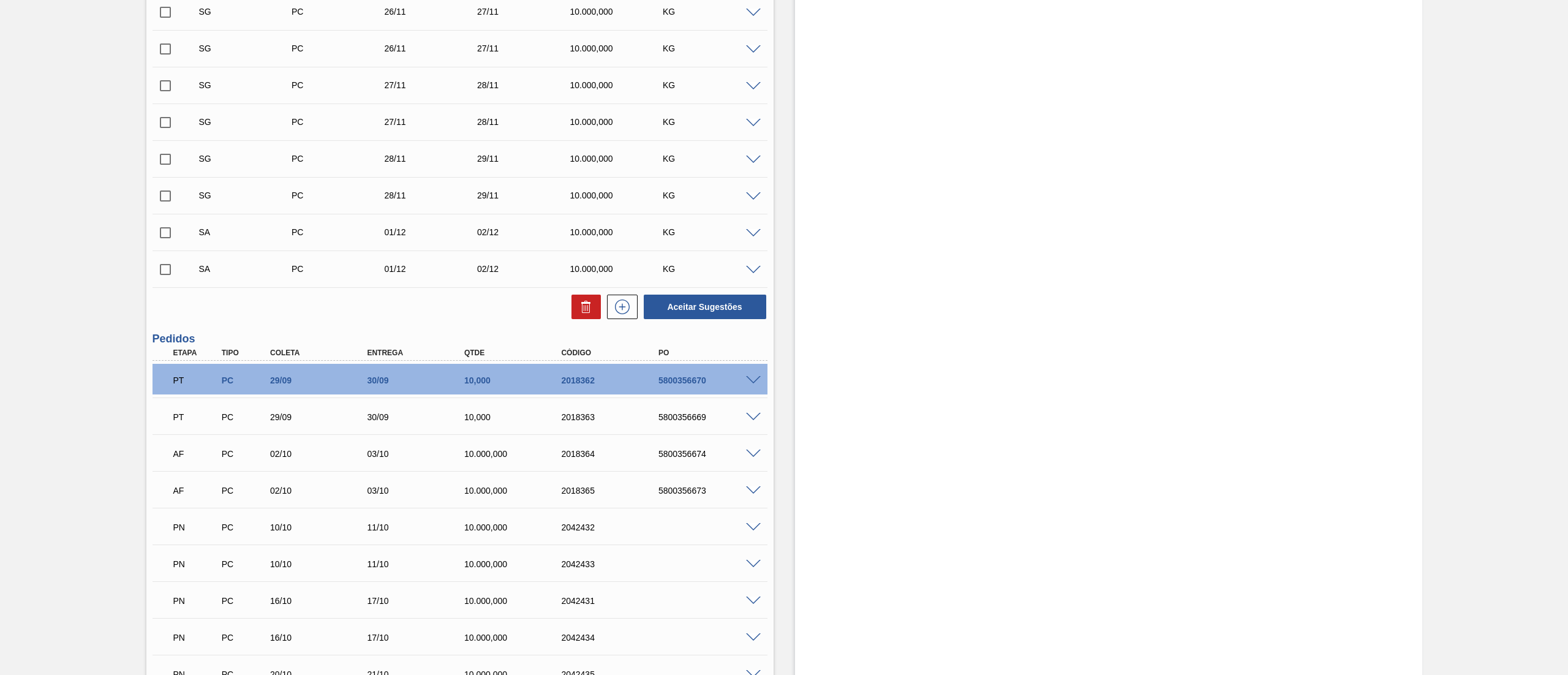
click at [752, 230] on span at bounding box center [753, 233] width 15 height 9
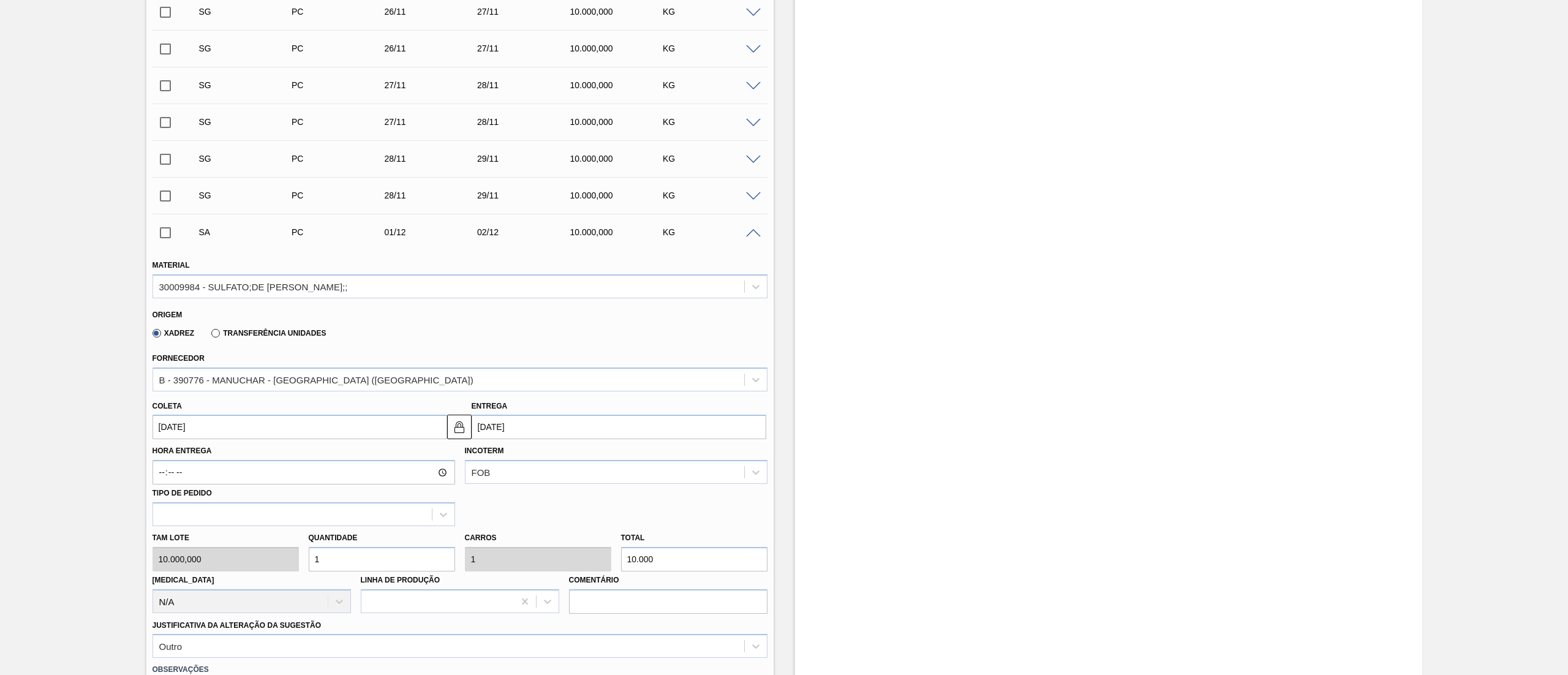
click at [525, 430] on input "[DATE]" at bounding box center [618, 426] width 294 height 24
click at [483, 456] on button "Previous Month" at bounding box center [482, 456] width 9 height 9
click at [490, 519] on div "2" at bounding box center [485, 515] width 16 height 16
type input "[DATE]"
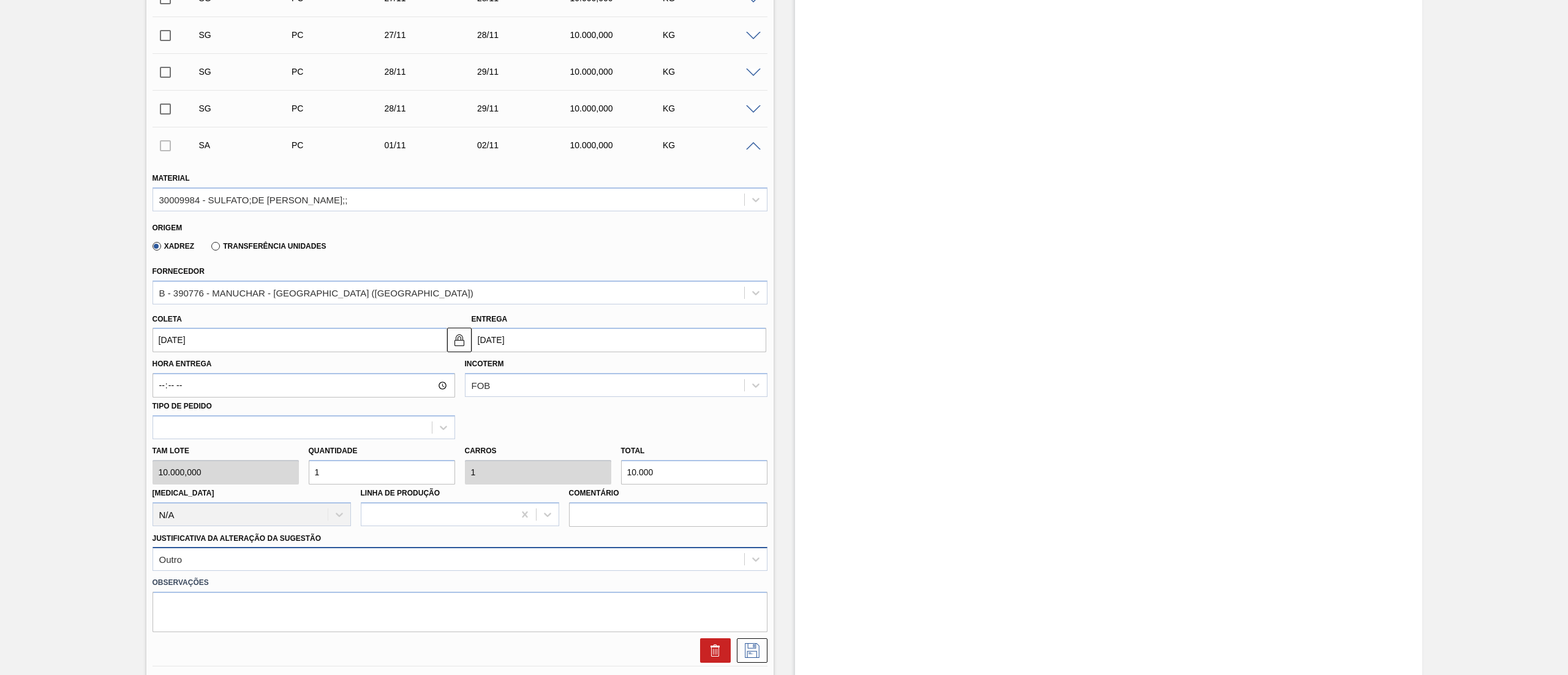
scroll to position [2205, 0]
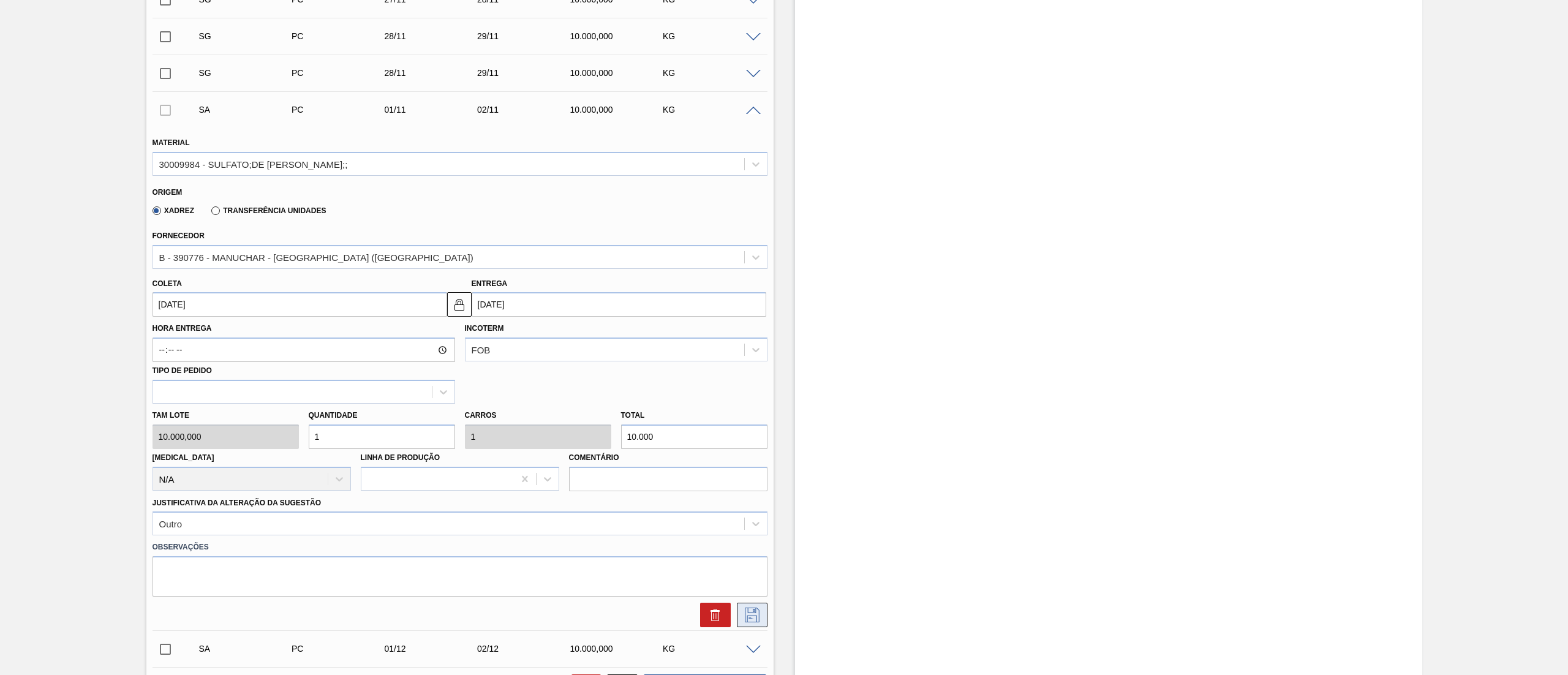
click at [756, 625] on button at bounding box center [752, 614] width 31 height 24
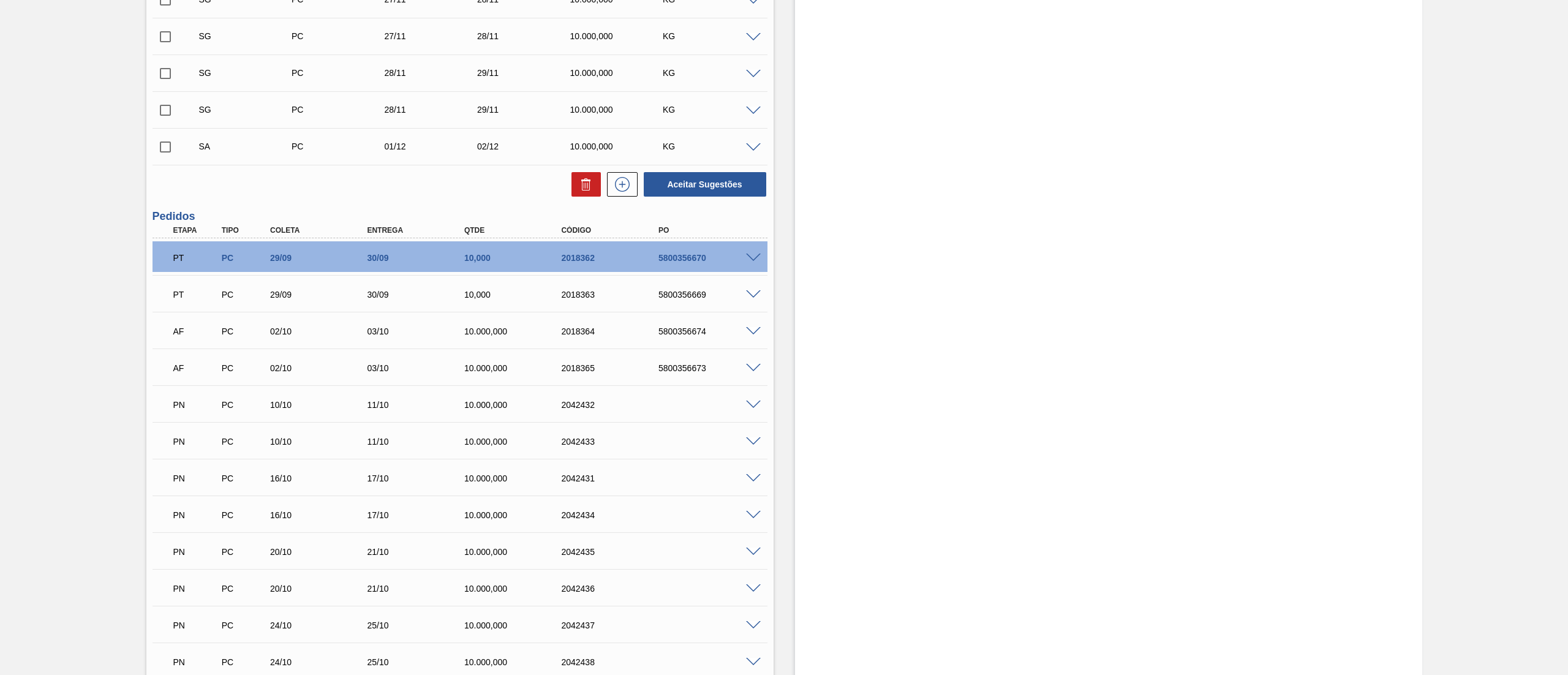
click at [751, 149] on span at bounding box center [753, 147] width 15 height 9
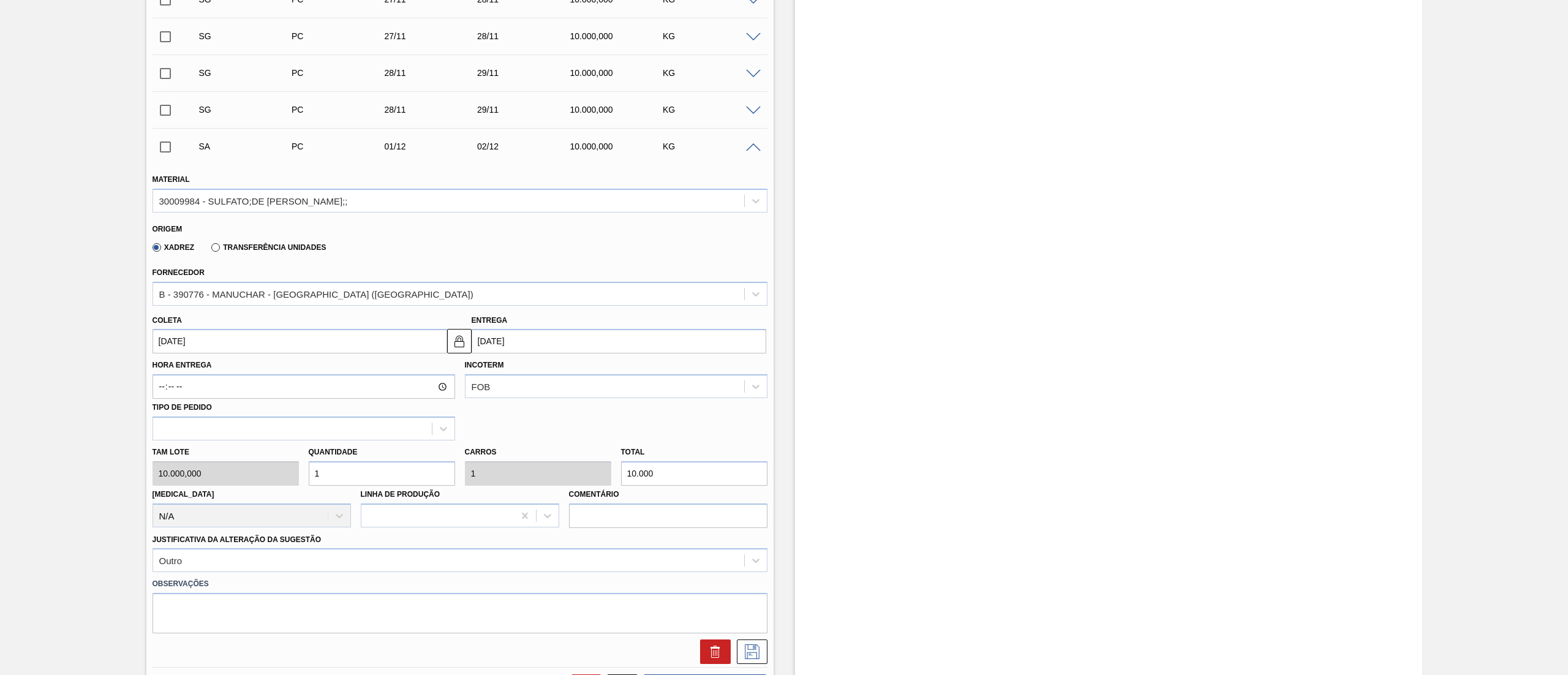
click at [513, 347] on input "[DATE]" at bounding box center [618, 341] width 294 height 24
click at [483, 369] on button "Previous Month" at bounding box center [482, 370] width 9 height 9
click at [485, 426] on div "2" at bounding box center [485, 429] width 16 height 16
type input "[DATE]"
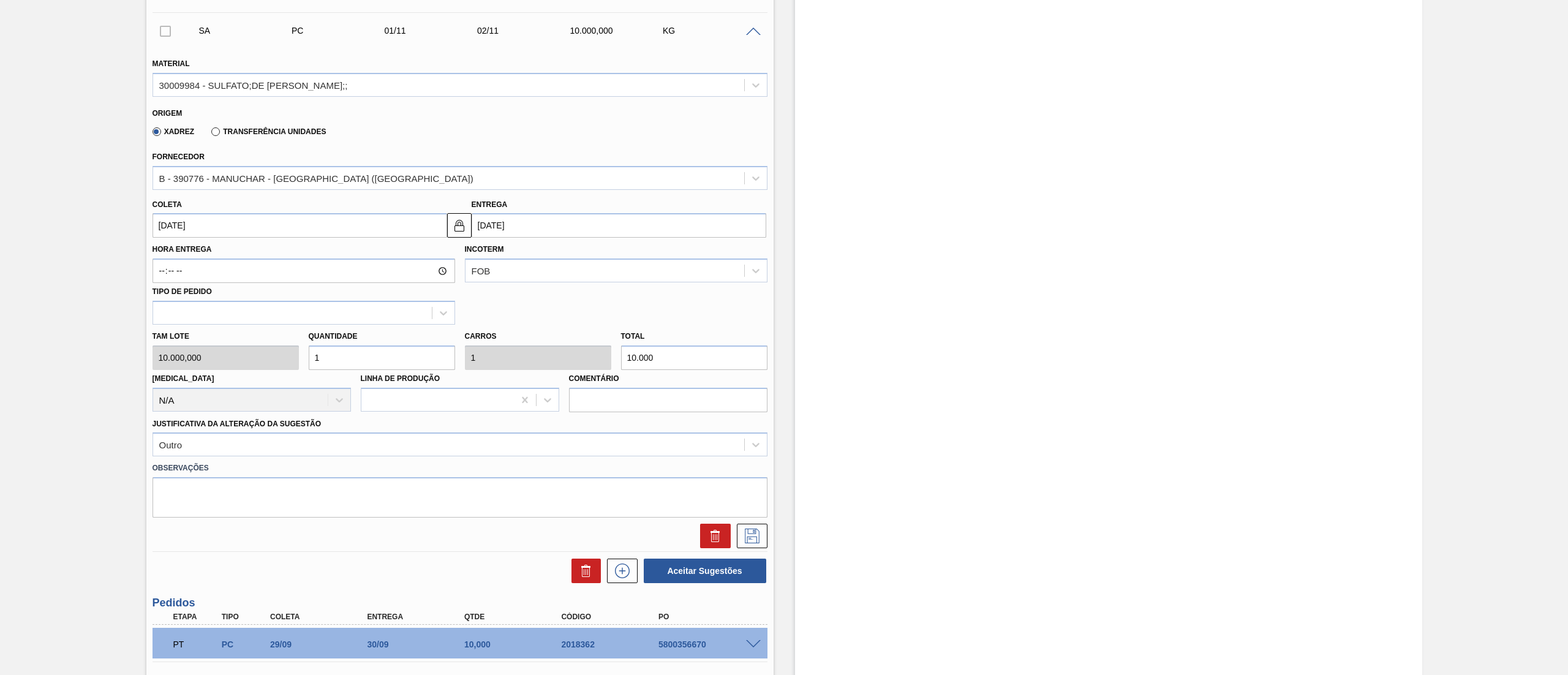
scroll to position [2450, 0]
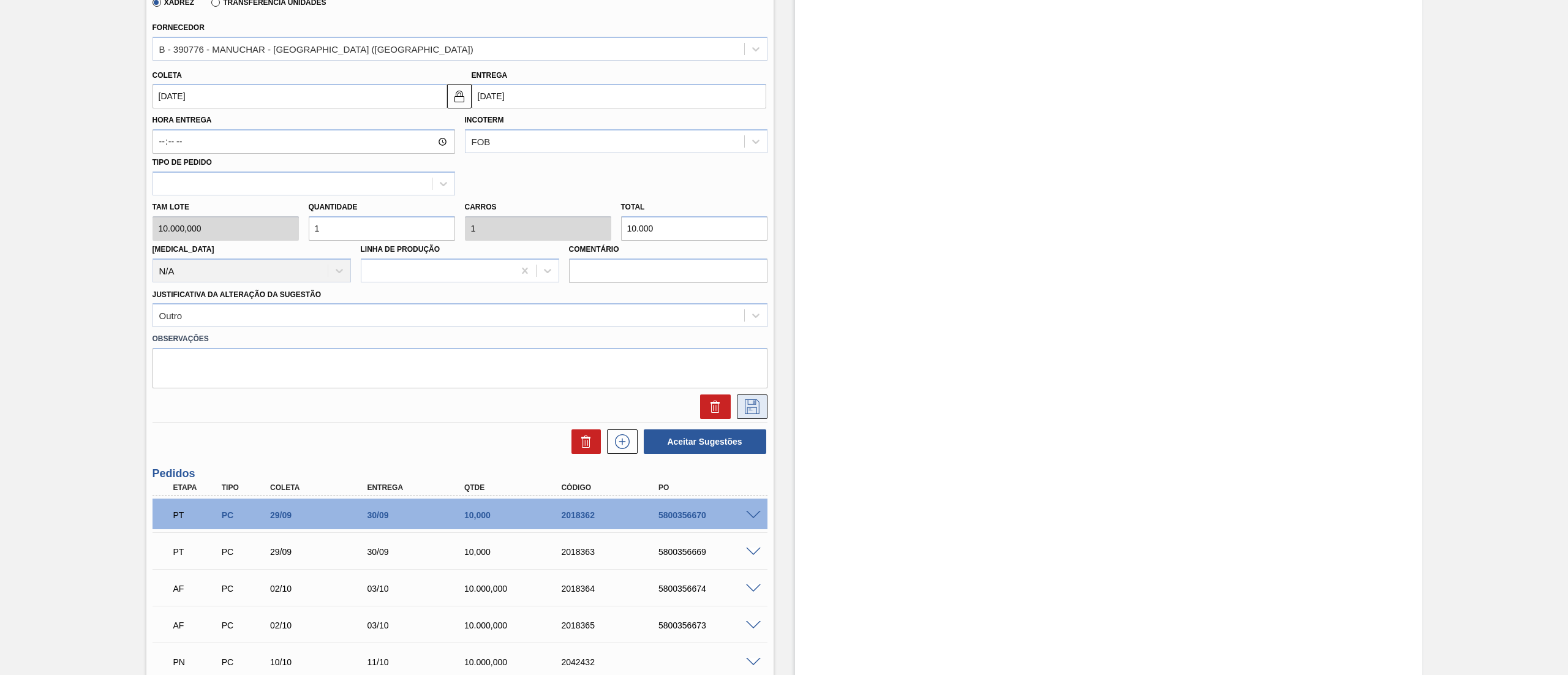
click at [745, 403] on icon at bounding box center [752, 406] width 19 height 15
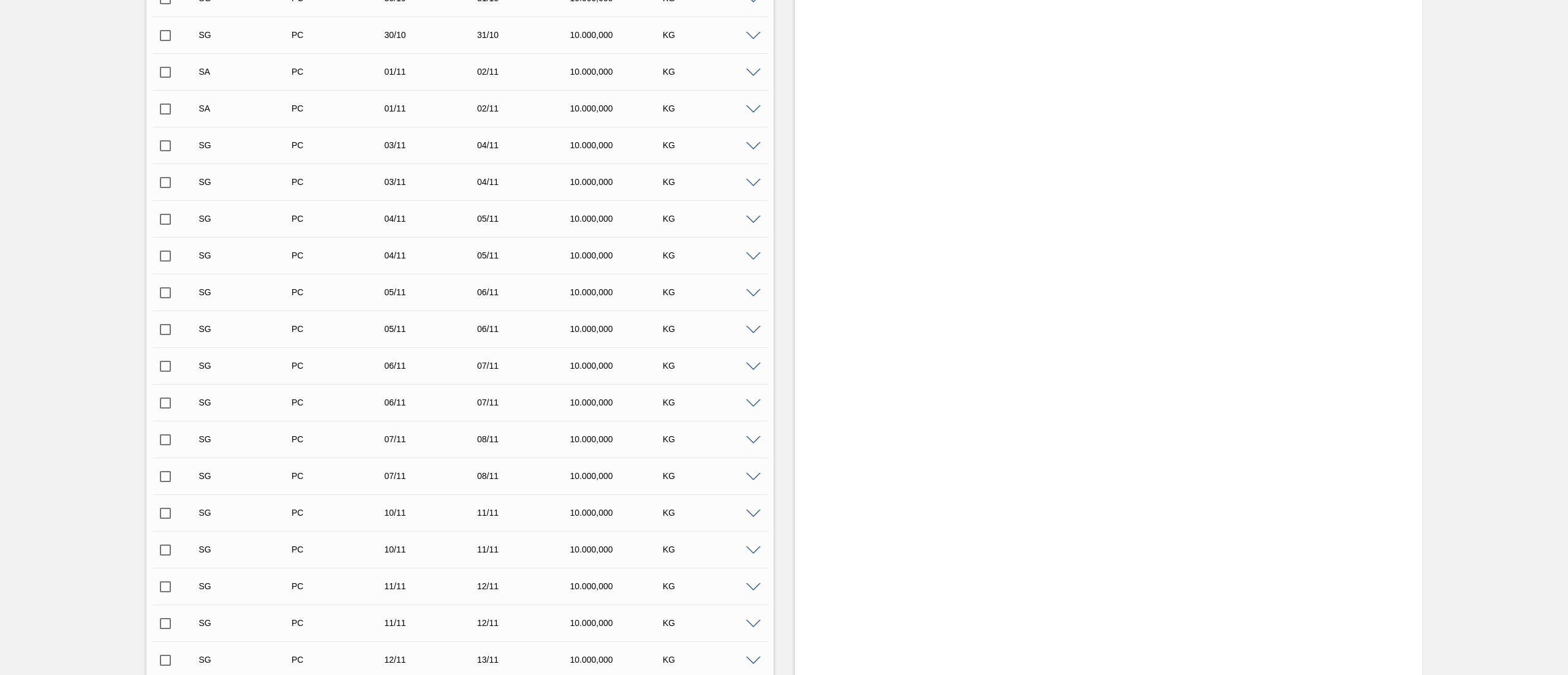
scroll to position [735, 0]
click at [158, 114] on input "checkbox" at bounding box center [166, 110] width 26 height 26
checkbox input "true"
click at [158, 148] on input "checkbox" at bounding box center [166, 147] width 26 height 26
checkbox input "true"
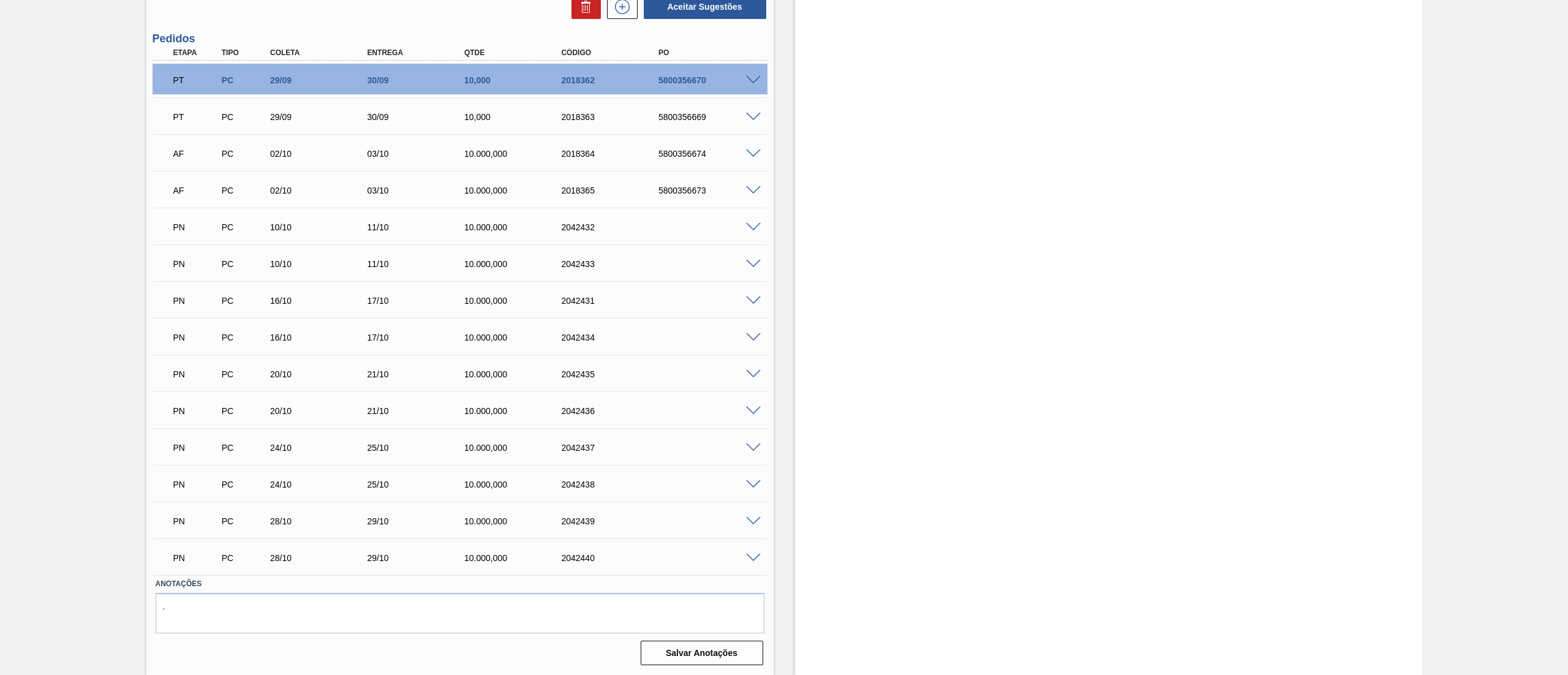
scroll to position [2260, 0]
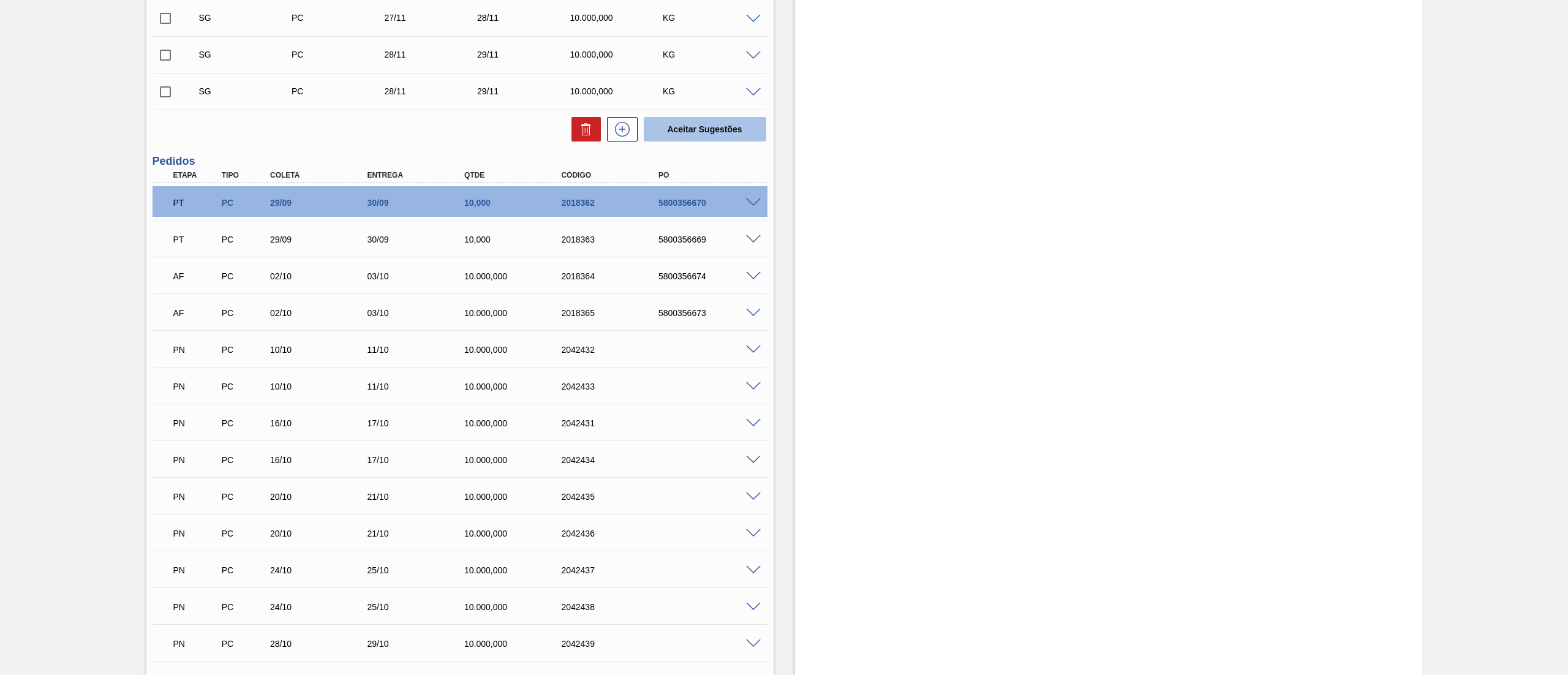
click at [678, 129] on button "Aceitar Sugestões" at bounding box center [705, 129] width 123 height 24
checkbox input "false"
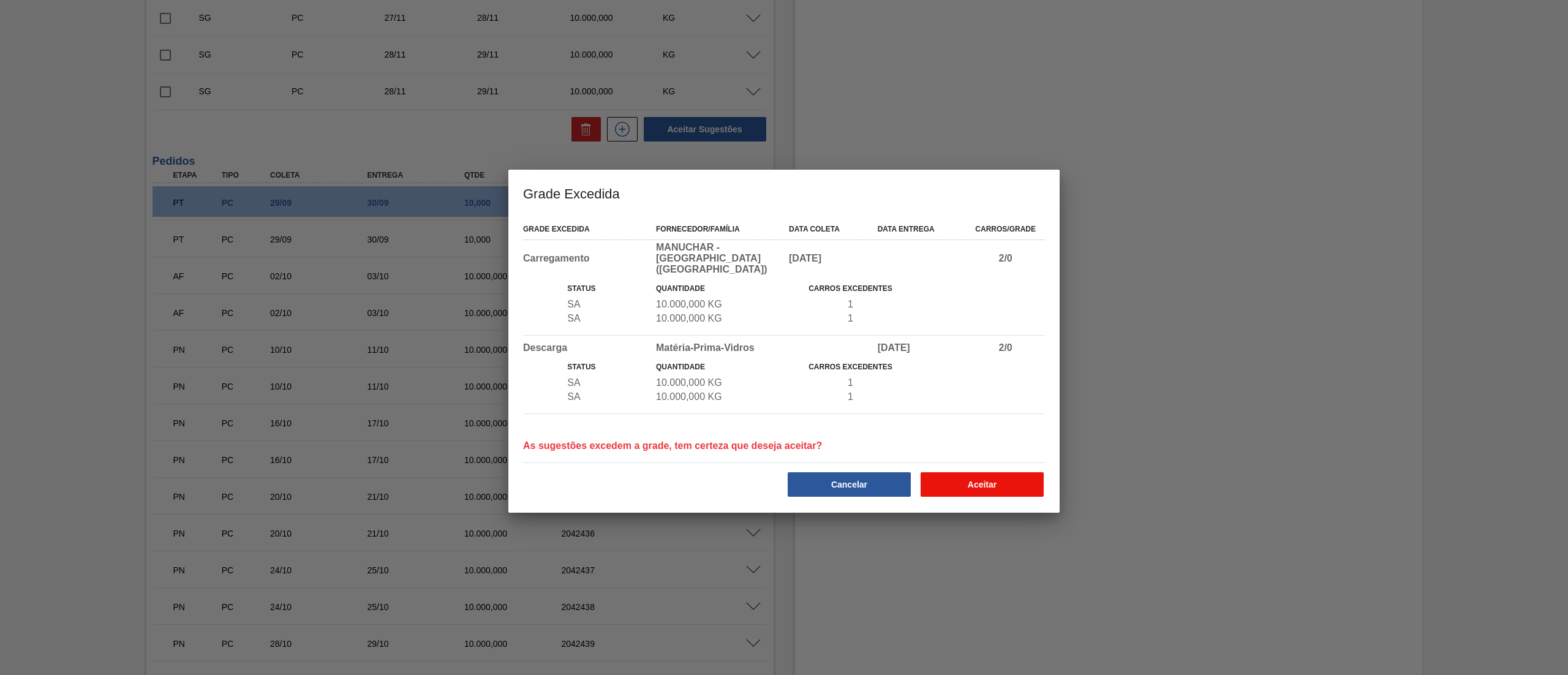
click at [982, 476] on button "Aceitar" at bounding box center [981, 484] width 123 height 24
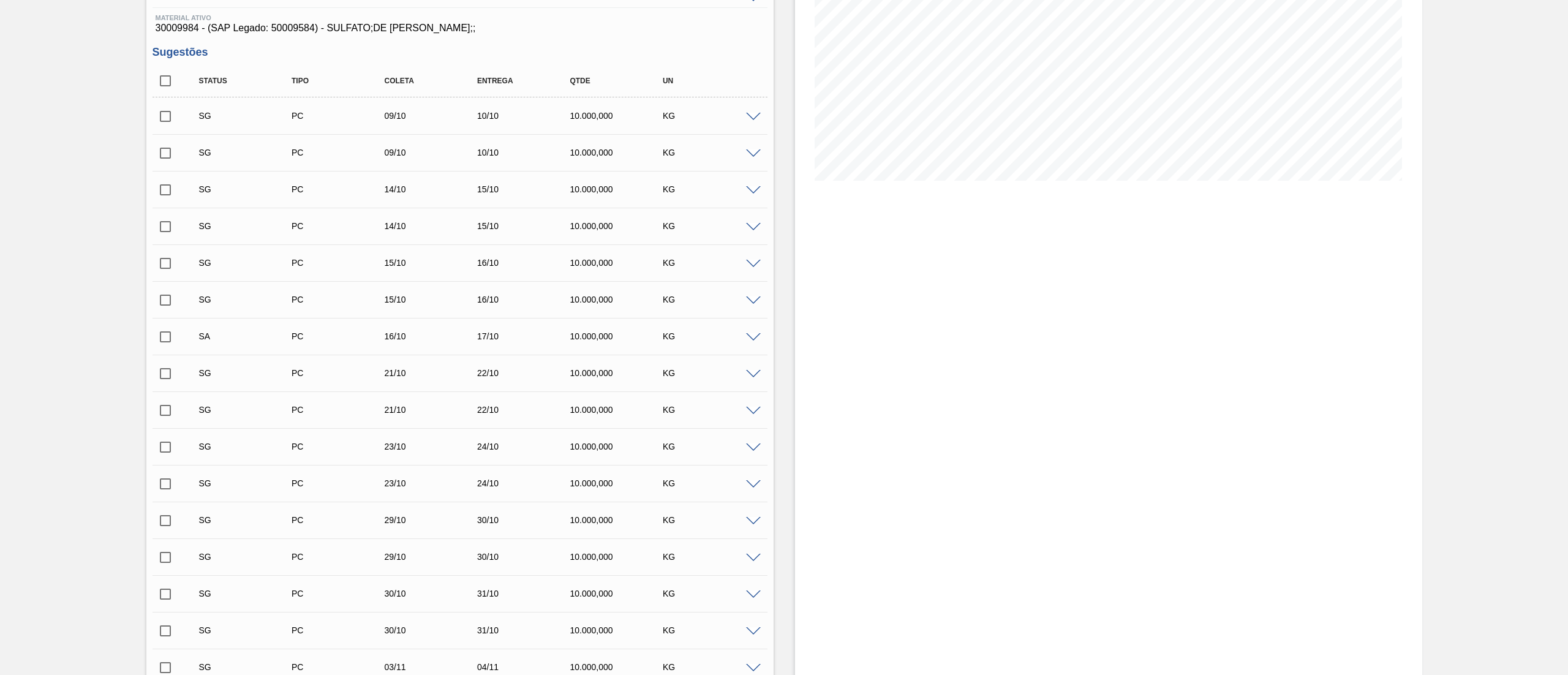
scroll to position [0, 0]
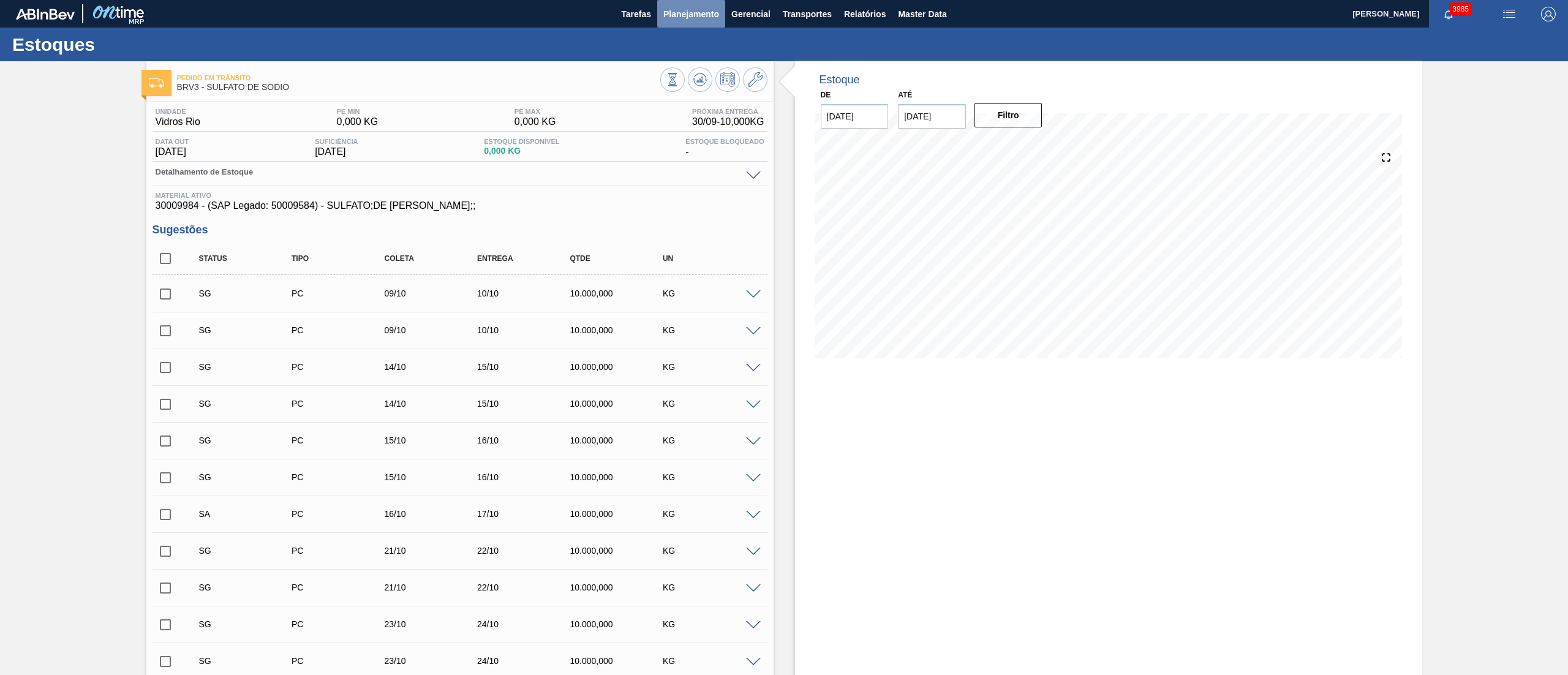
click at [697, 23] on button "Planejamento" at bounding box center [691, 14] width 68 height 27
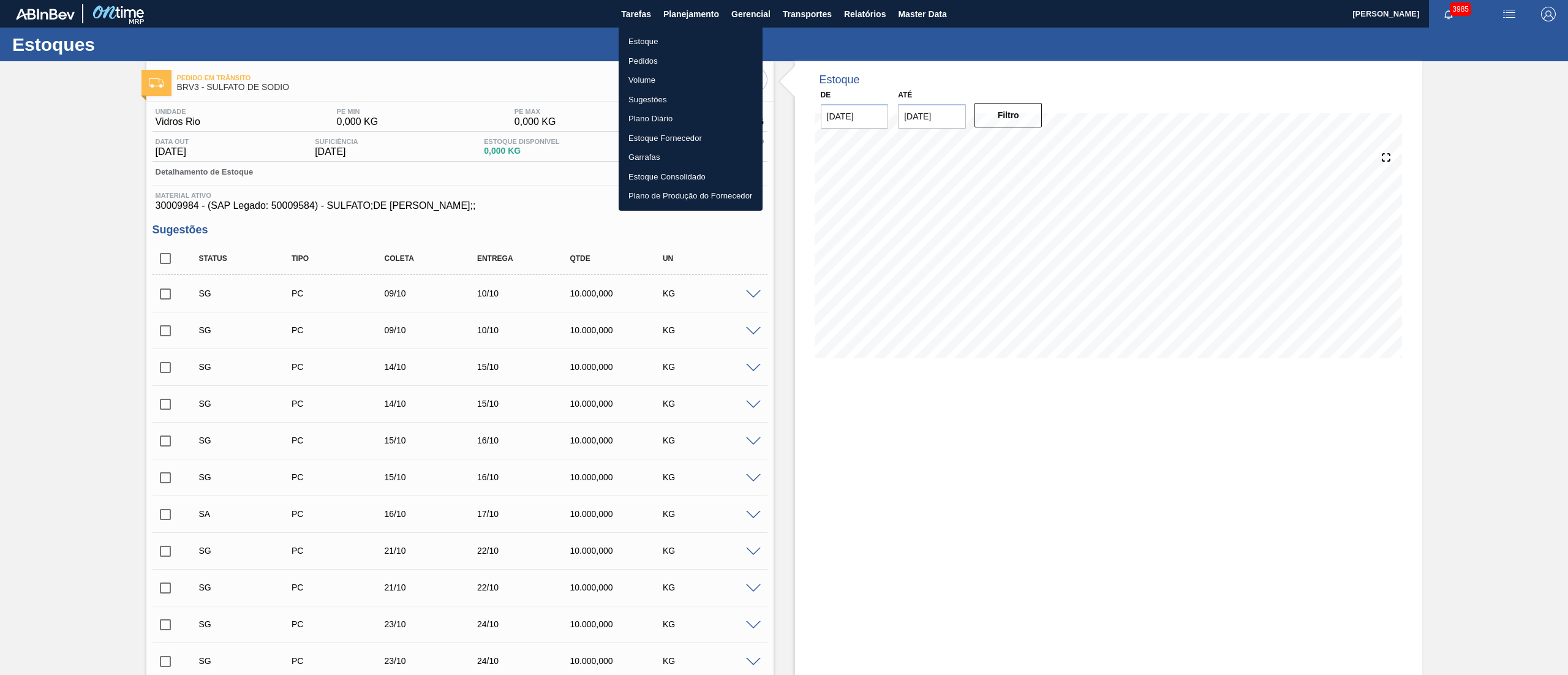
click at [645, 36] on li "Estoque" at bounding box center [690, 42] width 144 height 19
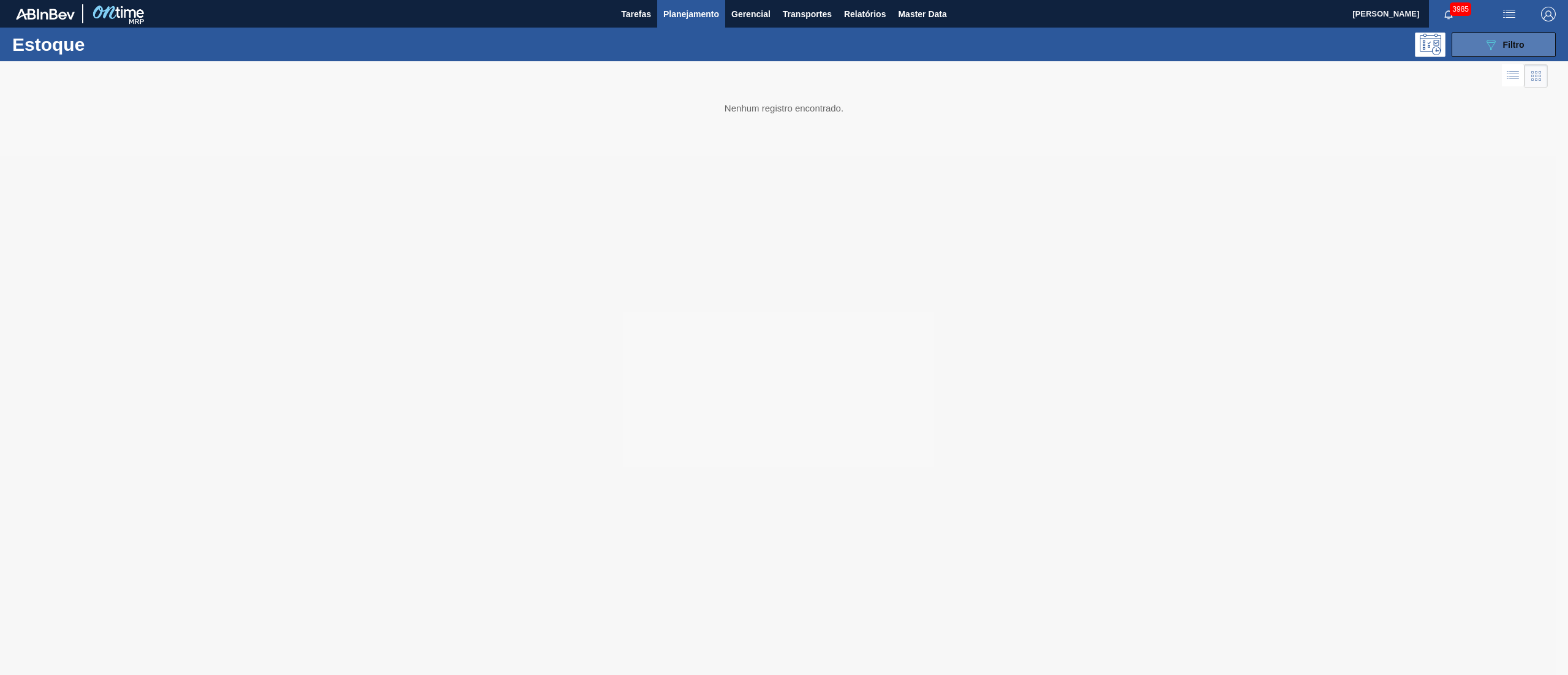
click at [1479, 46] on button "089F7B8B-B2A5-4AFE-B5C0-19BA573D28AC Filtro" at bounding box center [1503, 45] width 105 height 24
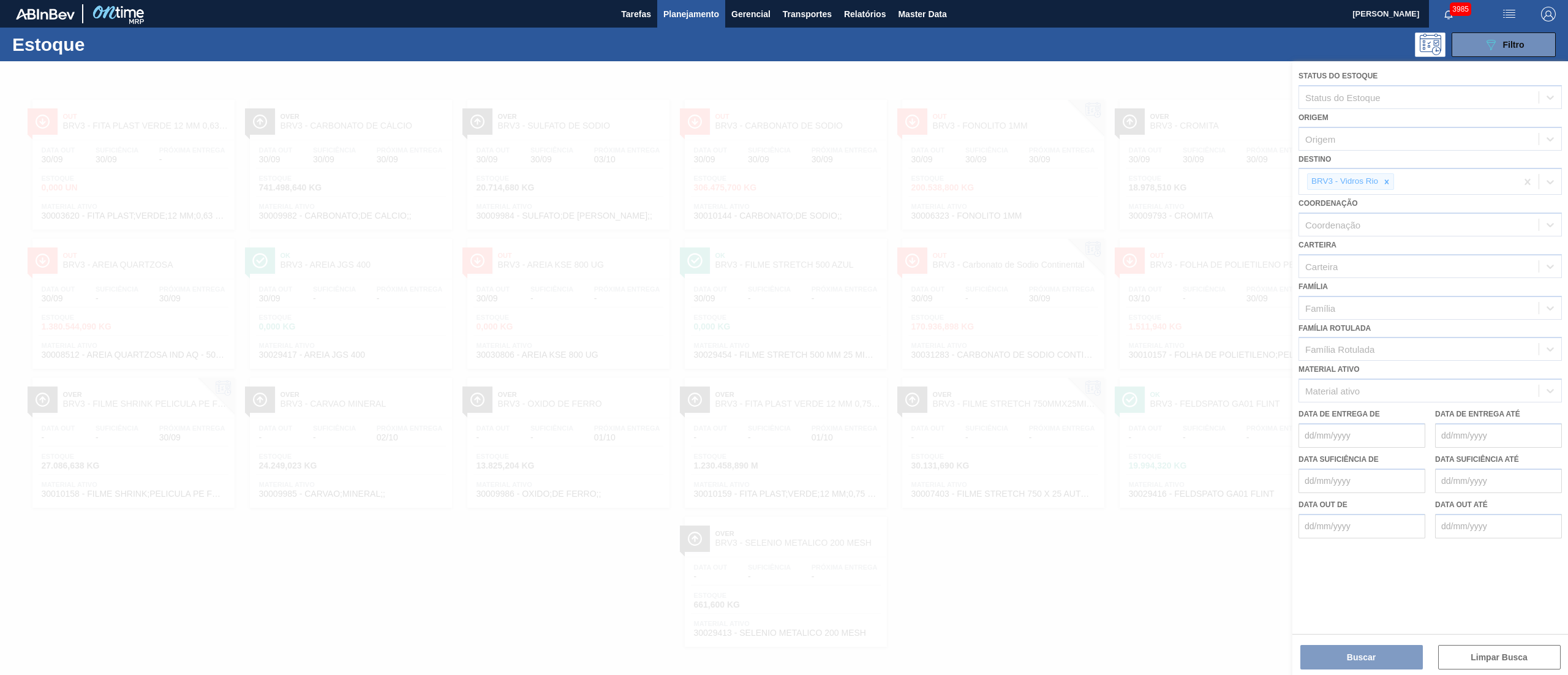
click at [536, 76] on div at bounding box center [784, 368] width 1568 height 614
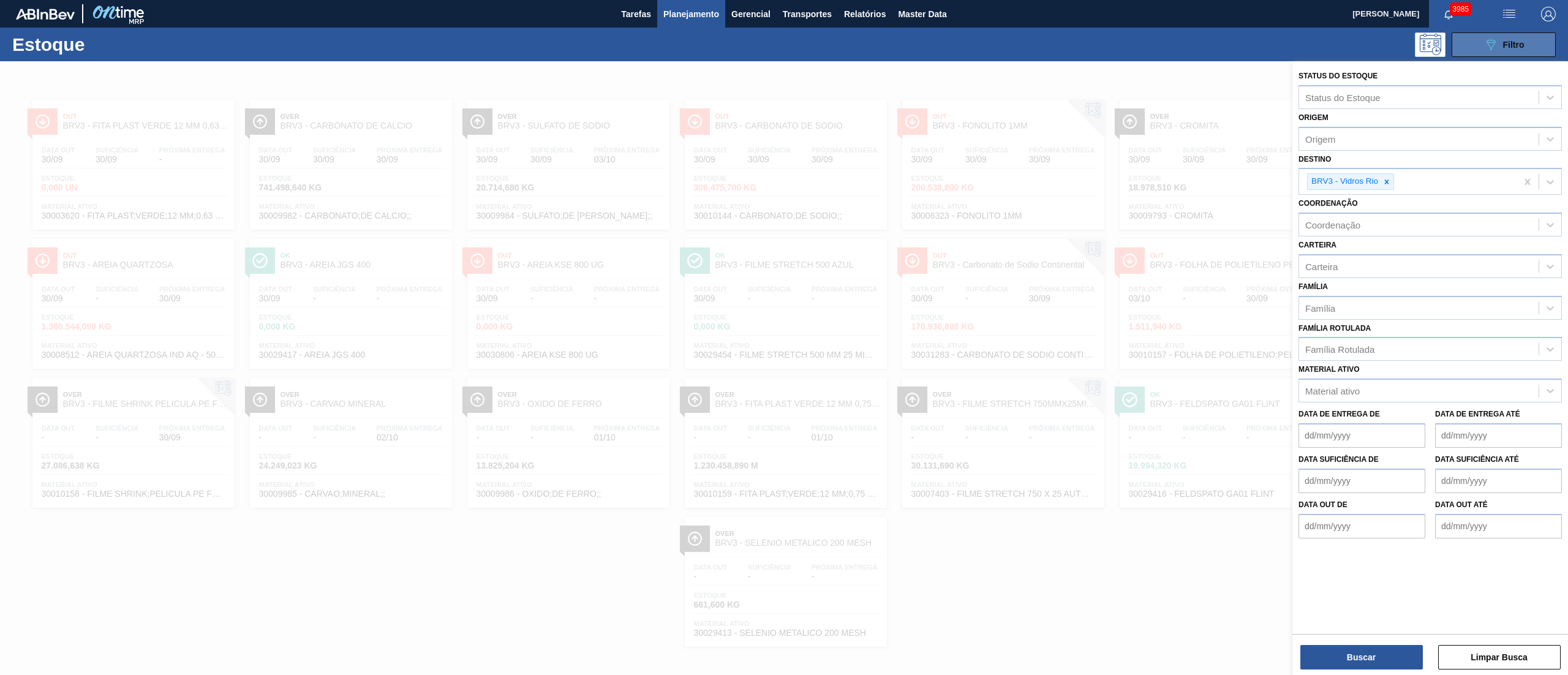
click at [1465, 39] on button "089F7B8B-B2A5-4AFE-B5C0-19BA573D28AC Filtro" at bounding box center [1503, 45] width 105 height 24
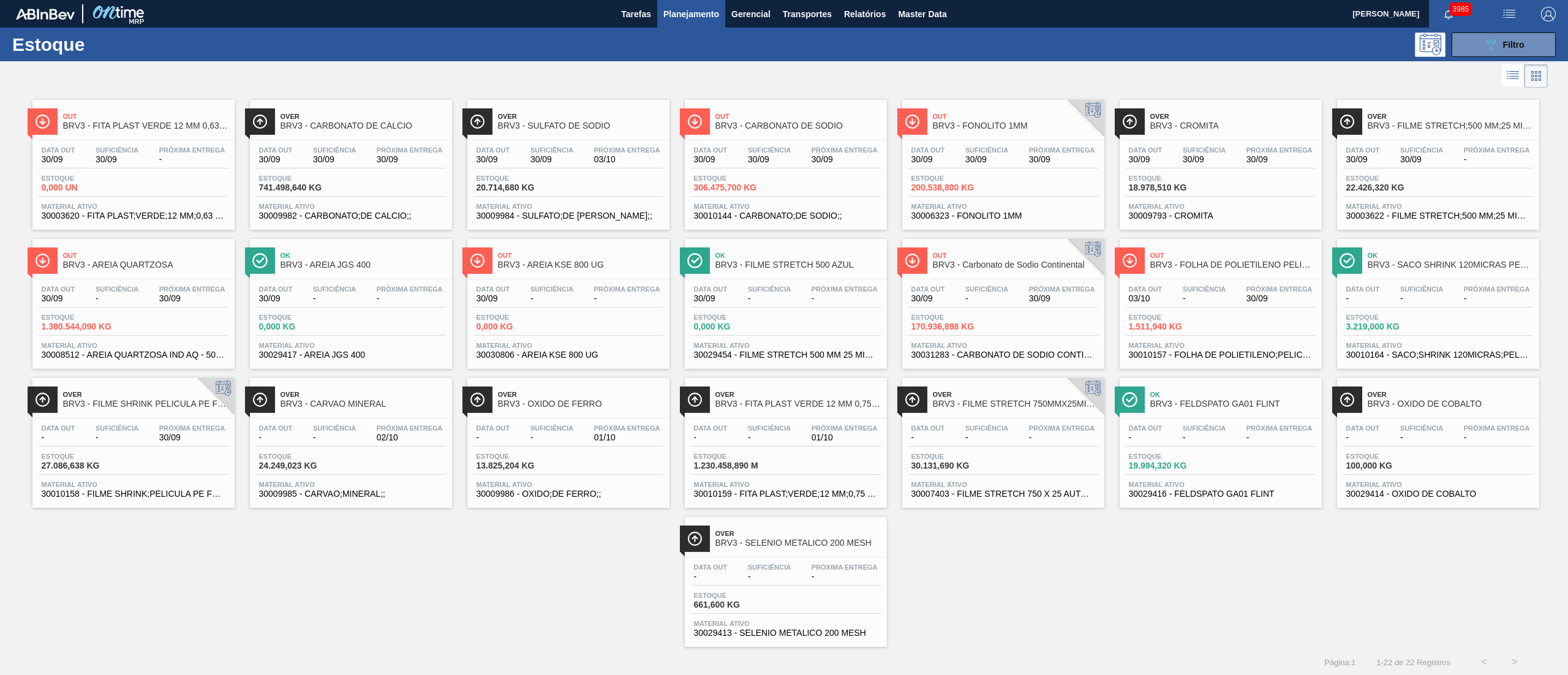
click at [816, 426] on span "Próxima Entrega" at bounding box center [844, 428] width 66 height 8
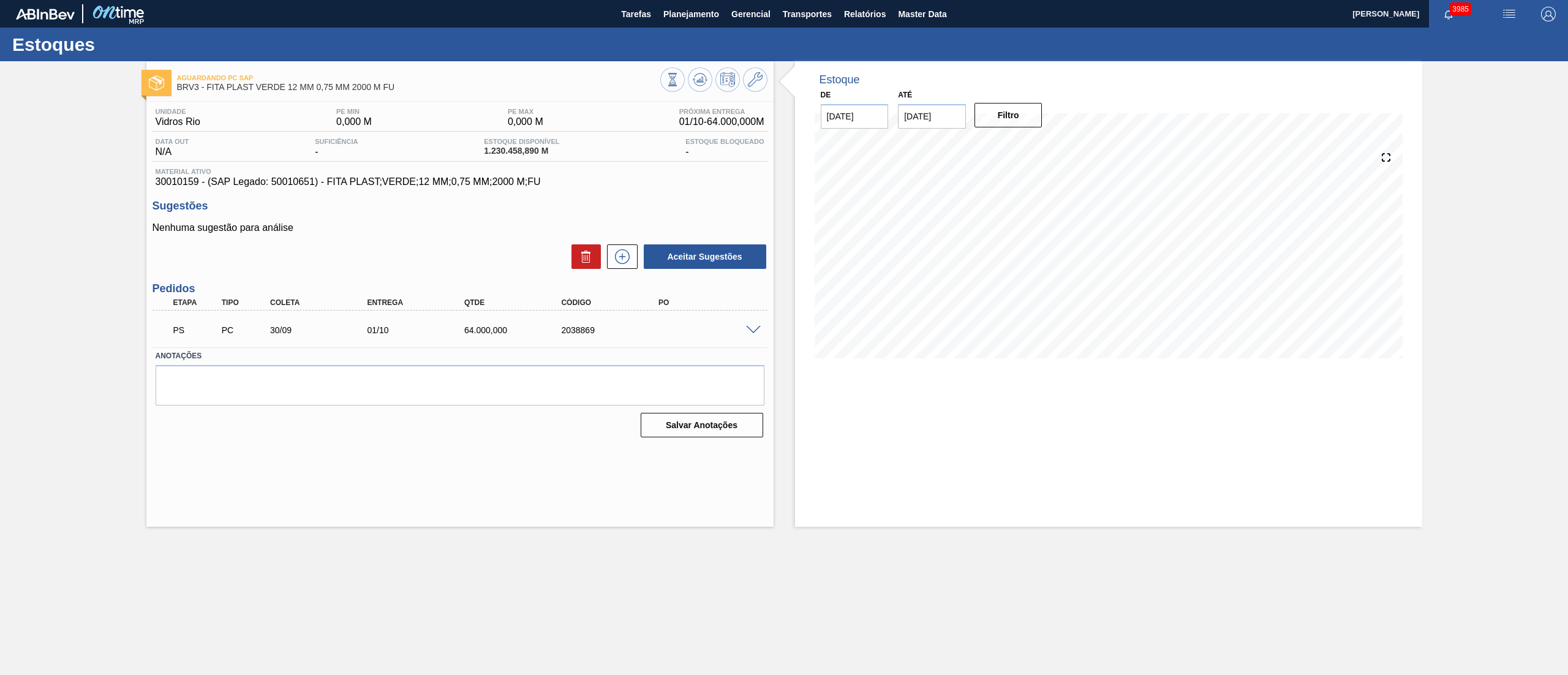
drag, startPoint x: 745, startPoint y: 330, endPoint x: 754, endPoint y: 336, distance: 10.8
click at [752, 336] on div "PS PC 30/09 01/10 64.000,000 2038869" at bounding box center [460, 329] width 615 height 31
click at [750, 328] on span at bounding box center [753, 330] width 15 height 9
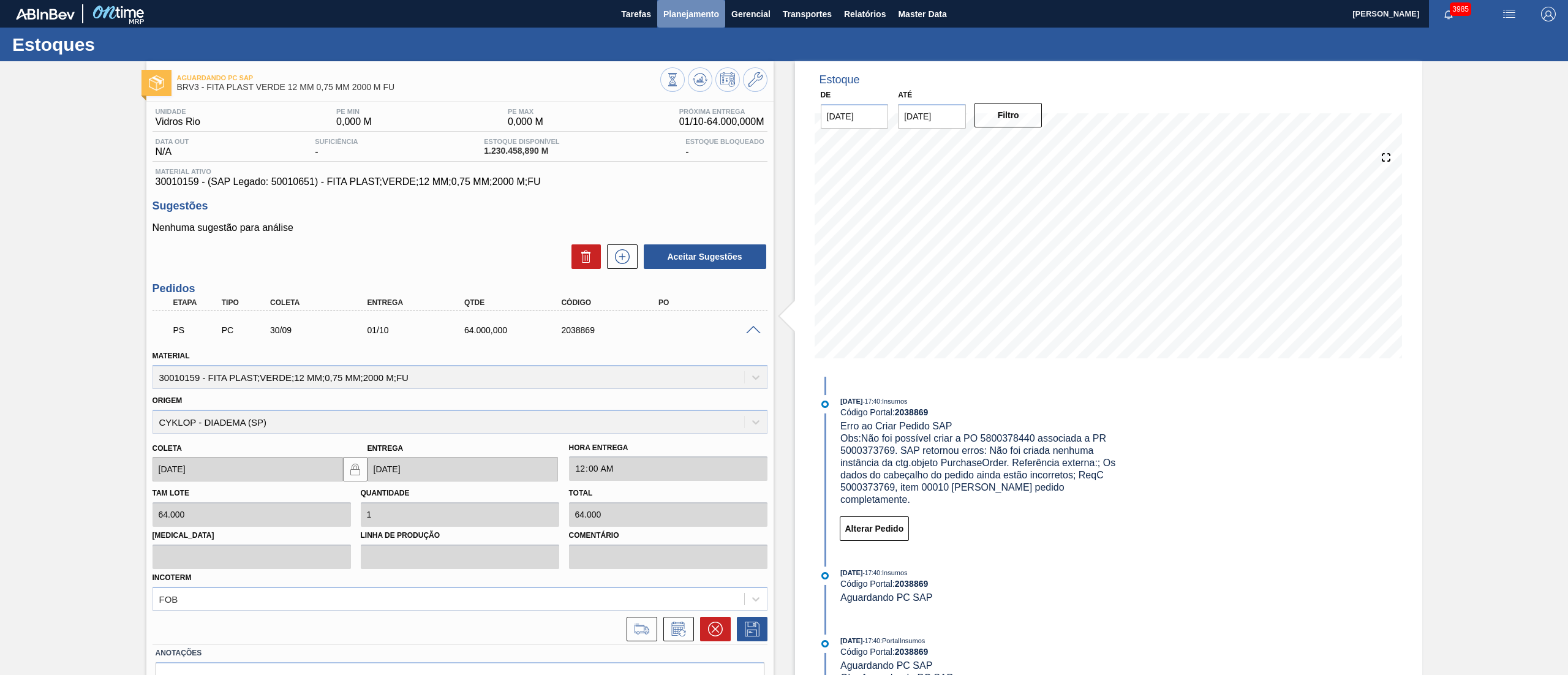
click at [721, 13] on button "Planejamento" at bounding box center [691, 14] width 68 height 27
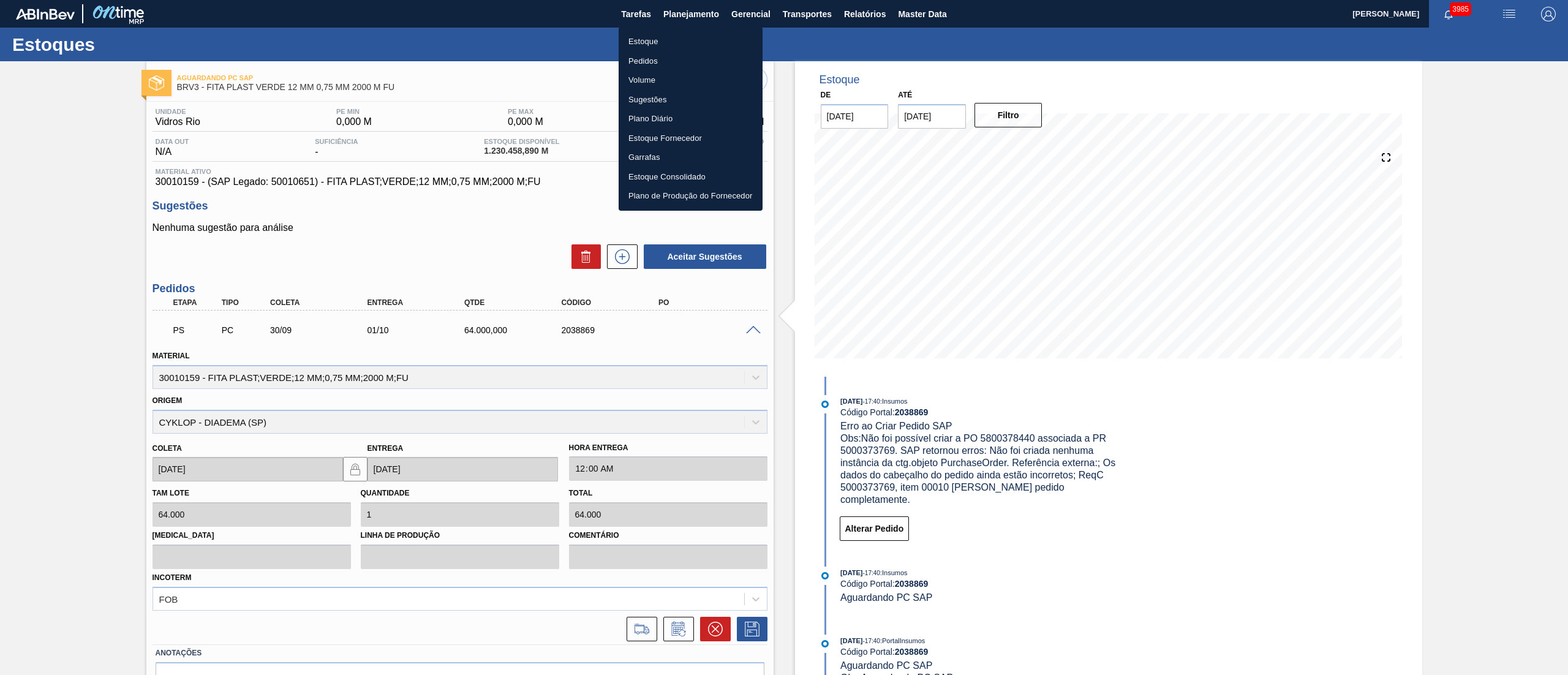
click at [640, 34] on li "Estoque" at bounding box center [690, 42] width 144 height 19
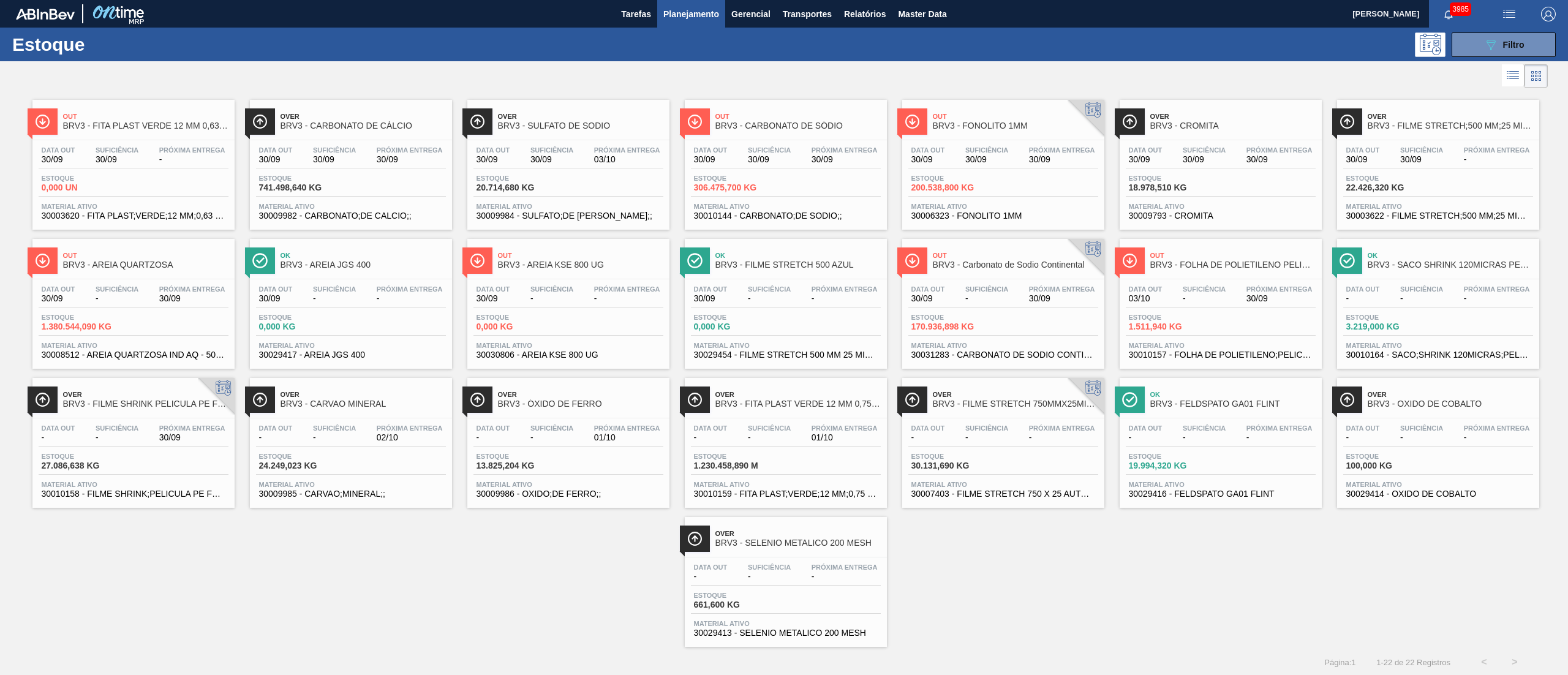
click at [528, 186] on span "20.714,680 KG" at bounding box center [519, 187] width 86 height 9
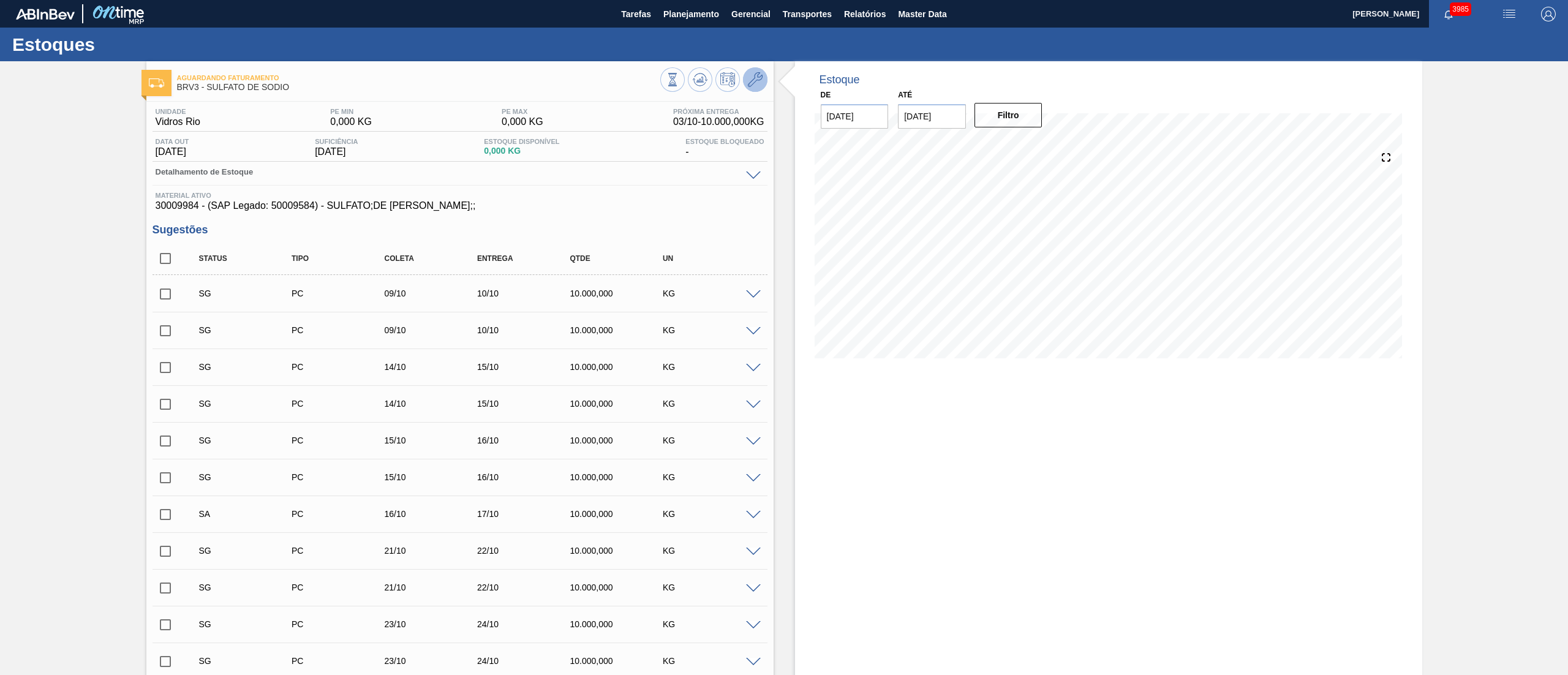
click at [747, 83] on icon at bounding box center [754, 79] width 15 height 15
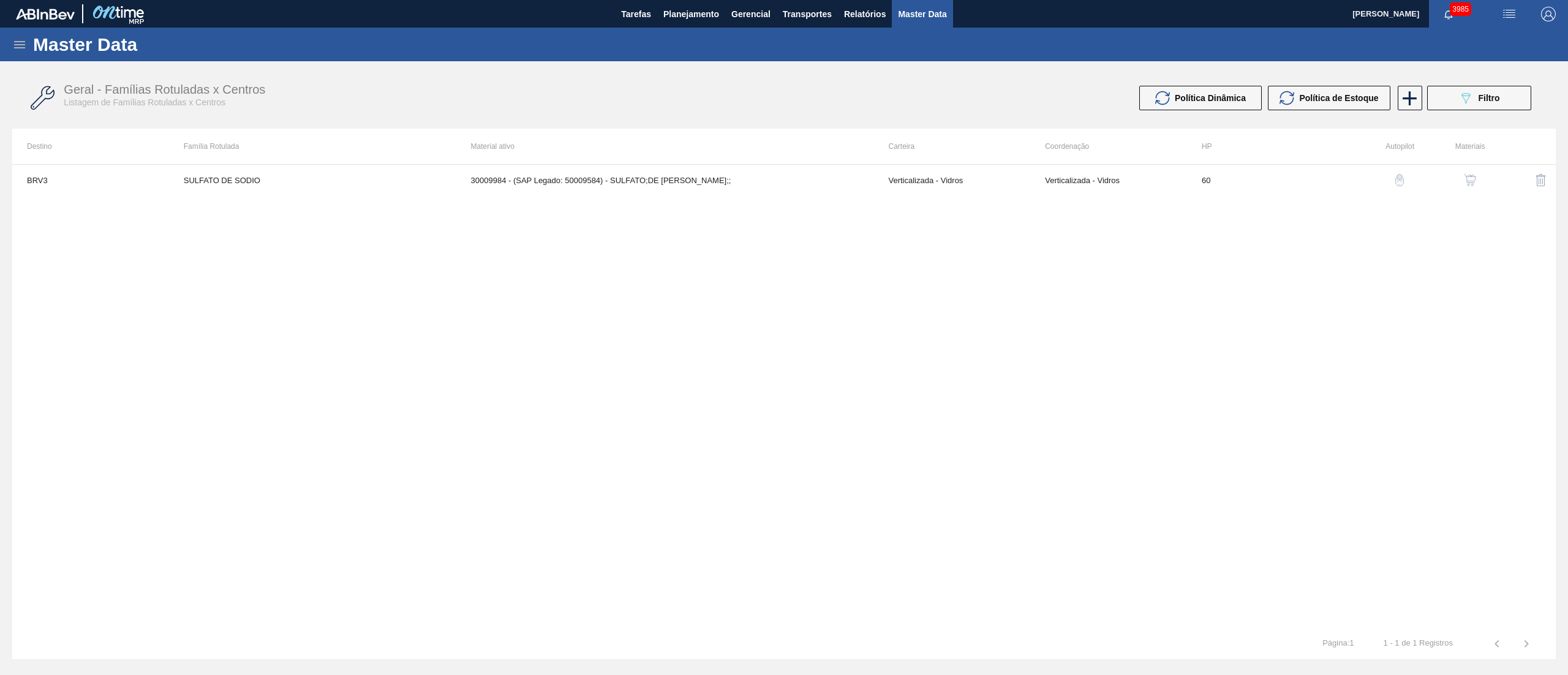
click at [1472, 166] on button "button" at bounding box center [1469, 180] width 29 height 29
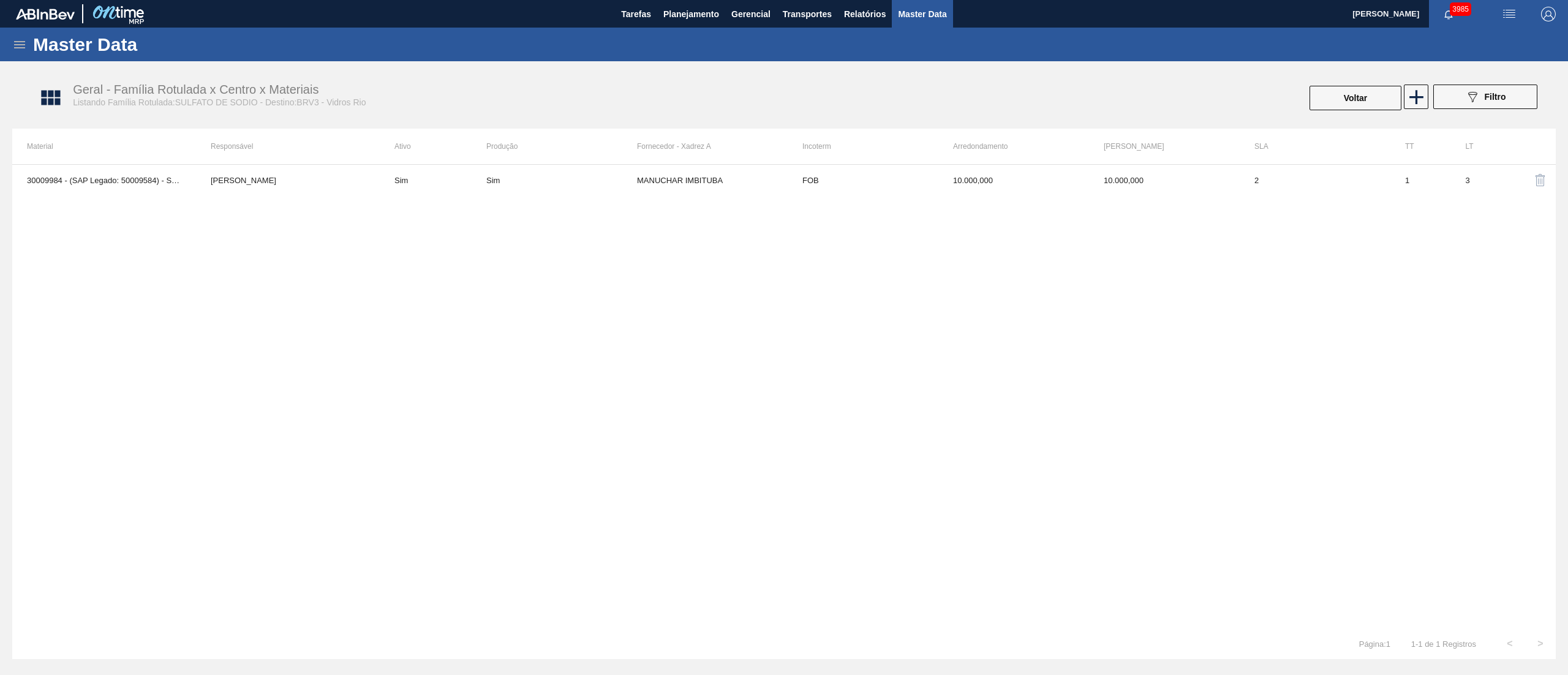
drag, startPoint x: 590, startPoint y: 228, endPoint x: 618, endPoint y: 170, distance: 64.4
click at [590, 226] on div "30009984 - (SAP Legado: 50009584) - SULFATO;DE [PERSON_NAME];; [PERSON_NAME] Si…" at bounding box center [784, 397] width 1543 height 465
click at [618, 170] on td "Sim" at bounding box center [561, 180] width 151 height 31
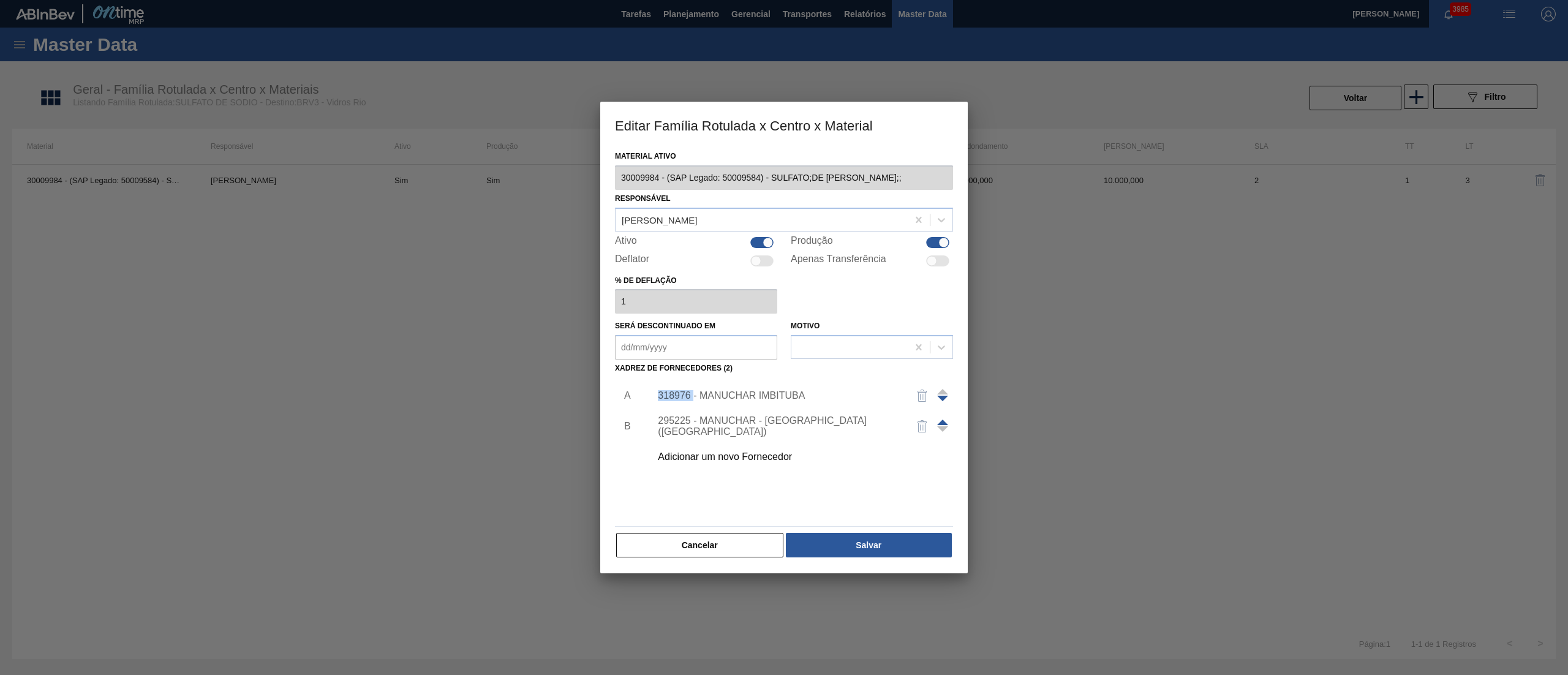
copy div "318976"
drag, startPoint x: 652, startPoint y: 399, endPoint x: 693, endPoint y: 398, distance: 41.0
click at [693, 398] on div "318976 - MANUCHAR IMBITUBA" at bounding box center [798, 396] width 309 height 31
click at [664, 541] on button "Cancelar" at bounding box center [699, 544] width 167 height 24
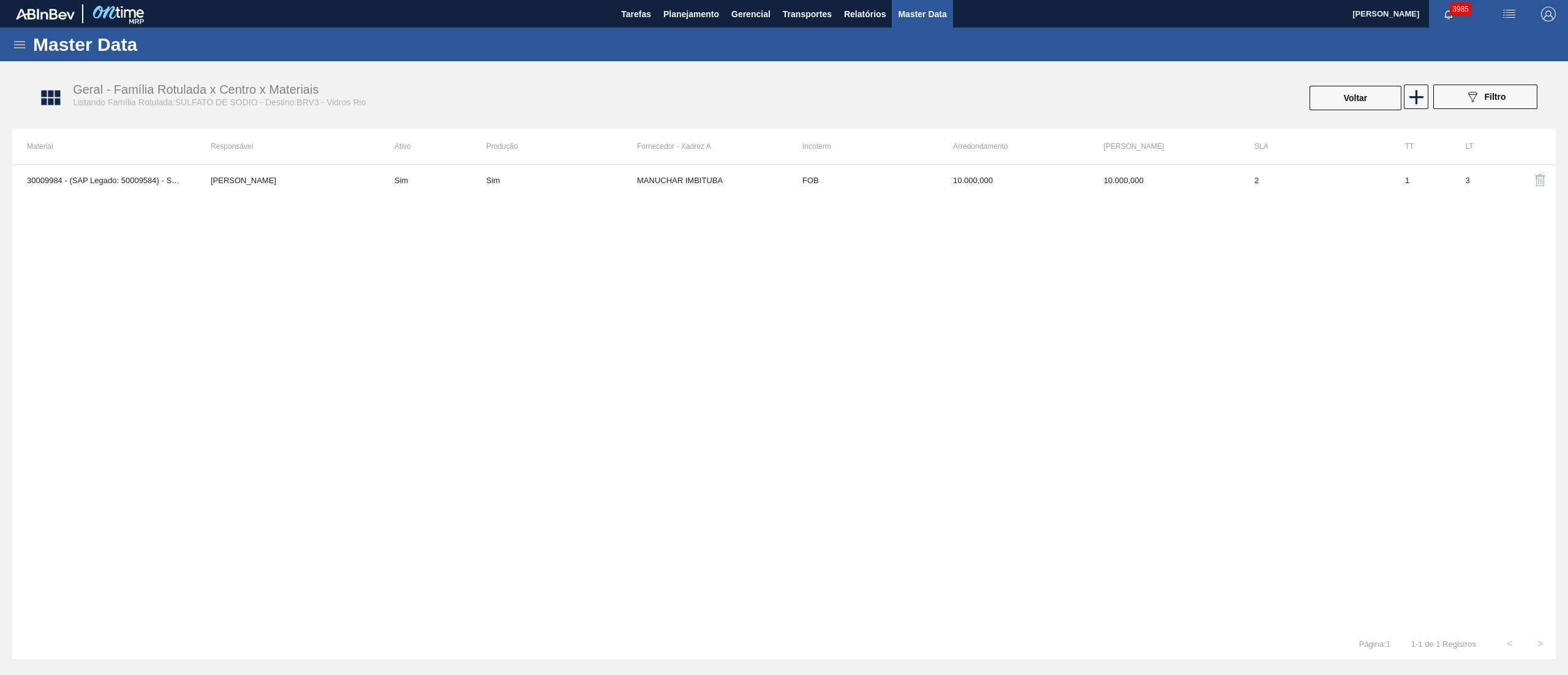
click at [15, 43] on icon at bounding box center [19, 45] width 15 height 15
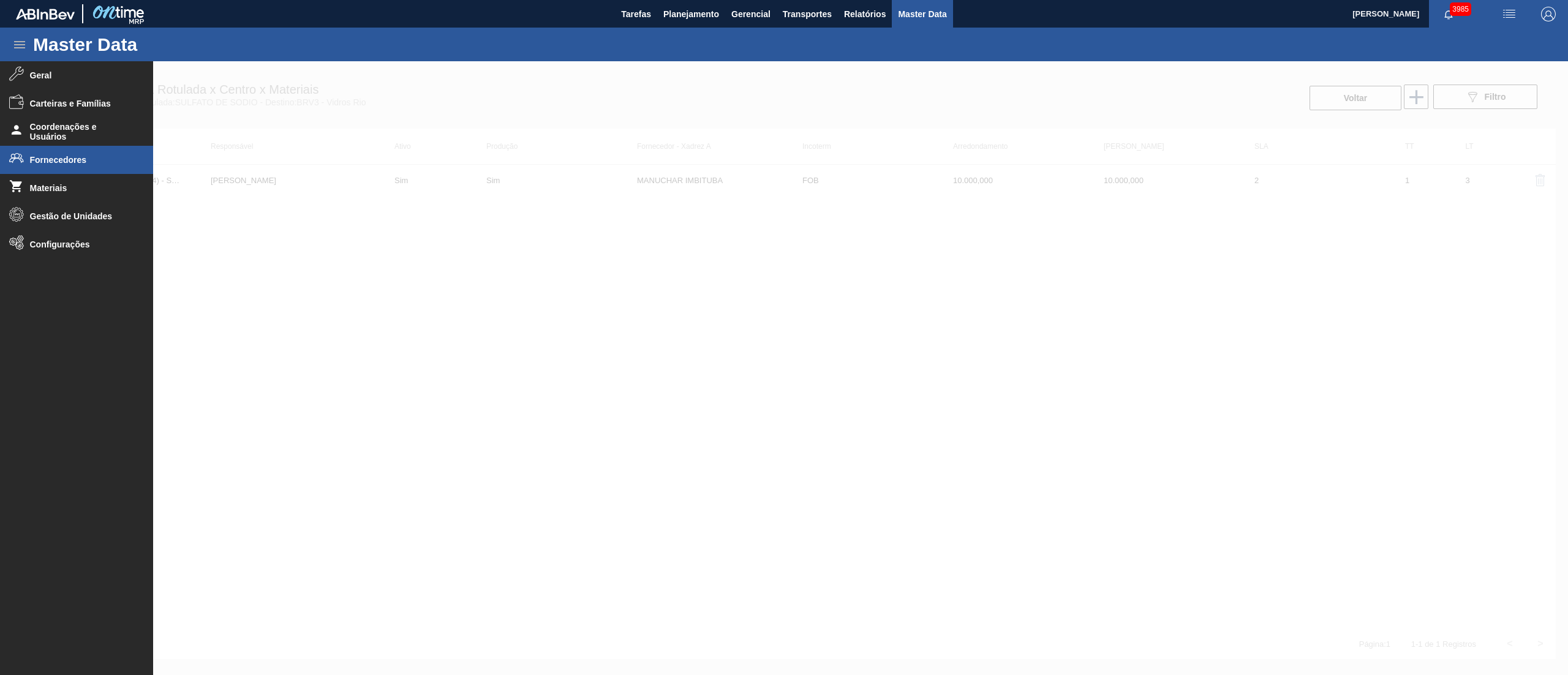
click at [63, 167] on li "Fornecedores" at bounding box center [76, 160] width 153 height 28
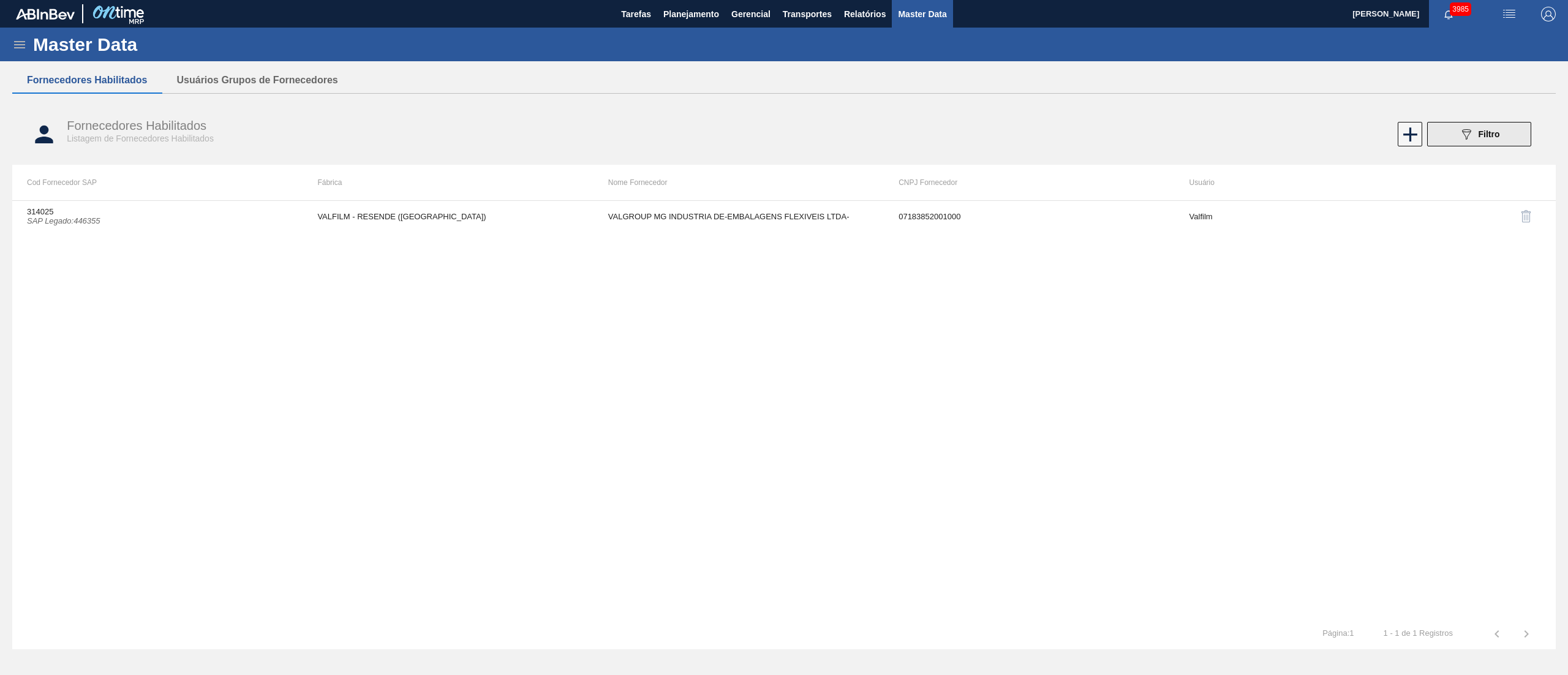
click at [1472, 138] on icon "089F7B8B-B2A5-4AFE-B5C0-19BA573D28AC" at bounding box center [1465, 134] width 15 height 15
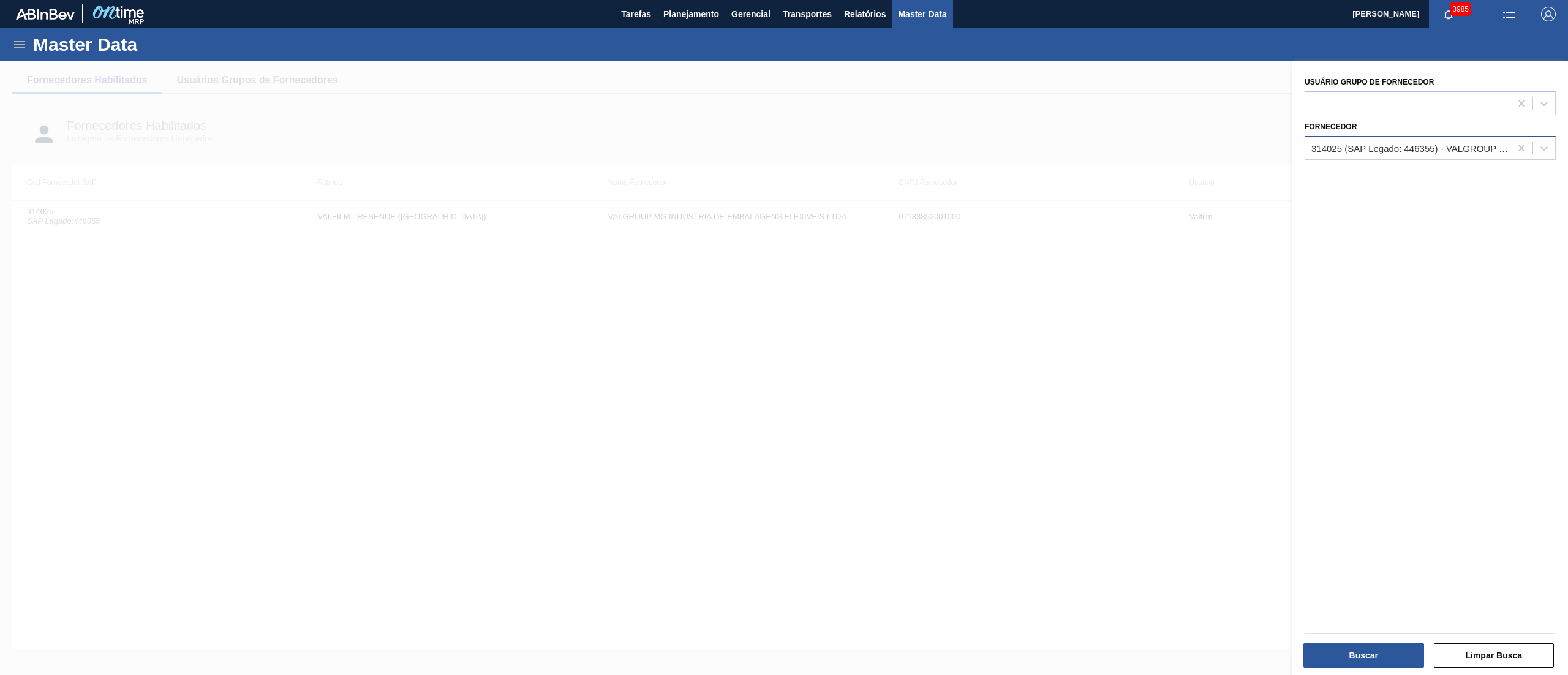
click at [1461, 153] on div "314025 (SAP Legado: 446355) - VALGROUP MG INDUSTRIA DE-EMBALAGENS FLEXIVEIS LTD…" at bounding box center [1407, 148] width 205 height 17
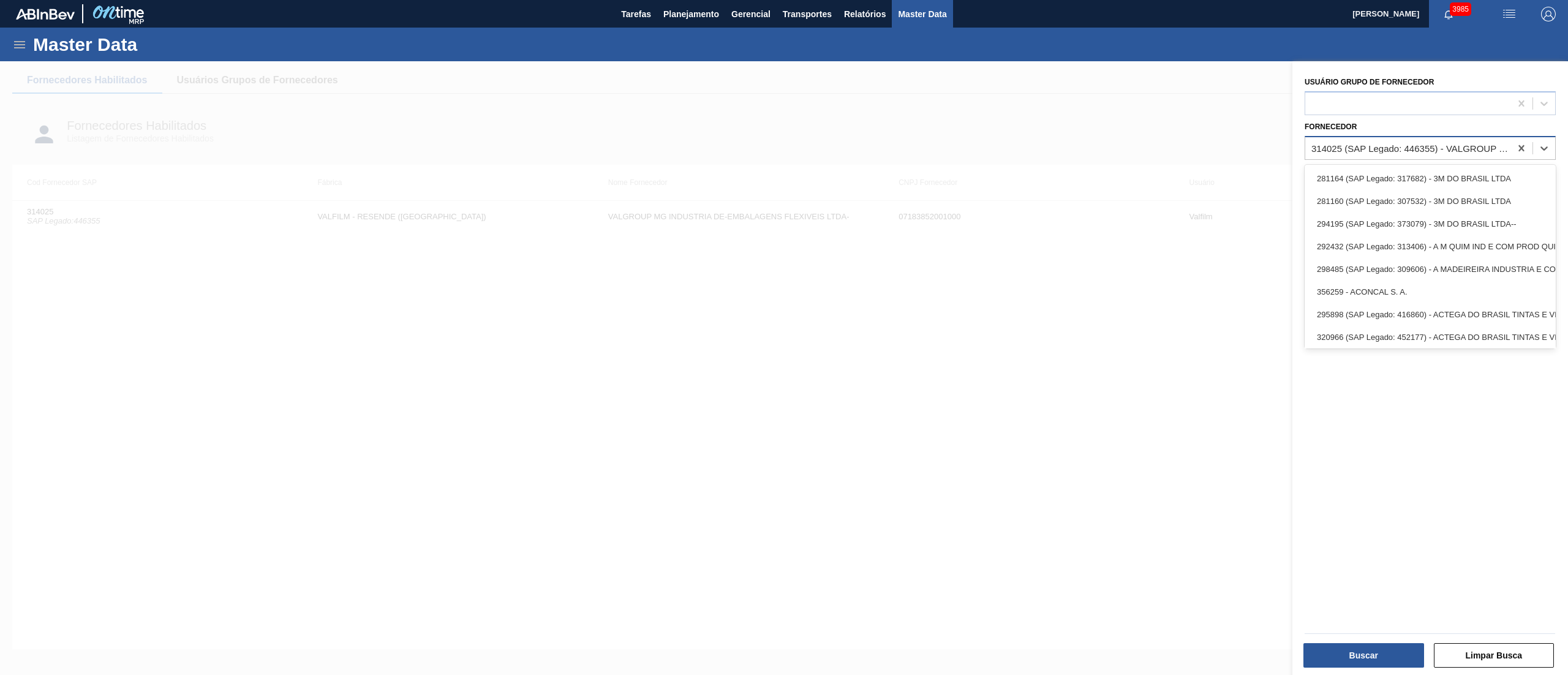
paste input "318976"
type input "318976"
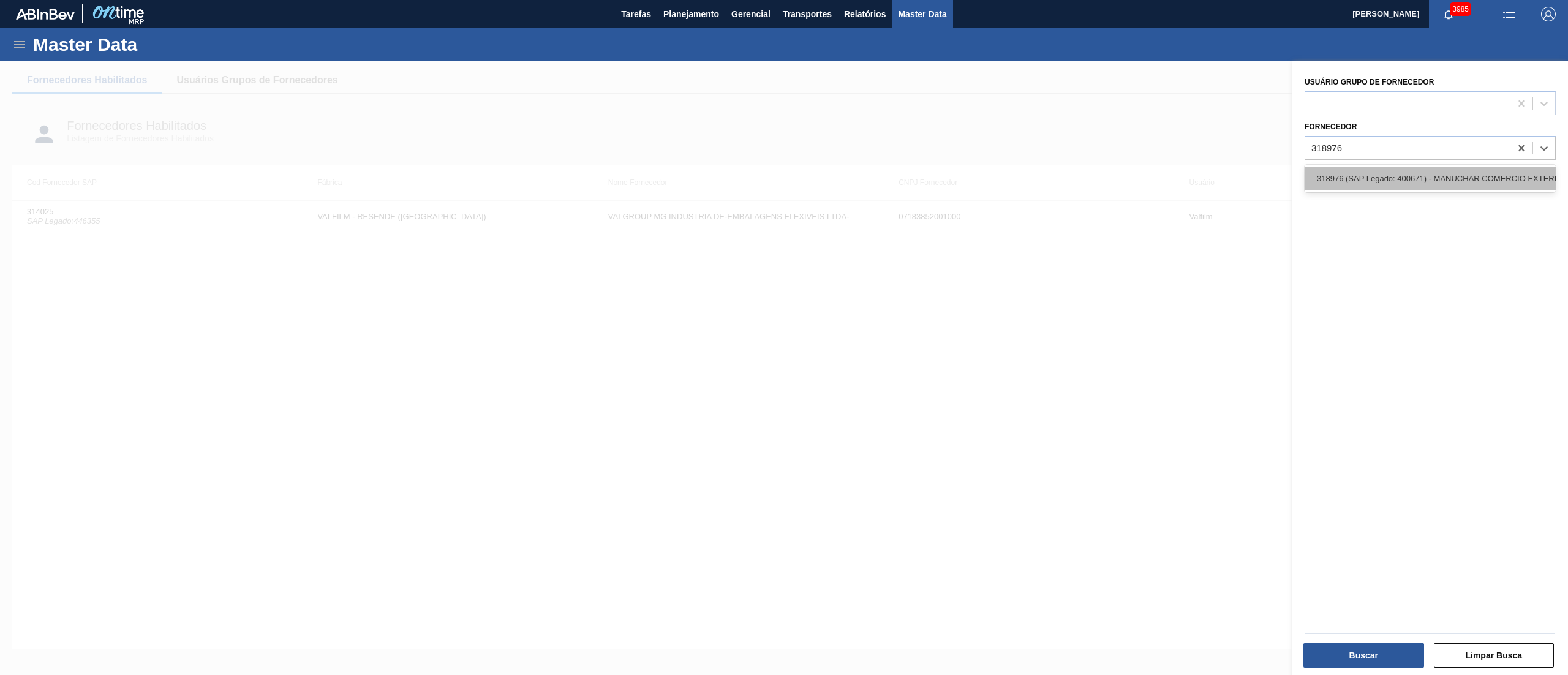
click at [1384, 174] on div "318976 (SAP Legado: 400671) - MANUCHAR COMERCIO EXTERIOR LTDA" at bounding box center [1429, 178] width 251 height 22
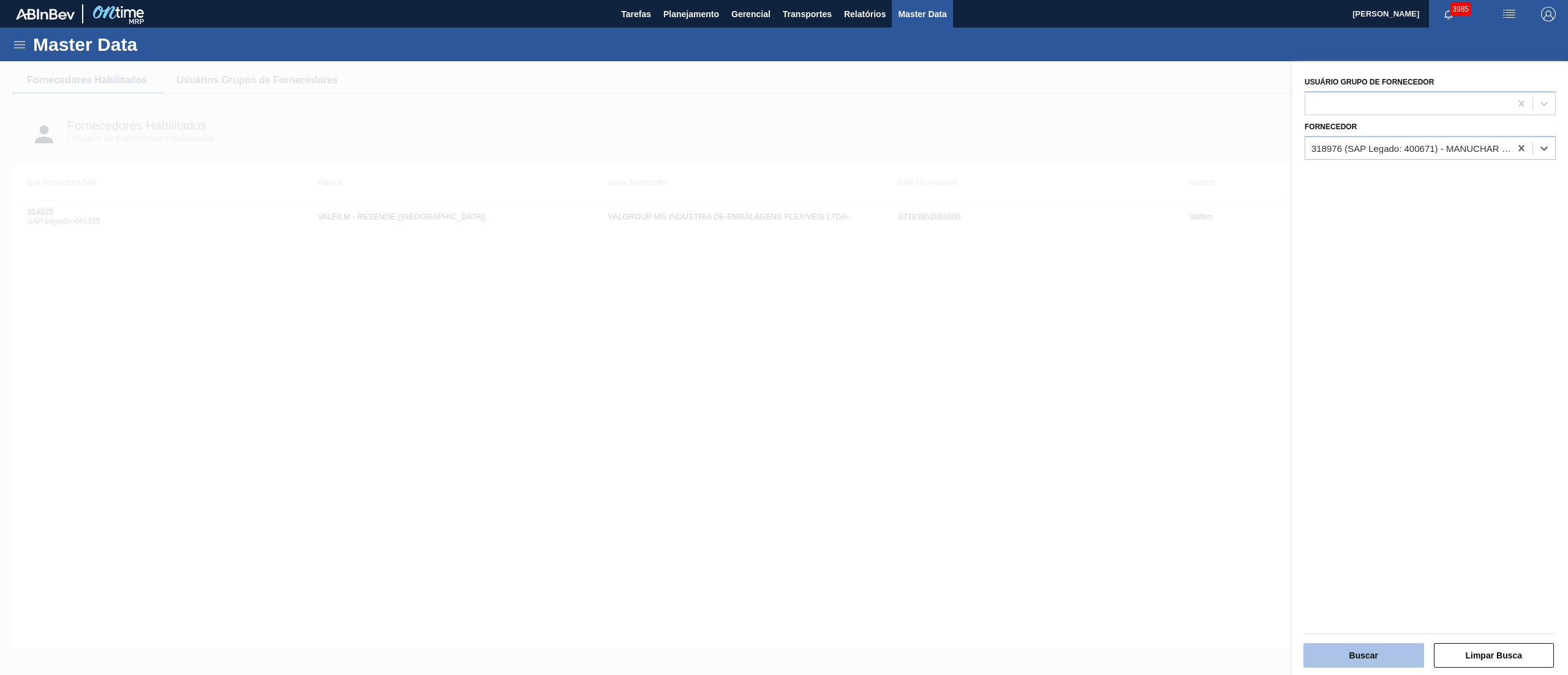
click at [1329, 652] on button "Buscar" at bounding box center [1363, 655] width 121 height 24
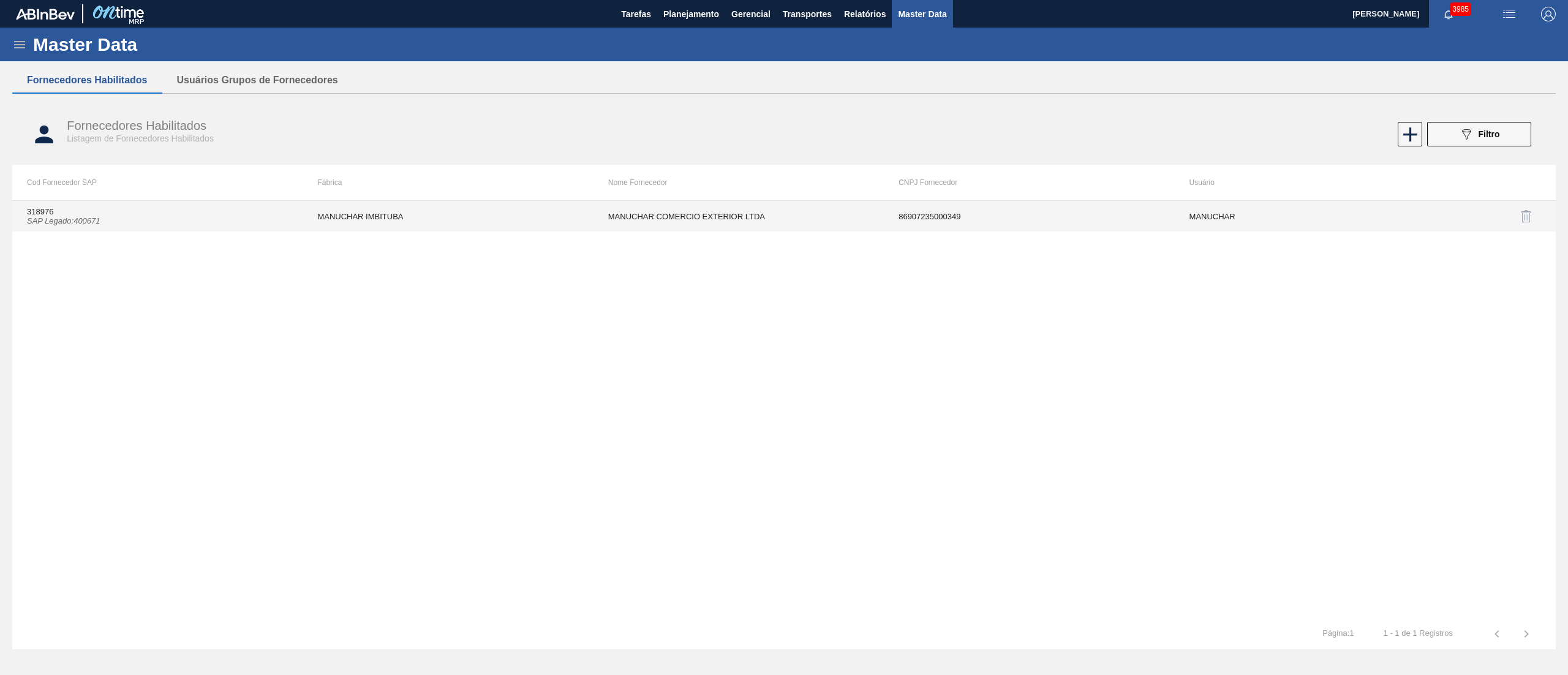
click at [83, 222] on icon "SAP Legado : 400671" at bounding box center [64, 220] width 74 height 9
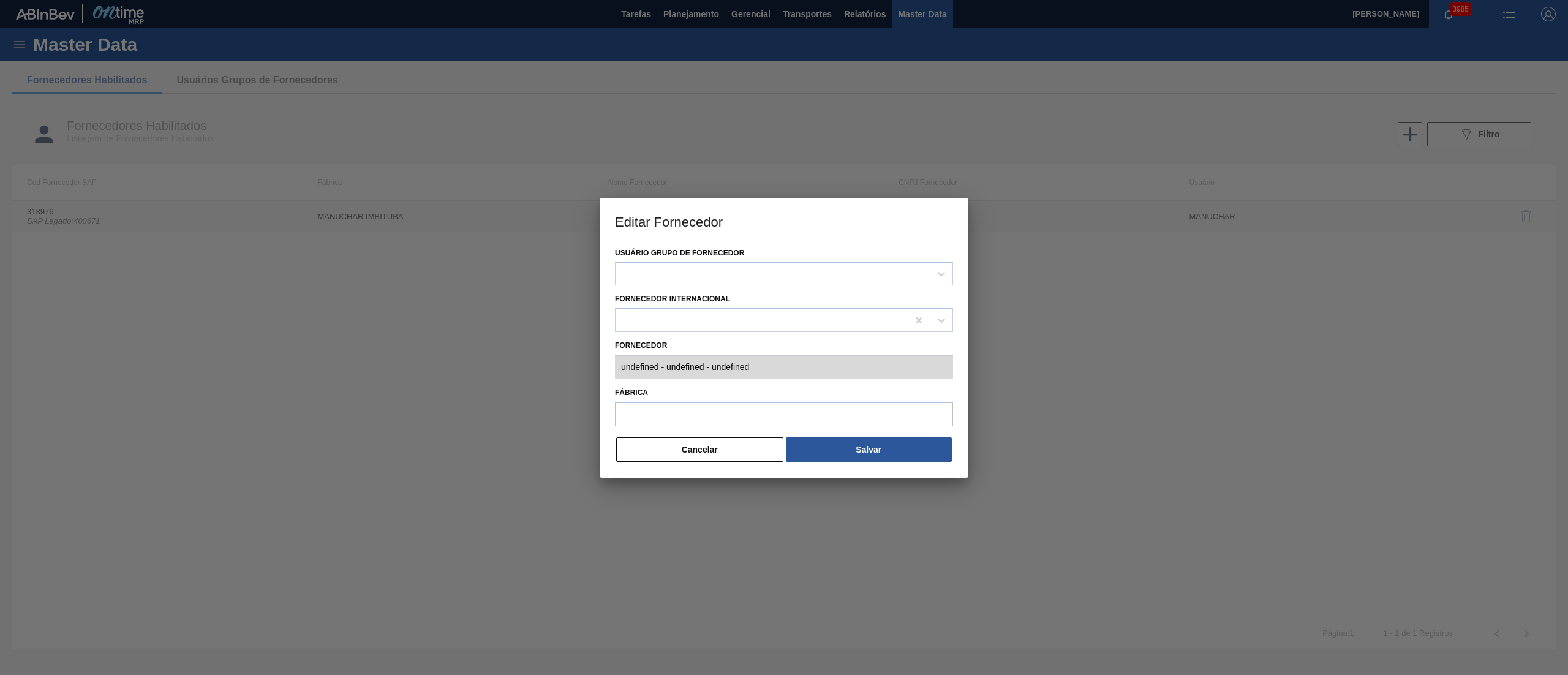
type input "318976 (SAP Legado: 400671) - MANUCHAR COMERCIO EXTERIOR LTDA - 86907235000349"
type input "MANUCHAR IMBITUBA"
